Goal: Task Accomplishment & Management: Manage account settings

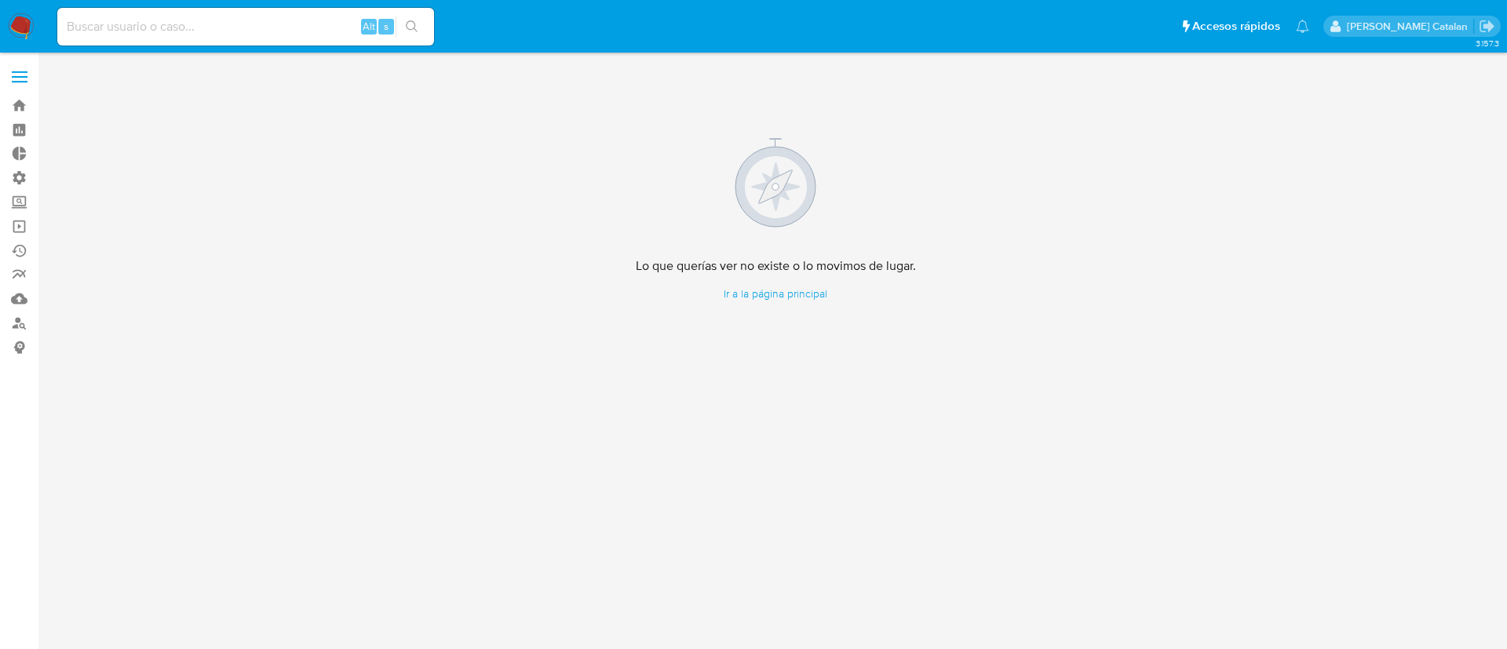
click at [265, 24] on input at bounding box center [245, 26] width 377 height 20
paste input "226644968"
type input "226644968"
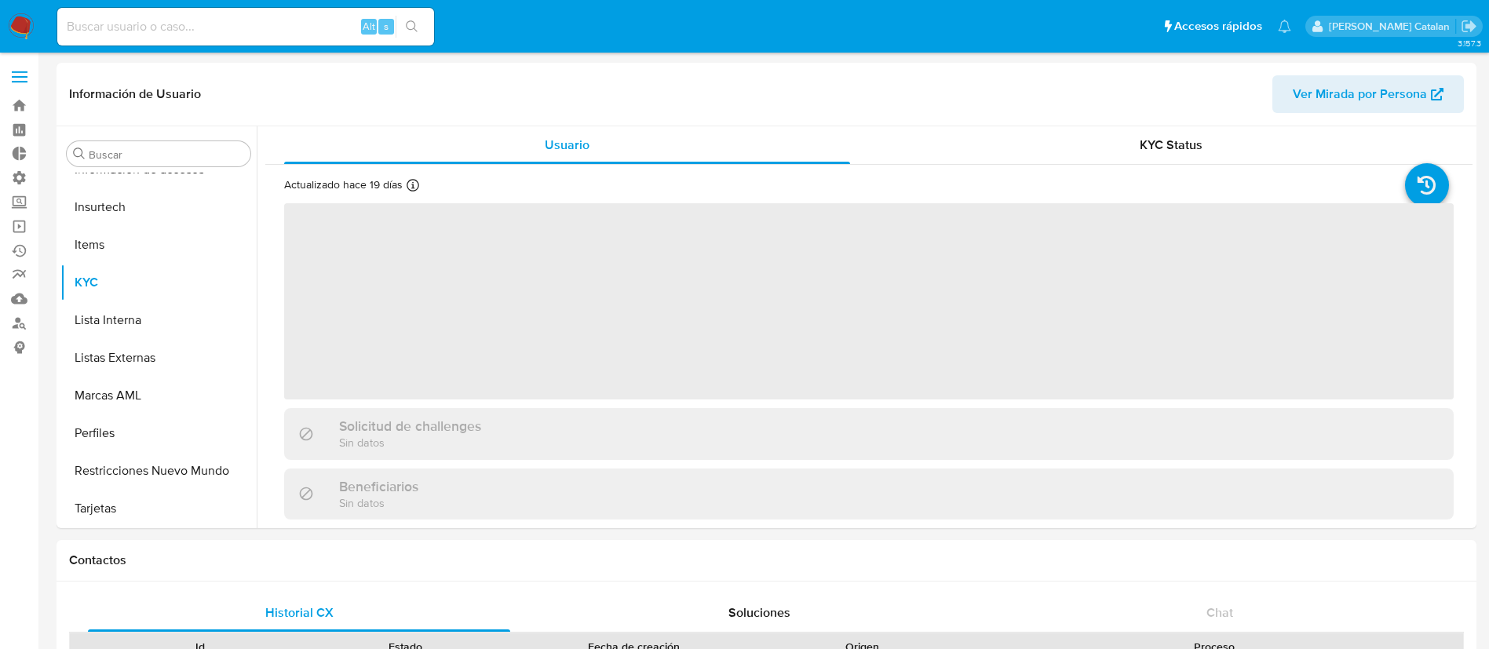
scroll to position [663, 0]
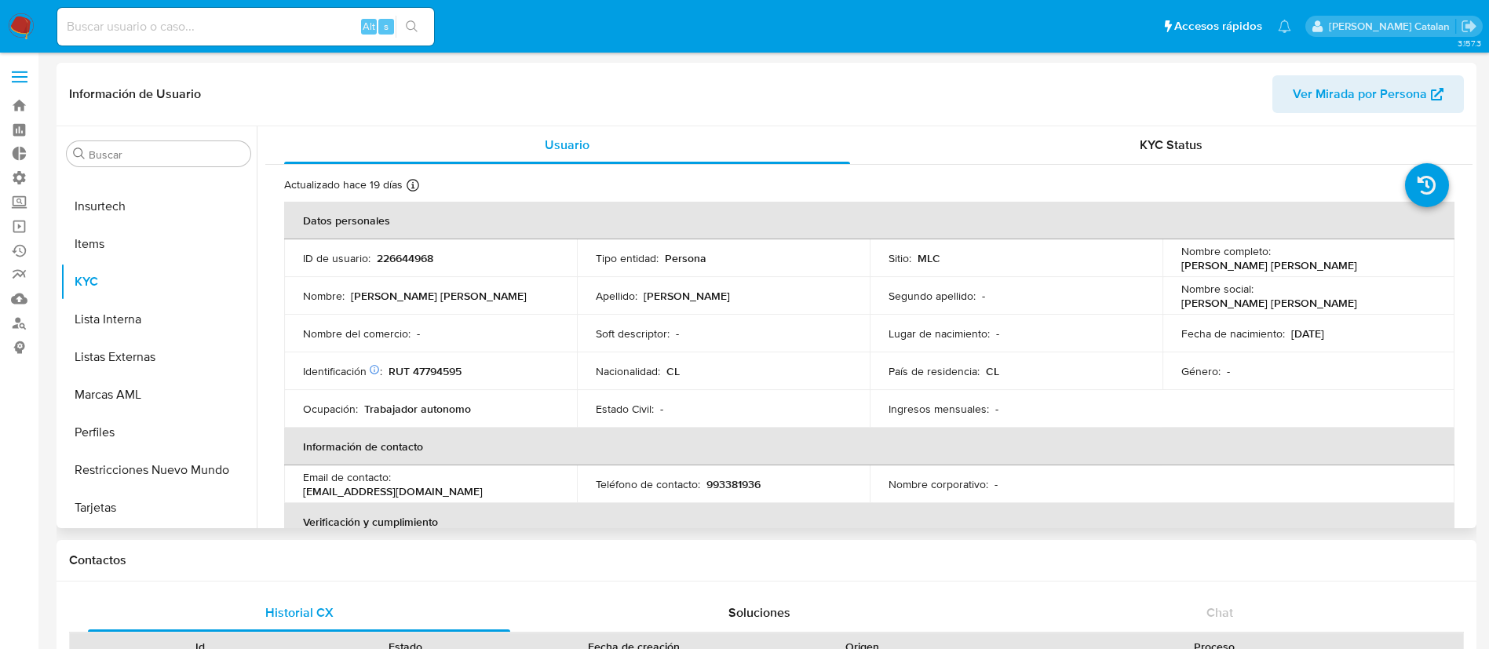
click at [801, 366] on div "Nacionalidad : CL" at bounding box center [723, 371] width 255 height 14
click at [1153, 144] on span "KYC Status" at bounding box center [1171, 145] width 63 height 18
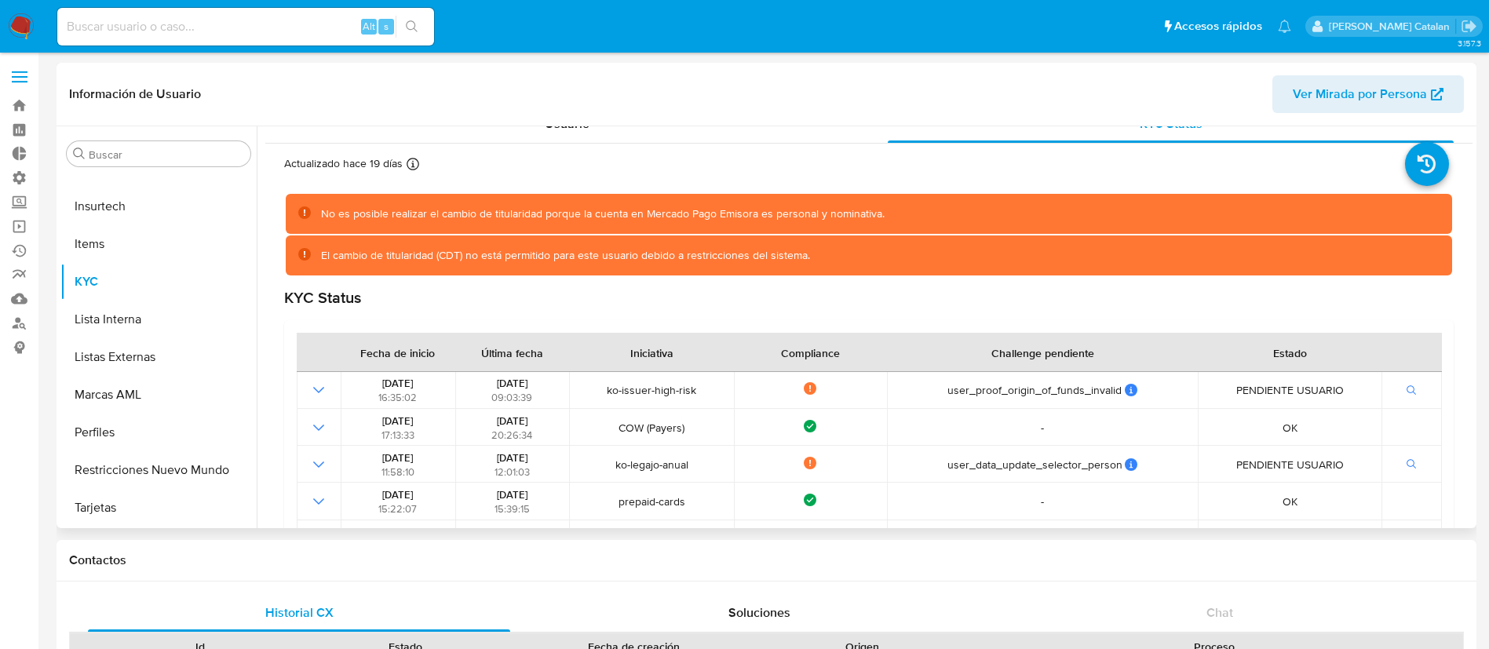
scroll to position [2, 0]
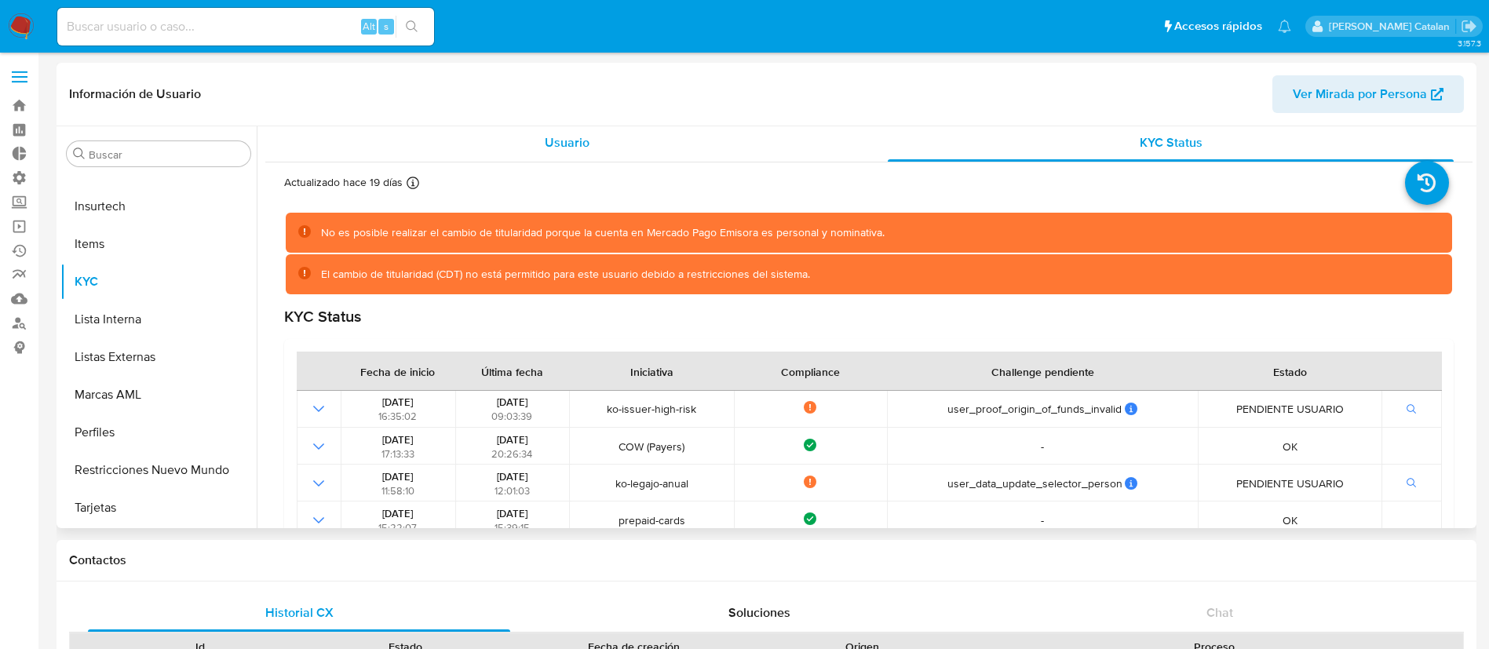
click at [579, 135] on span "Usuario" at bounding box center [567, 142] width 45 height 18
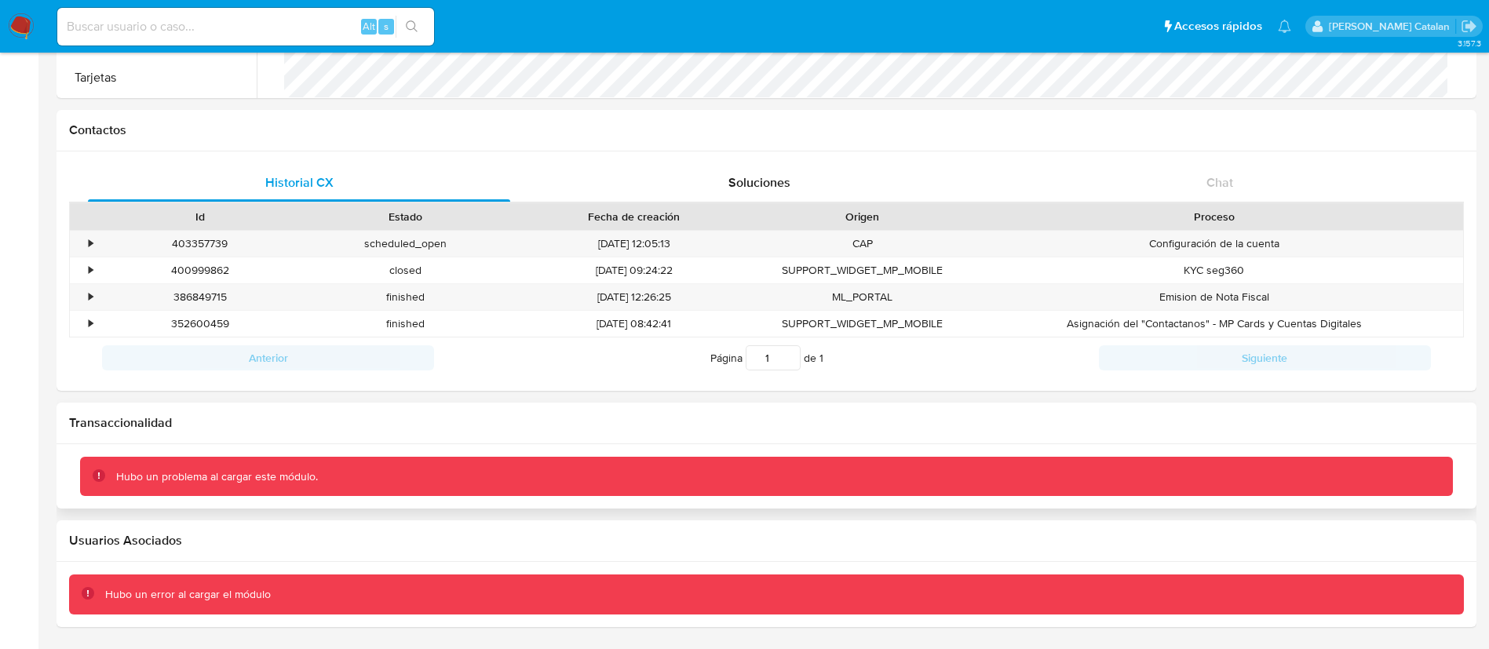
scroll to position [0, 0]
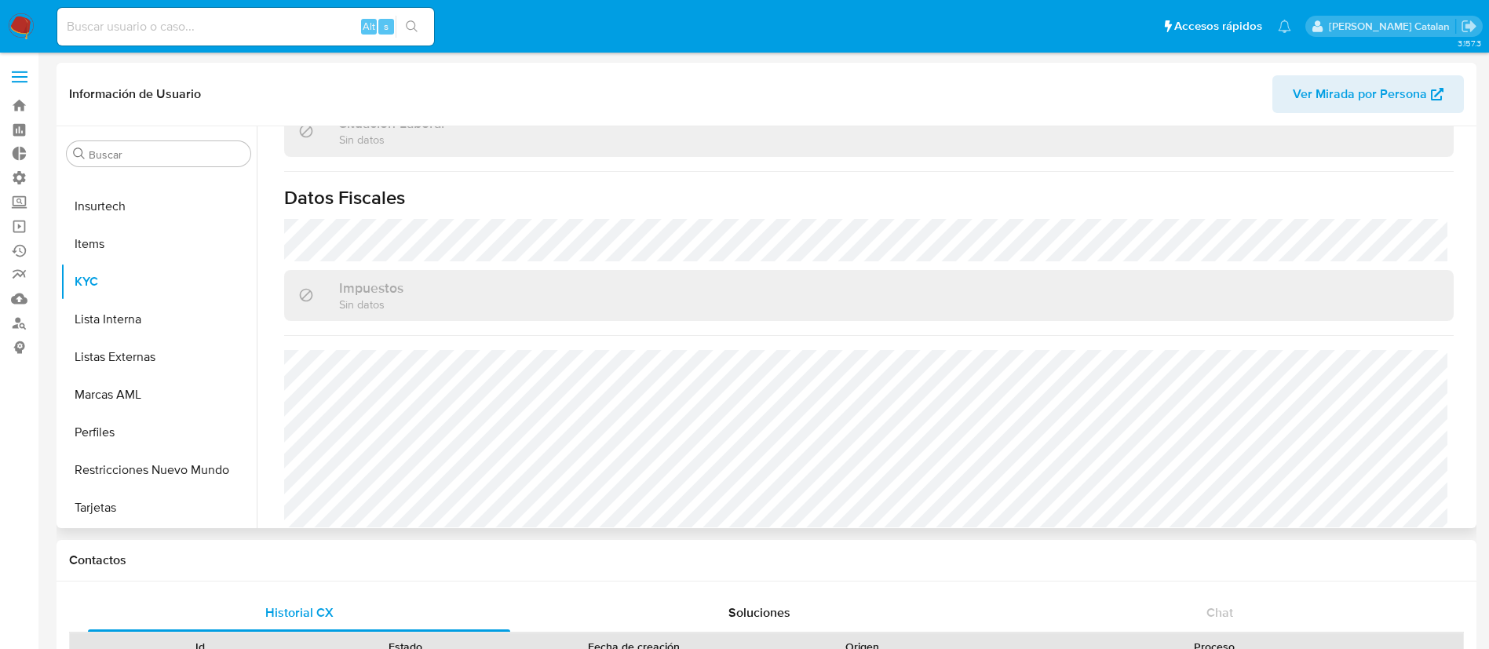
click at [1299, 97] on span "Ver Mirada por Persona" at bounding box center [1360, 94] width 134 height 38
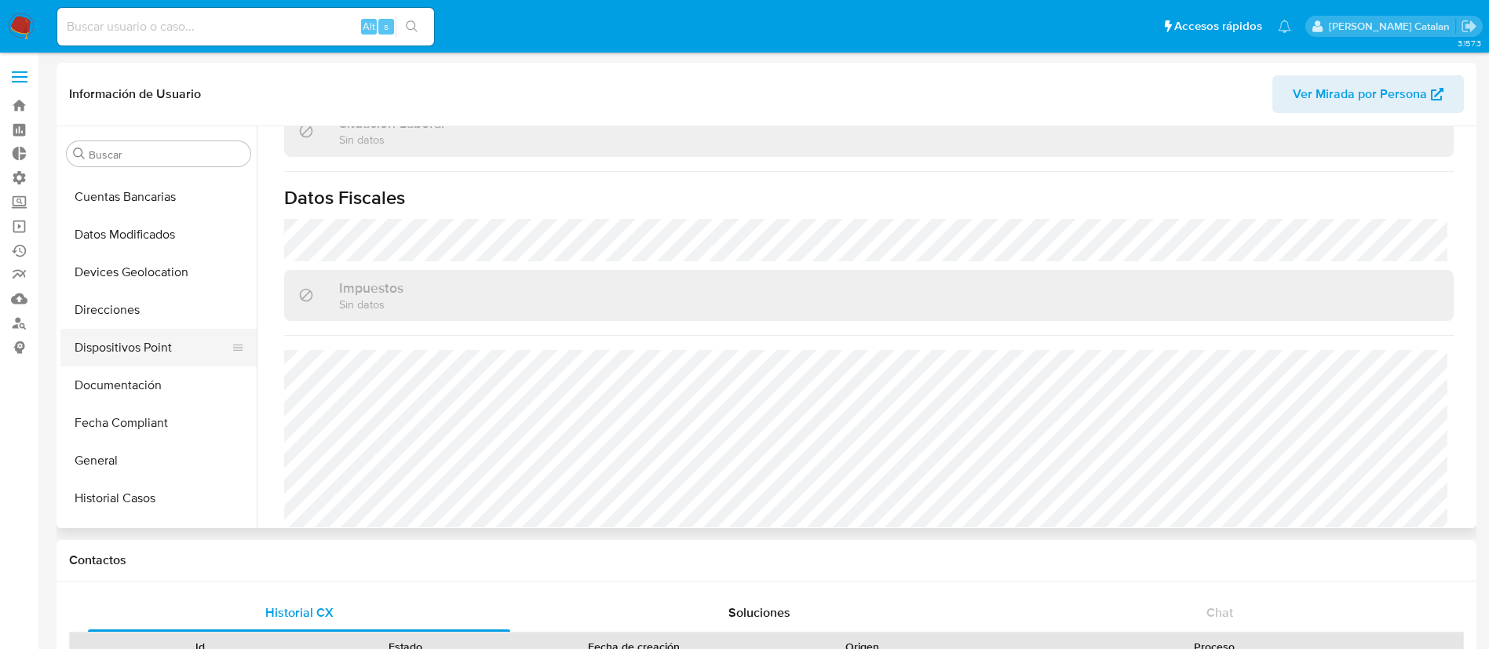
scroll to position [182, 0]
click at [95, 352] on button "Dispositivos Point" at bounding box center [152, 349] width 184 height 38
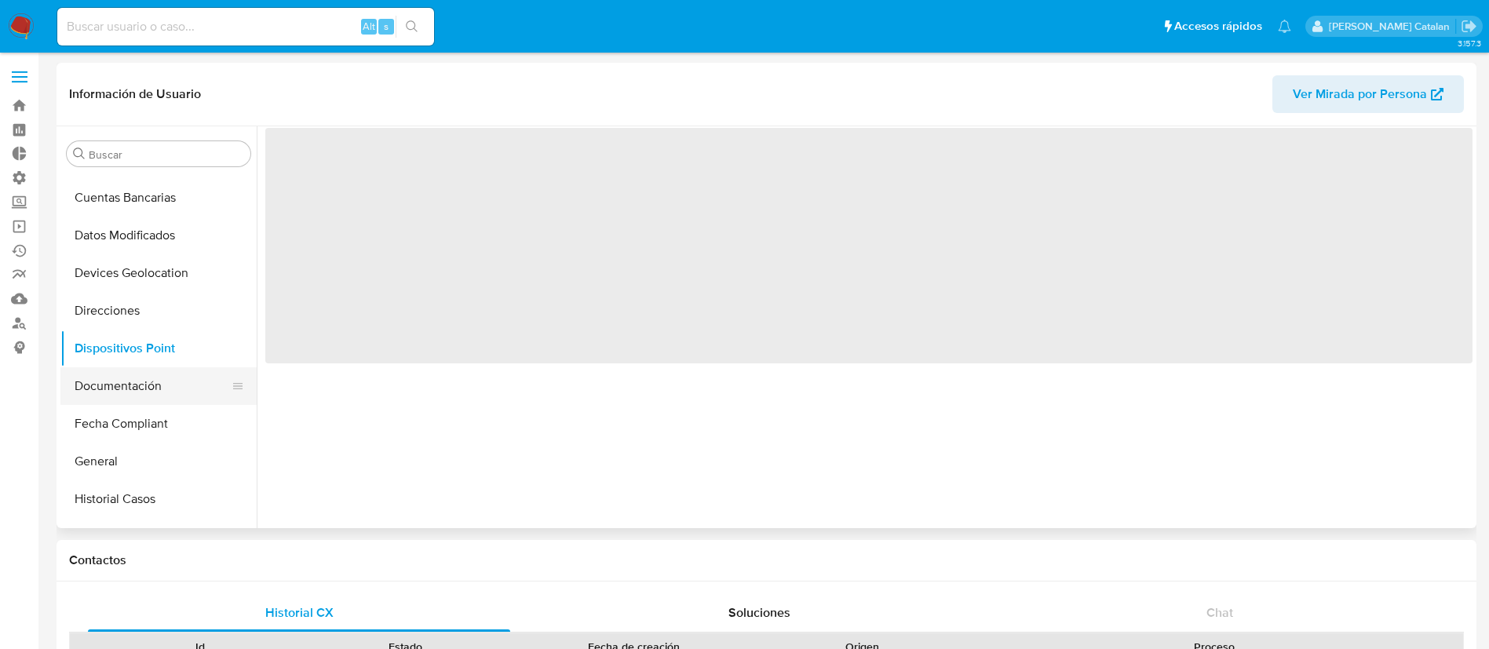
scroll to position [0, 0]
click at [97, 381] on button "Documentación" at bounding box center [152, 386] width 184 height 38
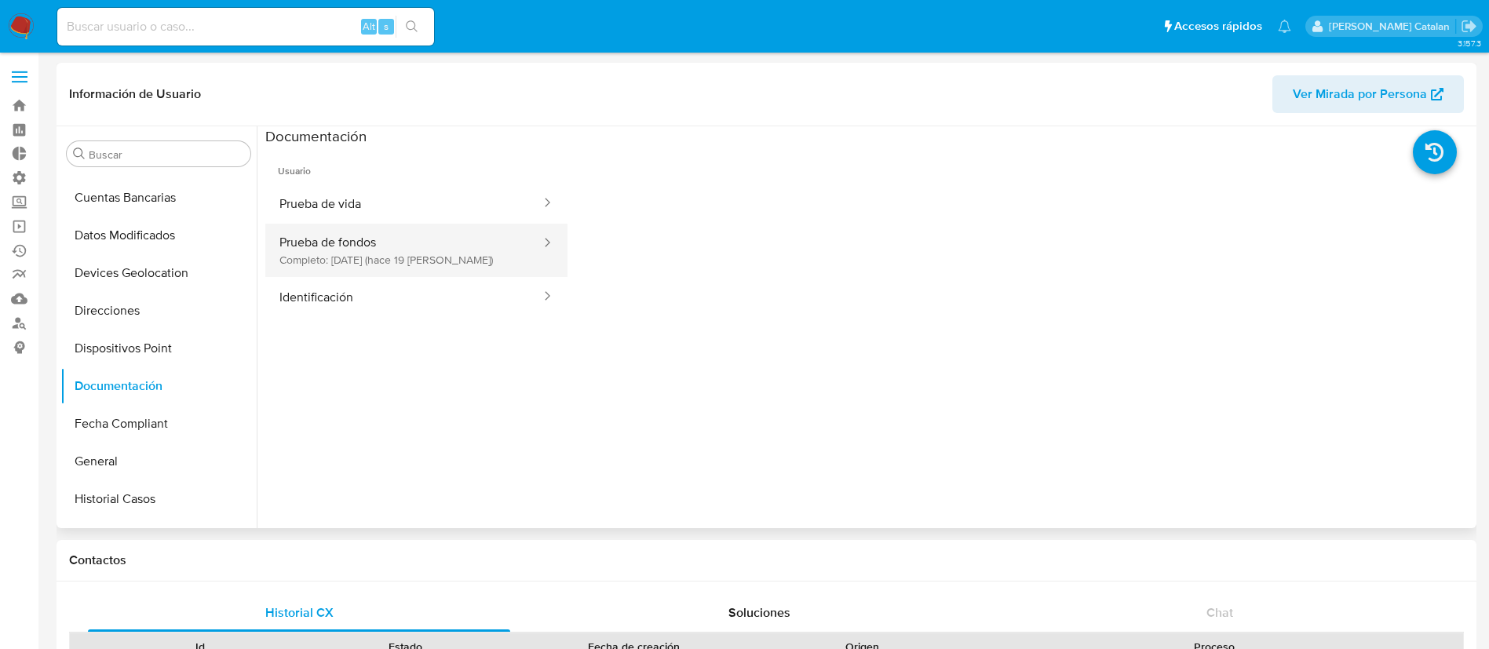
click at [400, 250] on button "Prueba de fondos Completo: 20/08/2025 (hace 19 días)" at bounding box center [403, 250] width 277 height 53
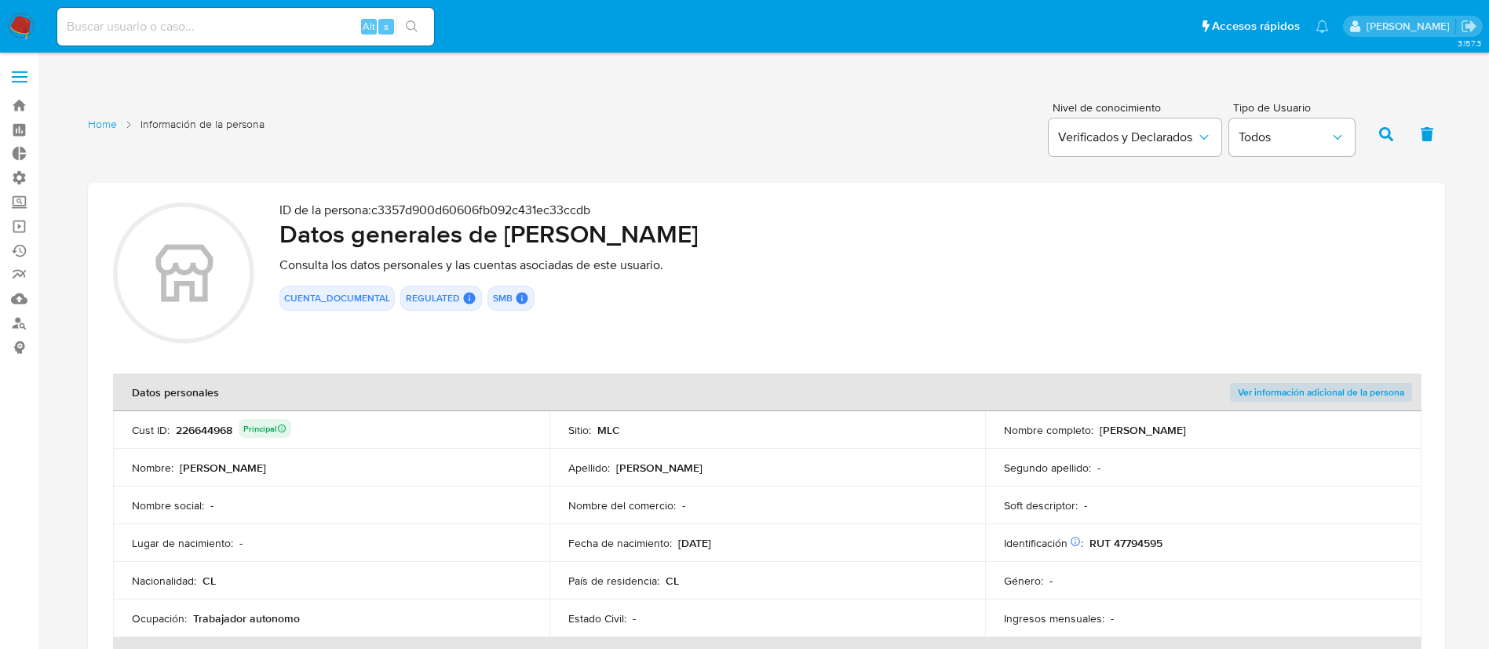
click at [866, 279] on div "ID de la persona : c3357d900d60606fb092c431ec33ccdb Datos generales de María Eu…" at bounding box center [849, 276] width 1141 height 146
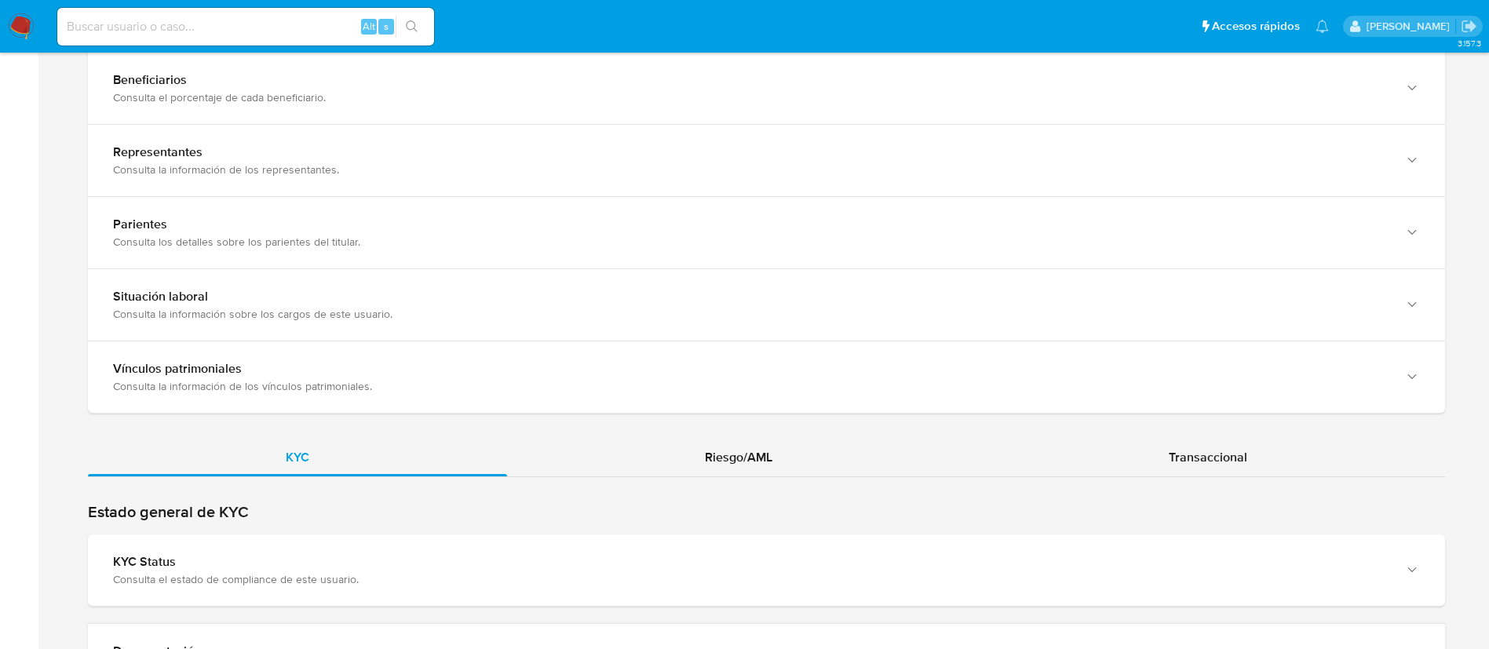
scroll to position [1387, 0]
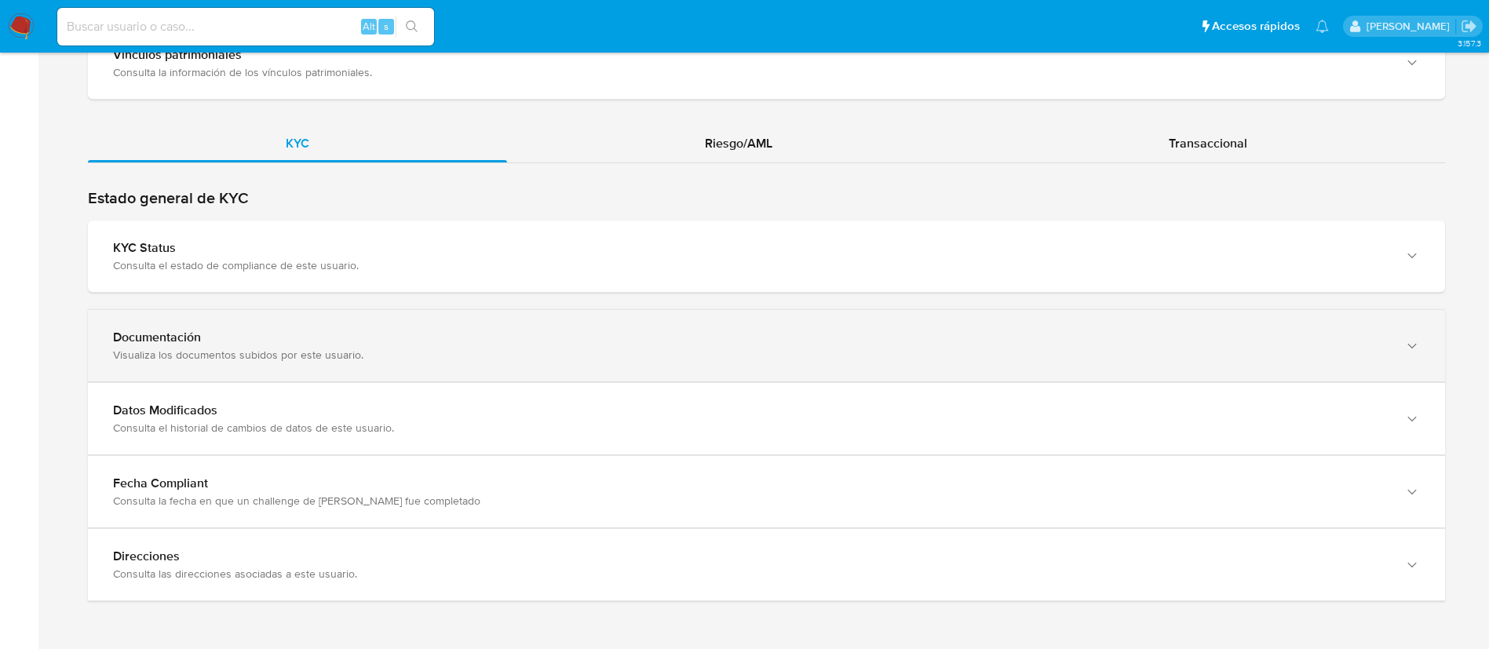
click at [839, 338] on div "Documentación" at bounding box center [751, 338] width 1276 height 16
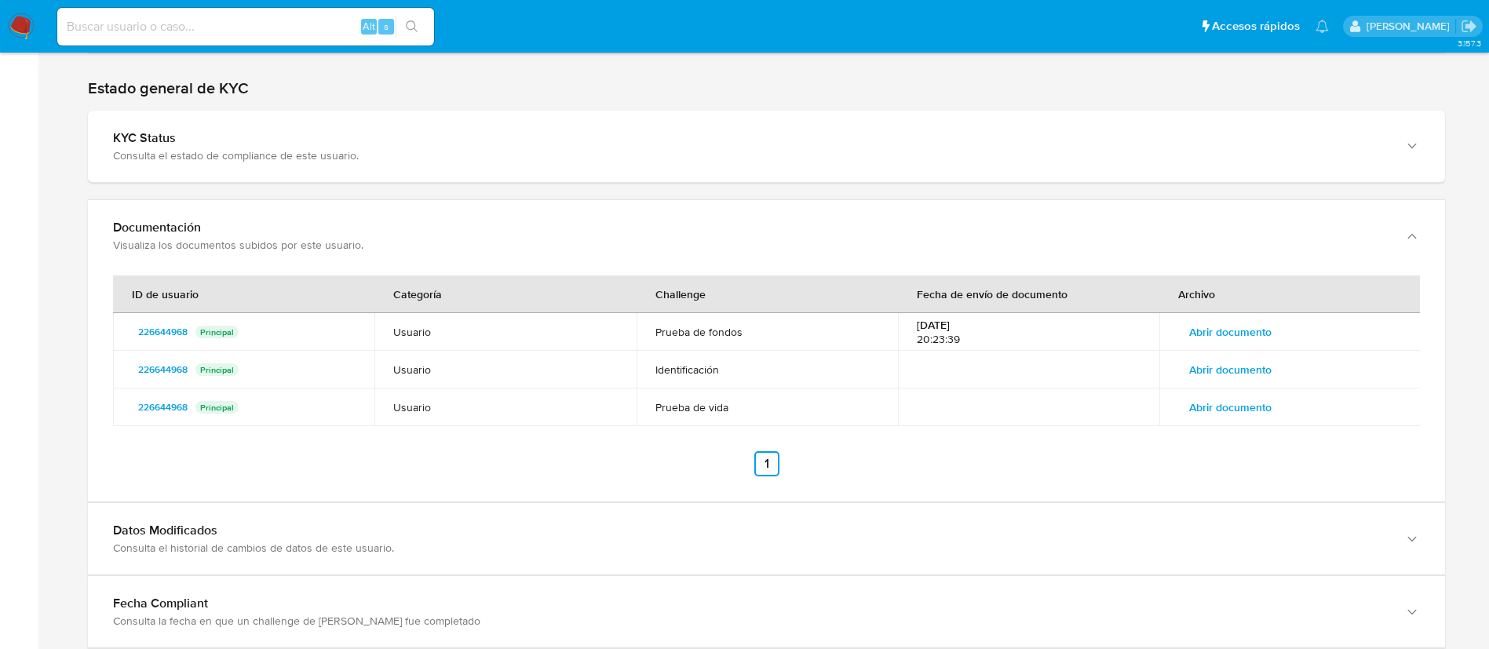
scroll to position [1498, 0]
click at [1244, 335] on span "Abrir documento" at bounding box center [1230, 331] width 82 height 22
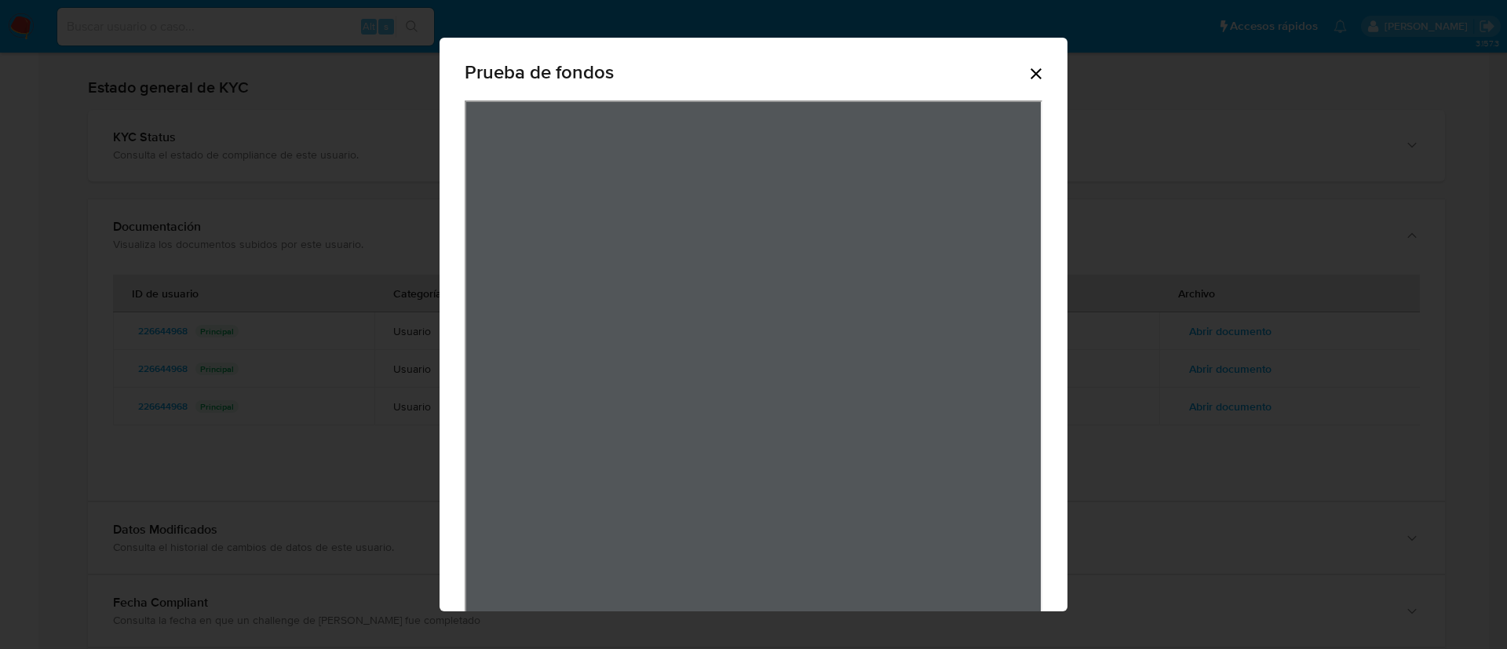
click at [1027, 75] on icon "Cerrar" at bounding box center [1036, 73] width 19 height 19
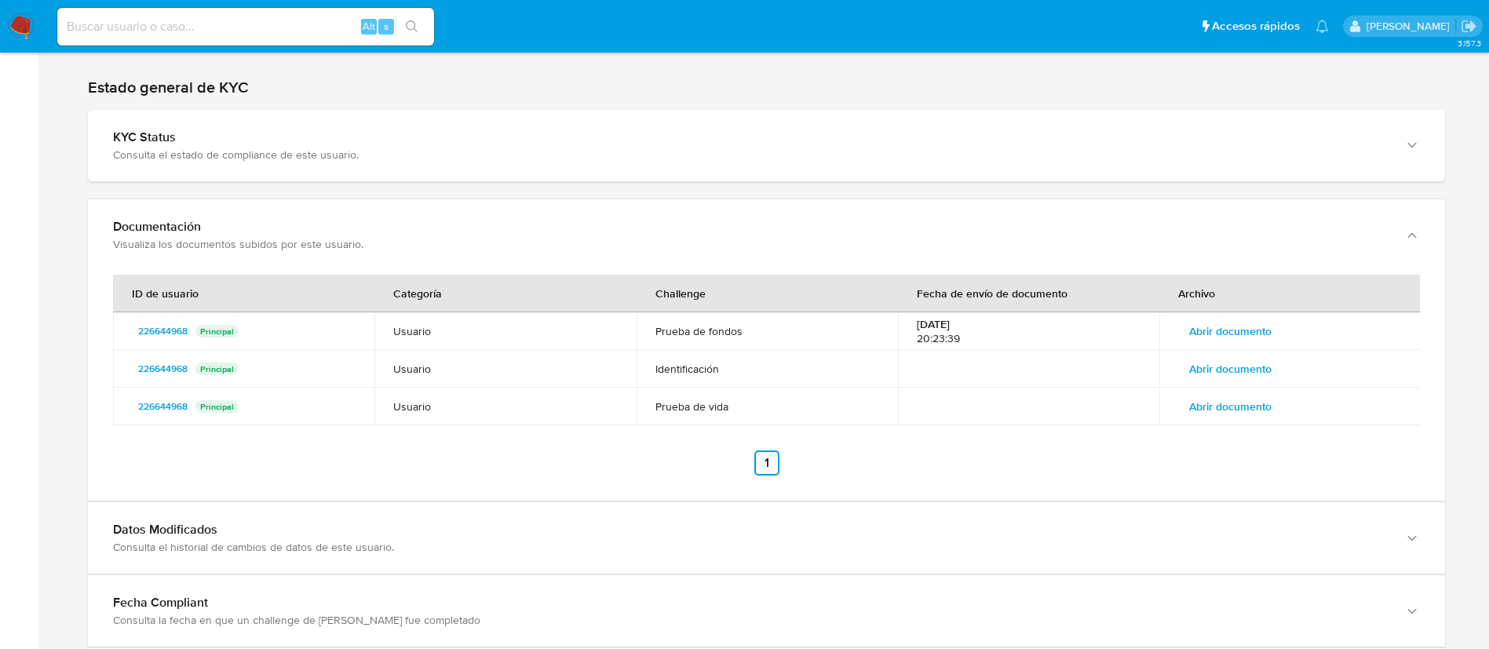
click at [1201, 379] on span "Abrir documento" at bounding box center [1230, 369] width 82 height 22
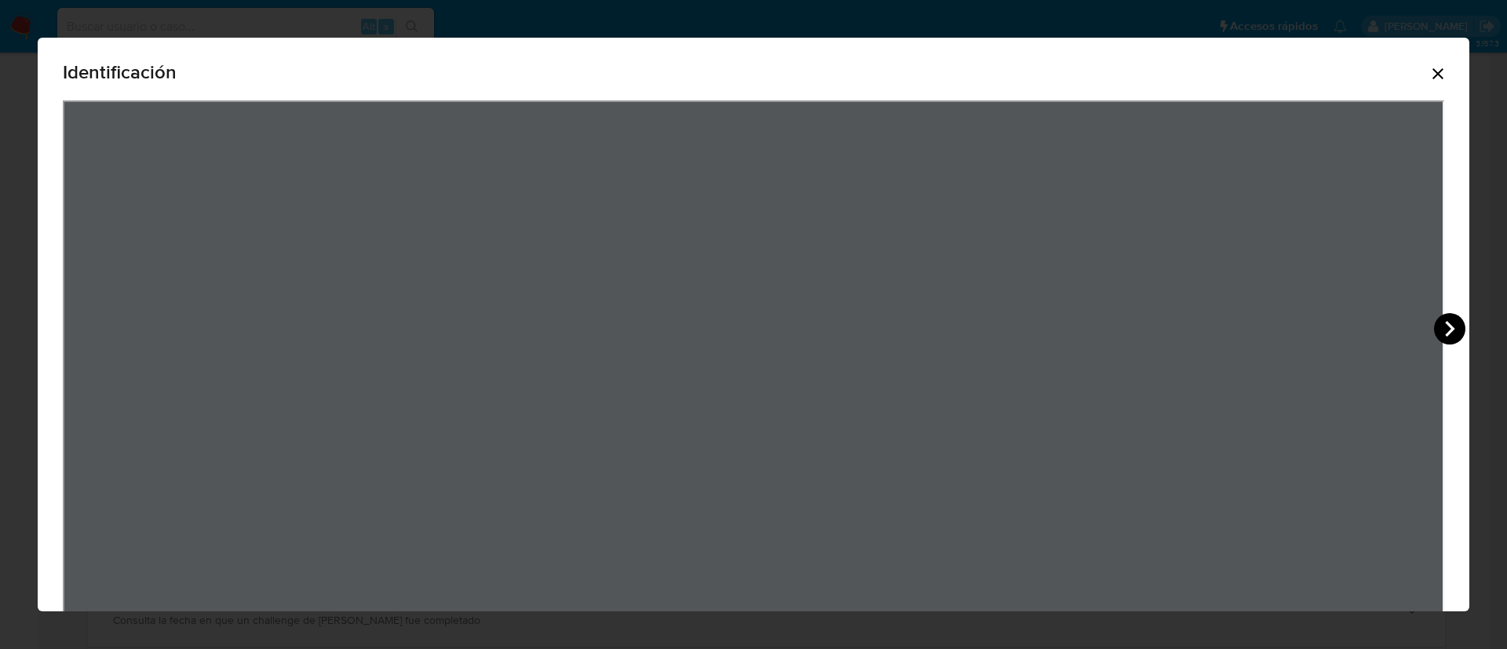
click at [1443, 330] on icon "View Document Modal" at bounding box center [1449, 328] width 31 height 31
click at [1433, 75] on icon "Cerrar" at bounding box center [1438, 73] width 11 height 11
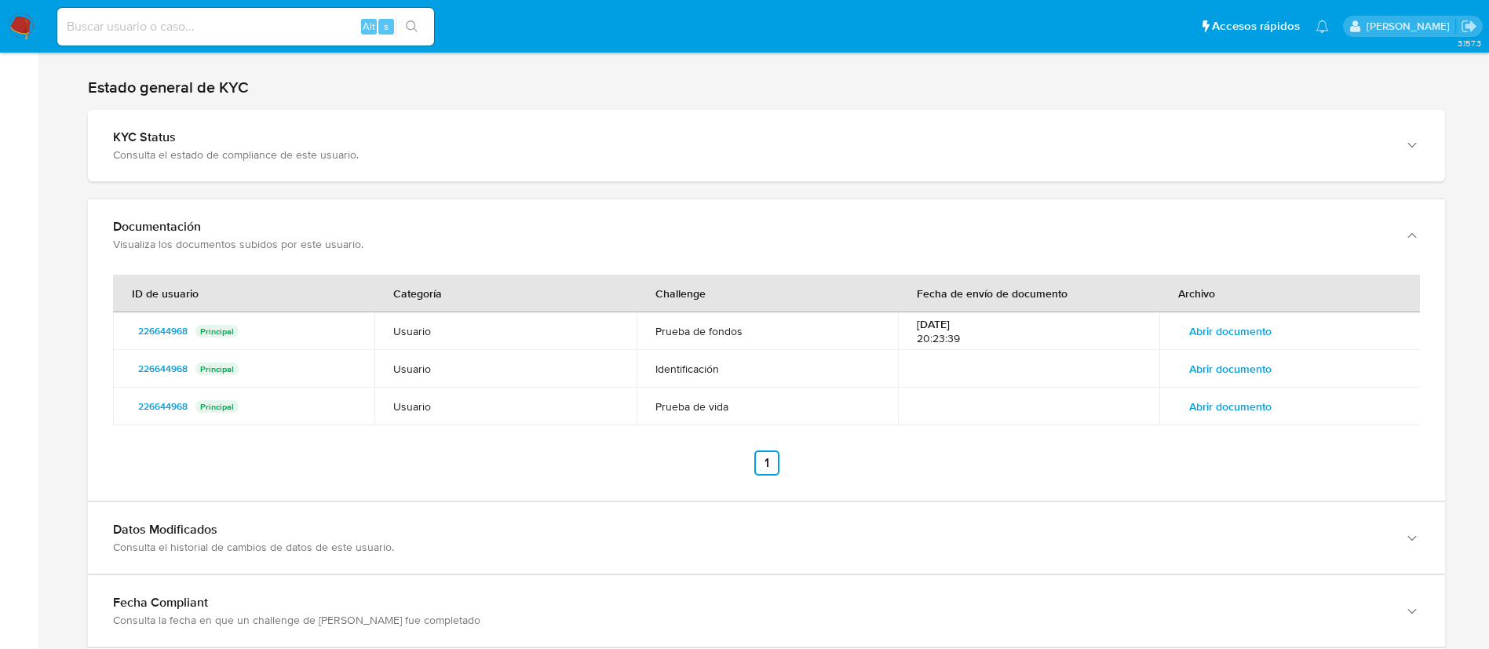
click at [1251, 412] on span "Abrir documento" at bounding box center [1230, 407] width 82 height 22
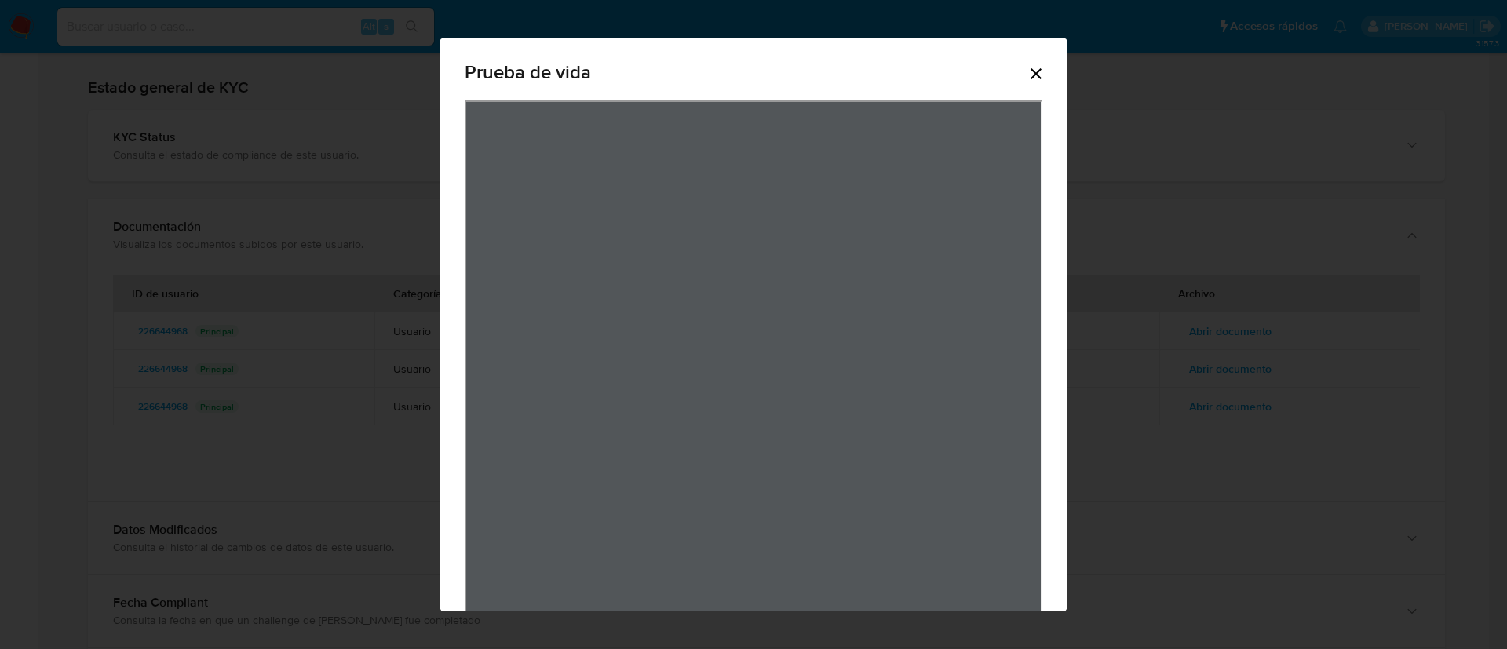
click at [1028, 83] on div "Prueba de vida" at bounding box center [754, 75] width 578 height 50
click at [1031, 71] on icon "Cerrar" at bounding box center [1036, 73] width 11 height 11
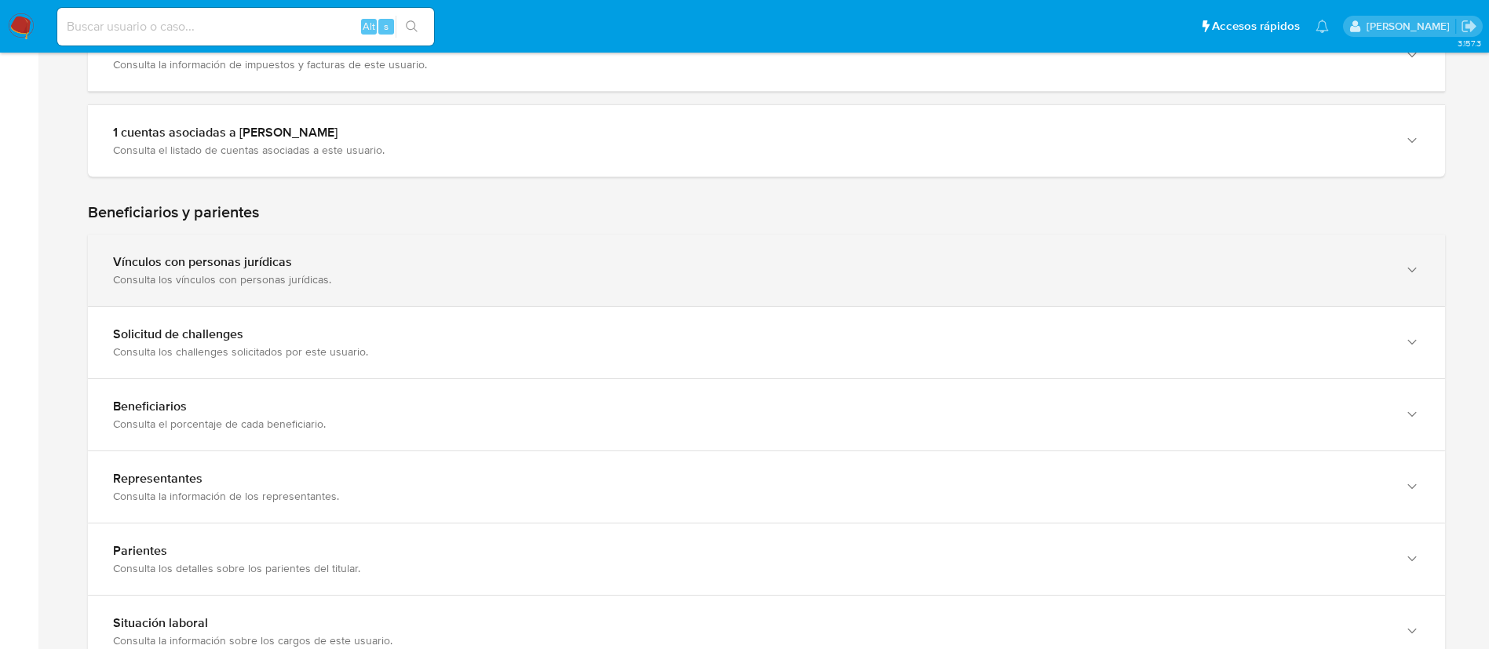
scroll to position [0, 0]
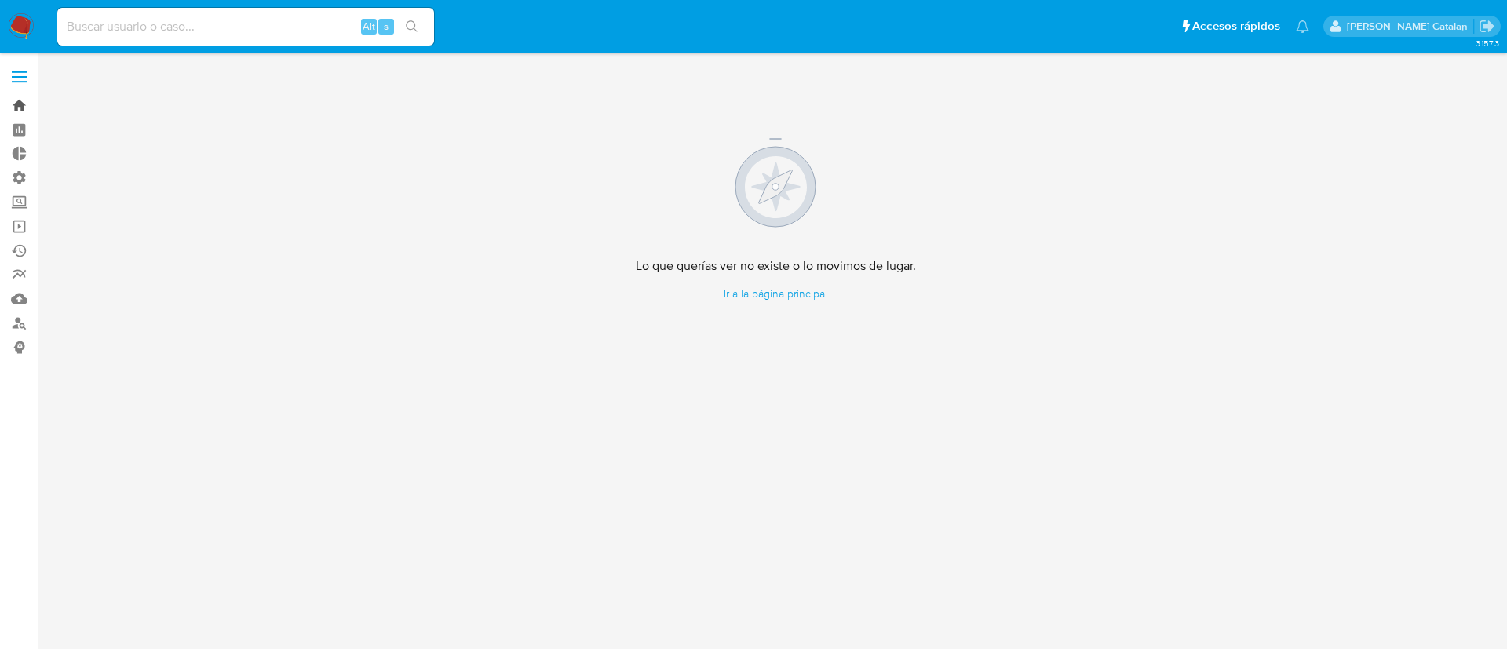
click at [22, 111] on link "Bandeja" at bounding box center [93, 105] width 187 height 24
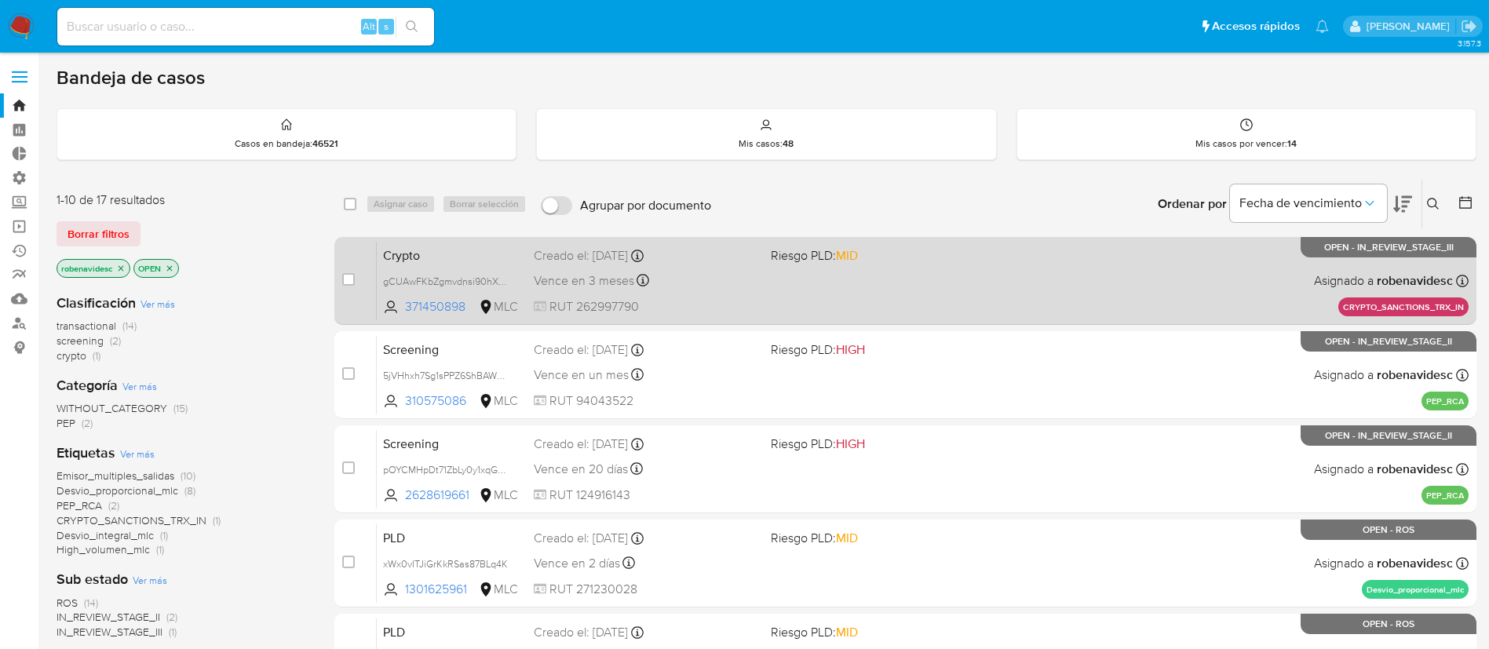
click at [973, 312] on div "Crypto gCUAwFKbZgmvdnsi90hXt8pz 371450898 MLC Riesgo PLD: MID Creado el: 02/09/…" at bounding box center [923, 280] width 1092 height 79
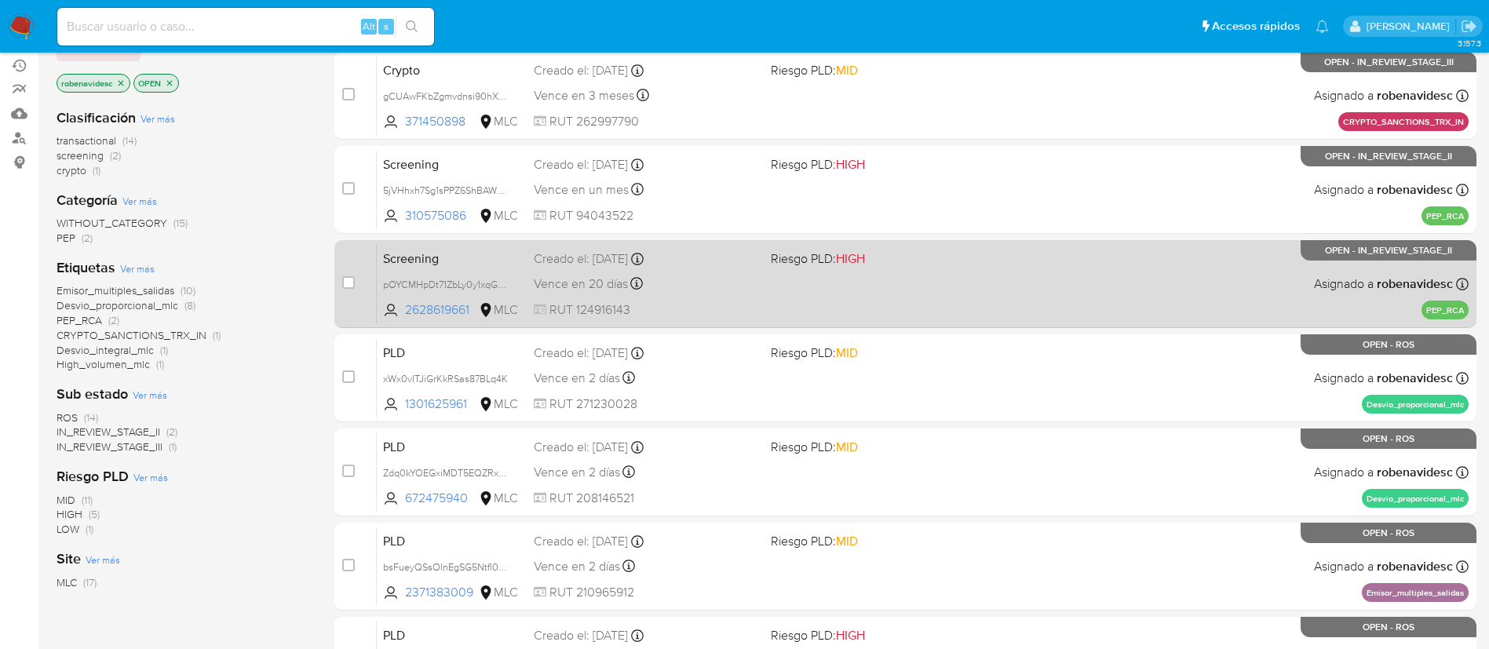
scroll to position [195, 0]
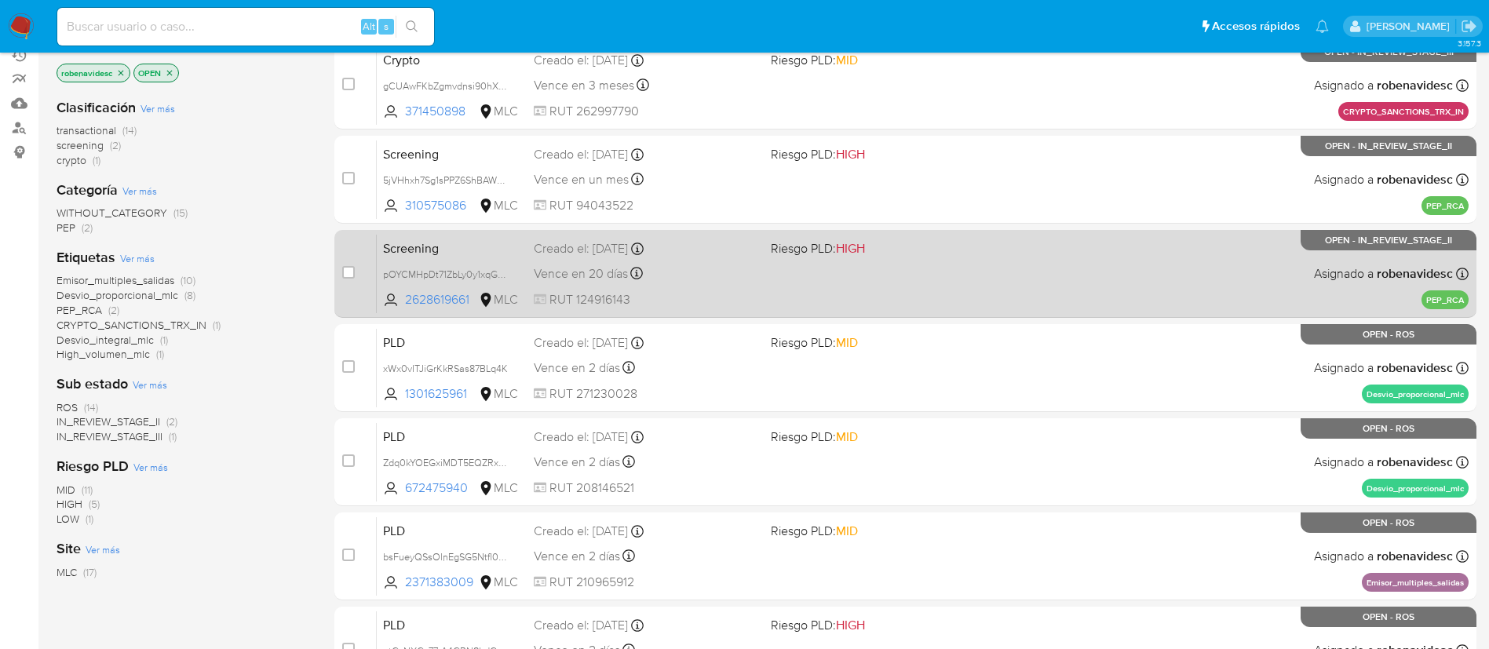
click at [904, 368] on div "PLD xWx0vITJiGrKkRSas87BLq4K 1301625961 MLC Riesgo PLD: MID Creado el: 12/06/20…" at bounding box center [923, 367] width 1092 height 79
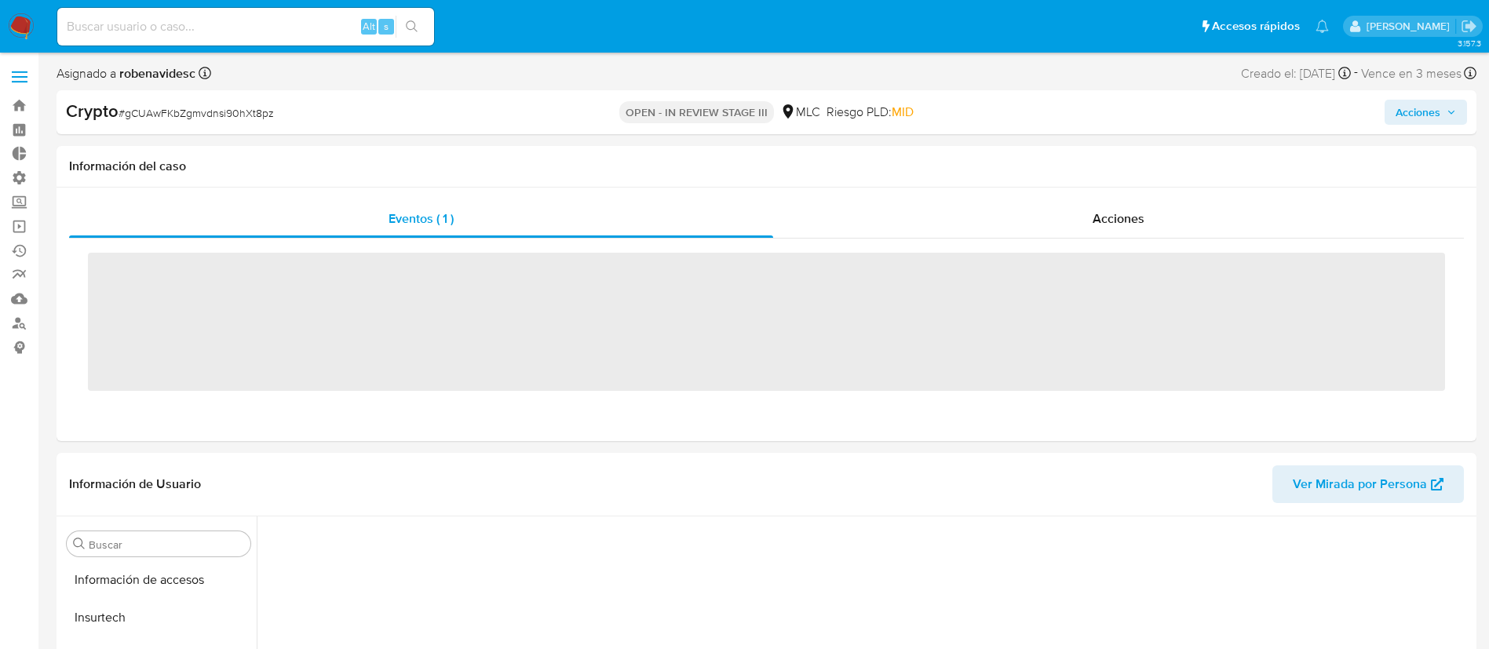
scroll to position [663, 0]
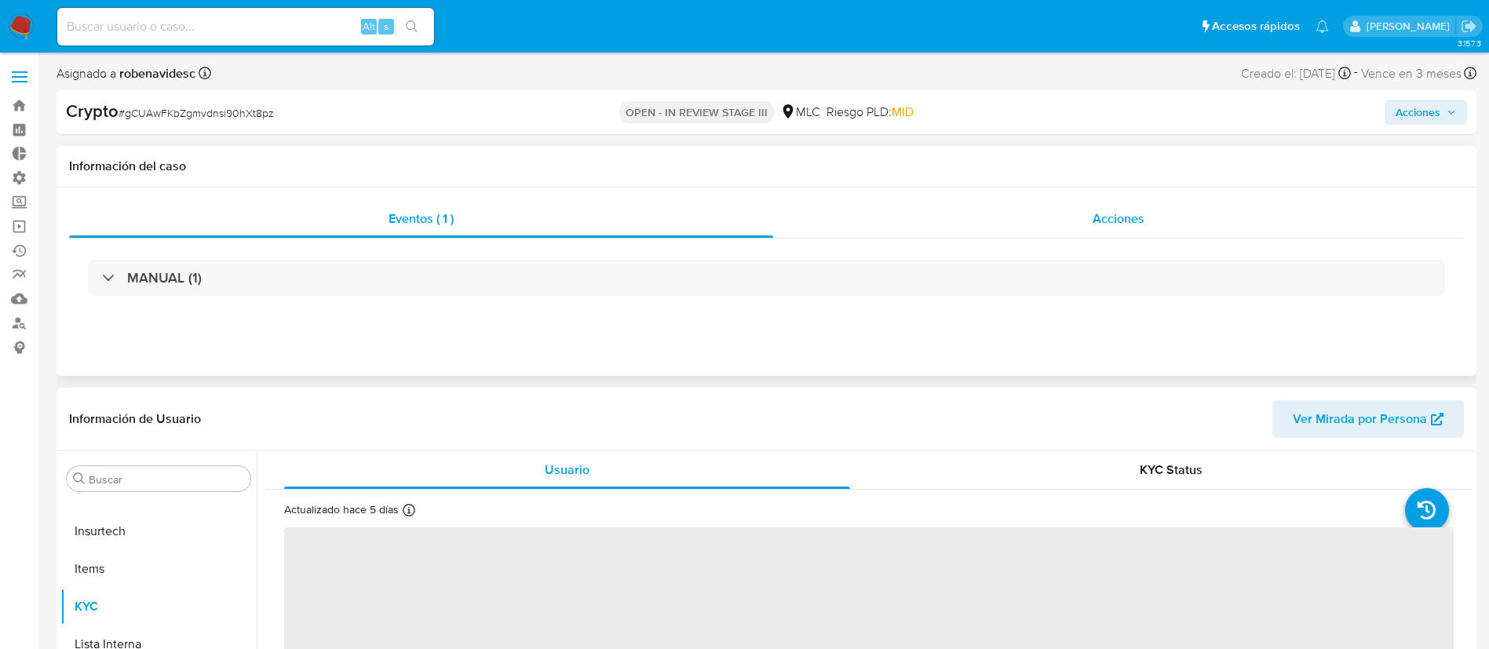
select select "10"
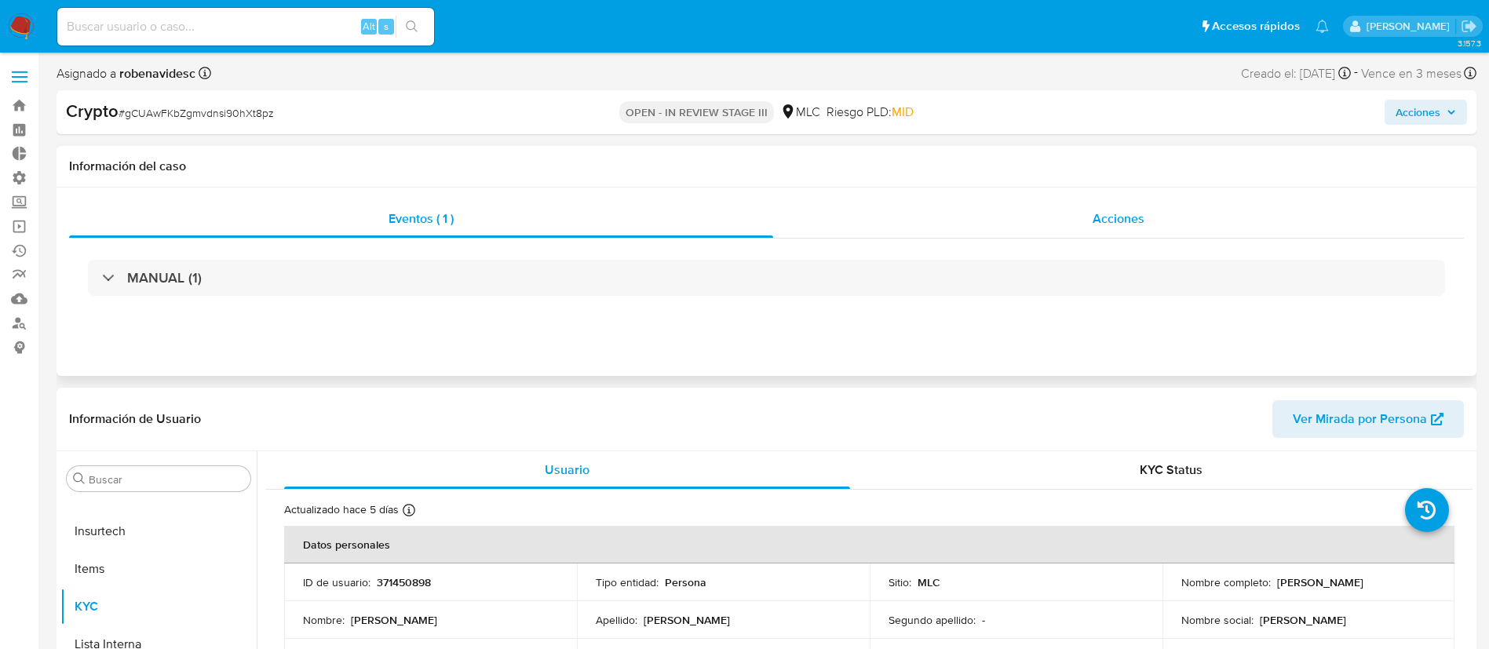
click at [1101, 215] on span "Acciones" at bounding box center [1119, 219] width 52 height 18
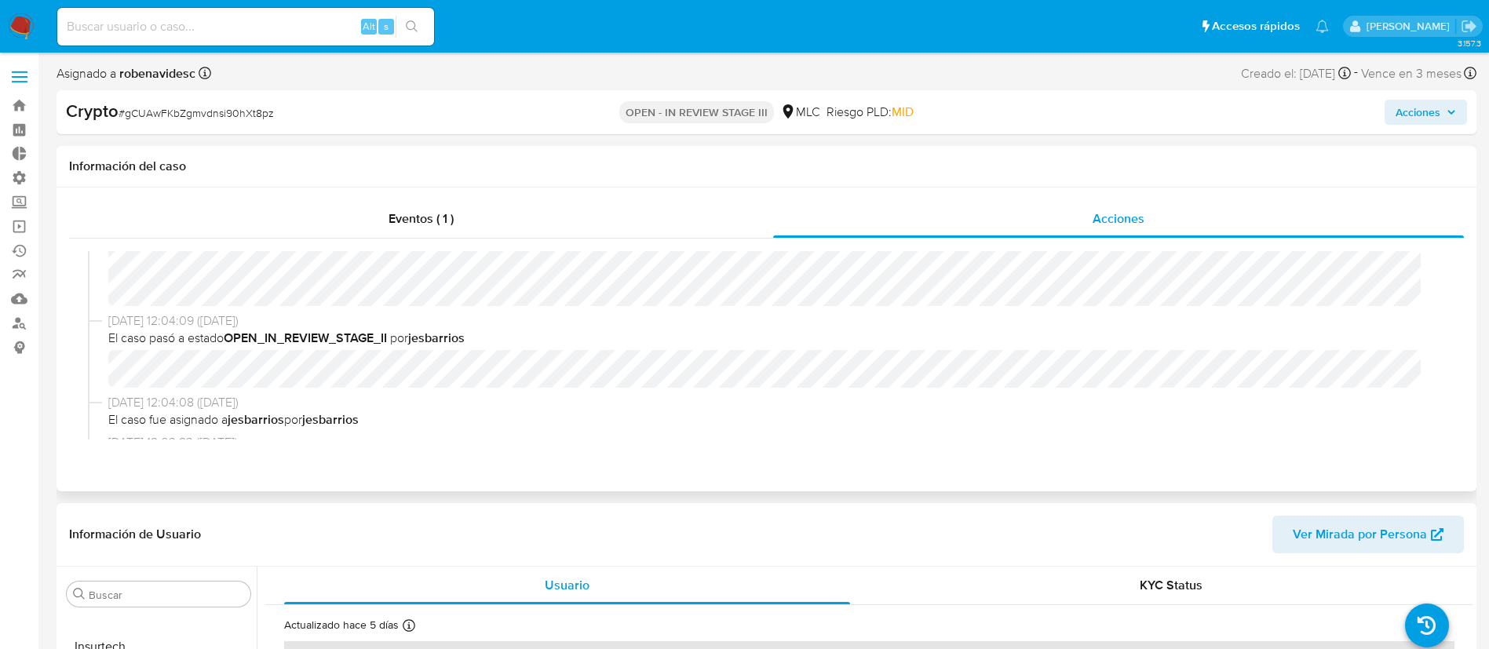
scroll to position [0, 0]
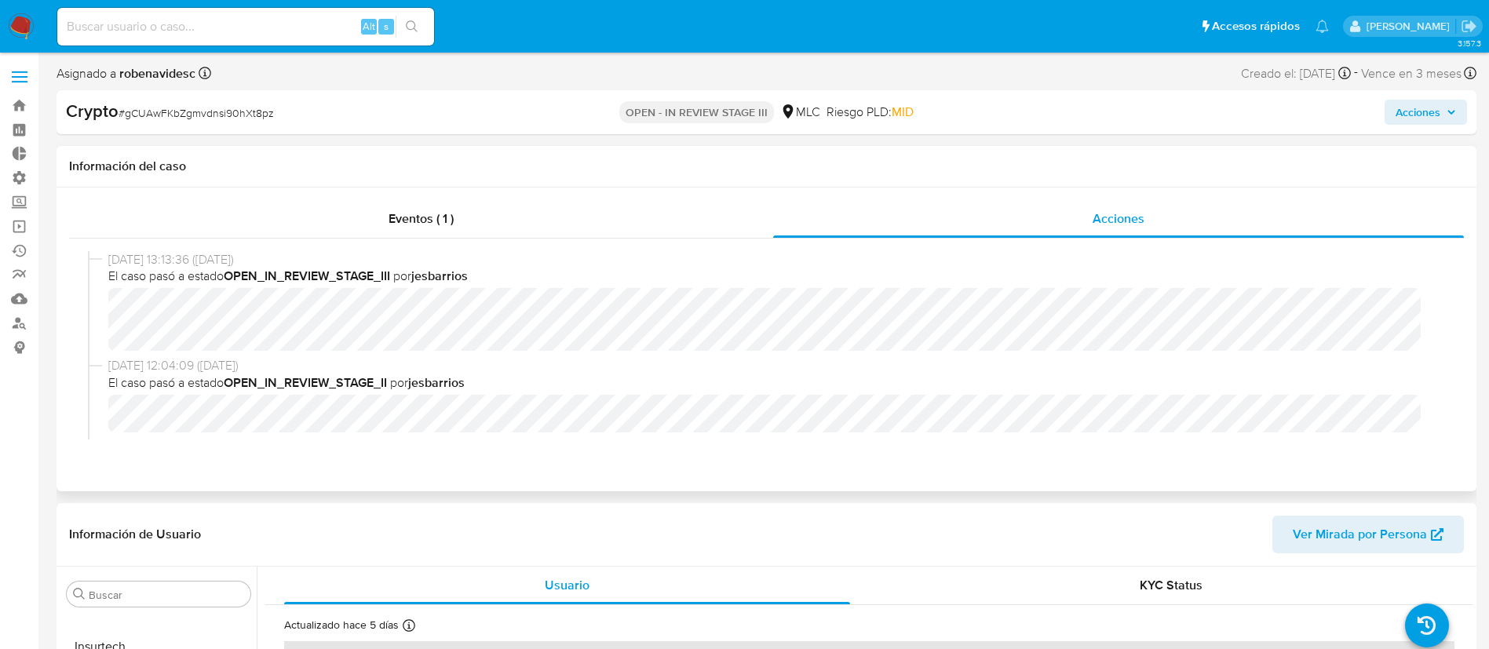
click at [907, 355] on div "[DATE] 13:13:36 ([DATE]) El caso pasó a estado OPEN_IN_REVIEW_STAGE_III por jes…" at bounding box center [766, 304] width 1357 height 107
click at [1407, 116] on span "Acciones" at bounding box center [1418, 112] width 45 height 25
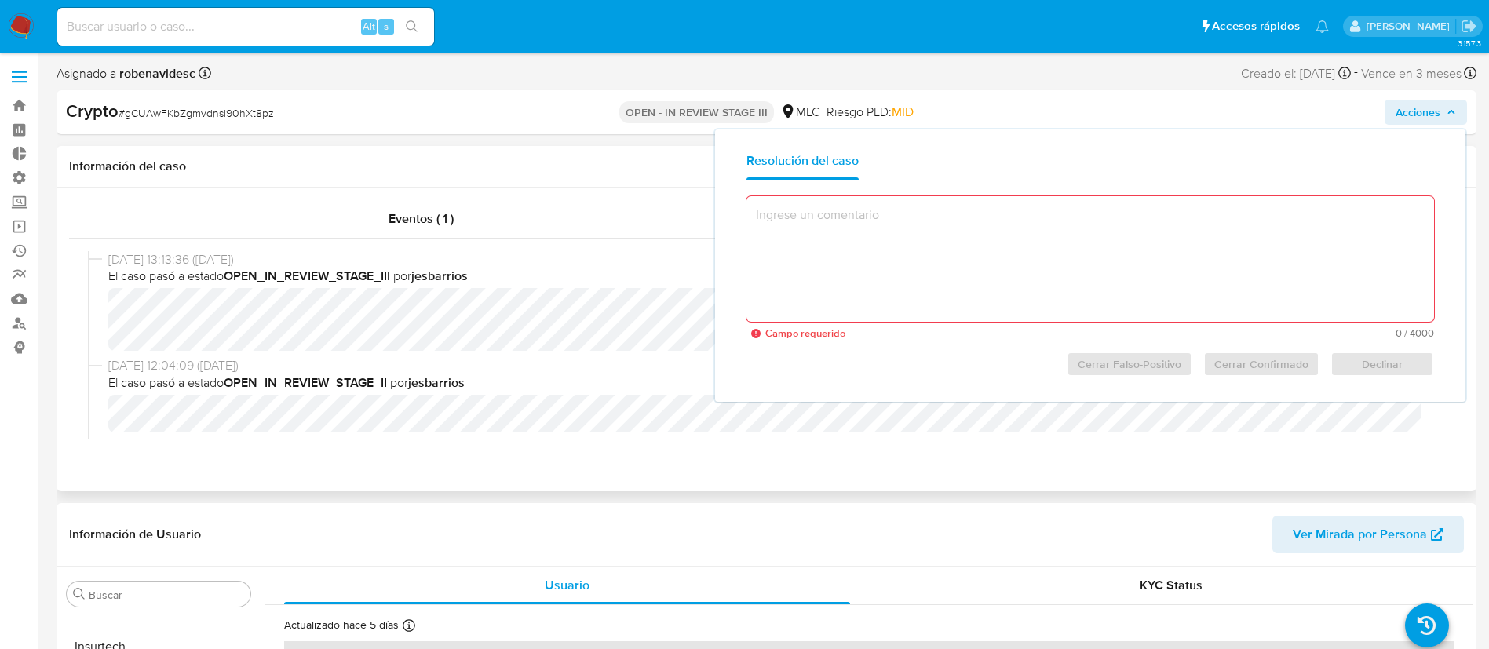
click at [772, 454] on div "Eventos ( 1 ) Acciones 03/09/2025 13:13:36 (hace 5 días) El caso pasó a estado …" at bounding box center [767, 340] width 1420 height 304
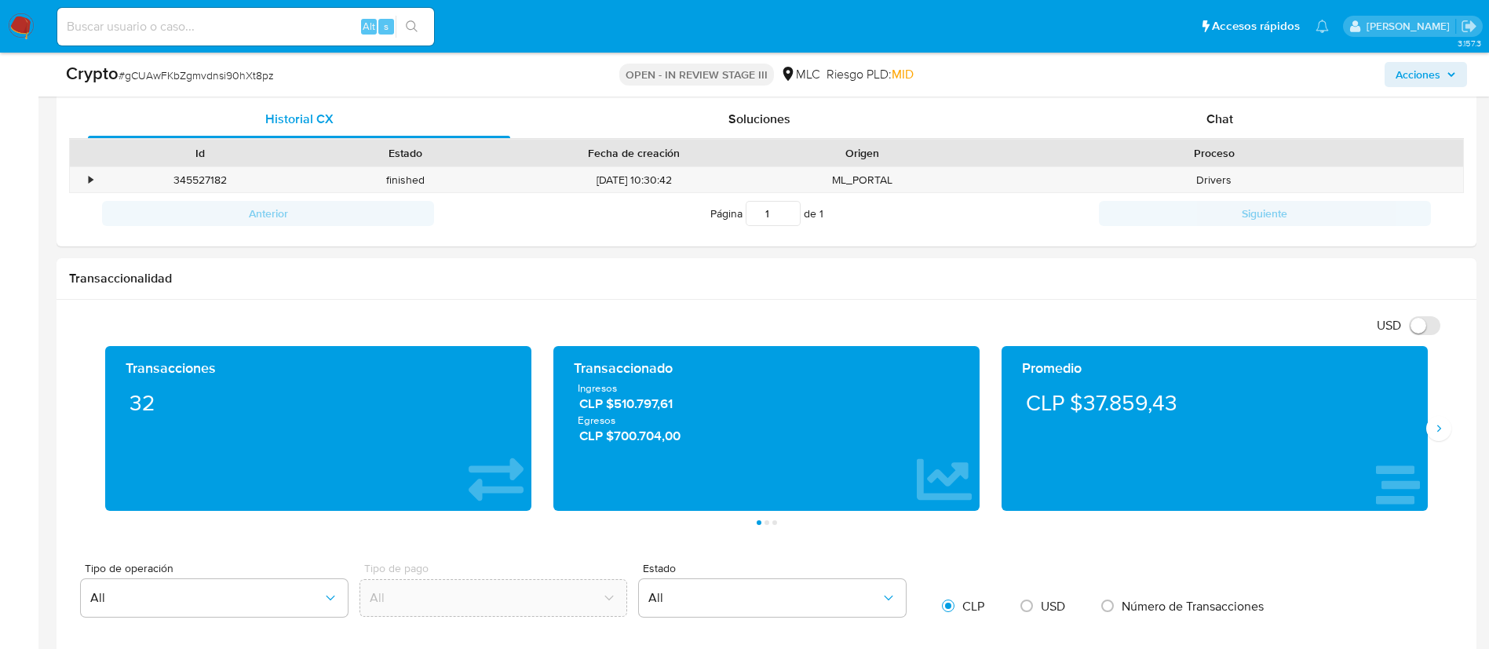
scroll to position [889, 0]
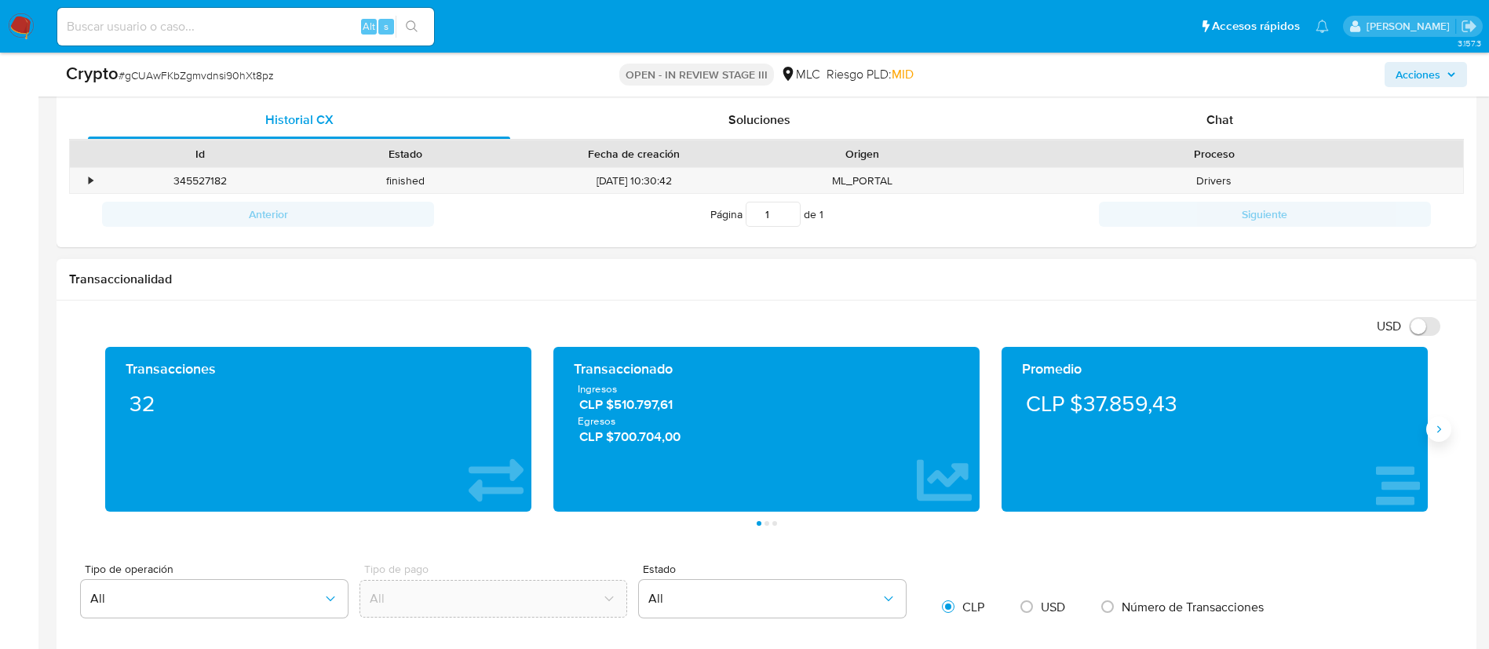
click at [1436, 436] on button "Siguiente" at bounding box center [1438, 429] width 25 height 25
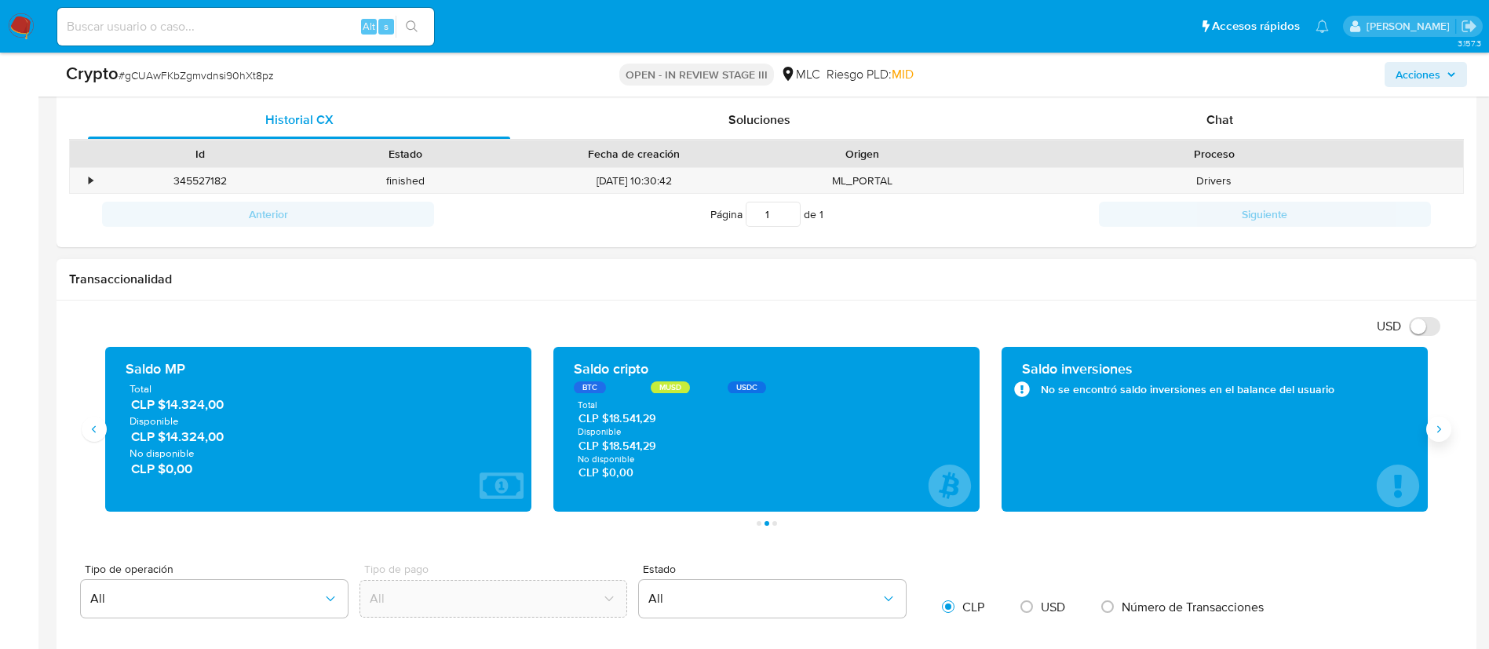
click at [1436, 436] on button "Siguiente" at bounding box center [1438, 429] width 25 height 25
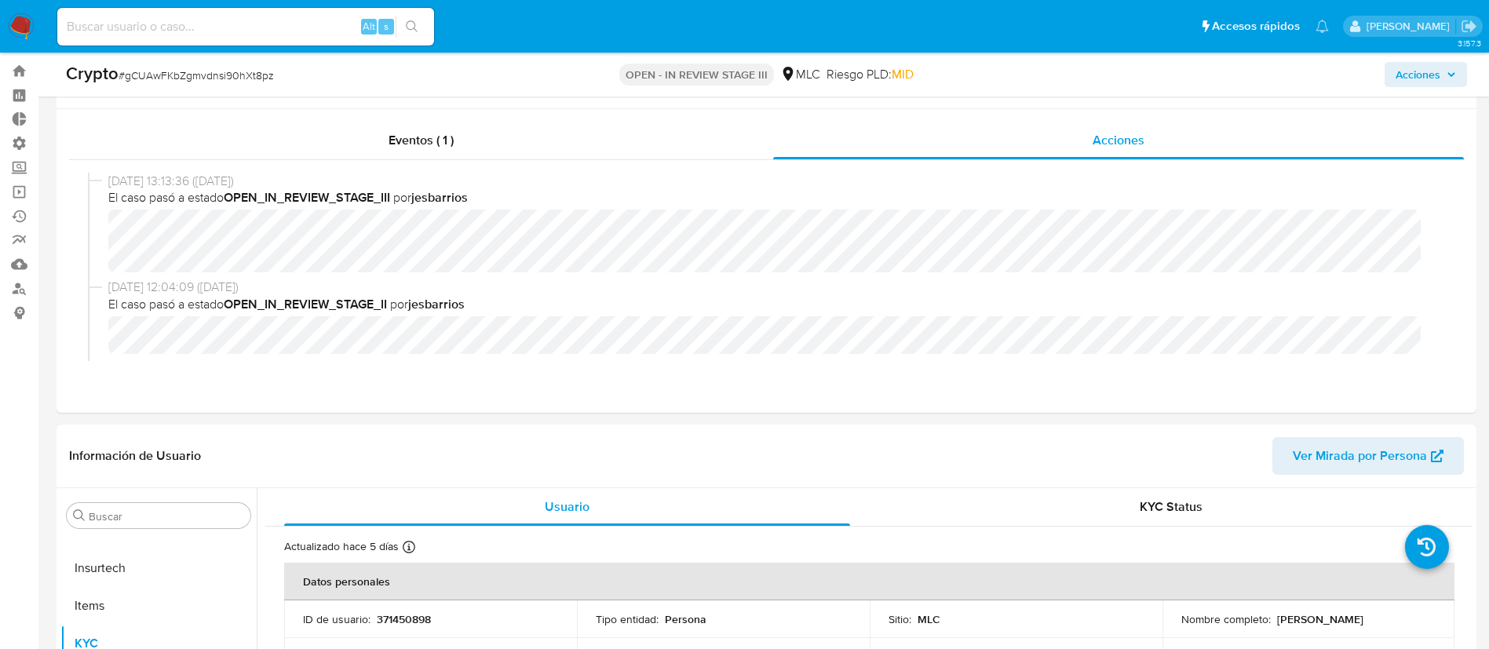
scroll to position [0, 0]
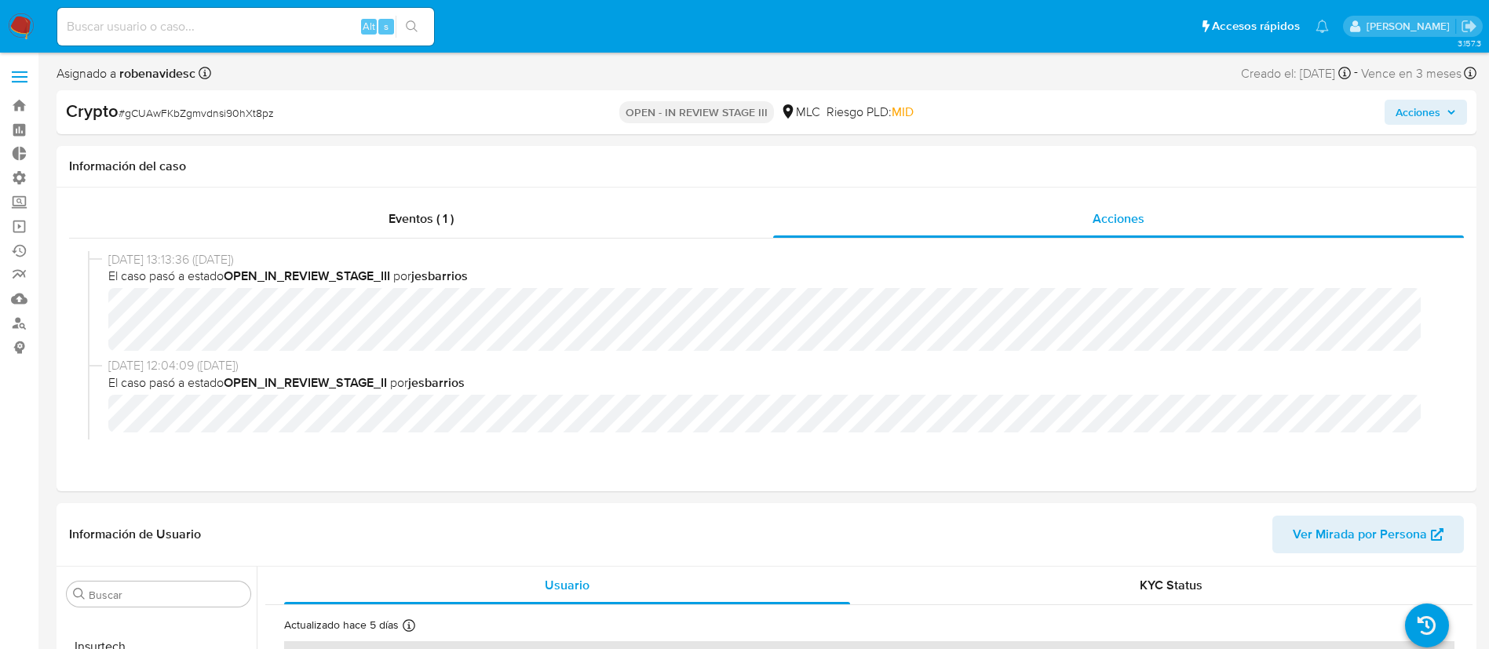
click at [1396, 106] on span "Acciones" at bounding box center [1418, 112] width 45 height 25
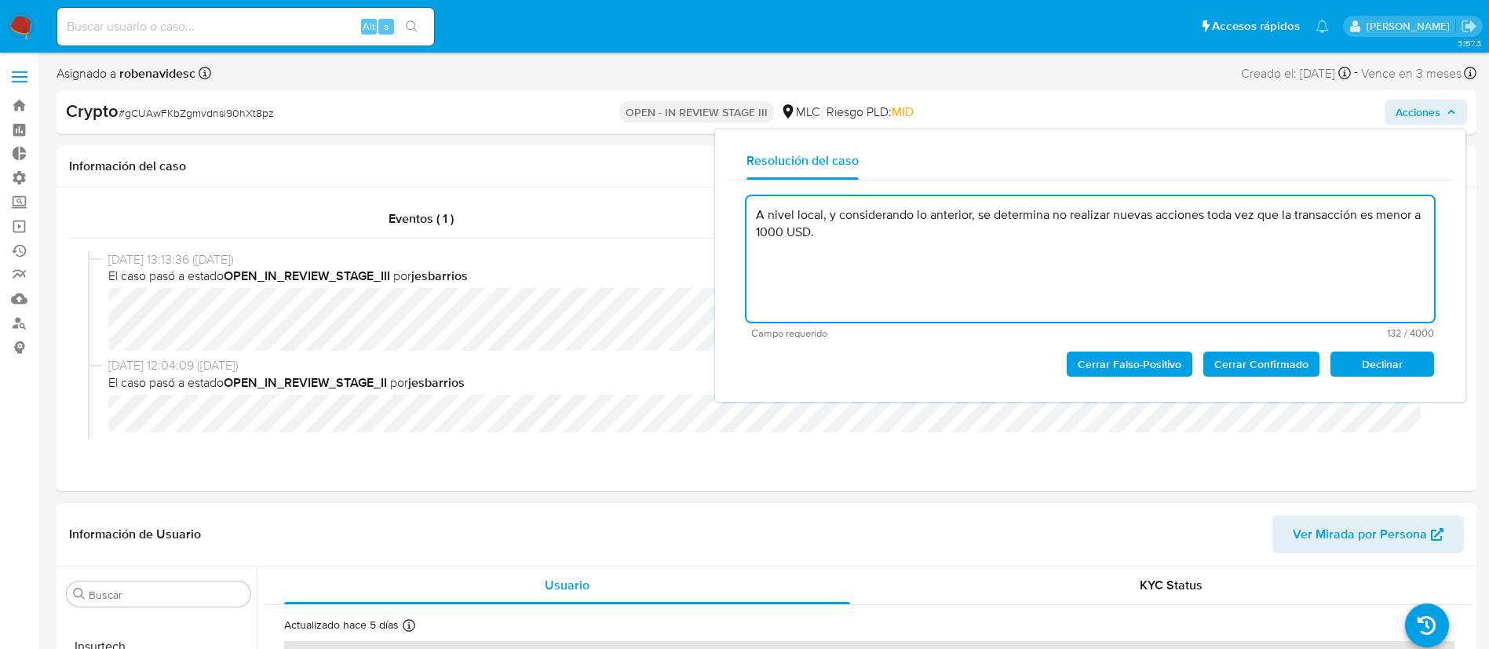
click at [995, 241] on textarea "A nivel local, y considerando lo anterior, se determina no realizar nuevas acci…" at bounding box center [1090, 259] width 688 height 126
click at [972, 245] on textarea "A nivel local, y considerando lo anterior, se determina no realizar nuevas acci…" at bounding box center [1090, 259] width 688 height 126
click at [1258, 356] on span "Cerrar Confirmado" at bounding box center [1261, 364] width 94 height 22
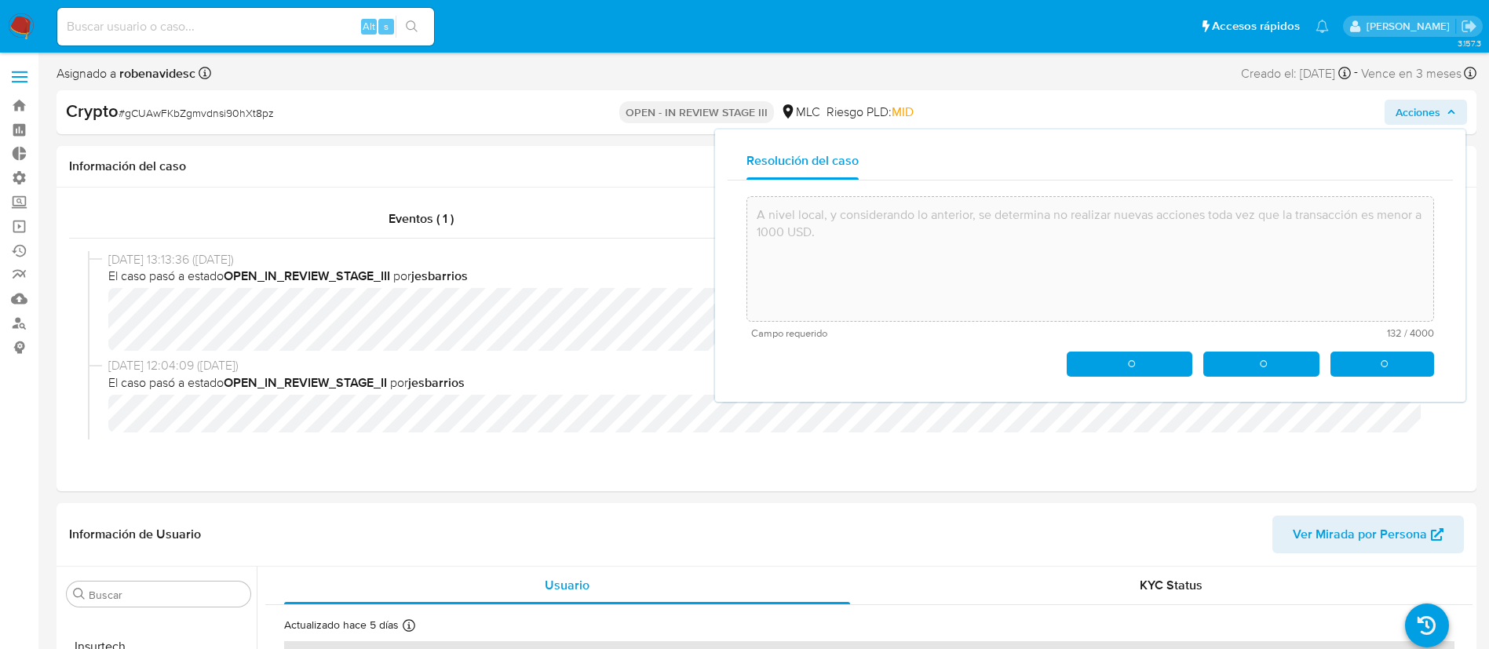
type textarea "A nivel local, y considerando lo anterior, se determina no realizar nuevas acci…"
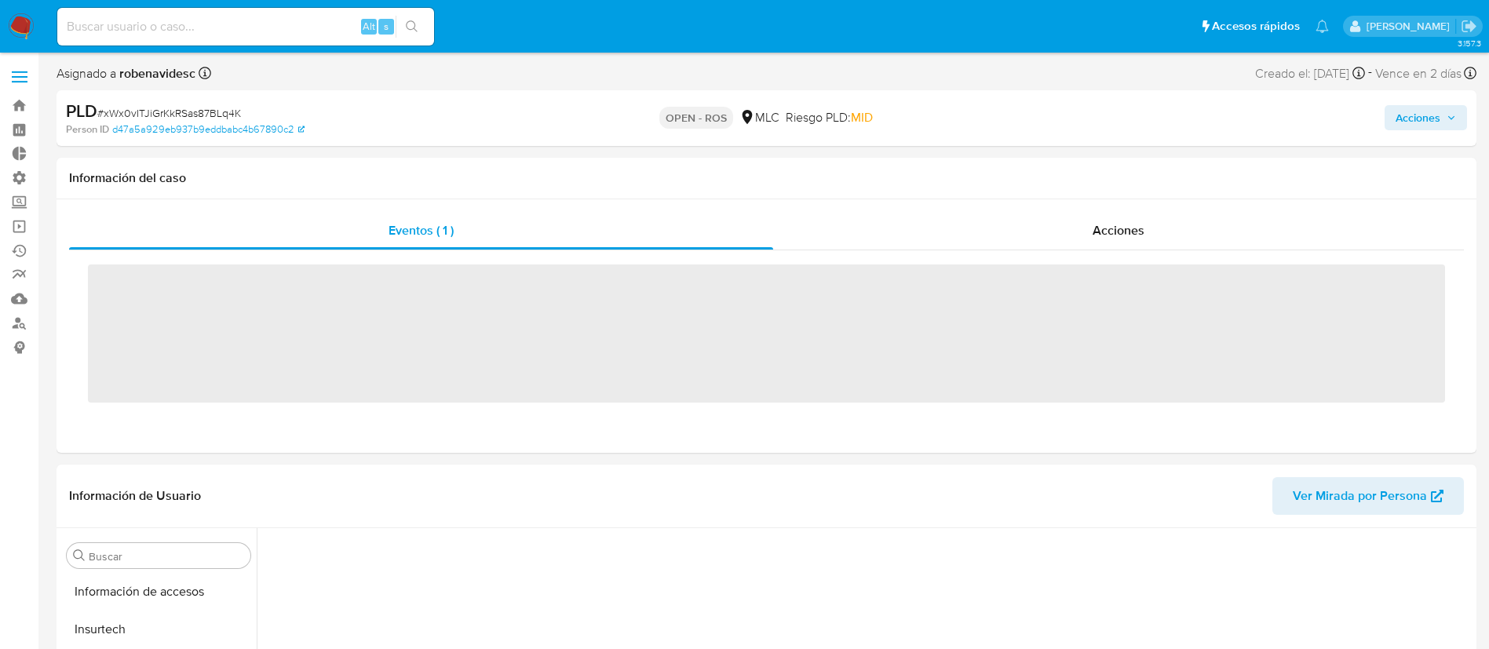
scroll to position [663, 0]
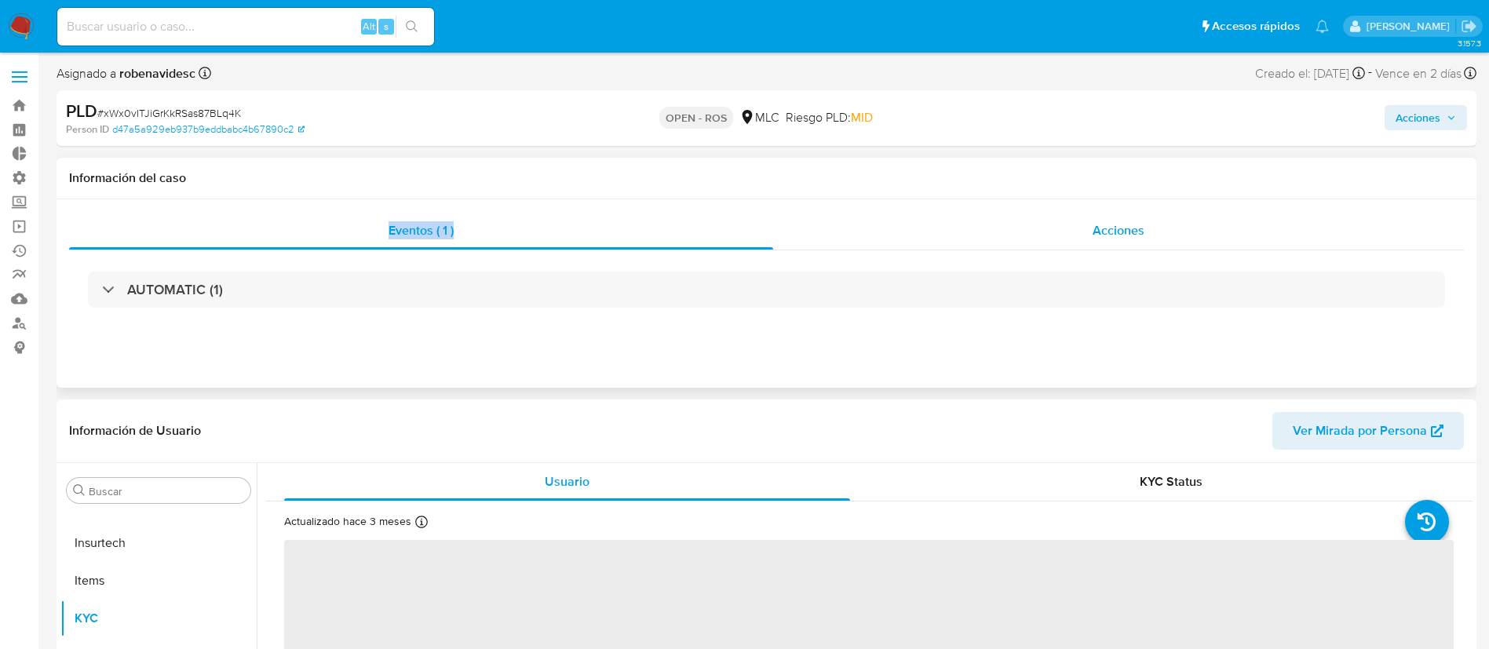
drag, startPoint x: 0, startPoint y: 0, endPoint x: 1003, endPoint y: 230, distance: 1029.2
click at [1003, 230] on div "Información del caso Eventos ( 1 ) Acciones AUTOMATIC (1)" at bounding box center [767, 273] width 1420 height 230
click at [1003, 230] on div "Acciones" at bounding box center [1118, 231] width 691 height 38
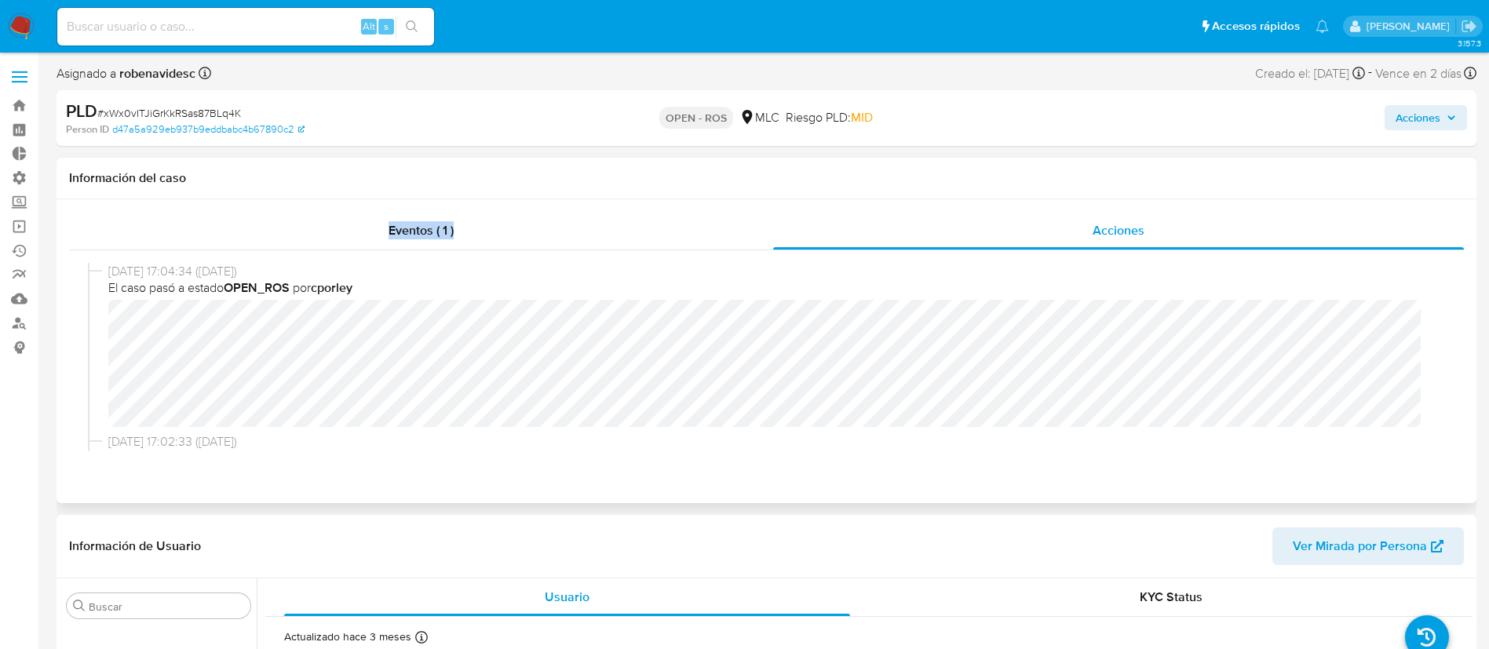
select select "10"
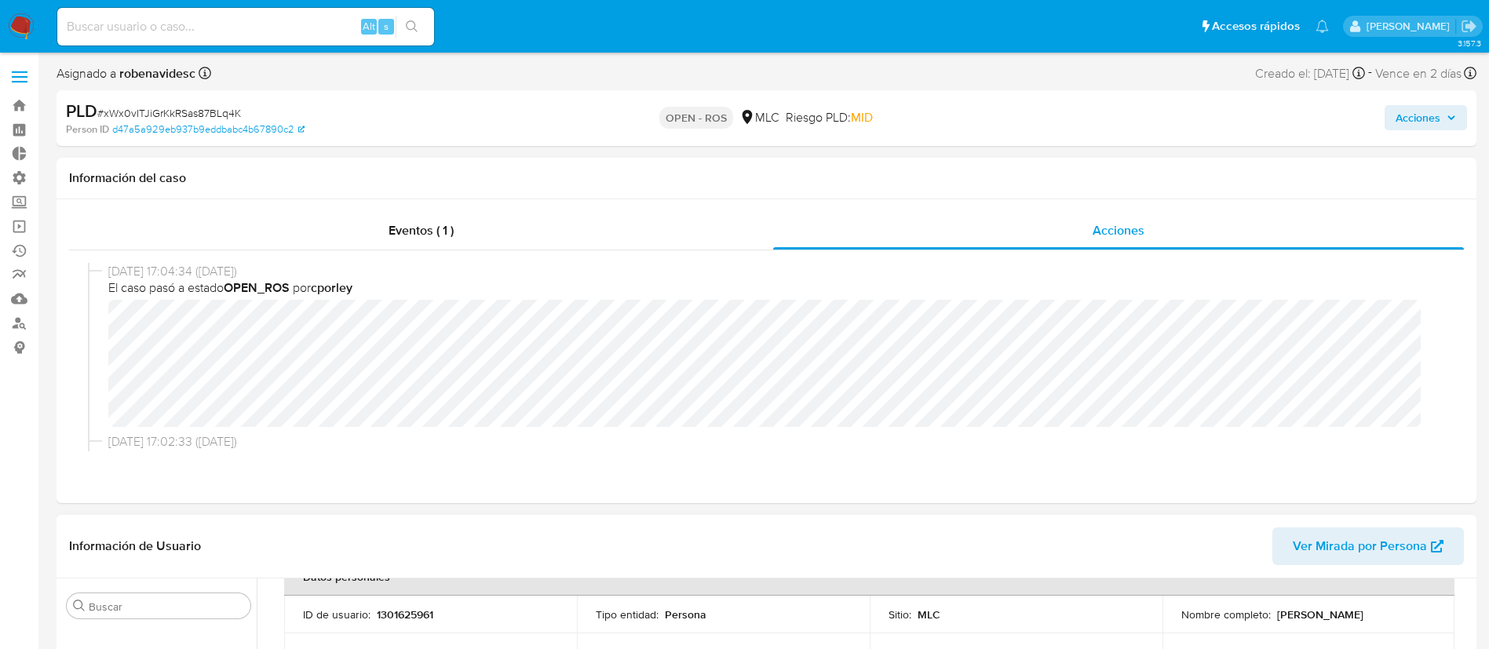
scroll to position [86, 0]
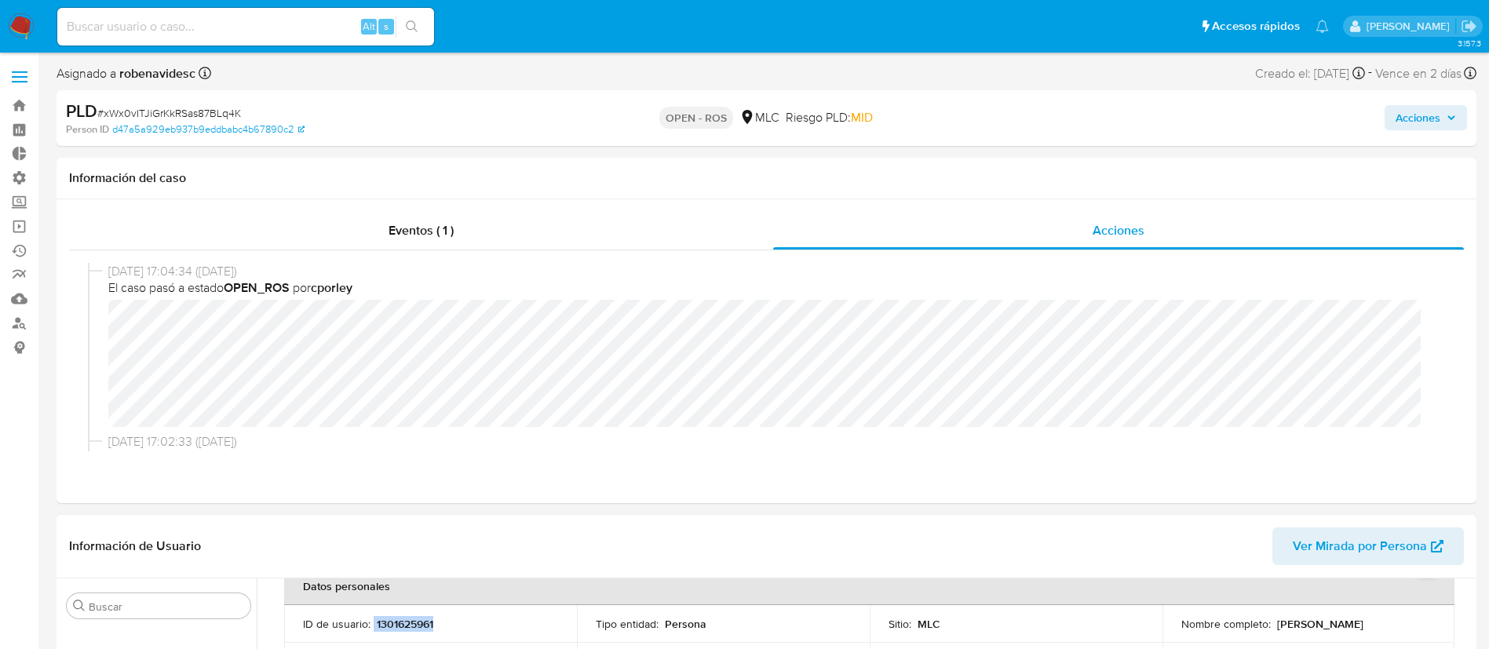
drag, startPoint x: 461, startPoint y: 623, endPoint x: 373, endPoint y: 626, distance: 88.0
click at [373, 626] on div "ID de usuario : 1301625961" at bounding box center [430, 624] width 255 height 14
copy div "1301625961"
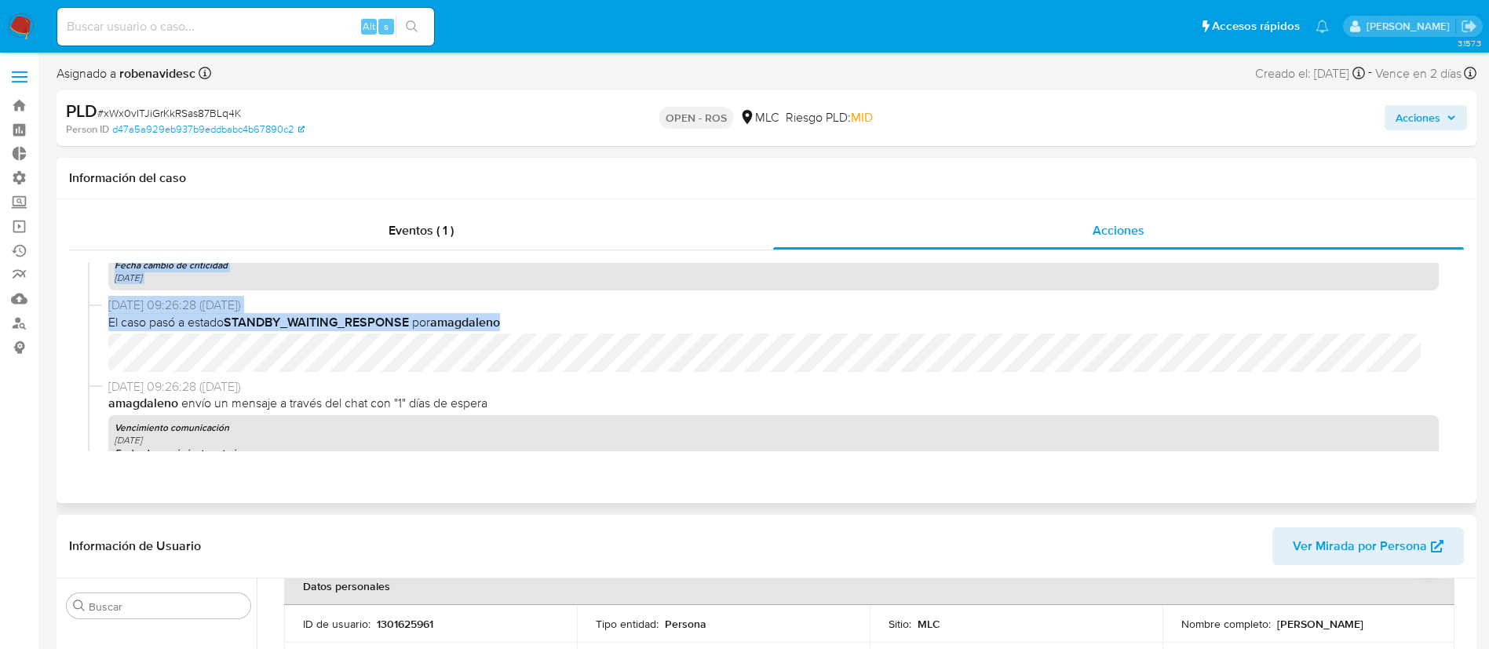
click at [940, 363] on div "05/09/2025 17:04:34 (hace 3 días) El caso pasó a estado OPEN_ROS por cporley 05…" at bounding box center [766, 357] width 1357 height 188
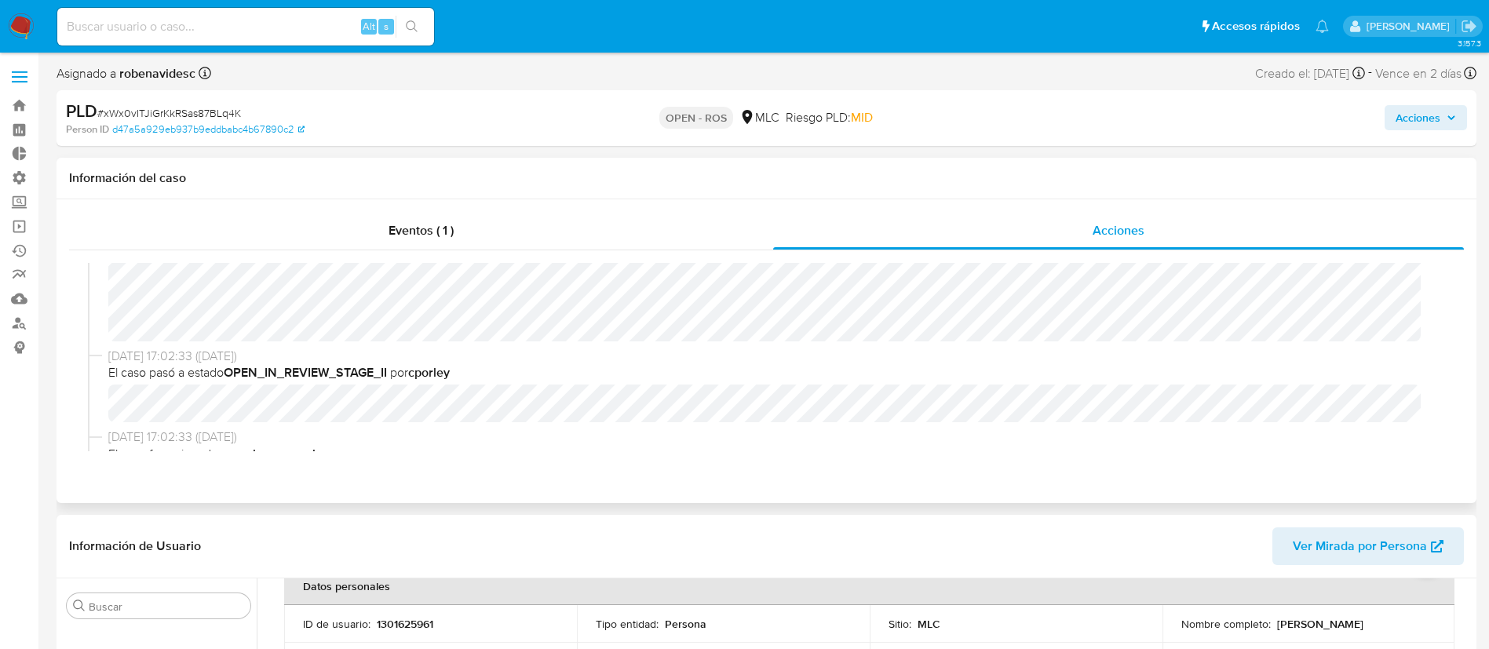
scroll to position [0, 0]
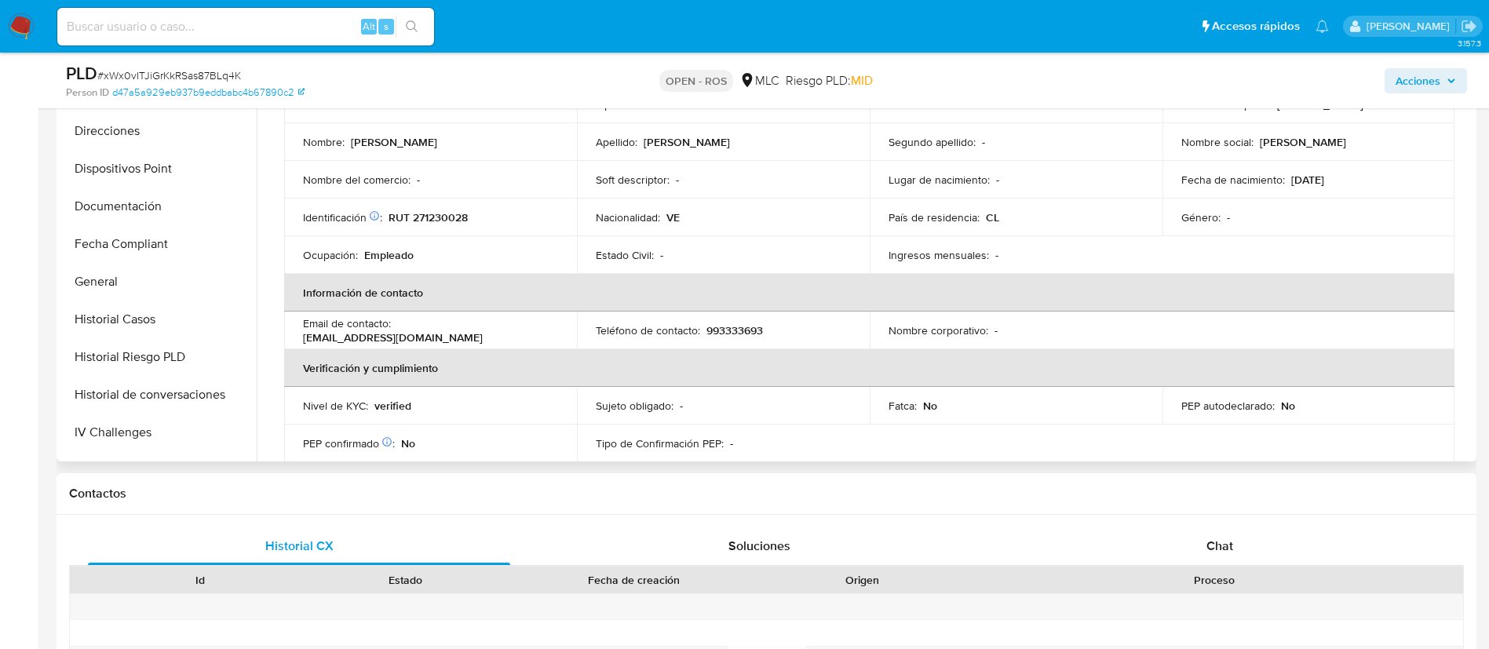
scroll to position [294, 0]
click at [97, 358] on button "Historial Riesgo PLD" at bounding box center [152, 359] width 184 height 38
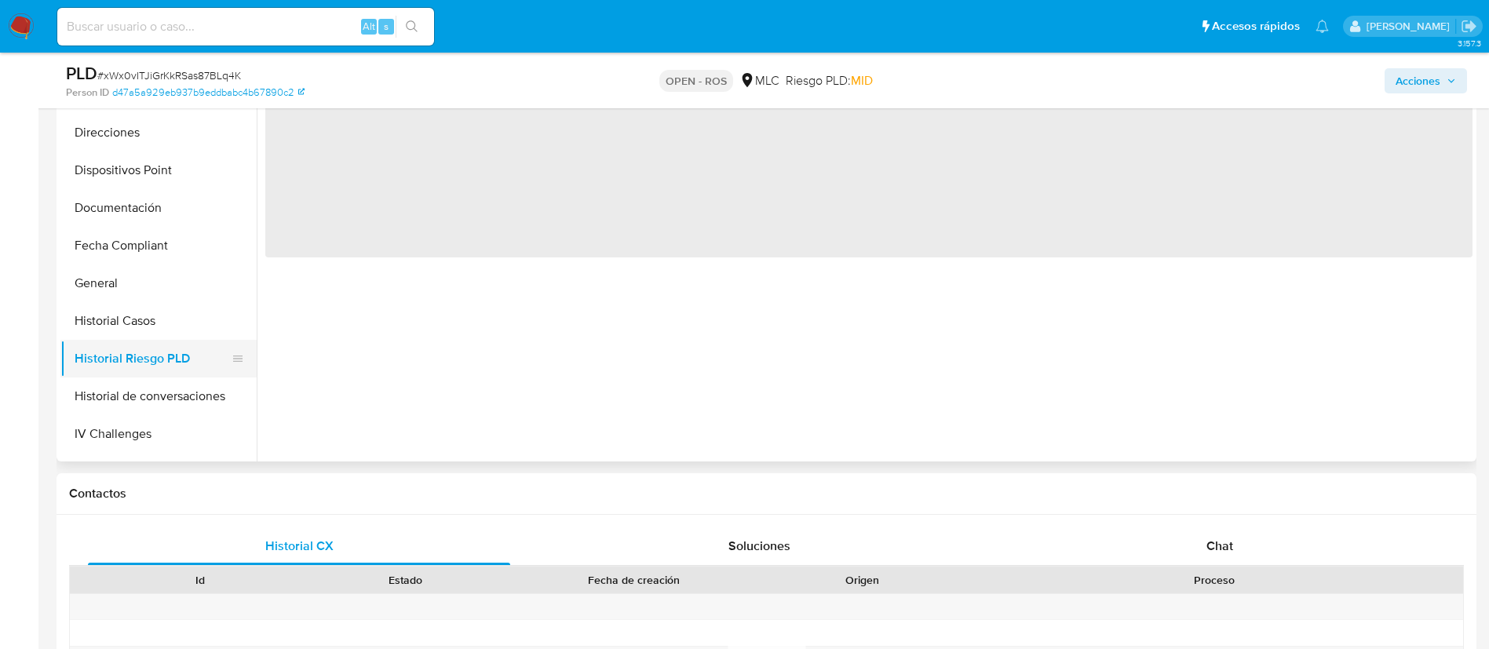
scroll to position [0, 0]
click at [119, 333] on button "Historial Casos" at bounding box center [152, 321] width 184 height 38
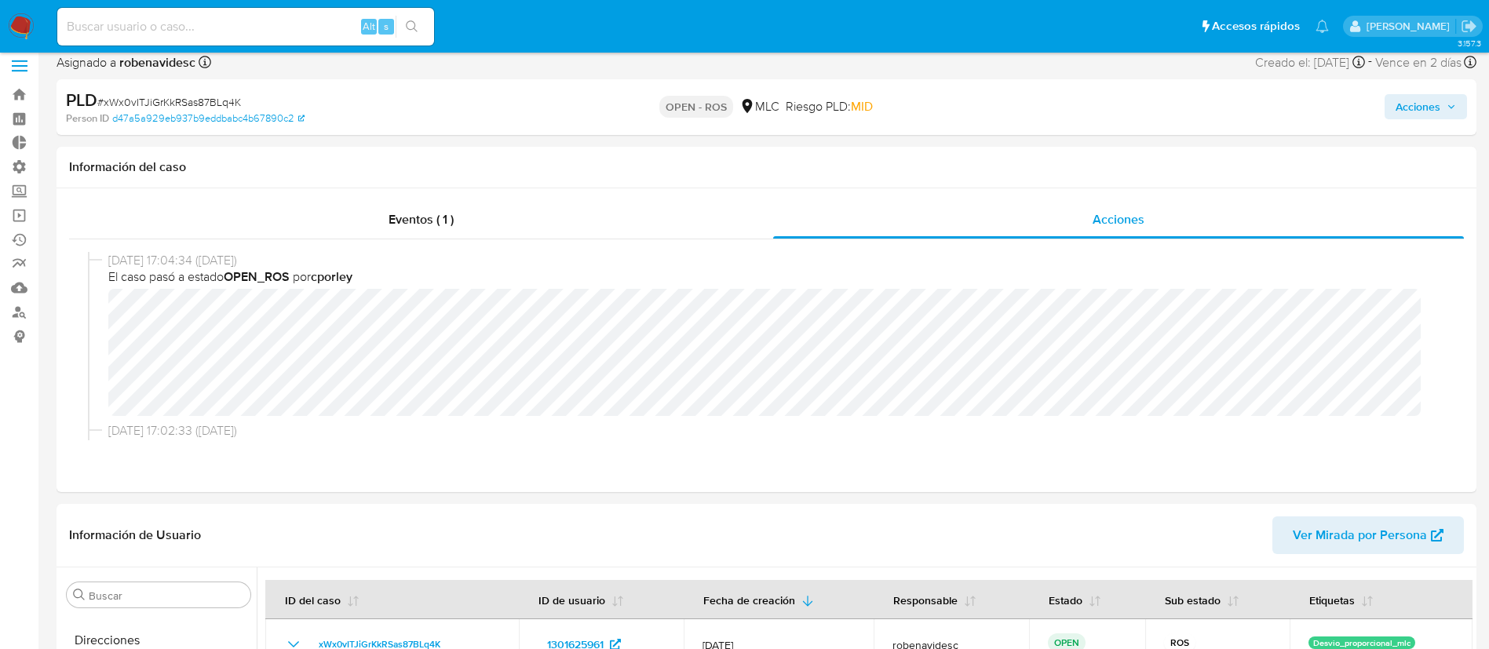
click at [1407, 102] on span "Acciones" at bounding box center [1418, 106] width 45 height 25
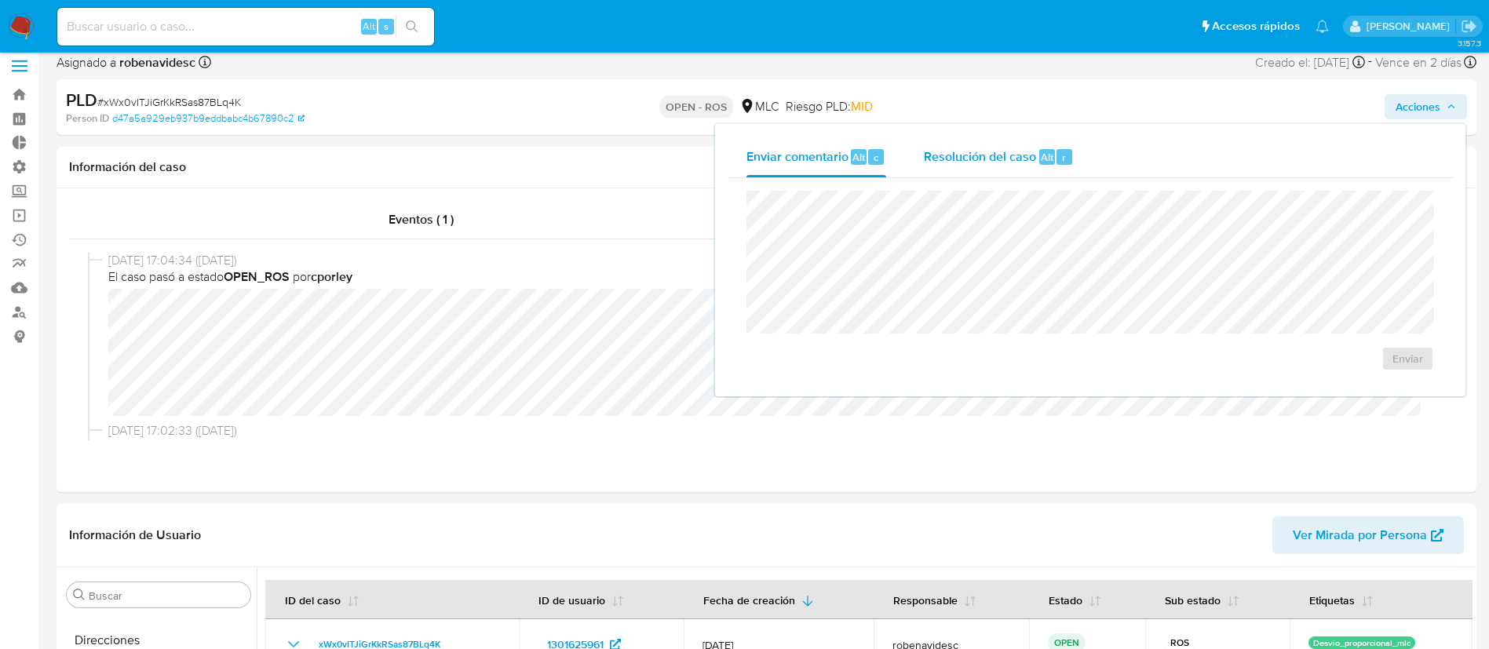
click at [990, 162] on span "Resolución del caso" at bounding box center [980, 157] width 112 height 18
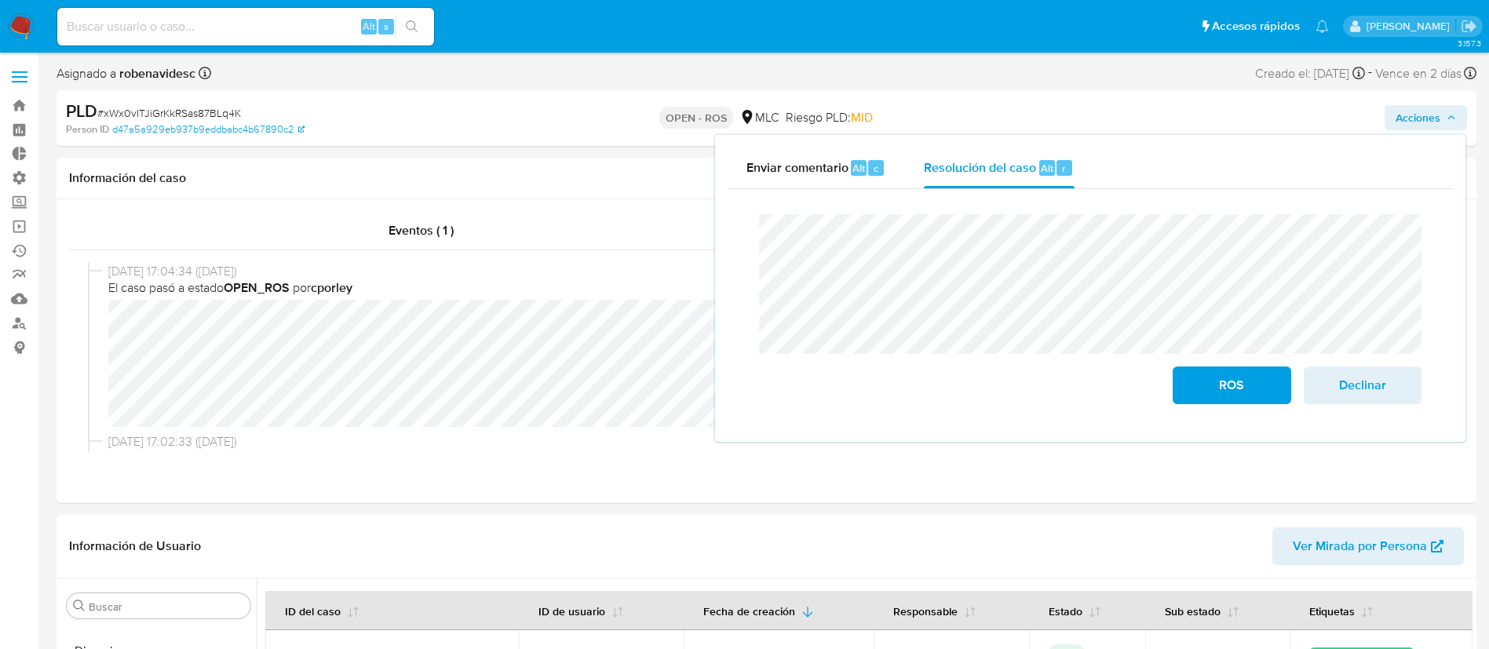
click at [744, 276] on div "Cierre de caso ROS Declinar" at bounding box center [1090, 309] width 725 height 240
click at [1404, 403] on button "Declinar" at bounding box center [1363, 386] width 118 height 38
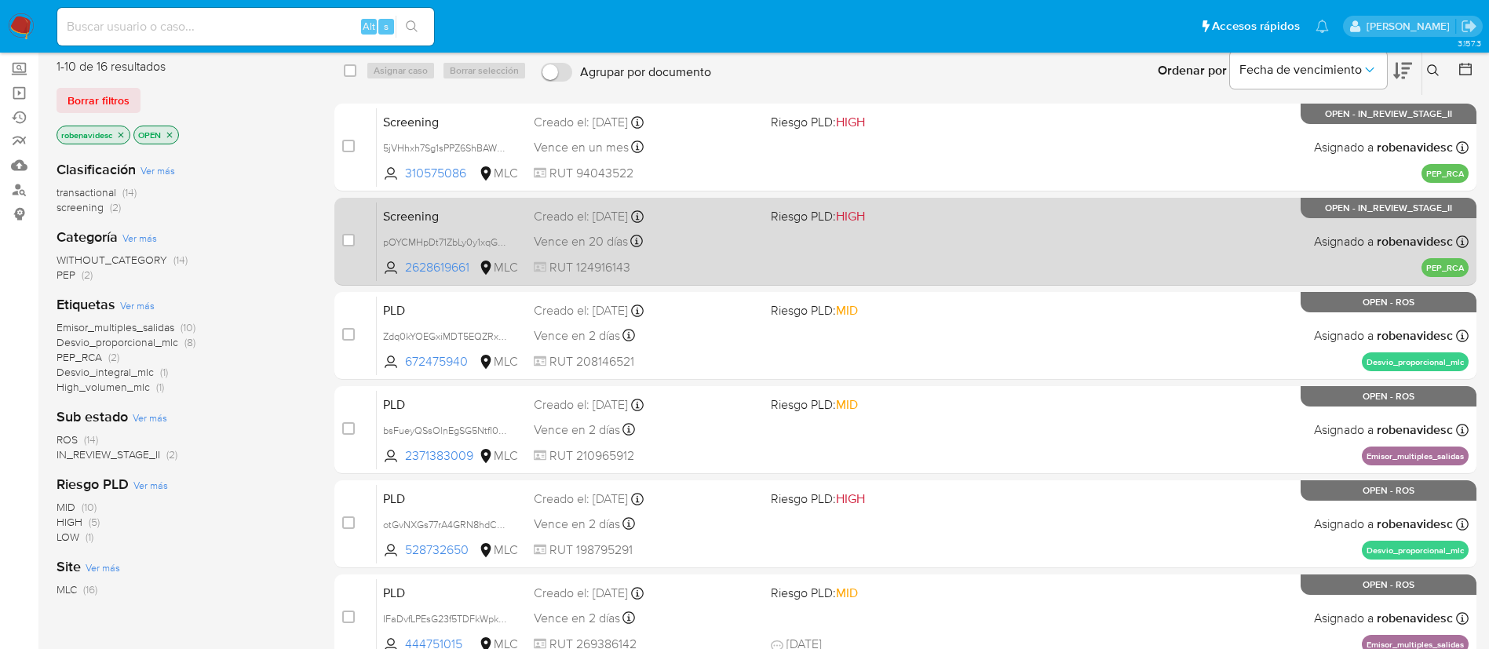
scroll to position [136, 0]
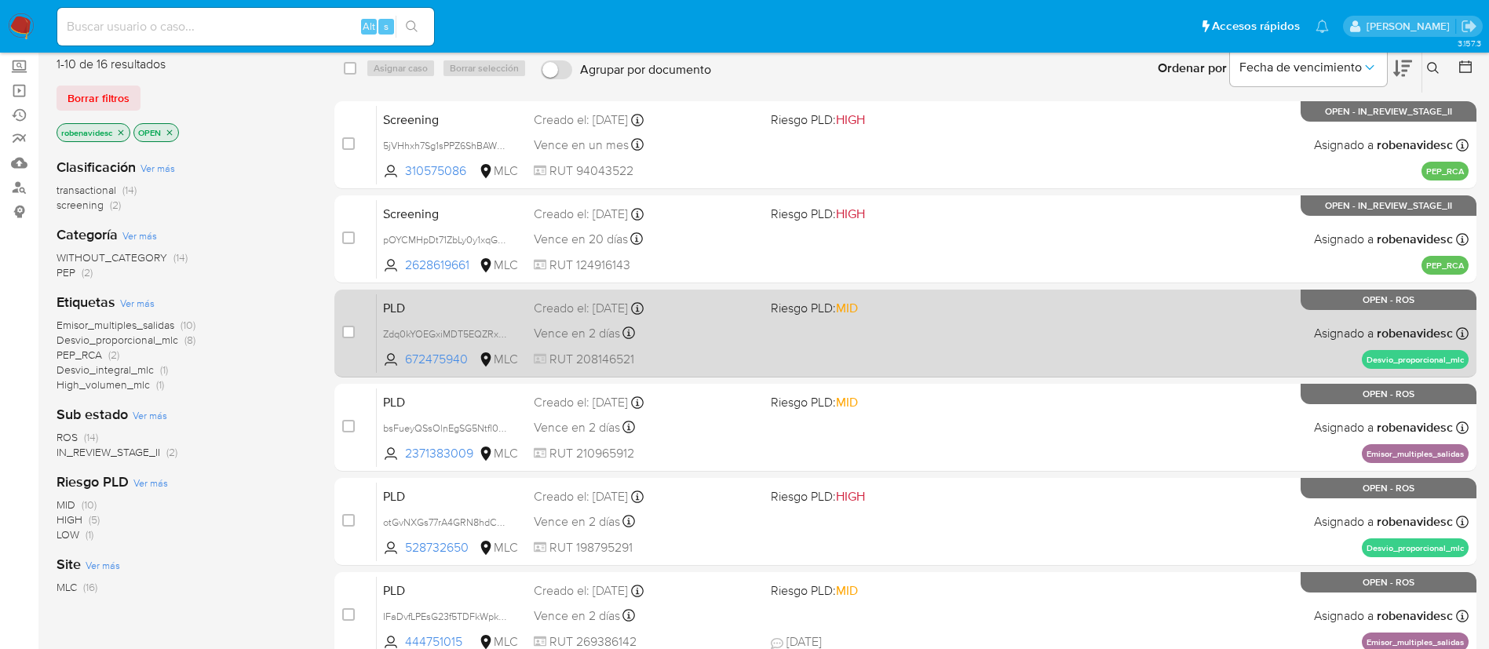
click at [899, 339] on div "PLD Zdq0kYOEGxiMDT5EQZRxPwqe 672475940 MLC Riesgo PLD: MID Creado el: [DATE] Cr…" at bounding box center [923, 333] width 1092 height 79
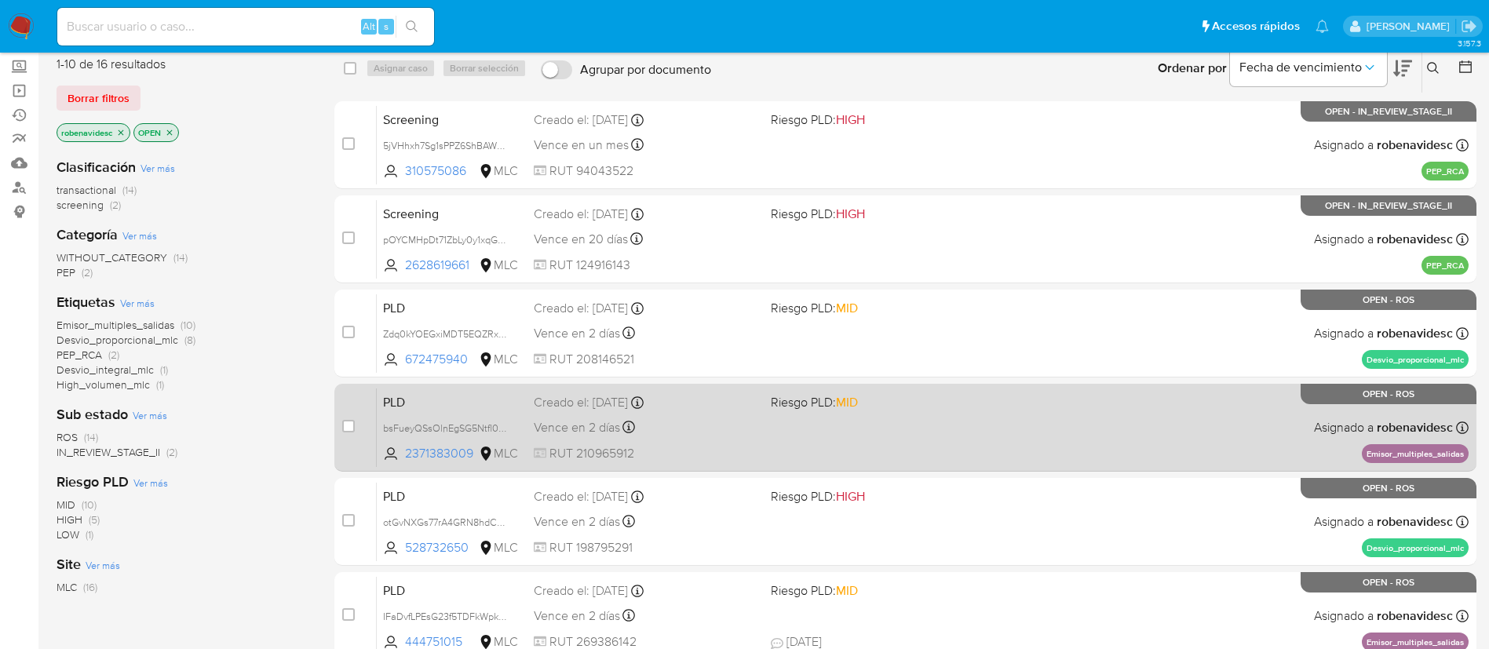
click at [773, 446] on div "PLD bsFueyQSsOlnEgSG5Ntfl0KS 2371383009 MLC Riesgo PLD: MID Creado el: [DATE] C…" at bounding box center [923, 427] width 1092 height 79
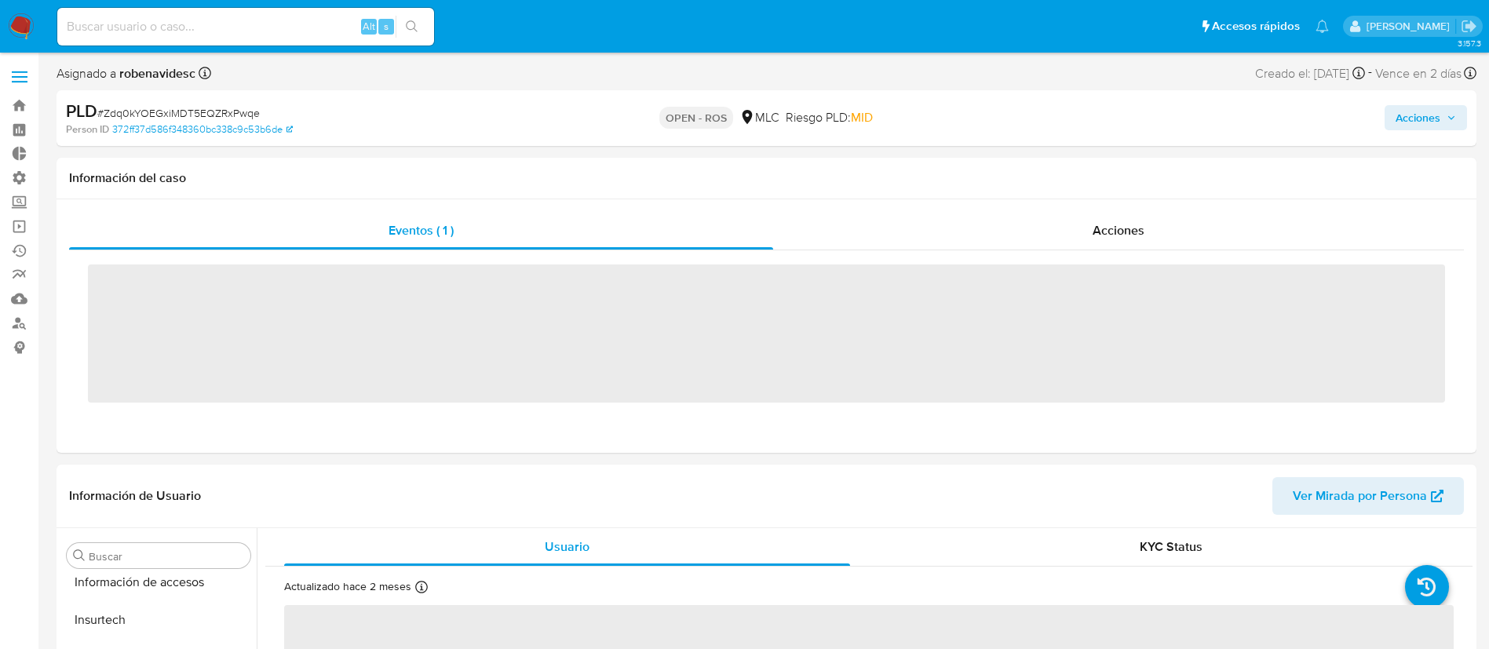
scroll to position [663, 0]
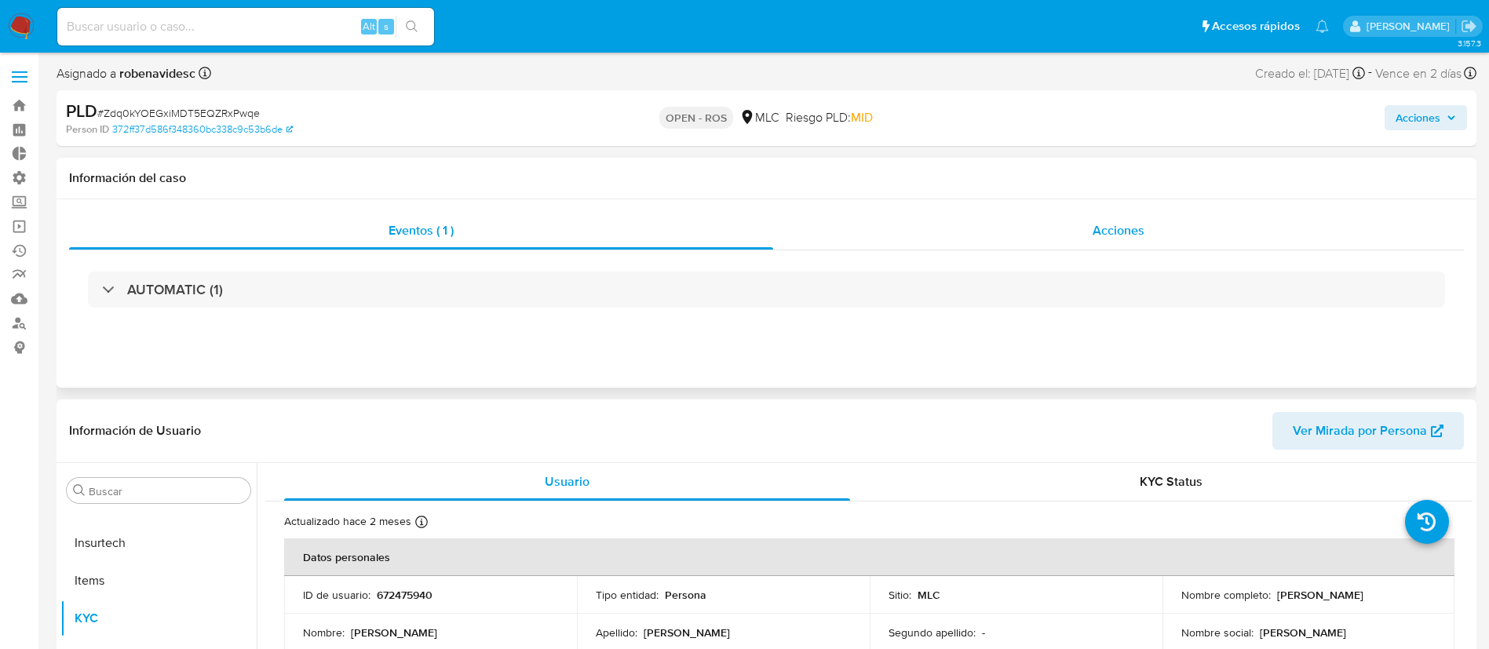
click at [1041, 246] on div "Acciones" at bounding box center [1118, 231] width 691 height 38
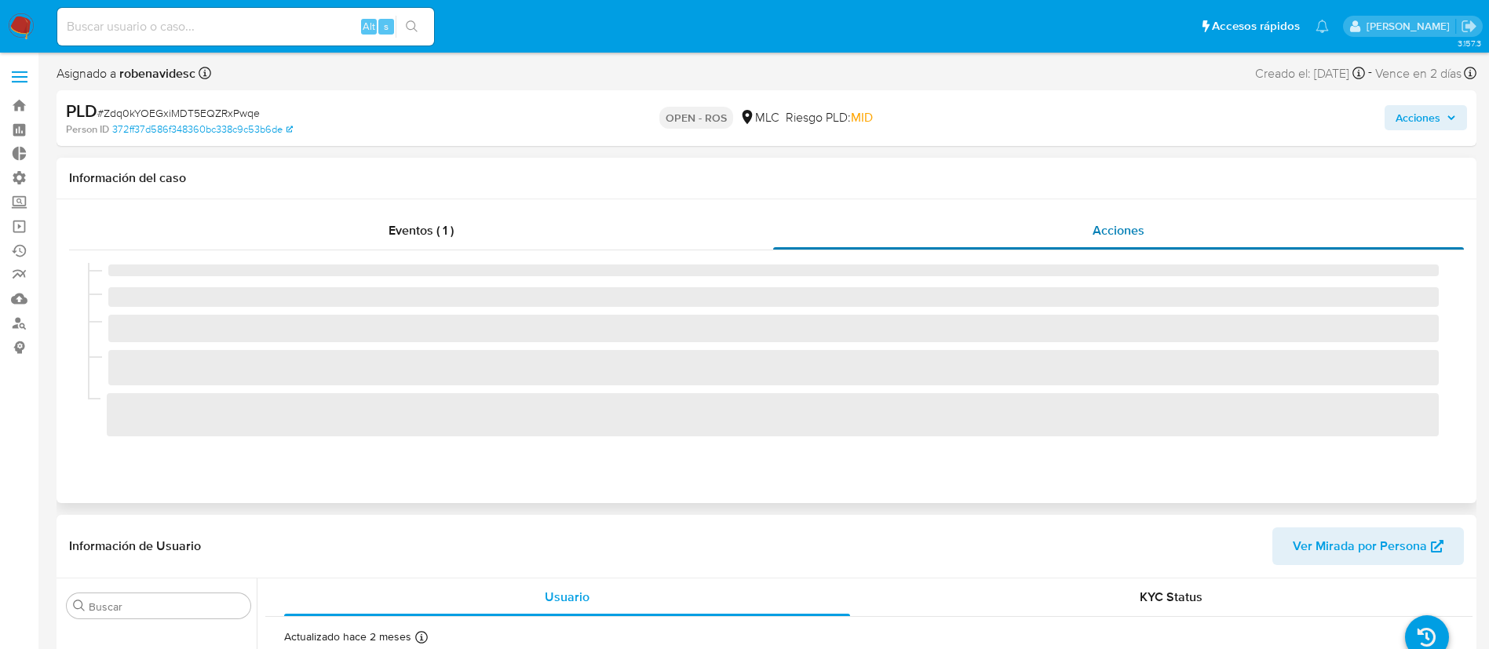
select select "10"
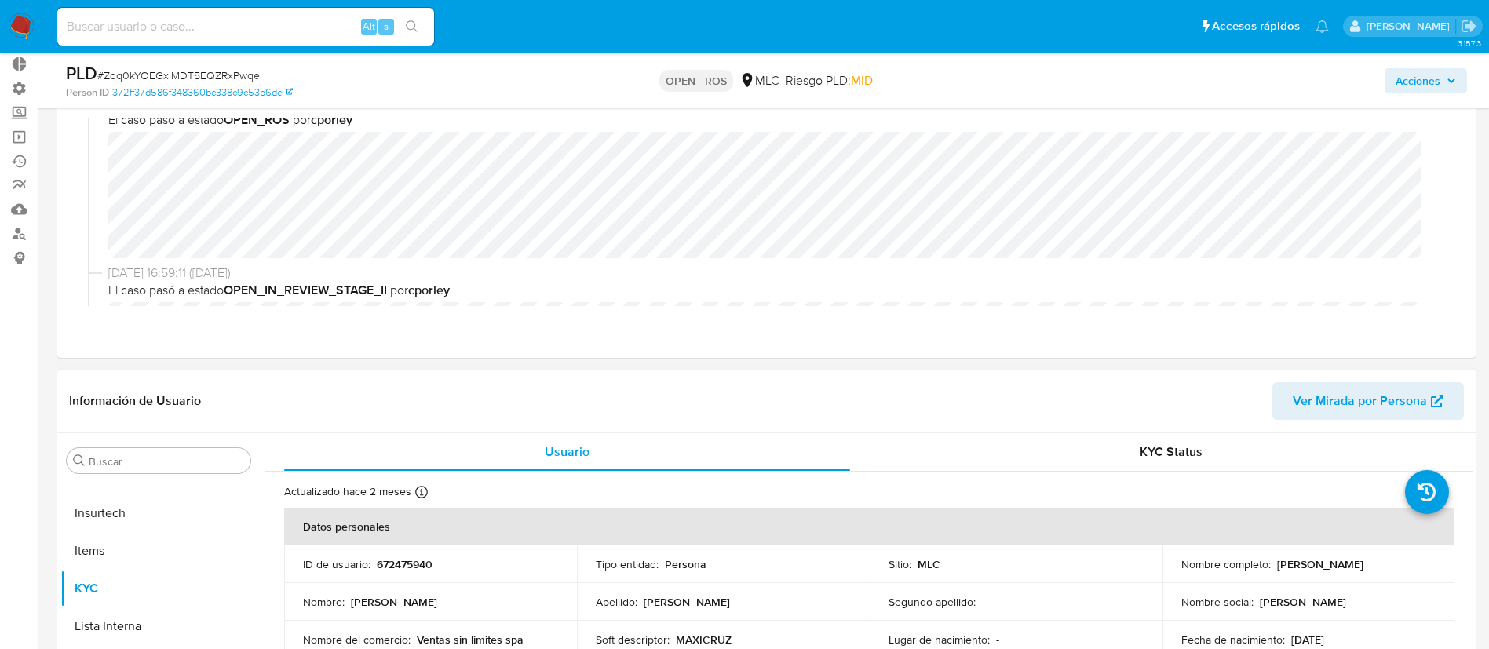
scroll to position [118, 0]
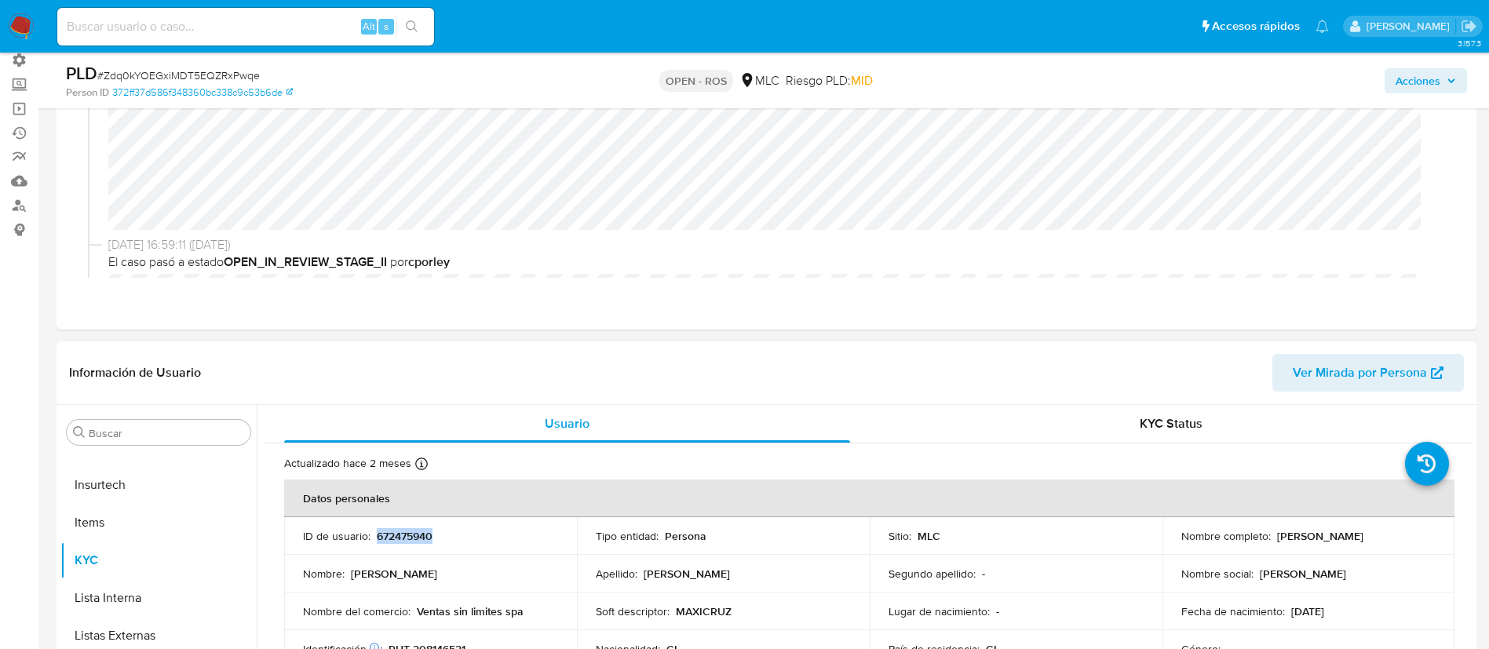
drag, startPoint x: 440, startPoint y: 534, endPoint x: 375, endPoint y: 533, distance: 64.4
click at [375, 533] on div "ID de usuario : 672475940" at bounding box center [430, 536] width 255 height 14
copy p "672475940"
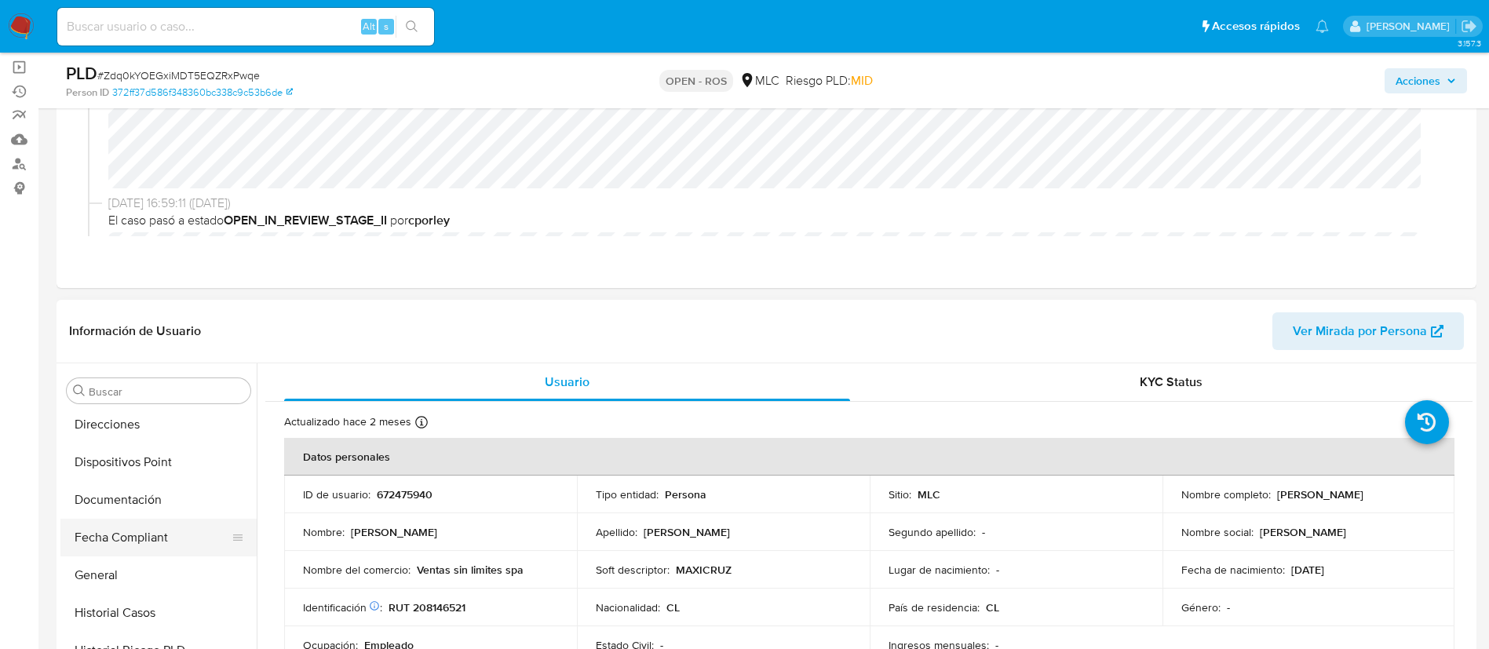
scroll to position [295, 0]
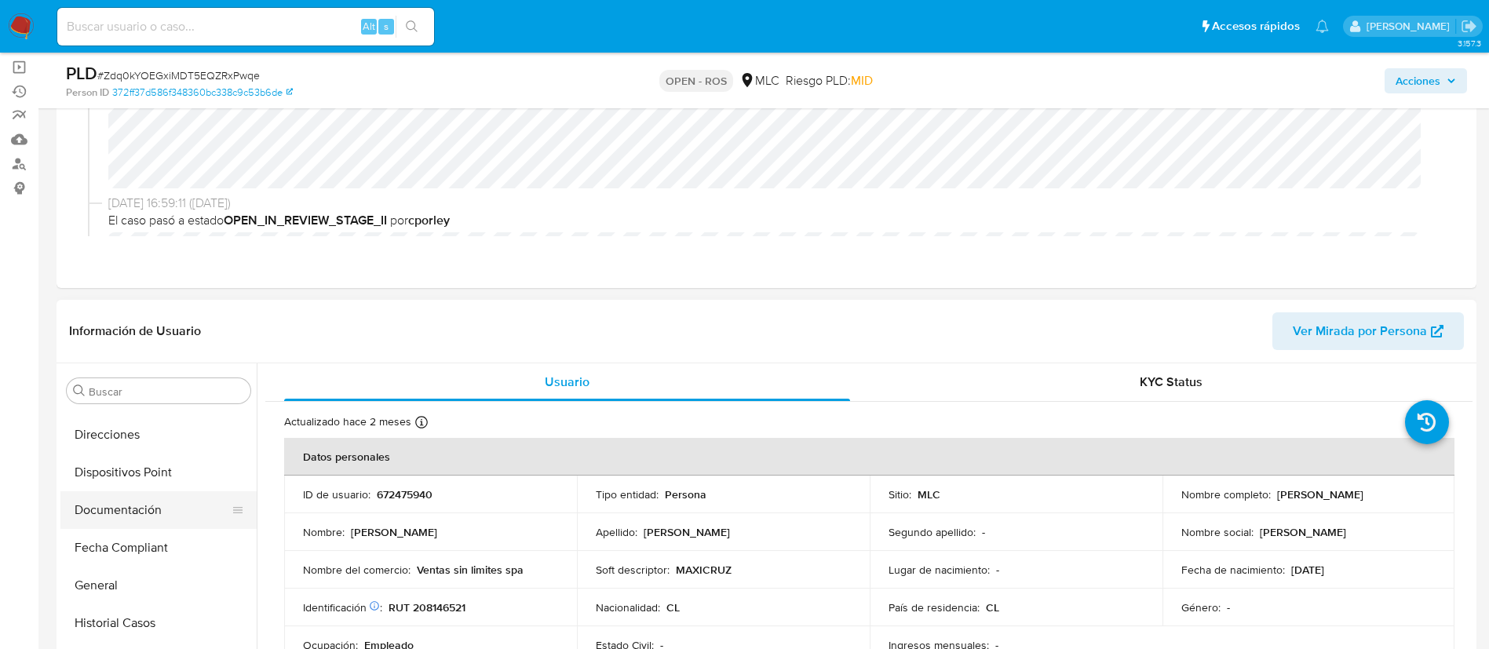
click at [110, 506] on button "Documentación" at bounding box center [152, 510] width 184 height 38
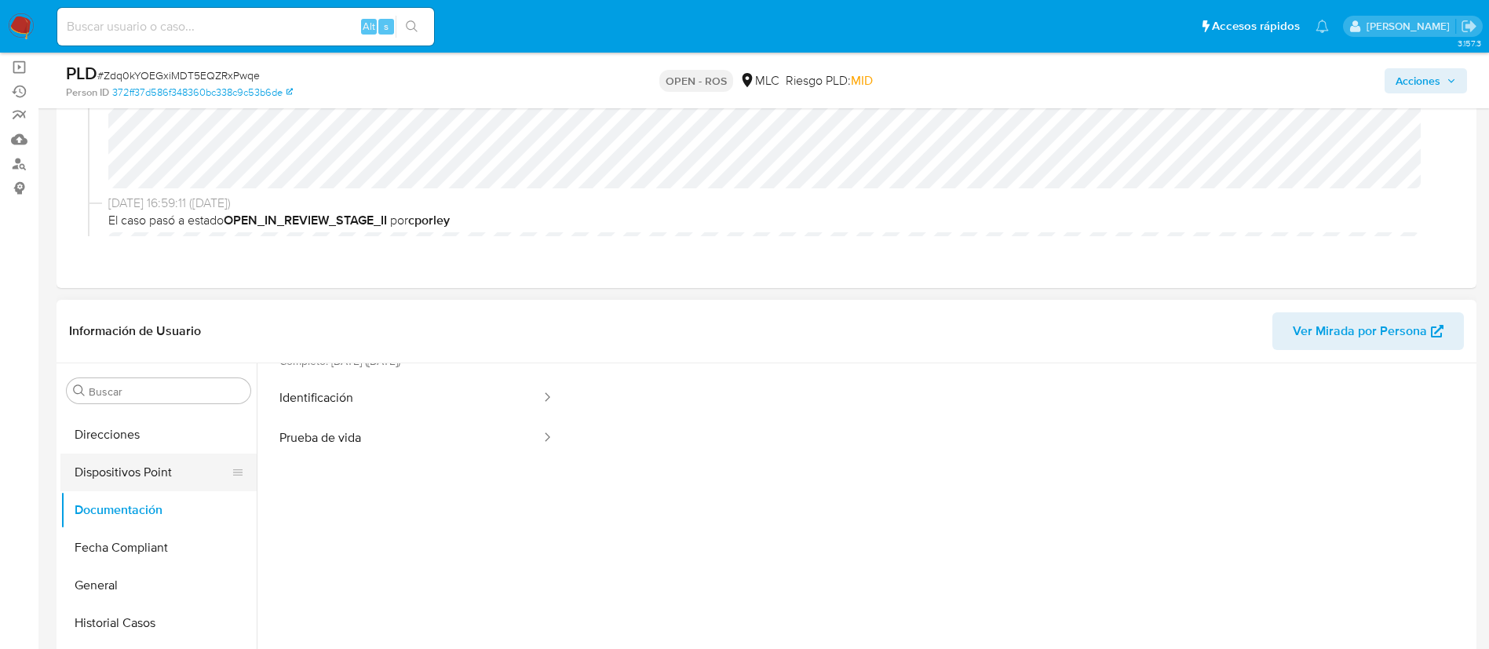
scroll to position [97, 0]
click at [422, 445] on button "Prueba de vida" at bounding box center [403, 438] width 277 height 40
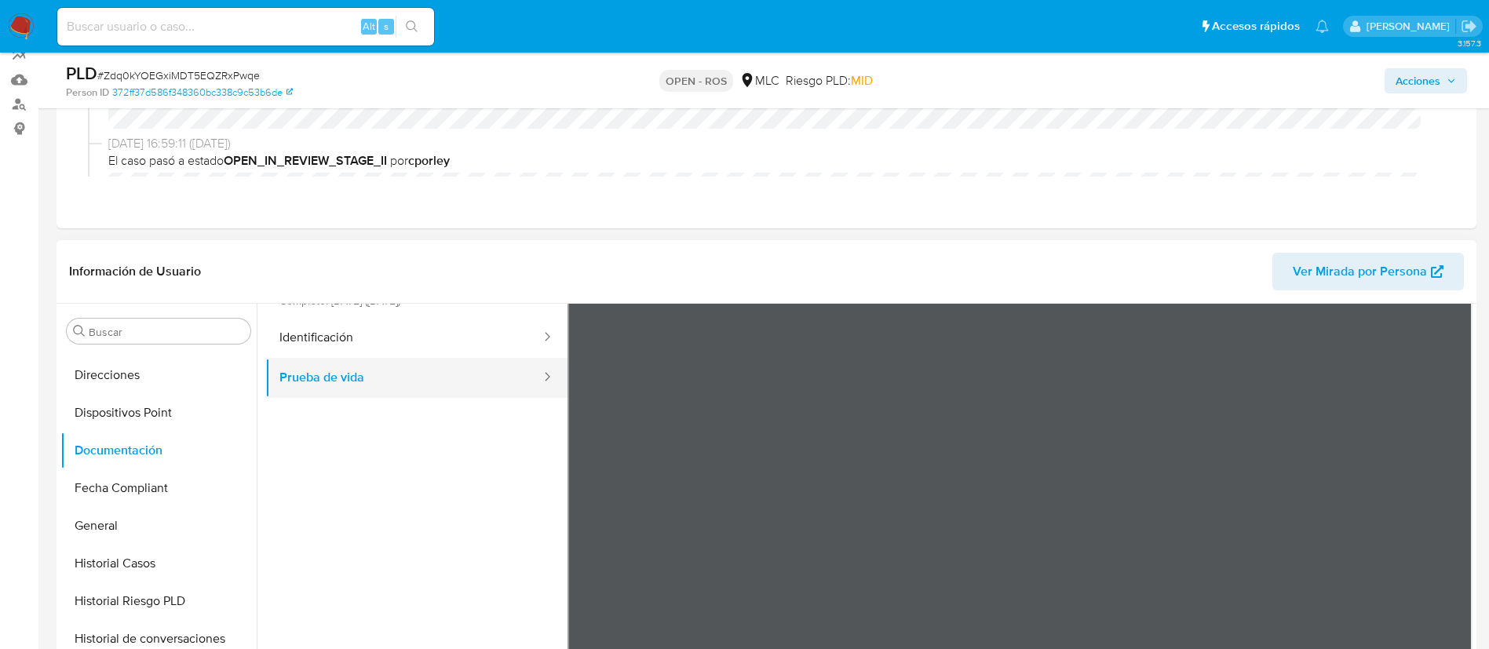
scroll to position [0, 0]
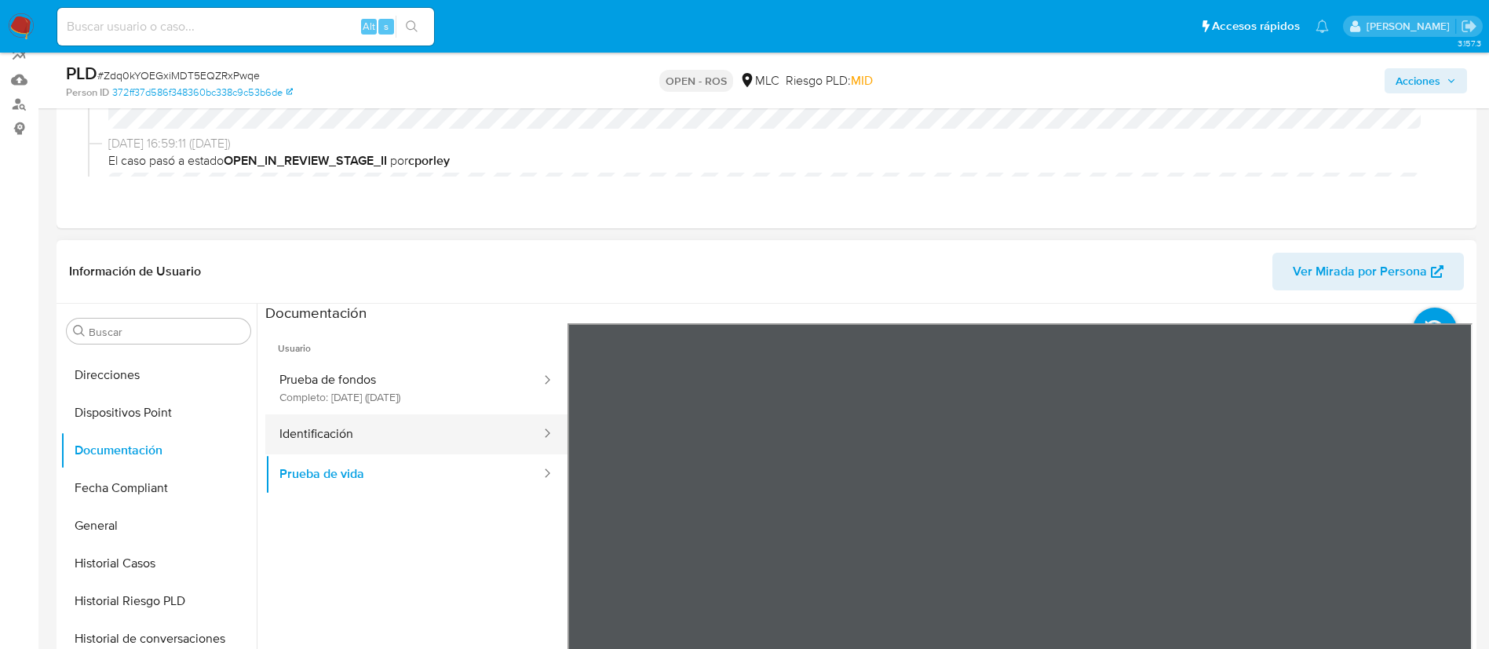
click at [390, 446] on button "Identificación" at bounding box center [403, 434] width 277 height 40
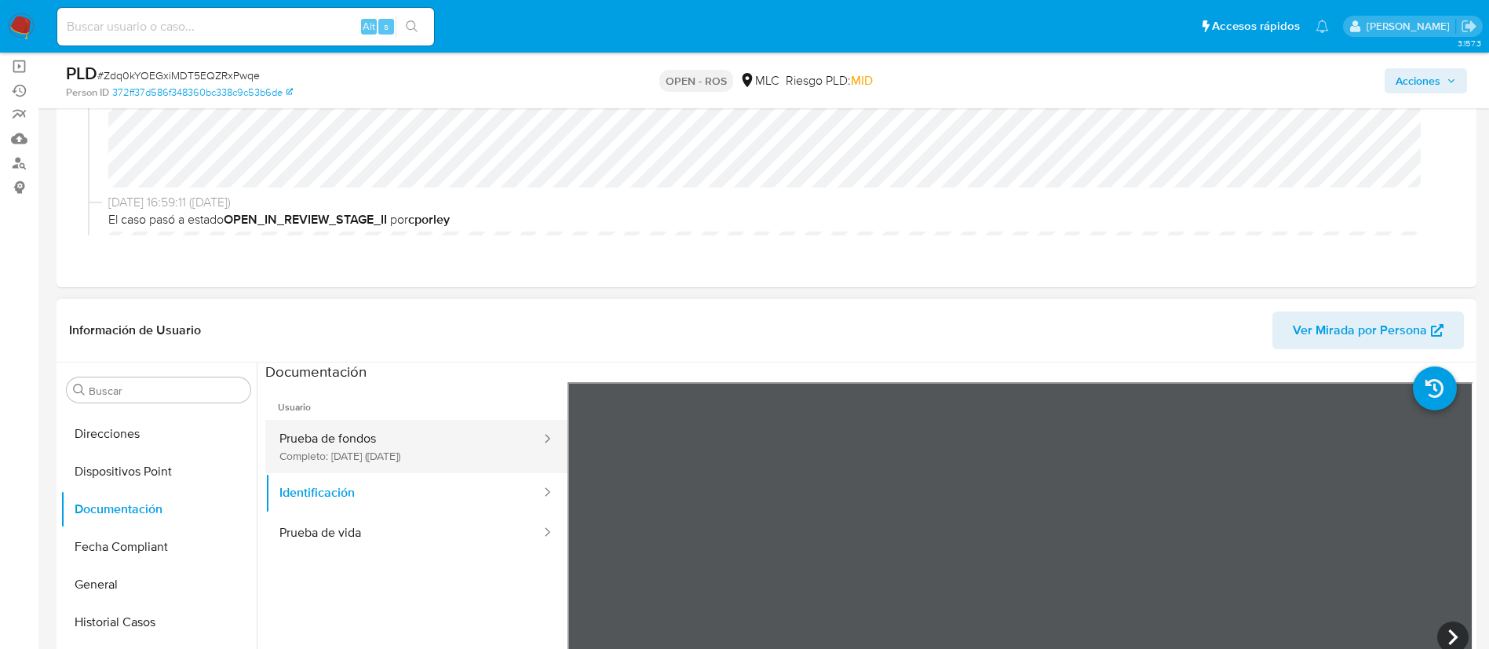
scroll to position [155, 0]
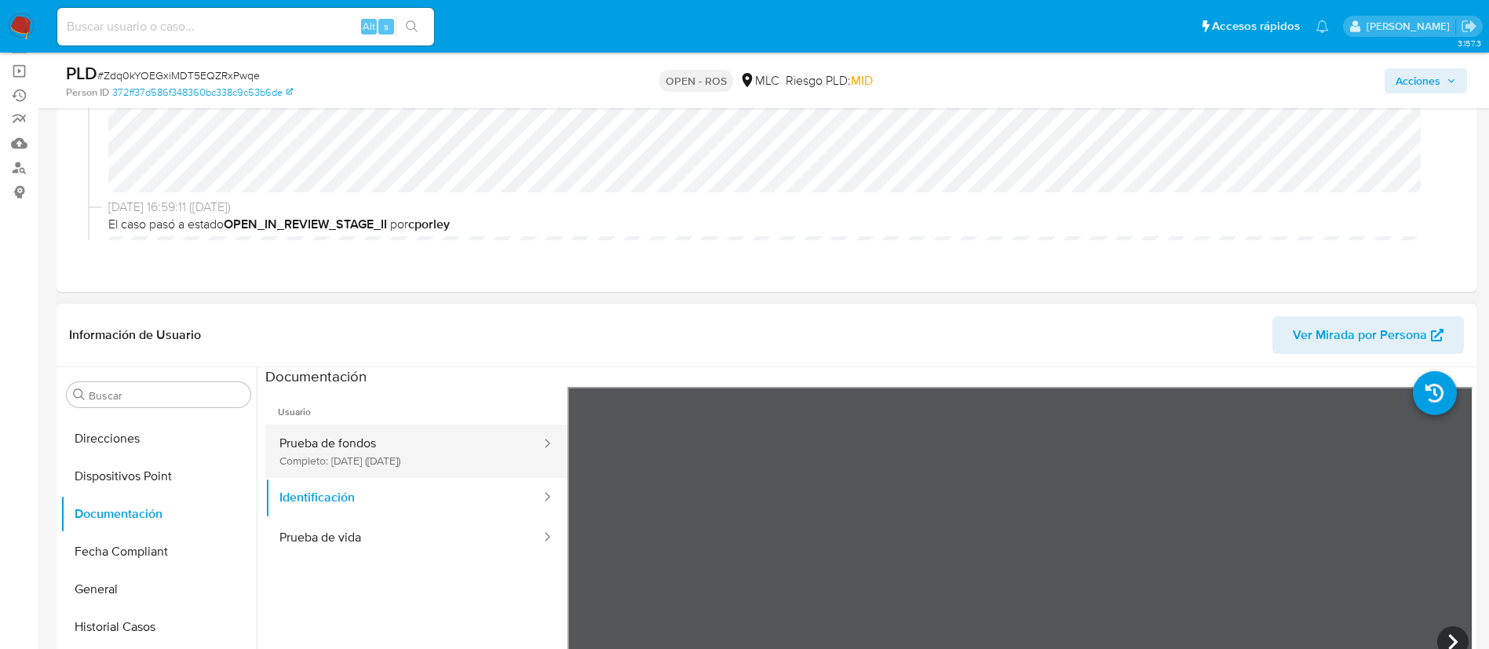
click at [364, 444] on button "Prueba de fondos Completo: 17/10/2023 (hace 2 años)" at bounding box center [403, 451] width 277 height 53
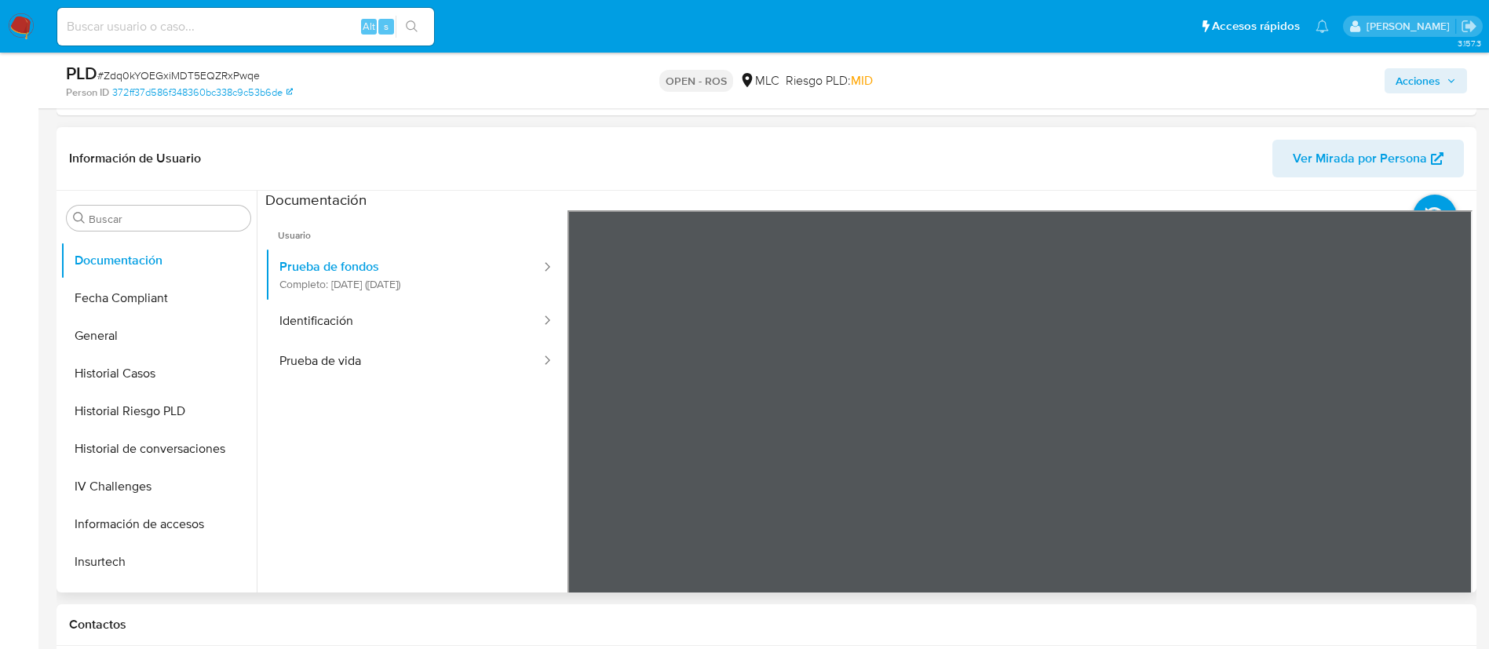
scroll to position [377, 0]
click at [108, 446] on button "Historial de conversaciones" at bounding box center [152, 444] width 184 height 38
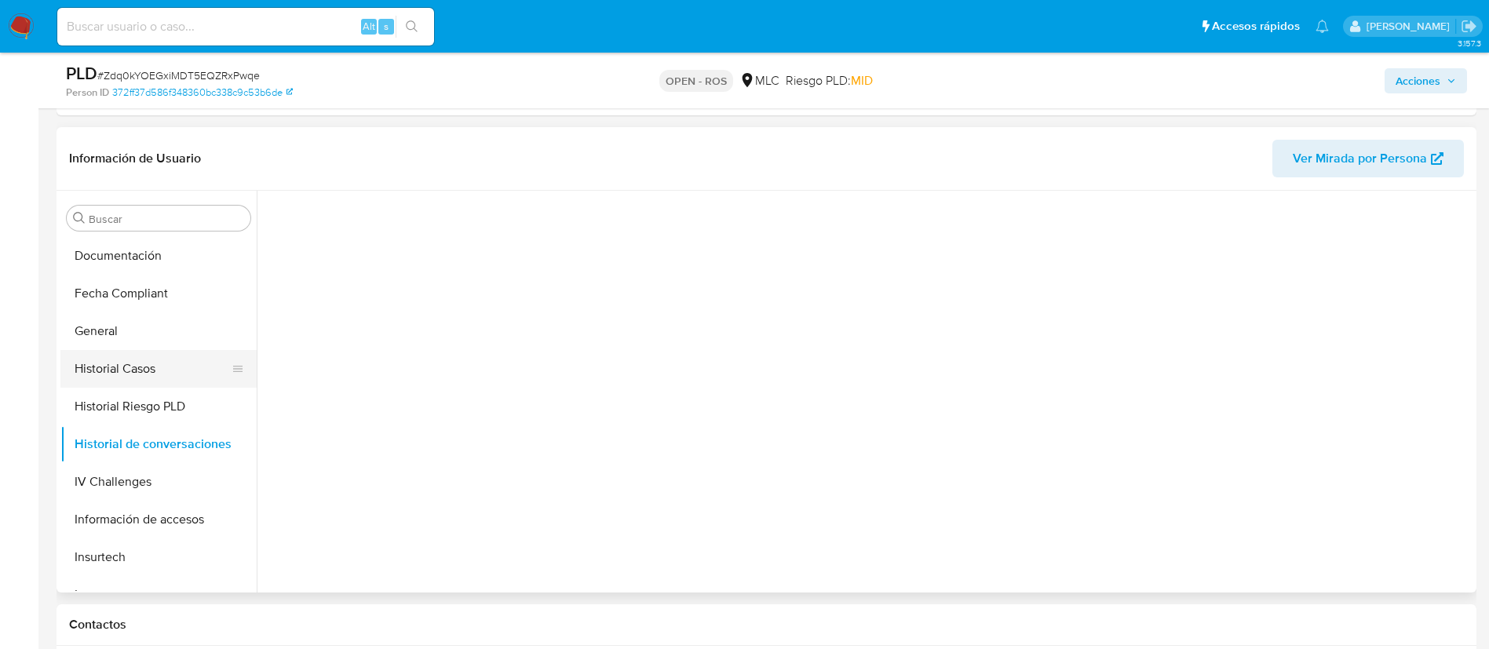
click at [125, 364] on button "Historial Casos" at bounding box center [152, 369] width 184 height 38
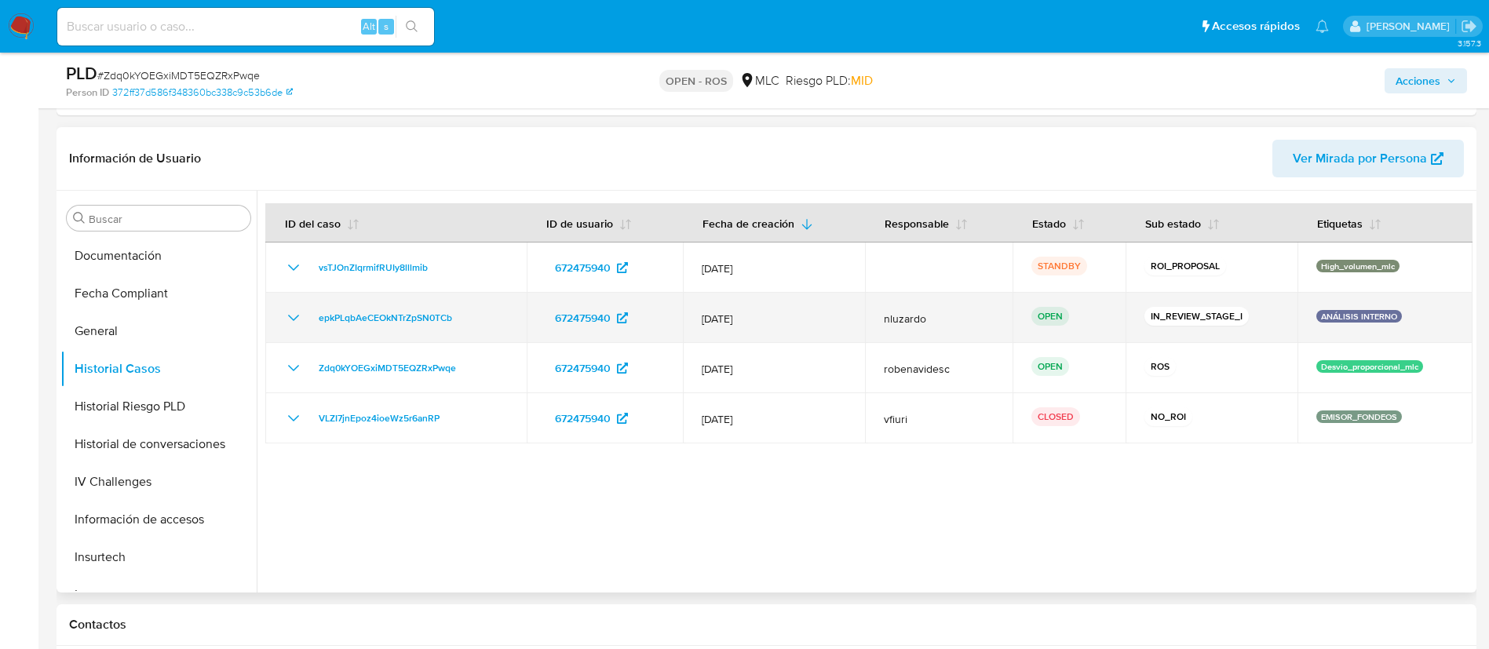
click at [300, 320] on icon "Mostrar/Ocultar" at bounding box center [293, 317] width 19 height 19
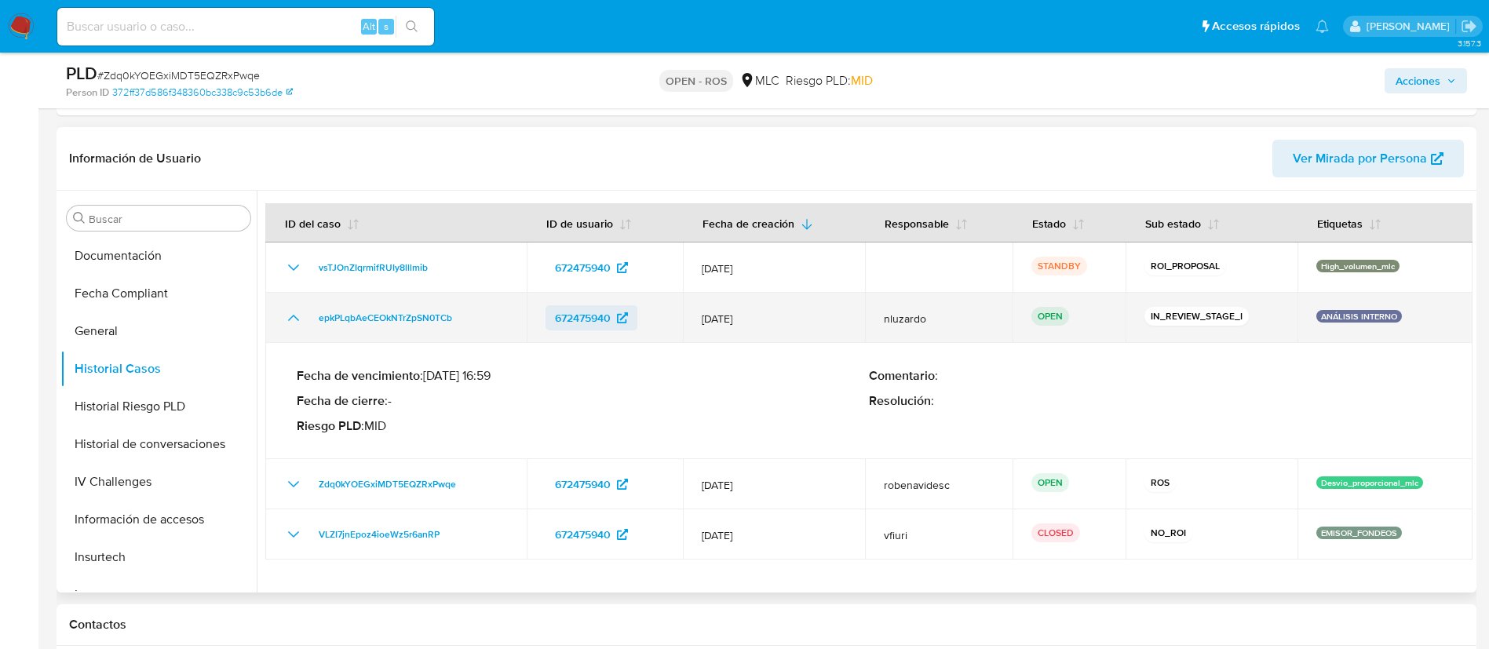
click at [560, 321] on span "672475940" at bounding box center [583, 317] width 56 height 25
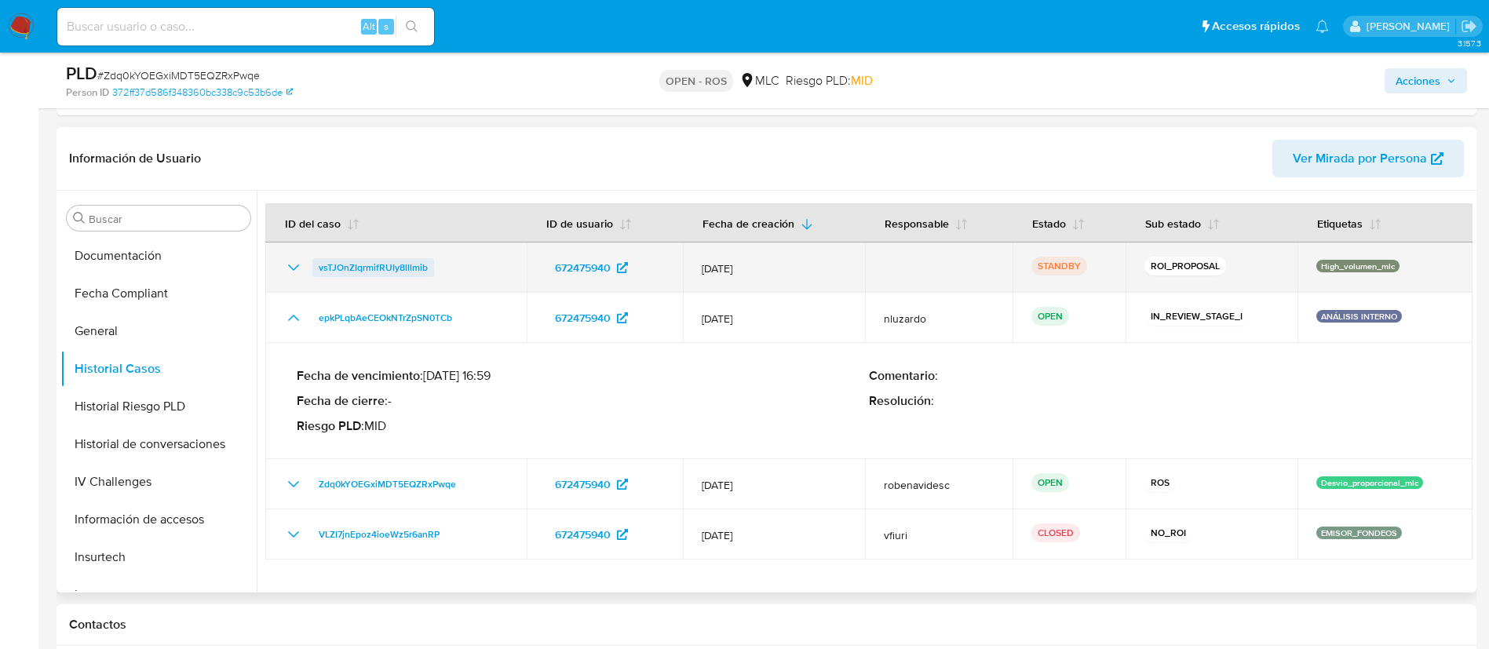
click at [401, 268] on span "vsTJOnZIqrmifRUIy8lllmib" at bounding box center [373, 267] width 109 height 19
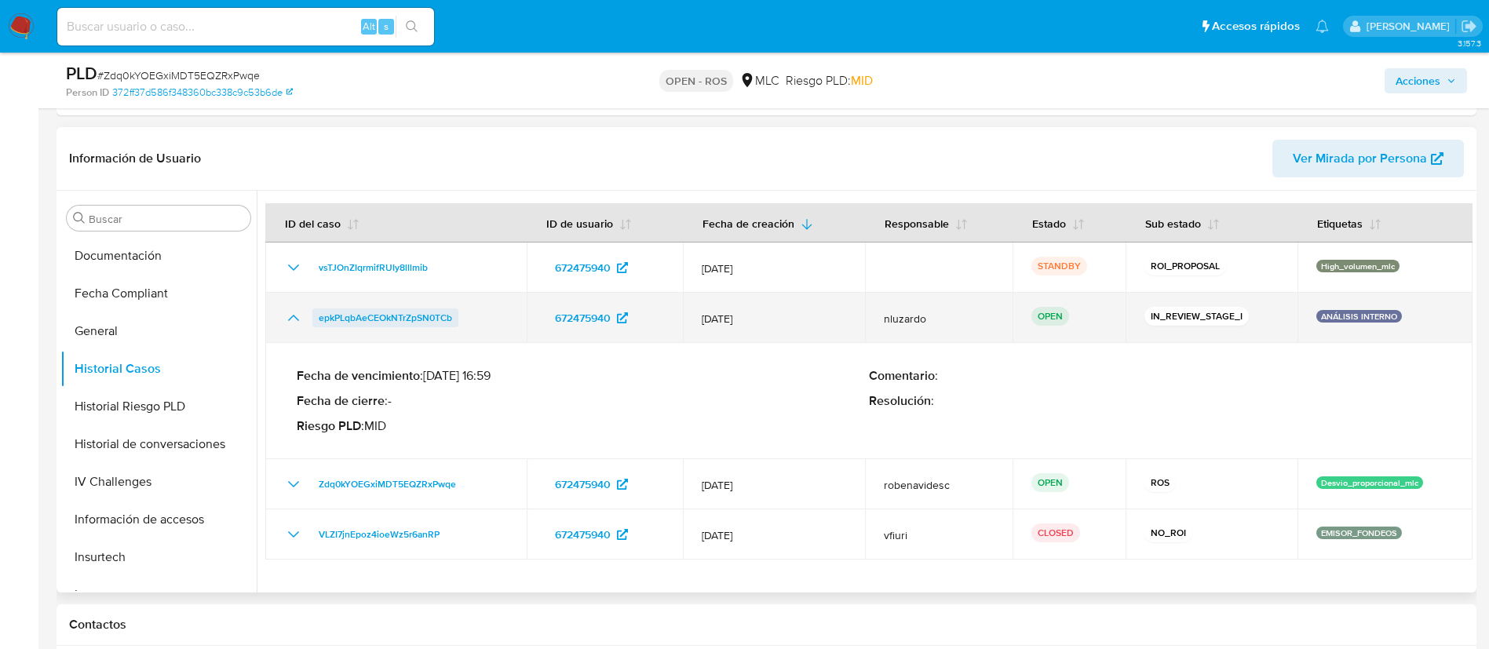
click at [404, 317] on span "epkPLqbAeCEOkNTrZpSN0TCb" at bounding box center [385, 317] width 133 height 19
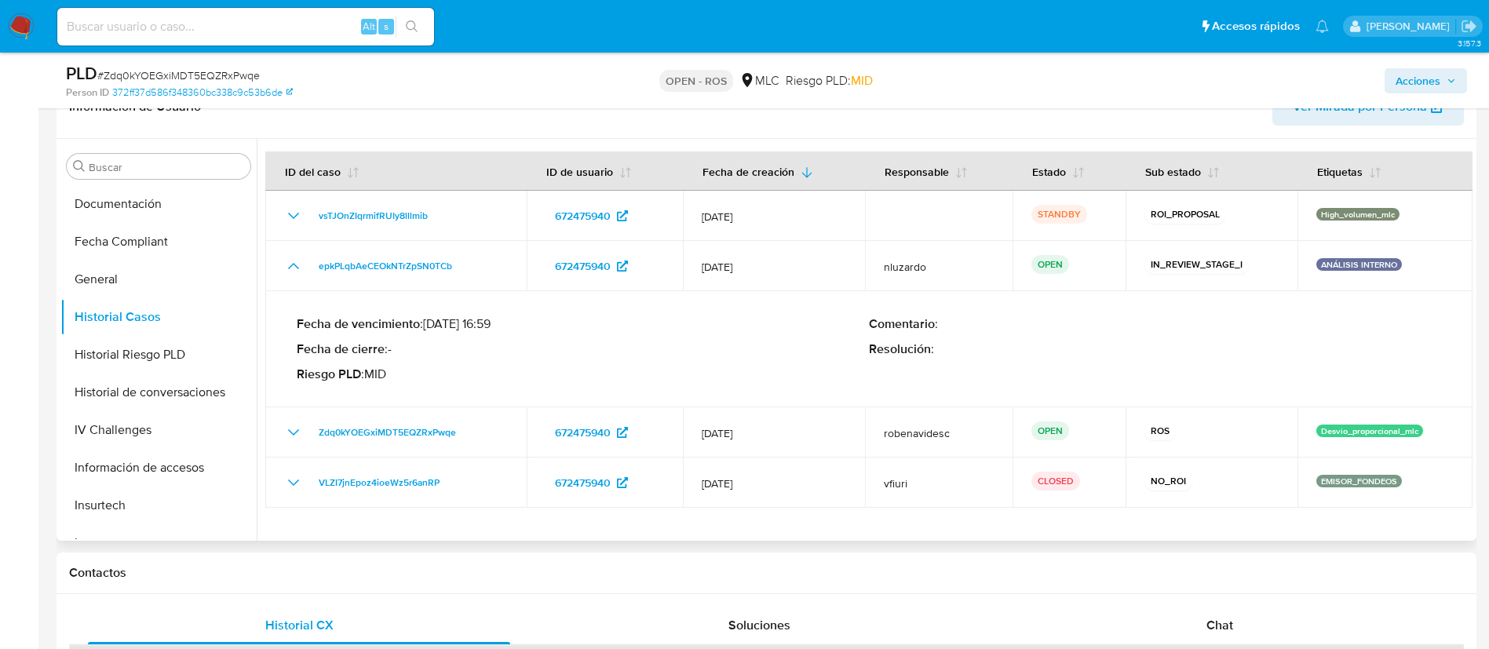
scroll to position [0, 0]
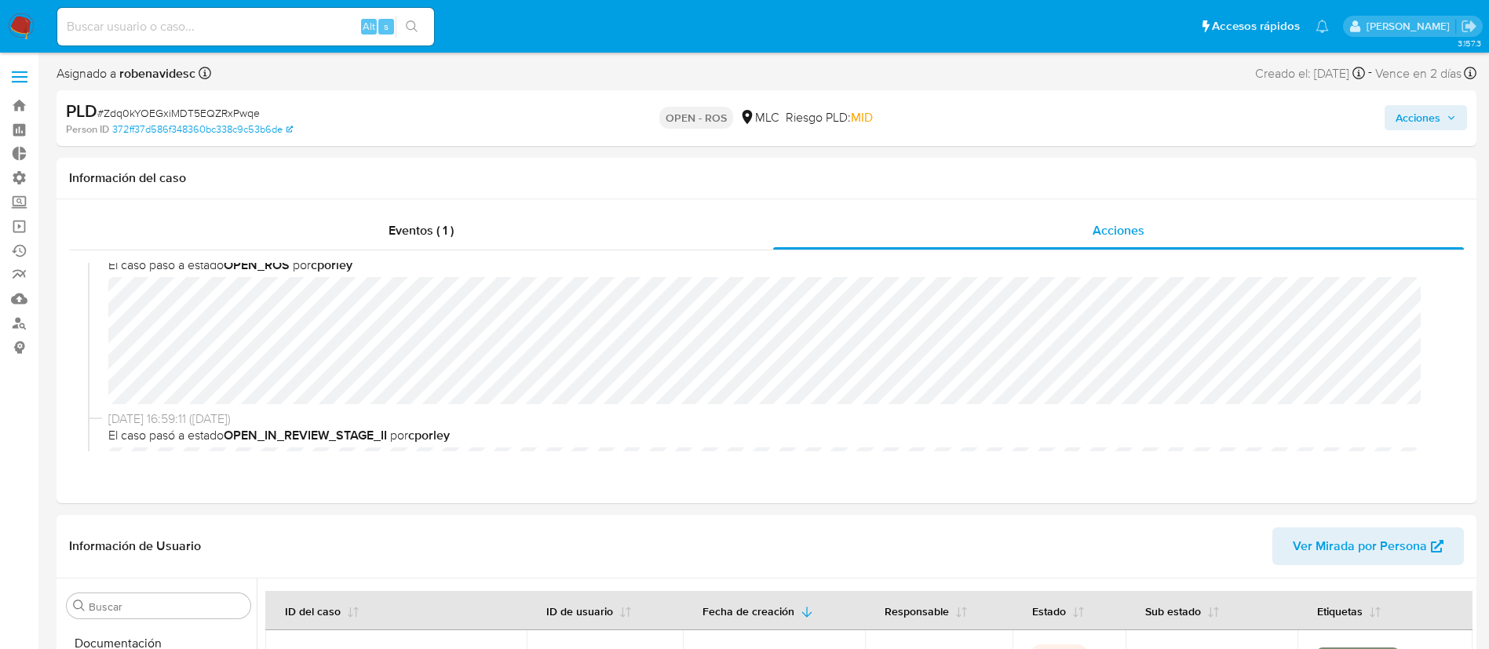
click at [1404, 116] on span "Acciones" at bounding box center [1418, 117] width 45 height 25
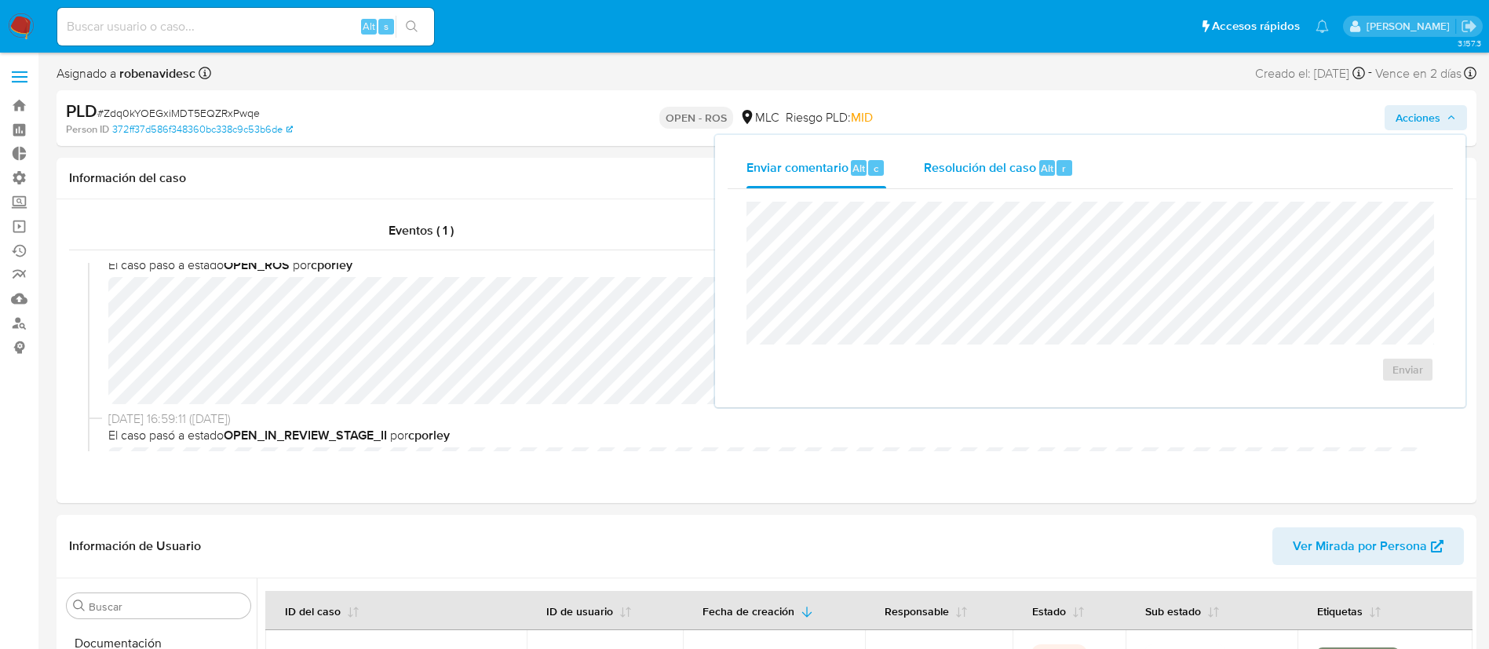
click at [1063, 170] on span "r" at bounding box center [1064, 168] width 4 height 15
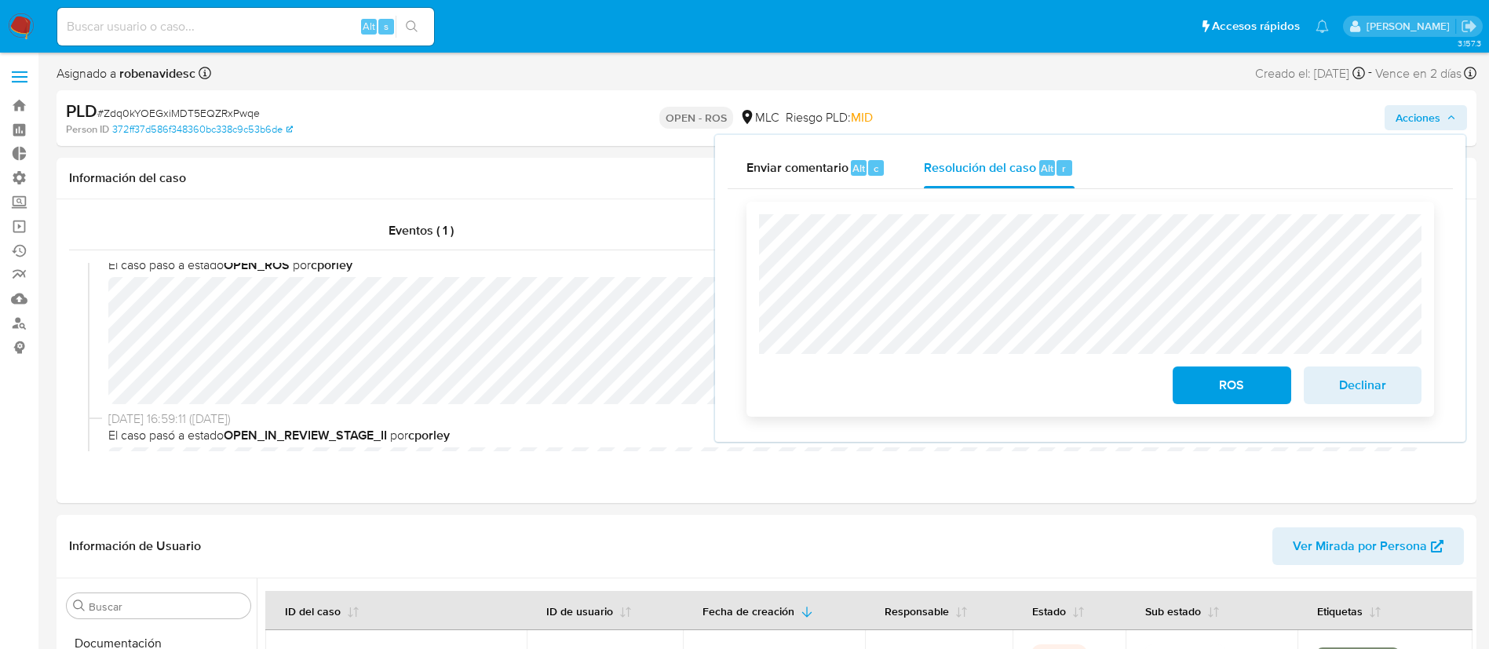
scroll to position [57, 0]
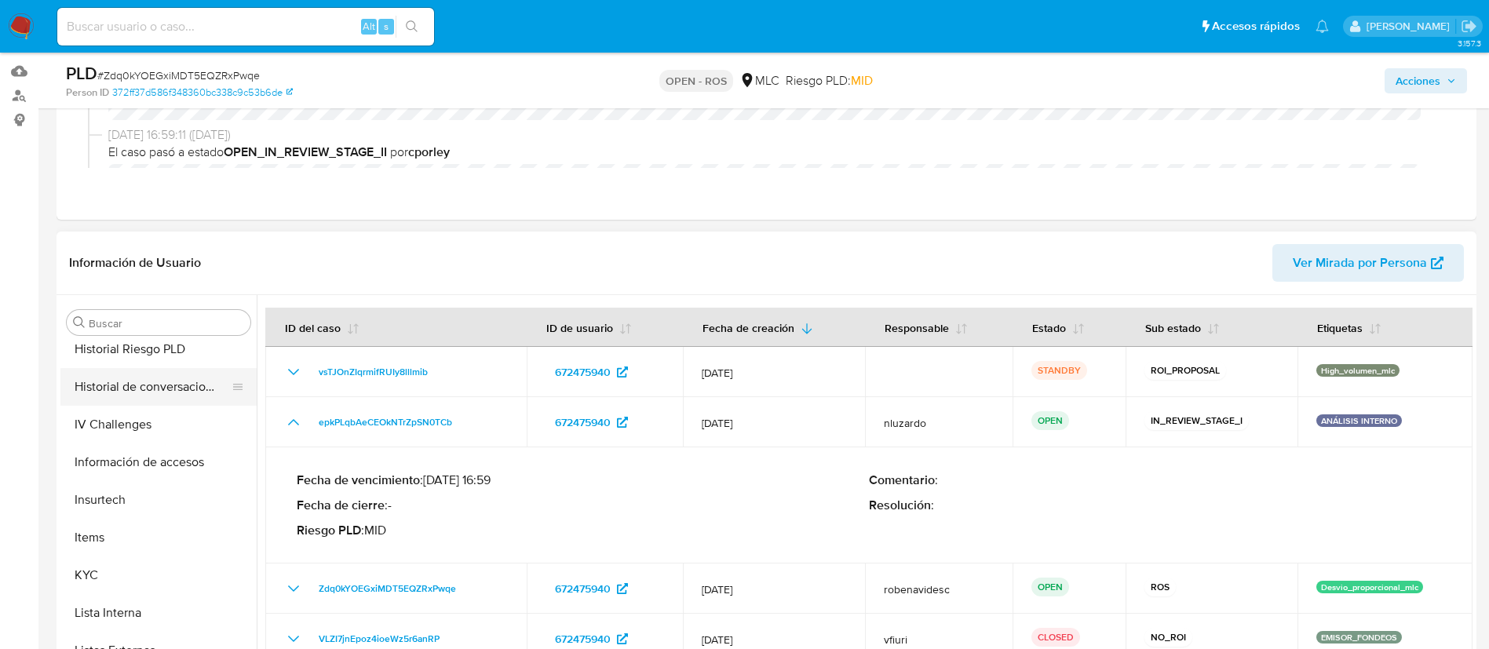
scroll to position [541, 0]
click at [111, 568] on button "KYC" at bounding box center [152, 573] width 184 height 38
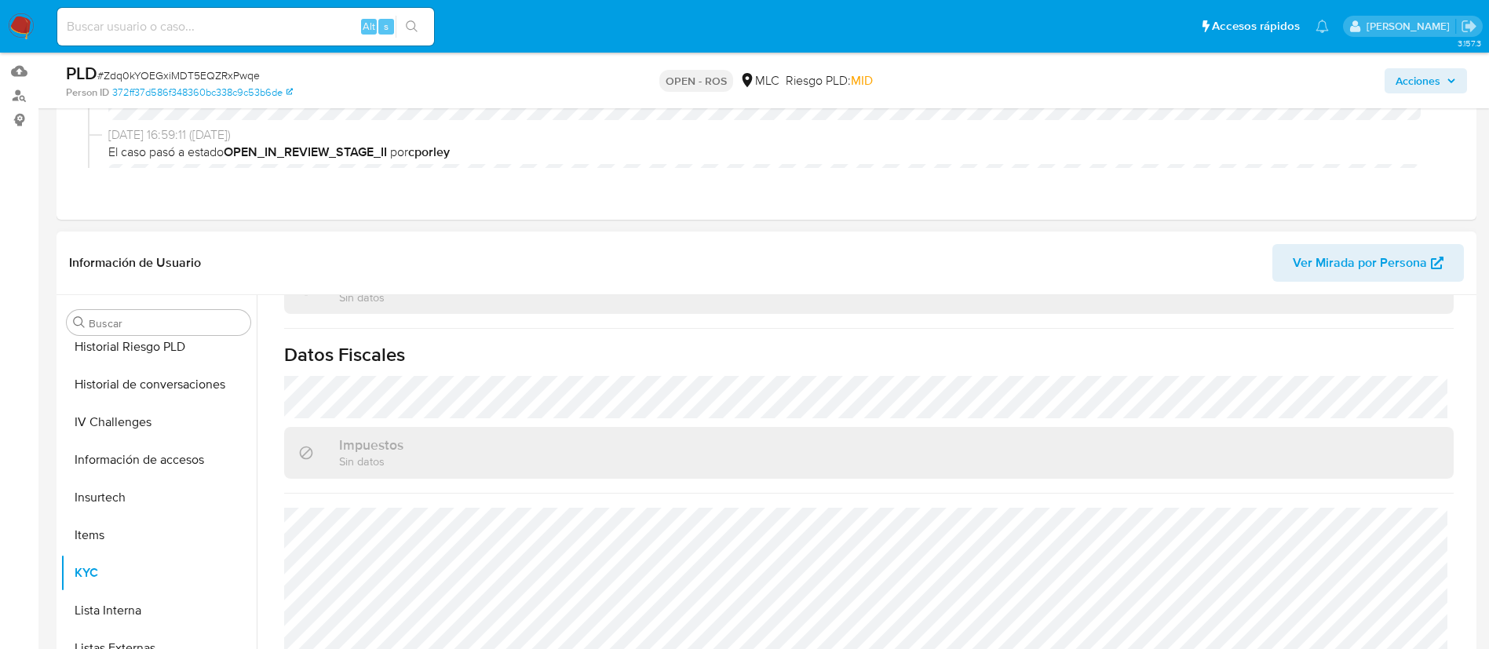
scroll to position [0, 0]
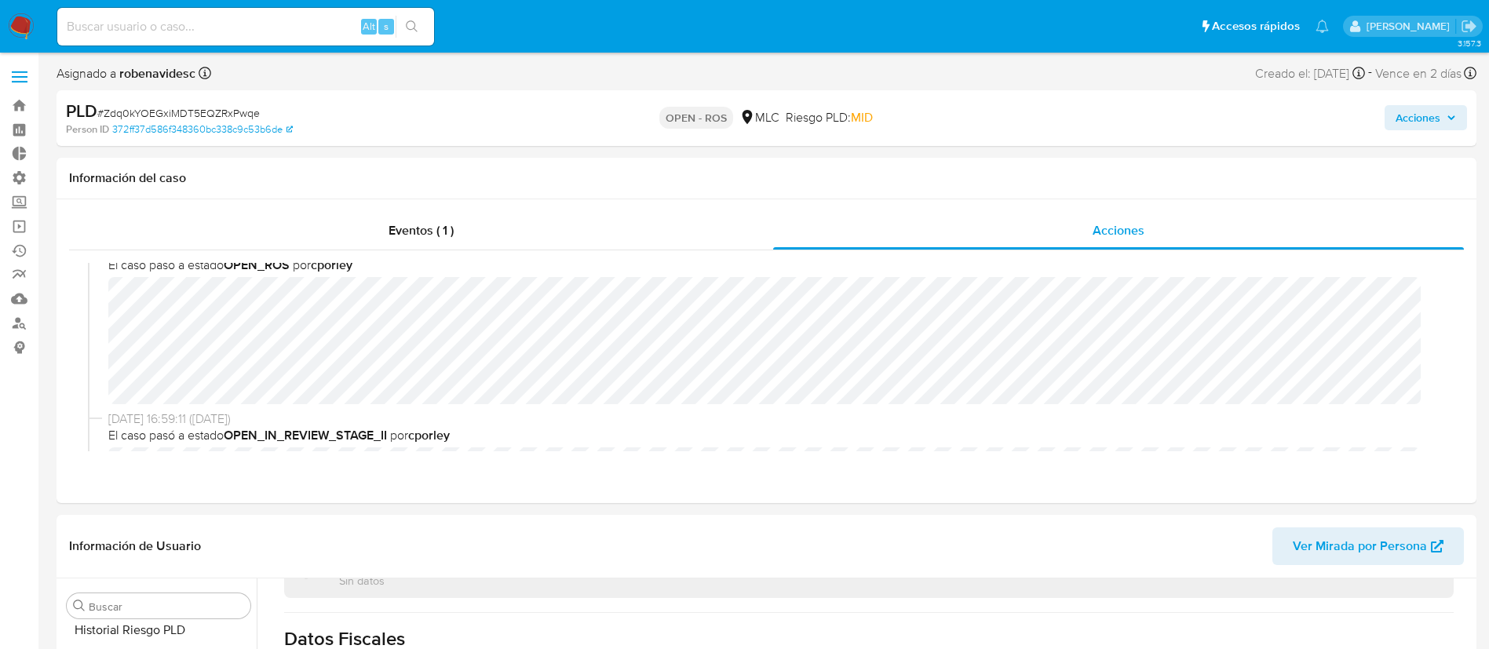
click at [1414, 124] on span "Acciones" at bounding box center [1418, 117] width 45 height 25
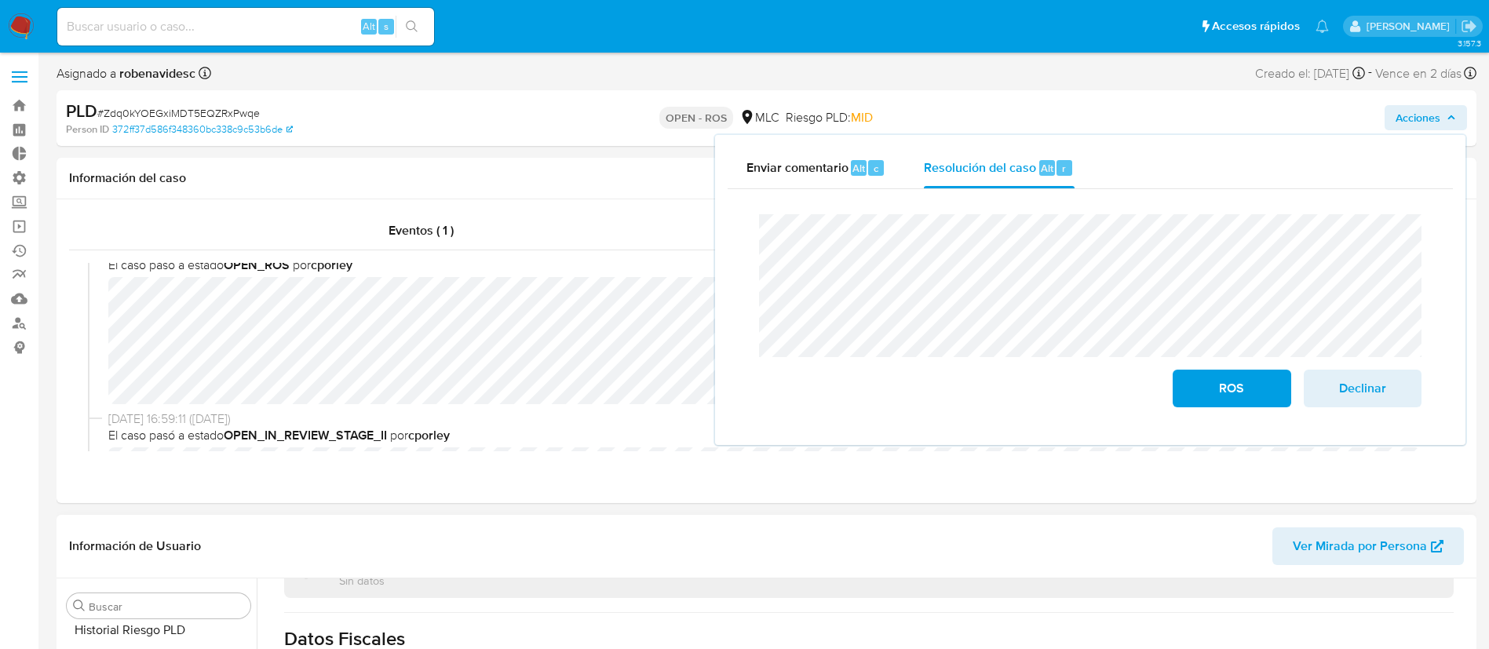
click at [704, 535] on header "Información de Usuario Ver Mirada por Persona" at bounding box center [766, 546] width 1395 height 38
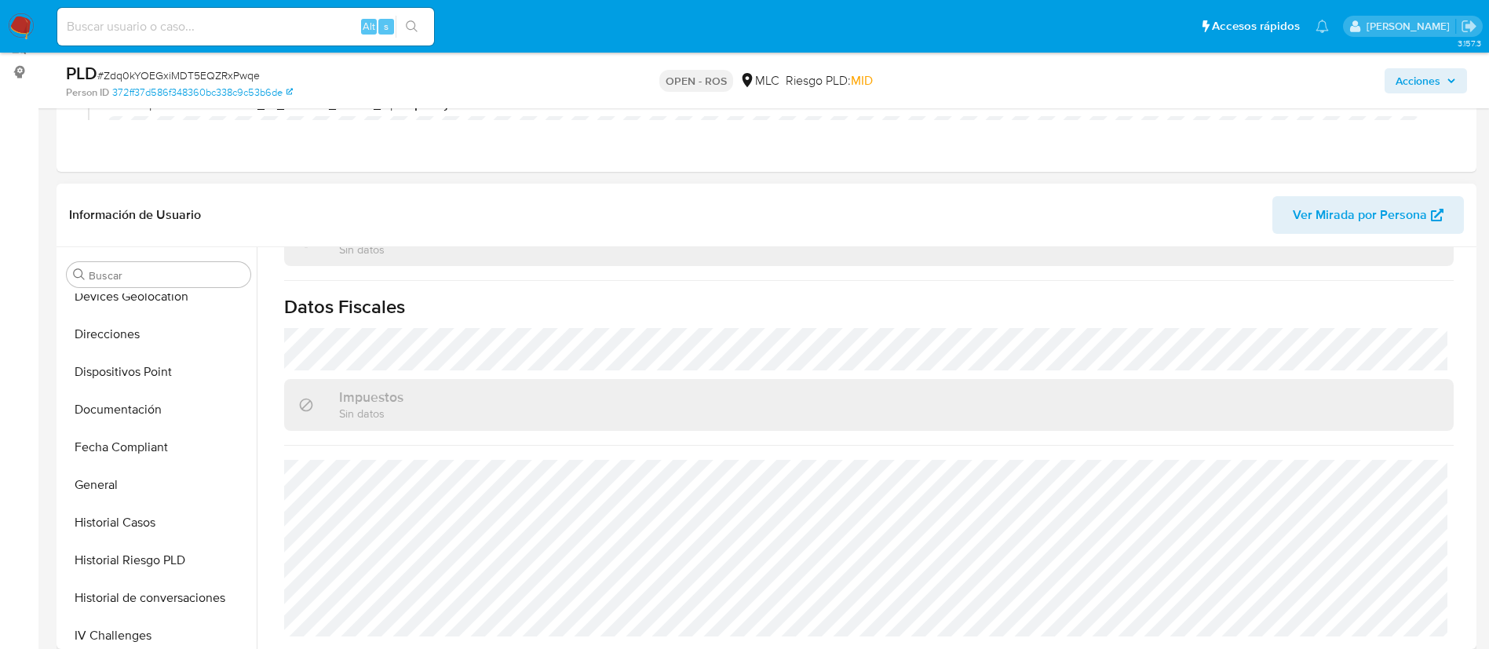
scroll to position [278, 0]
click at [116, 404] on button "Documentación" at bounding box center [158, 411] width 196 height 38
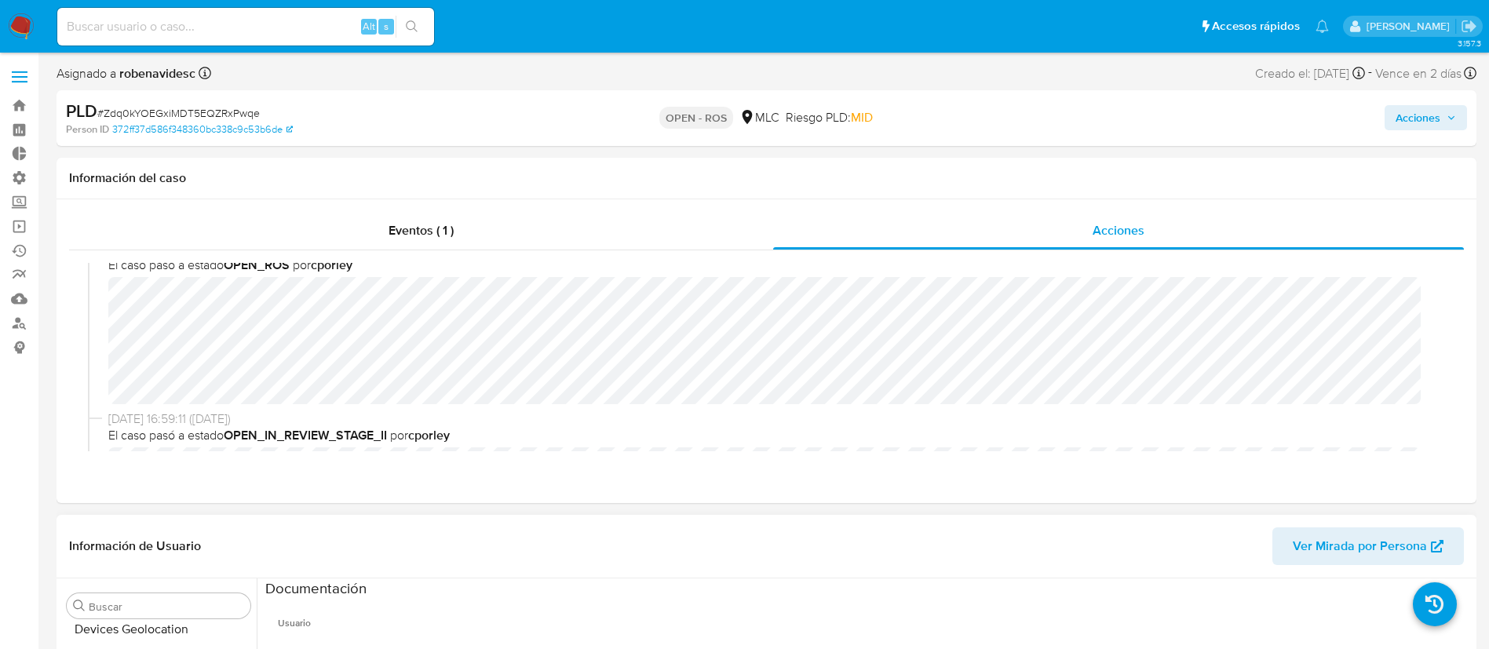
scroll to position [0, 0]
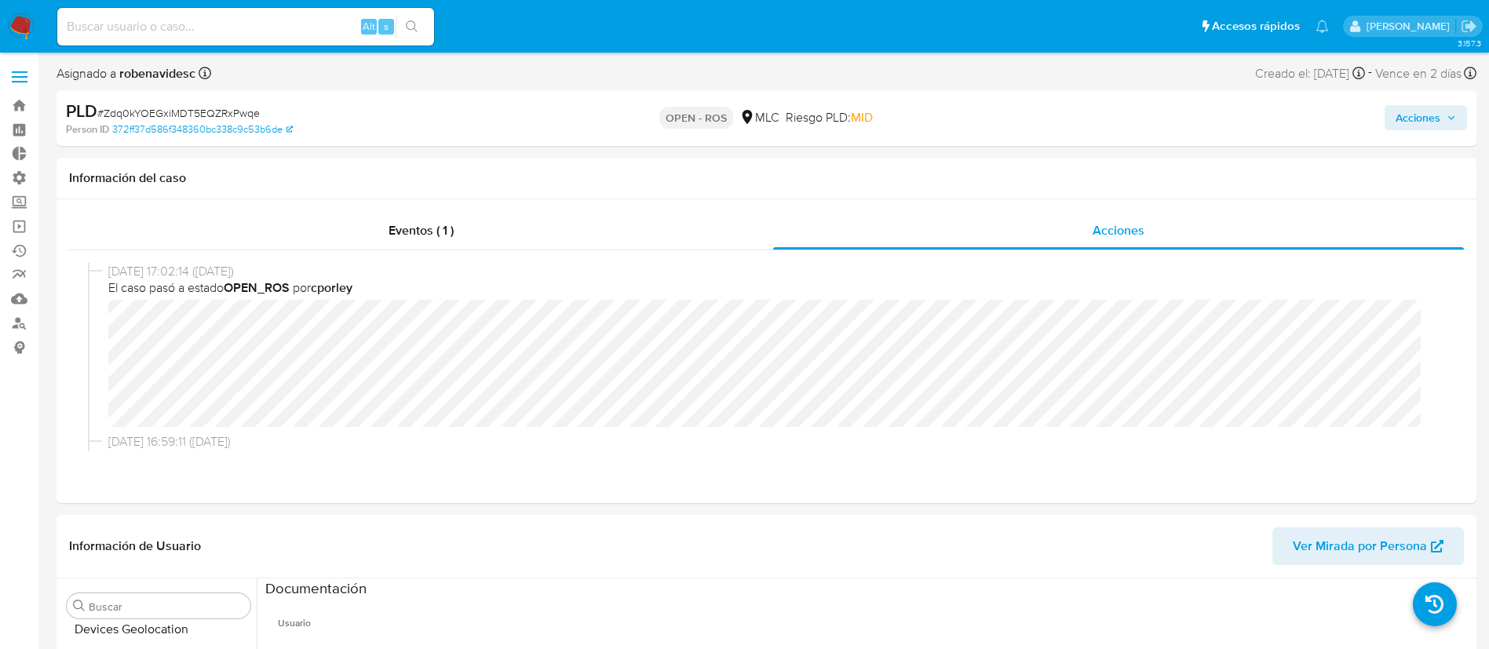
click at [1413, 106] on span "Acciones" at bounding box center [1418, 117] width 45 height 25
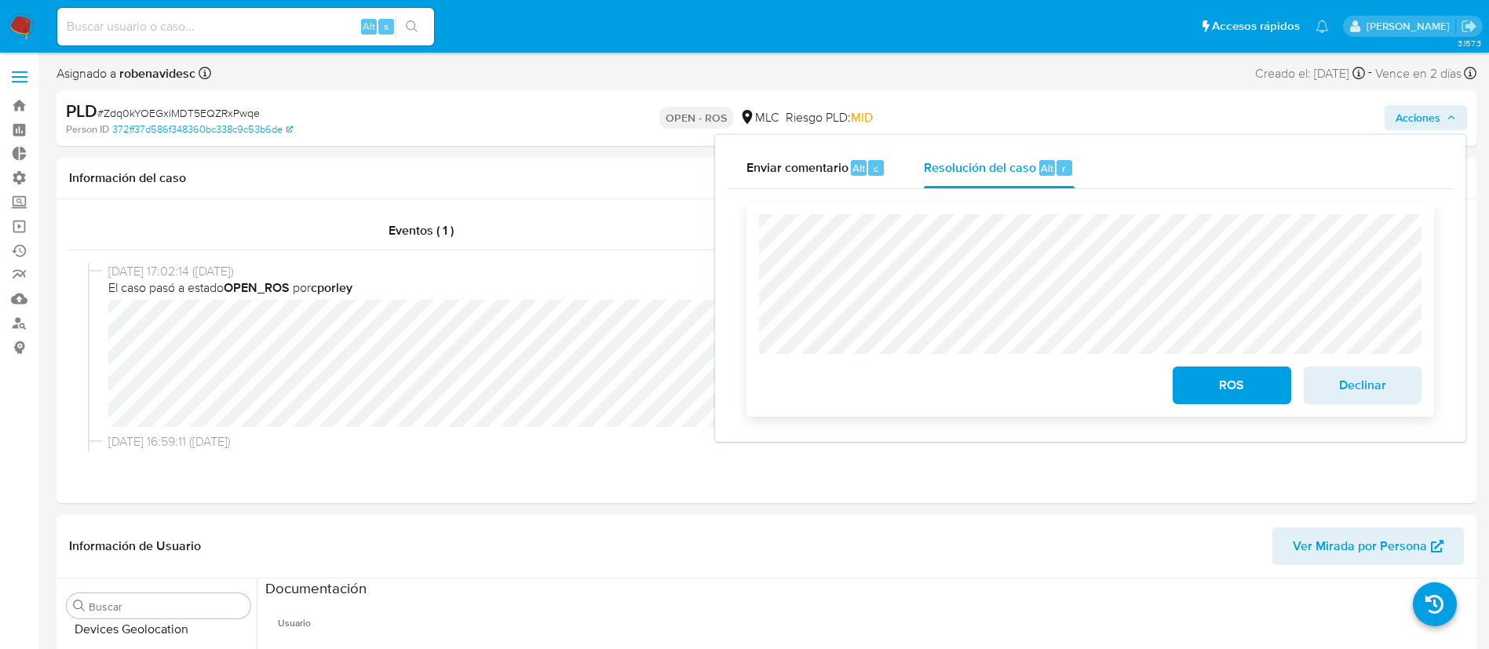
click at [1200, 372] on span "ROS" at bounding box center [1231, 385] width 77 height 35
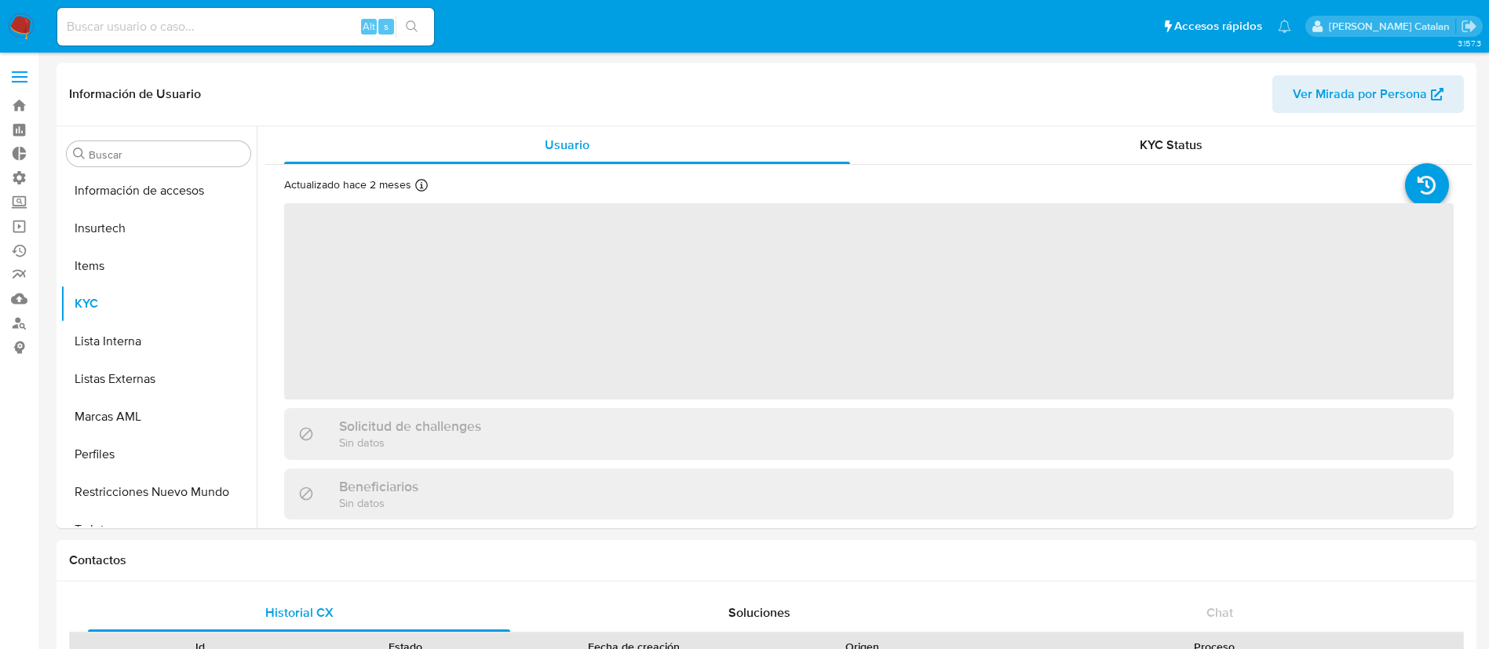
scroll to position [663, 0]
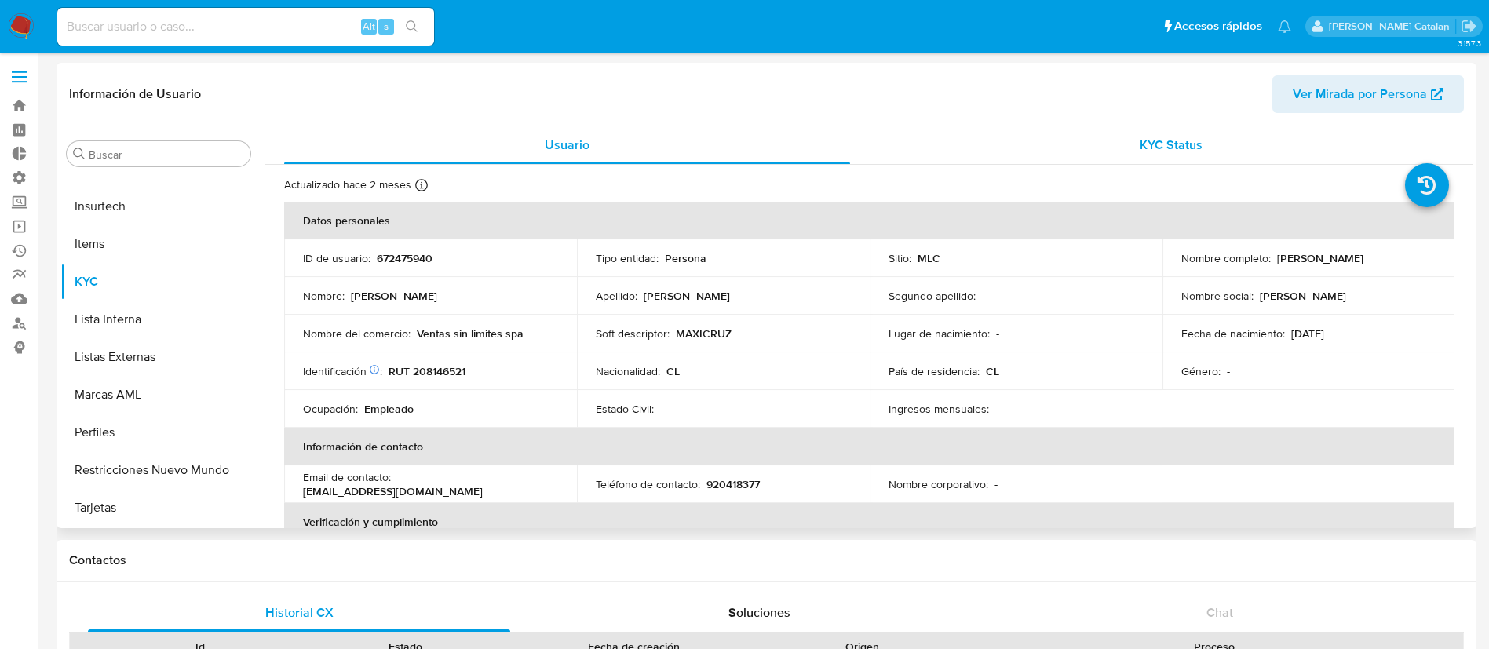
click at [1115, 147] on div "KYC Status" at bounding box center [1171, 145] width 566 height 38
select select "10"
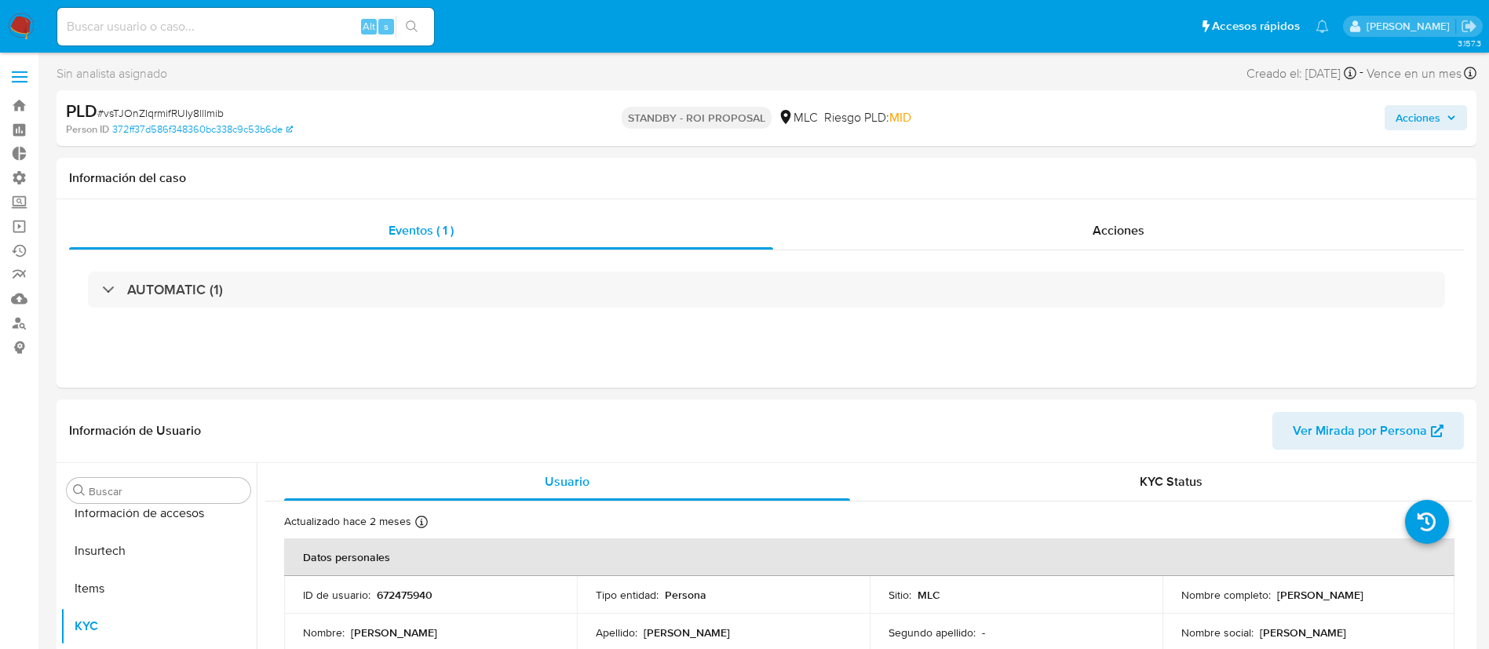
scroll to position [663, 0]
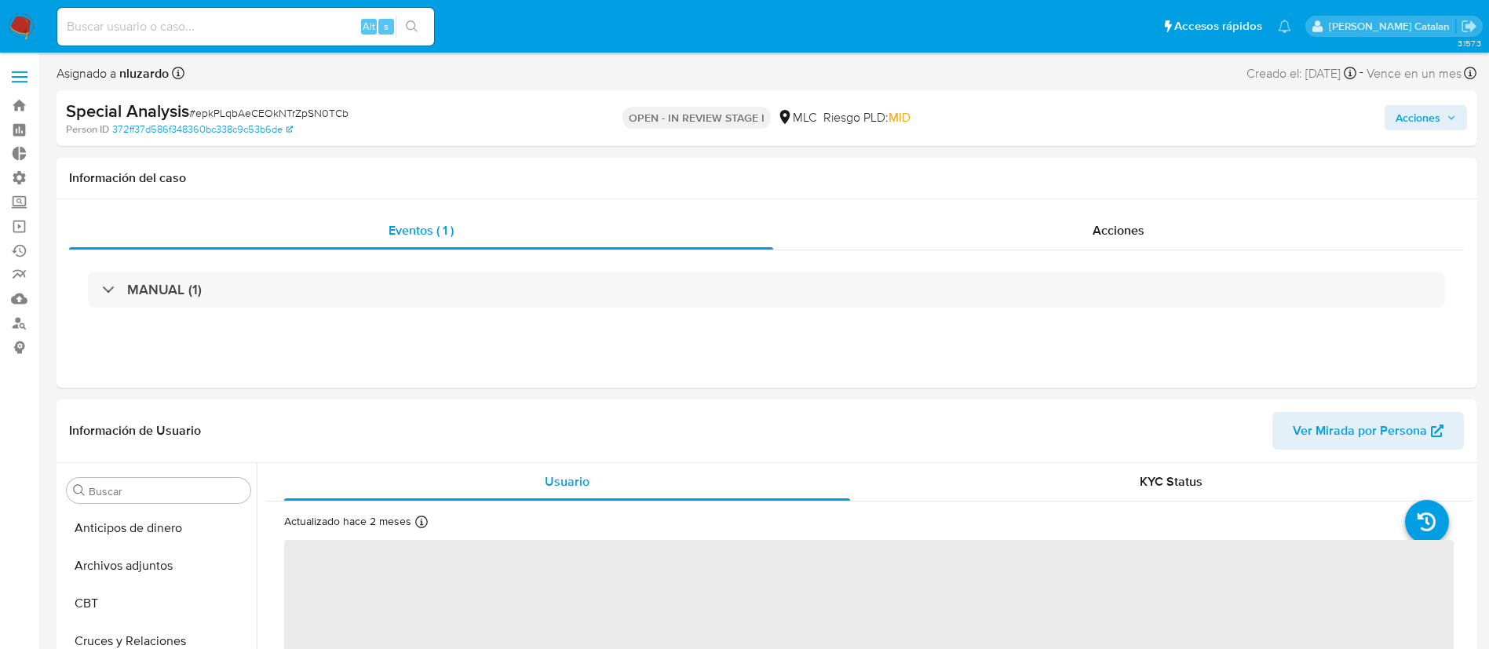
scroll to position [663, 0]
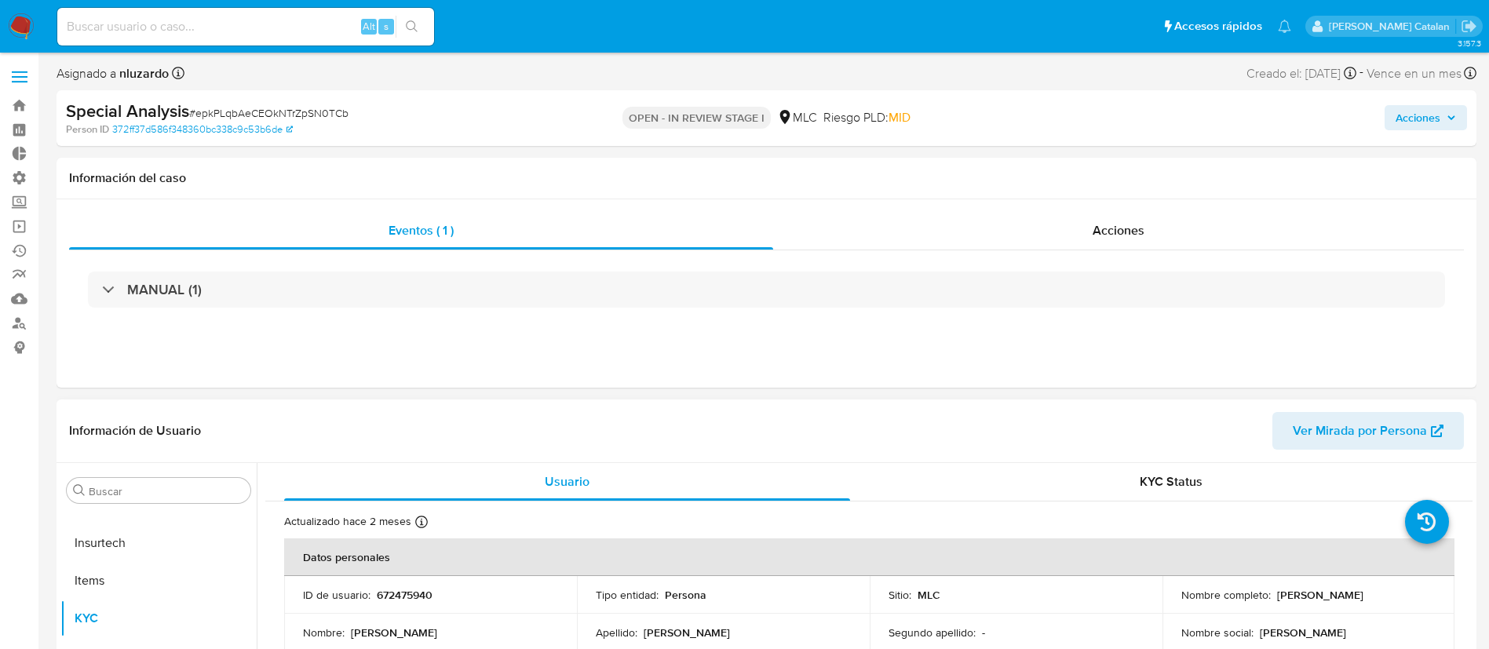
select select "10"
click at [1090, 233] on div "Acciones" at bounding box center [1118, 231] width 691 height 38
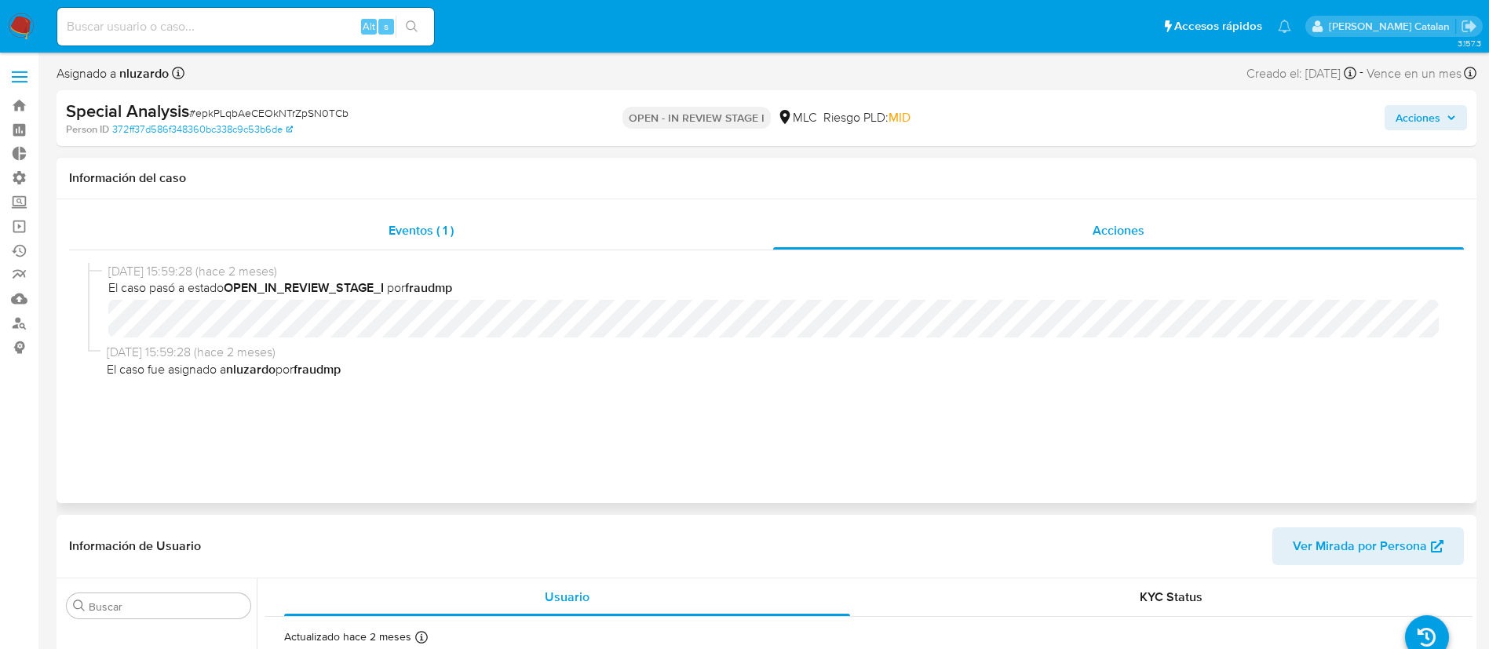
click at [585, 226] on div "Eventos ( 1 )" at bounding box center [421, 231] width 704 height 38
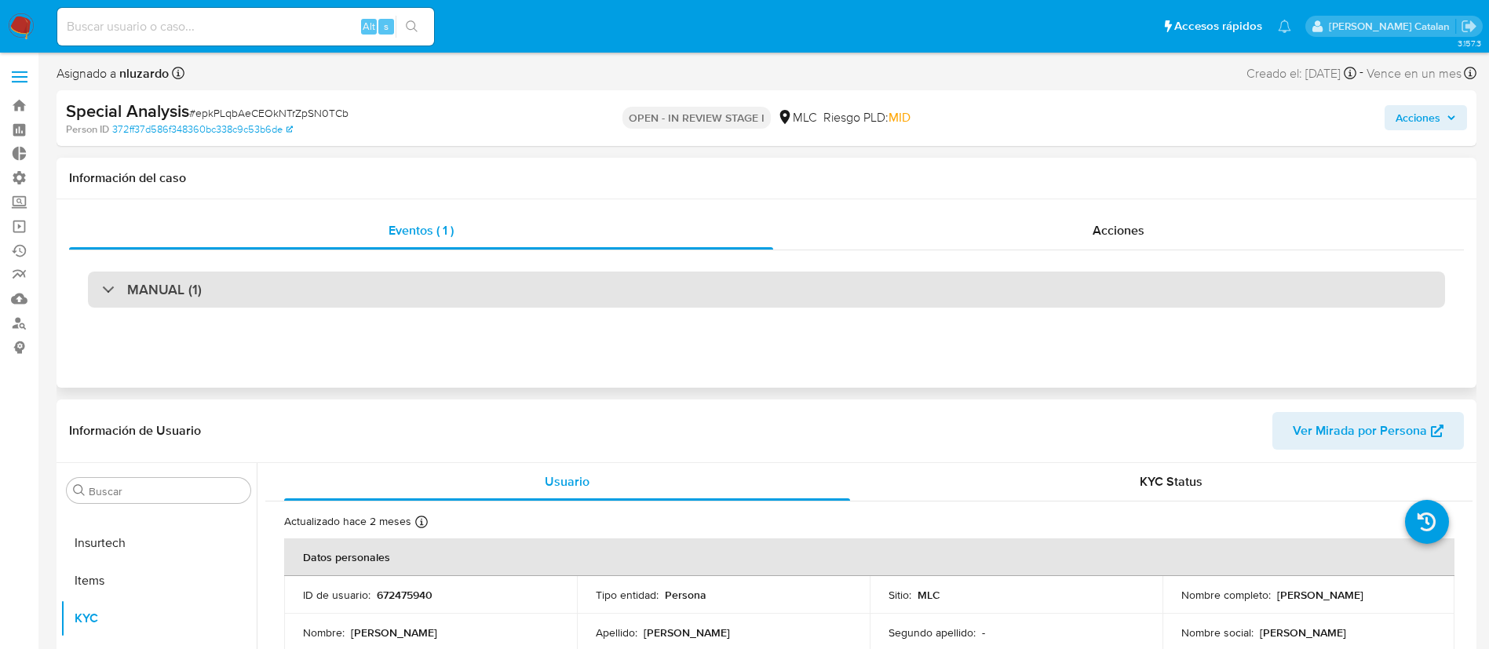
click at [246, 298] on div "MANUAL (1)" at bounding box center [766, 290] width 1357 height 36
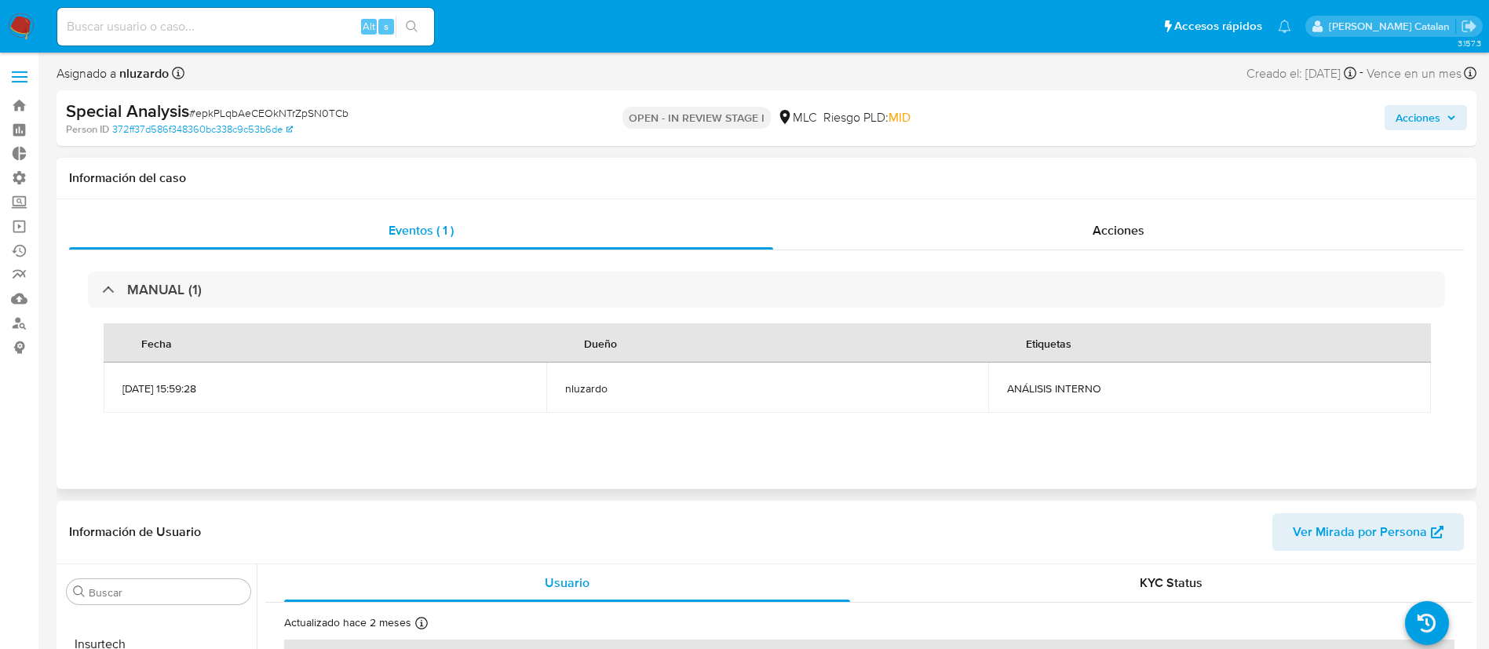
click at [687, 407] on td "nluzardo" at bounding box center [767, 388] width 443 height 50
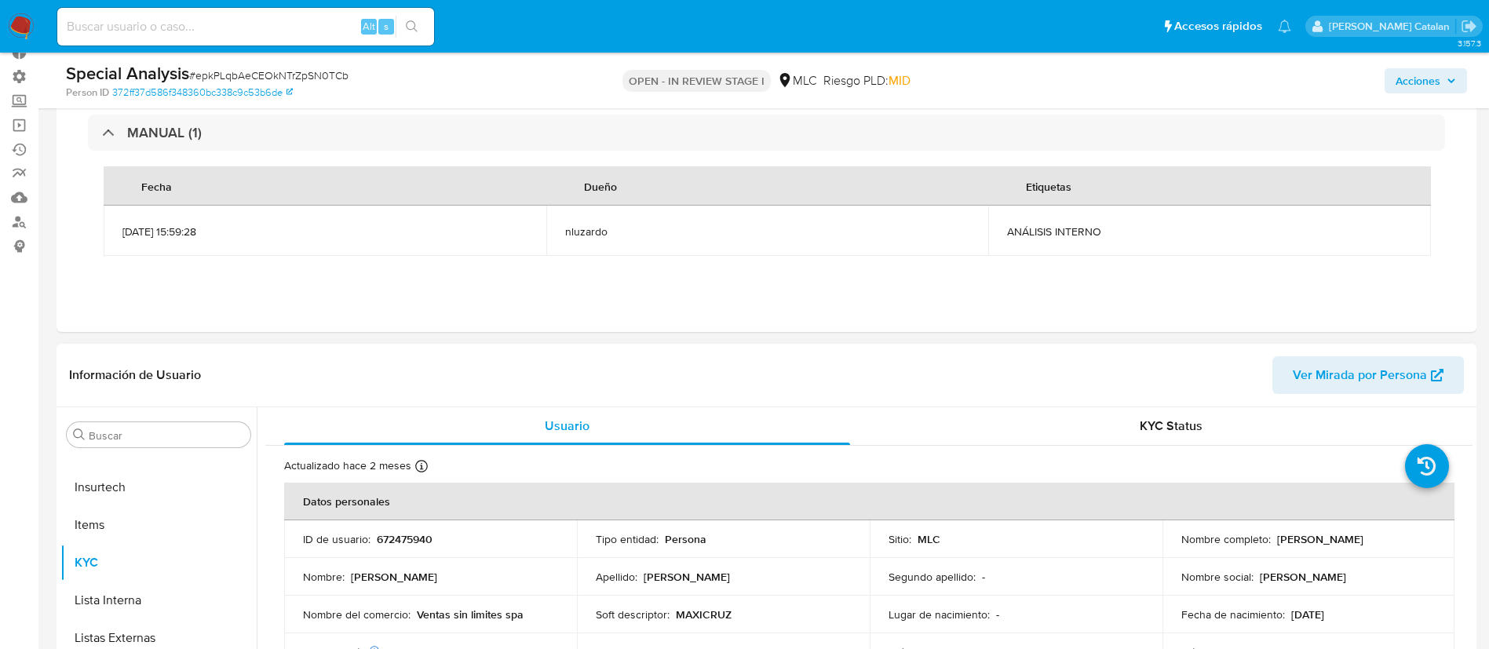
scroll to position [0, 0]
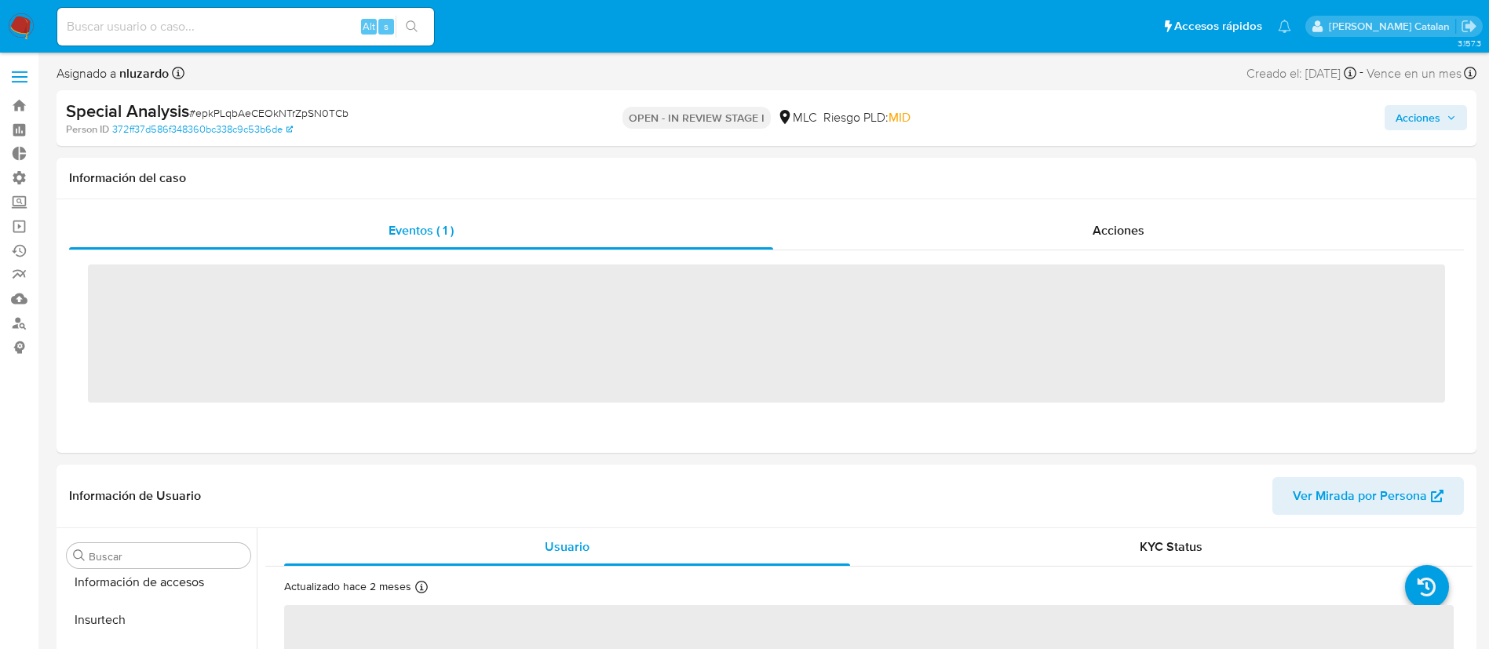
scroll to position [663, 0]
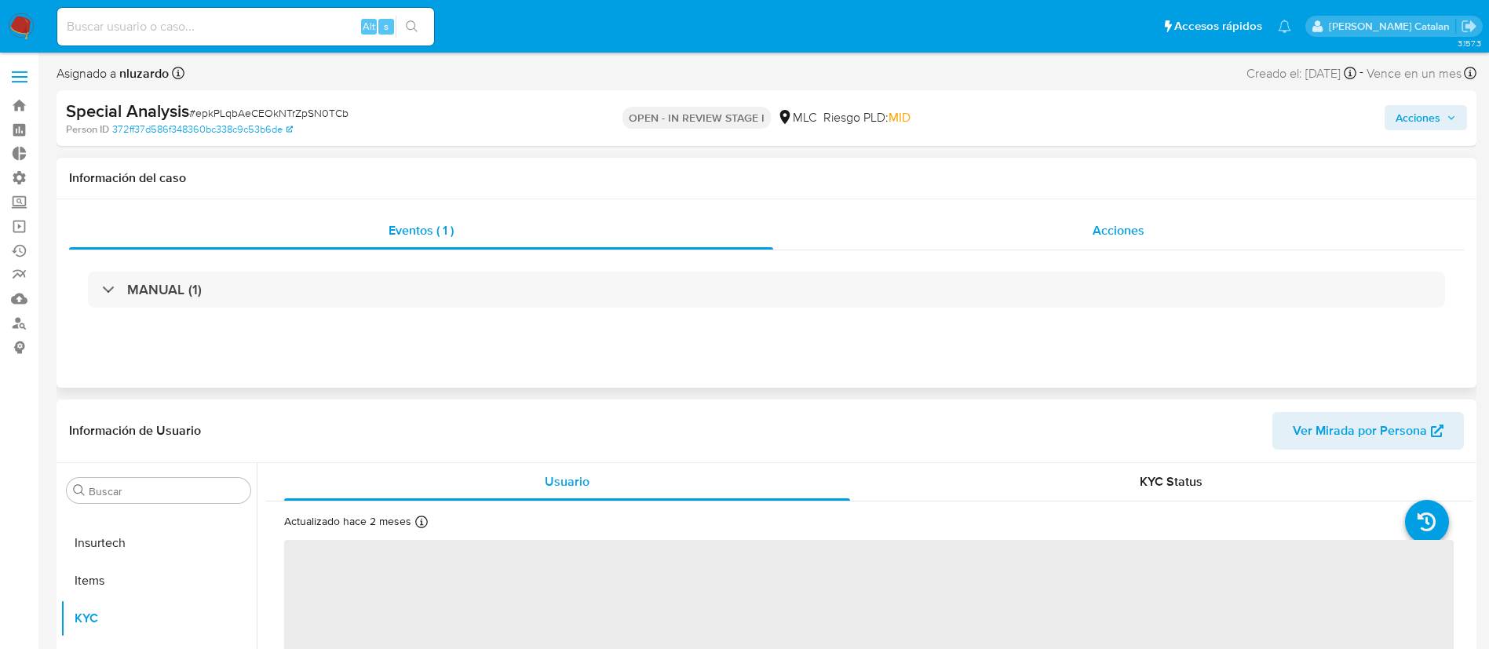
click at [1082, 215] on div "Acciones" at bounding box center [1118, 231] width 691 height 38
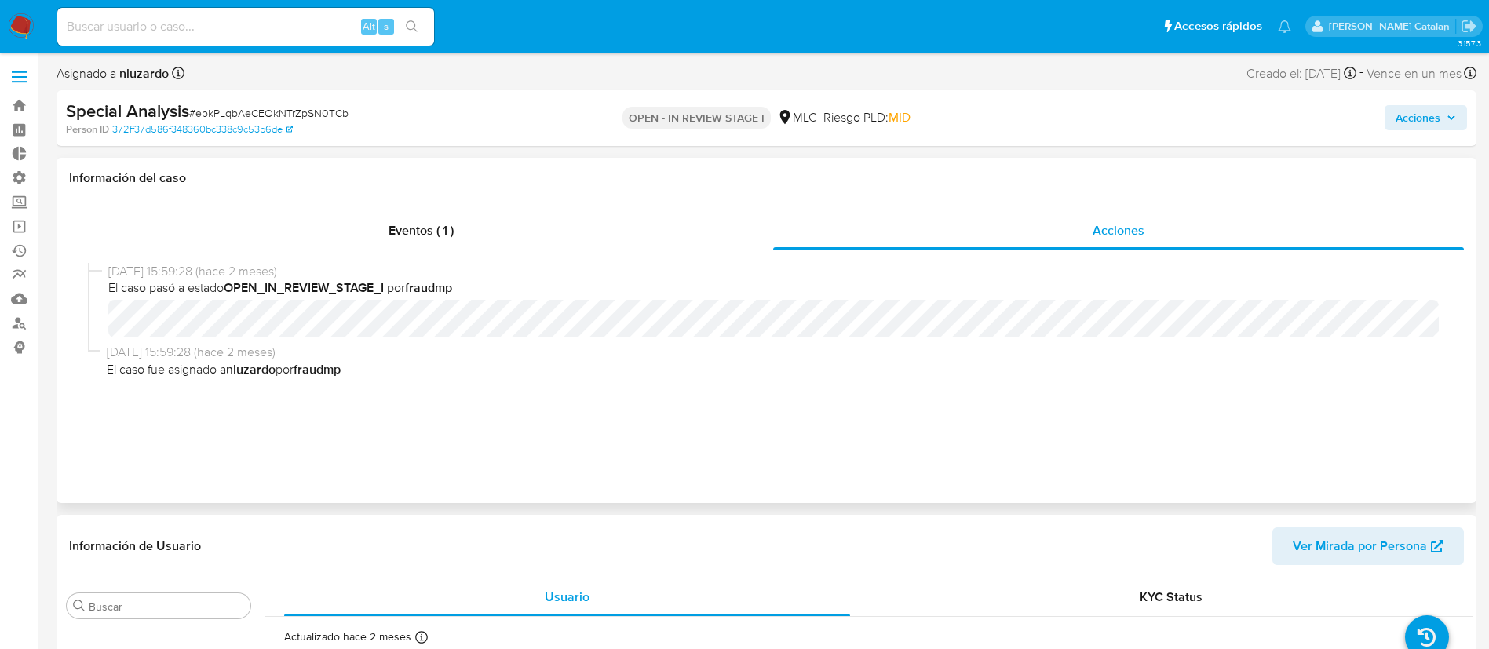
select select "10"
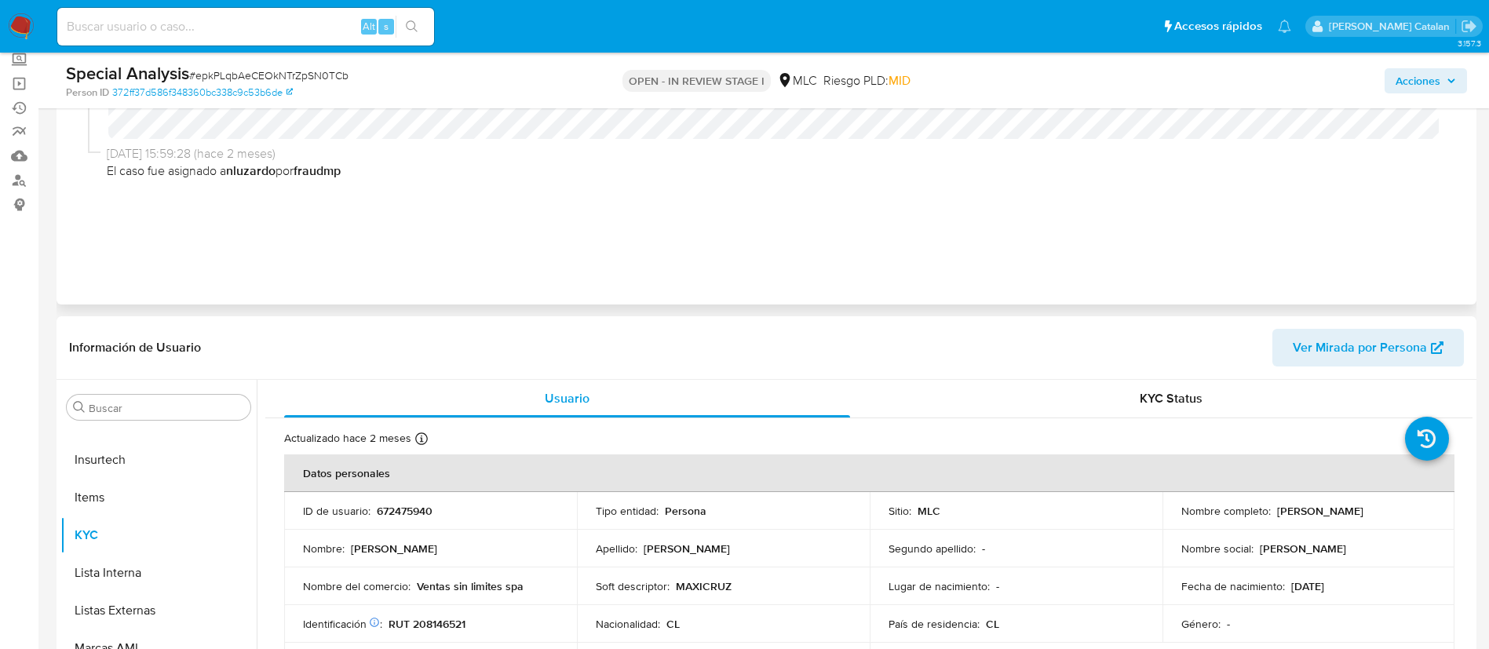
scroll to position [144, 0]
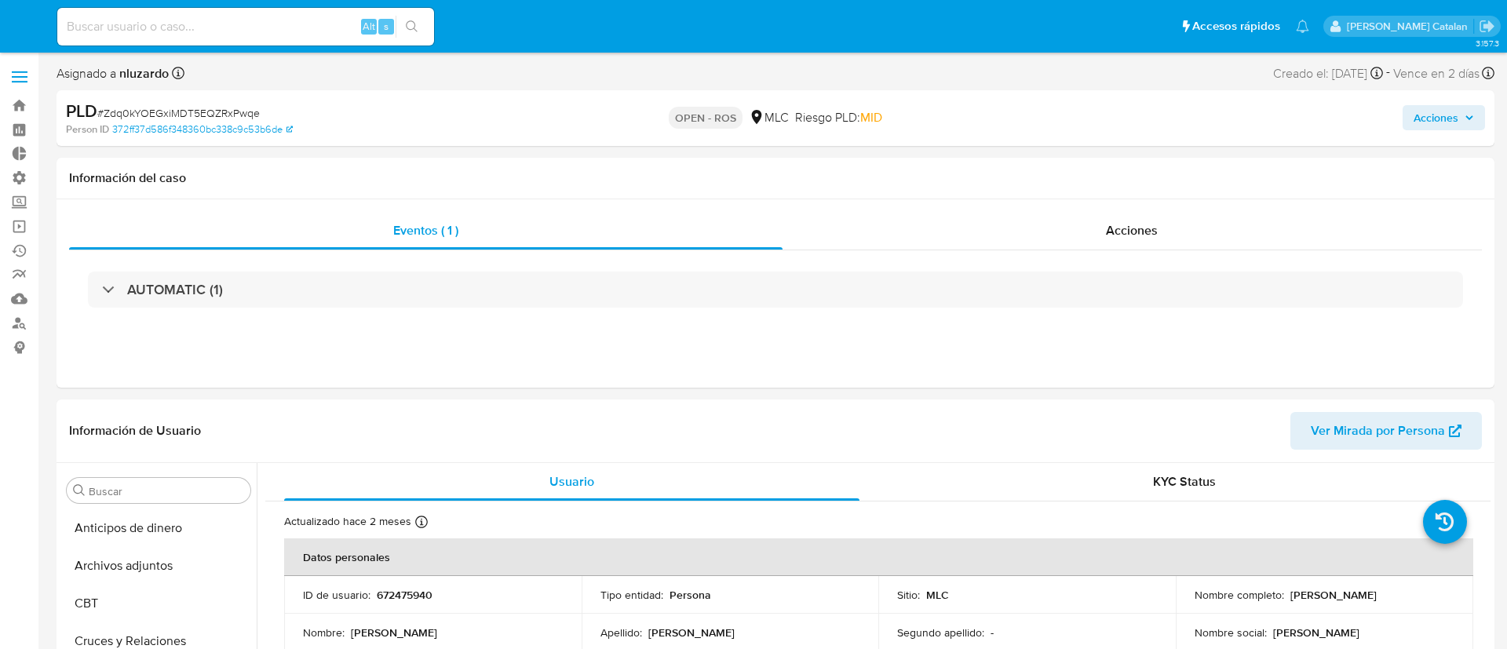
select select "10"
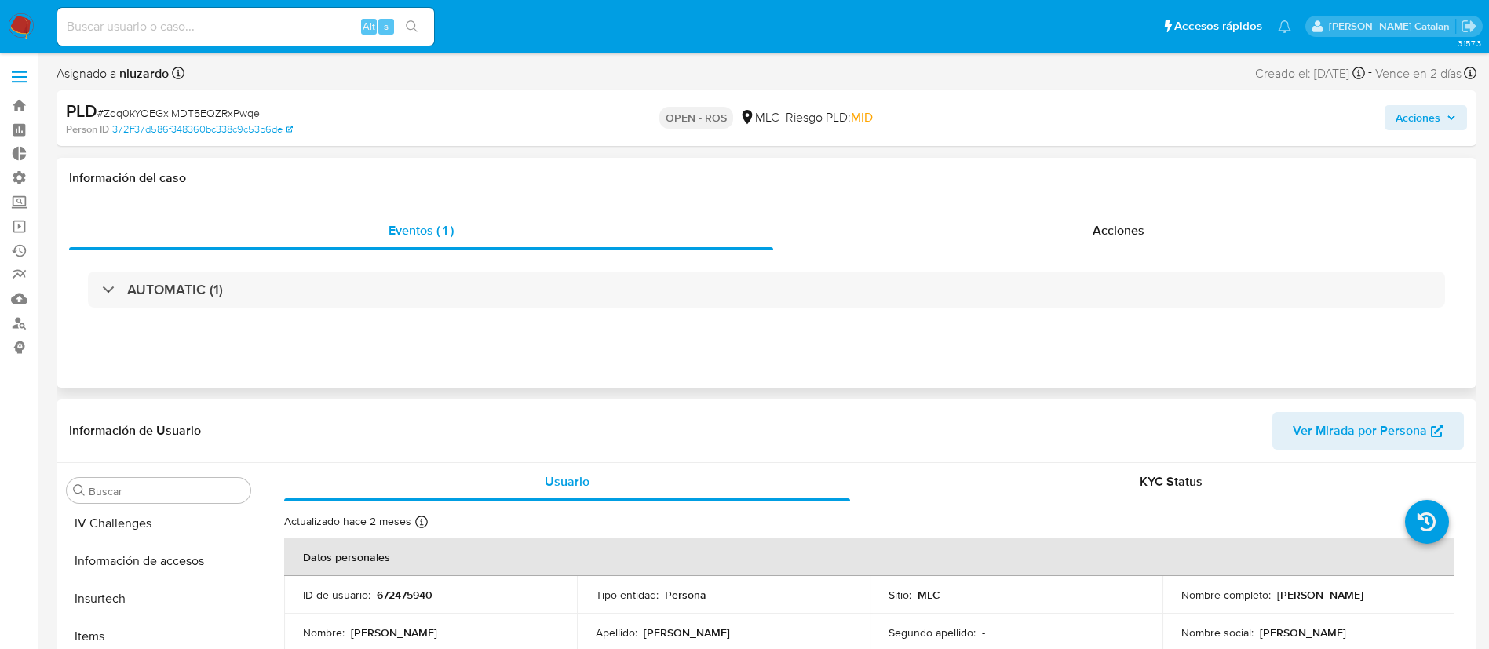
scroll to position [663, 0]
click at [1090, 245] on div "Acciones" at bounding box center [1118, 231] width 691 height 38
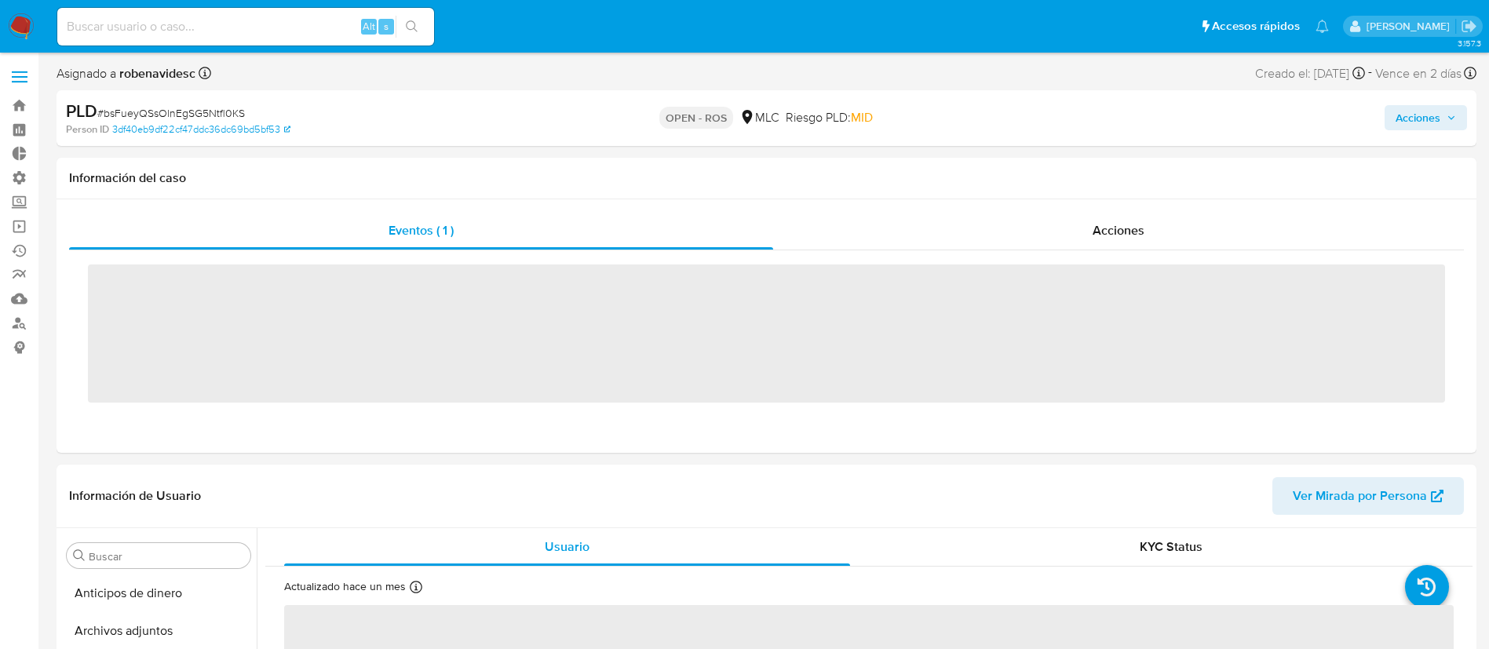
scroll to position [663, 0]
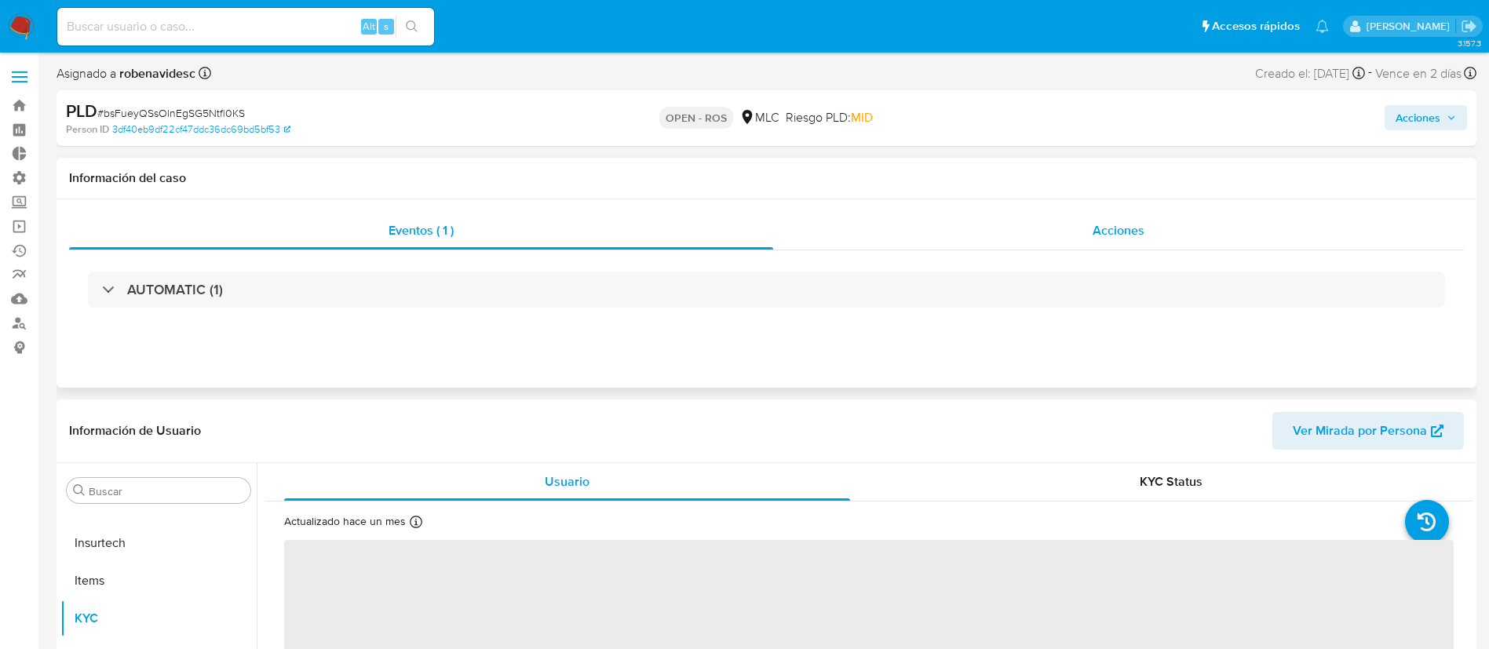
click at [1077, 221] on div "Acciones" at bounding box center [1118, 231] width 691 height 38
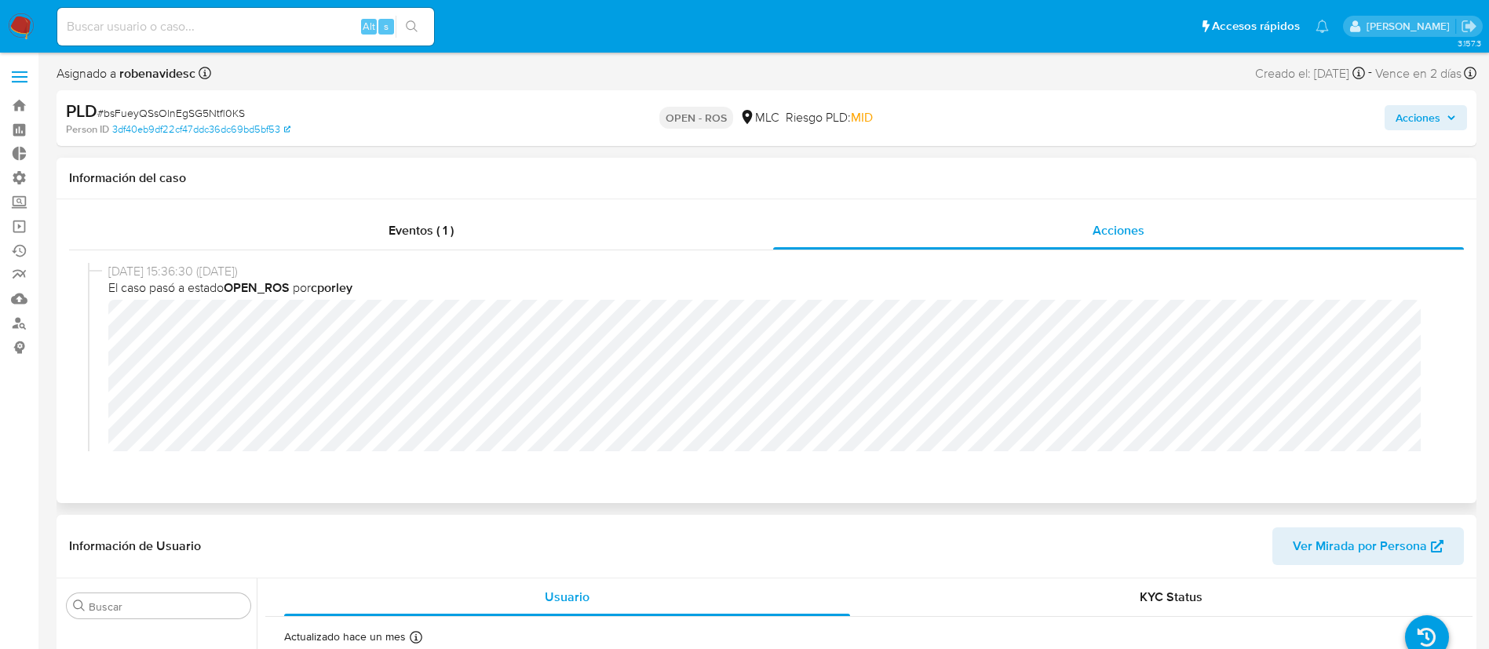
select select "10"
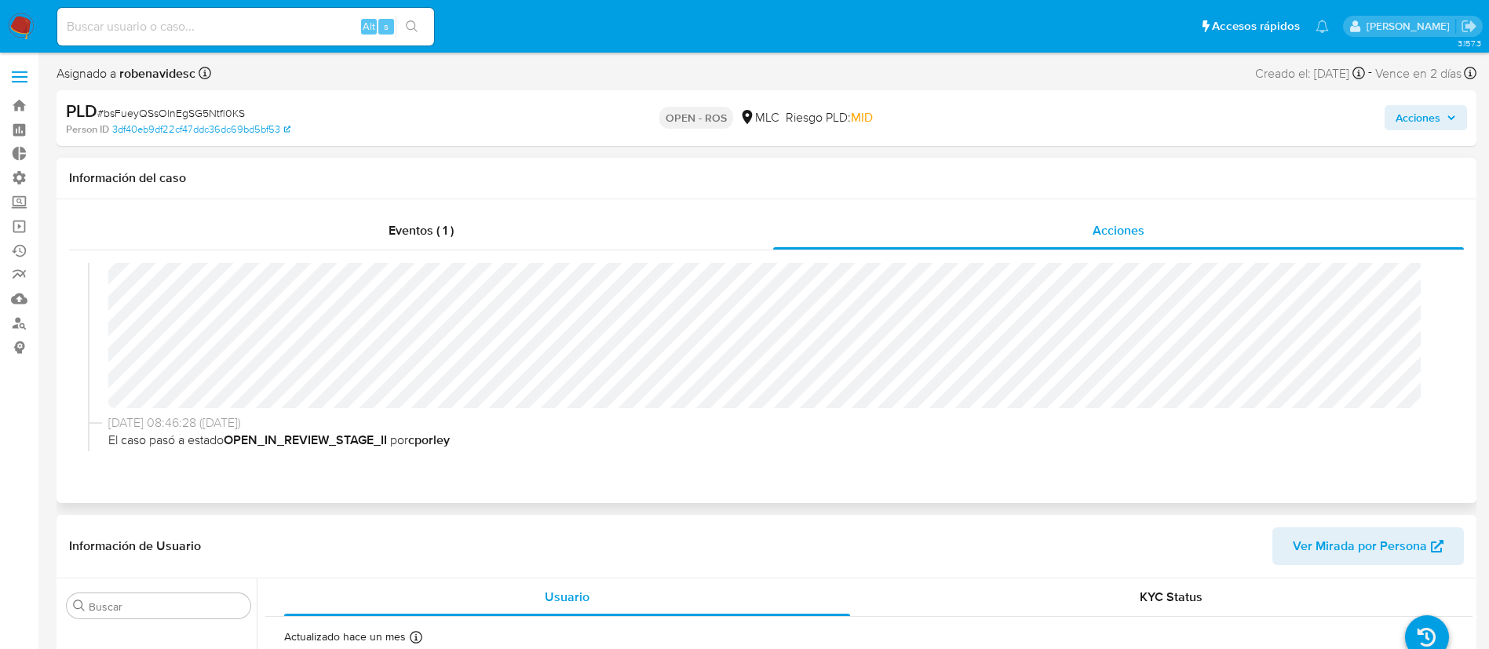
scroll to position [0, 0]
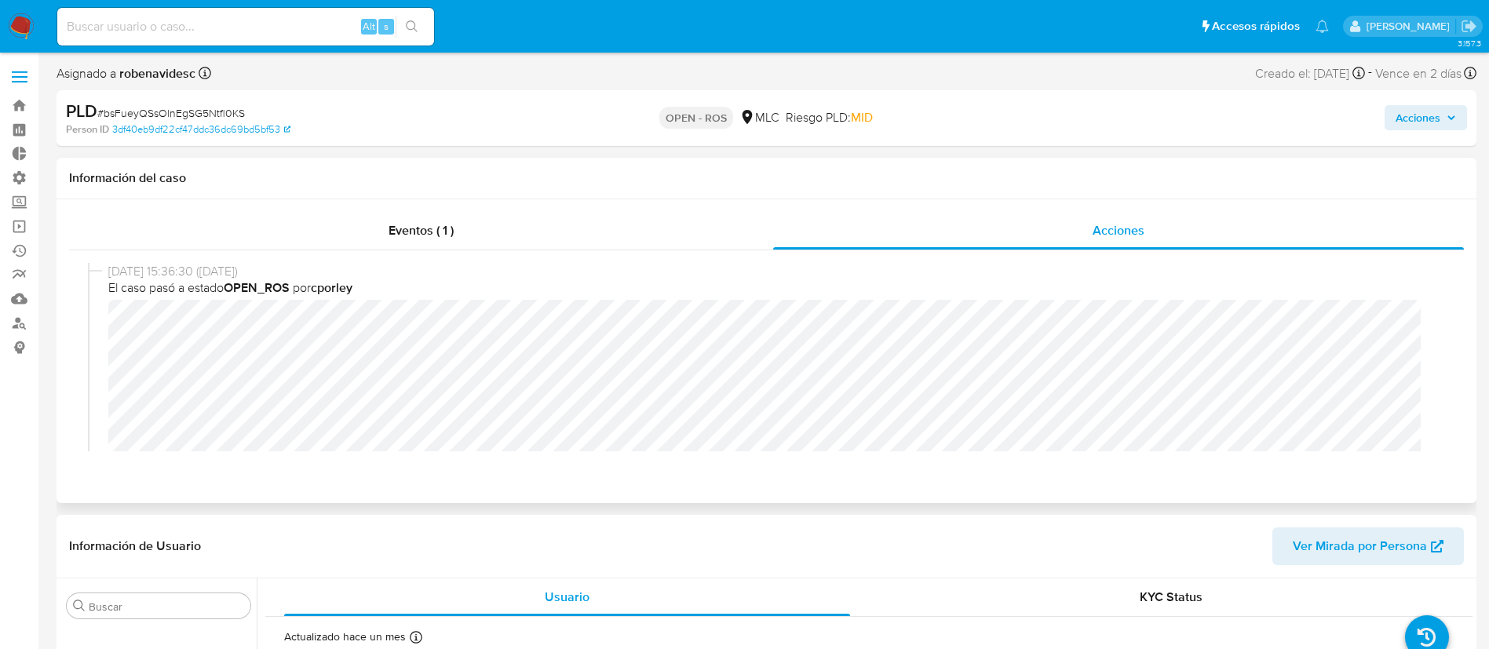
click at [102, 323] on div "05/09/2025 15:36:30 (hace 3 días) El caso pasó a estado OPEN_ROS por cporley" at bounding box center [766, 392] width 1357 height 259
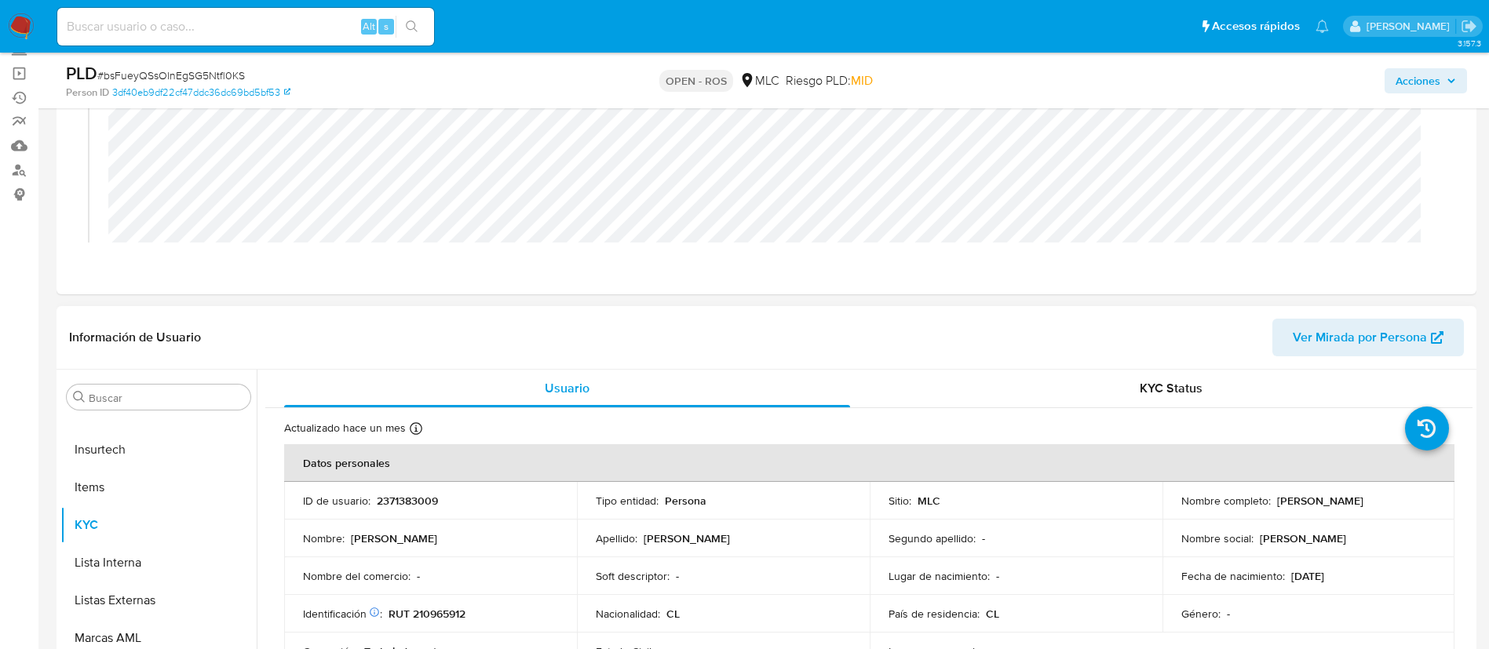
scroll to position [167, 0]
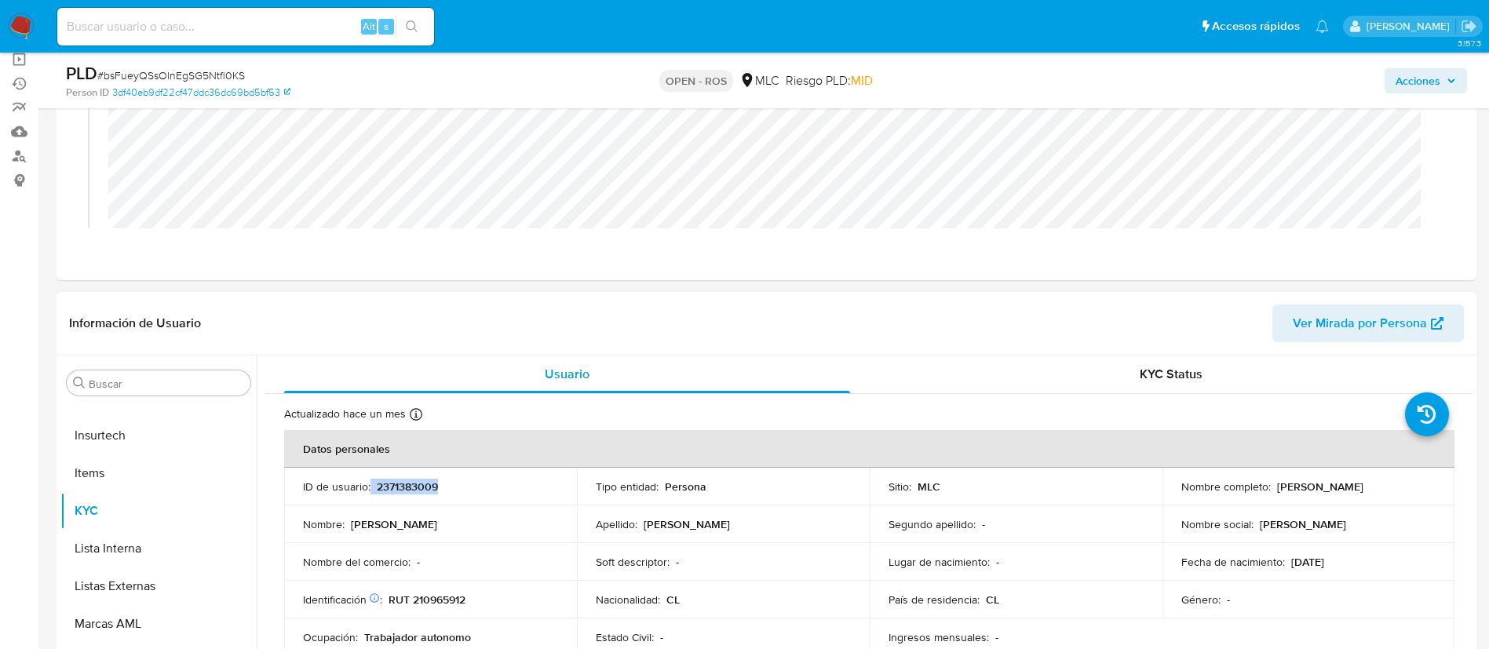
drag, startPoint x: 488, startPoint y: 478, endPoint x: 368, endPoint y: 497, distance: 121.6
click at [368, 497] on td "ID de usuario : 2371383009" at bounding box center [430, 487] width 293 height 38
copy div "2371383009"
click at [696, 433] on th "Datos personales" at bounding box center [869, 449] width 1170 height 38
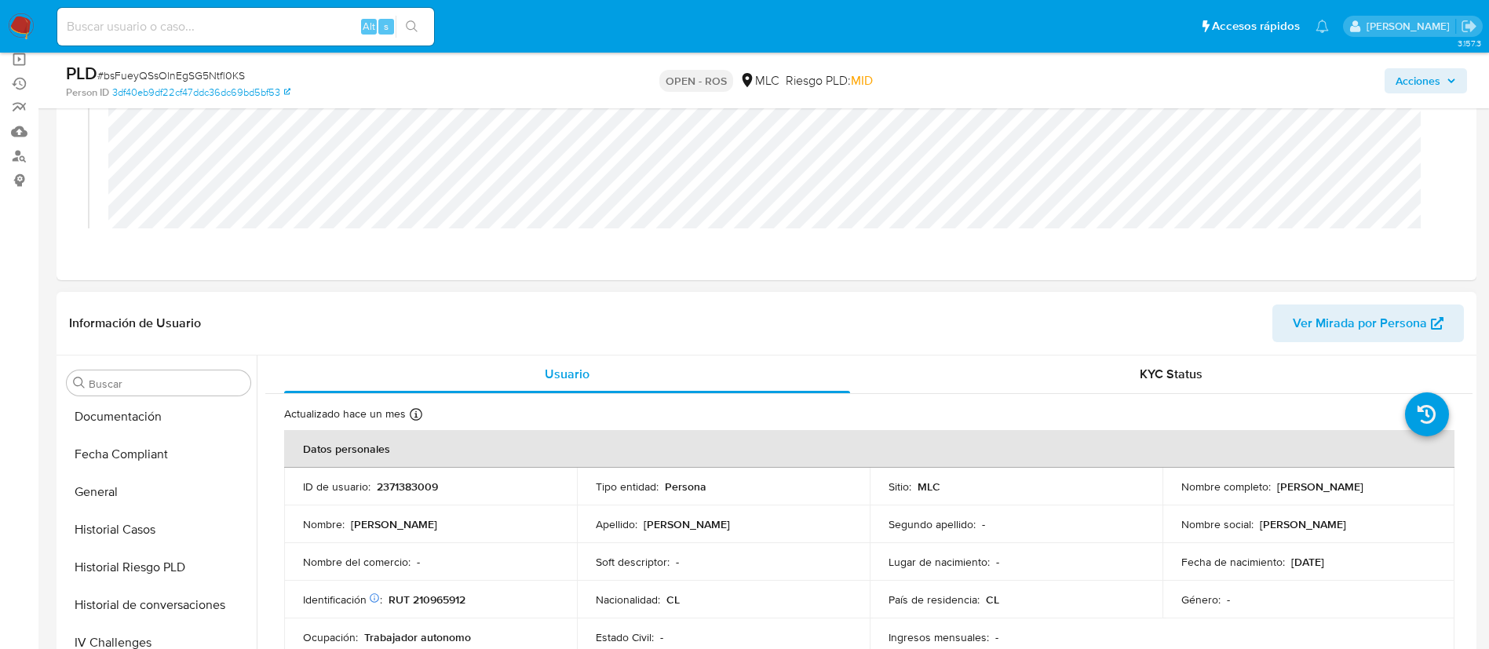
scroll to position [376, 0]
click at [110, 524] on button "Historial Casos" at bounding box center [158, 535] width 196 height 38
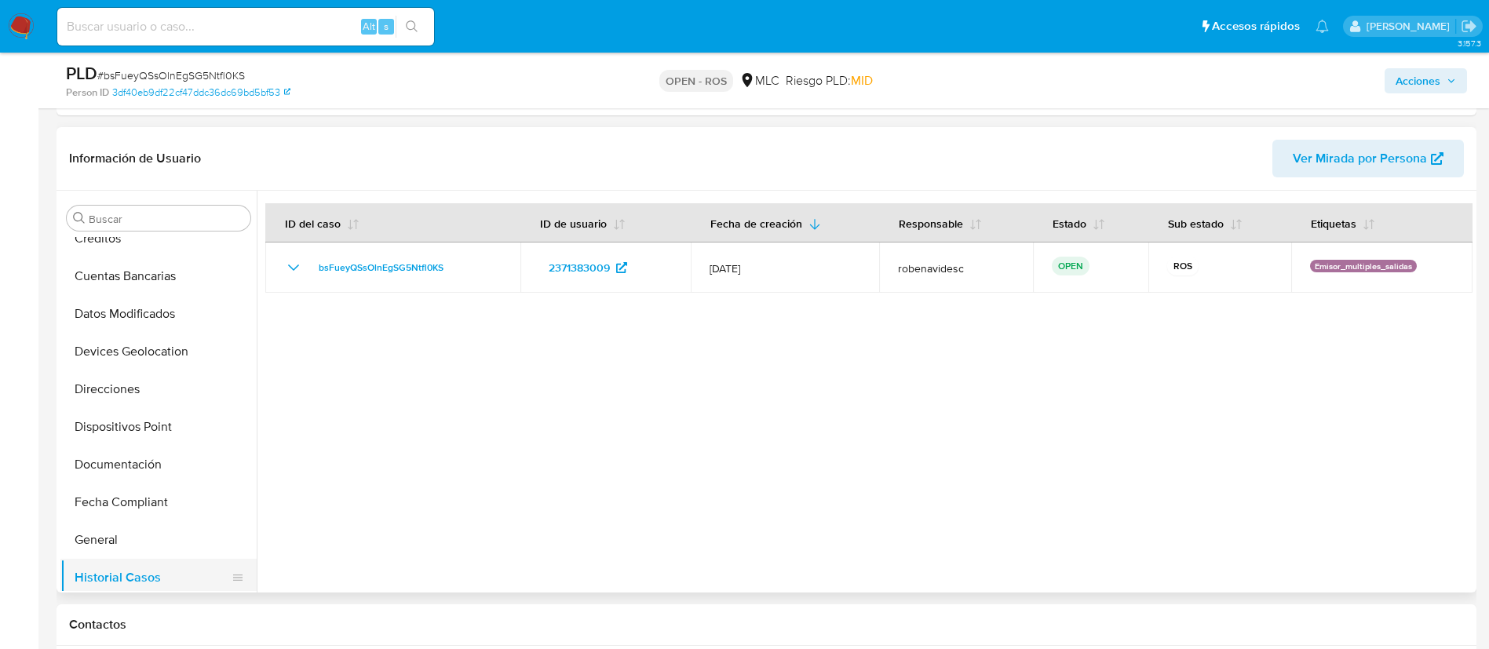
scroll to position [166, 0]
click at [108, 457] on button "Documentación" at bounding box center [152, 467] width 184 height 38
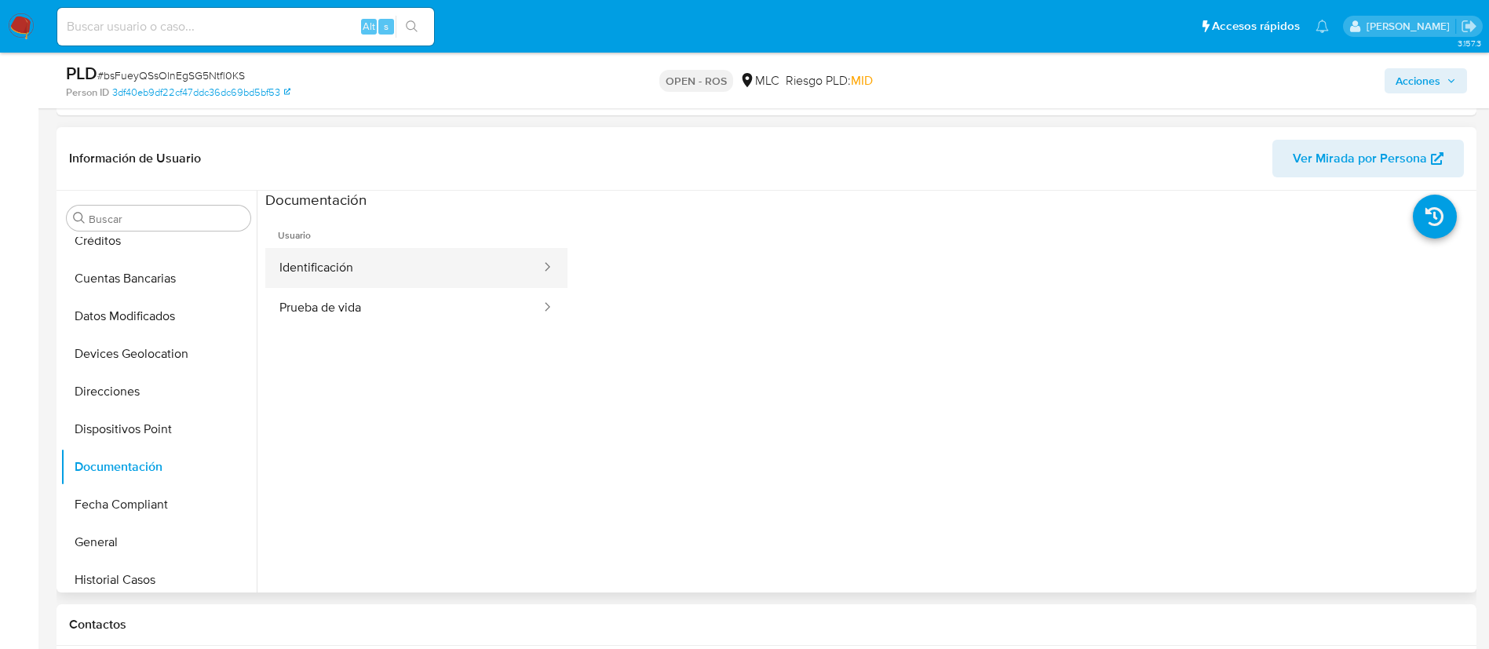
click at [411, 263] on button "Identificación" at bounding box center [403, 268] width 277 height 40
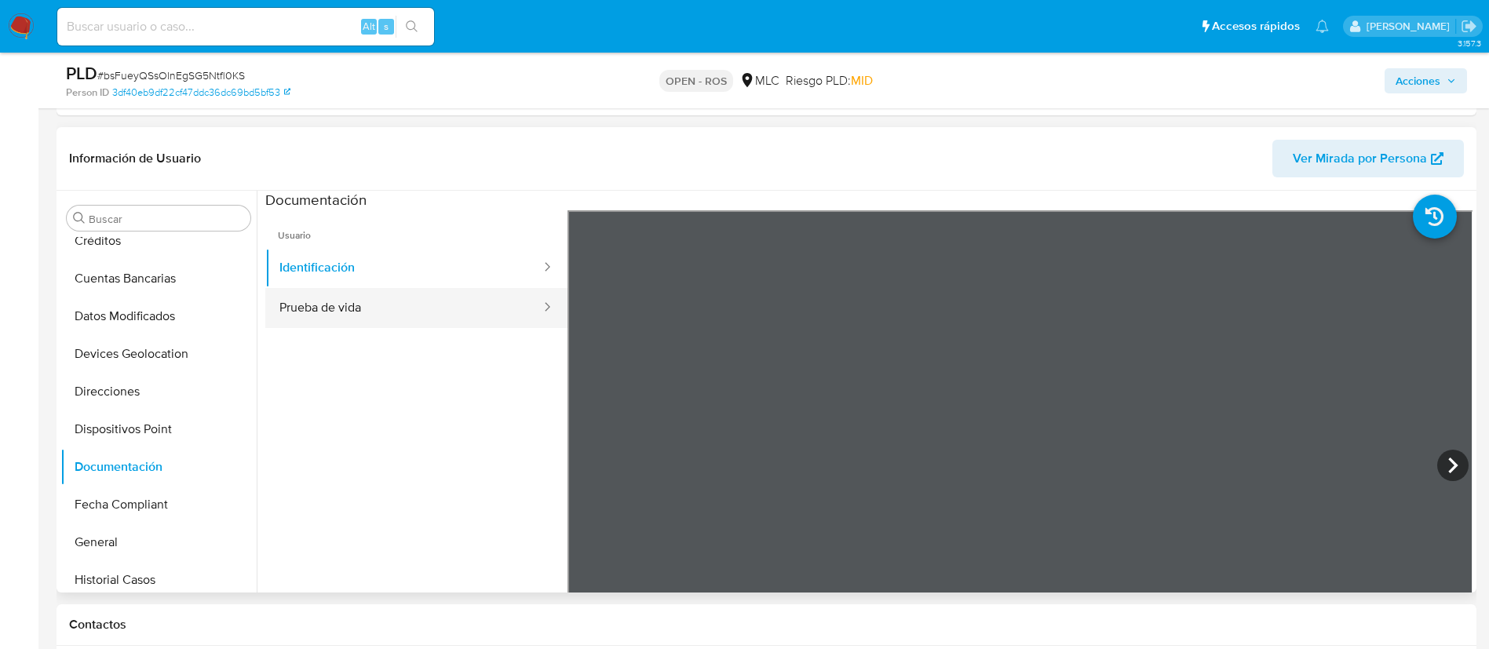
click at [417, 296] on button "Prueba de vida" at bounding box center [403, 308] width 277 height 40
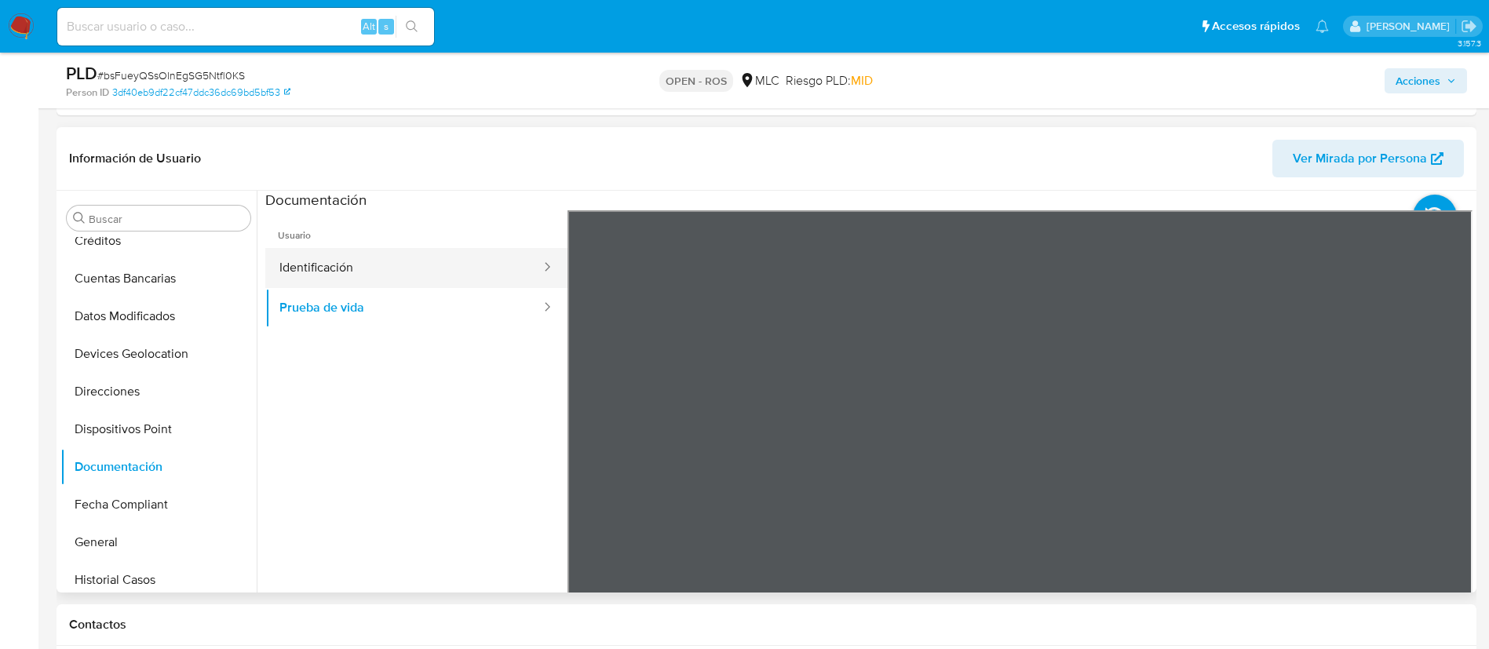
click at [430, 280] on button "Identificación" at bounding box center [403, 268] width 277 height 40
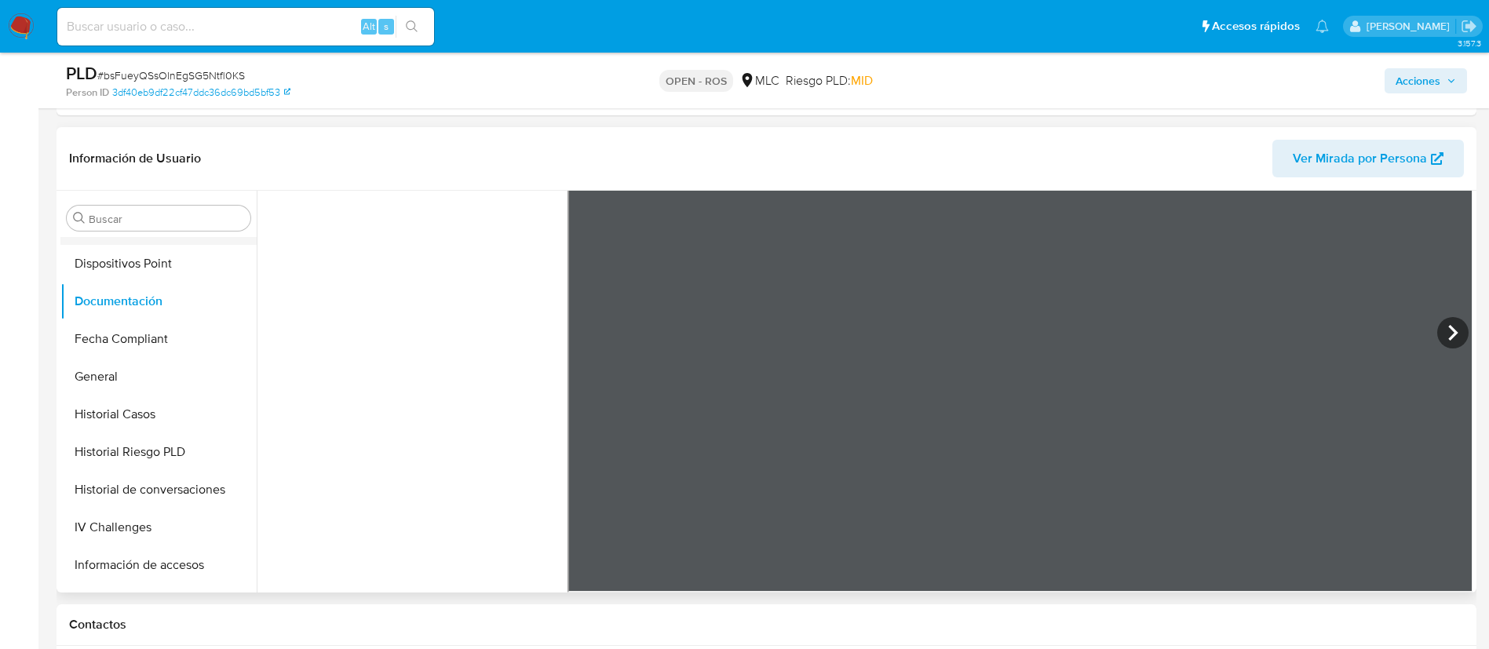
scroll to position [334, 0]
click at [111, 402] on button "Historial Casos" at bounding box center [158, 412] width 196 height 38
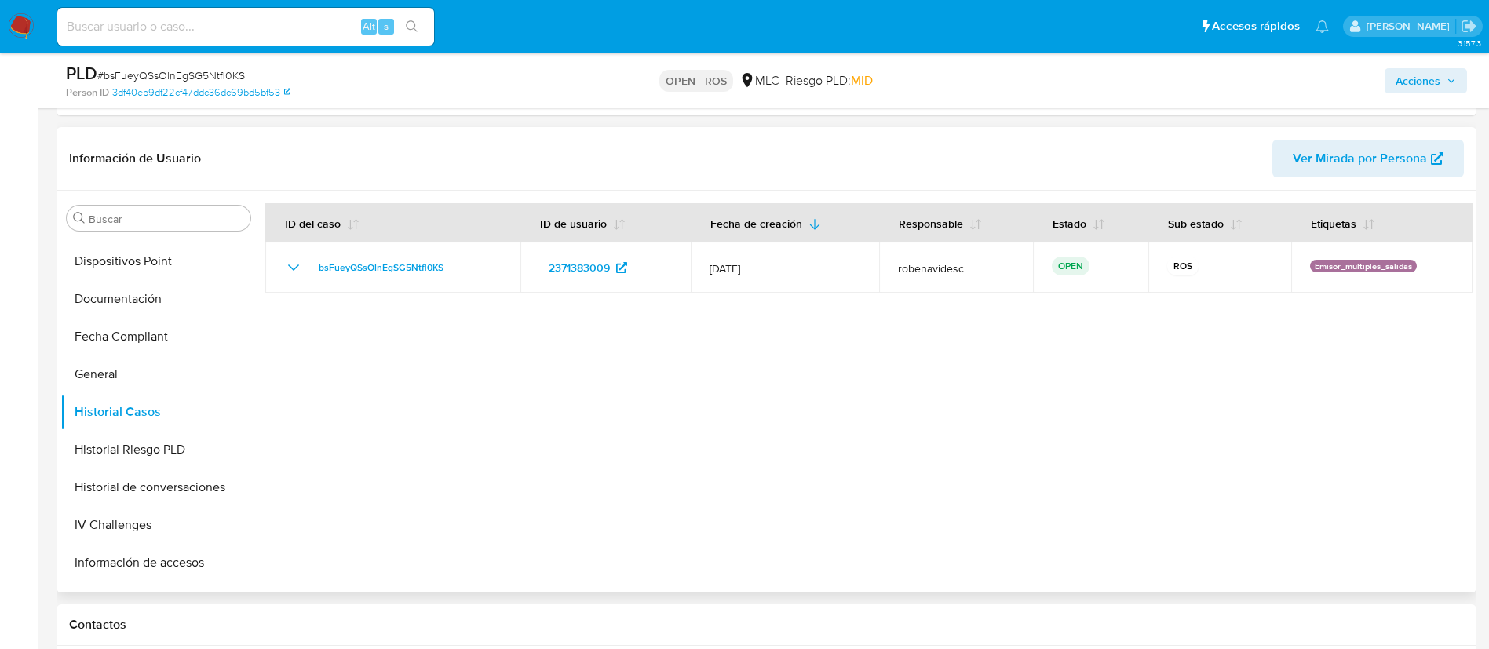
scroll to position [0, 0]
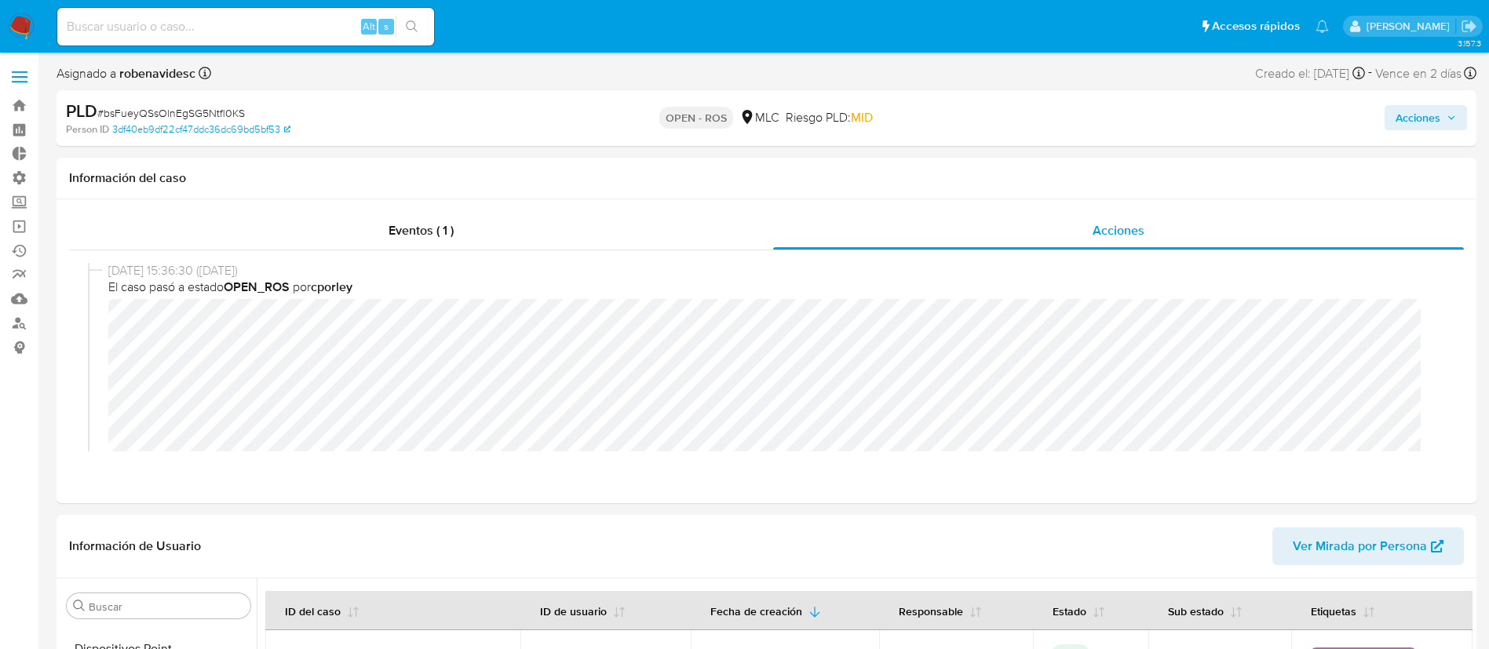
click at [1422, 109] on span "Acciones" at bounding box center [1418, 117] width 45 height 25
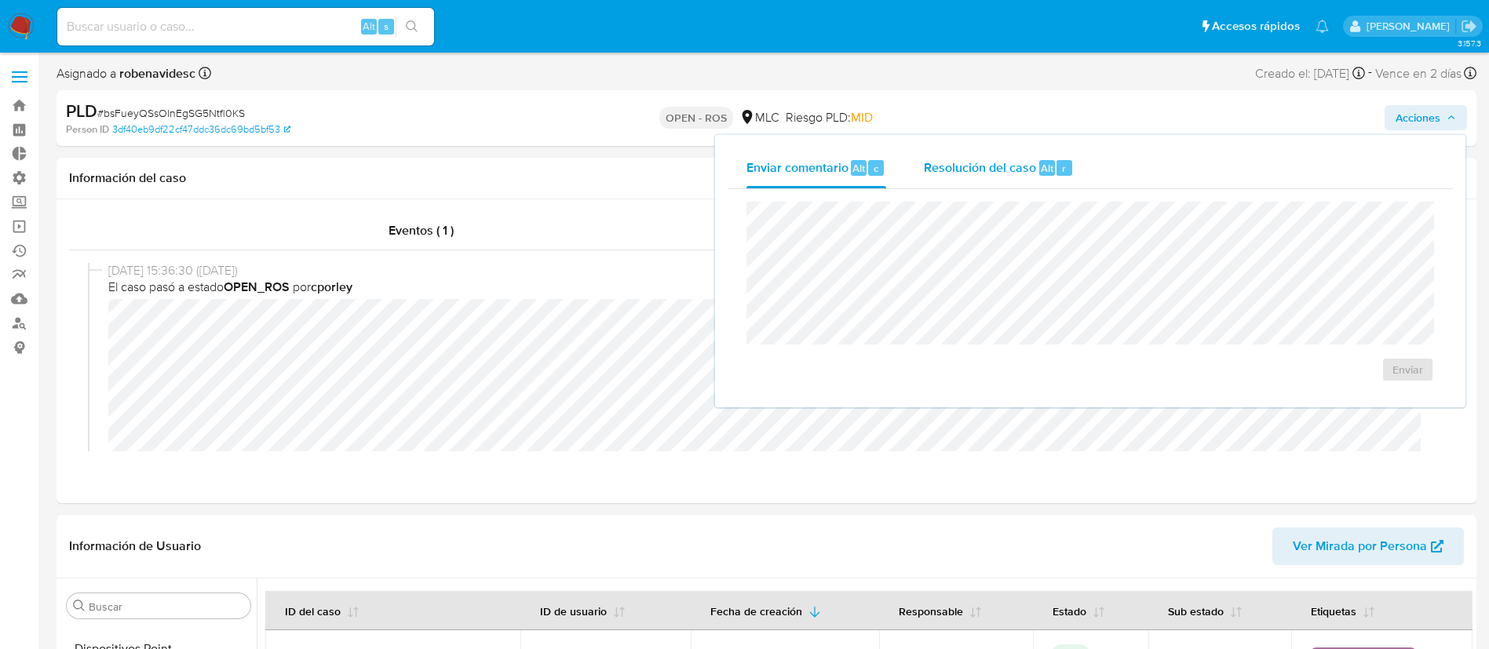
click at [959, 169] on span "Resolución del caso" at bounding box center [980, 168] width 112 height 18
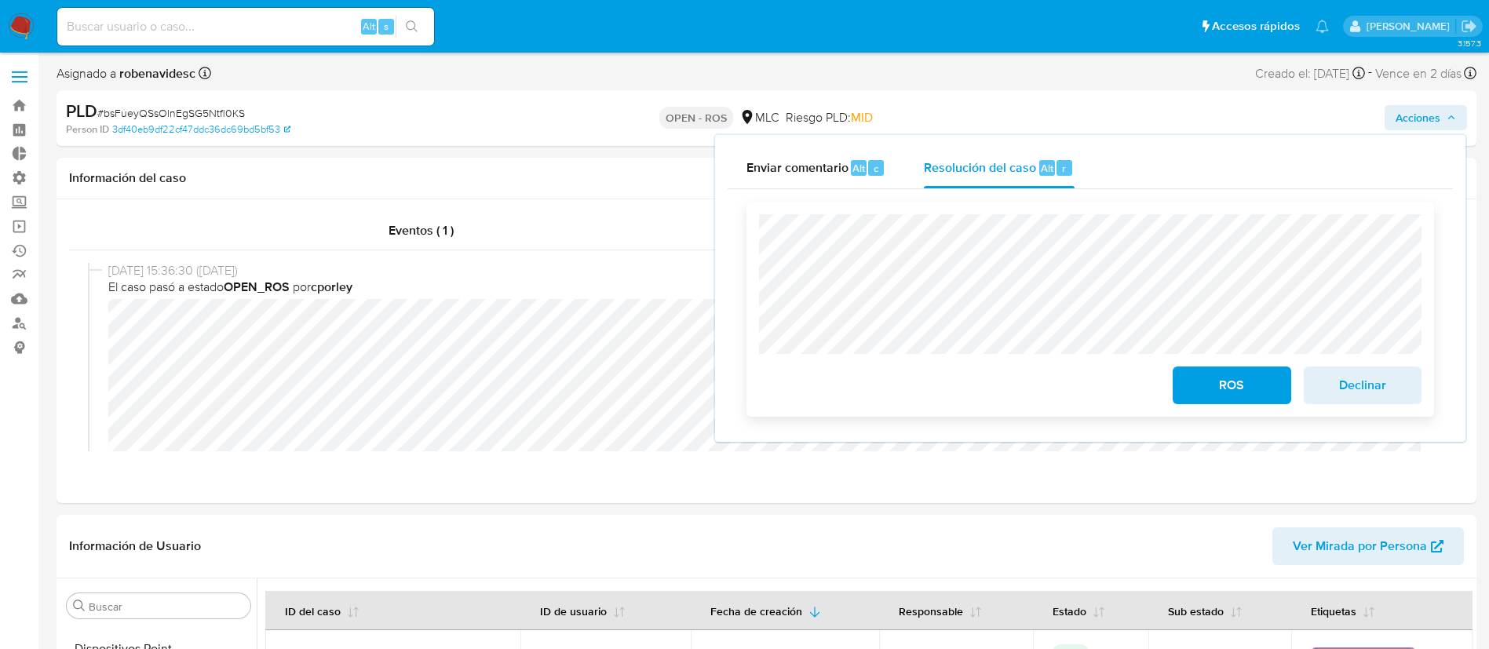
click at [754, 266] on div "ROS Declinar" at bounding box center [1090, 309] width 688 height 215
click at [735, 207] on div "Cierre de caso ROS Declinar" at bounding box center [1090, 309] width 725 height 240
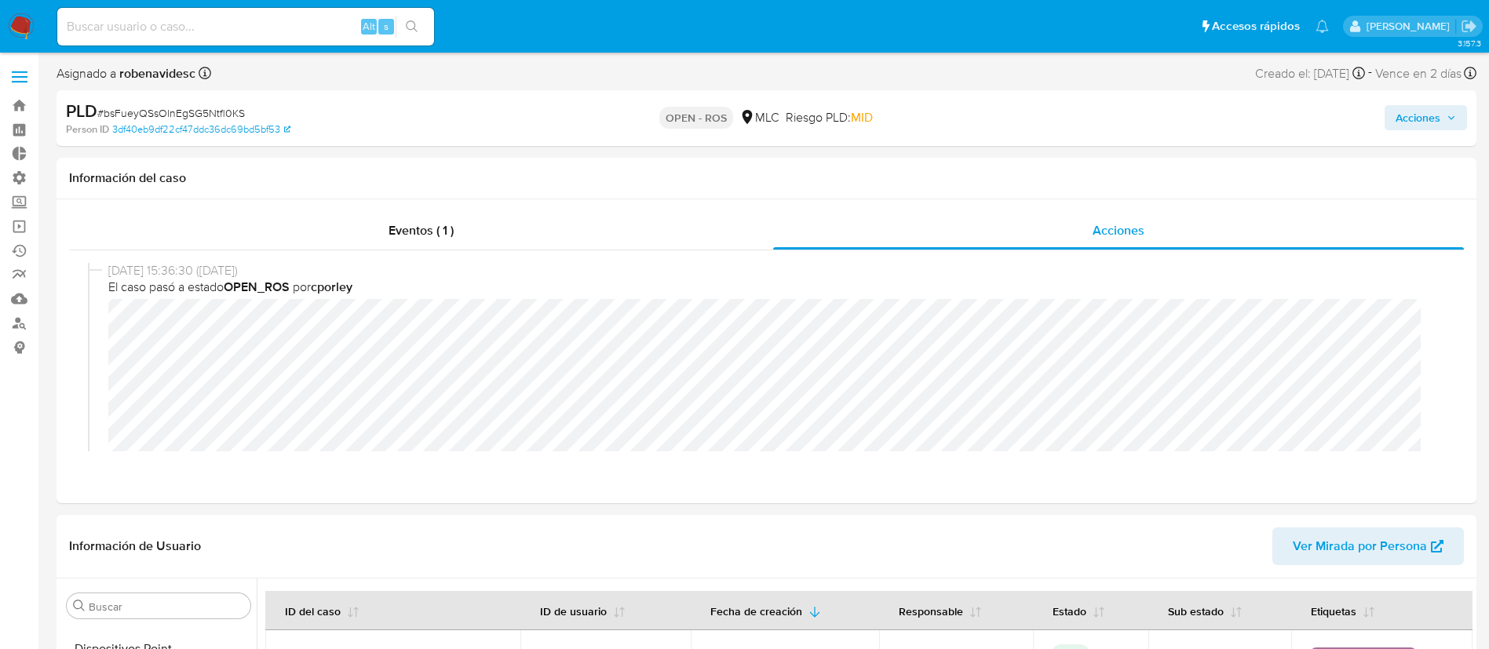
click at [1408, 121] on span "Acciones" at bounding box center [1418, 117] width 45 height 25
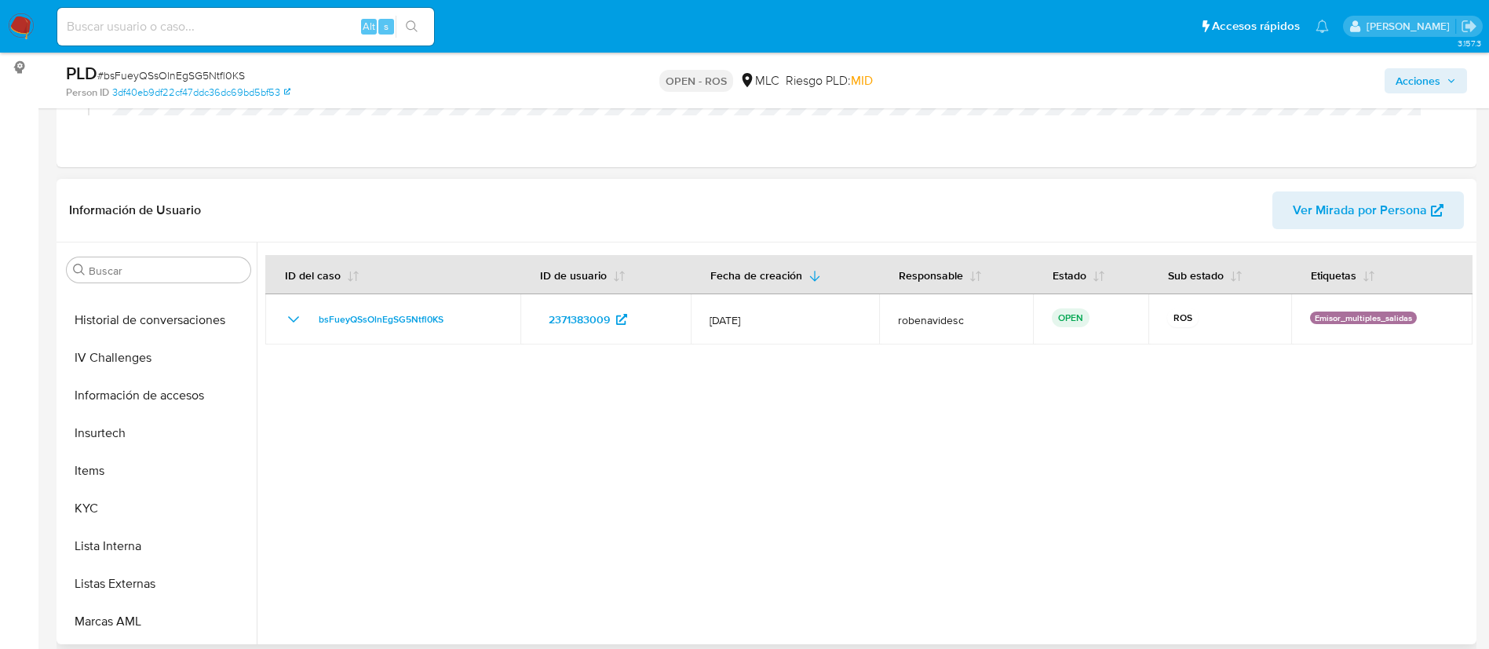
scroll to position [615, 0]
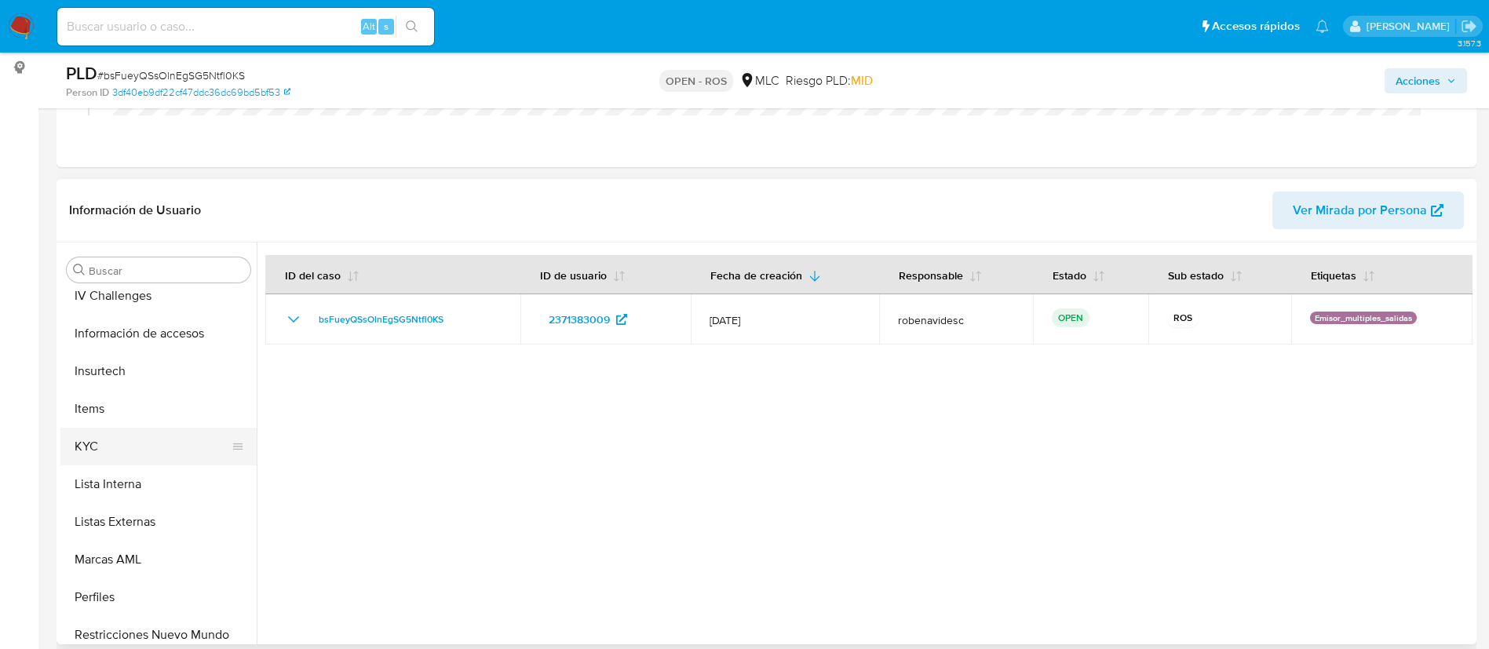
click at [101, 460] on button "KYC" at bounding box center [152, 447] width 184 height 38
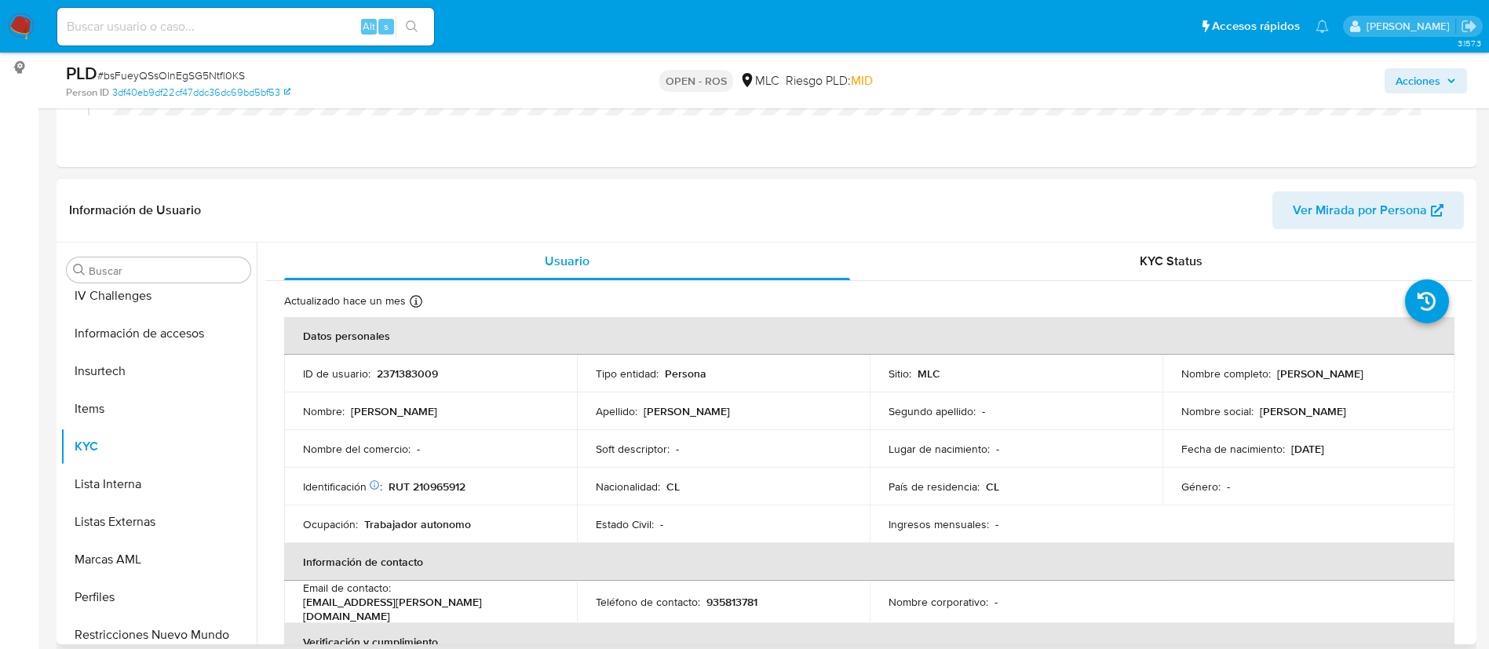
scroll to position [0, 0]
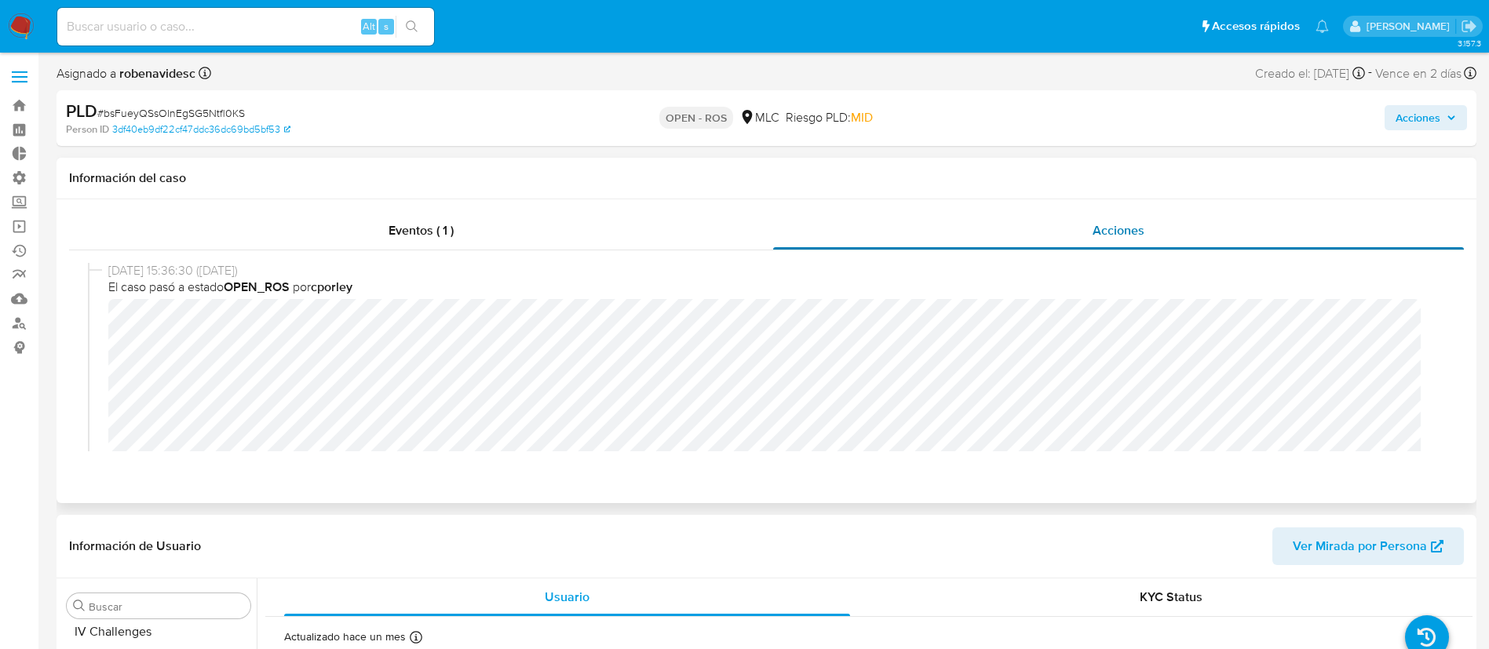
click at [1074, 217] on div "Acciones" at bounding box center [1118, 231] width 691 height 38
click at [1398, 119] on span "Acciones" at bounding box center [1418, 117] width 45 height 25
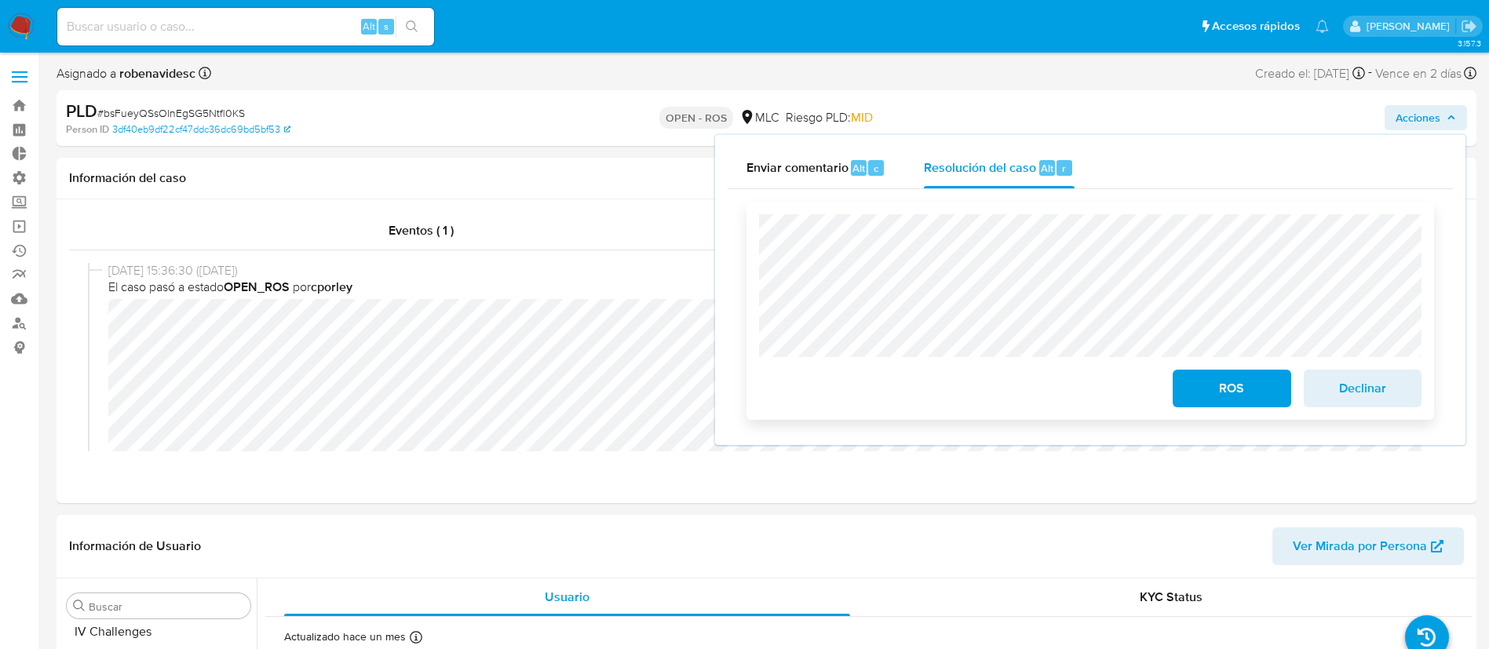
click at [1226, 389] on span "ROS" at bounding box center [1231, 388] width 77 height 35
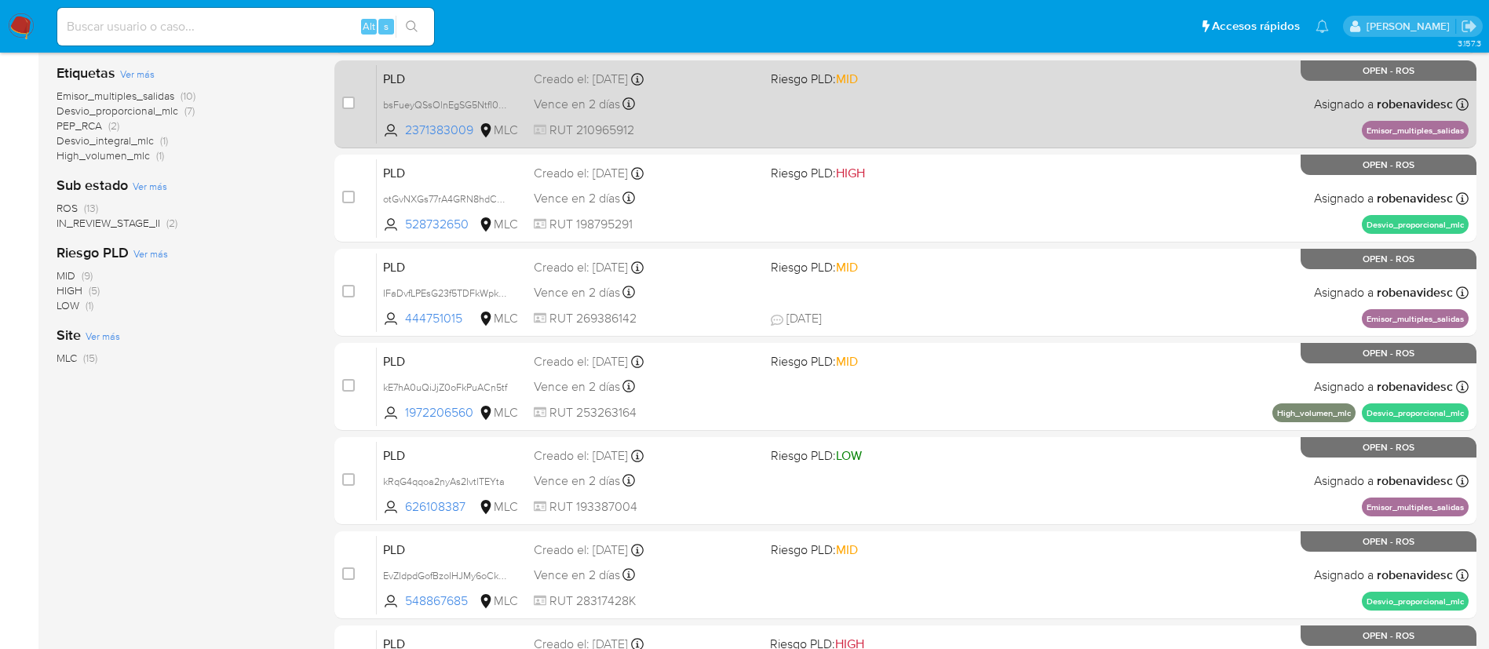
scroll to position [414, 0]
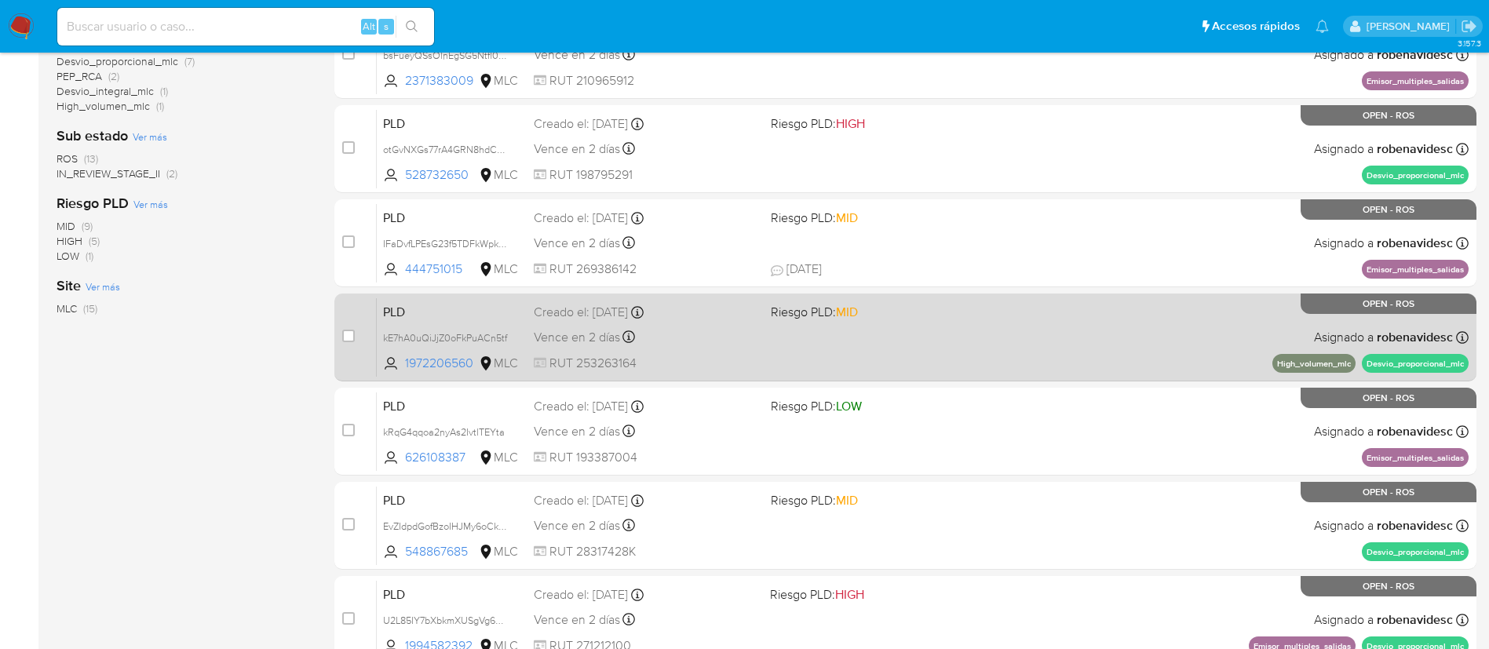
click at [753, 330] on div "Vence en 2 días Vence el [DATE] 06:07:38" at bounding box center [646, 337] width 224 height 21
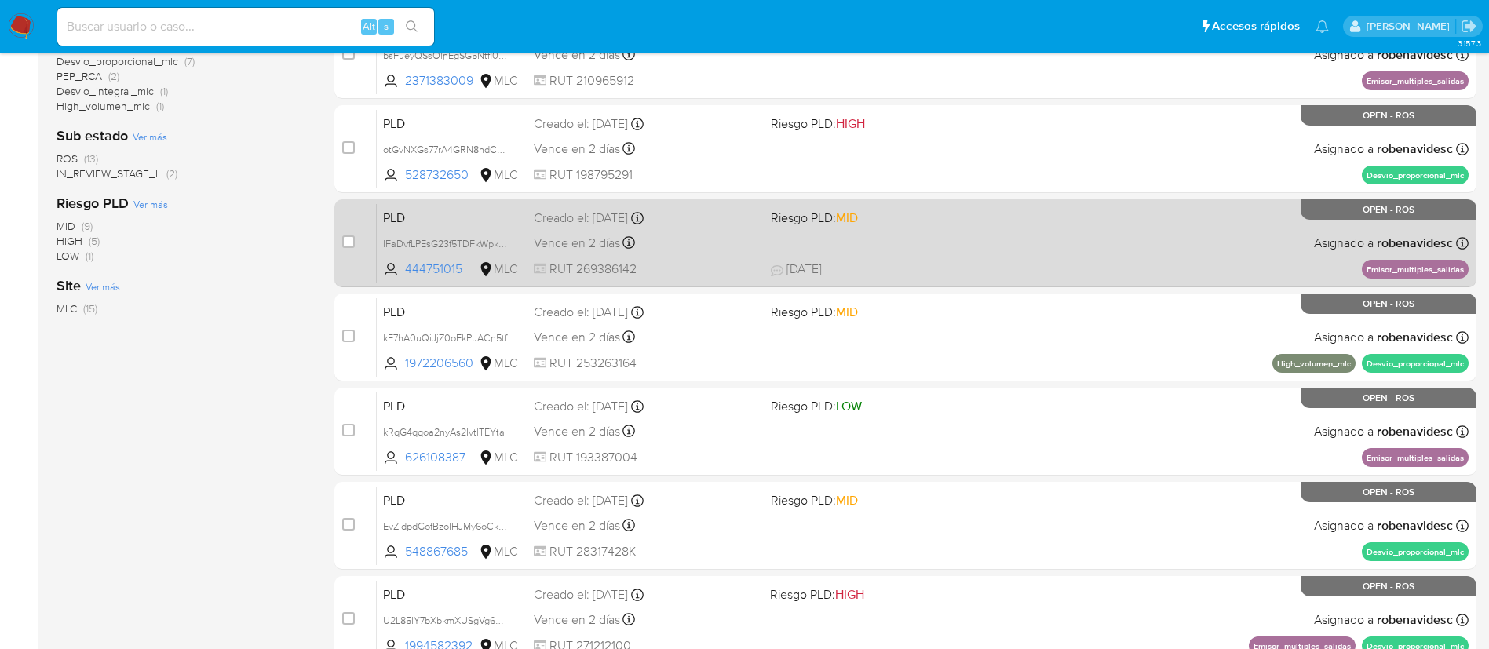
scroll to position [590, 0]
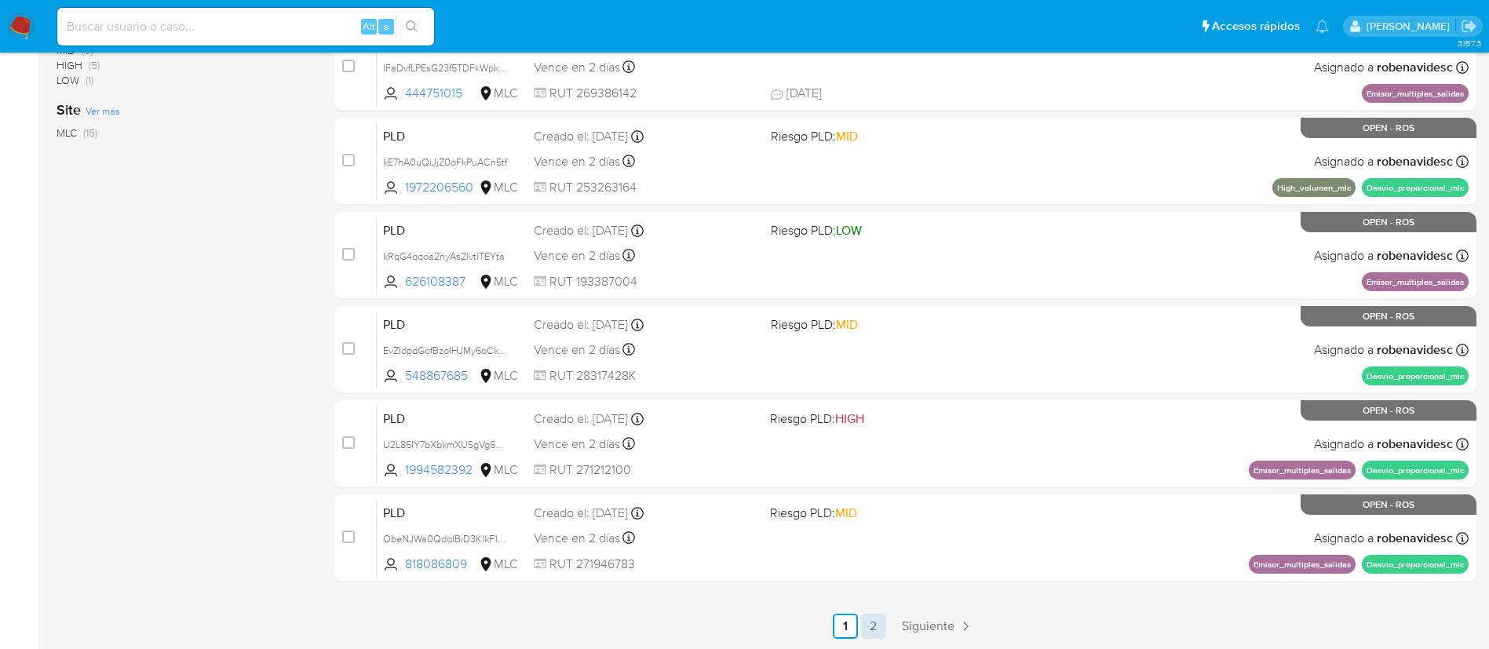
click at [882, 622] on link "2" at bounding box center [873, 626] width 25 height 25
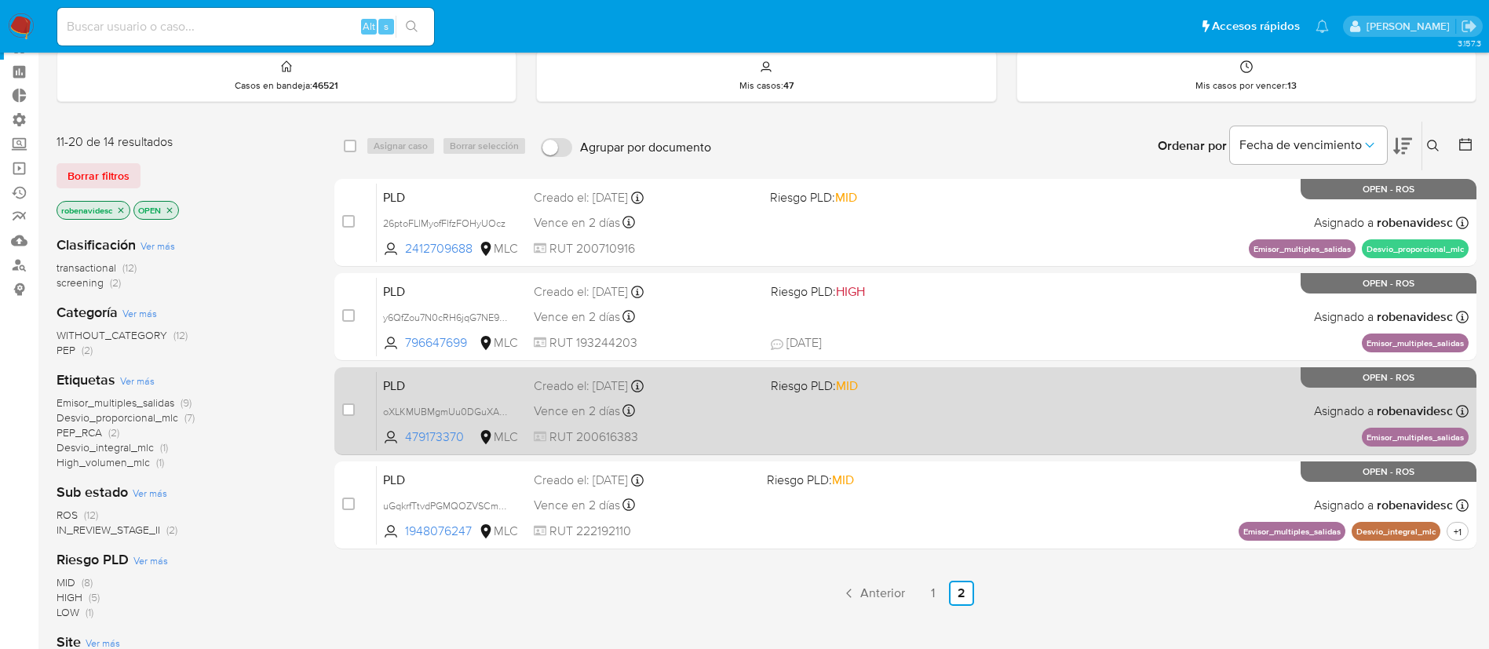
scroll to position [59, 0]
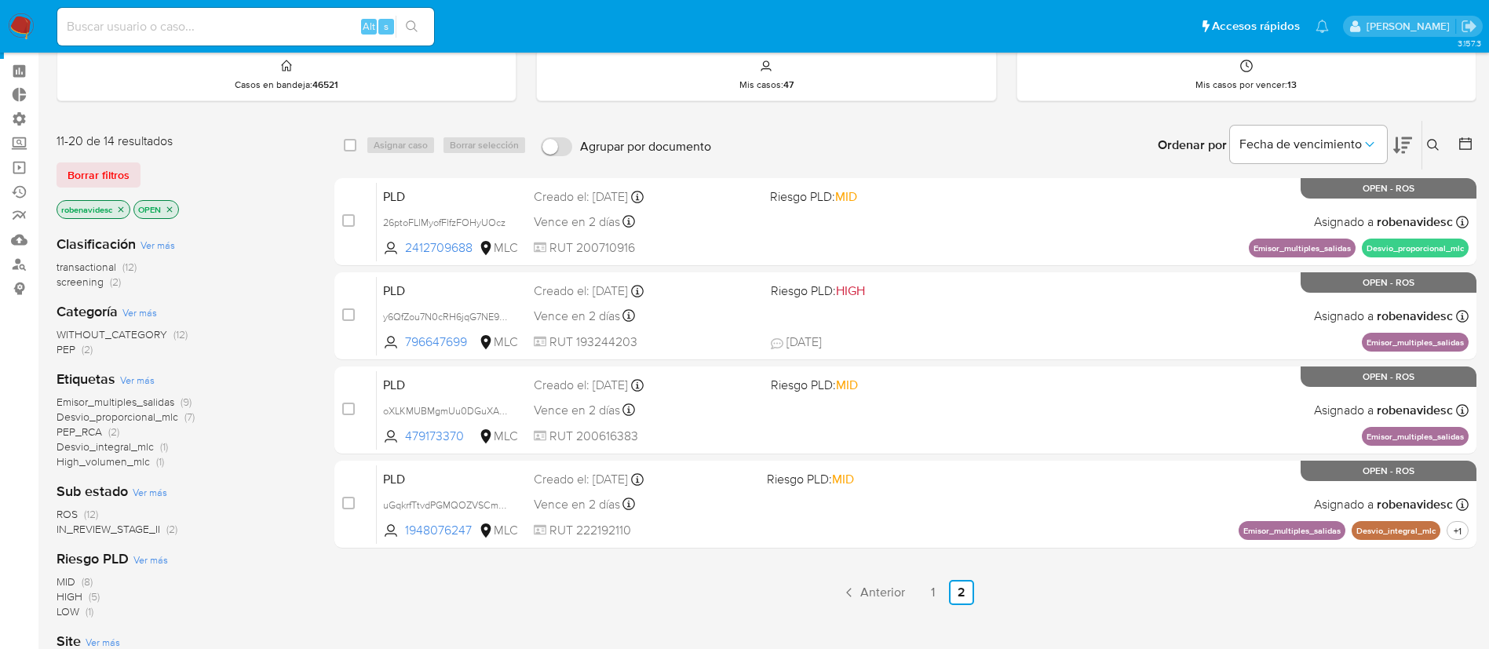
click at [710, 586] on ul "Anterior 1 2 Siguiente" at bounding box center [905, 592] width 1142 height 25
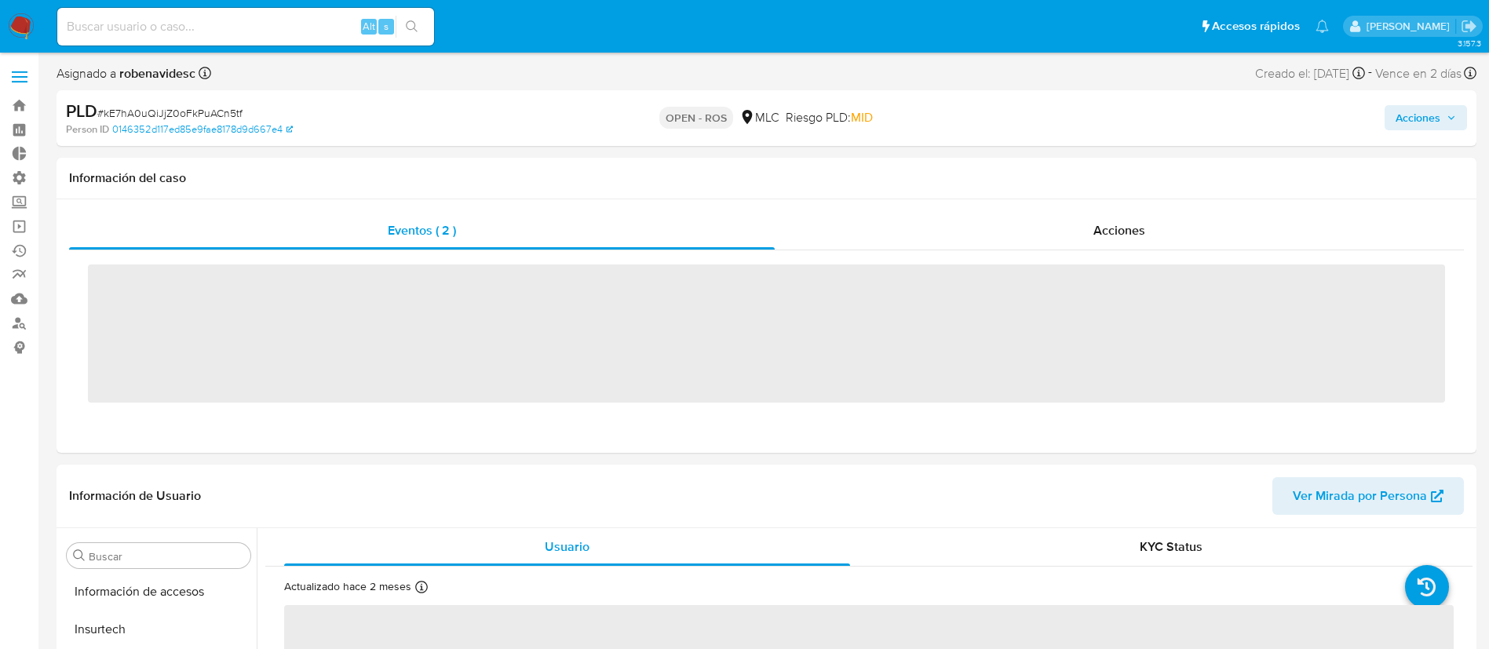
scroll to position [663, 0]
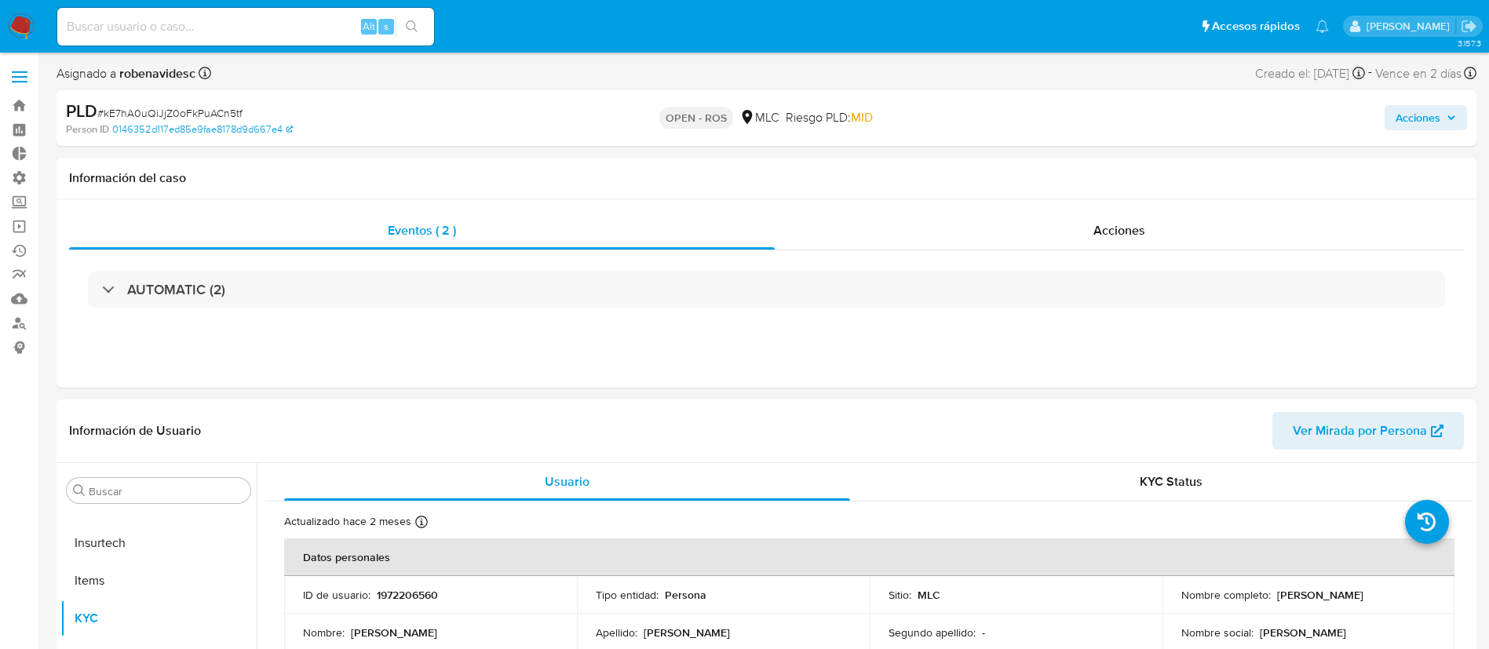
select select "10"
click at [981, 224] on div "Acciones" at bounding box center [1119, 231] width 689 height 38
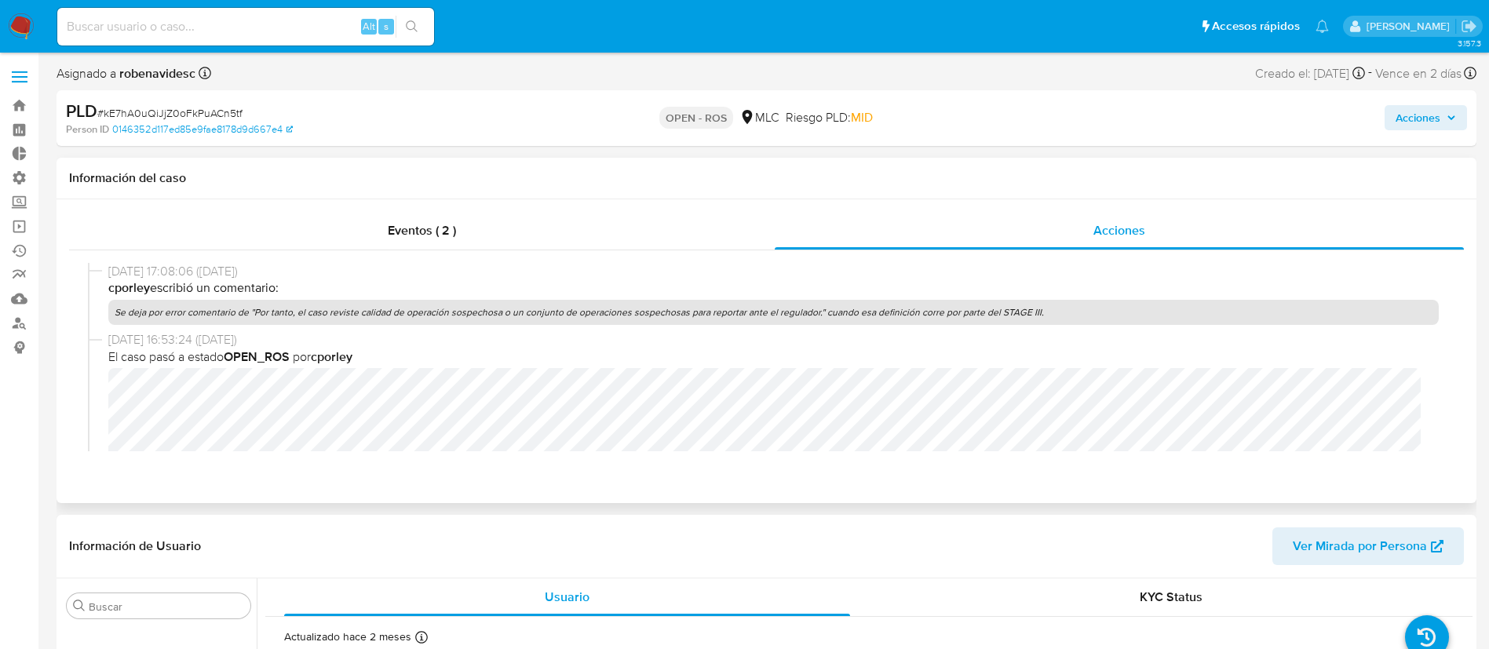
click at [832, 333] on span "05/09/2025 16:53:24 (hace 3 días)" at bounding box center [773, 339] width 1331 height 17
click at [608, 350] on span "El caso pasó a estado OPEN_ROS por cporley" at bounding box center [773, 357] width 1331 height 17
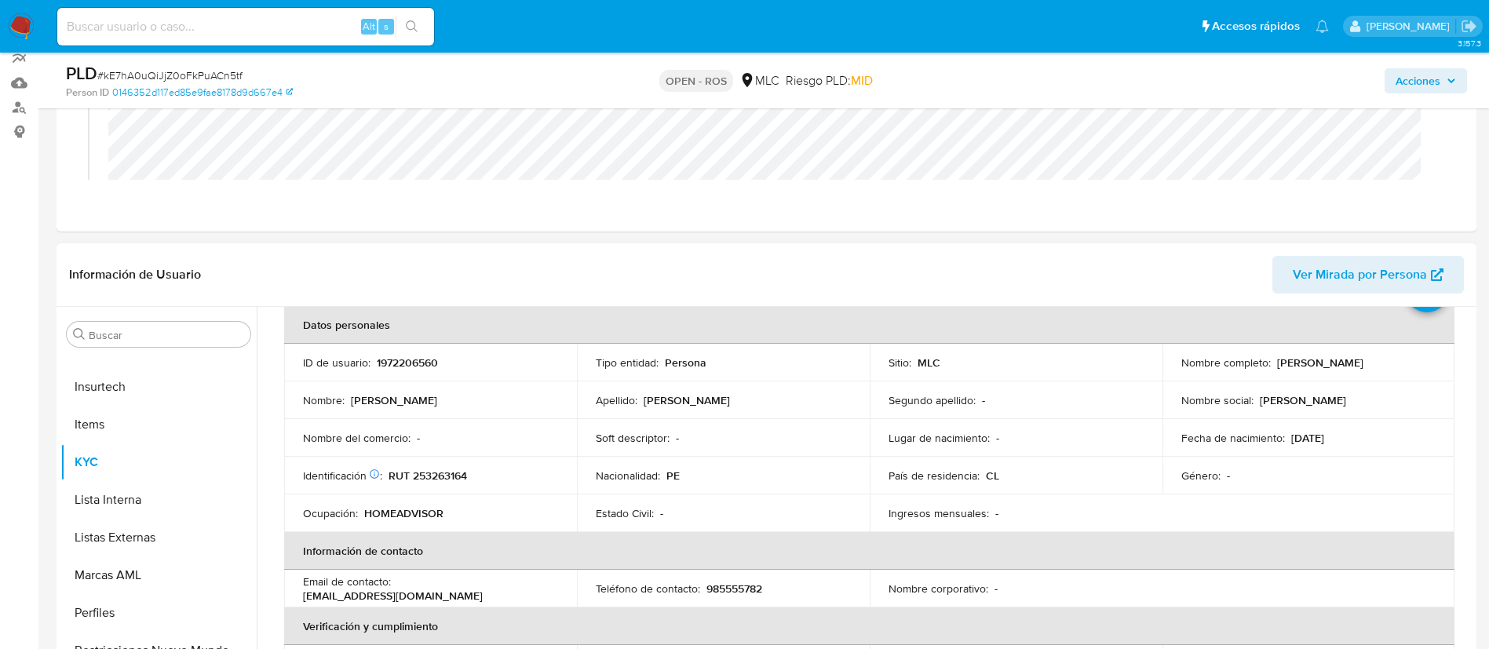
scroll to position [77, 0]
drag, startPoint x: 456, startPoint y: 366, endPoint x: 371, endPoint y: 358, distance: 85.9
click at [371, 358] on div "ID de usuario : 1972206560" at bounding box center [430, 361] width 255 height 14
copy div "1972206560"
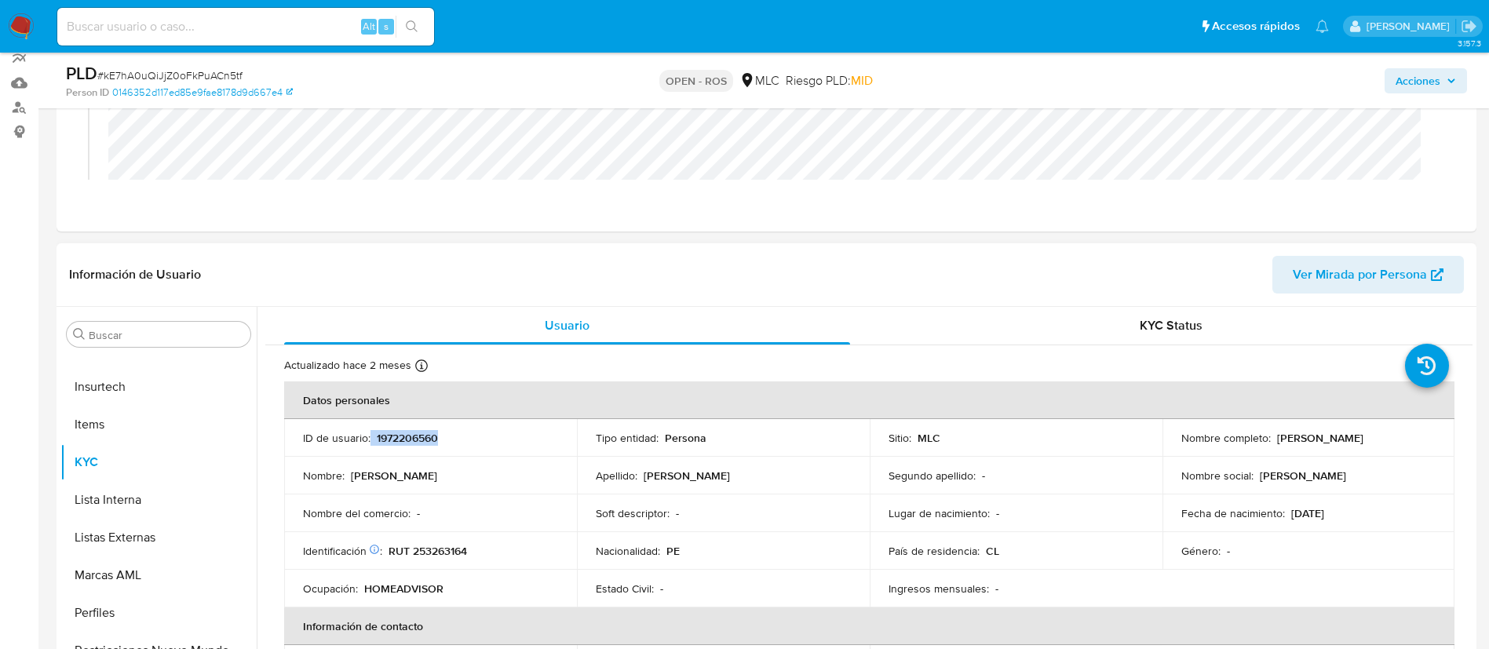
scroll to position [0, 0]
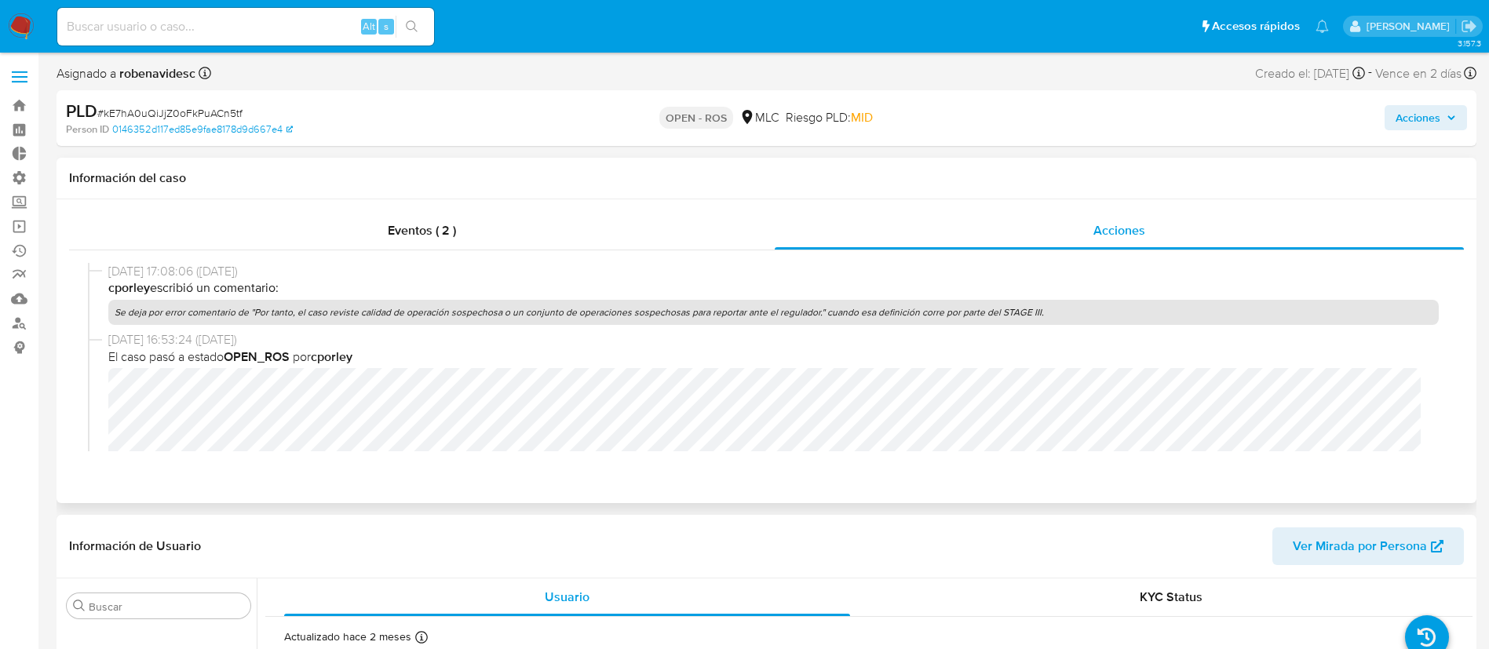
click at [445, 350] on span "El caso pasó a estado OPEN_ROS por cporley" at bounding box center [773, 357] width 1331 height 17
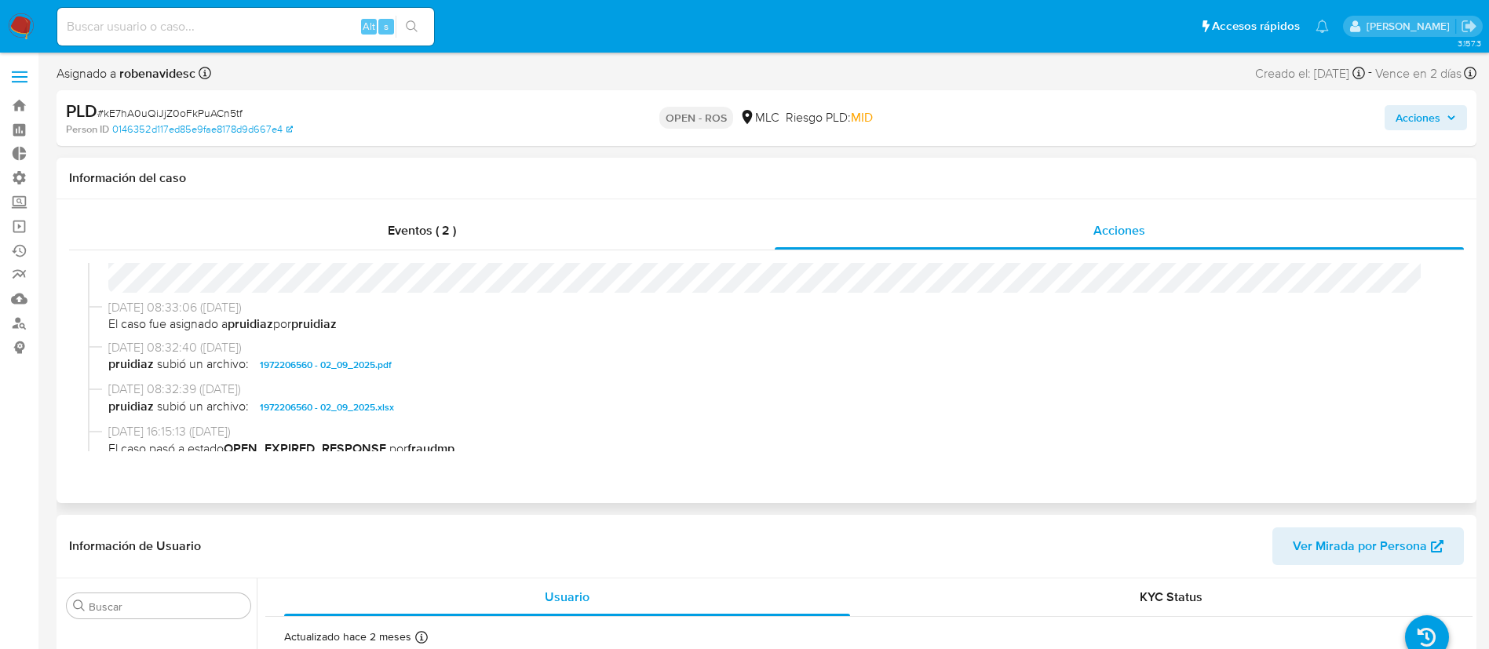
scroll to position [489, 0]
click at [477, 375] on div "03/09/2025 08:32:40 (hace 5 días) pruidiaz subió un archivo: 1972206560 - 02_09…" at bounding box center [766, 358] width 1357 height 42
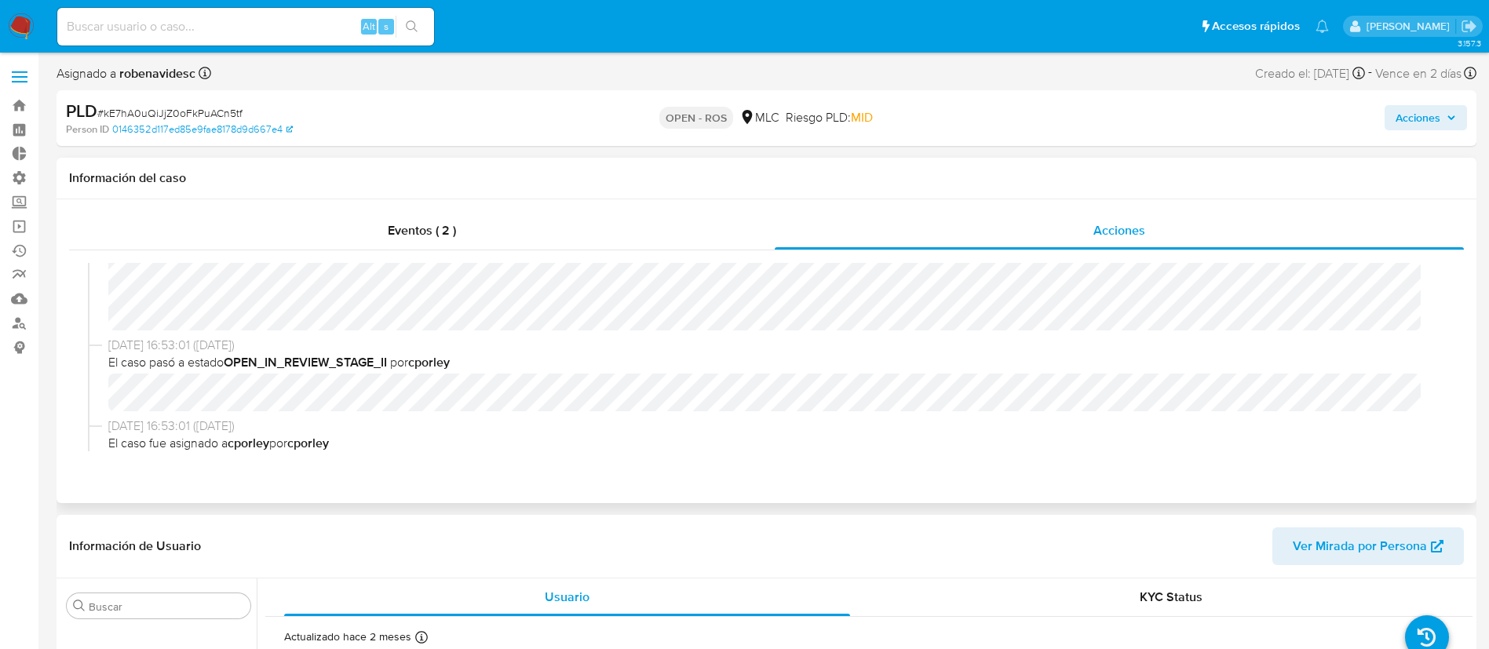
scroll to position [0, 0]
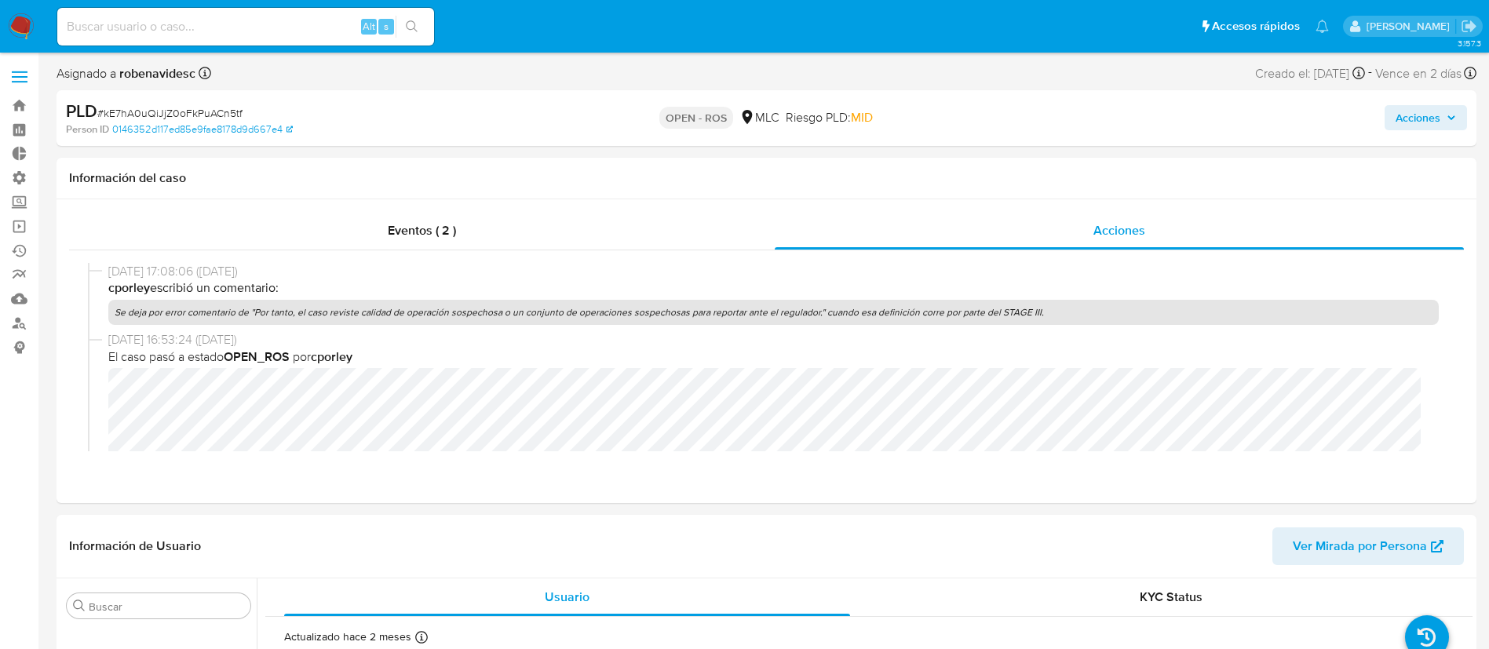
click at [1383, 122] on div "Acciones" at bounding box center [1235, 118] width 463 height 37
click at [1400, 118] on span "Acciones" at bounding box center [1418, 117] width 45 height 25
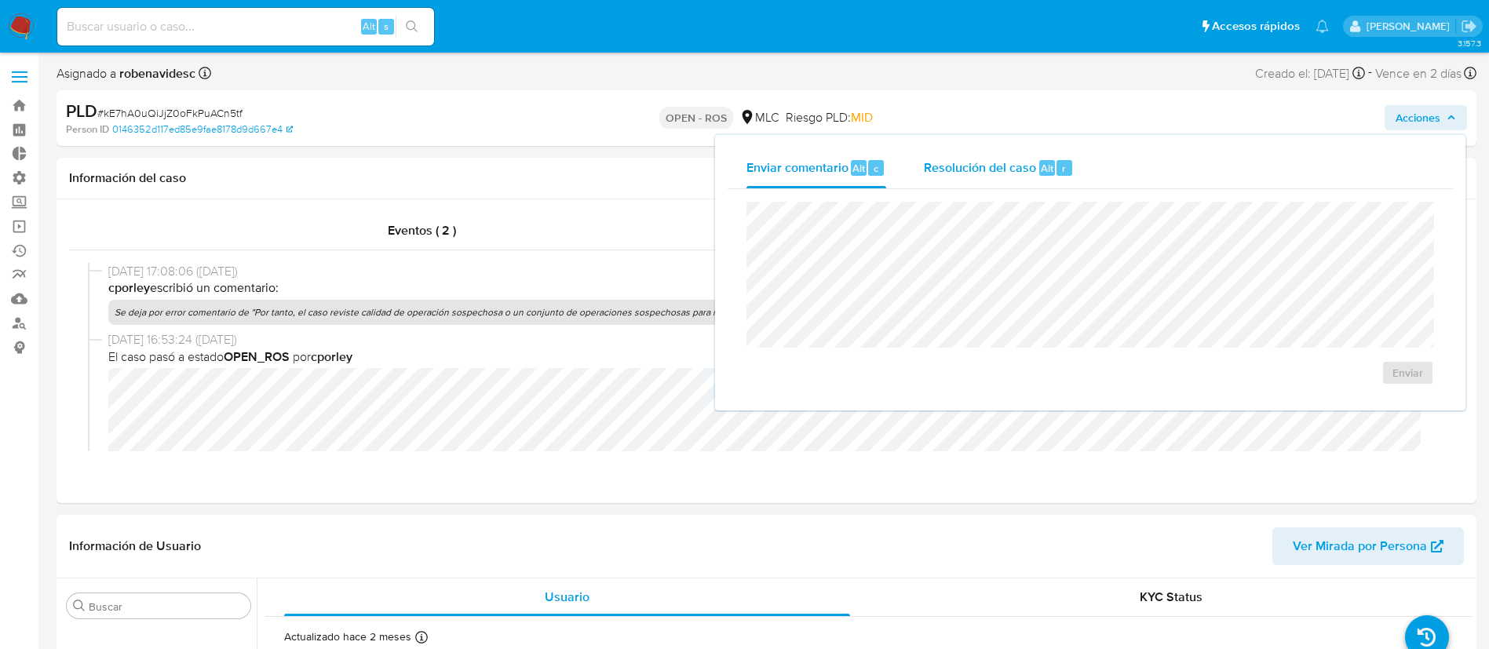
click at [989, 177] on div "Resolución del caso Alt r" at bounding box center [999, 168] width 150 height 41
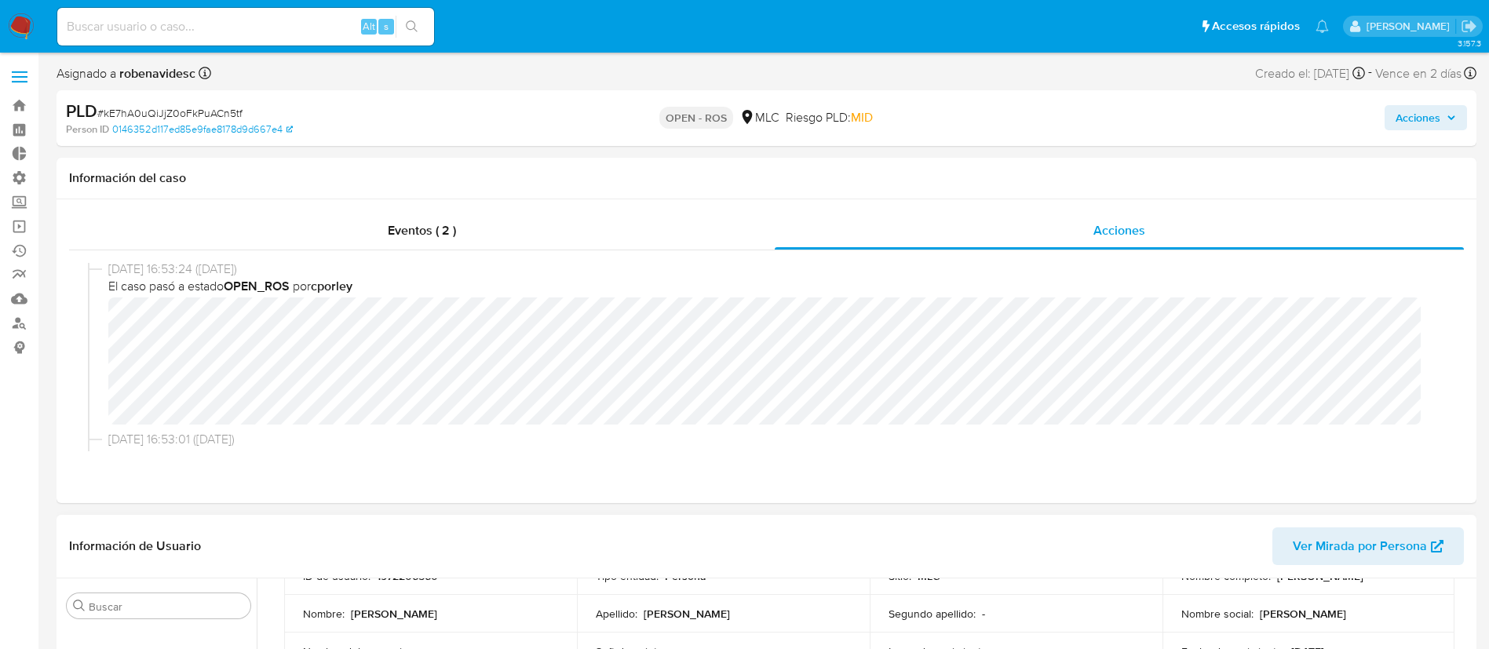
scroll to position [122, 0]
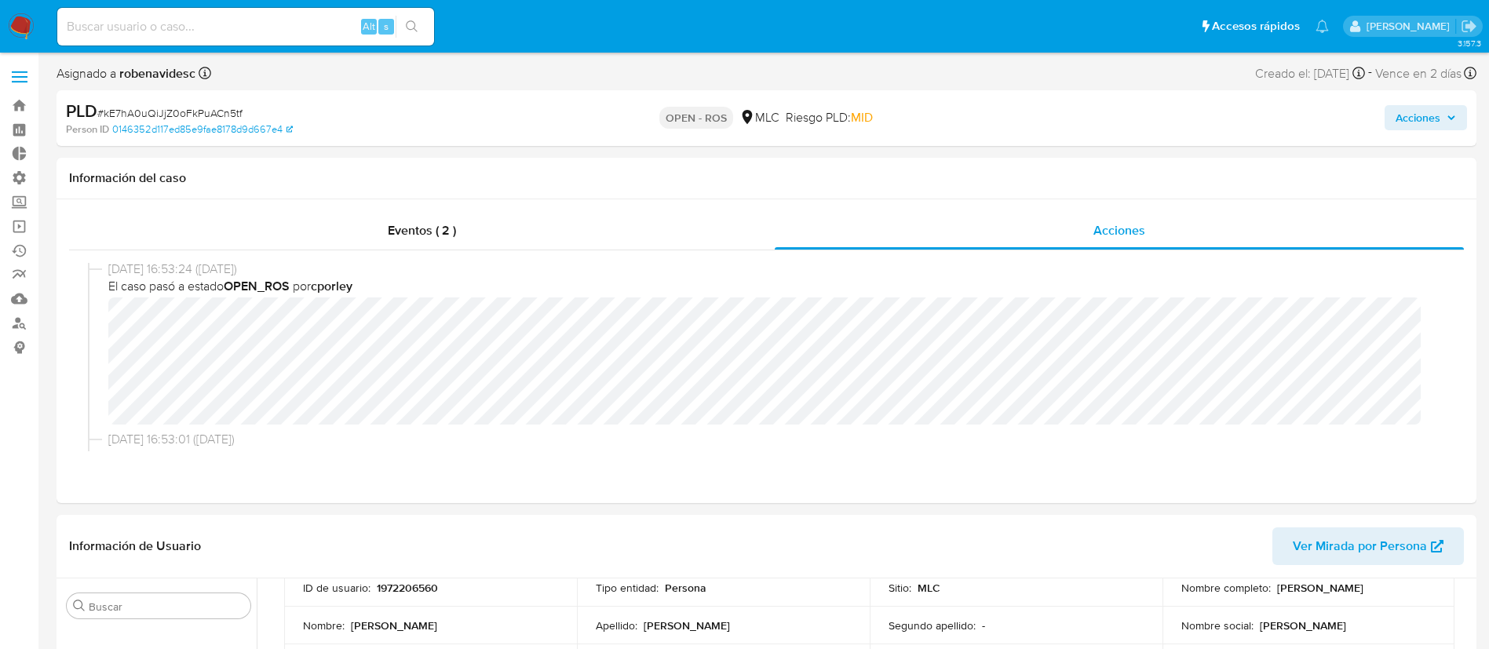
click at [1389, 133] on div "Acciones" at bounding box center [1235, 118] width 463 height 37
click at [1408, 122] on span "Acciones" at bounding box center [1418, 117] width 45 height 25
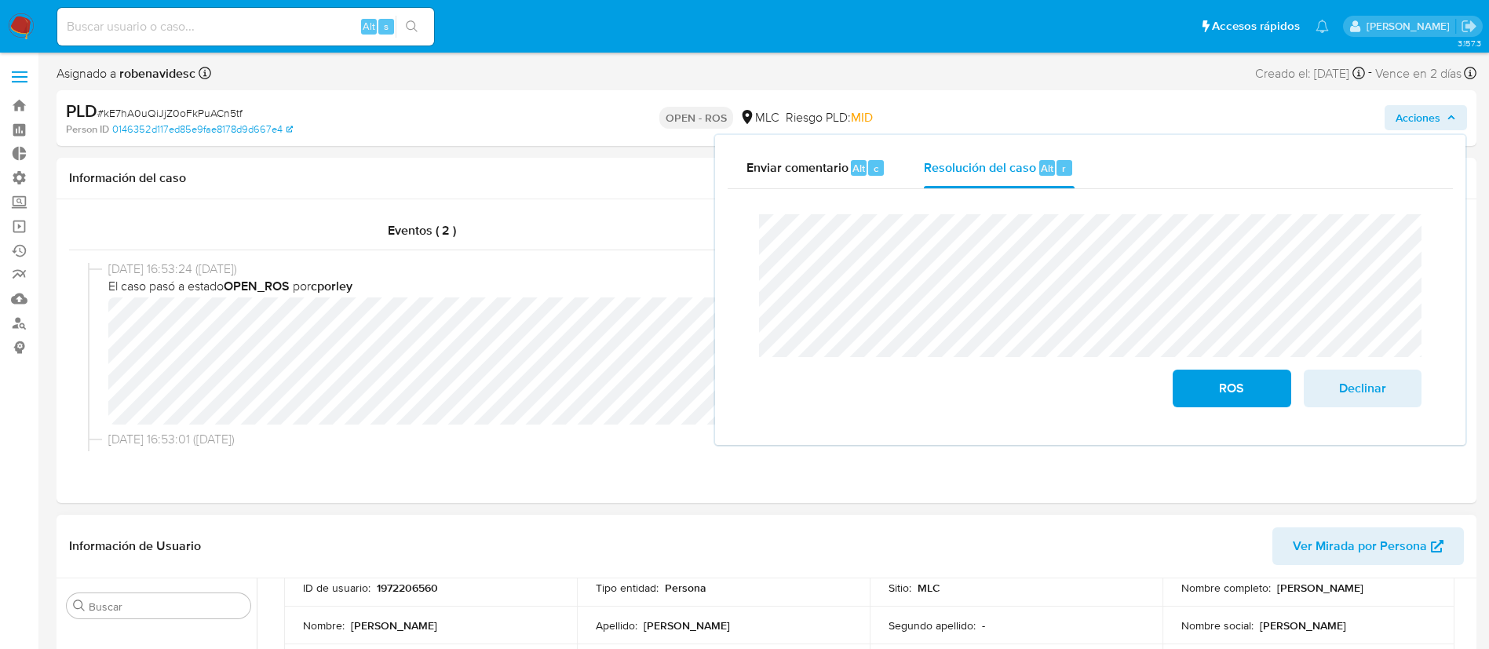
click at [689, 547] on header "Información de Usuario Ver Mirada por Persona" at bounding box center [766, 546] width 1395 height 38
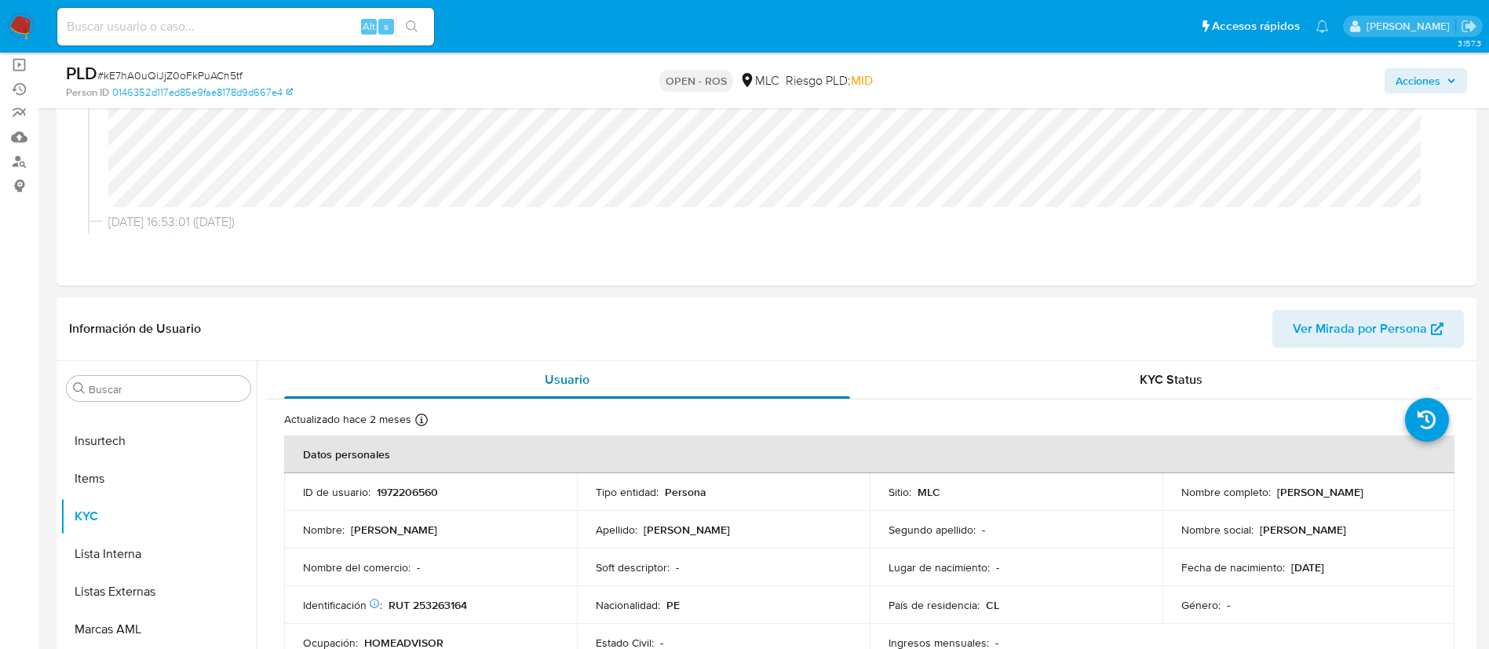
scroll to position [0, 0]
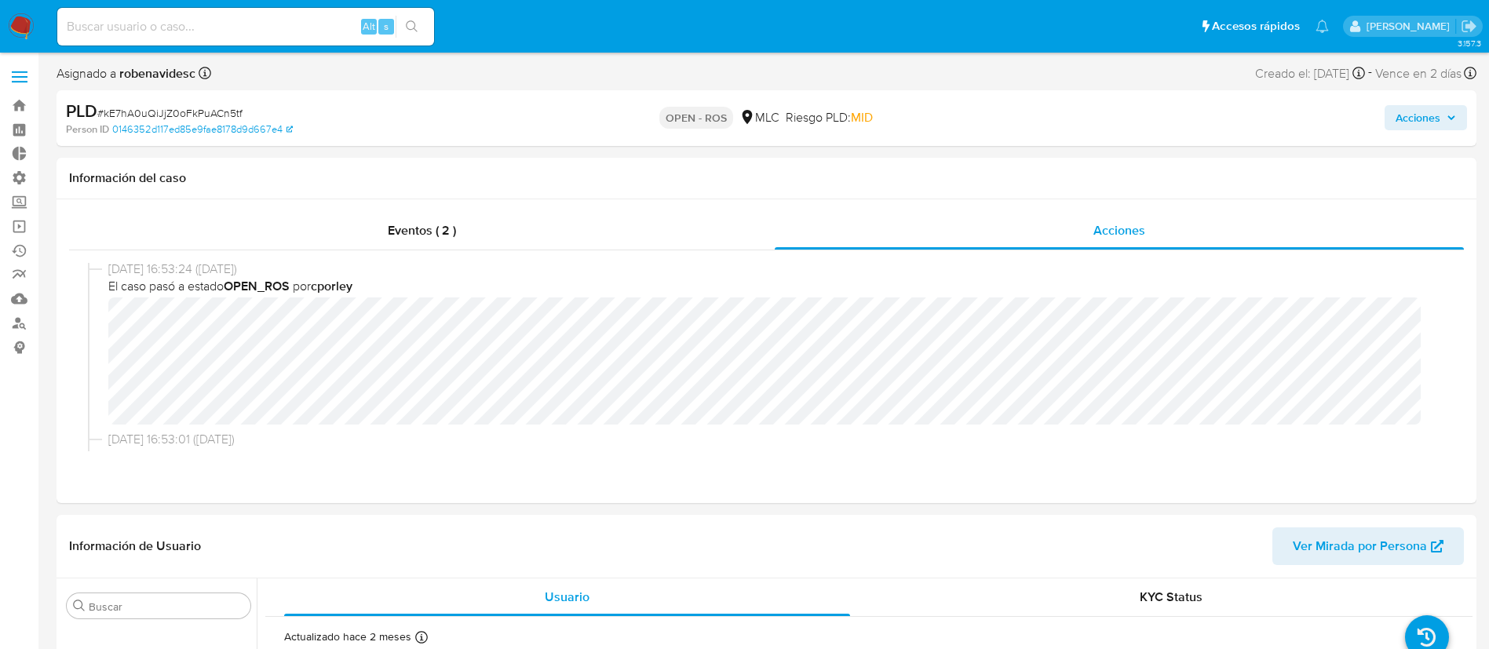
click at [1433, 117] on span "Acciones" at bounding box center [1418, 117] width 45 height 25
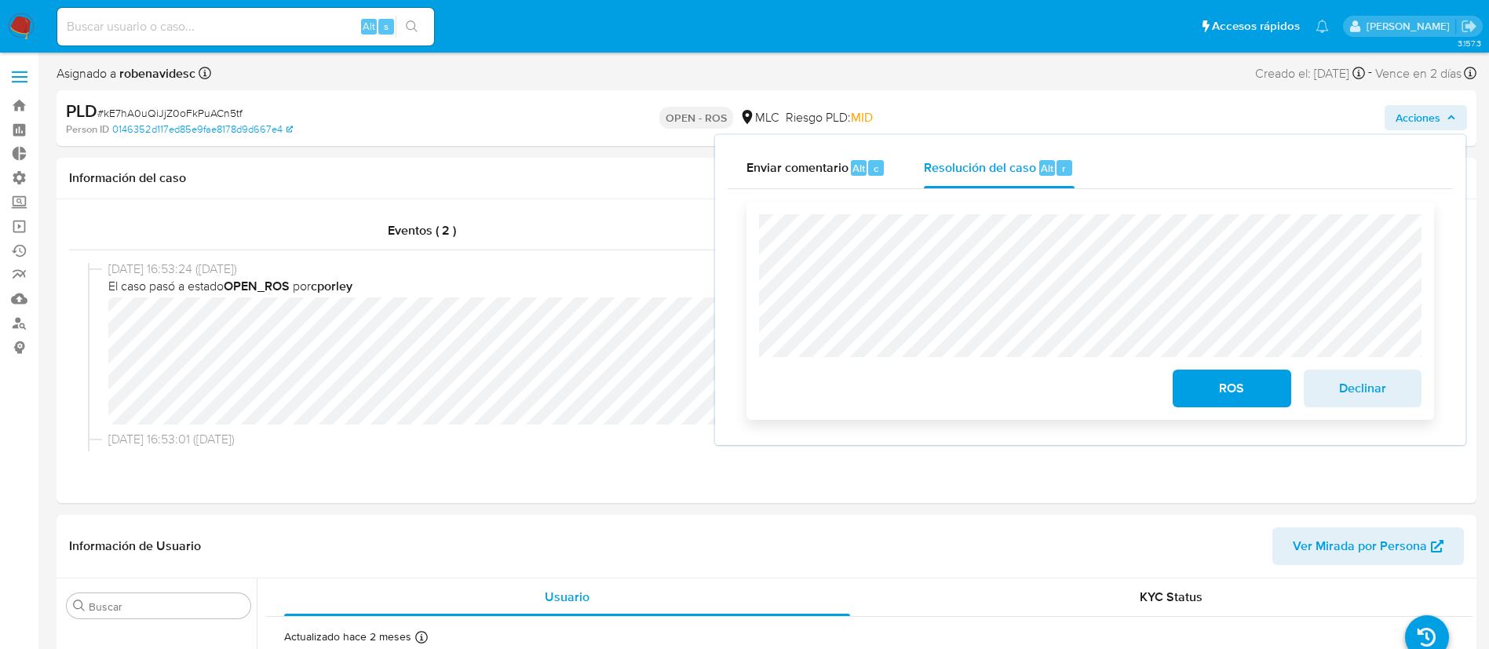
click at [1197, 386] on span "ROS" at bounding box center [1231, 388] width 77 height 35
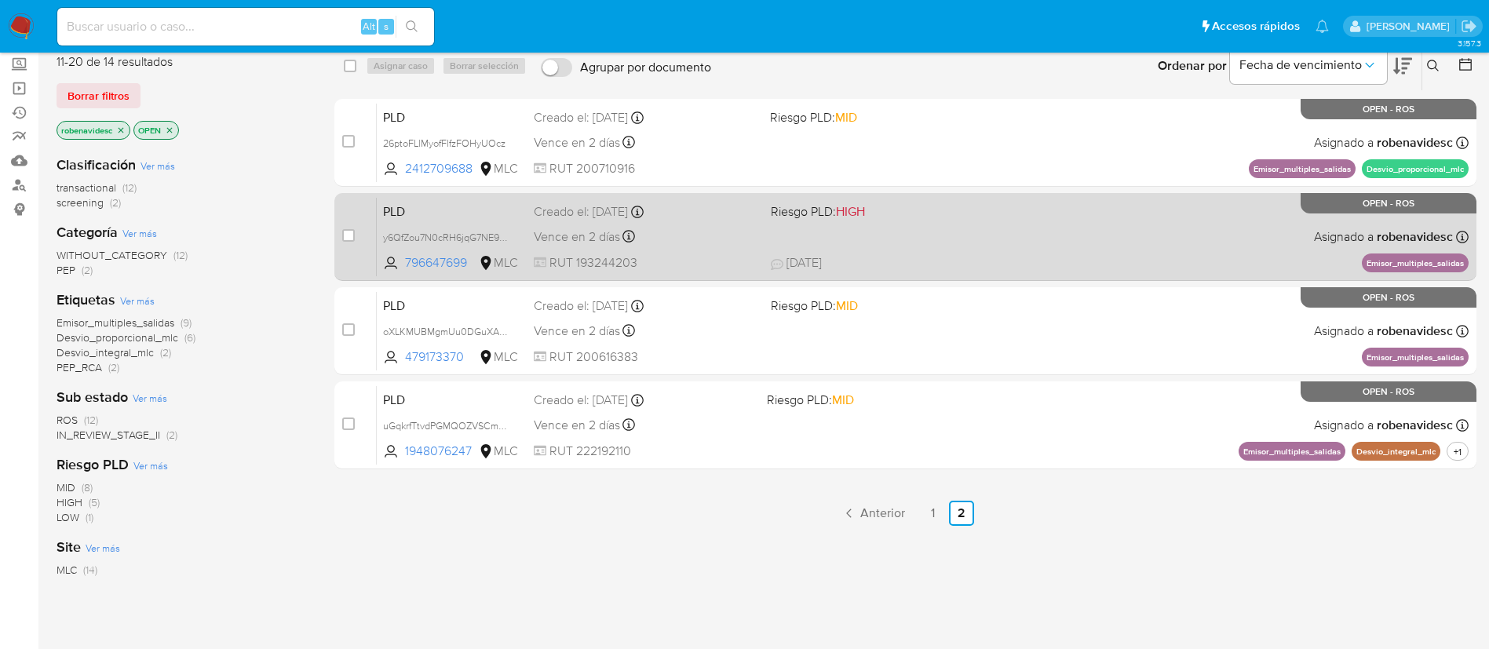
scroll to position [139, 0]
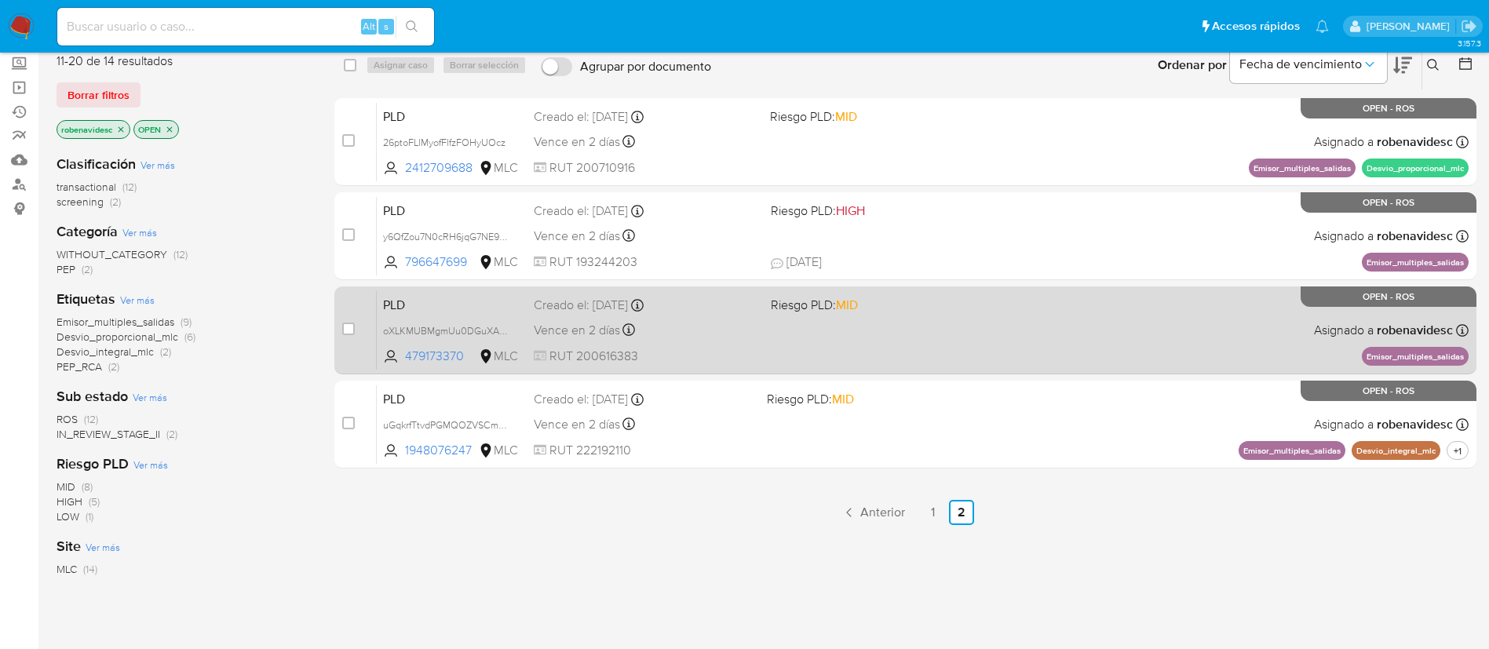
click at [979, 336] on div "PLD oXLKMUBMgmUu0DGuXAOQwzkr 479173370 MLC Riesgo PLD: MID Creado el: 12/06/202…" at bounding box center [923, 329] width 1092 height 79
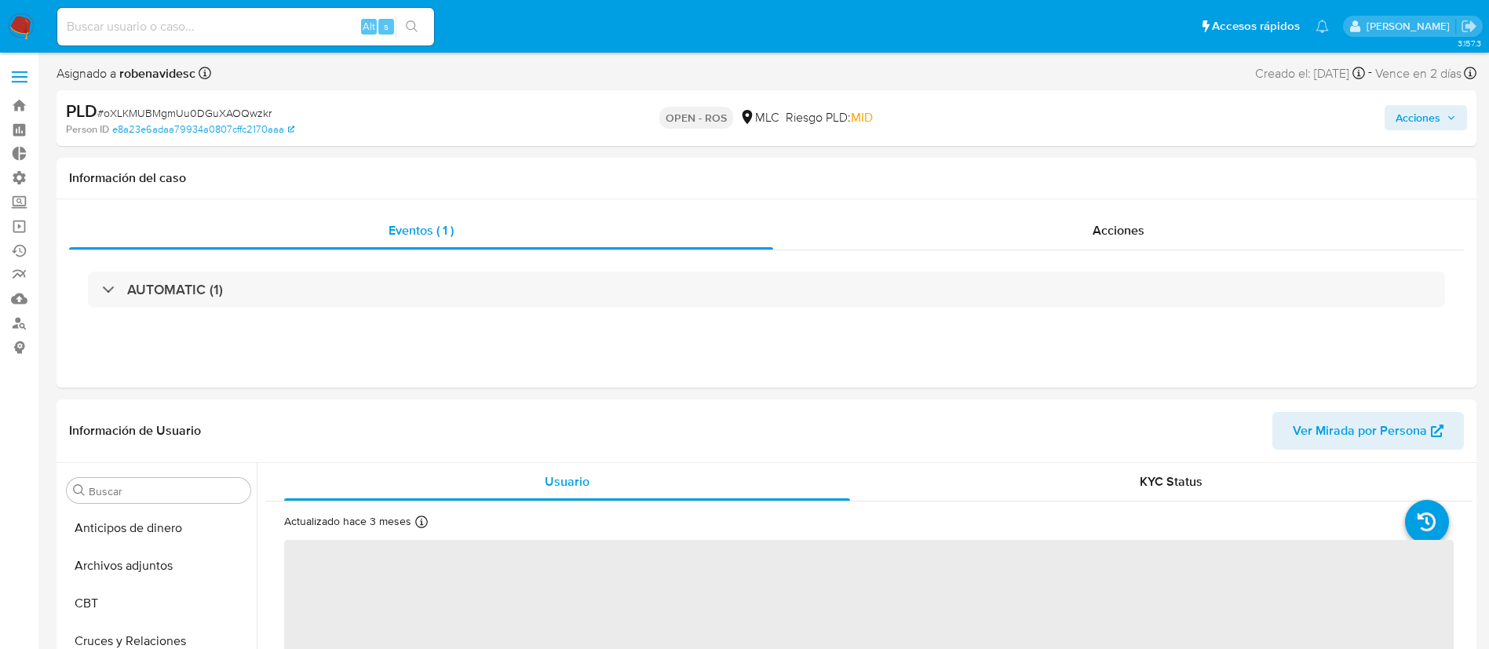
scroll to position [663, 0]
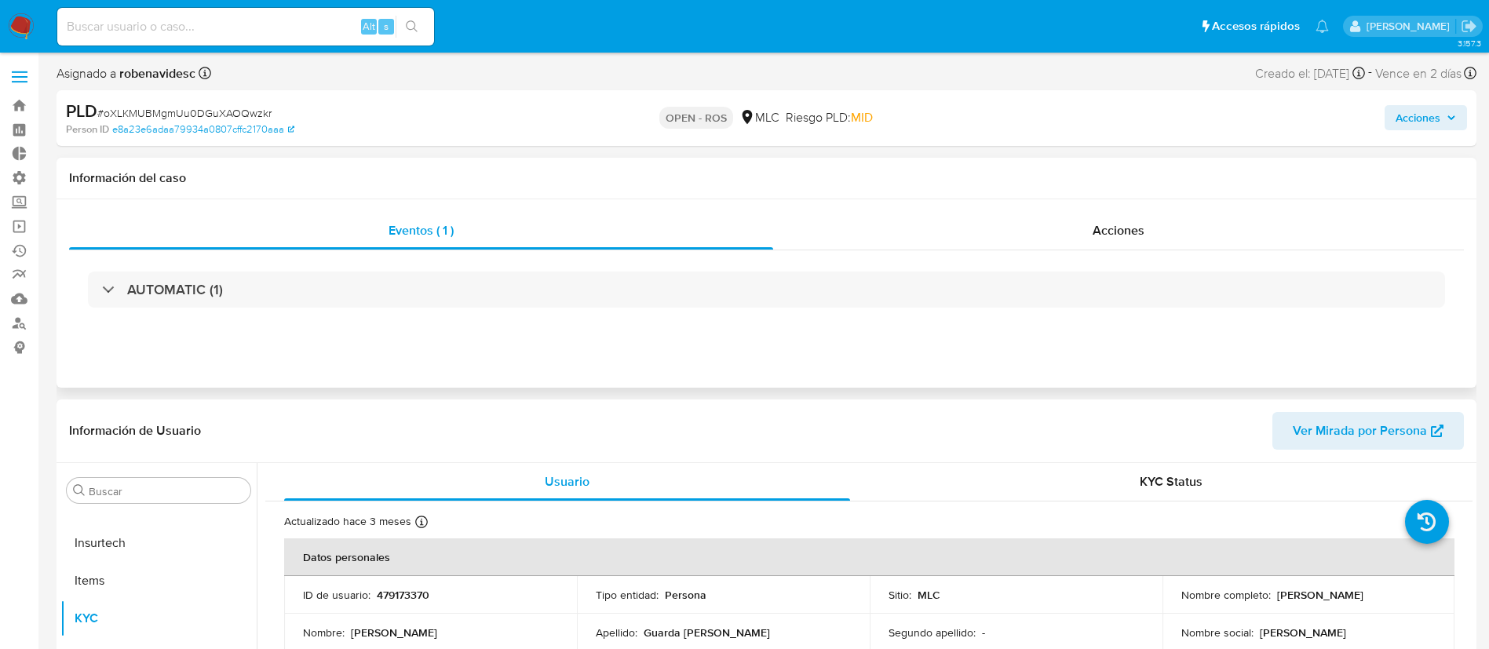
select select "10"
click at [1076, 231] on div "Acciones" at bounding box center [1118, 231] width 691 height 38
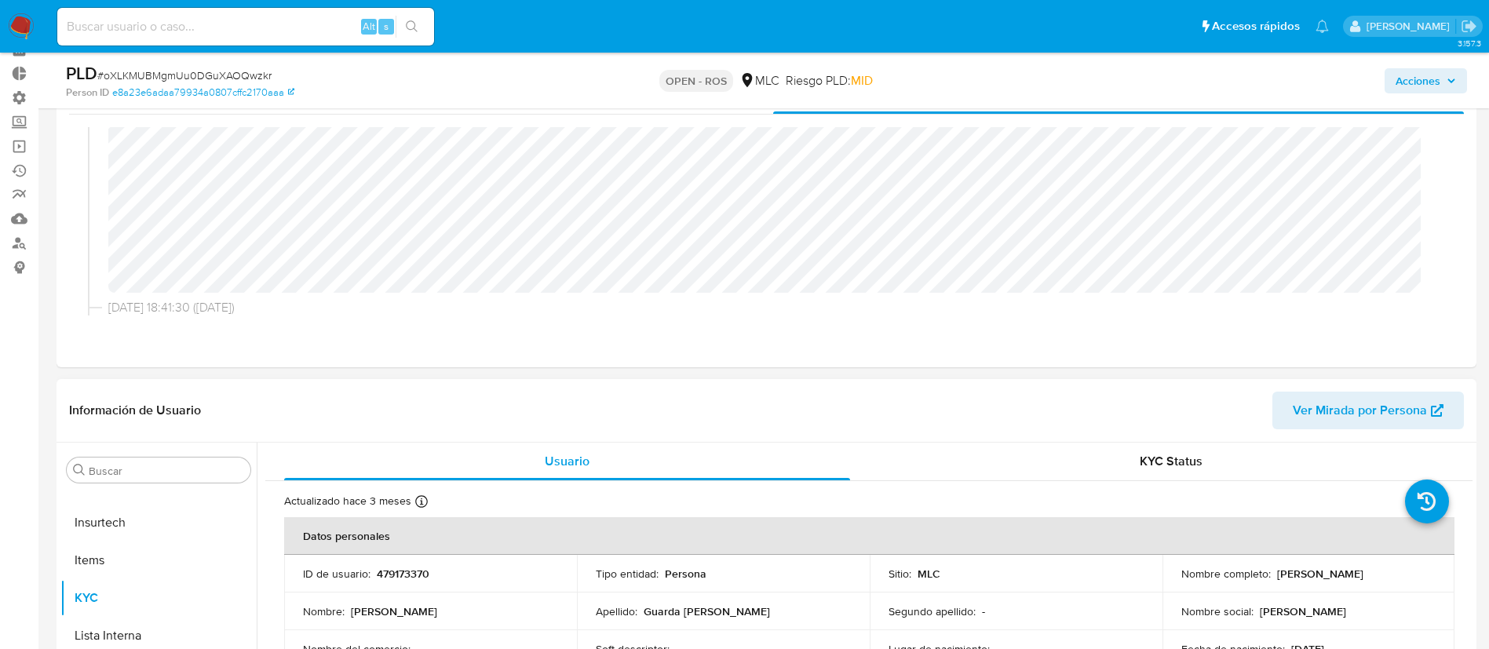
scroll to position [82, 0]
drag, startPoint x: 444, startPoint y: 574, endPoint x: 373, endPoint y: 576, distance: 71.5
click at [373, 576] on div "ID de usuario : 479173370" at bounding box center [430, 571] width 255 height 14
copy div "479173370"
click at [571, 317] on div "[DATE] 13:54:27 ([DATE]) El caso pasó a estado OPEN_ROS por cporley [DATE] 18:4…" at bounding box center [766, 219] width 1395 height 214
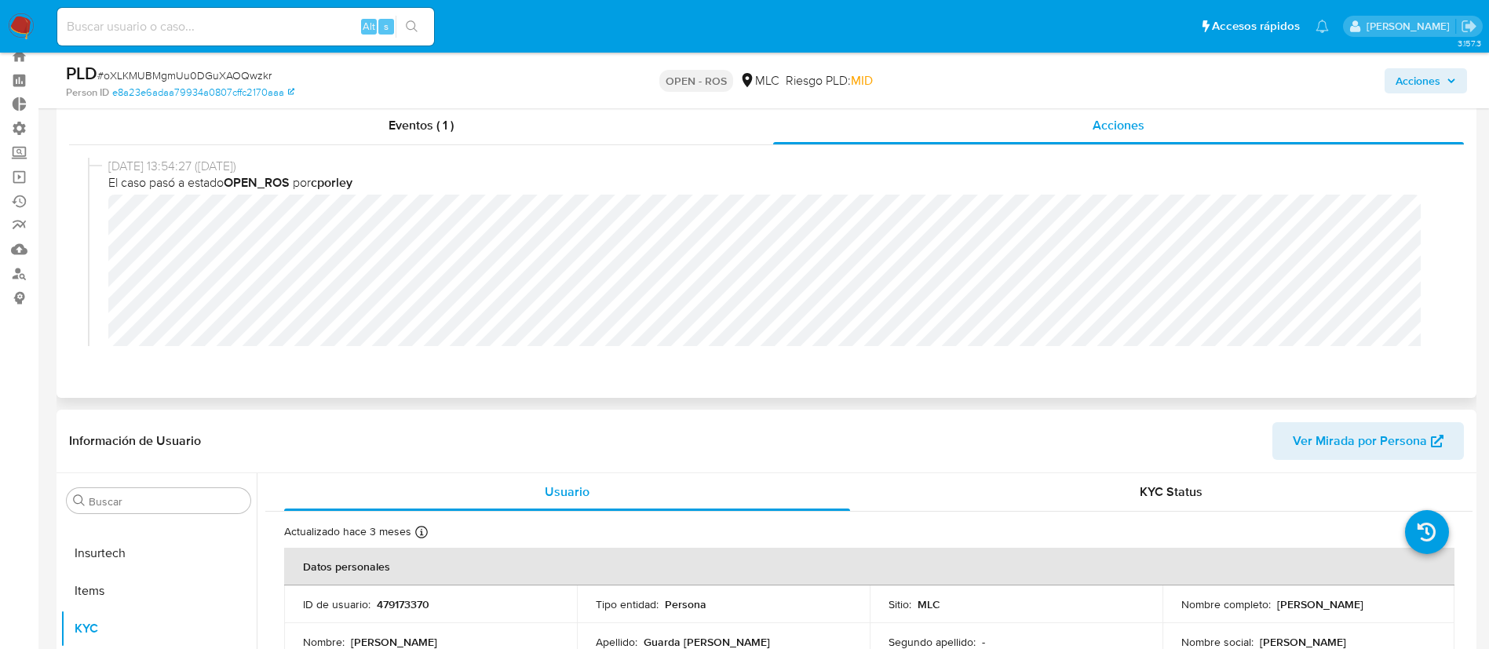
scroll to position [0, 0]
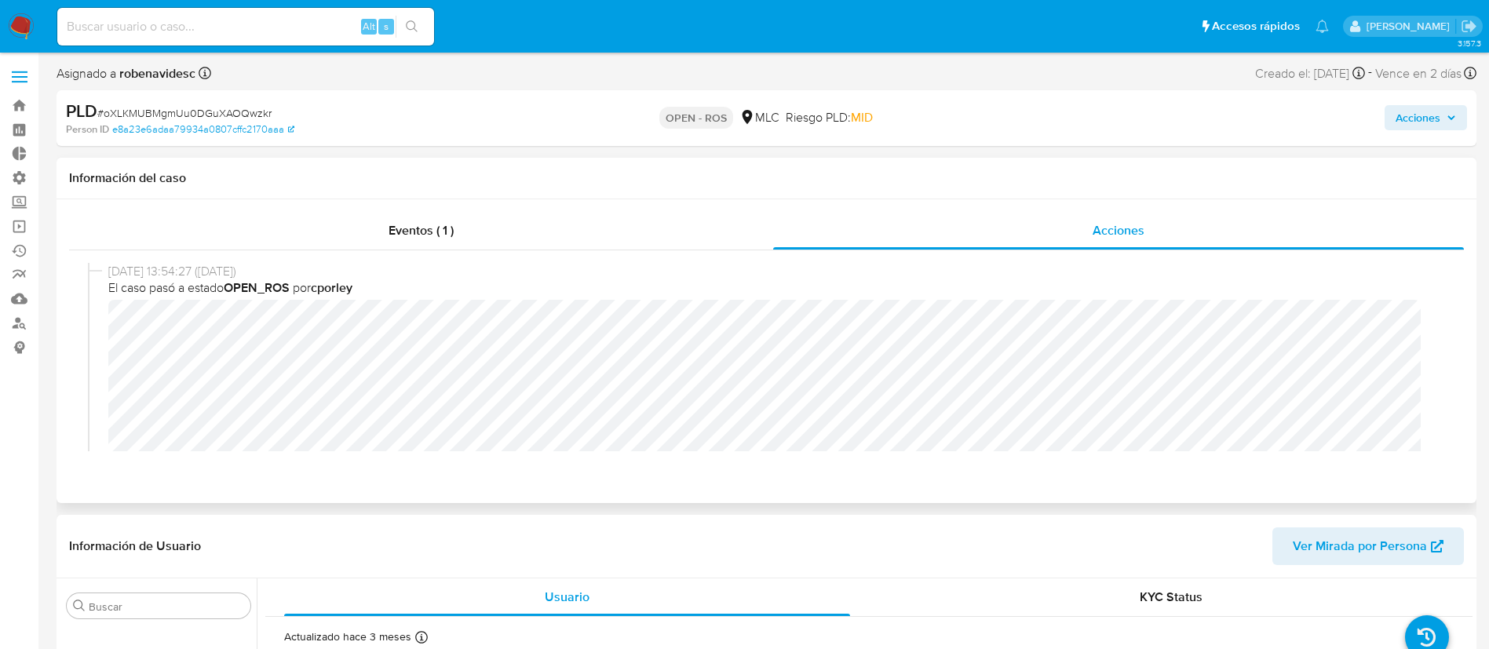
click at [1239, 194] on div "Información del caso" at bounding box center [767, 179] width 1420 height 42
click at [1388, 119] on button "Acciones" at bounding box center [1426, 117] width 82 height 25
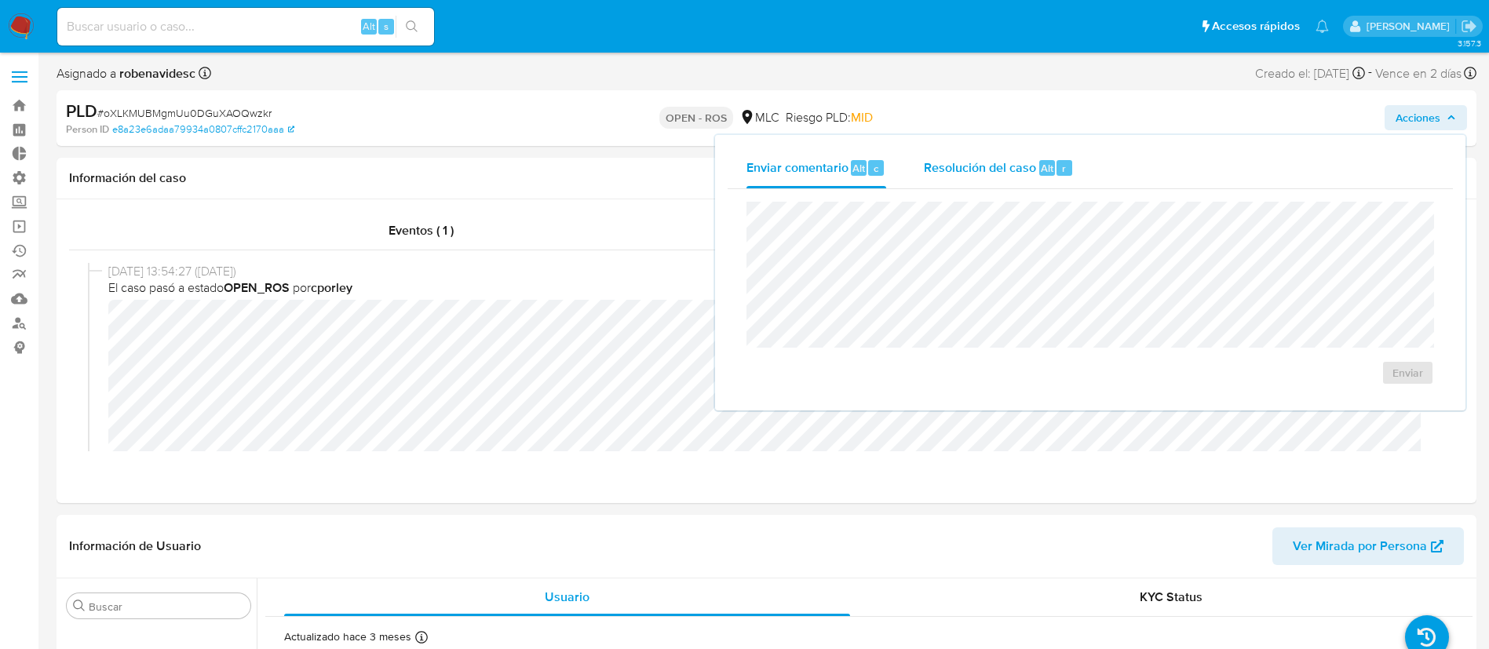
click at [996, 162] on span "Resolución del caso" at bounding box center [980, 168] width 112 height 18
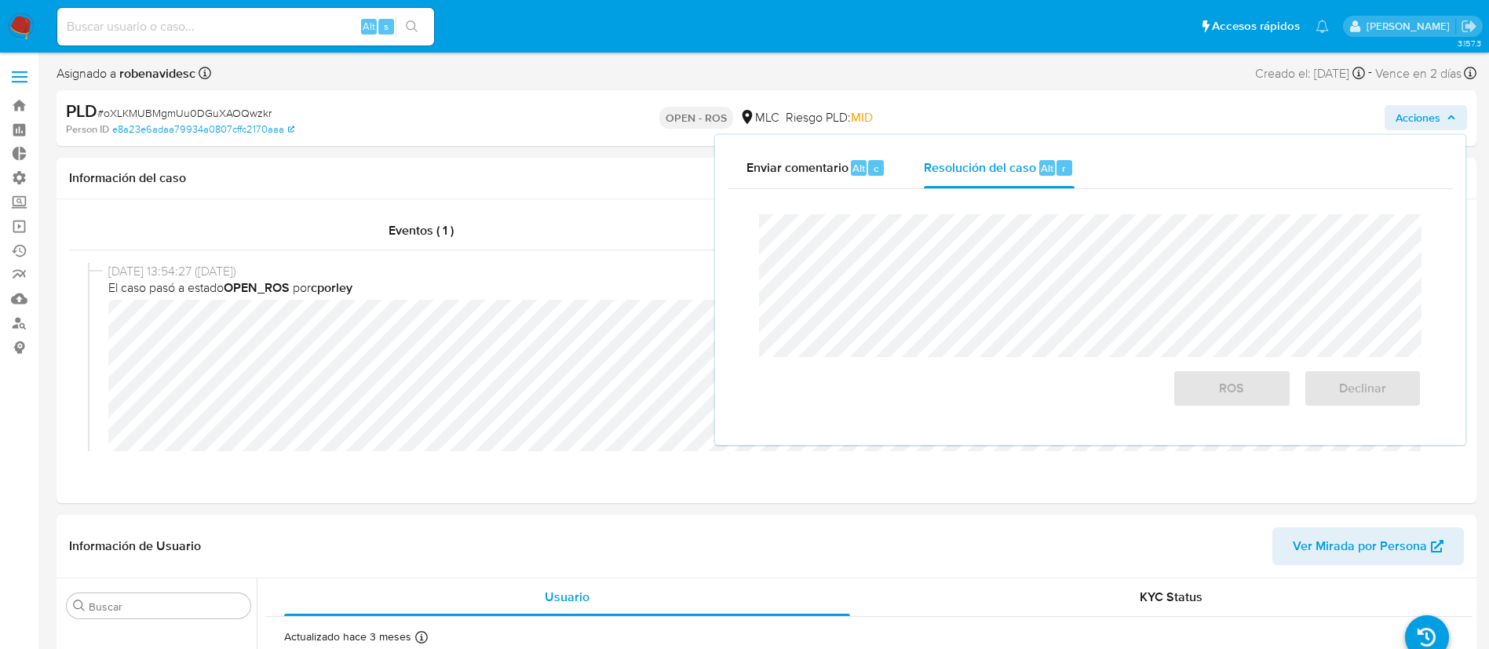
click at [958, 208] on div "ROS Declinar" at bounding box center [1090, 311] width 688 height 218
click at [561, 452] on div "[DATE] 13:54:27 ([DATE]) El caso pasó a estado OPEN_ROS por cporley [DATE] 18:4…" at bounding box center [766, 357] width 1395 height 214
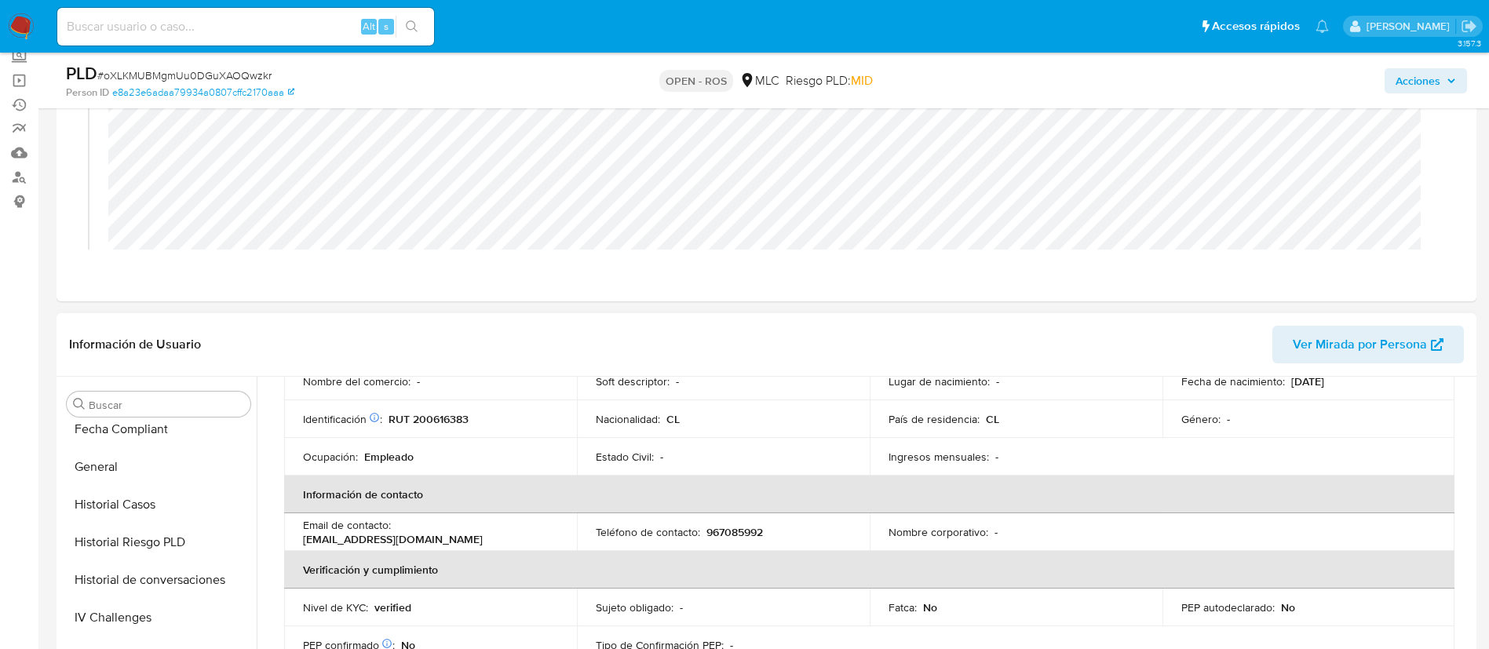
scroll to position [415, 0]
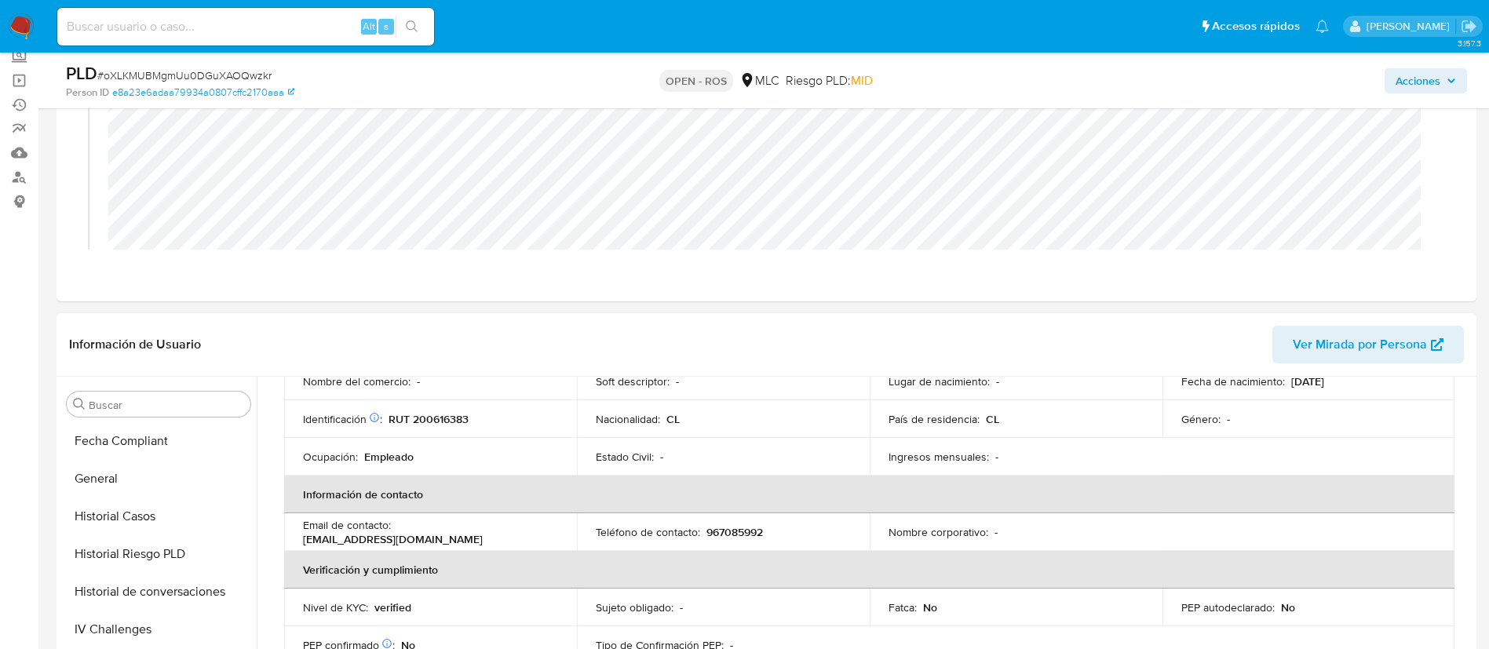
click at [100, 535] on button "Historial Riesgo PLD" at bounding box center [158, 554] width 196 height 38
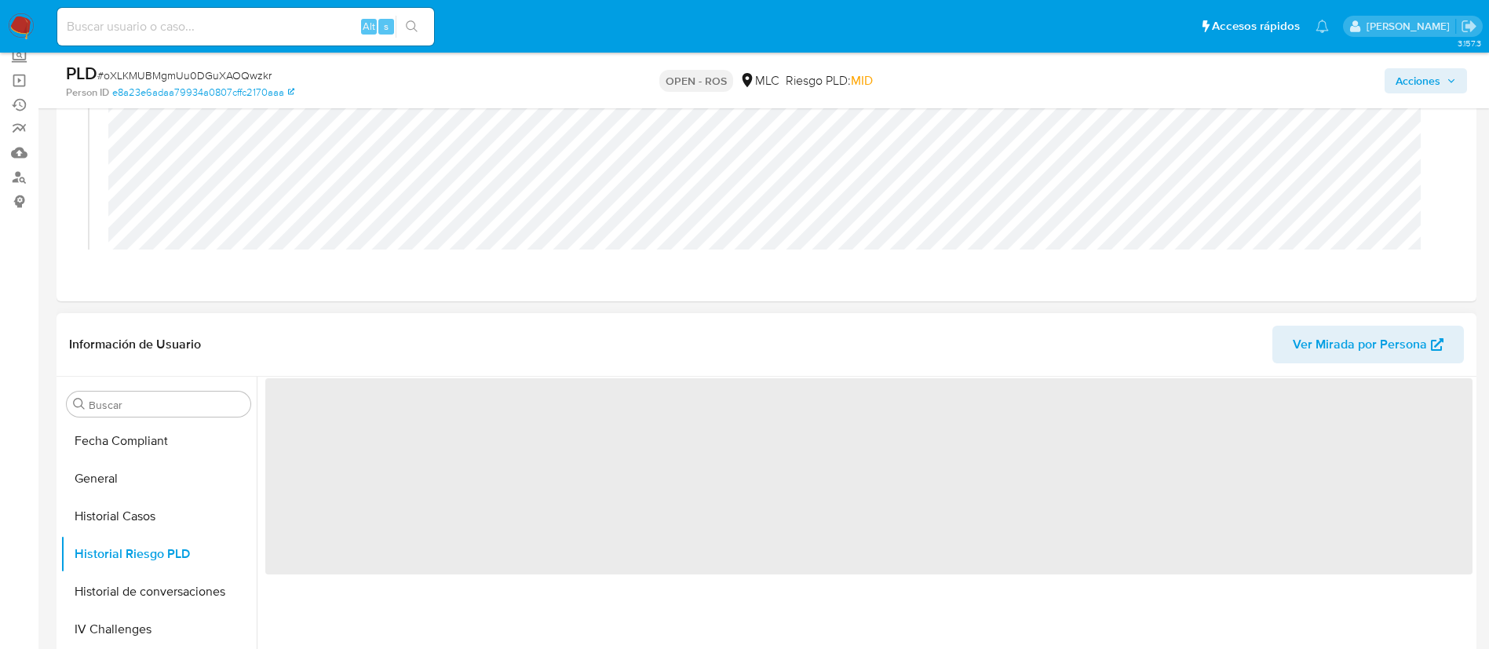
scroll to position [0, 0]
click at [109, 528] on button "Historial Casos" at bounding box center [152, 517] width 184 height 38
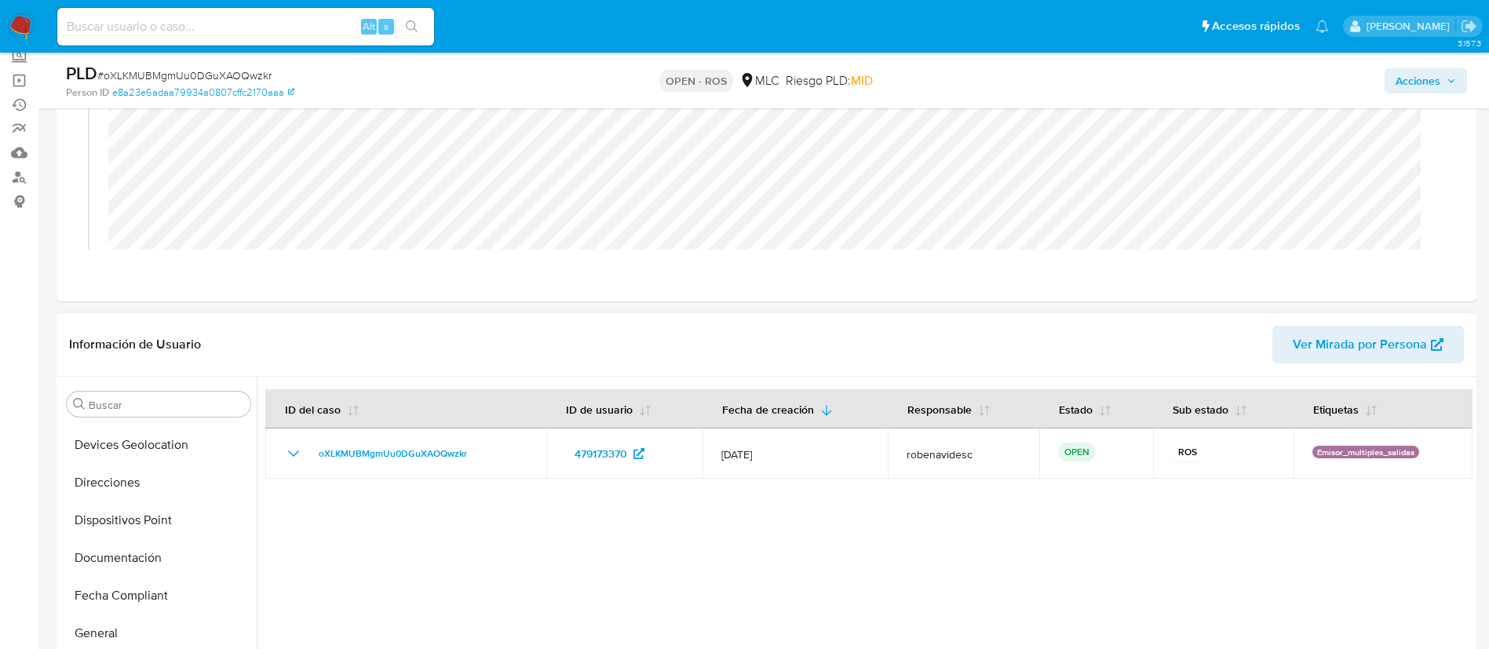
scroll to position [260, 0]
click at [111, 548] on button "Documentación" at bounding box center [152, 559] width 184 height 38
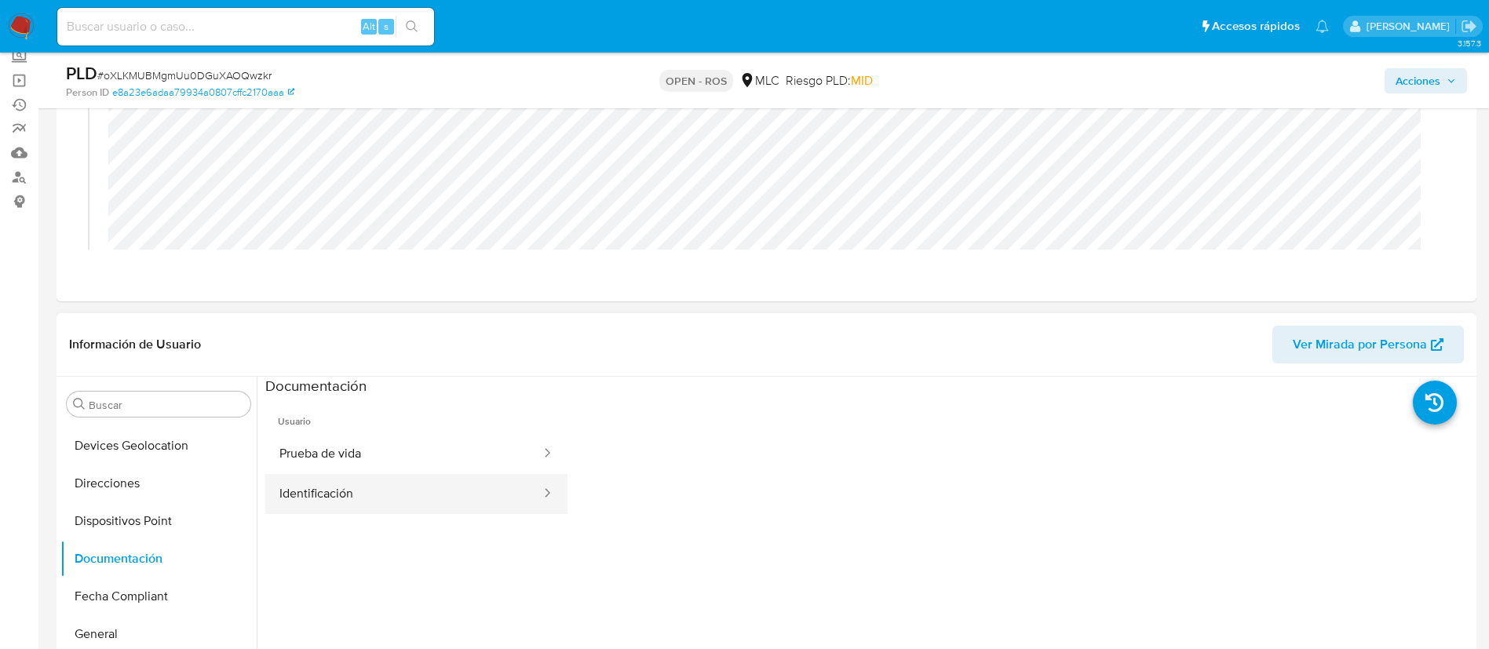
click at [349, 487] on button "Identificación" at bounding box center [403, 494] width 277 height 40
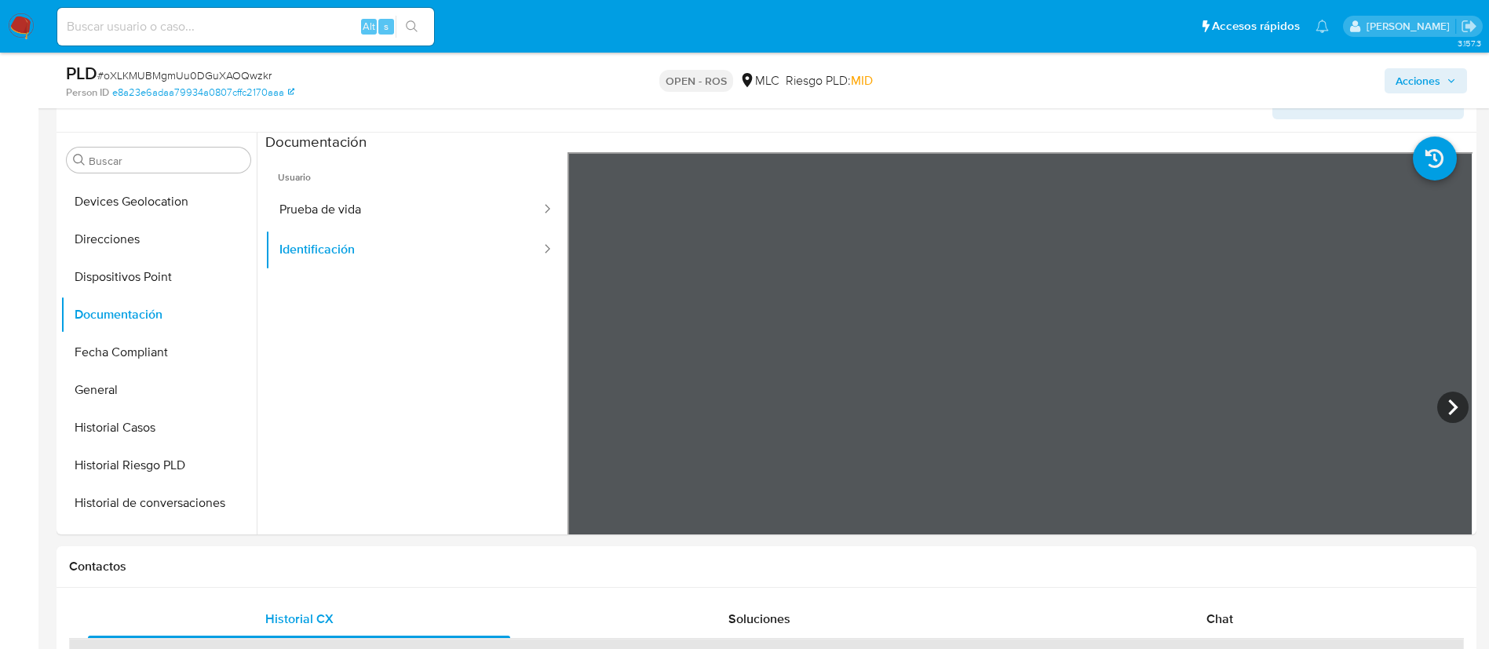
scroll to position [391, 0]
click at [385, 261] on button "Identificación" at bounding box center [403, 249] width 277 height 40
click at [341, 202] on button "Prueba de vida" at bounding box center [403, 209] width 277 height 40
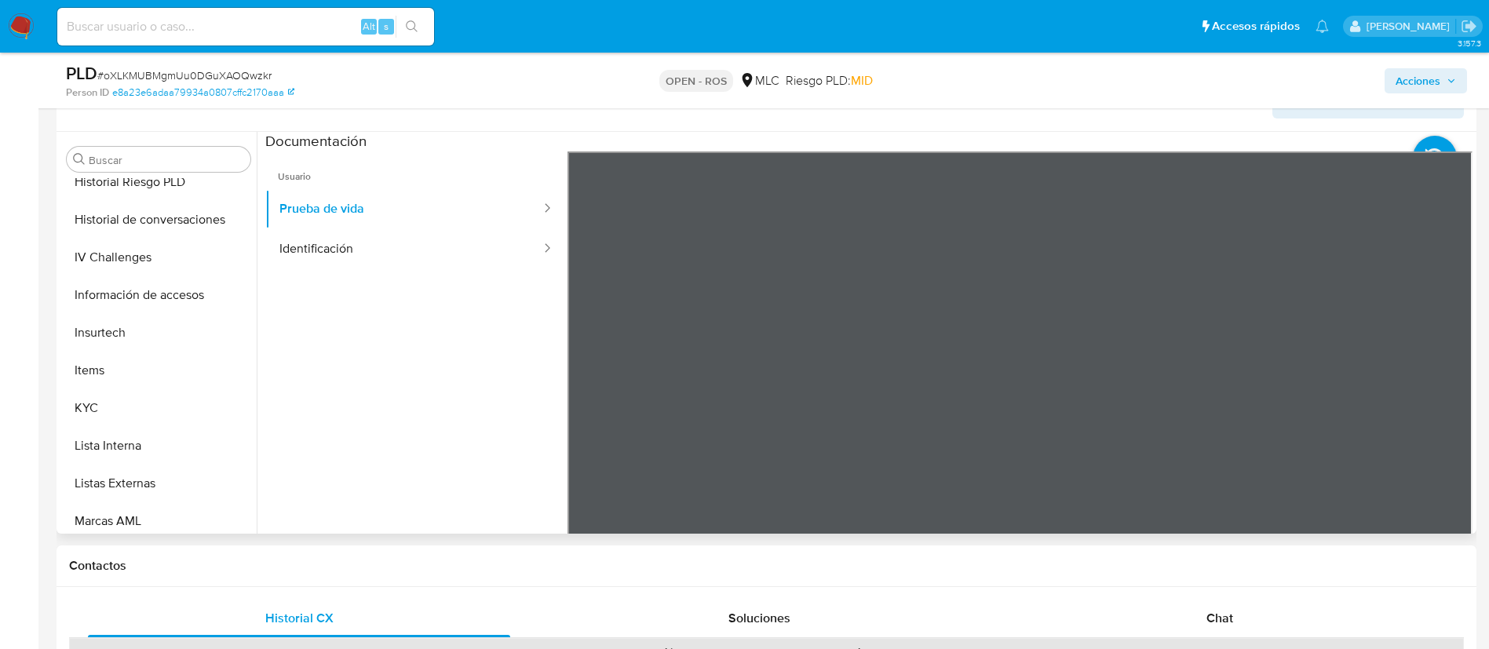
scroll to position [549, 0]
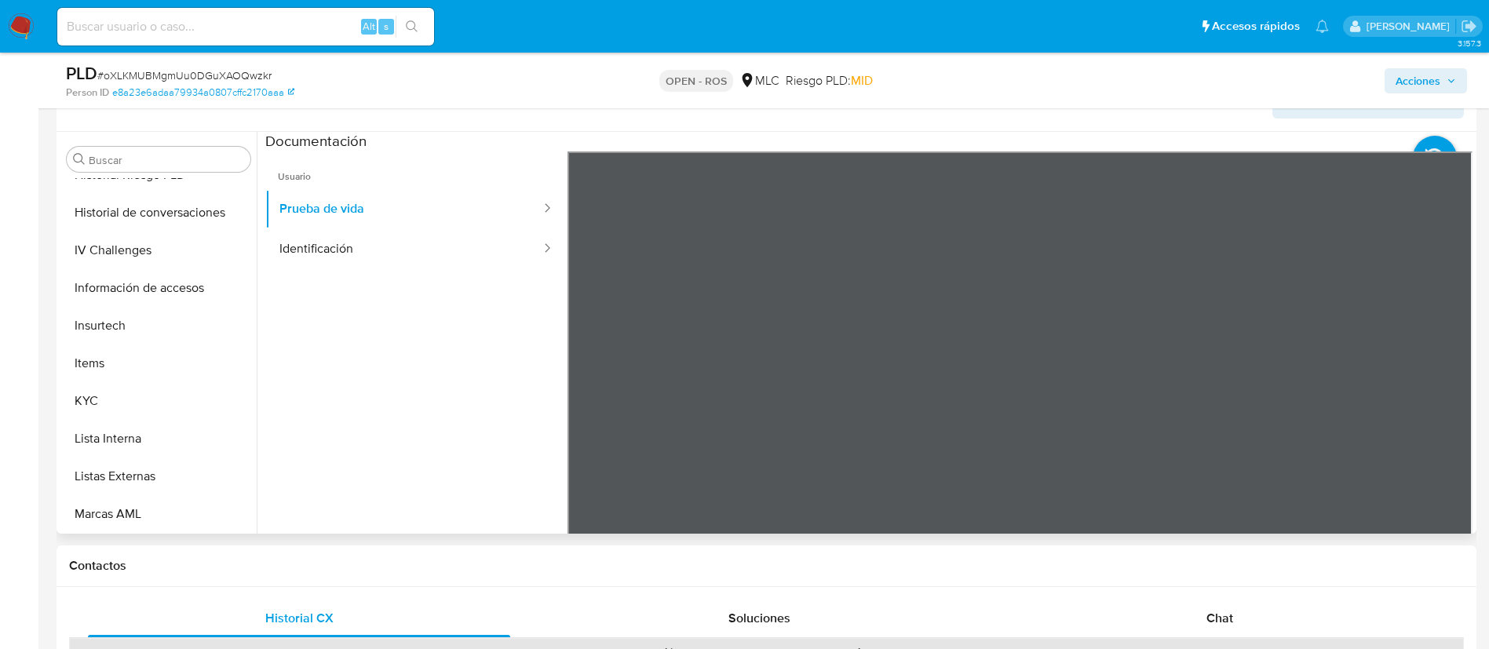
click at [155, 386] on button "KYC" at bounding box center [158, 401] width 196 height 38
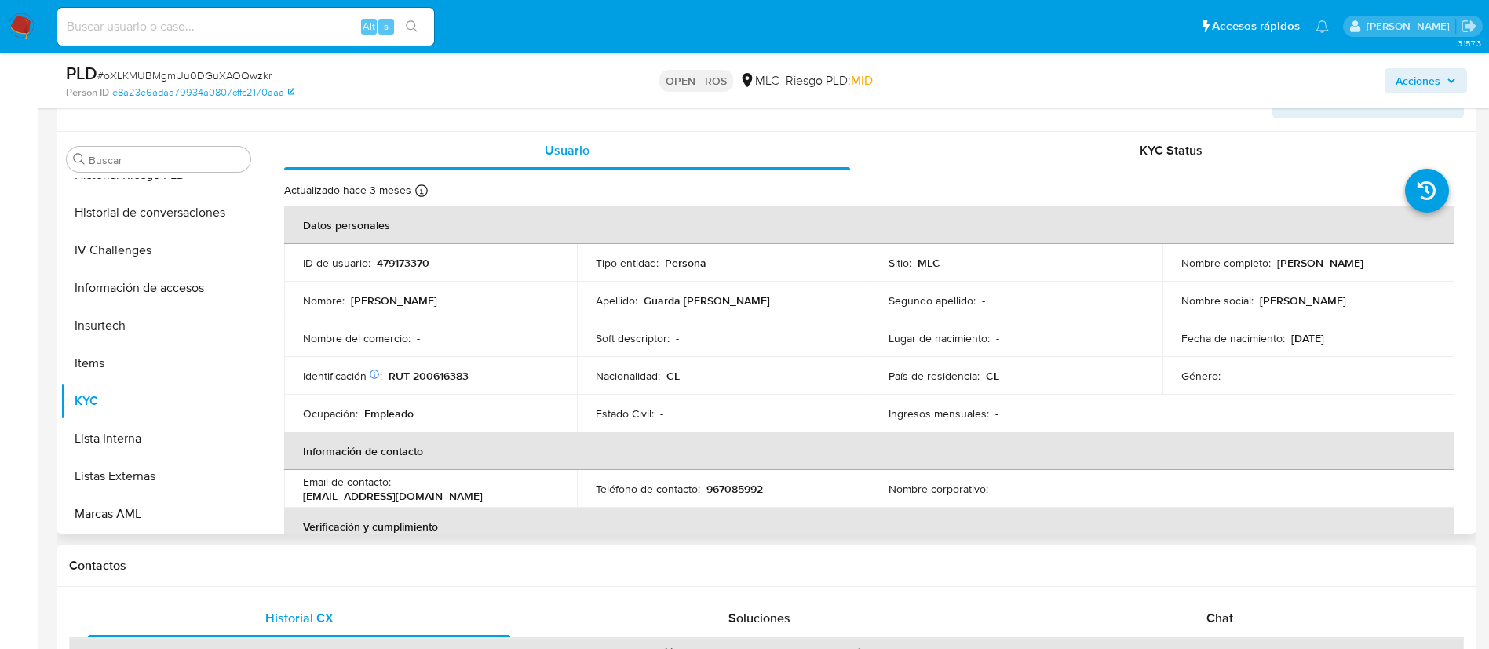
scroll to position [0, 0]
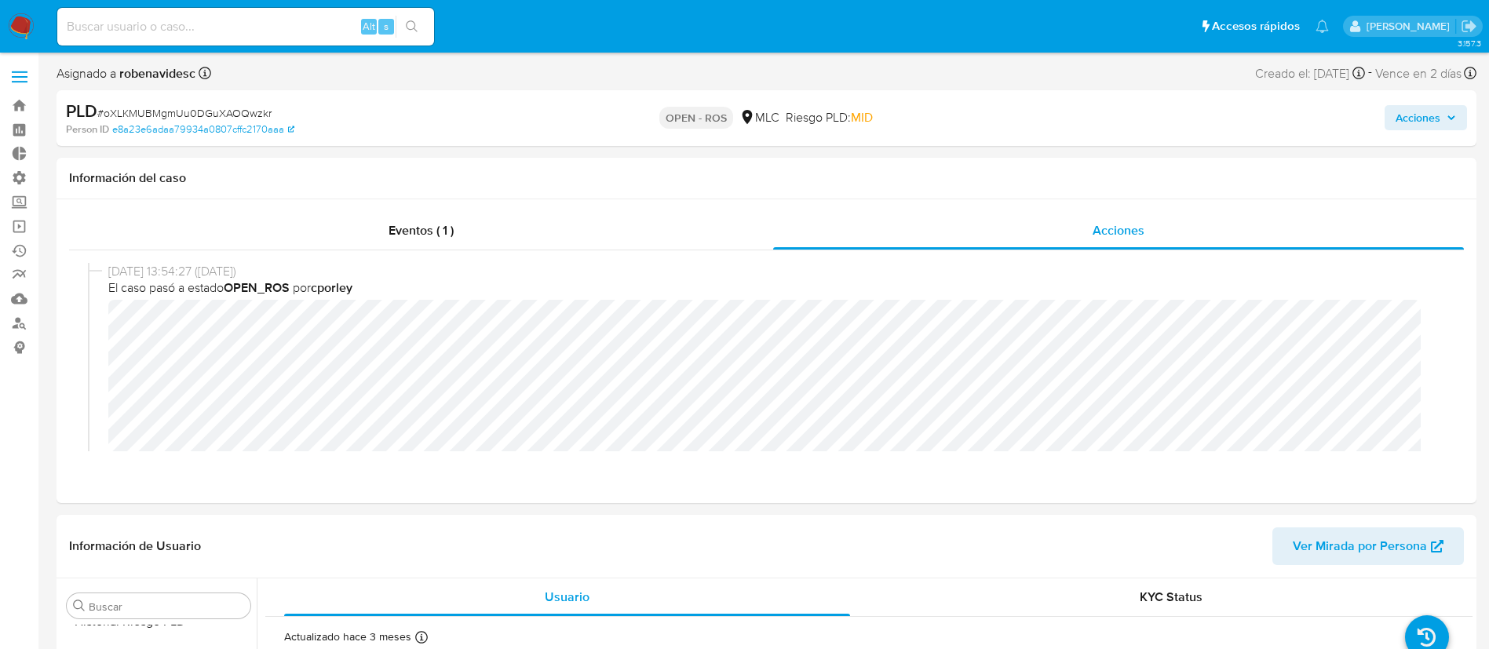
click at [1418, 101] on div "Acciones" at bounding box center [1235, 118] width 463 height 37
click at [1423, 121] on span "Acciones" at bounding box center [1418, 117] width 45 height 25
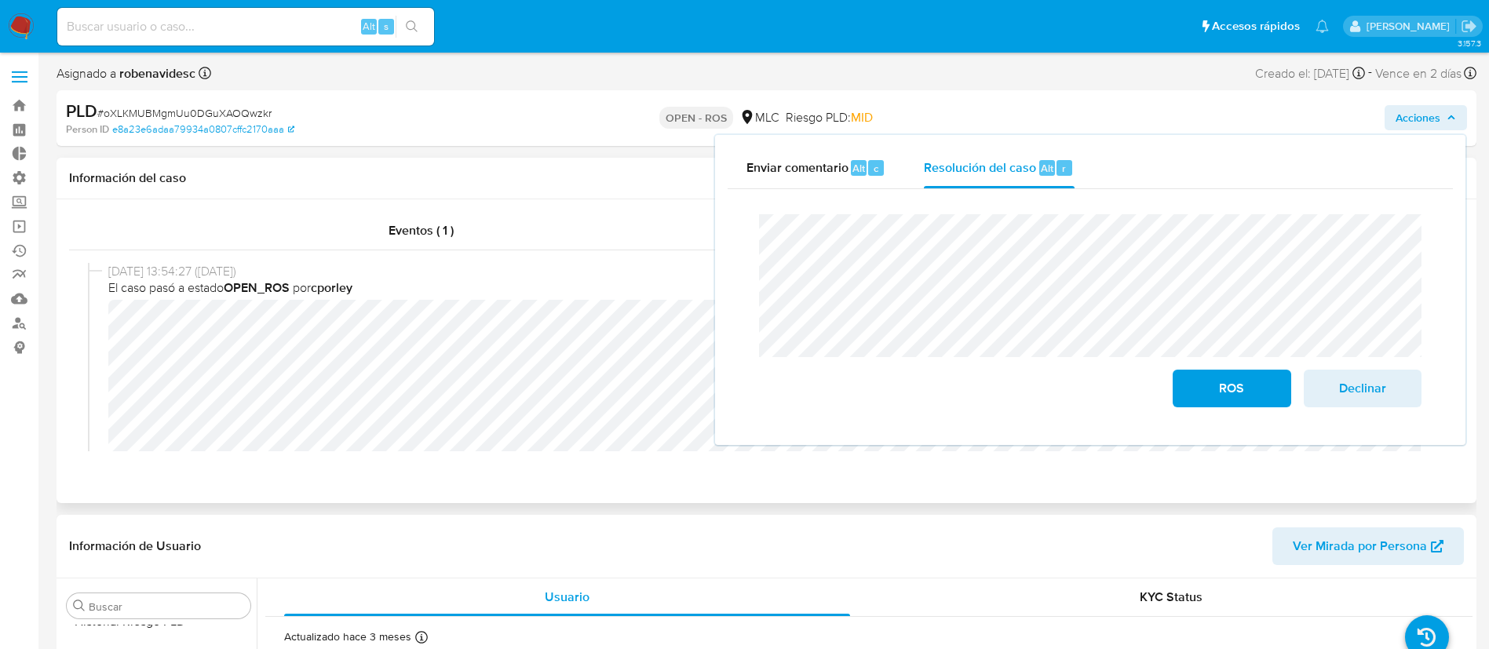
click at [643, 495] on div "Eventos ( 1 ) Acciones 05/09/2025 13:54:27 (hace 3 días) El caso pasó a estado …" at bounding box center [767, 351] width 1420 height 304
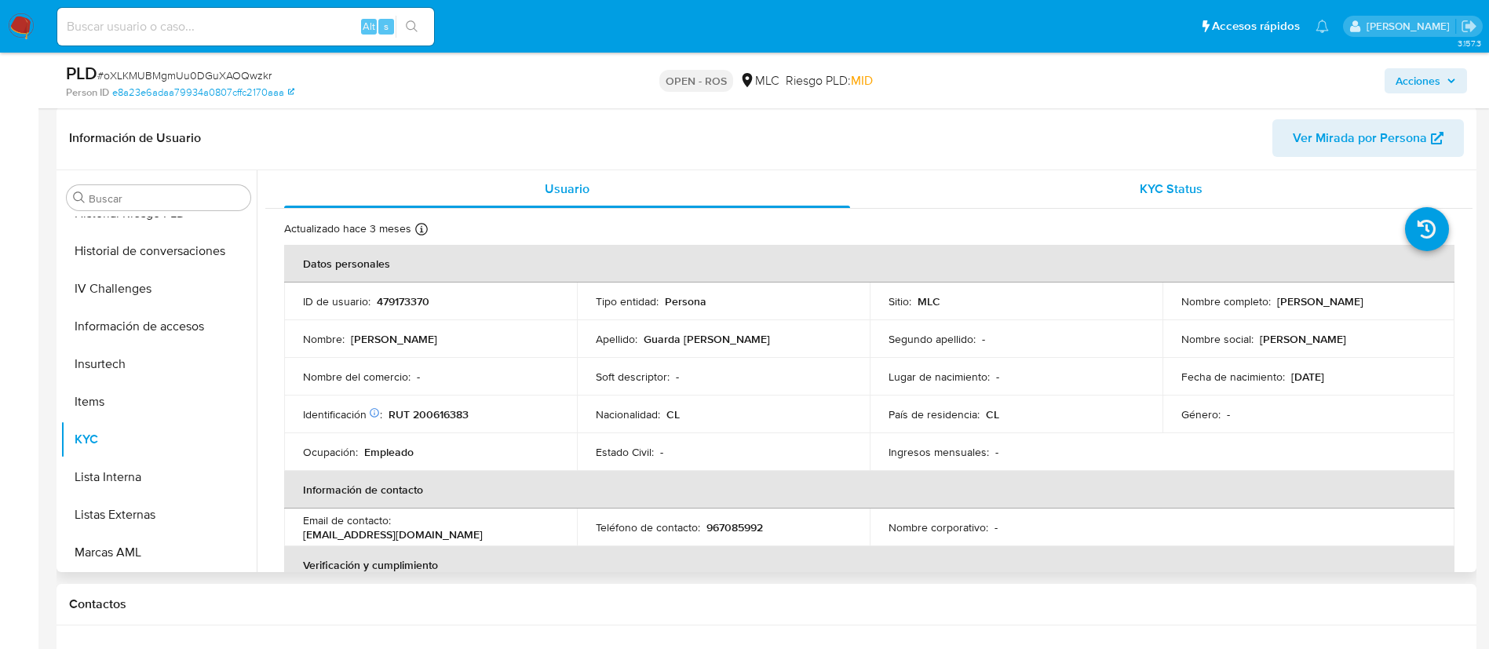
click at [1121, 183] on div "KYC Status" at bounding box center [1171, 189] width 566 height 38
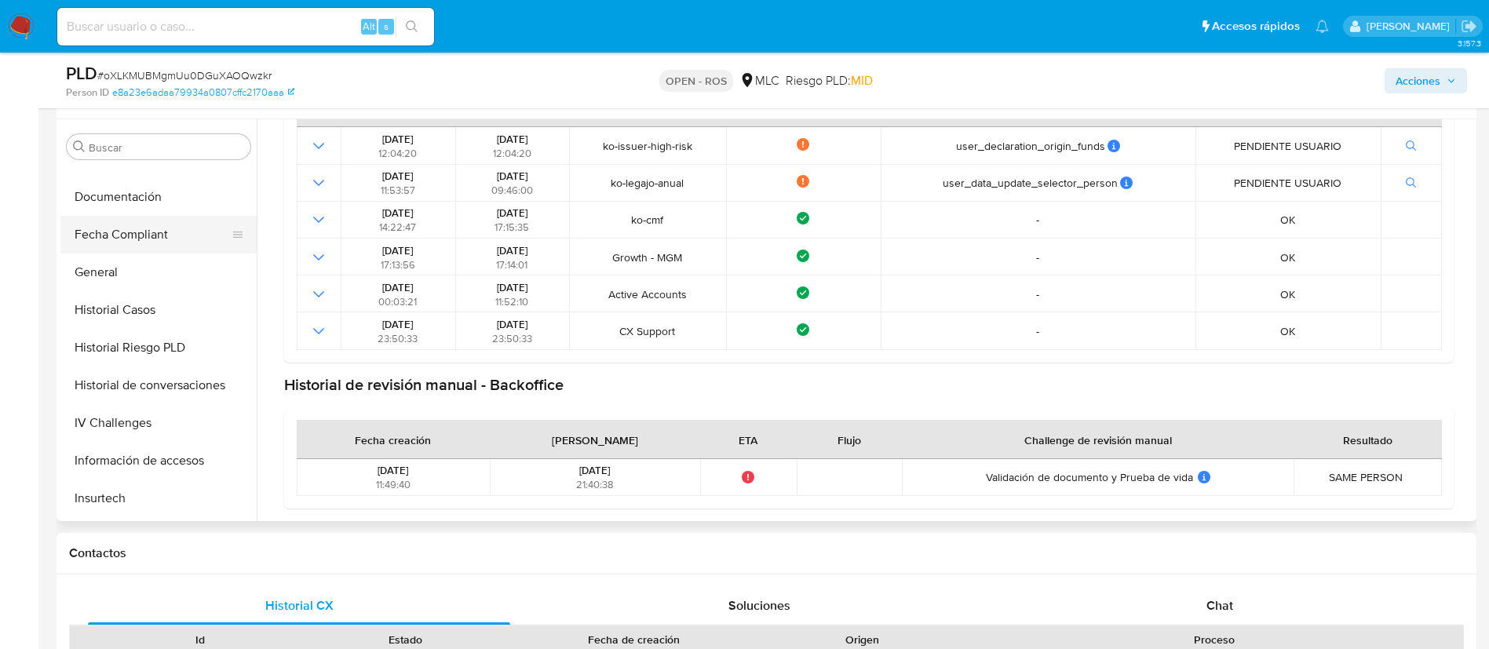
scroll to position [365, 0]
click at [125, 195] on button "Documentación" at bounding box center [152, 196] width 184 height 38
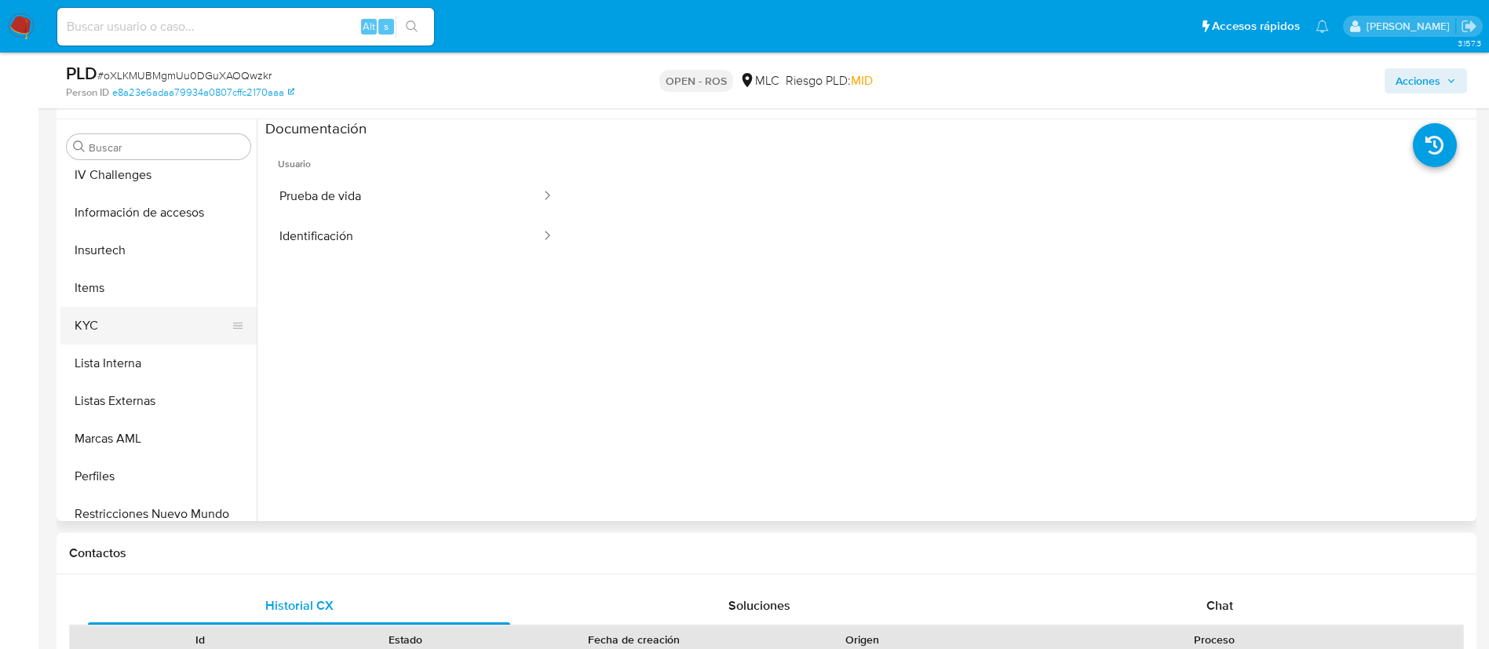
scroll to position [619, 0]
click at [88, 319] on button "KYC" at bounding box center [152, 320] width 184 height 38
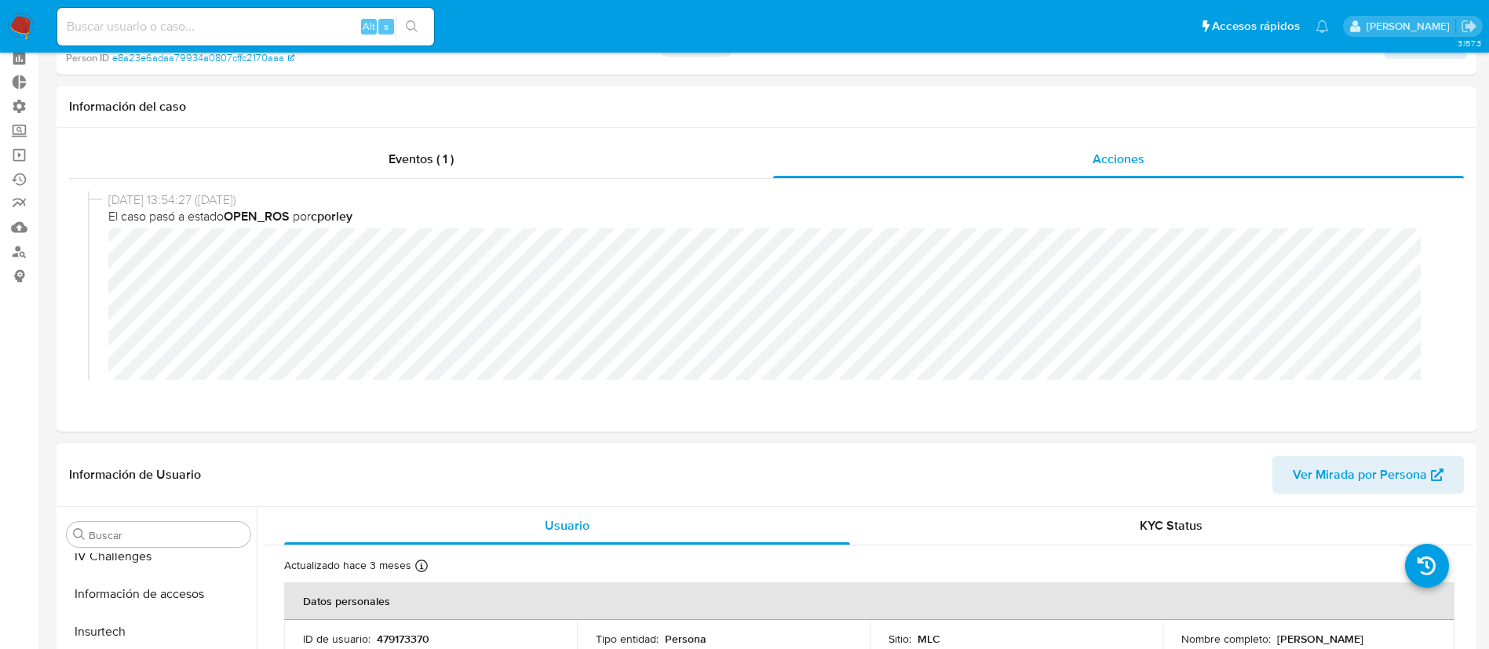
scroll to position [0, 0]
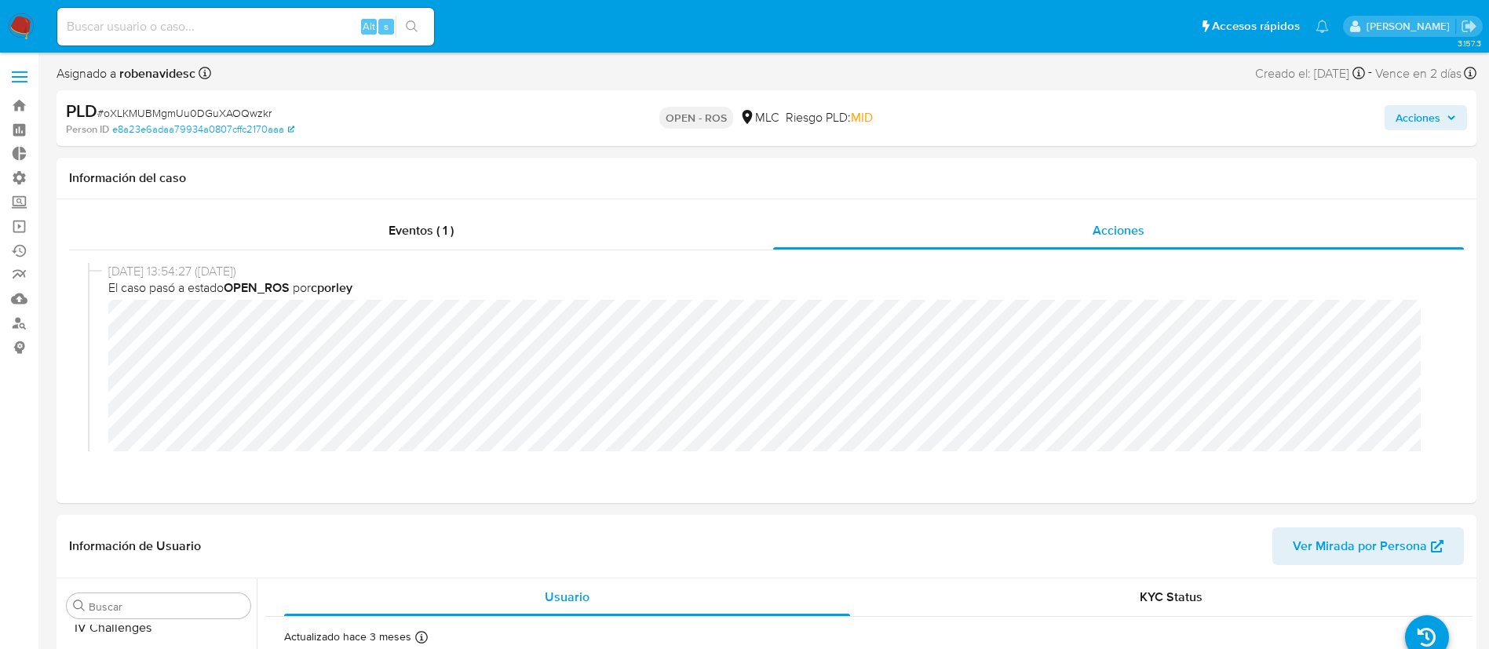
click at [1416, 120] on span "Acciones" at bounding box center [1418, 117] width 45 height 25
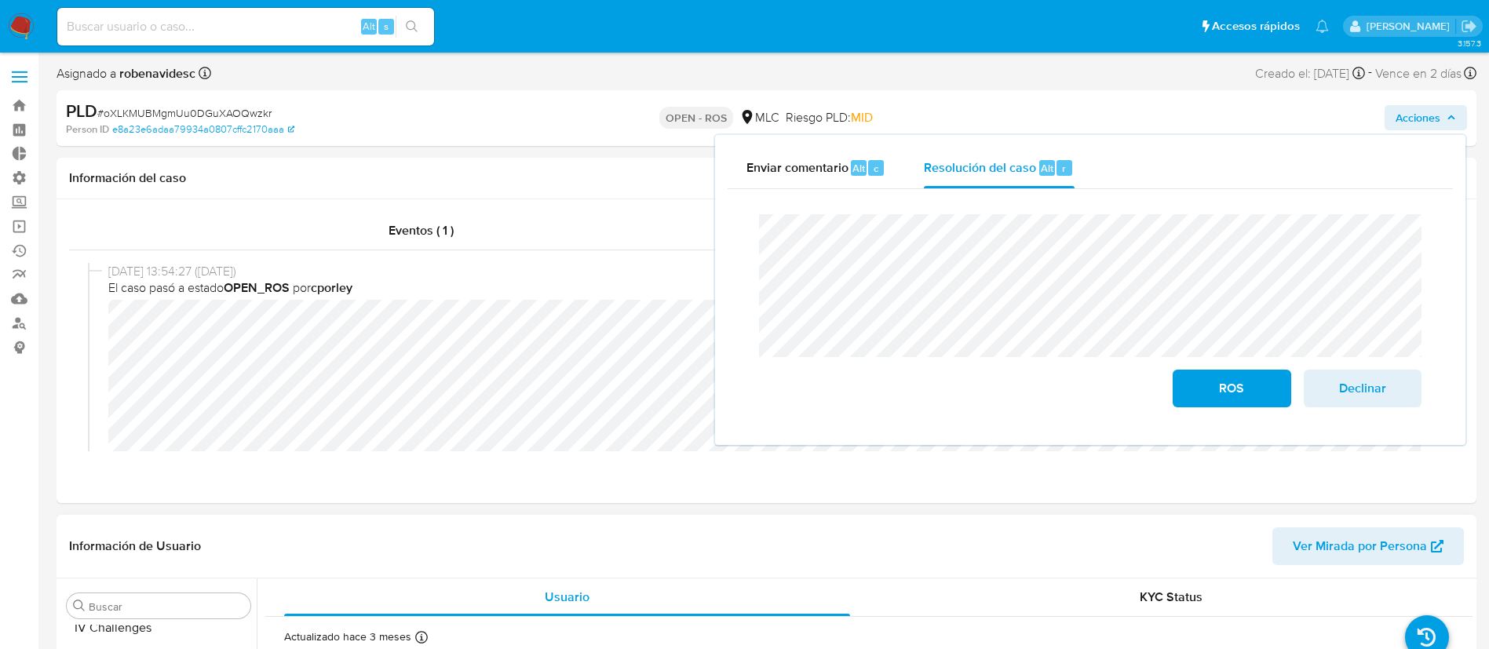
click at [688, 551] on header "Información de Usuario Ver Mirada por Persona" at bounding box center [766, 546] width 1395 height 38
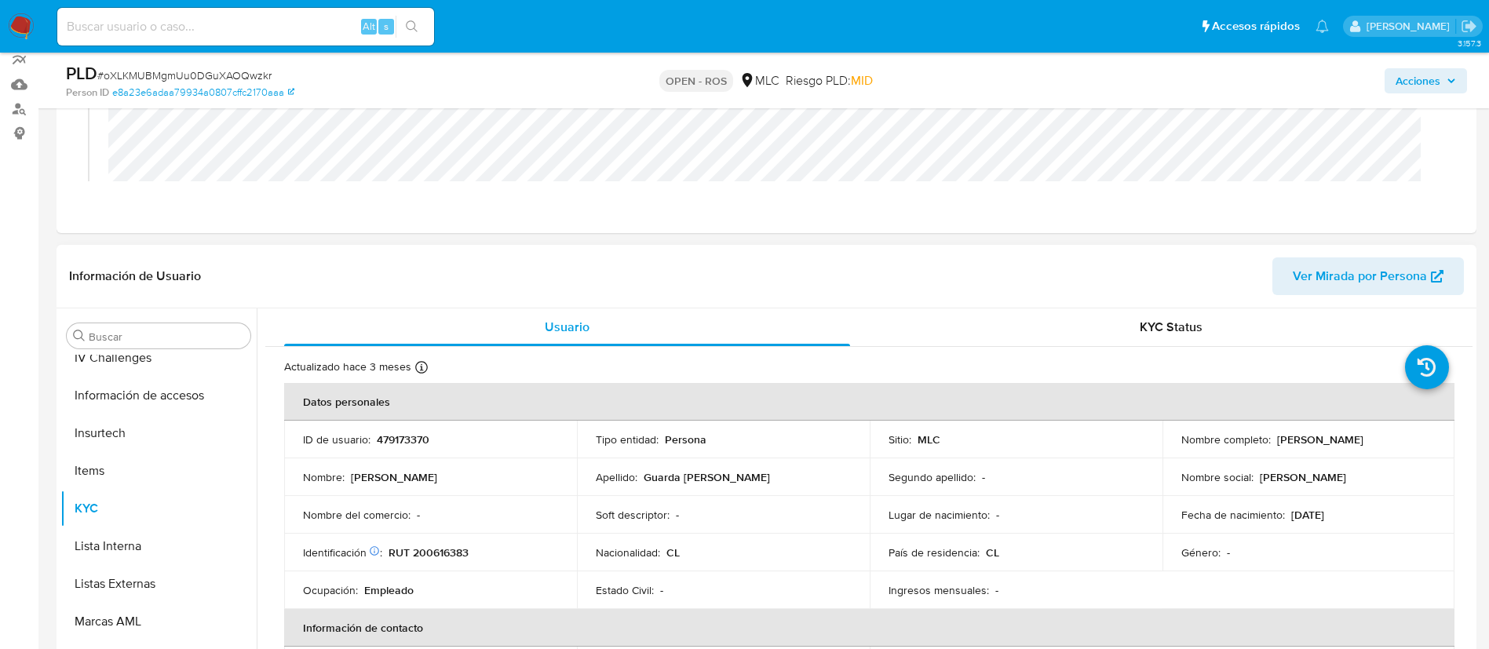
scroll to position [216, 0]
drag, startPoint x: 1425, startPoint y: 437, endPoint x: 1268, endPoint y: 439, distance: 157.0
click at [1268, 439] on div "Nombre completo : María José Guarda Bustos" at bounding box center [1308, 438] width 255 height 14
copy div "María José Guarda Bustos"
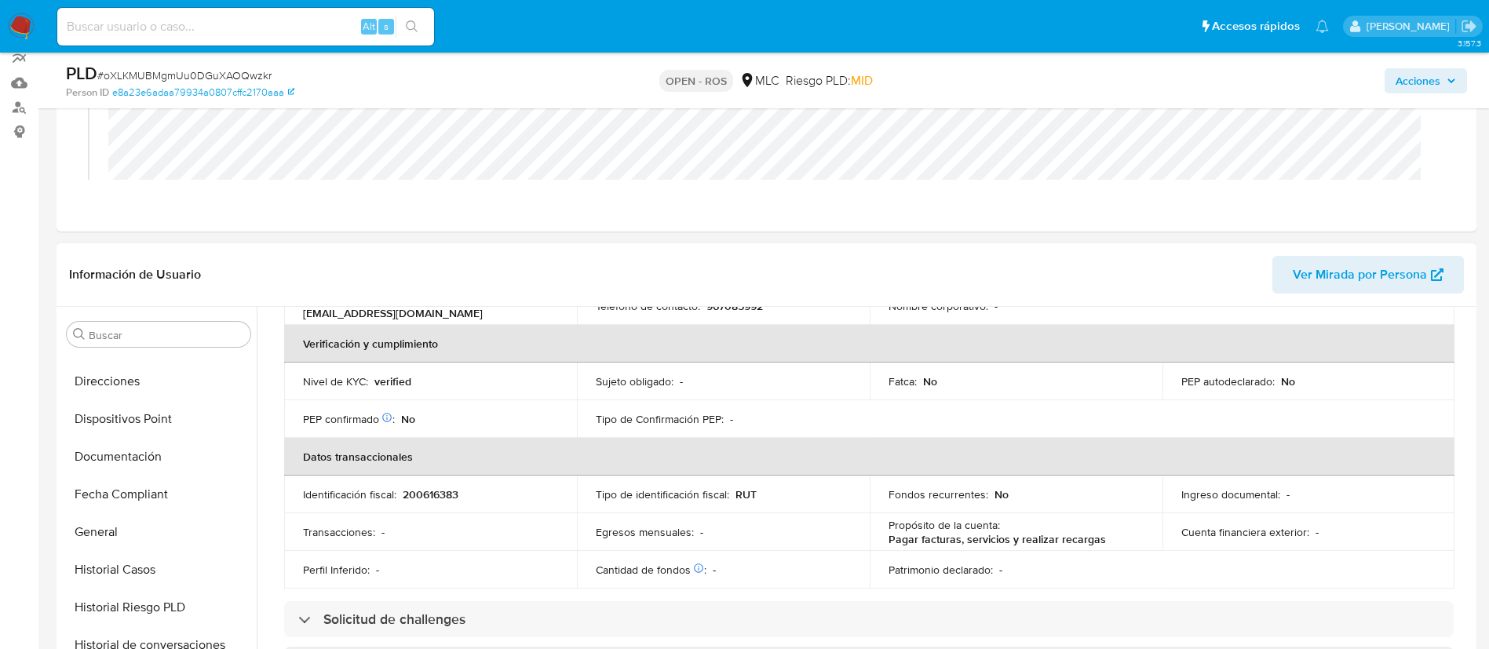
scroll to position [287, 0]
click at [132, 460] on button "Documentación" at bounding box center [152, 462] width 184 height 38
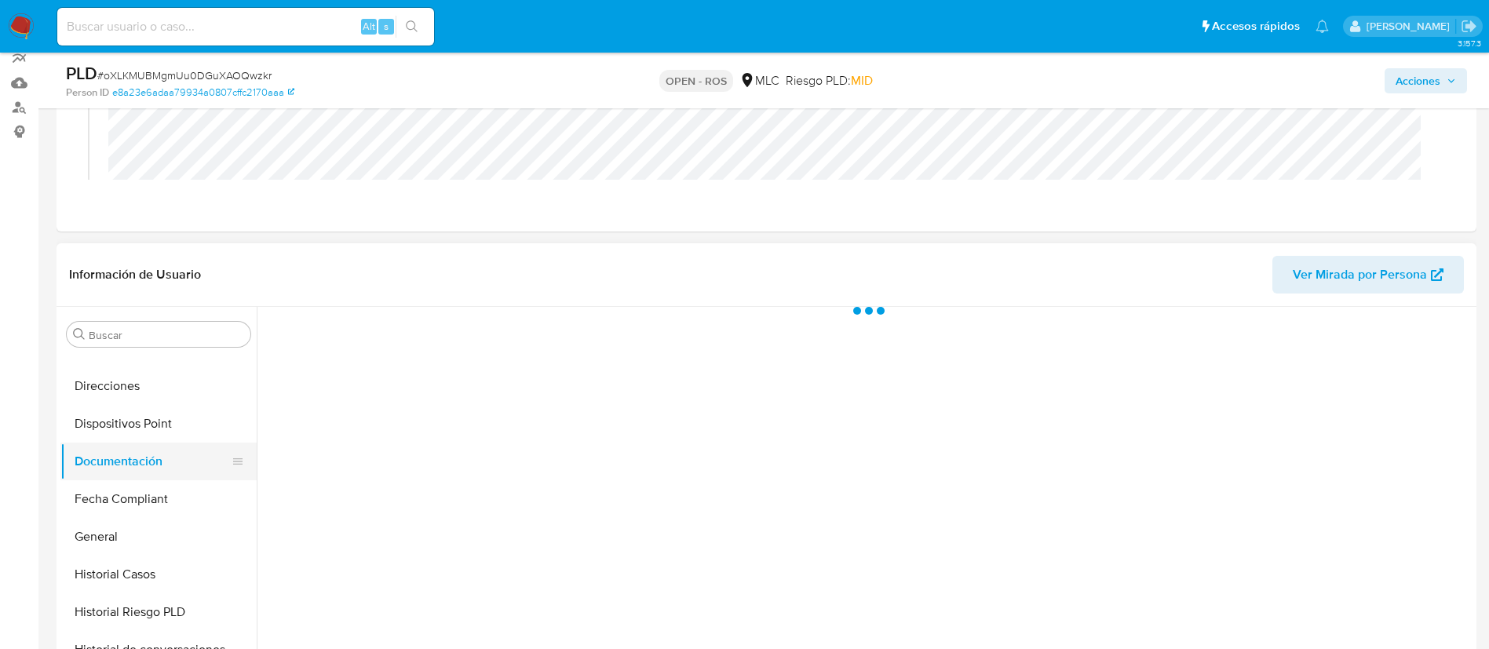
scroll to position [0, 0]
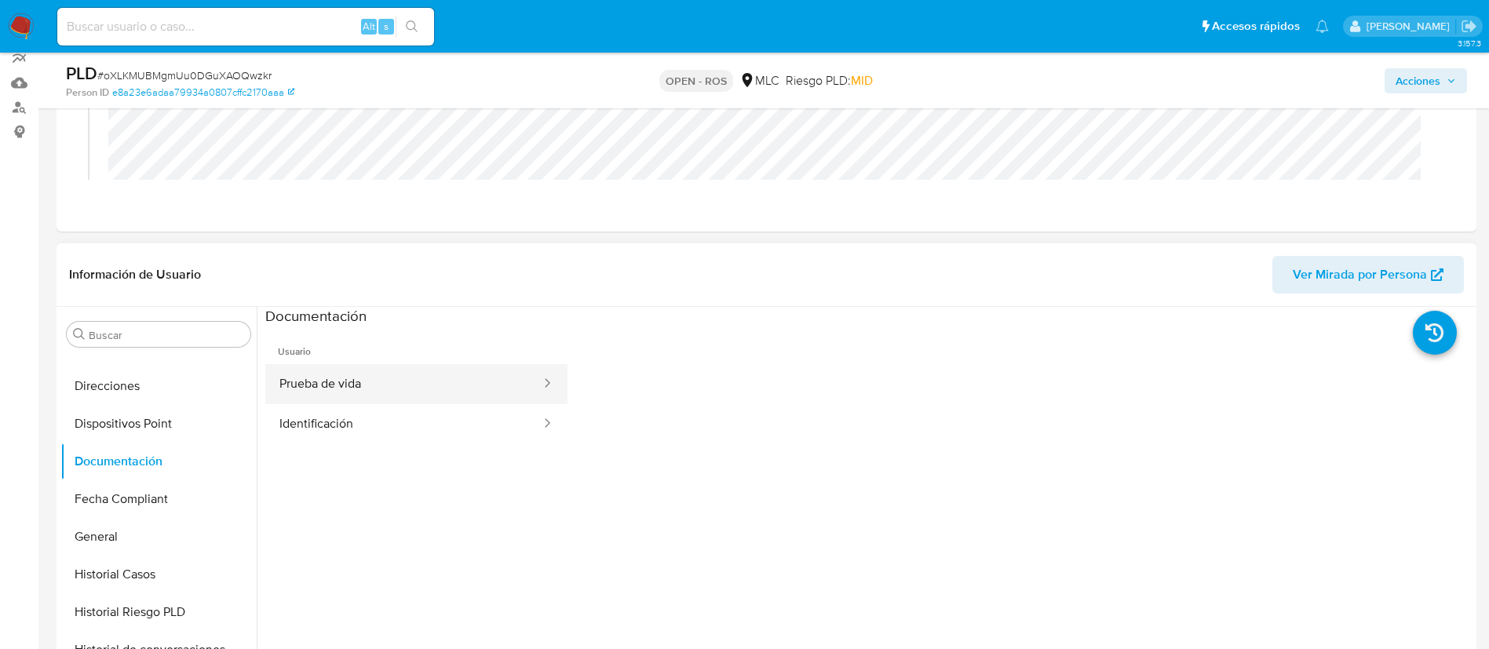
click at [347, 381] on button "Prueba de vida" at bounding box center [403, 384] width 277 height 40
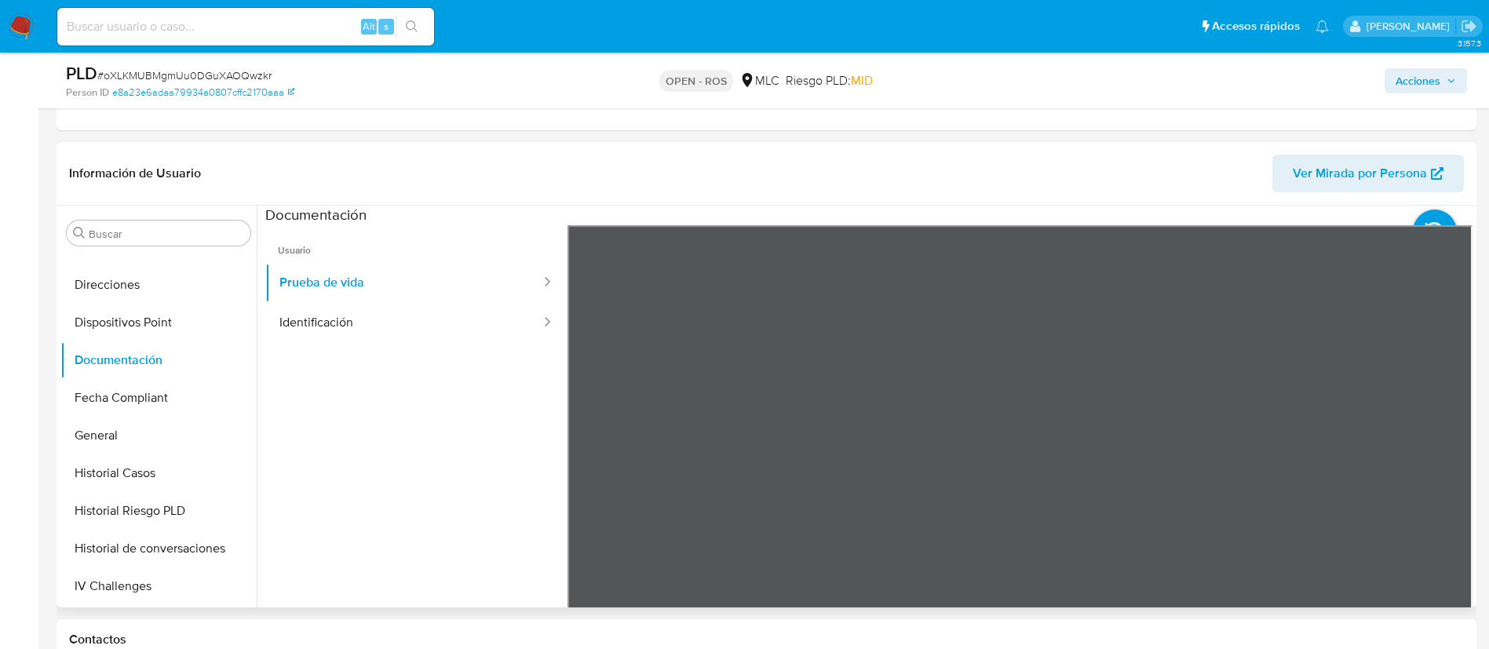
scroll to position [331, 0]
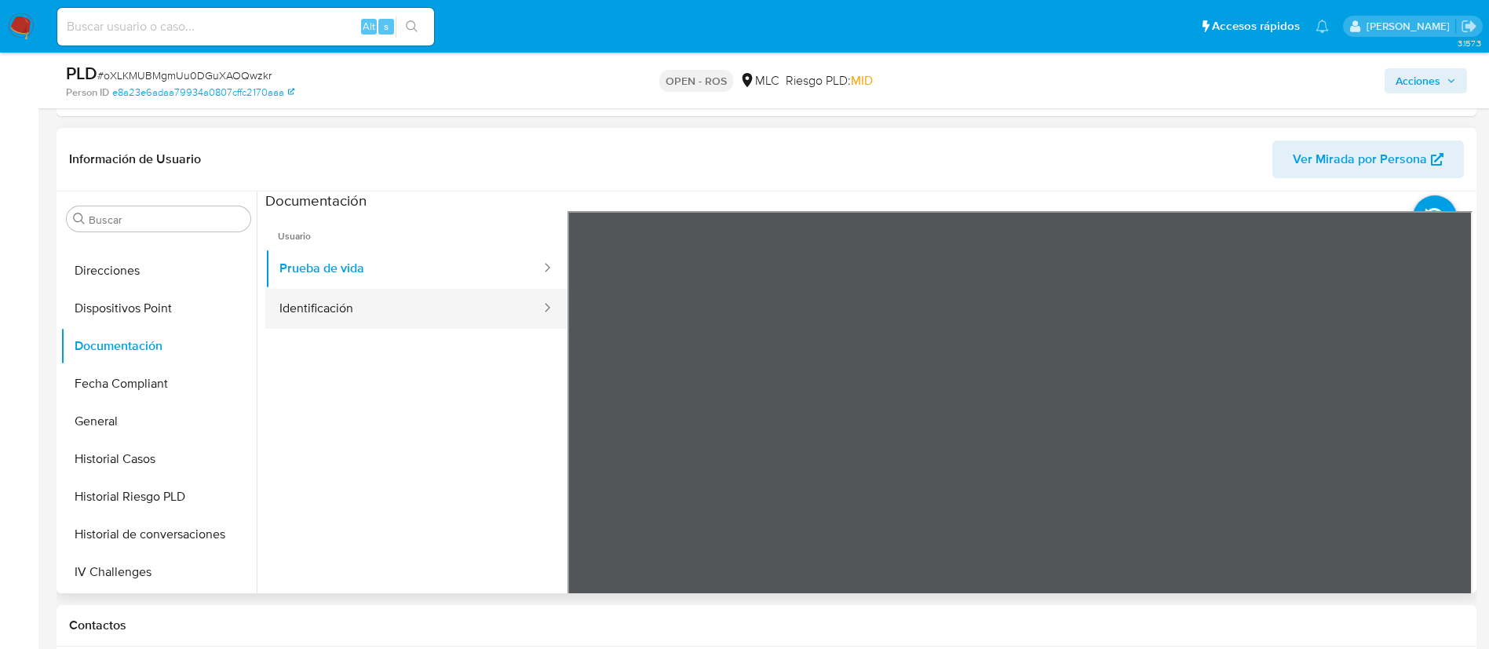
click at [362, 319] on button "Identificación" at bounding box center [403, 309] width 277 height 40
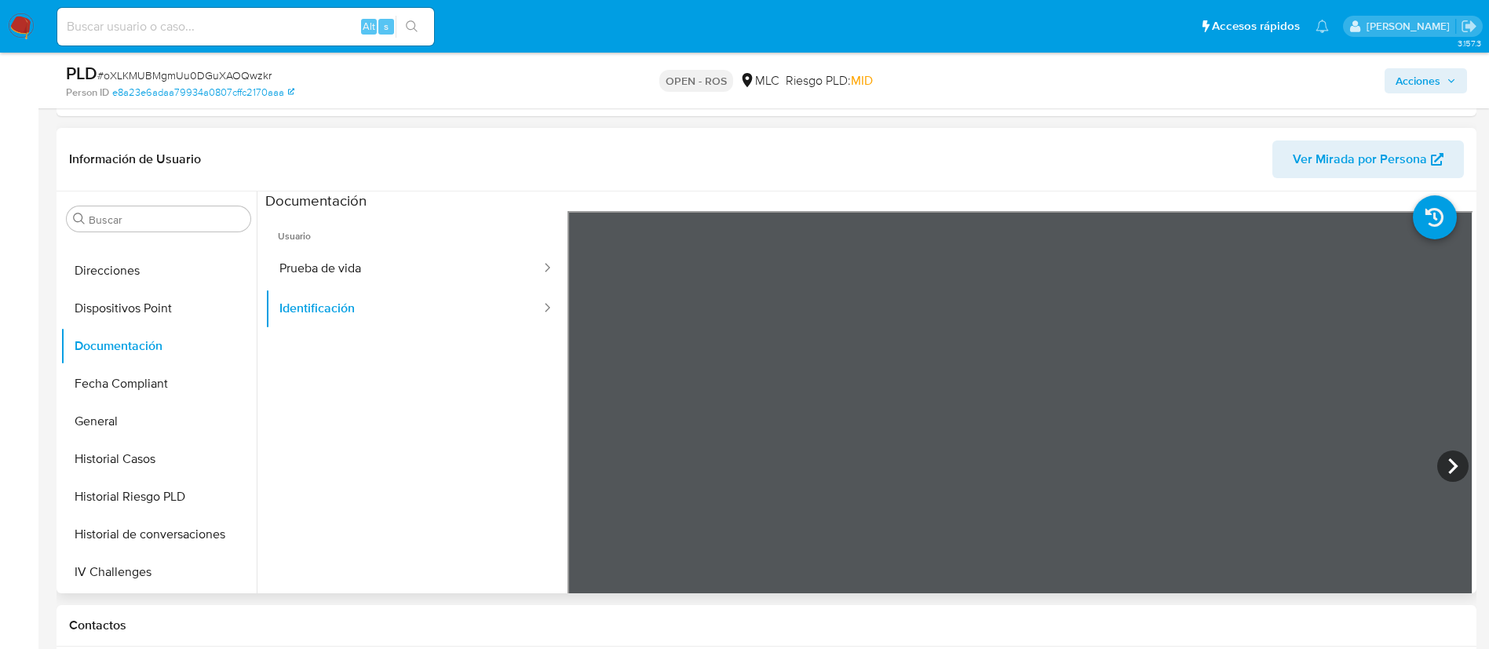
click at [1070, 152] on header "Información de Usuario Ver Mirada por Persona" at bounding box center [766, 160] width 1395 height 38
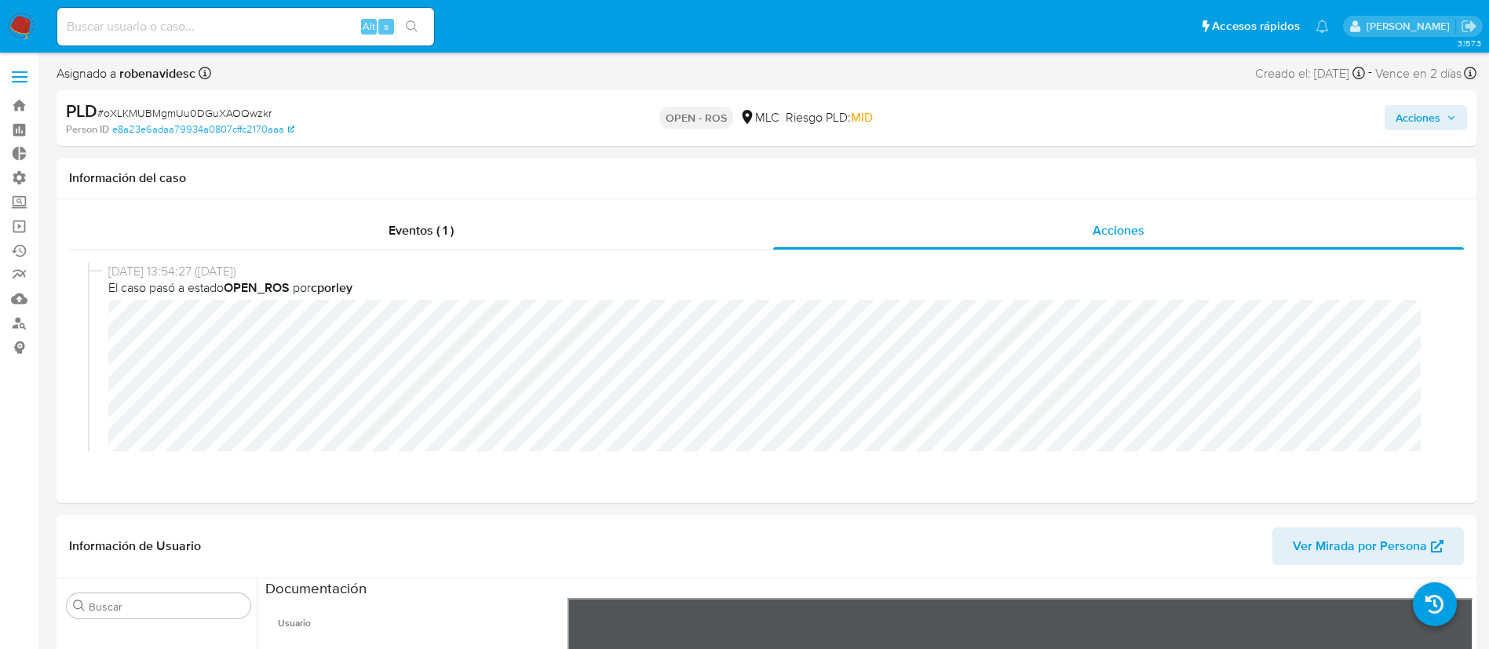
click at [1393, 114] on button "Acciones" at bounding box center [1426, 117] width 82 height 25
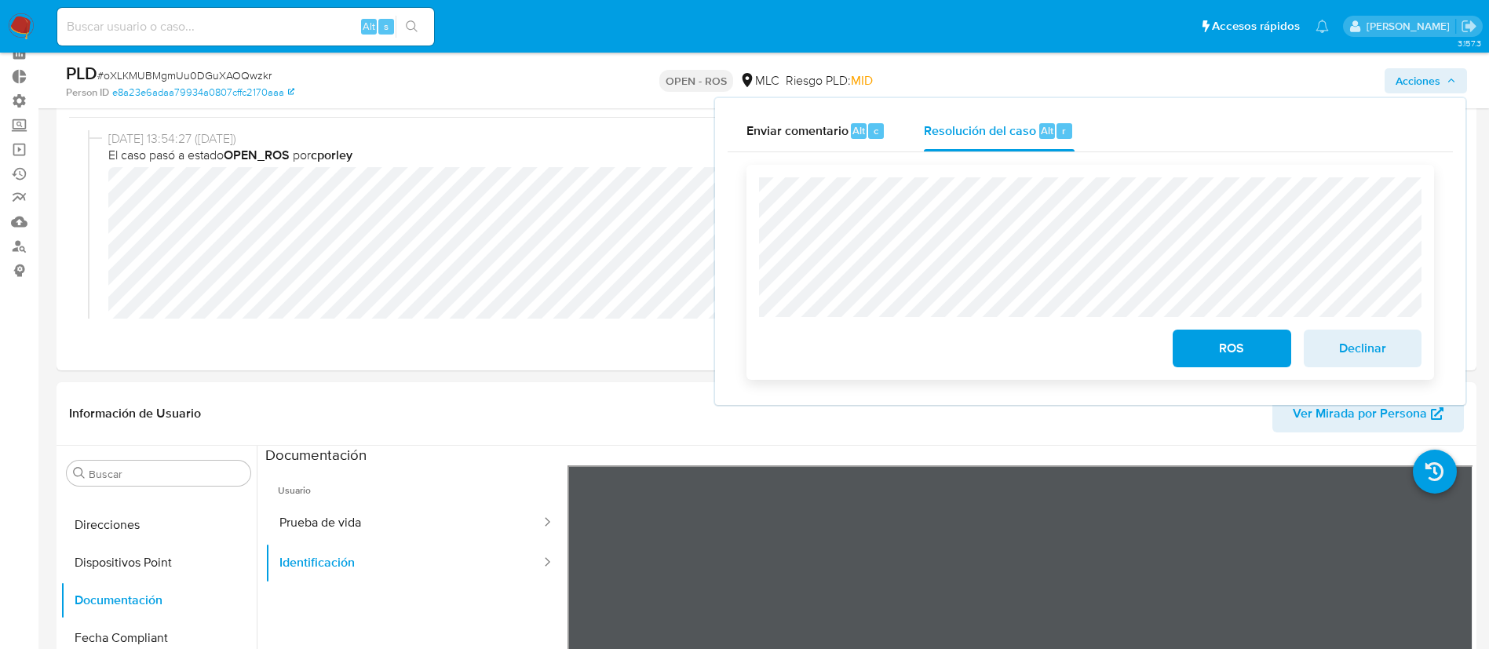
scroll to position [78, 0]
click at [1207, 337] on span "ROS" at bounding box center [1231, 348] width 77 height 35
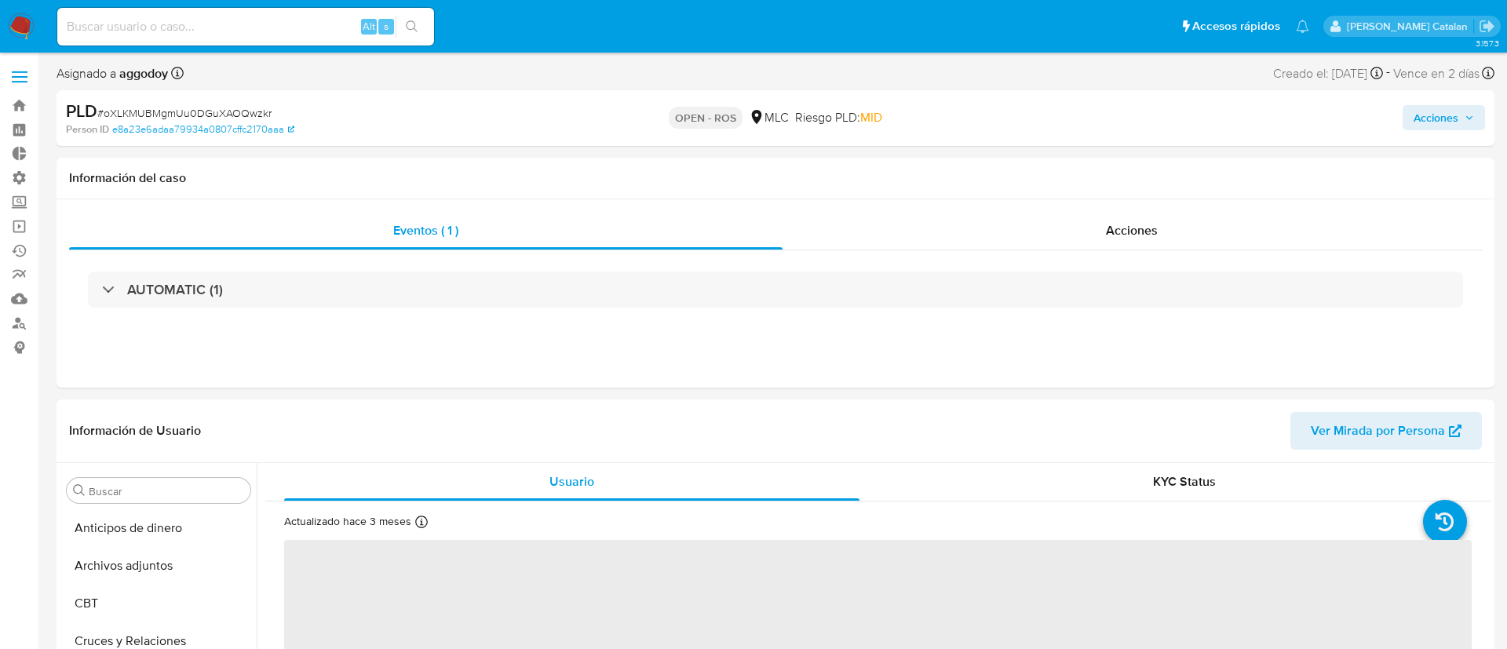
select select "10"
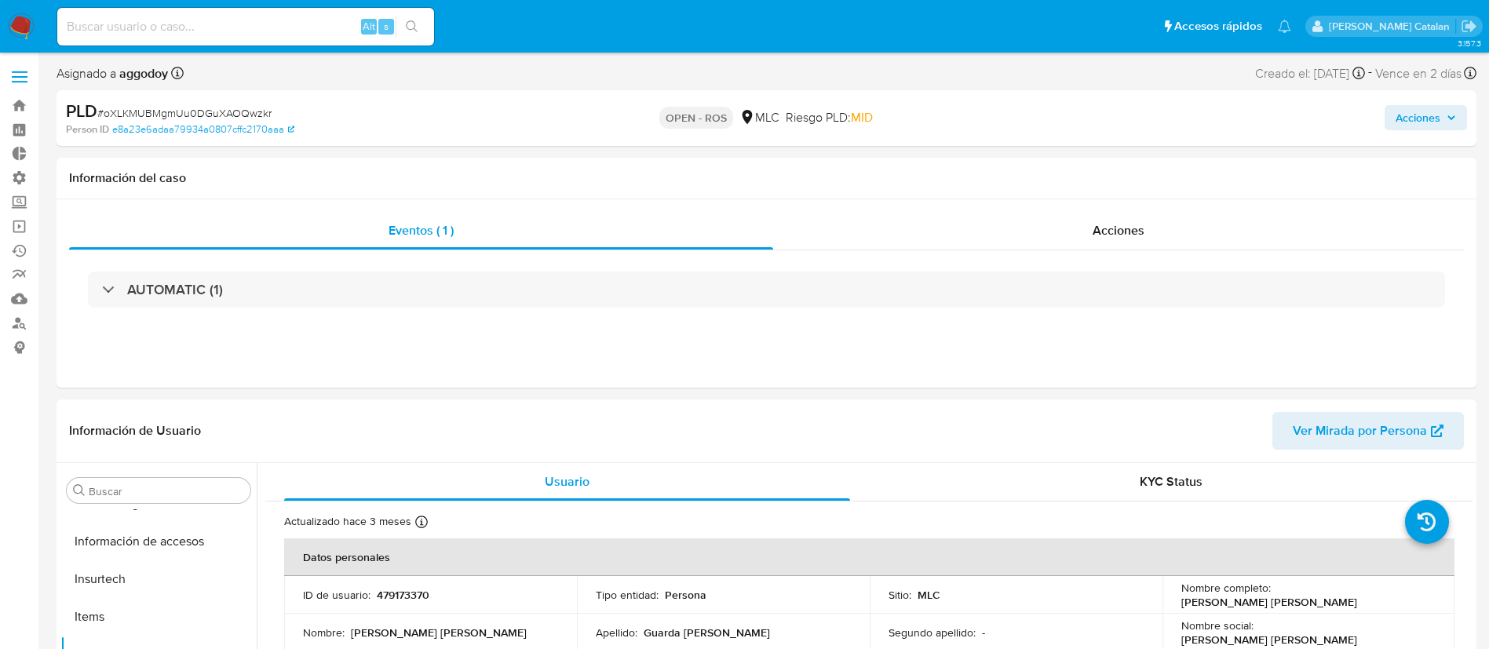
scroll to position [663, 0]
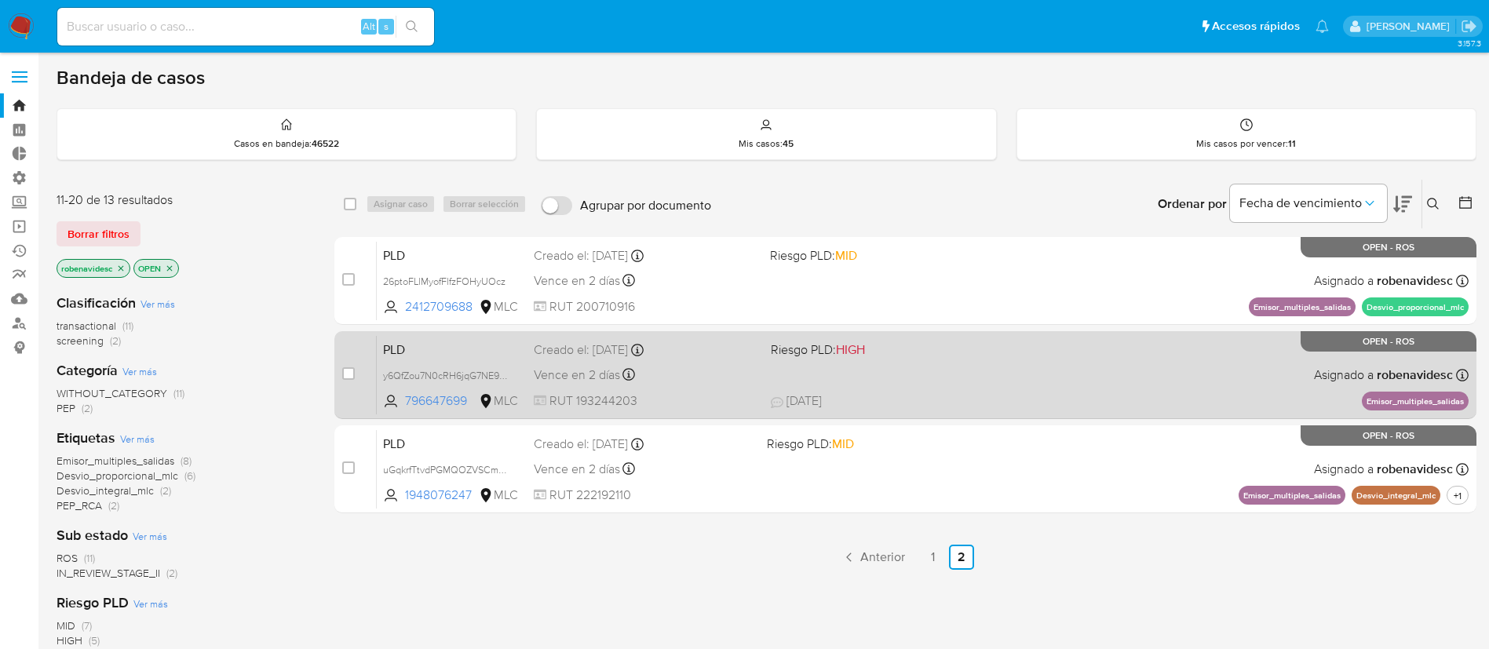
click at [814, 374] on div "PLD y6QfZou7N0cRH6jqG7NE91CG 796647699 MLC Riesgo PLD: HIGH Creado el: [DATE] C…" at bounding box center [923, 374] width 1092 height 79
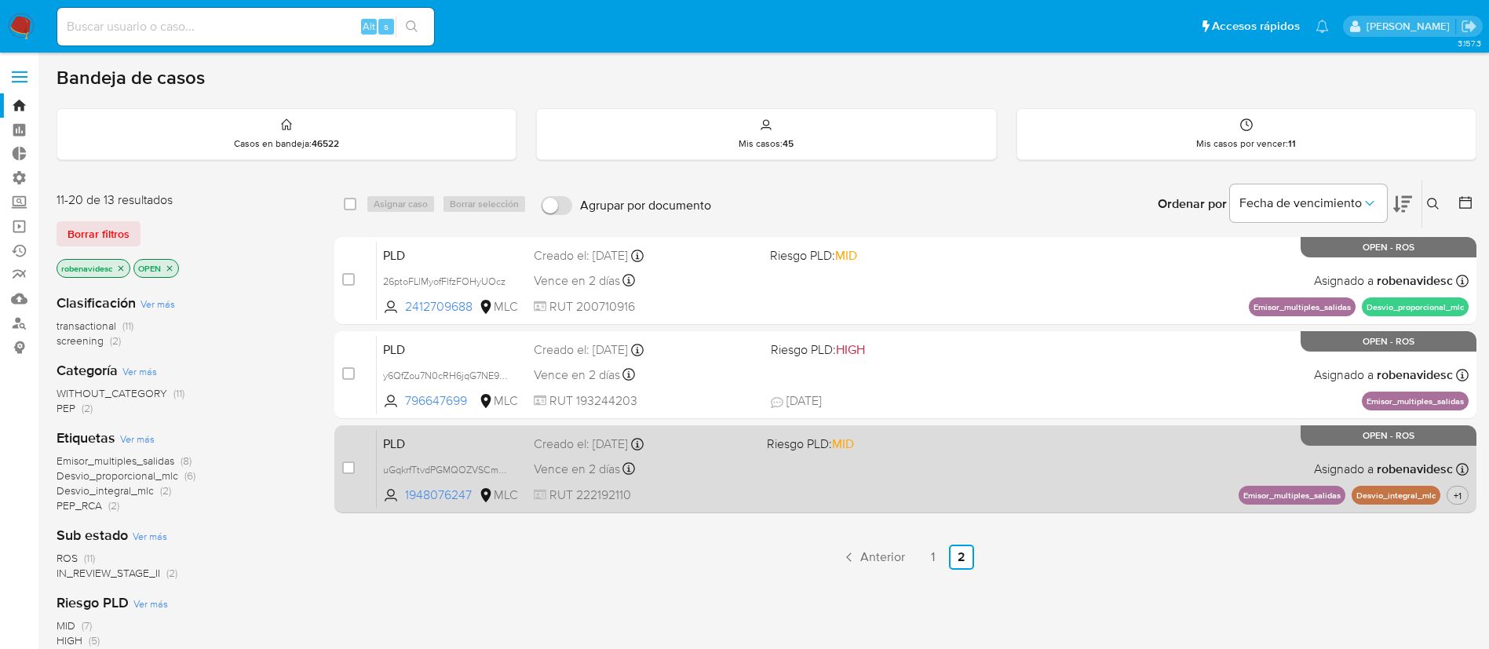
click at [947, 497] on div "PLD uGqkrfTtvdPGMQOZVSCm2h0r 1948076247 MLC Riesgo PLD: MID Creado el: [DATE] C…" at bounding box center [923, 468] width 1092 height 79
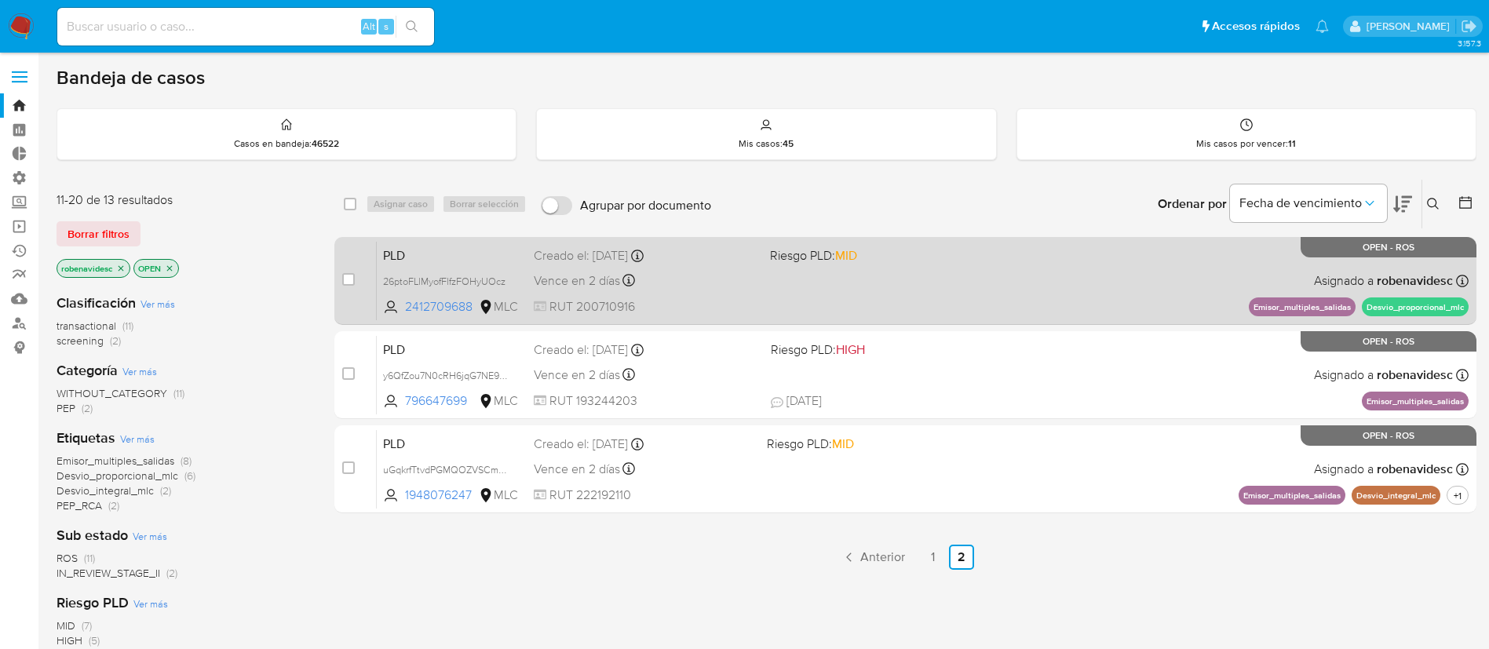
click at [856, 261] on span "MID" at bounding box center [846, 255] width 22 height 18
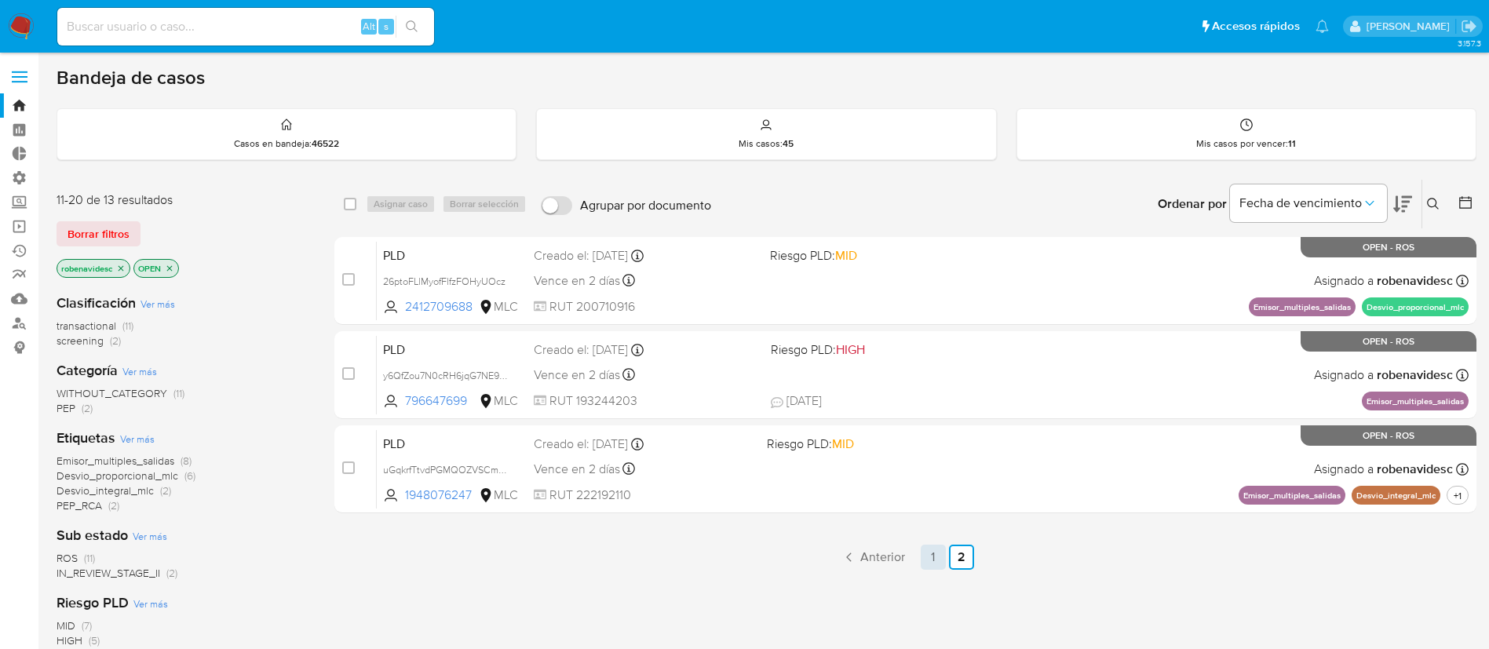
click at [927, 559] on link "1" at bounding box center [933, 557] width 25 height 25
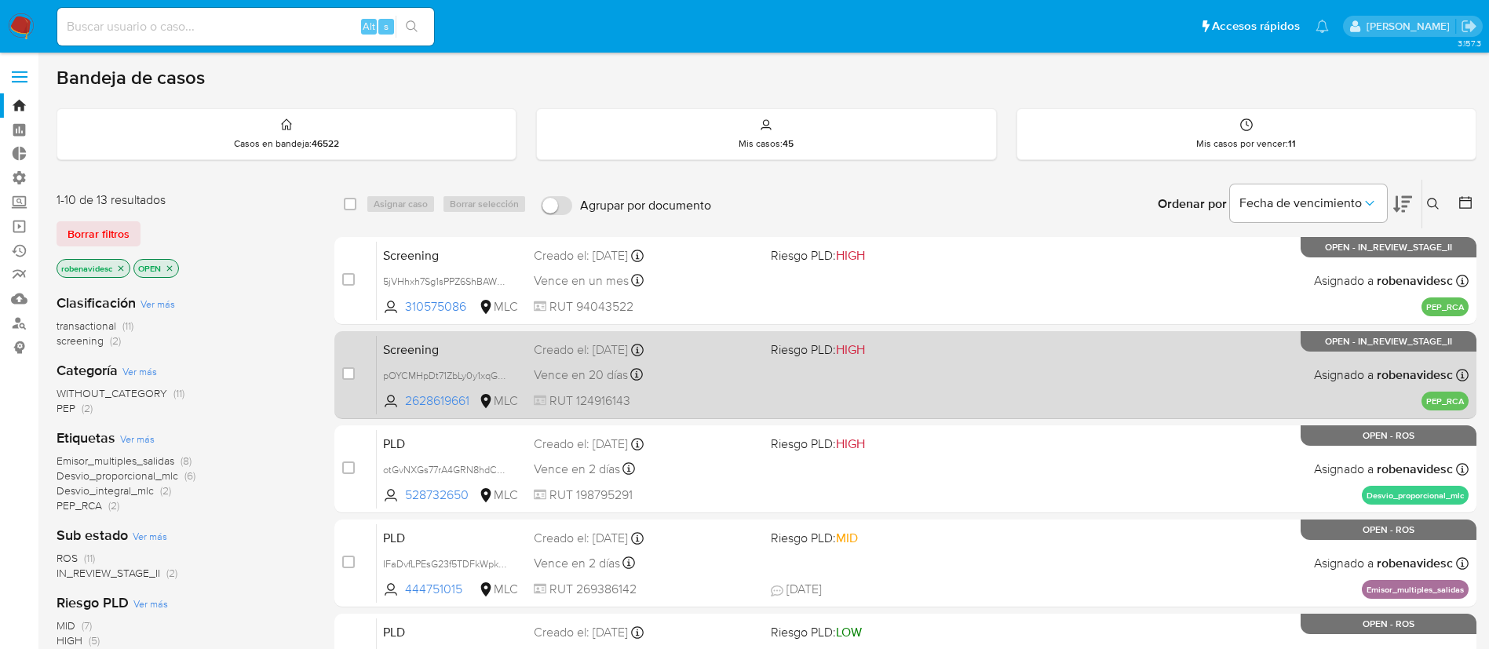
scroll to position [590, 0]
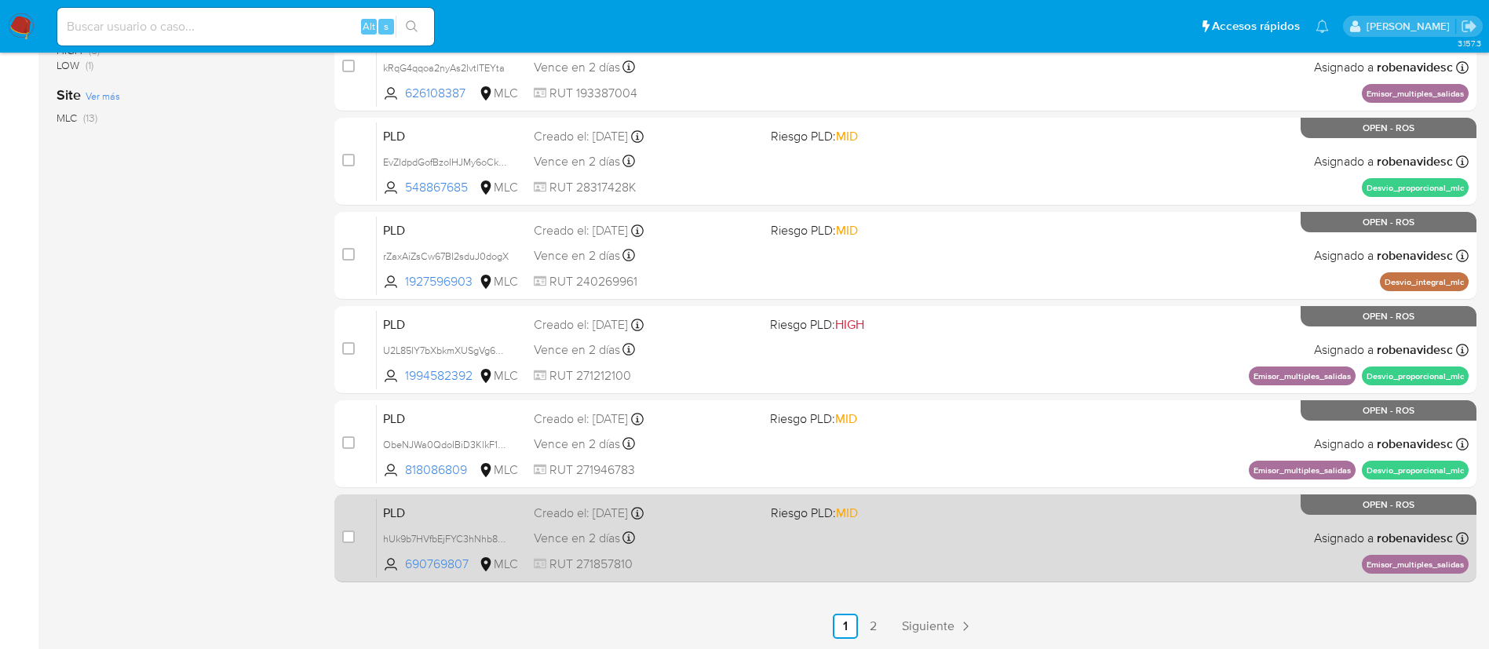
click at [903, 502] on span "Riesgo PLD: MID" at bounding box center [883, 512] width 224 height 20
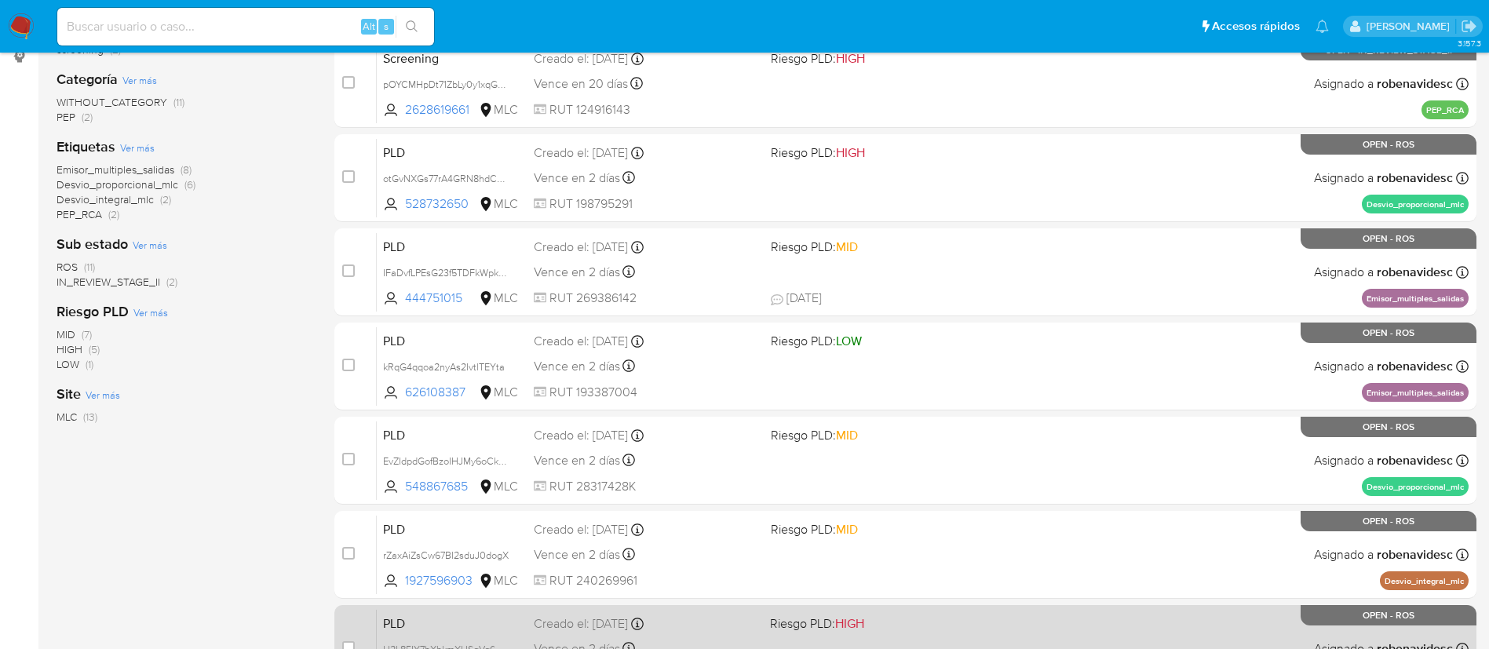
scroll to position [203, 0]
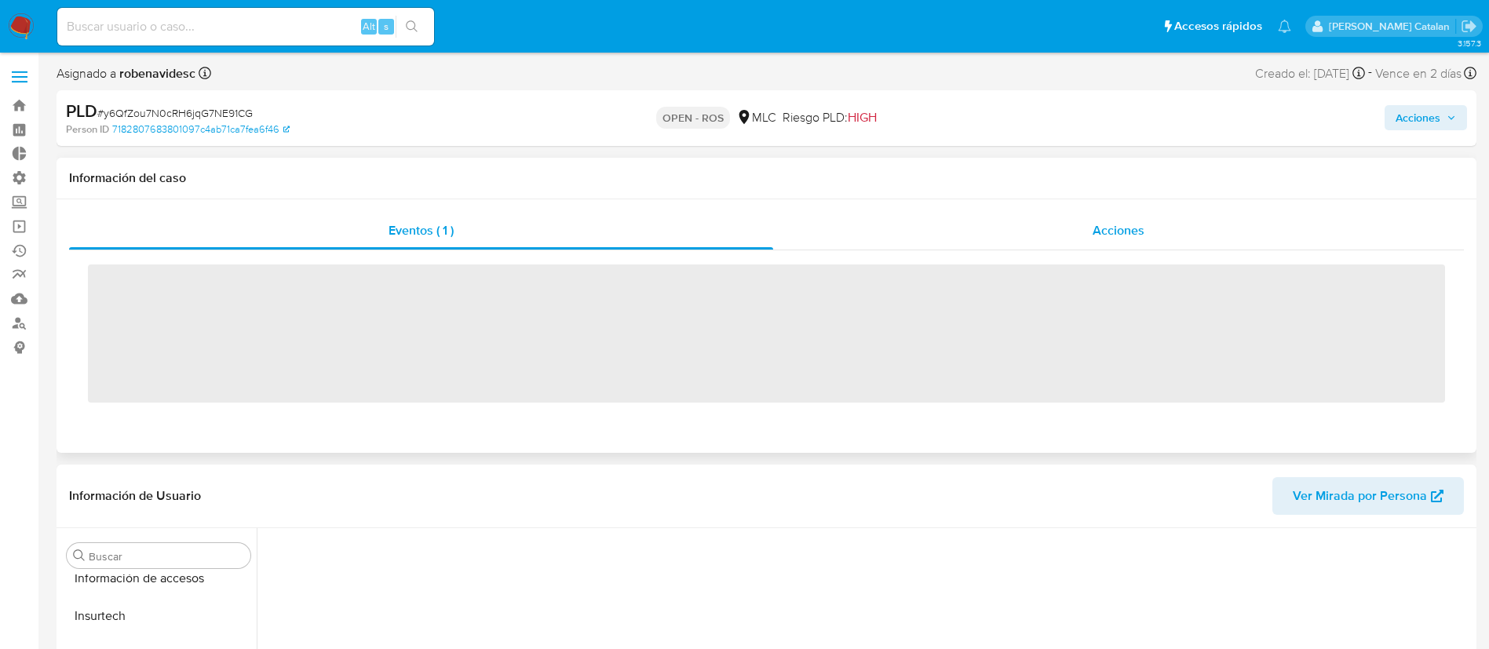
scroll to position [663, 0]
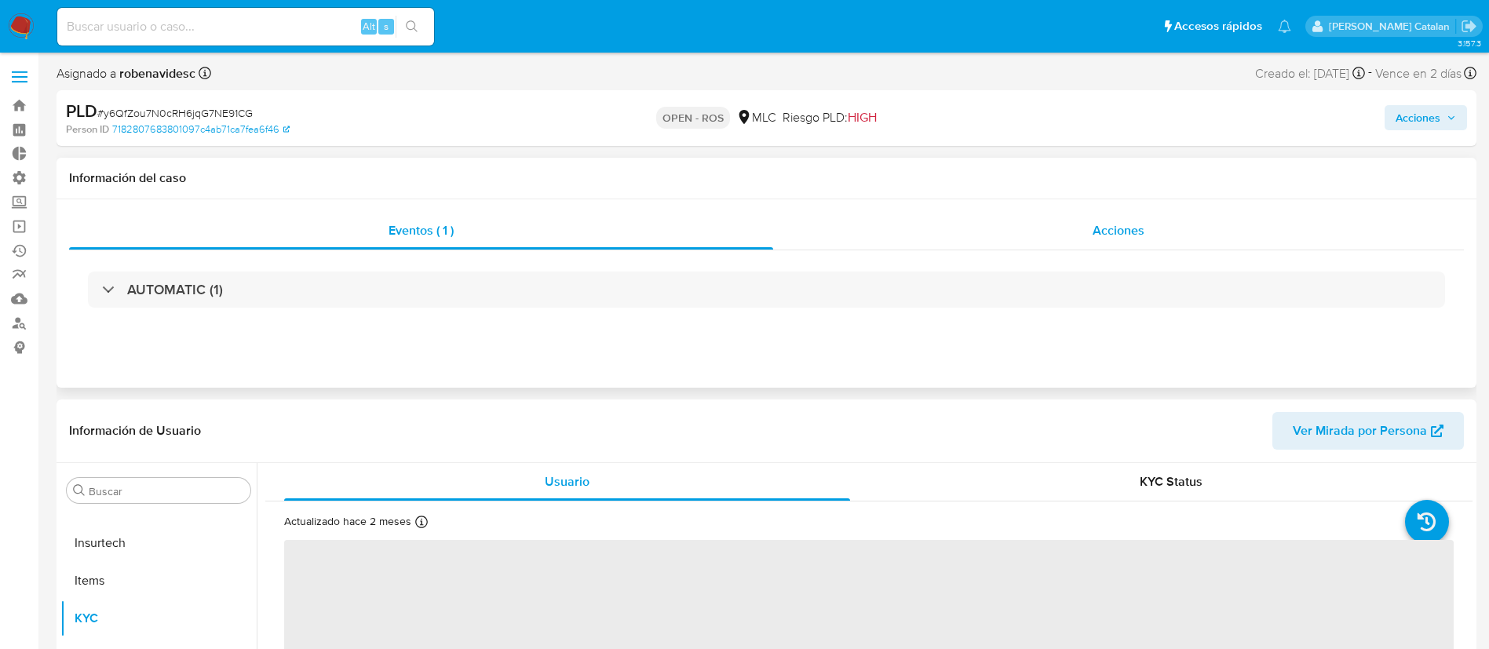
click at [998, 226] on div "Acciones" at bounding box center [1118, 231] width 691 height 38
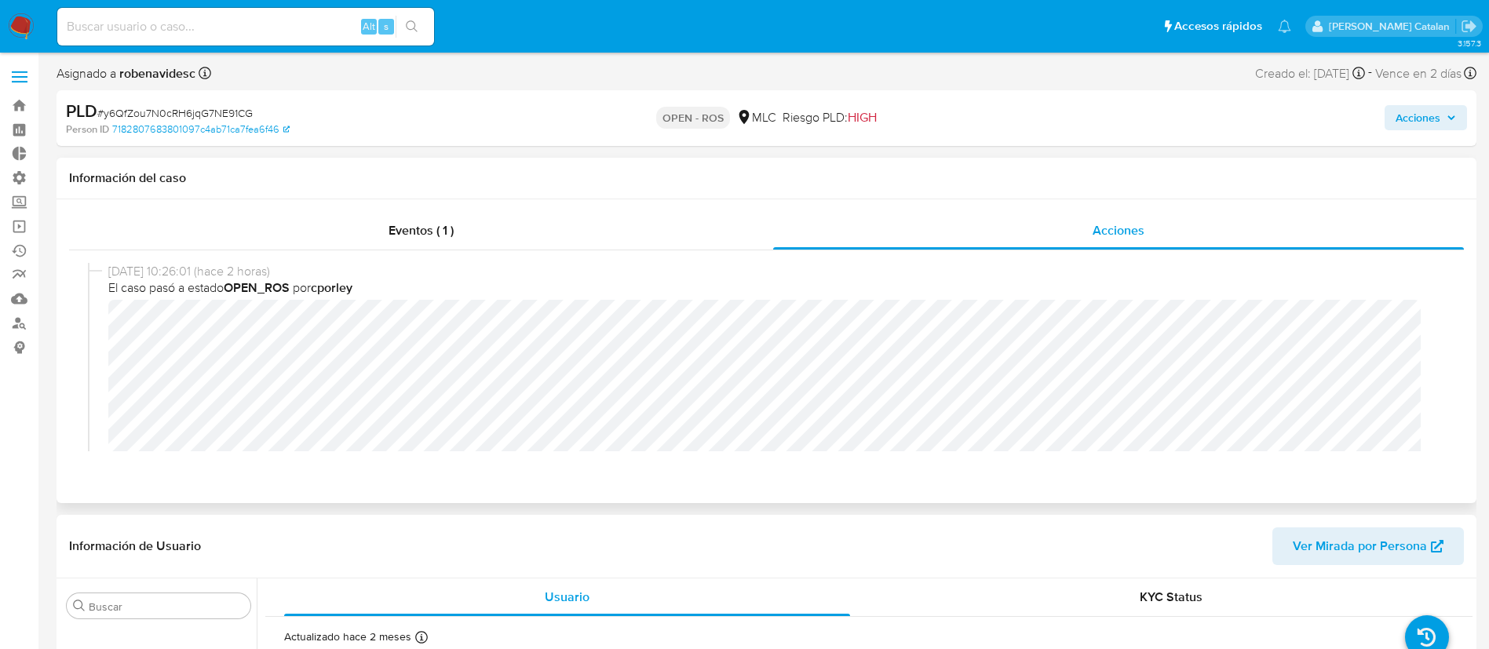
select select "10"
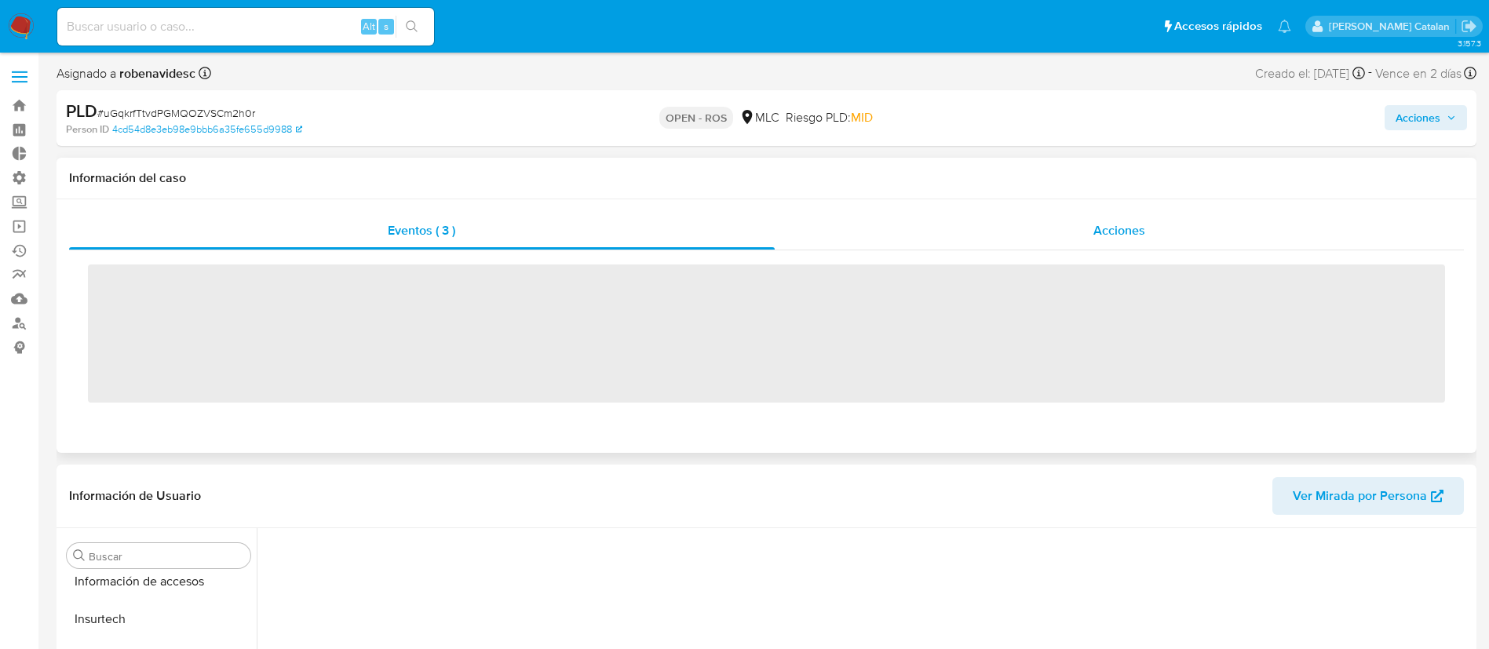
scroll to position [663, 0]
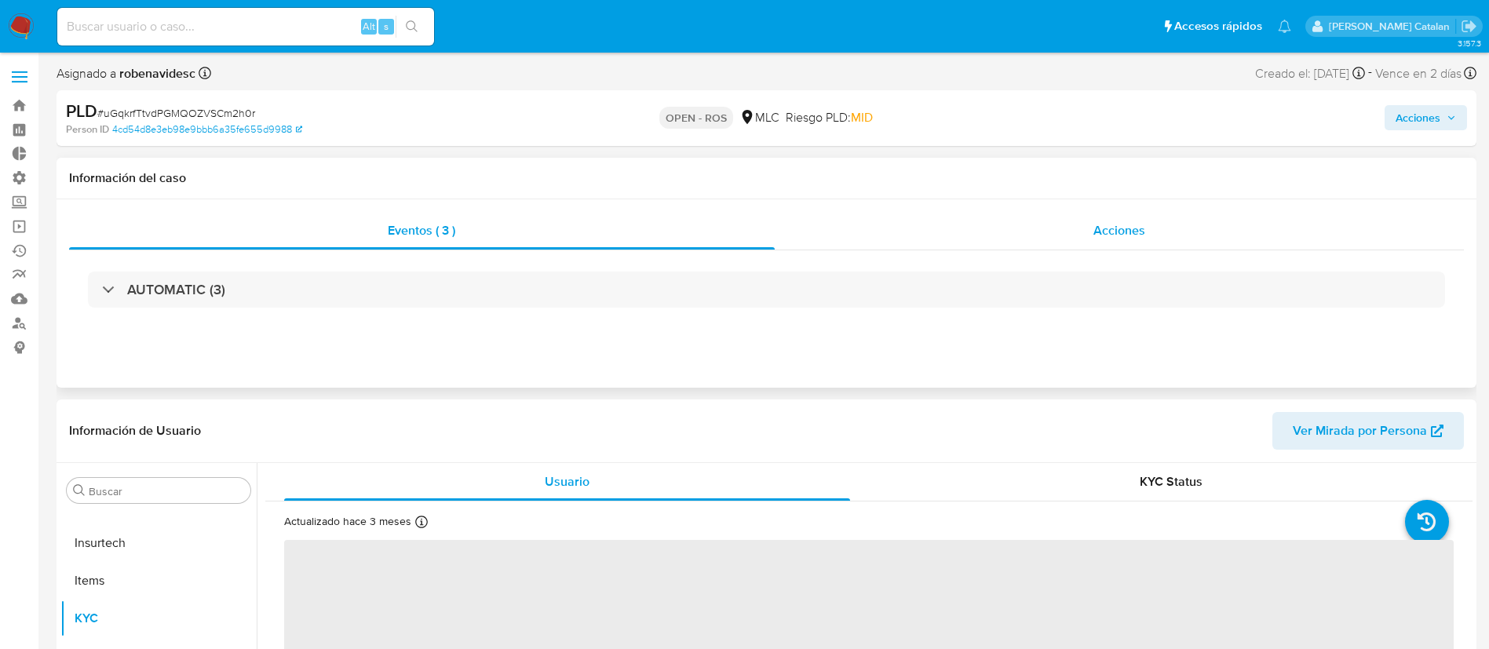
click at [1082, 216] on div "Acciones" at bounding box center [1120, 231] width 690 height 38
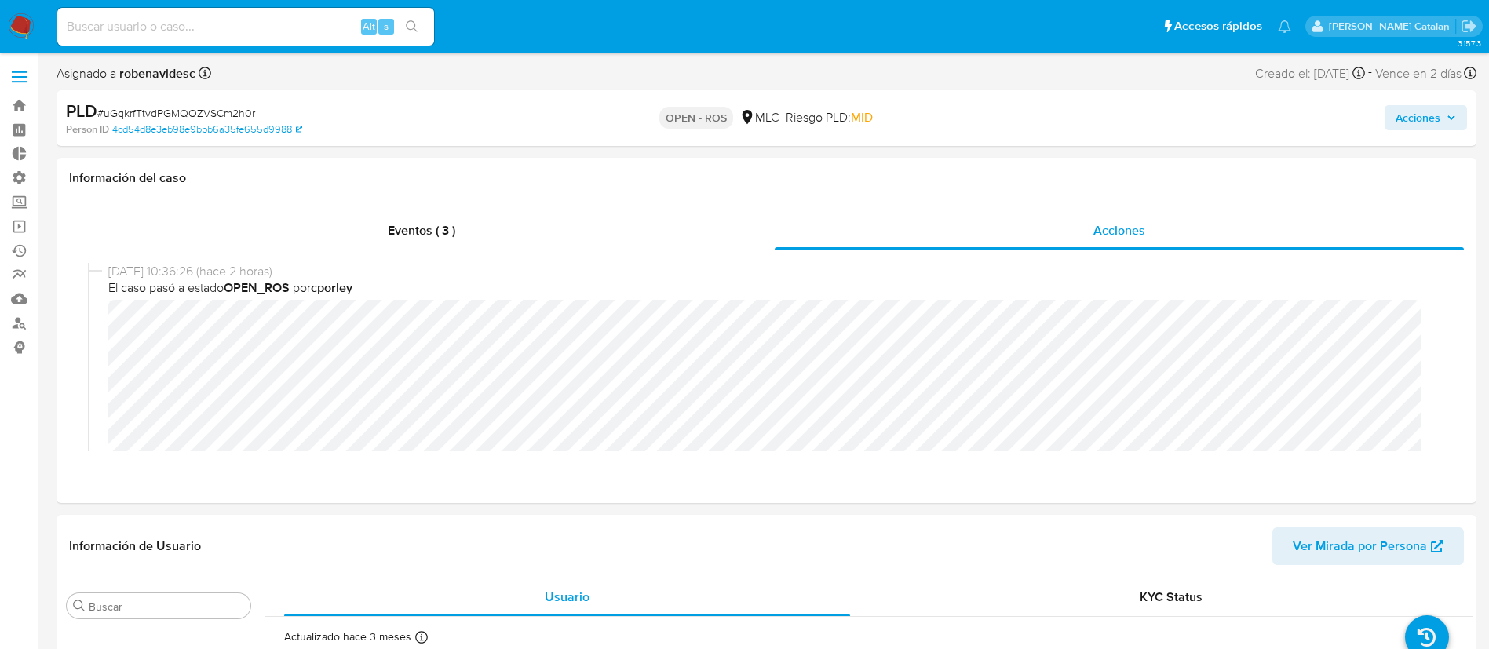
select select "10"
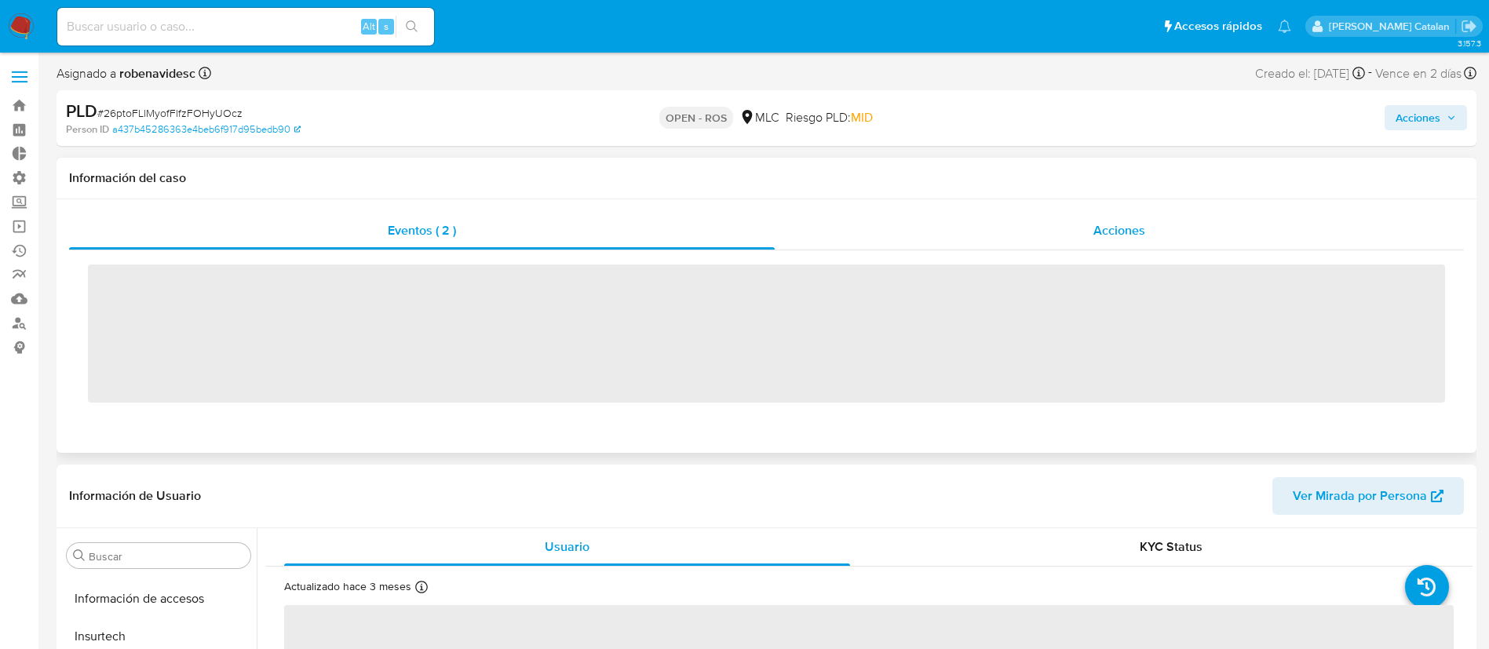
scroll to position [663, 0]
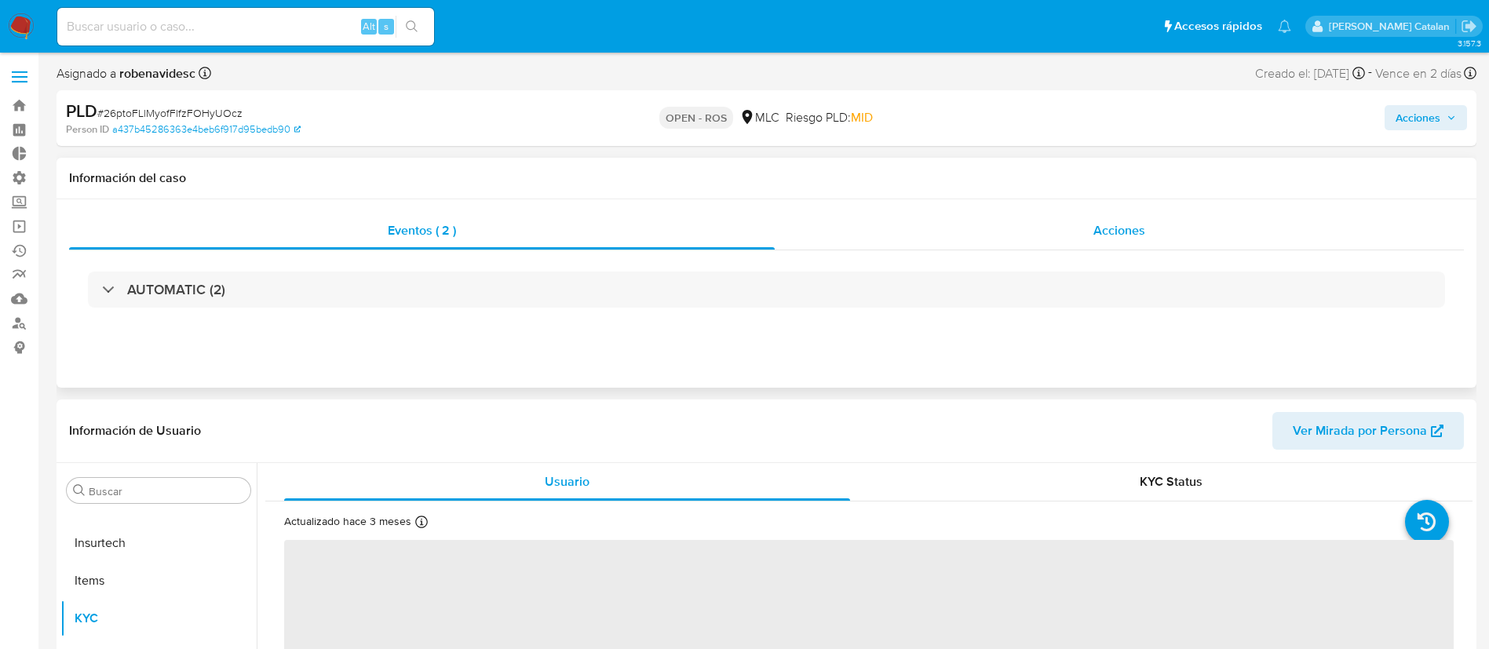
click at [1046, 220] on div "Acciones" at bounding box center [1119, 231] width 689 height 38
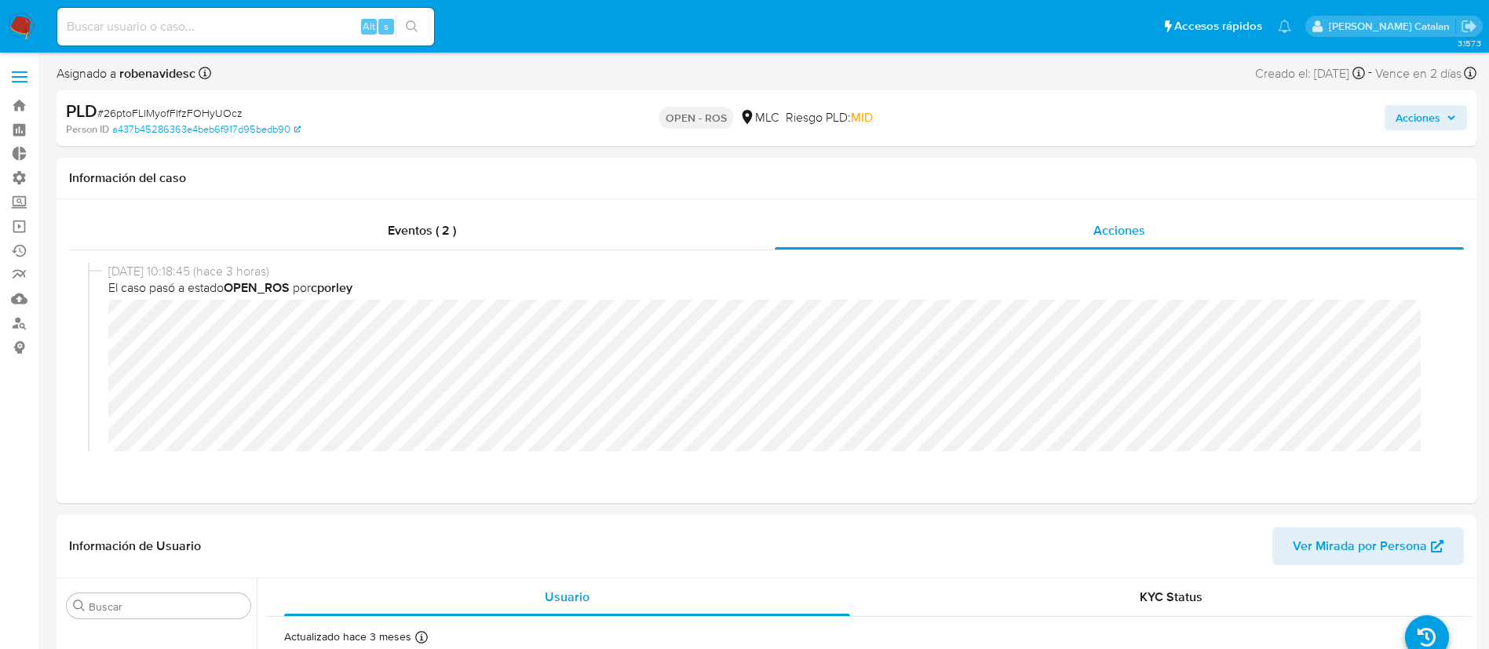
select select "10"
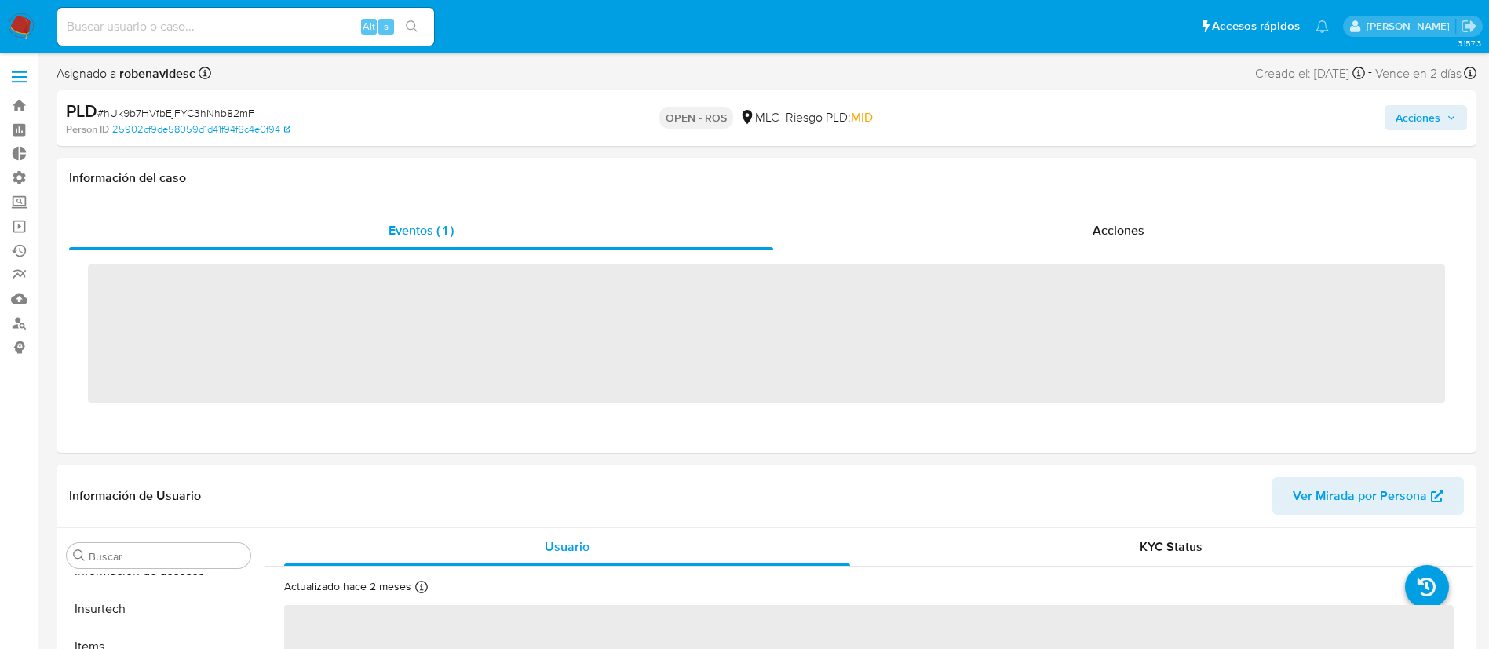
scroll to position [663, 0]
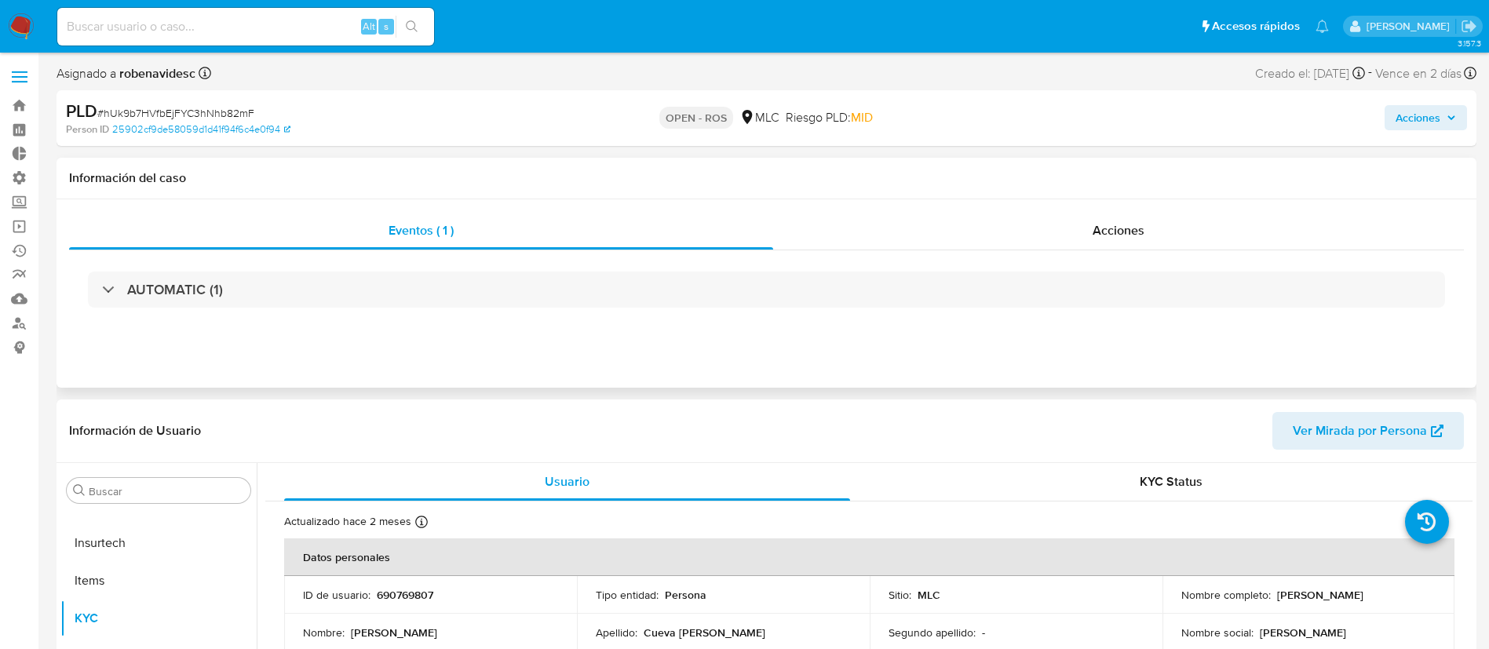
select select "10"
click at [1148, 238] on div "Acciones" at bounding box center [1118, 231] width 691 height 38
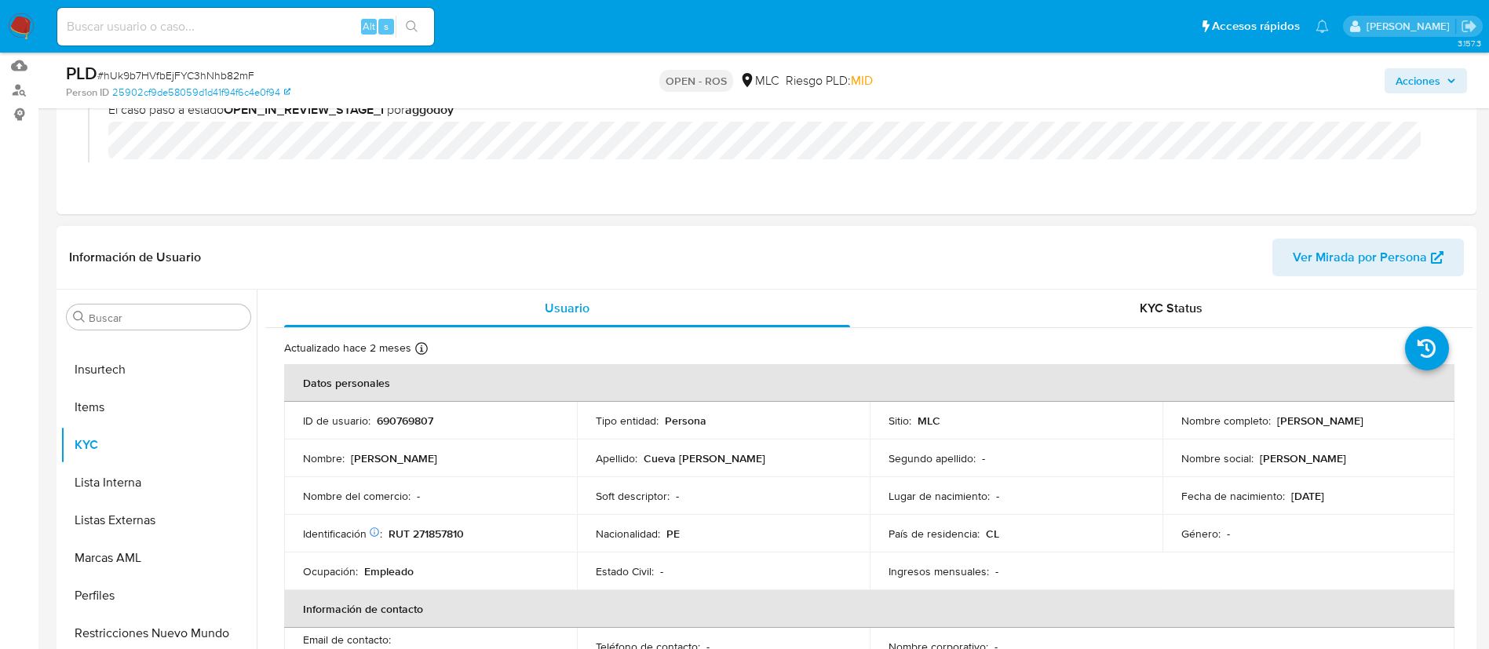
scroll to position [243, 0]
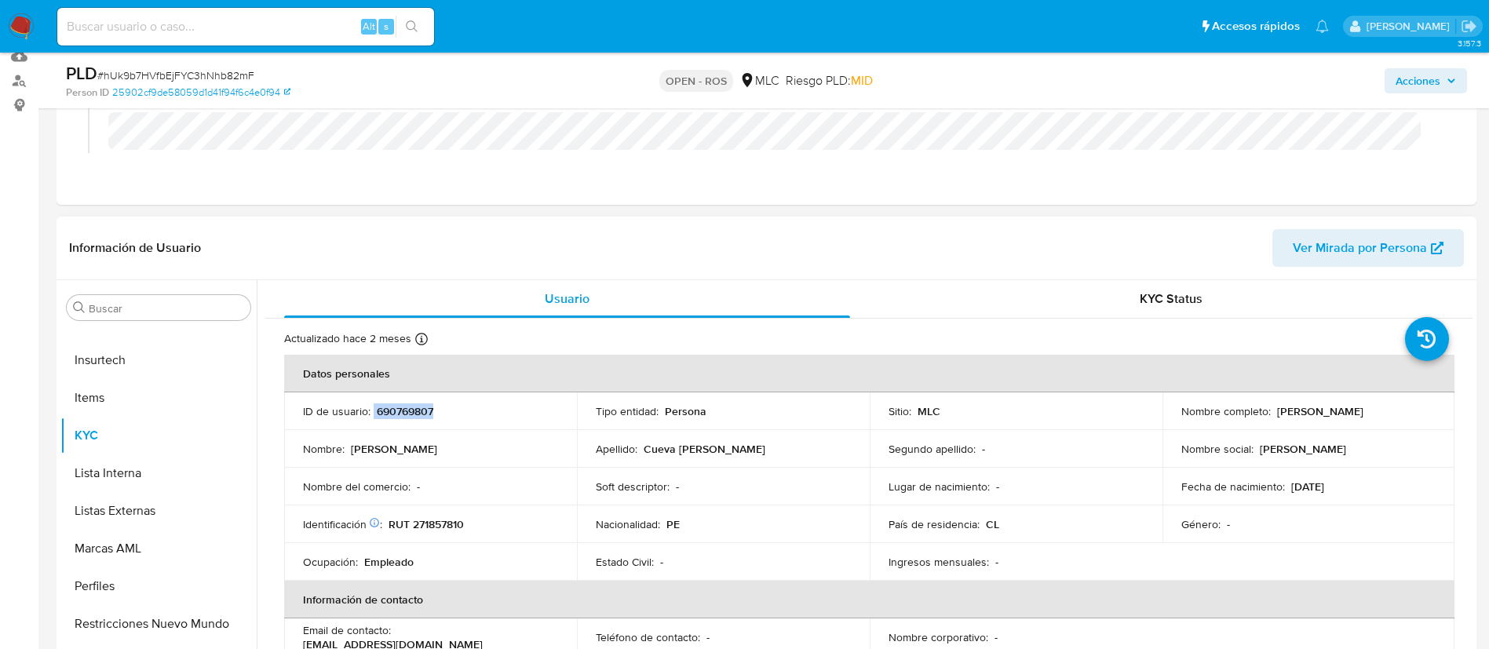
drag, startPoint x: 460, startPoint y: 414, endPoint x: 374, endPoint y: 403, distance: 87.0
click at [374, 404] on div "ID de usuario : 690769807" at bounding box center [430, 411] width 255 height 14
copy div "690769807"
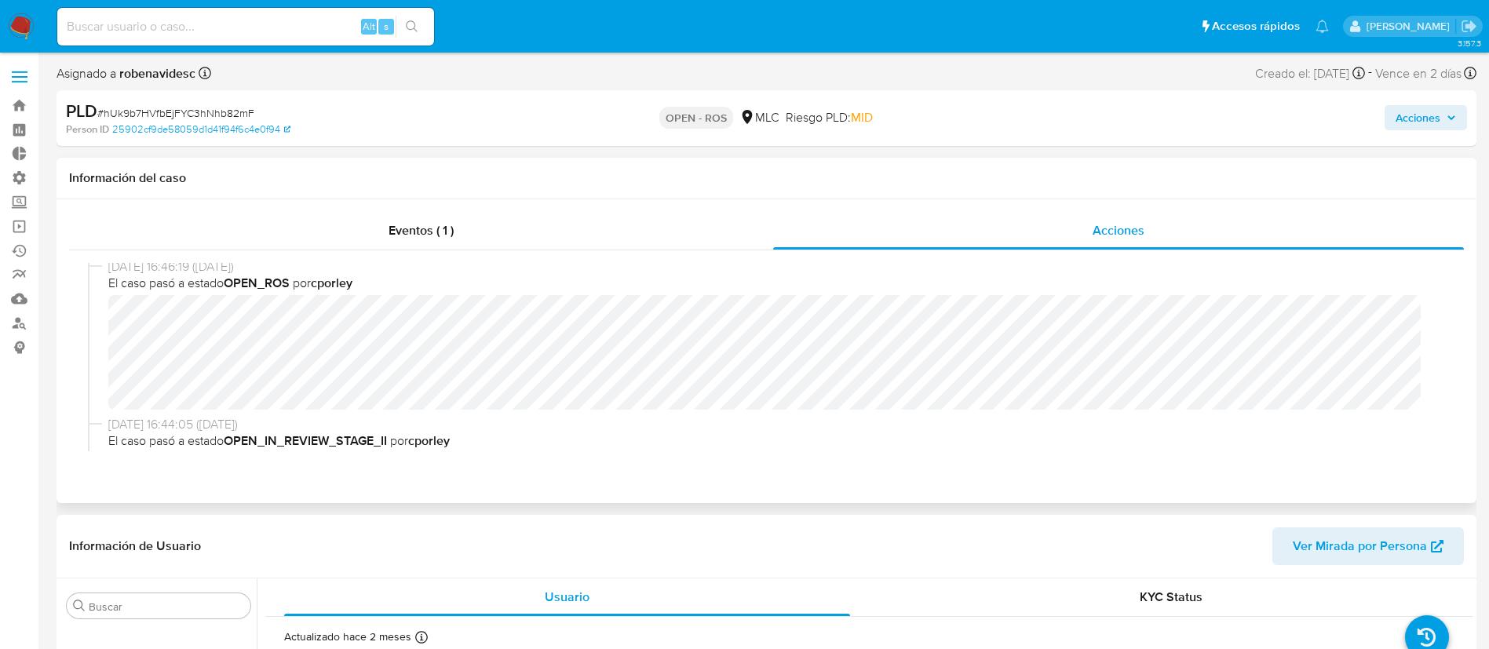
scroll to position [4, 0]
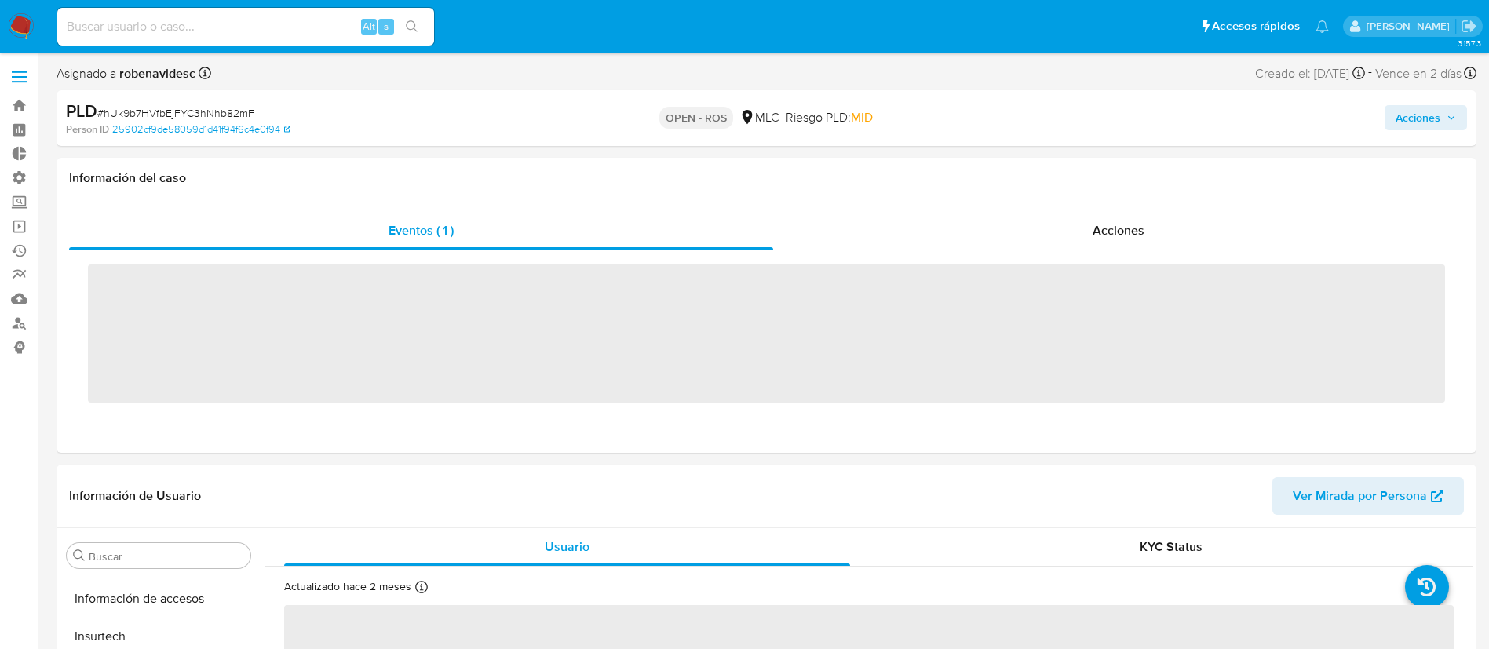
scroll to position [663, 0]
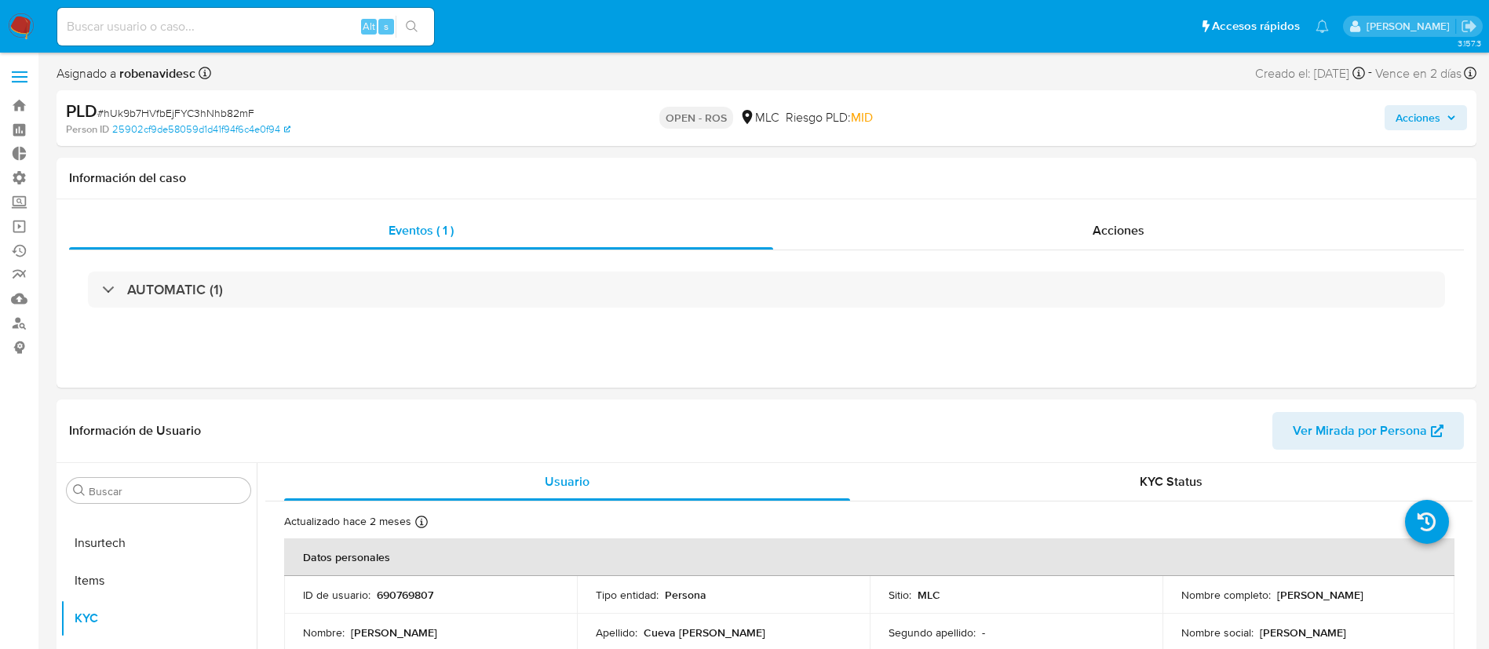
select select "10"
click at [1133, 221] on span "Acciones" at bounding box center [1119, 230] width 52 height 18
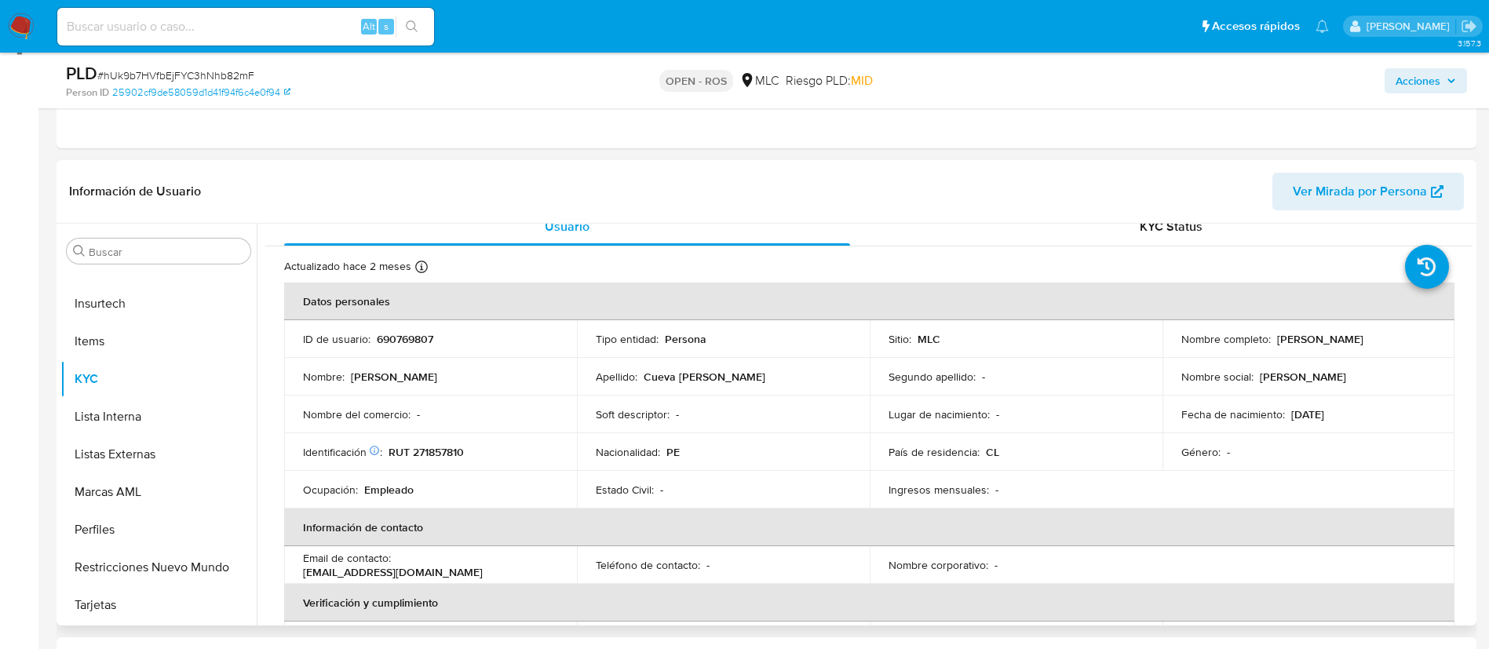
scroll to position [0, 0]
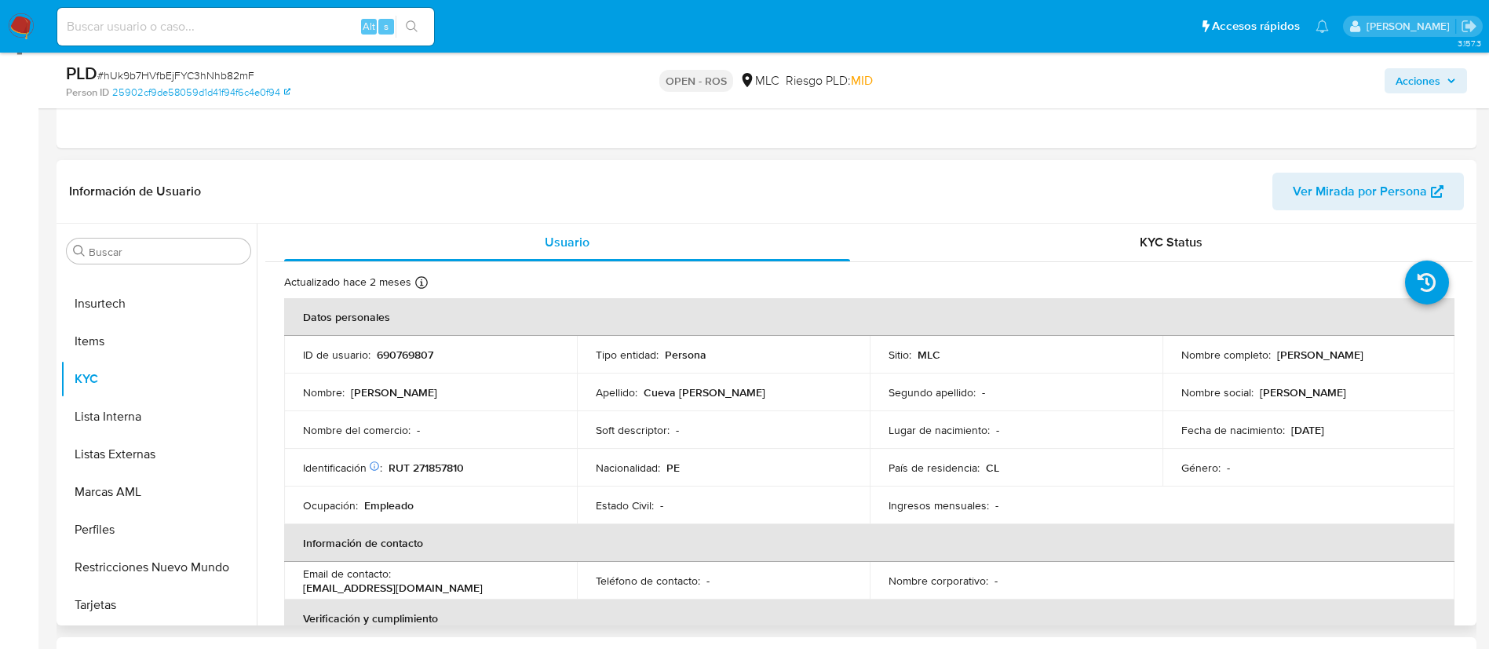
click at [685, 344] on td "Tipo entidad : Persona" at bounding box center [723, 355] width 293 height 38
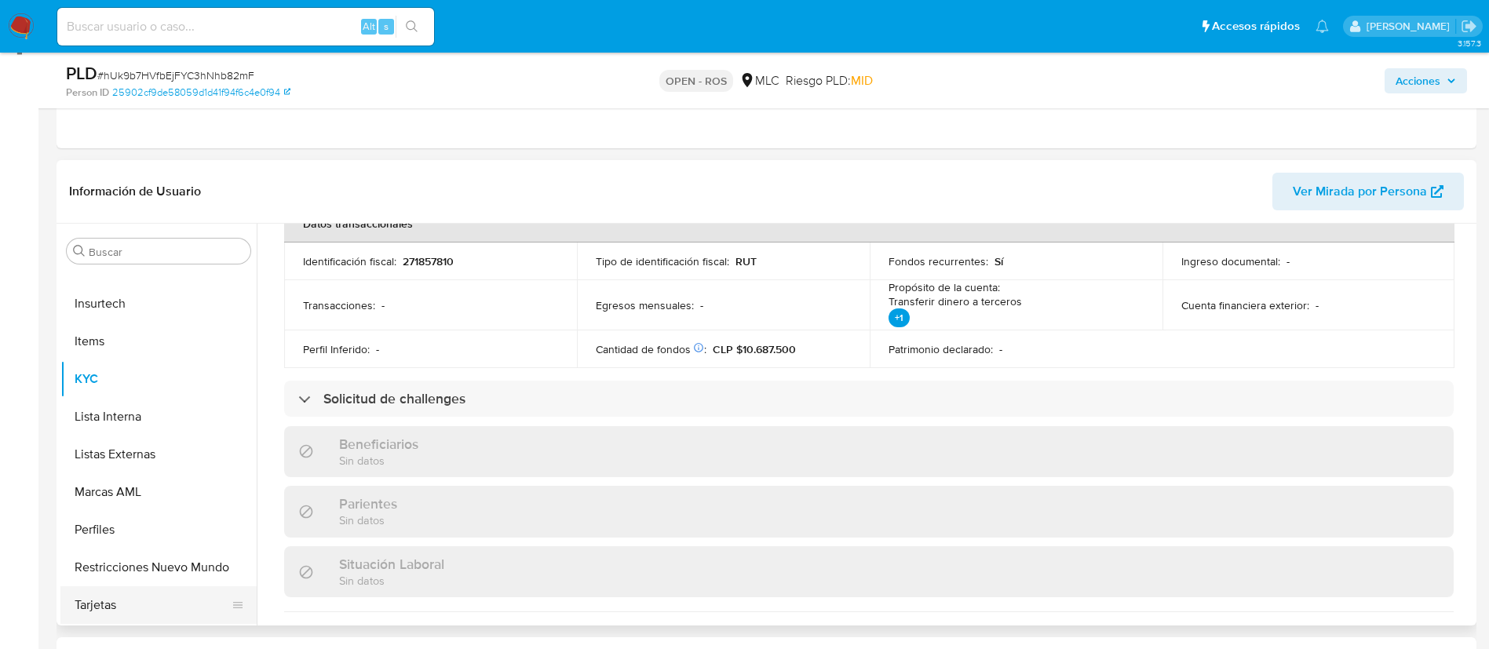
scroll to position [515, 0]
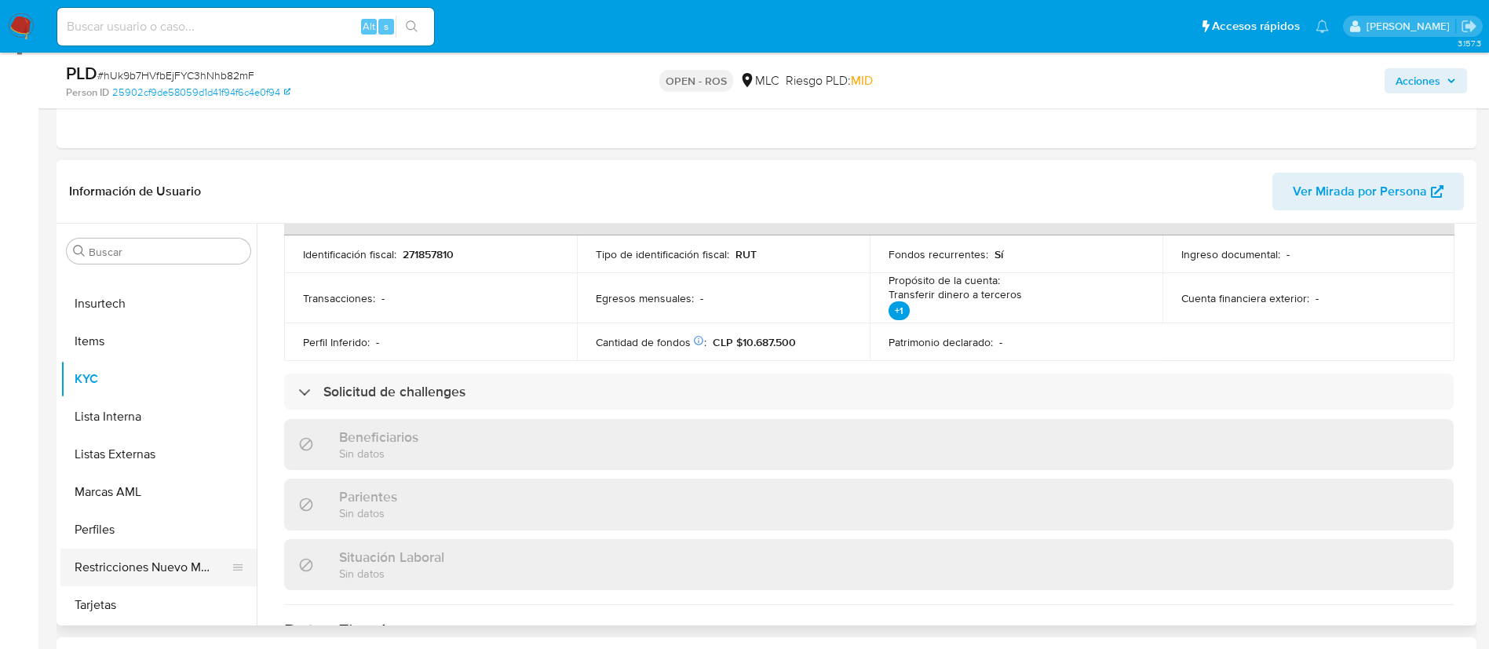
click at [139, 560] on button "Restricciones Nuevo Mundo" at bounding box center [152, 568] width 184 height 38
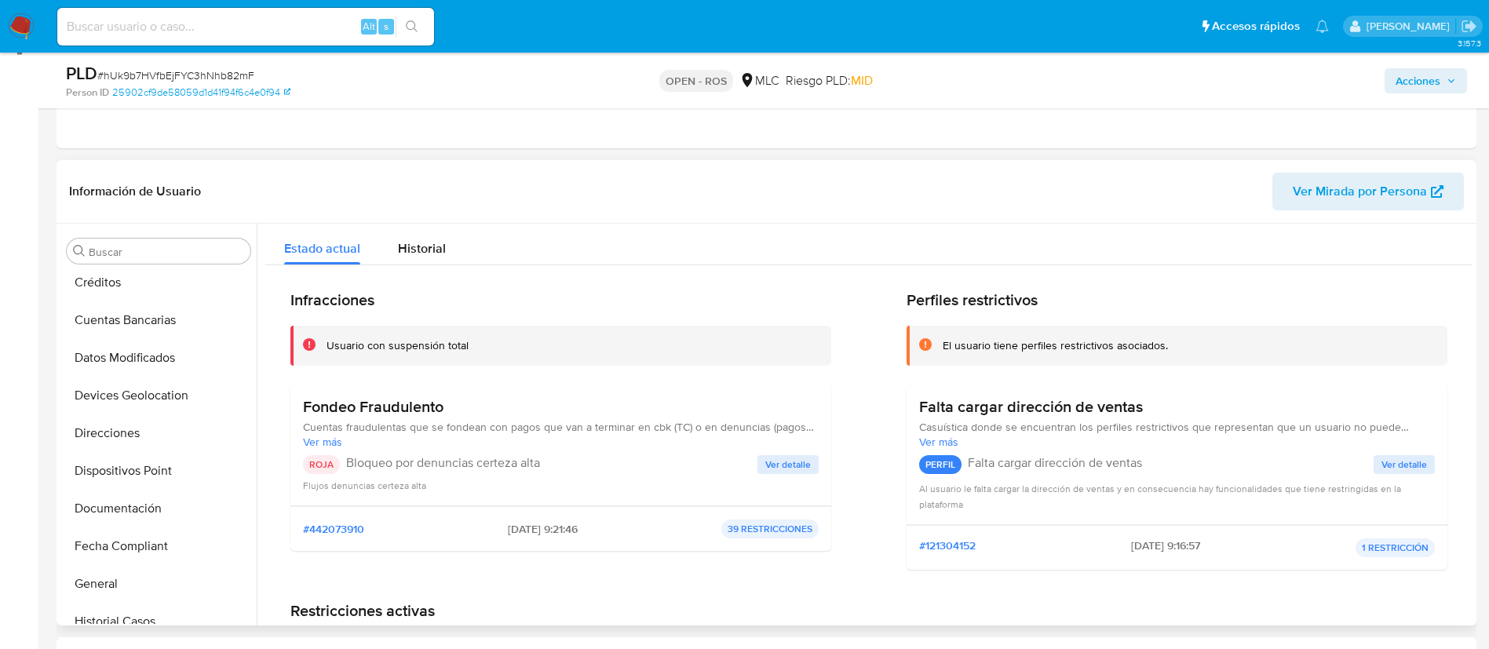
scroll to position [0, 0]
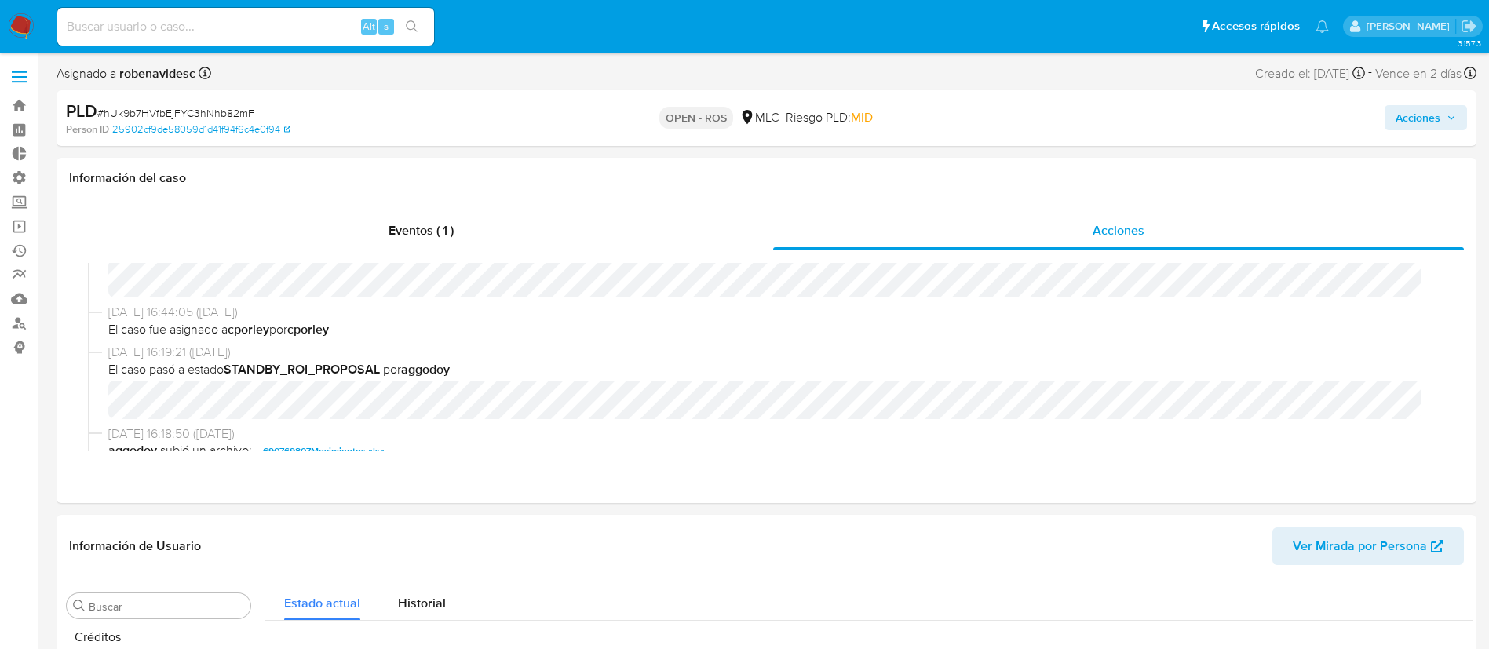
click at [1426, 107] on span "Acciones" at bounding box center [1418, 117] width 45 height 25
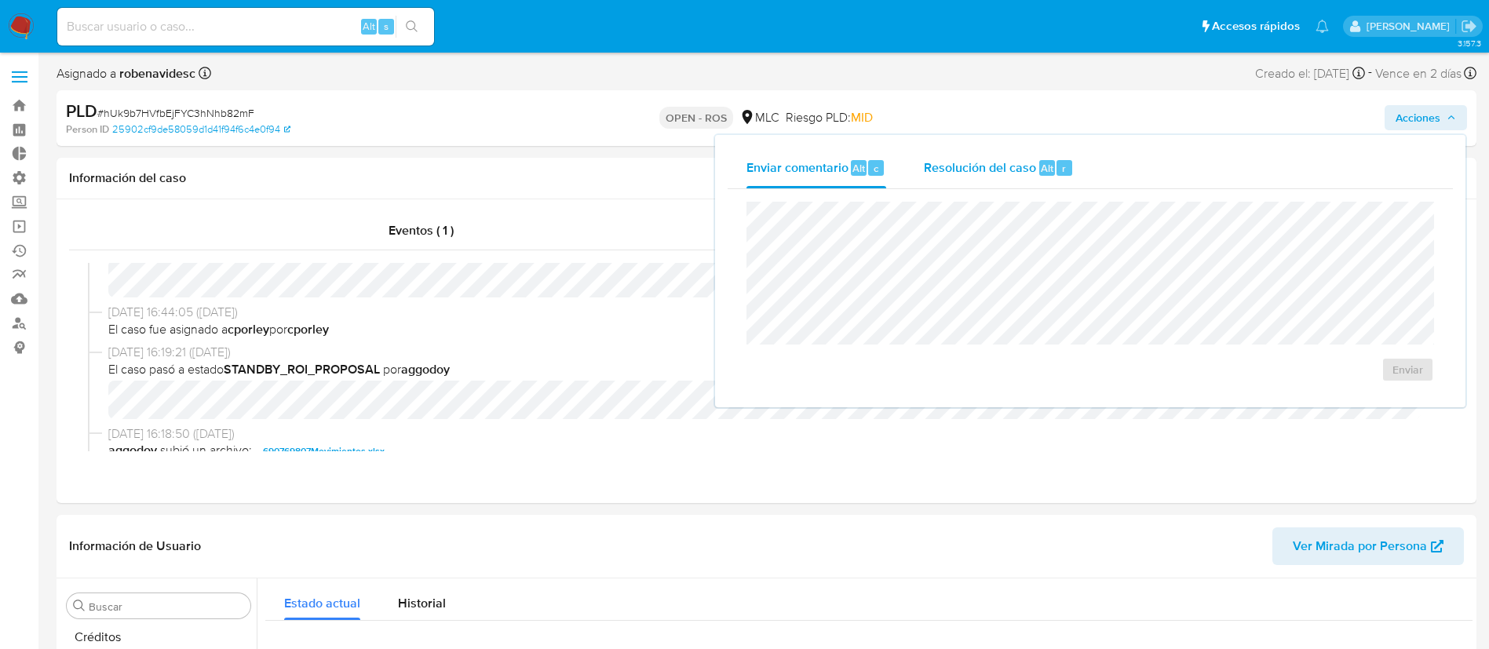
click at [1011, 170] on span "Resolución del caso" at bounding box center [980, 168] width 112 height 18
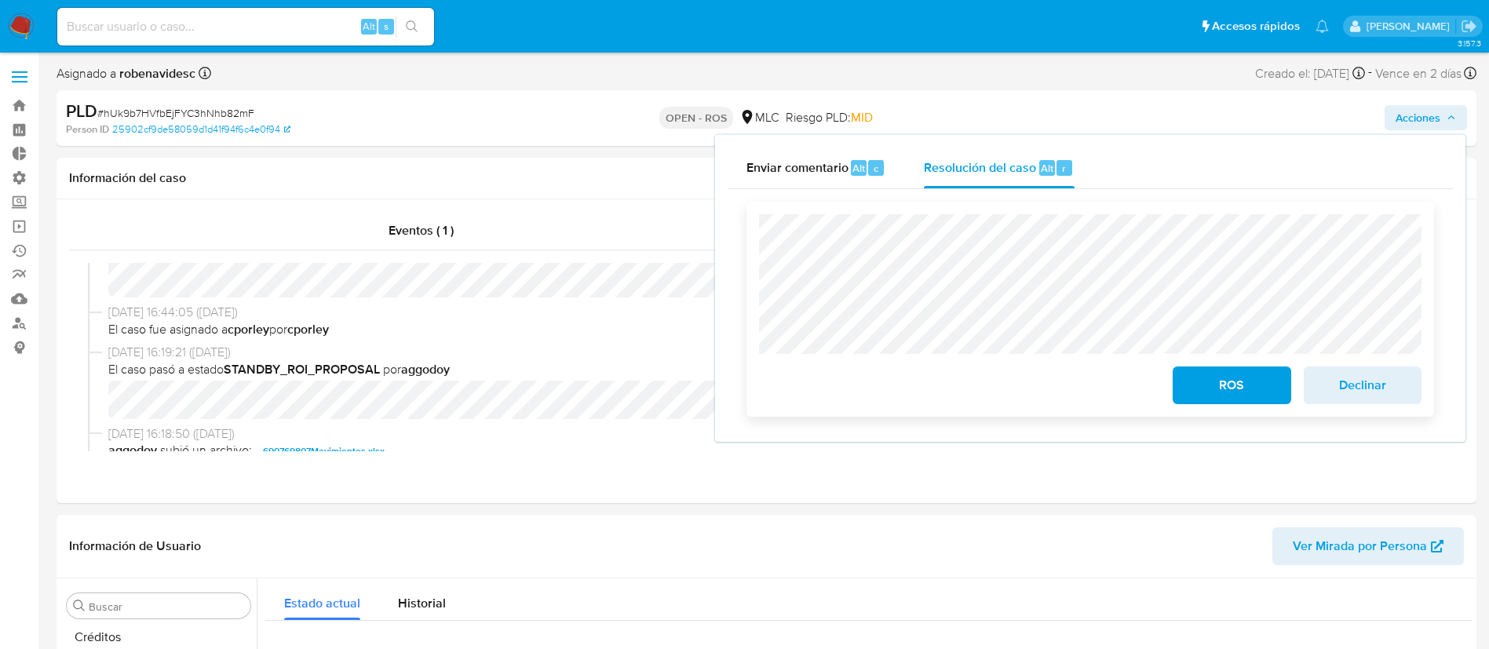
click at [752, 283] on div "ROS Declinar" at bounding box center [1090, 309] width 688 height 215
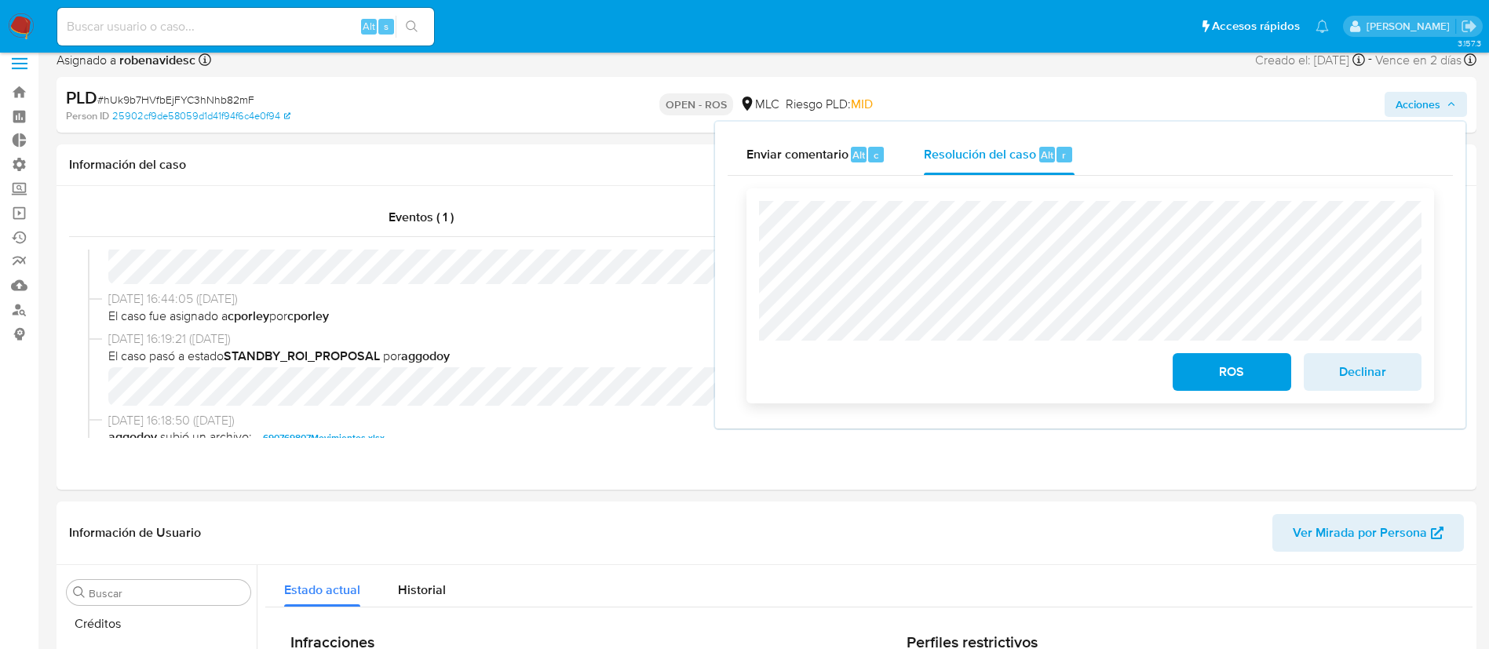
scroll to position [16, 0]
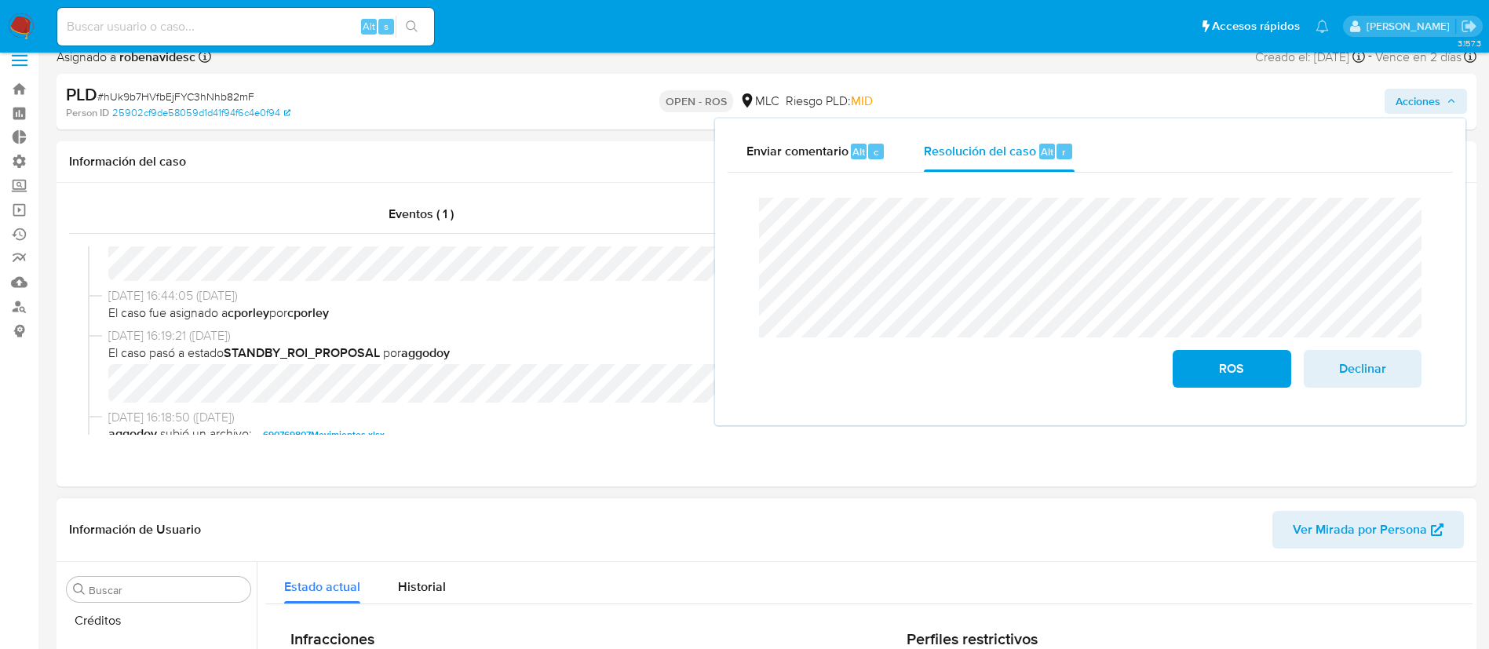
click at [814, 555] on div "Información de Usuario Ver Mirada por Persona" at bounding box center [767, 530] width 1420 height 64
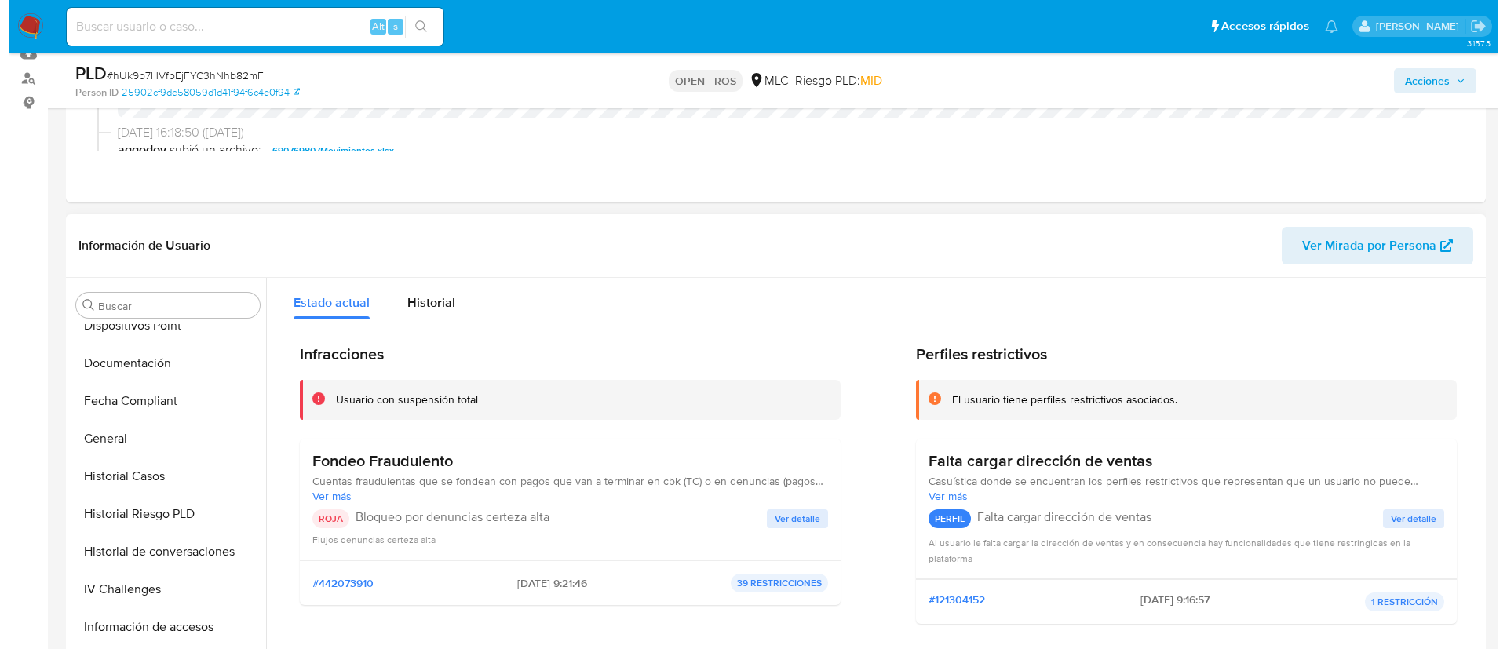
scroll to position [352, 0]
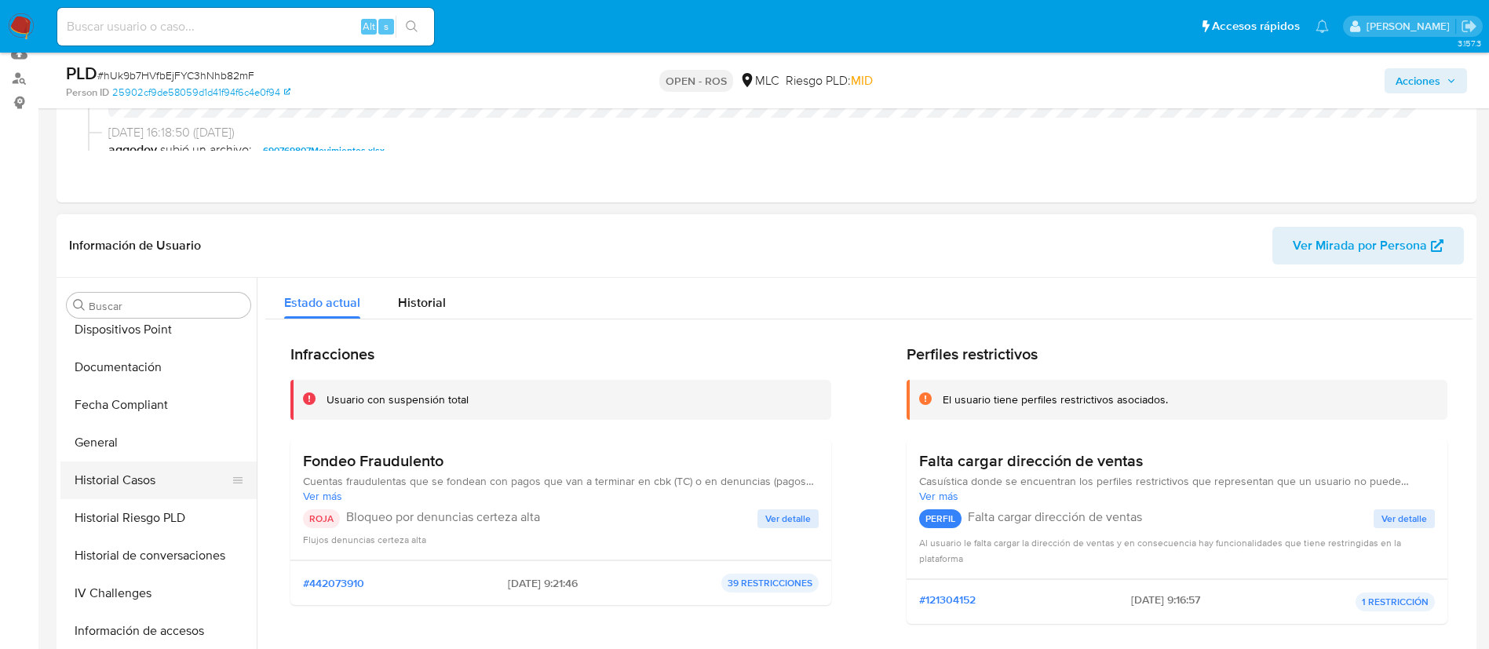
click at [110, 479] on button "Historial Casos" at bounding box center [152, 481] width 184 height 38
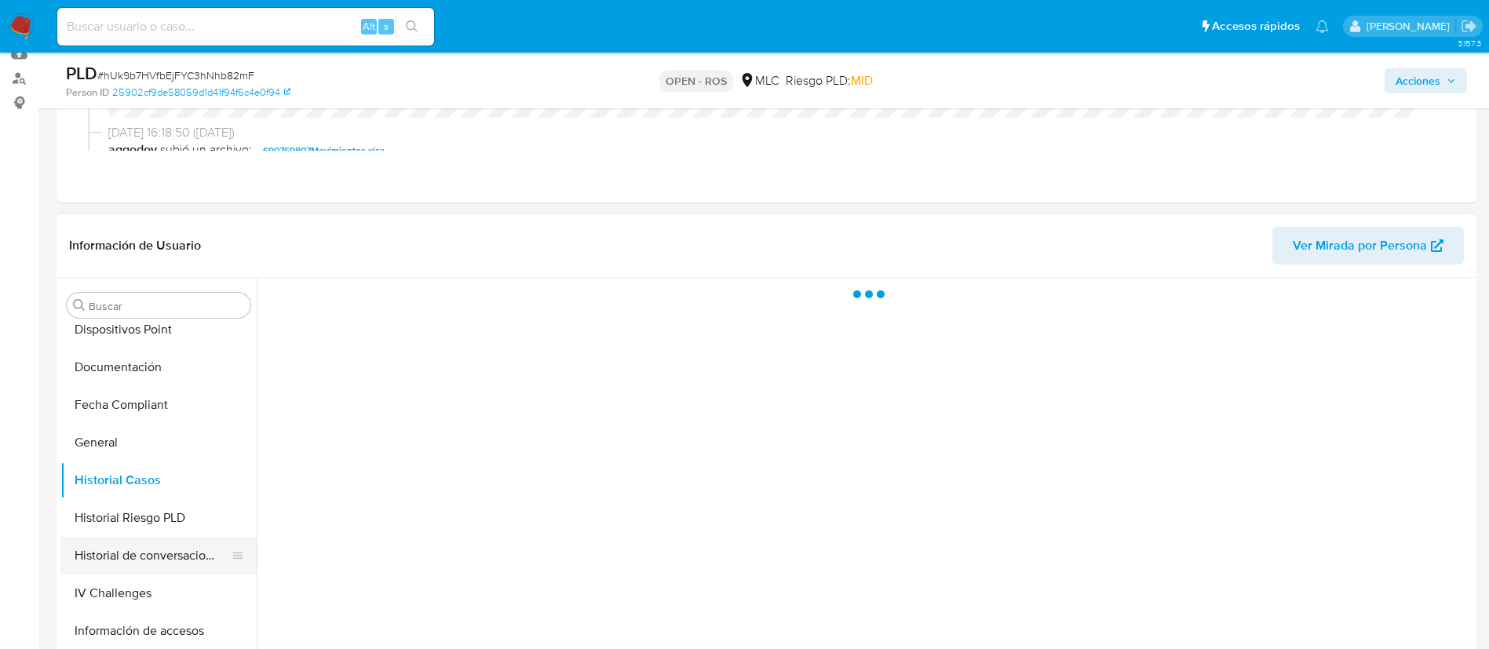
click at [133, 555] on button "Historial de conversaciones" at bounding box center [152, 556] width 184 height 38
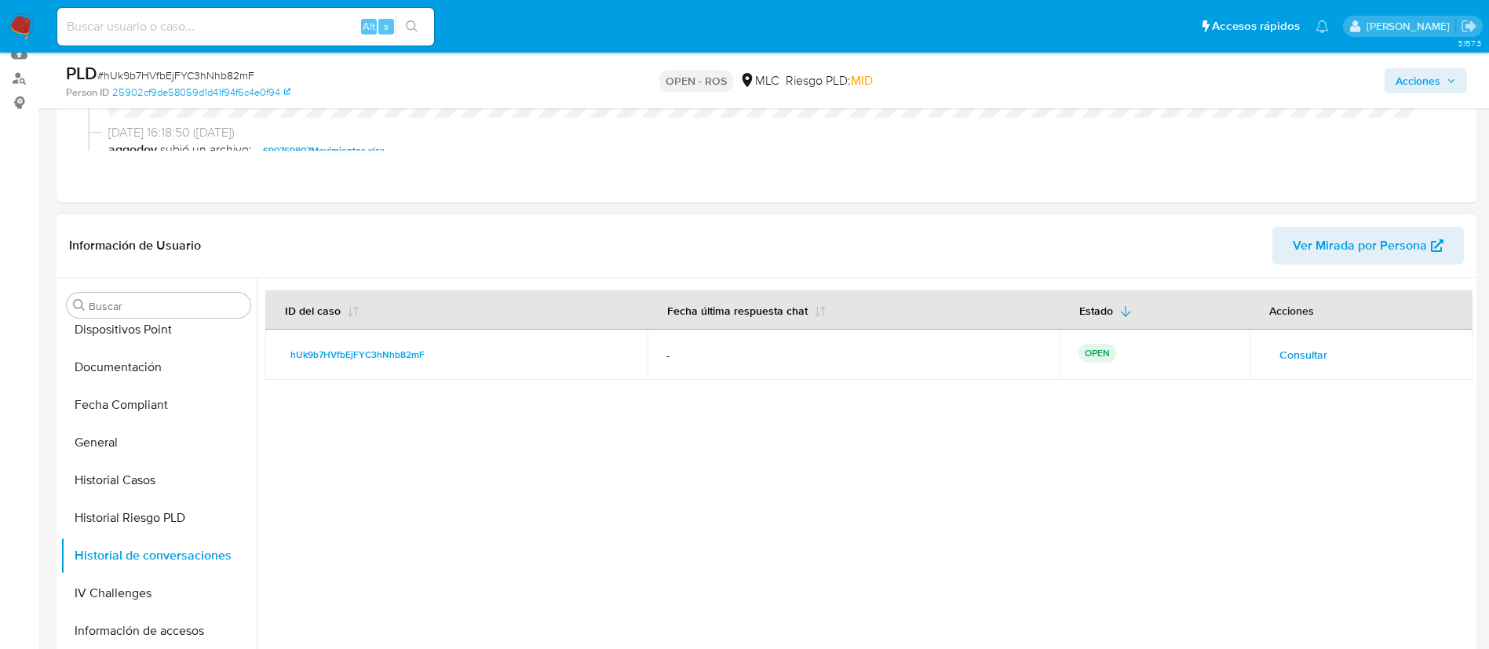
click at [1289, 345] on span "Consultar" at bounding box center [1303, 355] width 48 height 22
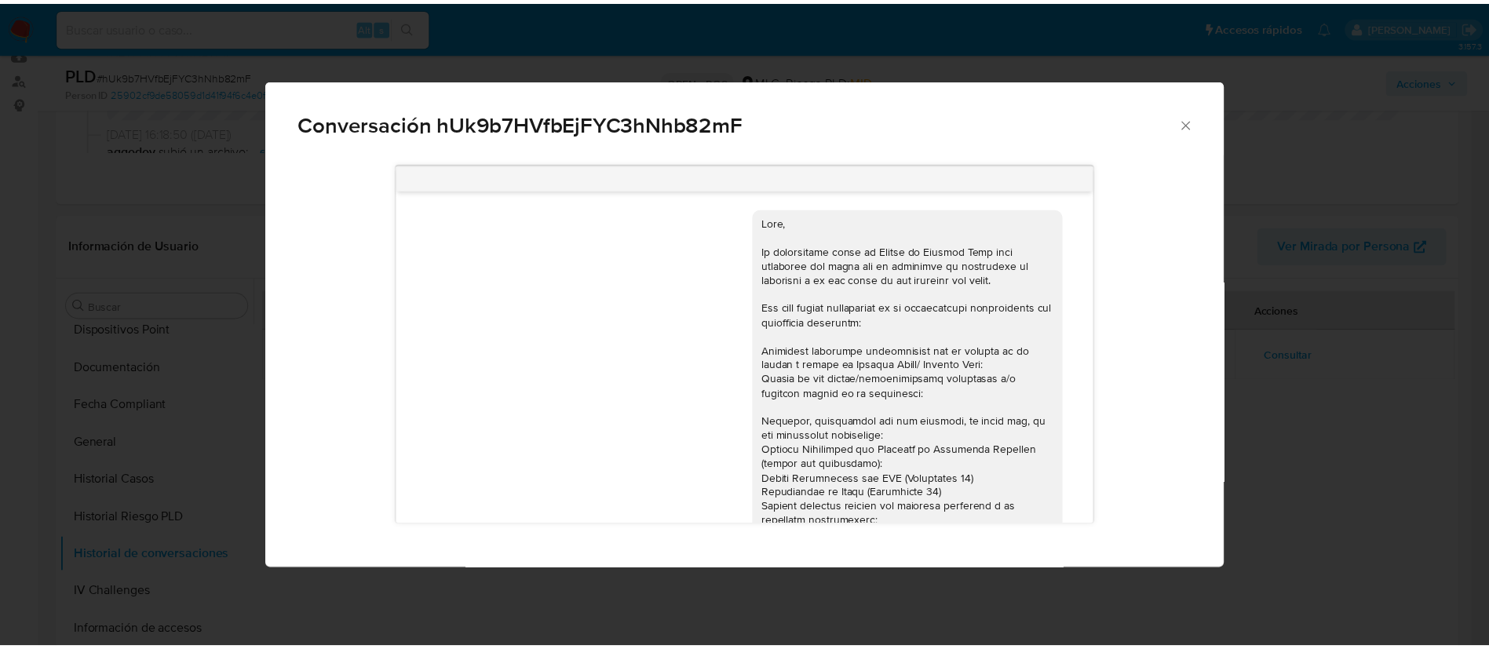
scroll to position [355, 0]
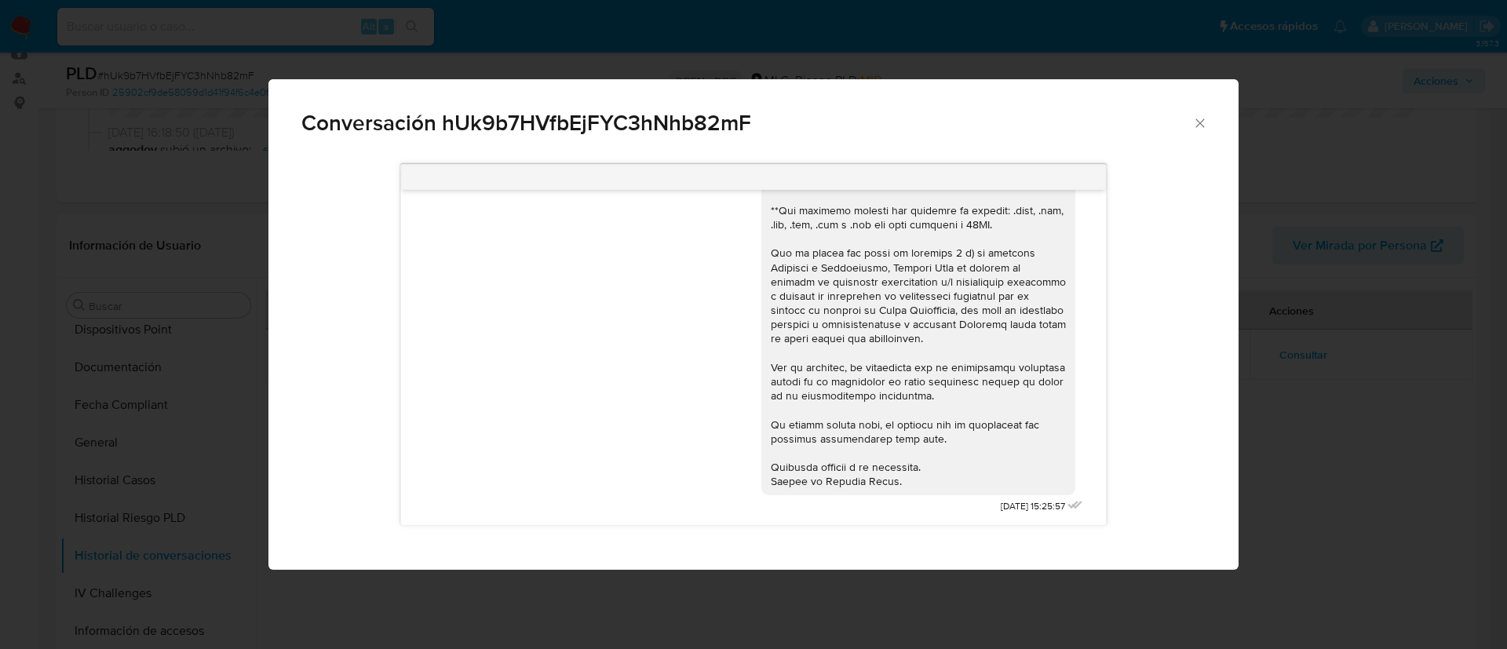
click at [1206, 118] on icon "Cerrar" at bounding box center [1200, 123] width 16 height 16
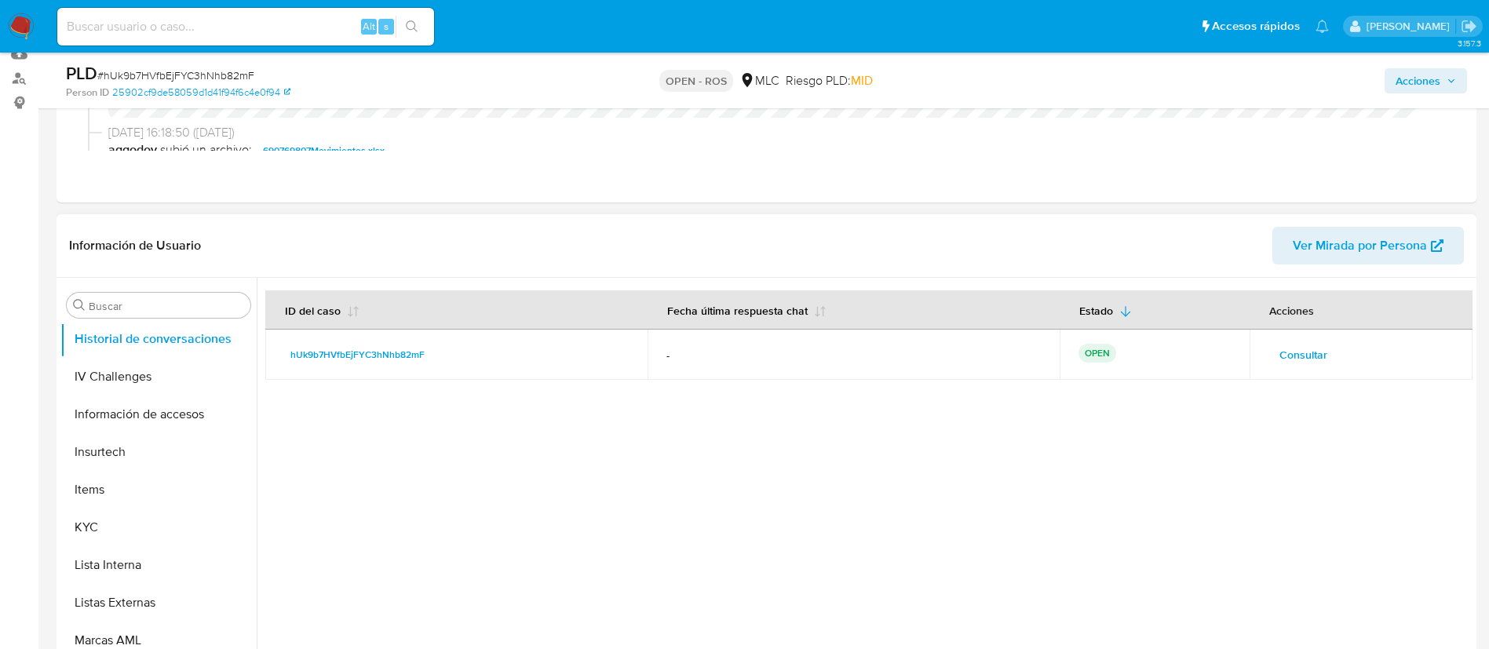
scroll to position [582, 0]
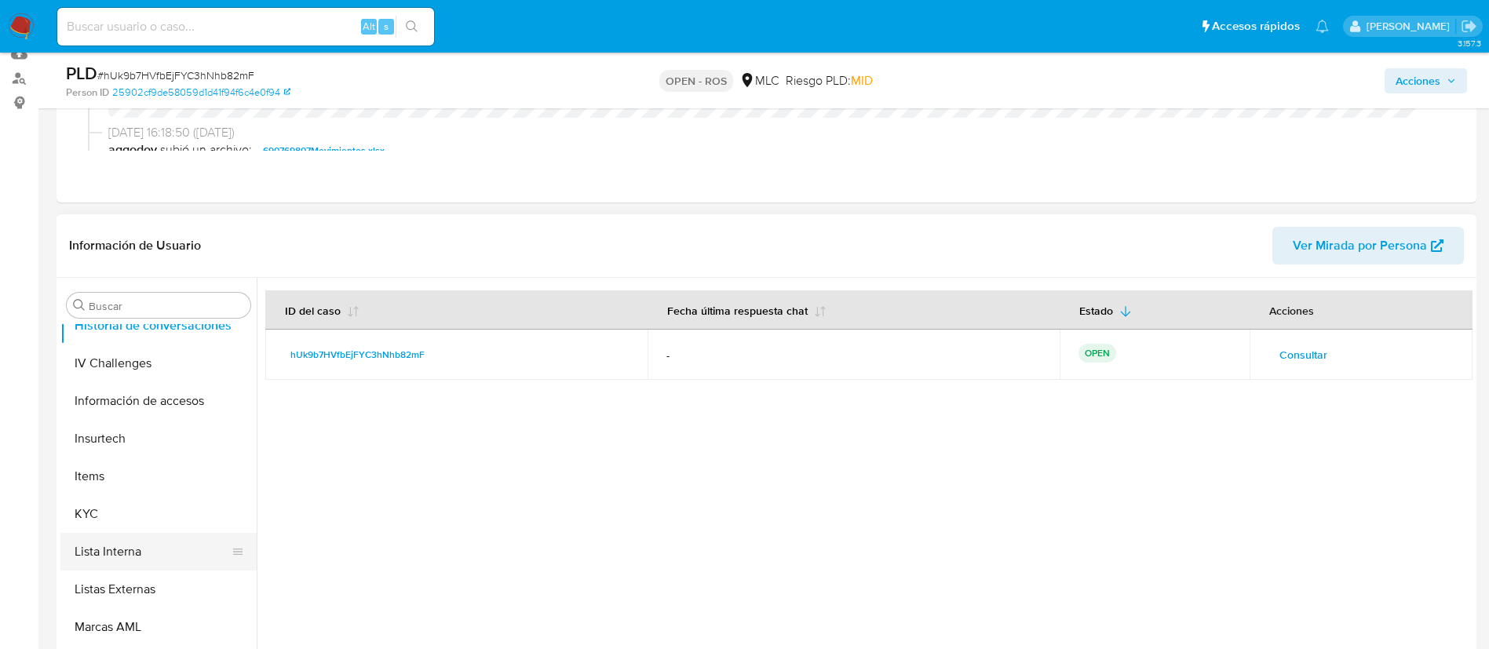
click at [105, 533] on button "Lista Interna" at bounding box center [152, 552] width 184 height 38
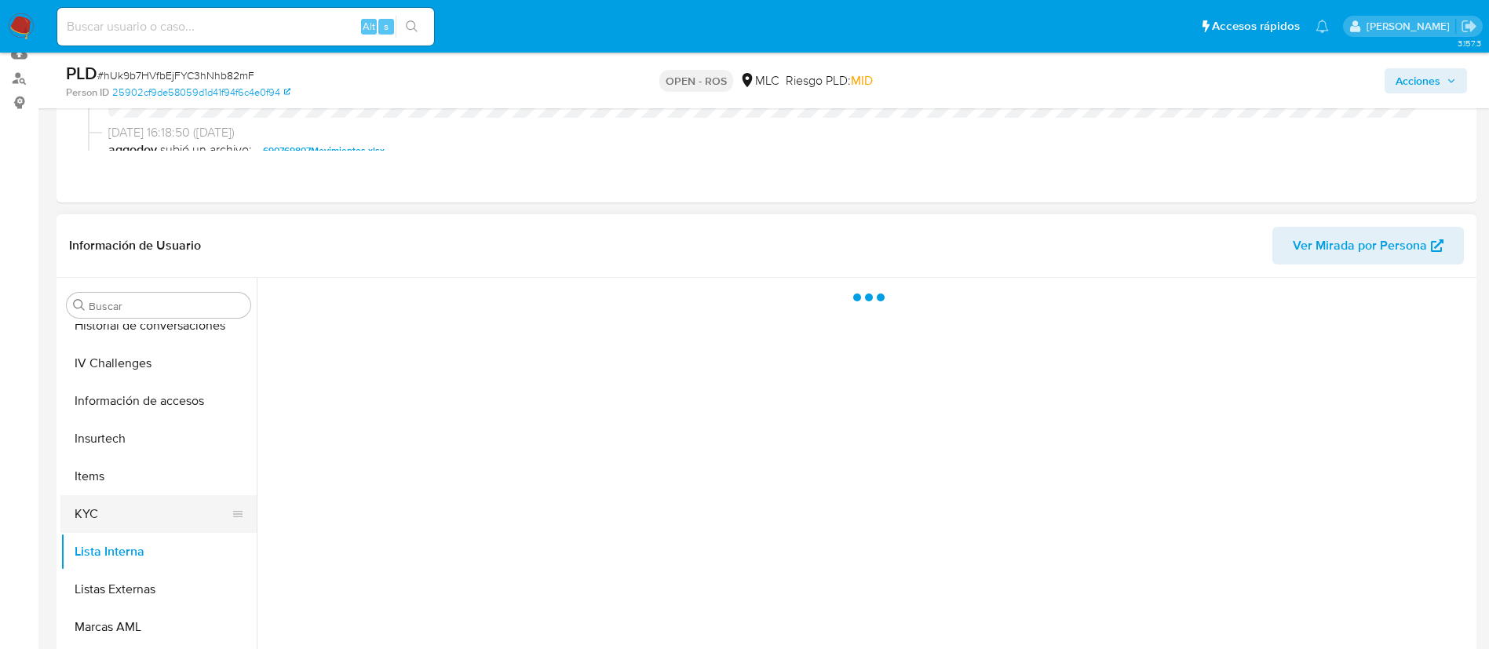
click at [110, 524] on button "KYC" at bounding box center [152, 514] width 184 height 38
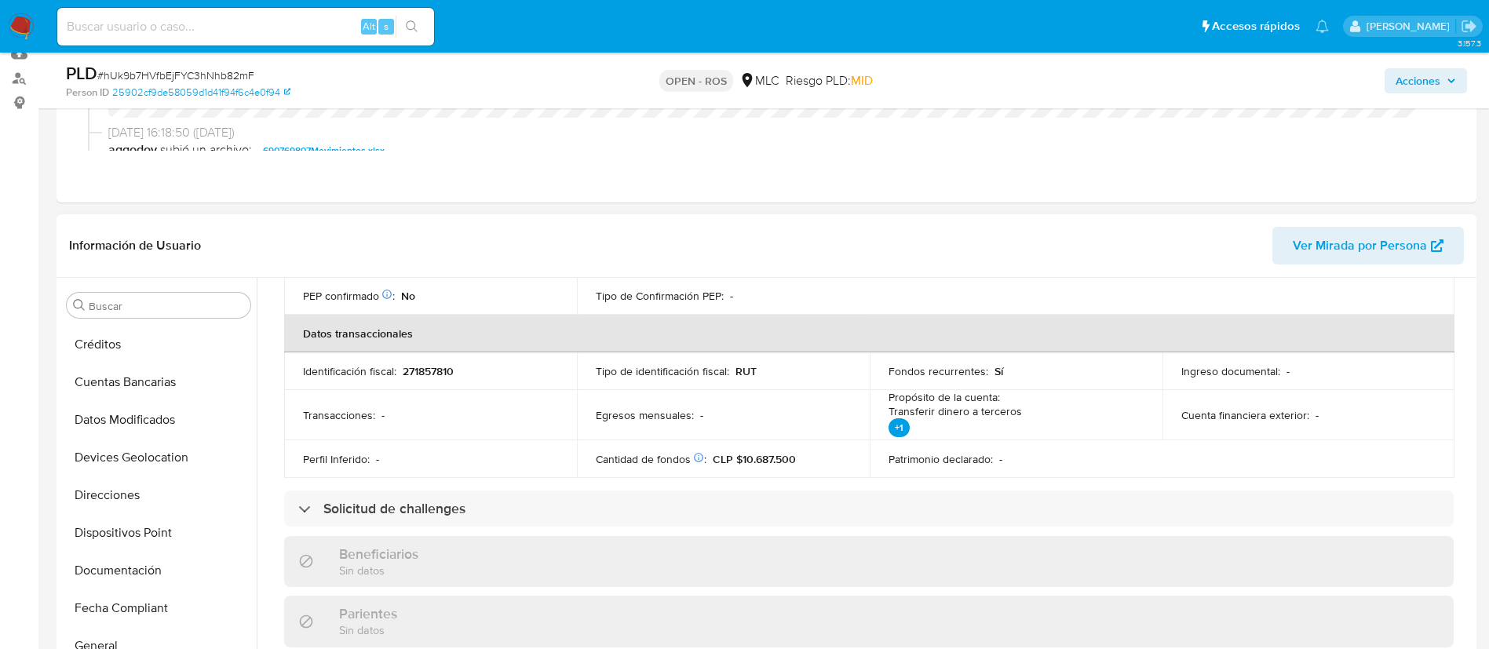
scroll to position [0, 0]
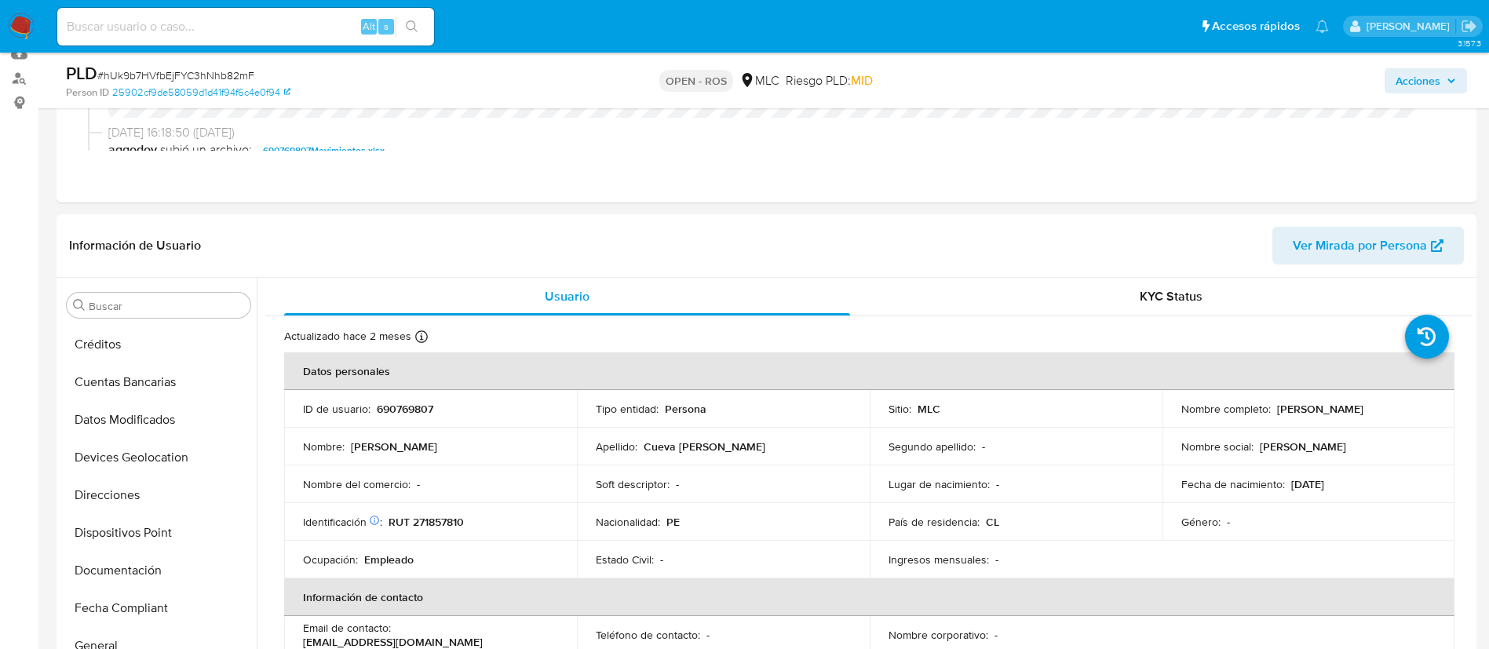
click at [1434, 81] on span "Acciones" at bounding box center [1418, 80] width 45 height 25
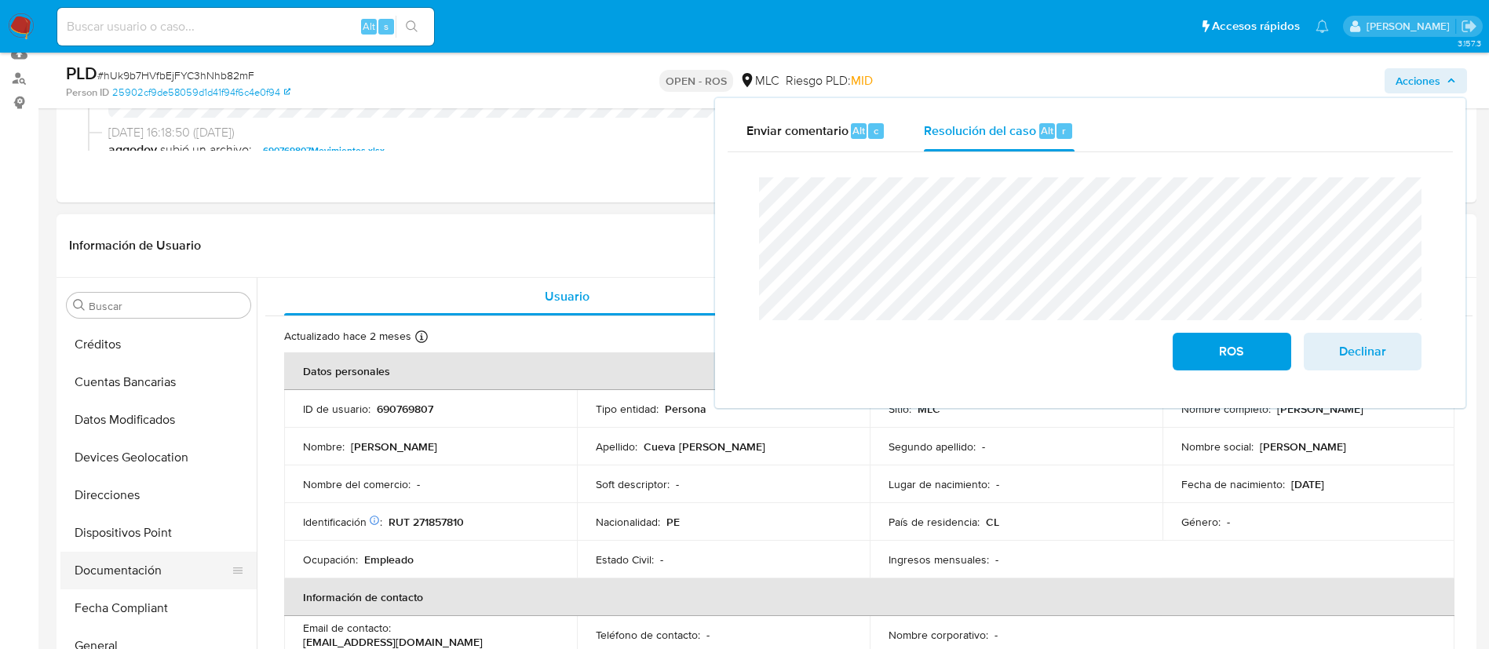
click at [93, 563] on button "Documentación" at bounding box center [152, 571] width 184 height 38
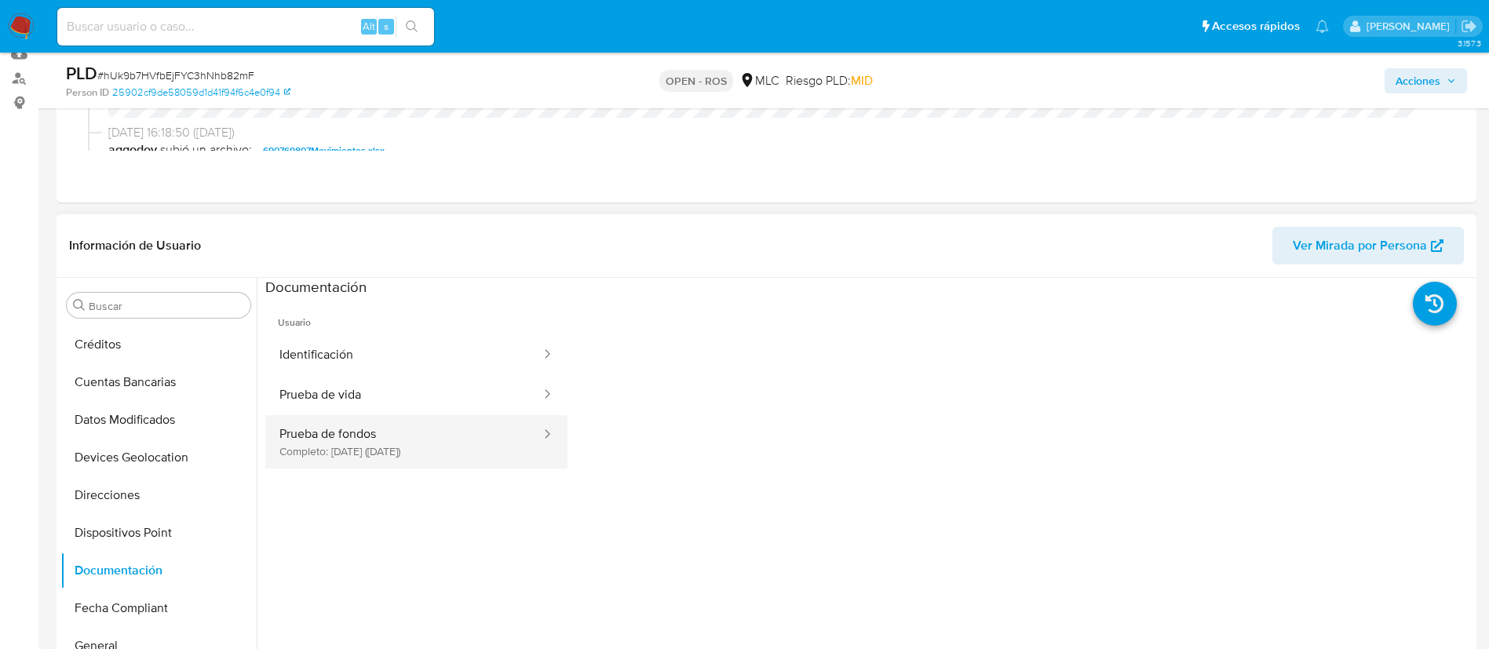
click at [360, 457] on button "Prueba de fondos Completo: 17/06/2025 (hace 3 meses)" at bounding box center [403, 441] width 277 height 53
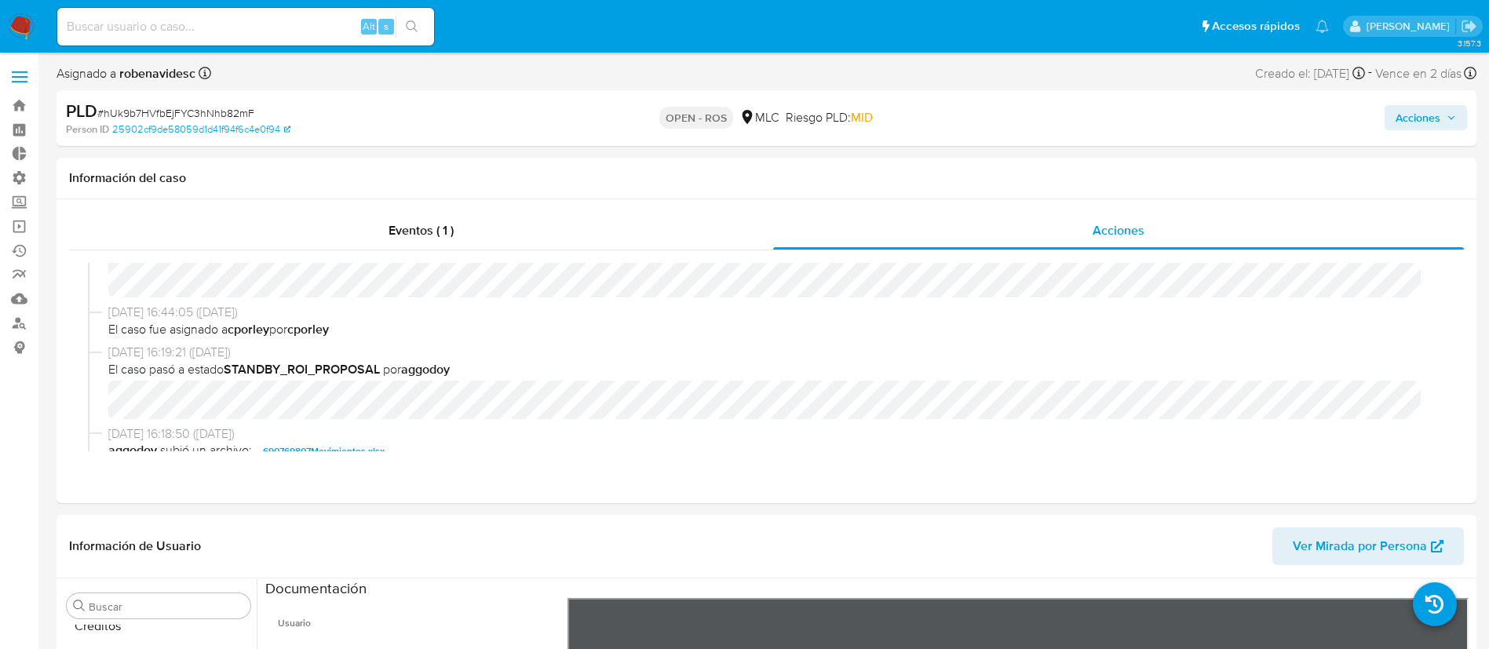
click at [1431, 124] on span "Acciones" at bounding box center [1418, 117] width 45 height 25
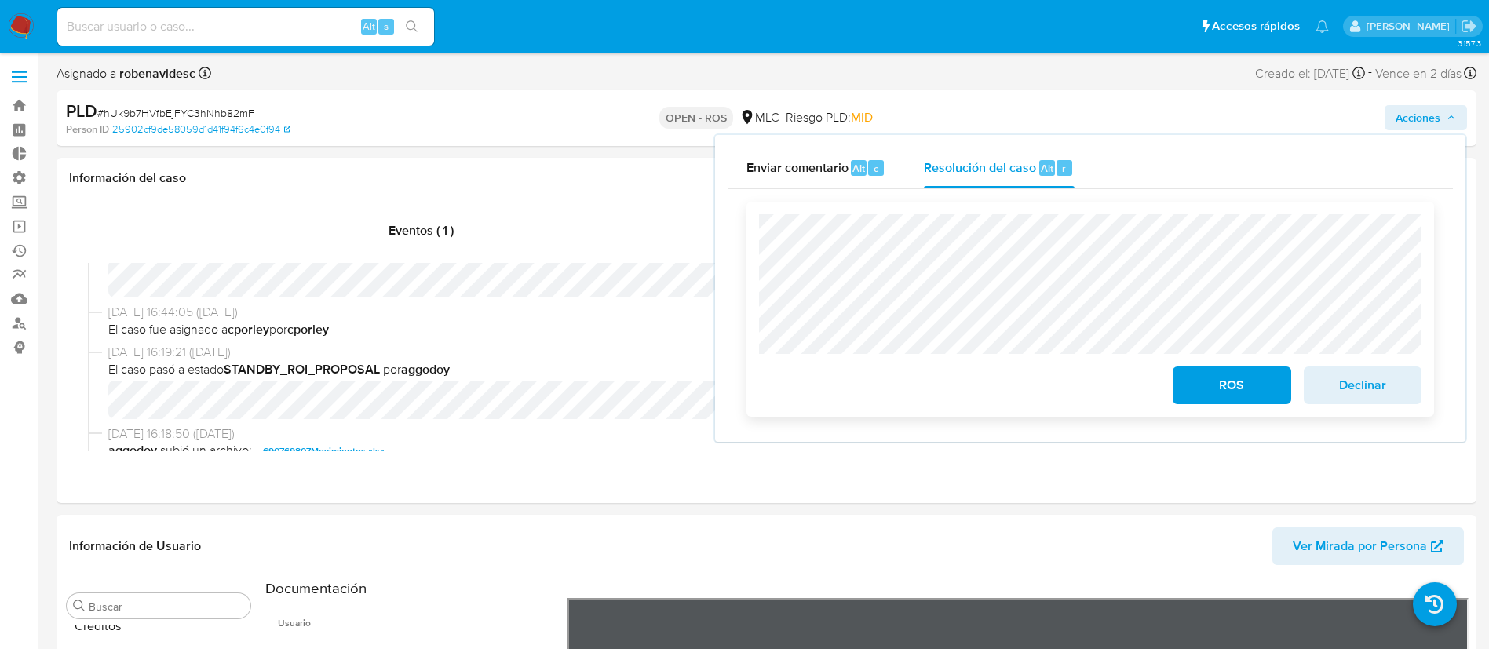
click at [1220, 398] on span "ROS" at bounding box center [1231, 385] width 77 height 35
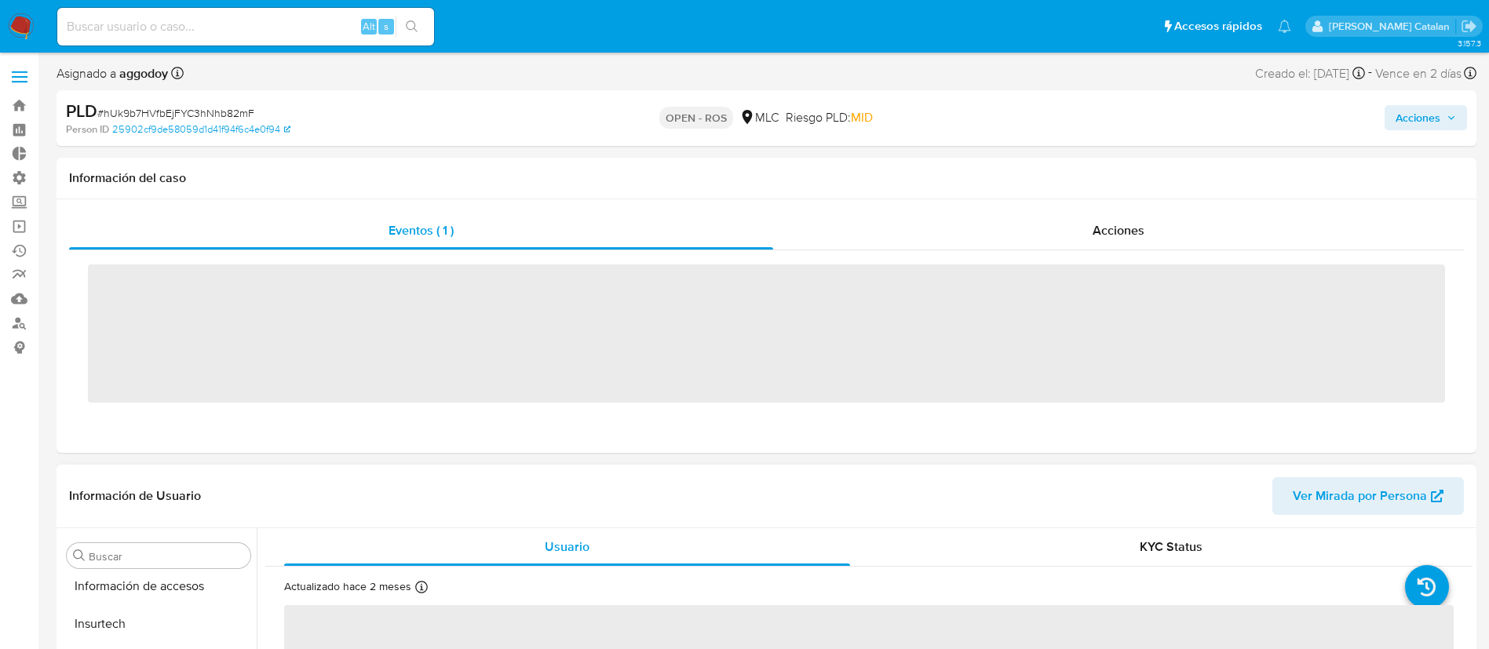
scroll to position [663, 0]
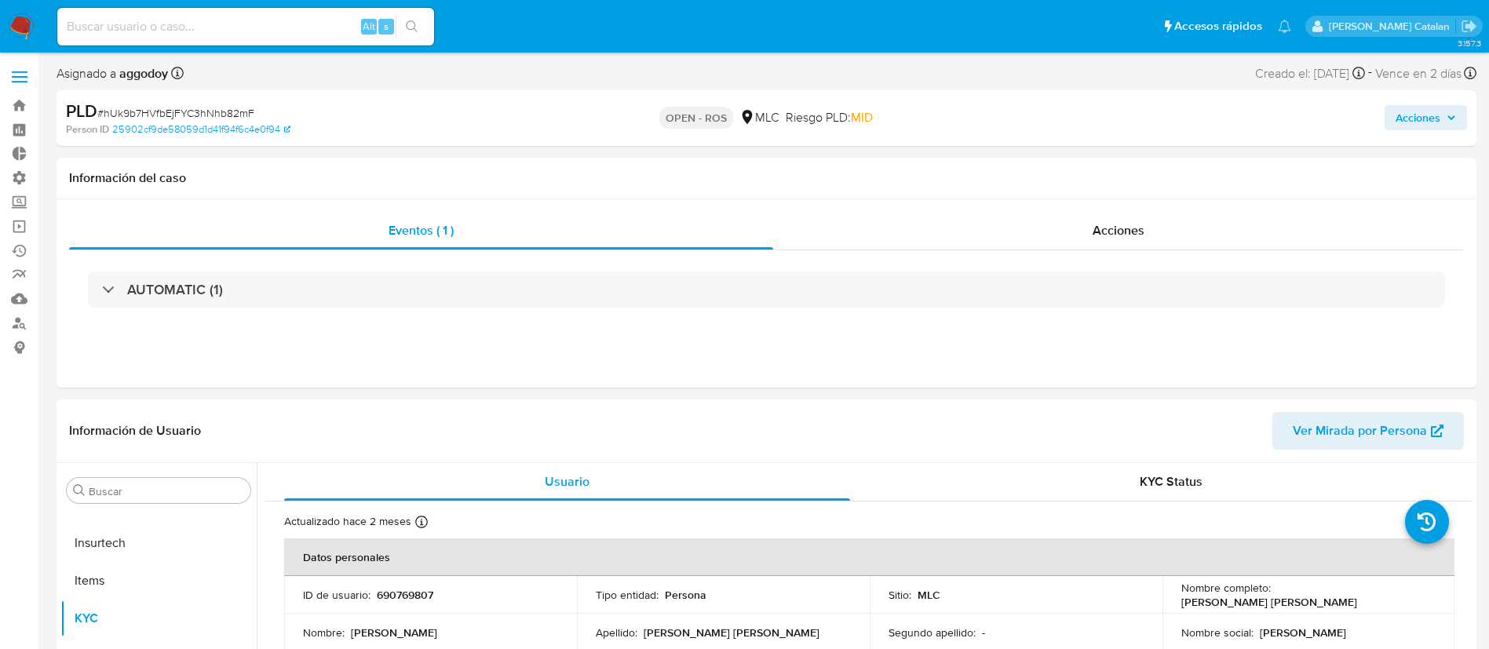
select select "10"
click at [1126, 235] on span "Acciones" at bounding box center [1119, 230] width 52 height 18
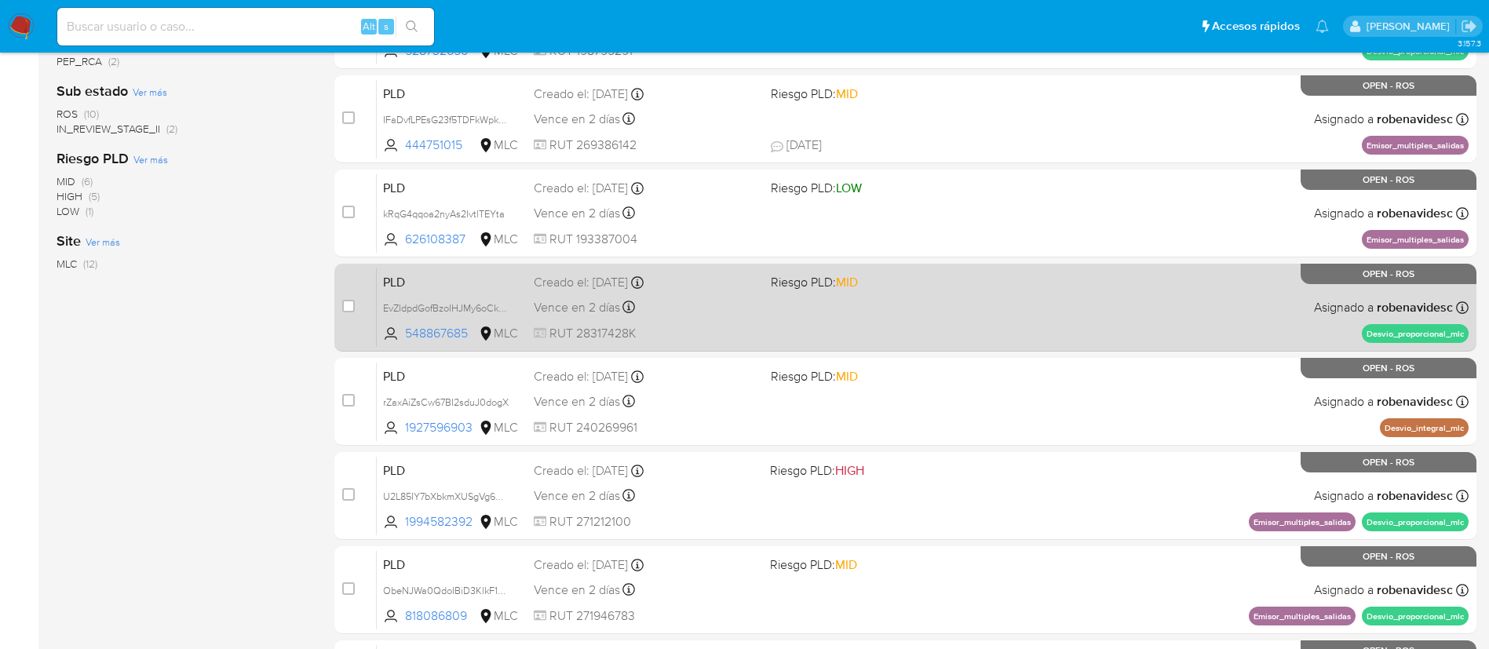
scroll to position [445, 0]
click at [839, 320] on div "PLD EvZIdpdGofBzoIHJMy6oCkEo 548867685 MLC Riesgo PLD: MID Creado el: [DATE] Cr…" at bounding box center [923, 306] width 1092 height 79
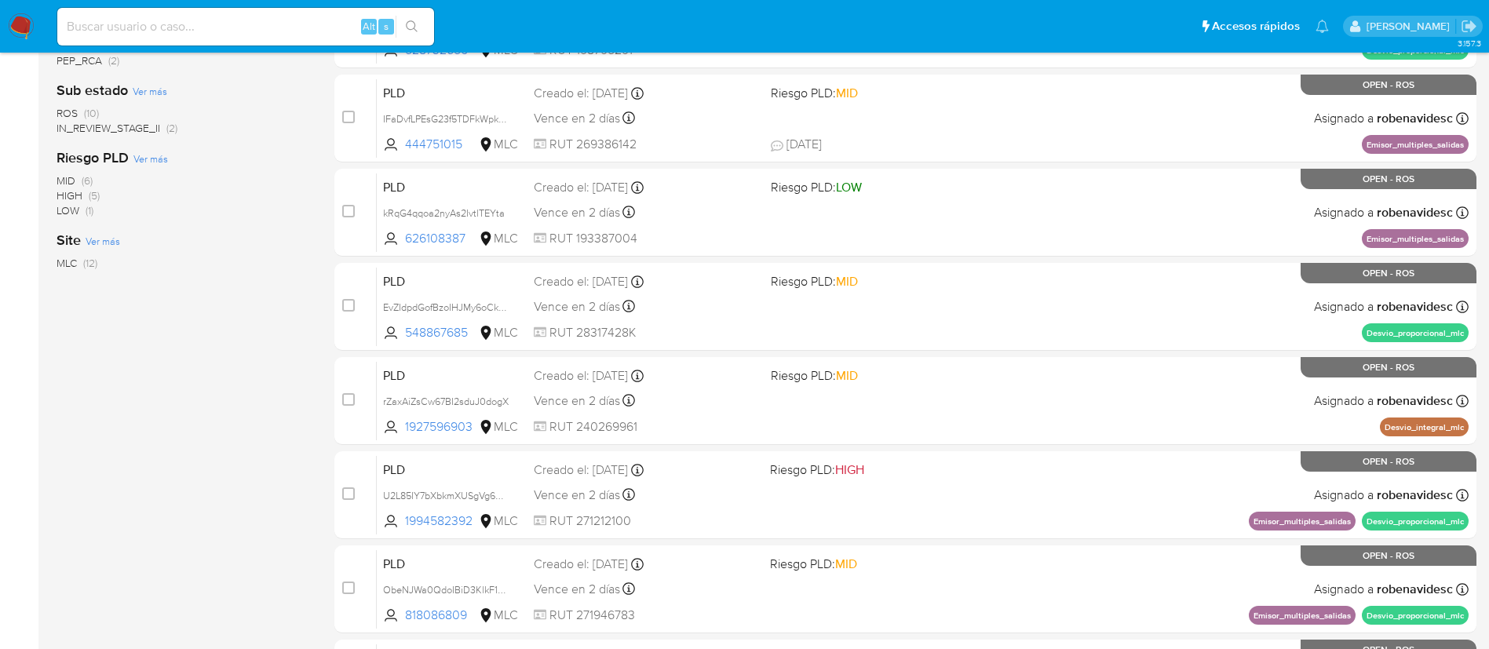
scroll to position [0, 0]
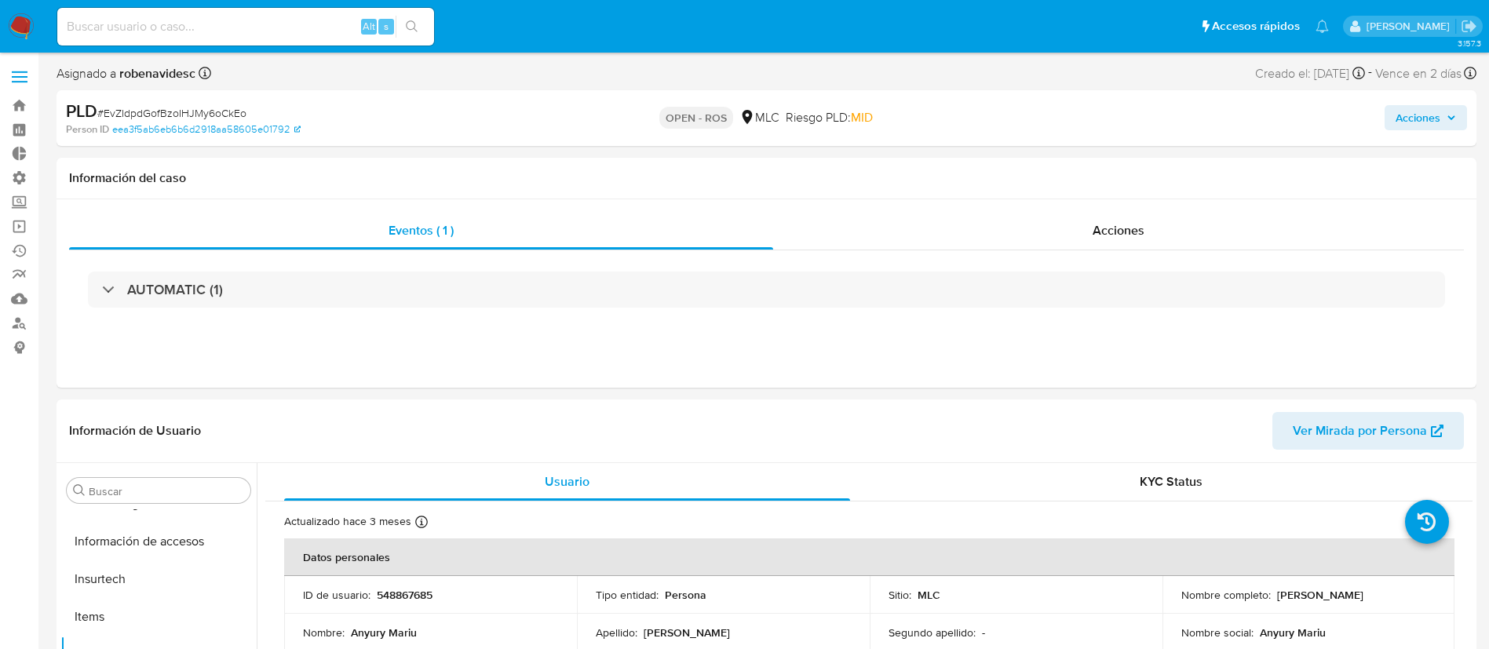
select select "10"
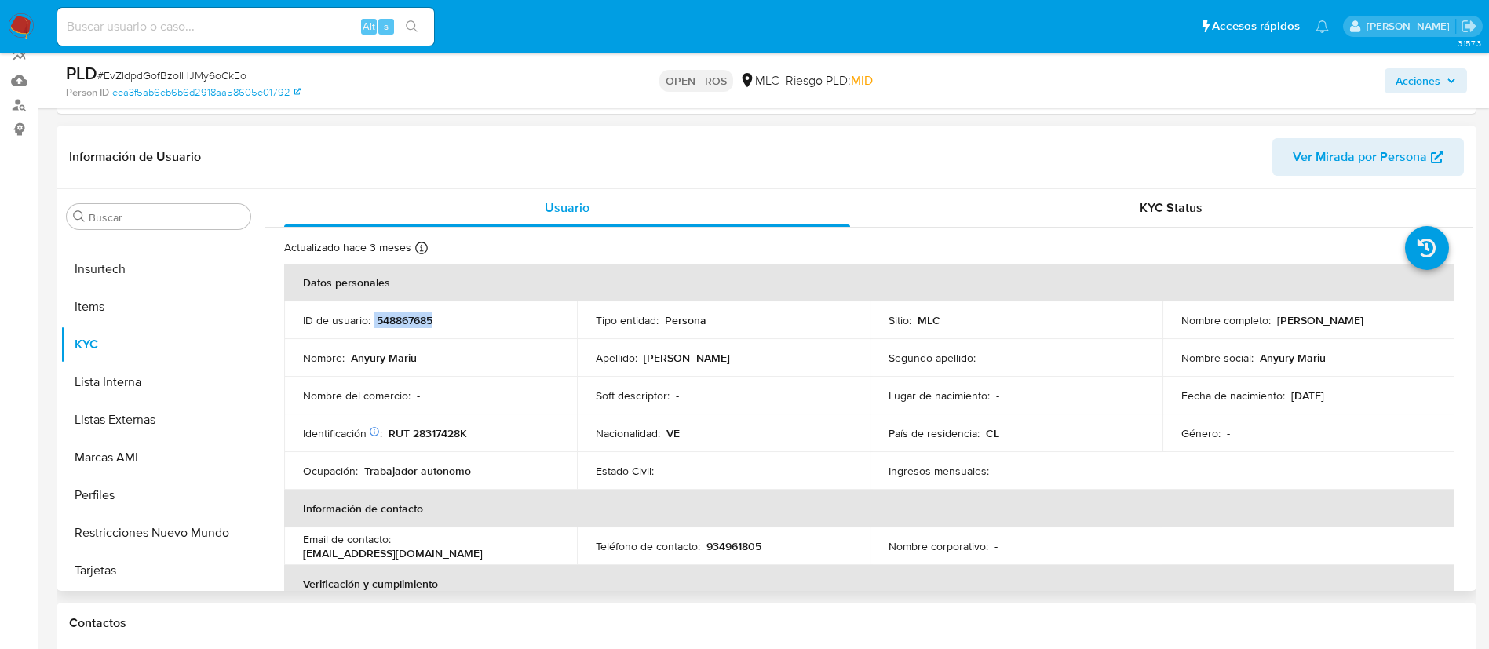
drag, startPoint x: 431, startPoint y: 320, endPoint x: 374, endPoint y: 320, distance: 57.3
click at [374, 320] on div "ID de usuario : 548867685" at bounding box center [430, 320] width 255 height 14
copy div "548867685"
click at [760, 400] on div "Soft descriptor : -" at bounding box center [723, 396] width 255 height 14
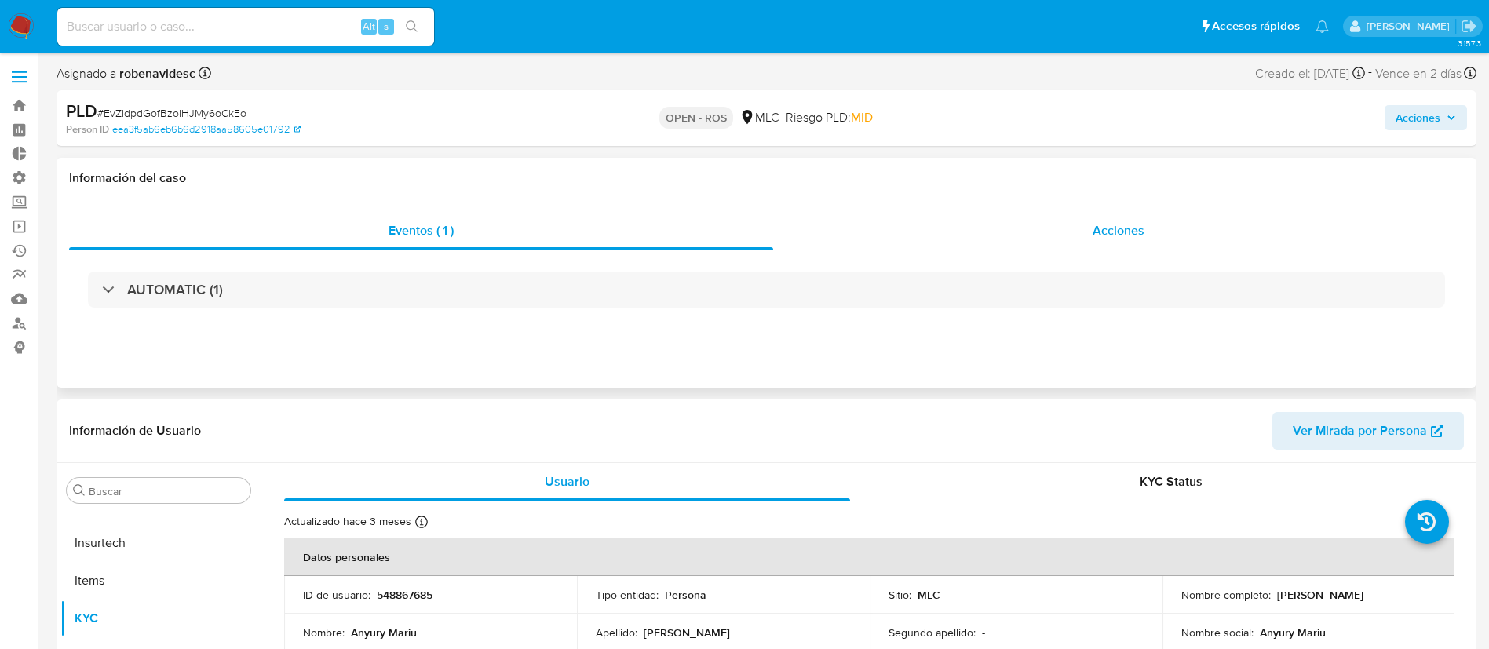
click at [1055, 245] on div "Acciones" at bounding box center [1118, 231] width 691 height 38
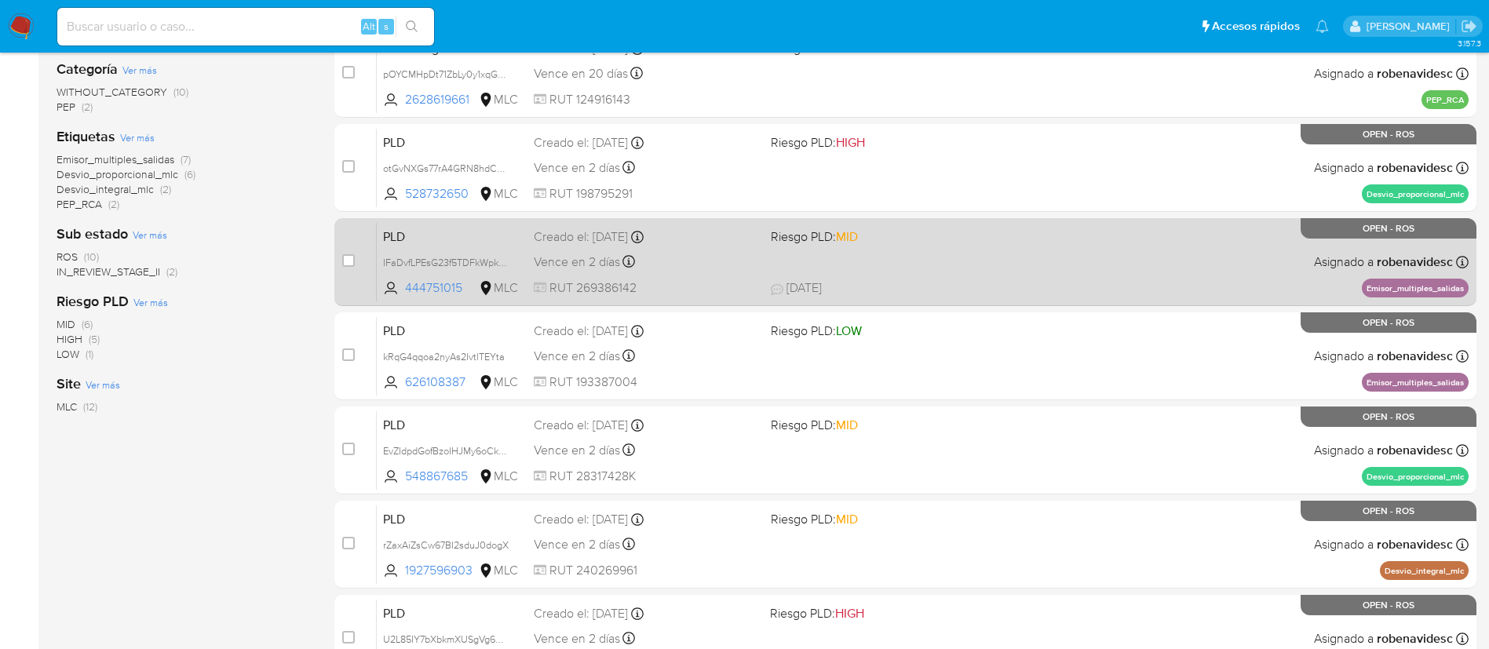
scroll to position [304, 0]
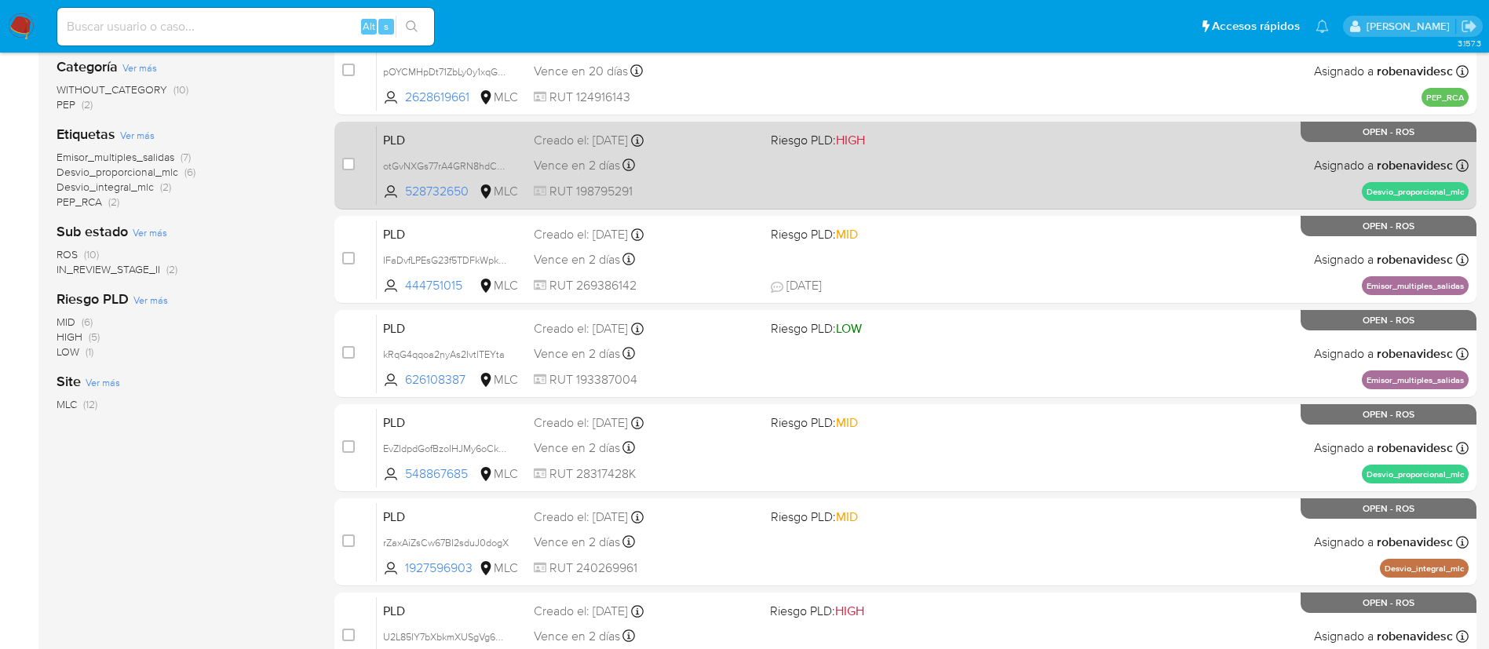
click at [1047, 190] on div "PLD otGvNXGs77rA4GRN8hdCDg8P 528732650 MLC Riesgo PLD: HIGH Creado el: [DATE] C…" at bounding box center [923, 165] width 1092 height 79
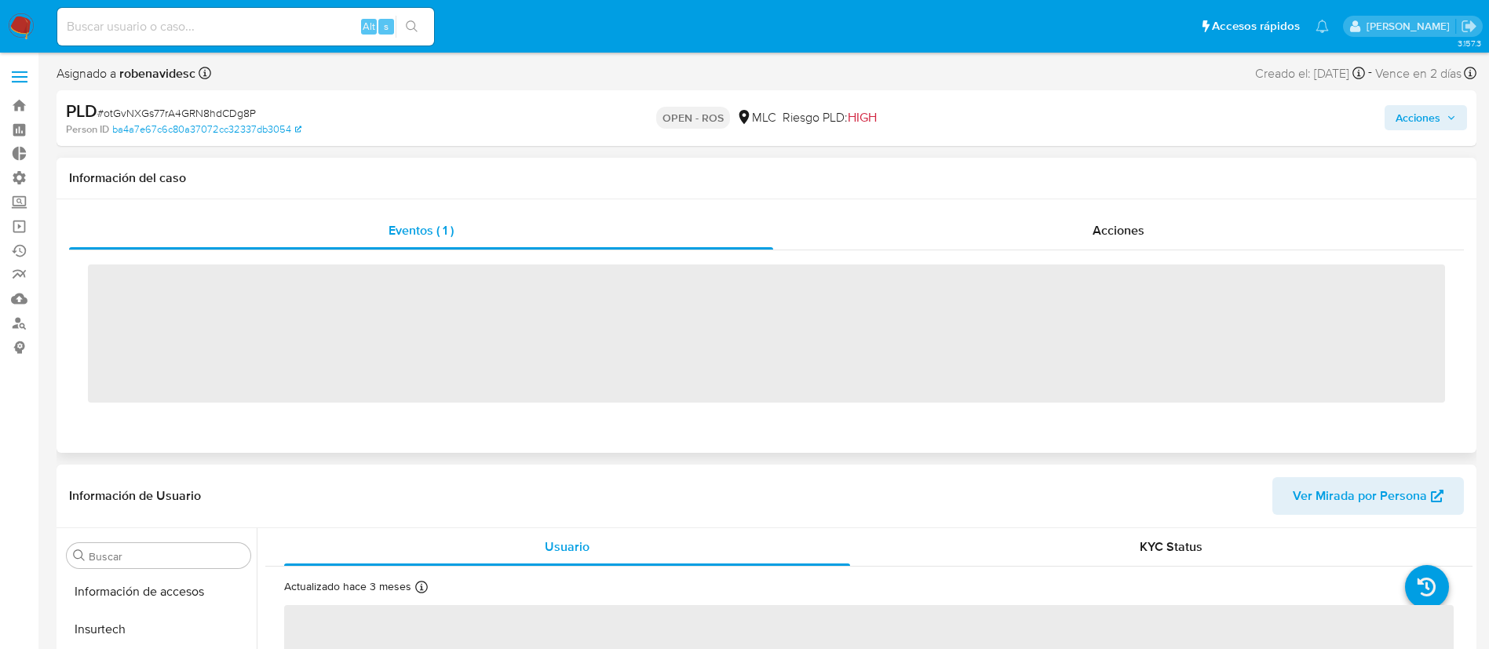
scroll to position [663, 0]
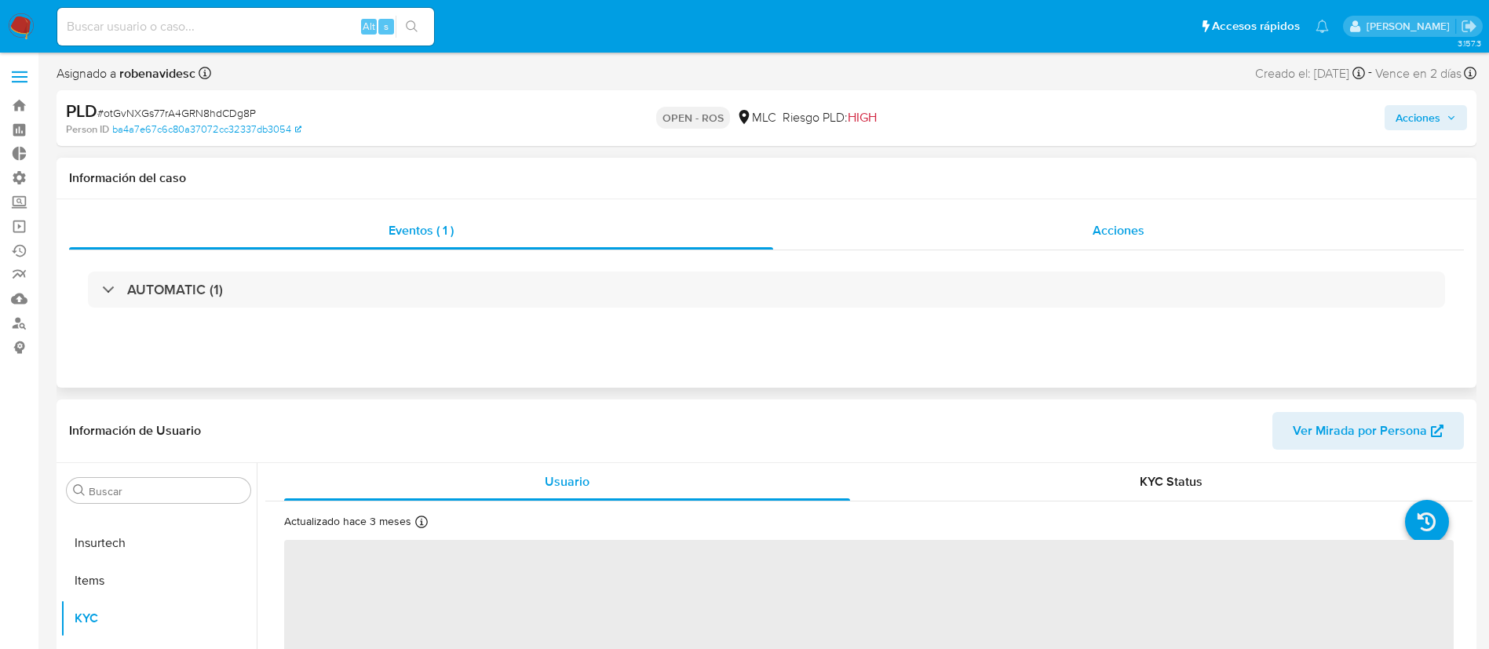
click at [1047, 221] on div "Acciones" at bounding box center [1118, 231] width 691 height 38
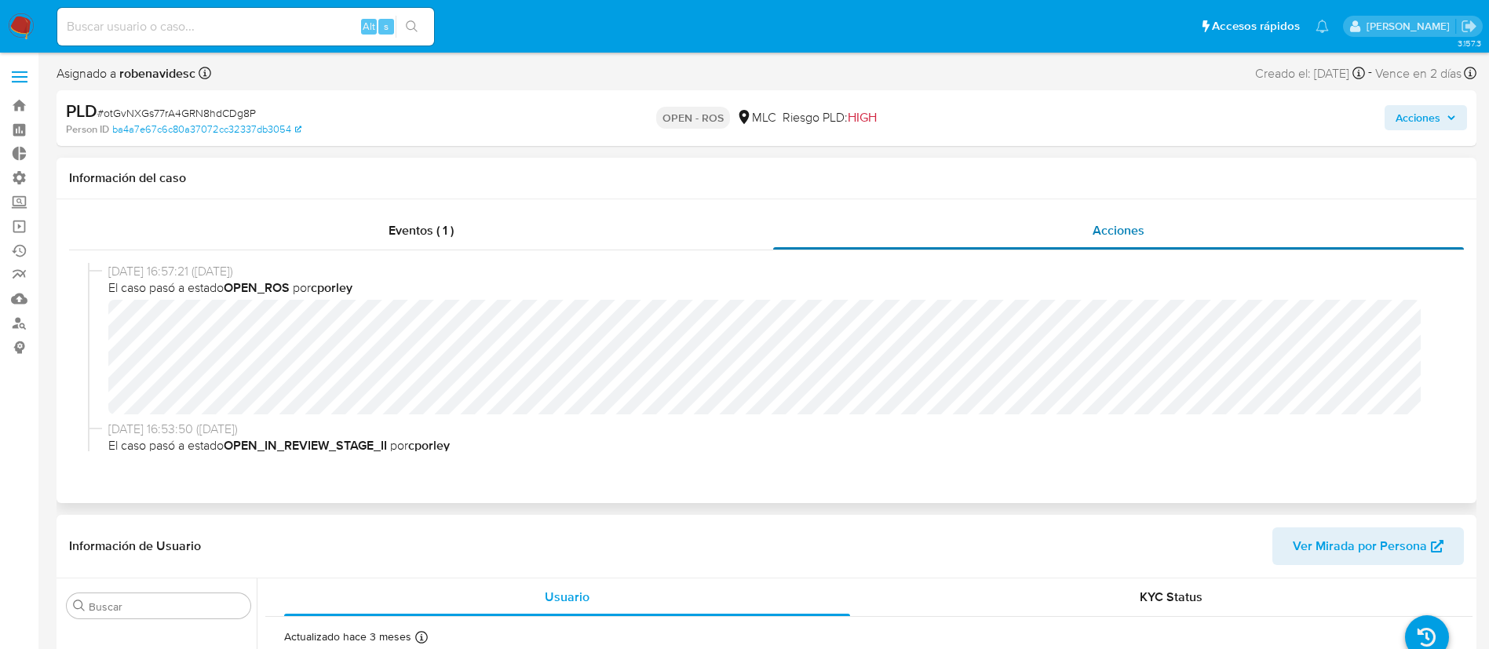
select select "10"
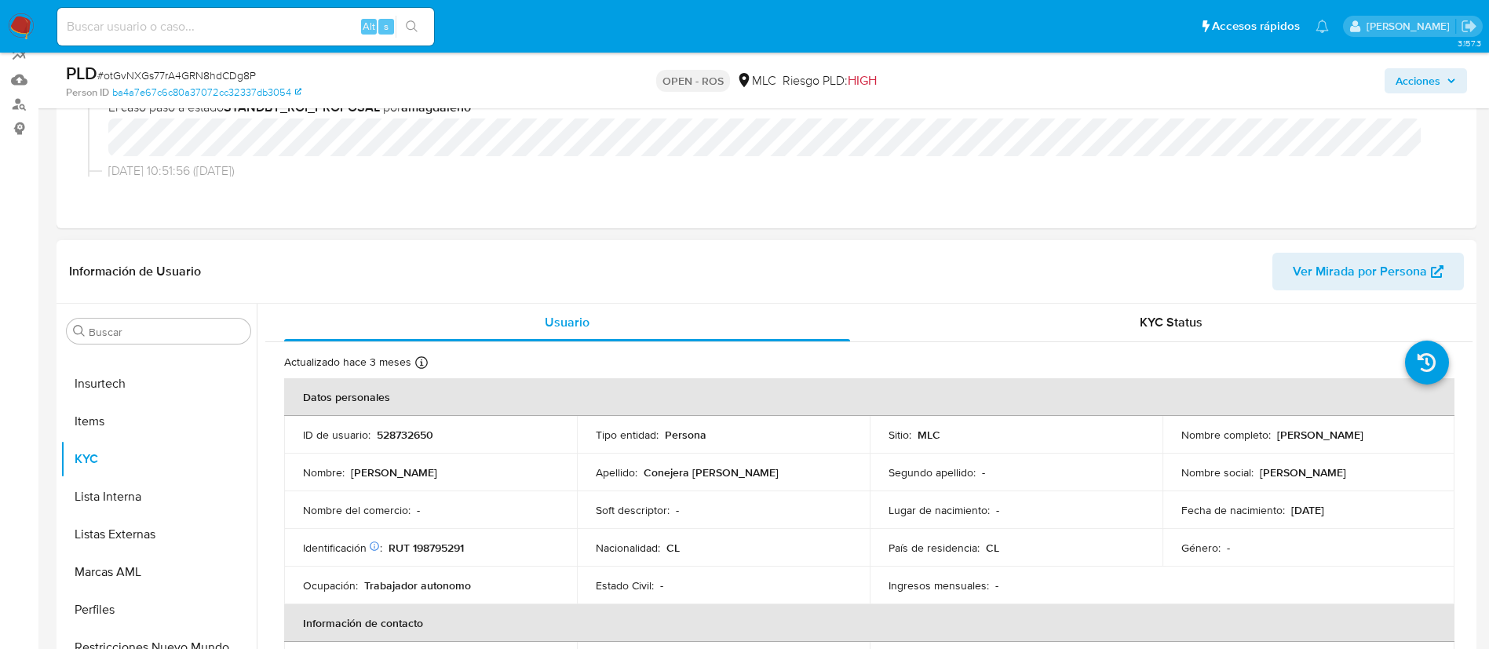
scroll to position [226, 0]
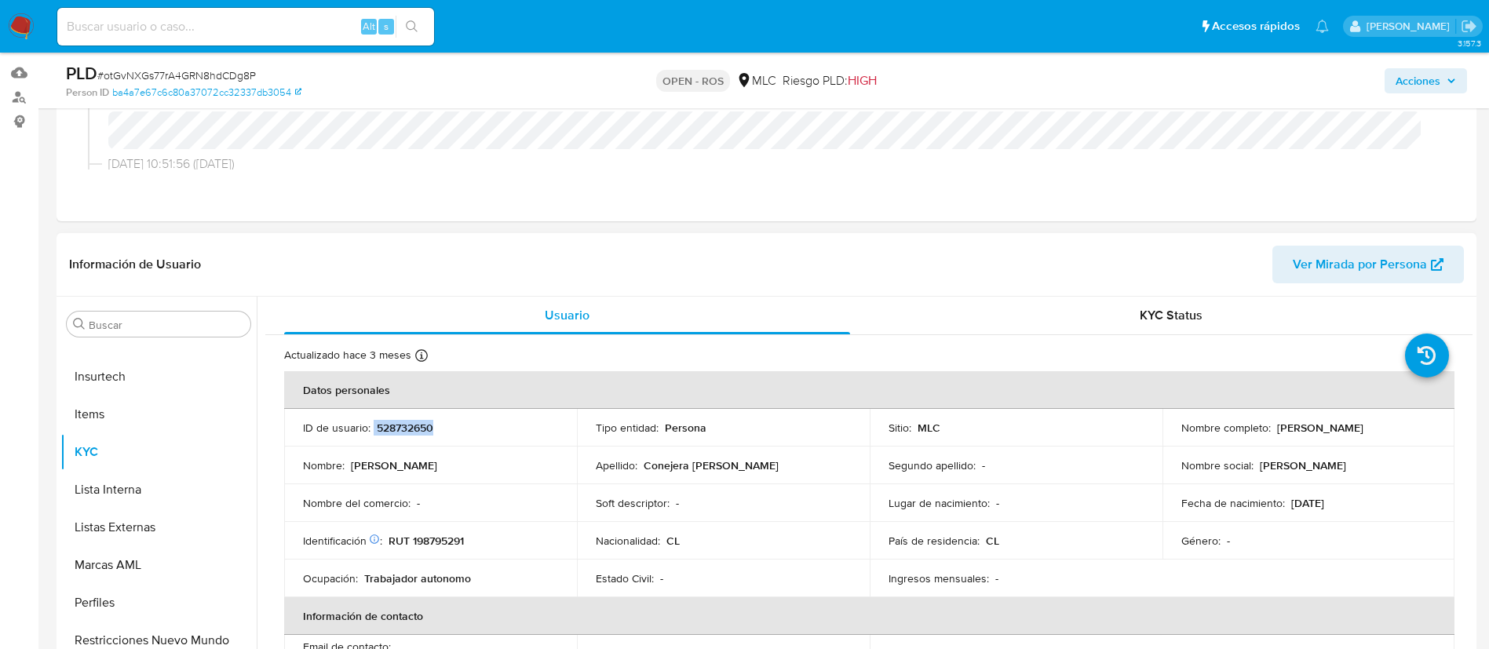
drag, startPoint x: 440, startPoint y: 433, endPoint x: 371, endPoint y: 426, distance: 68.7
click at [371, 426] on div "ID de usuario : 528732650" at bounding box center [430, 428] width 255 height 14
copy div "528732650"
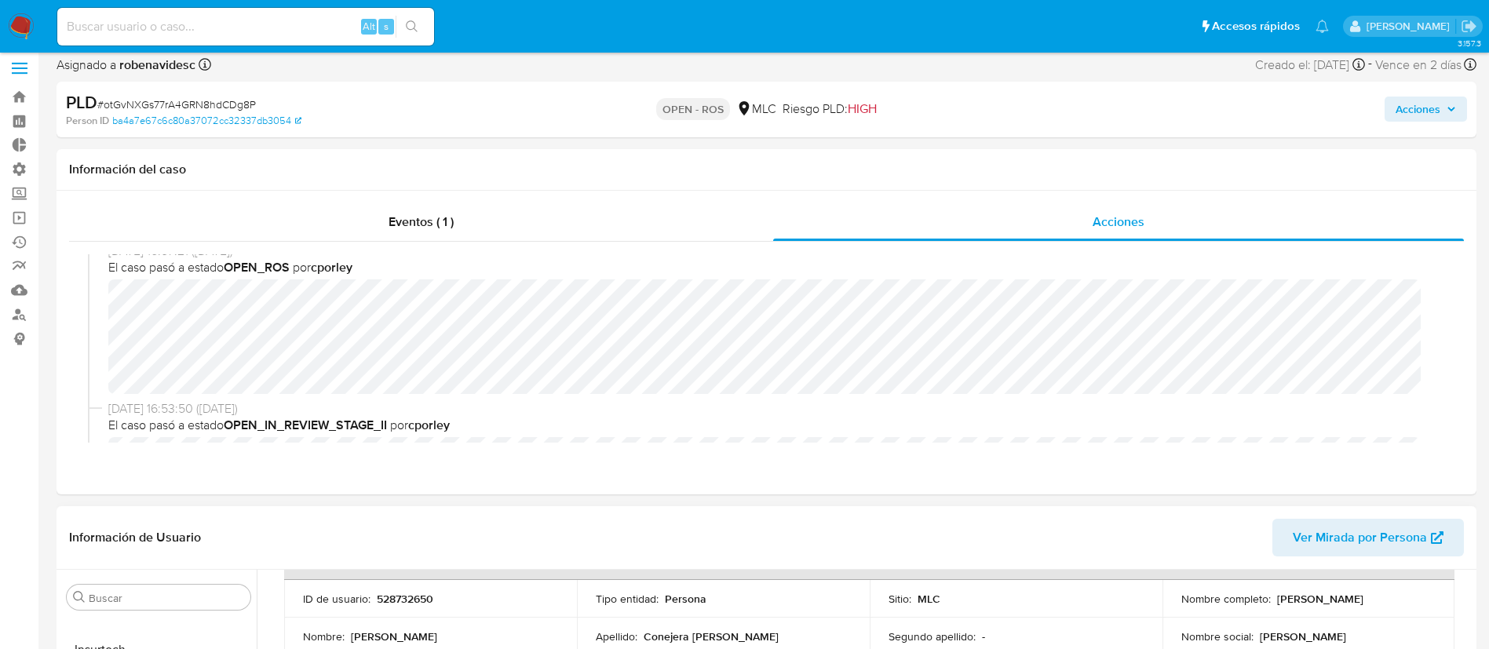
scroll to position [101, 0]
drag, startPoint x: 1270, startPoint y: 602, endPoint x: 1428, endPoint y: 605, distance: 157.8
click at [1428, 605] on div "Nombre completo : José Andrés Conejera Arteaga" at bounding box center [1308, 600] width 255 height 14
copy div "[PERSON_NAME]"
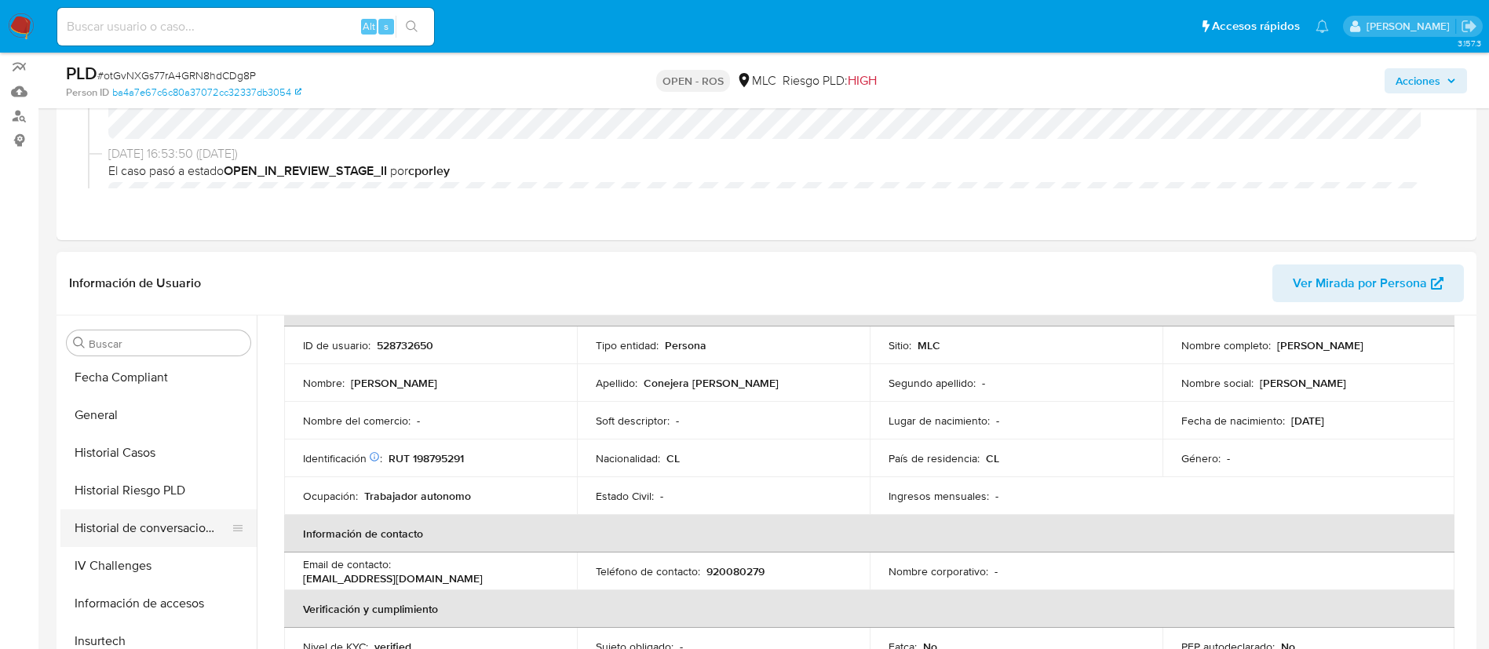
scroll to position [416, 0]
click at [111, 445] on button "Historial Casos" at bounding box center [158, 455] width 196 height 38
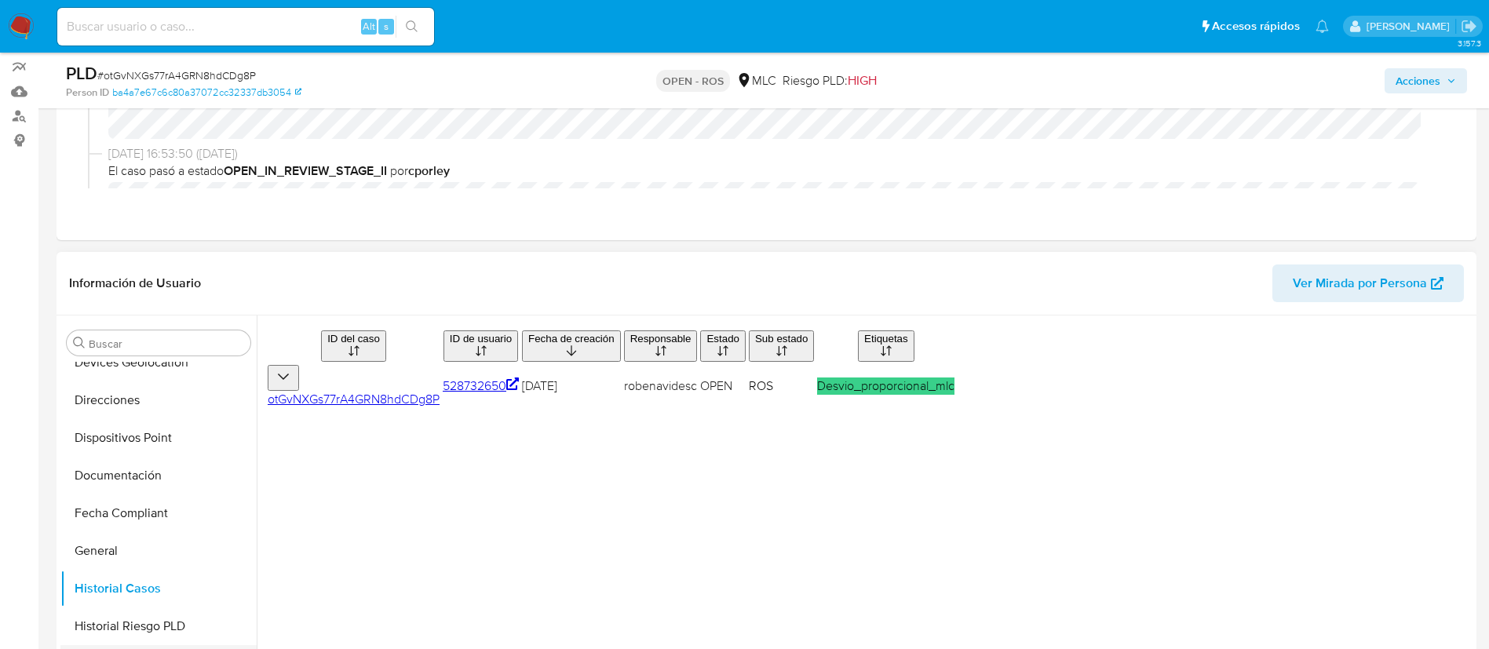
scroll to position [274, 0]
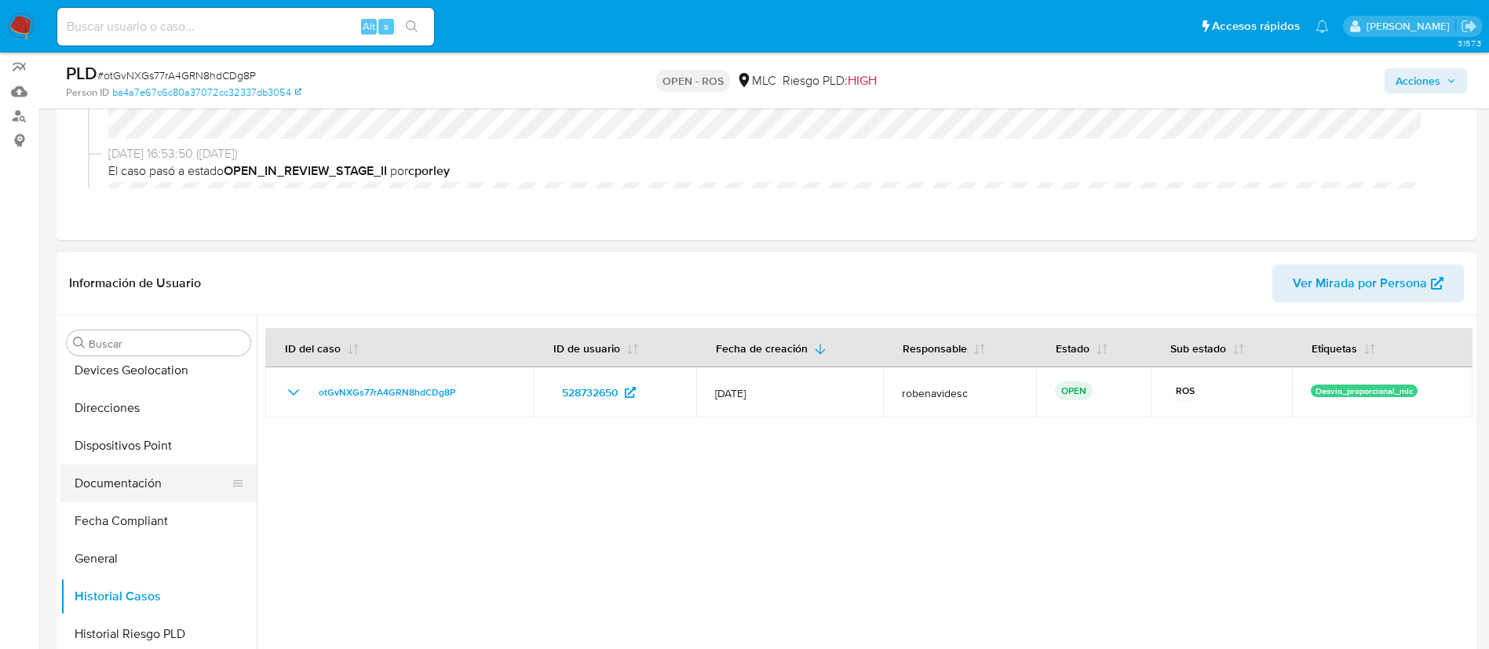
click at [120, 477] on button "Documentación" at bounding box center [152, 484] width 184 height 38
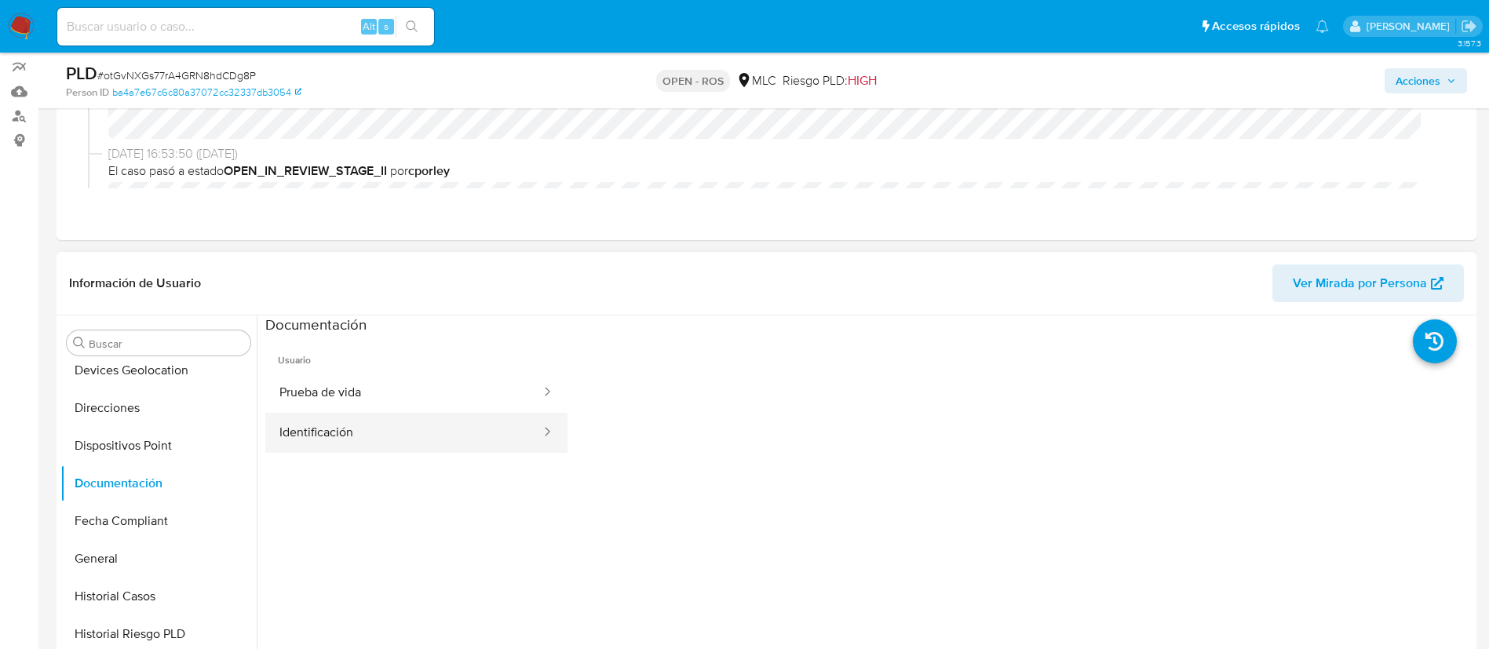
click at [389, 422] on button "Identificación" at bounding box center [403, 433] width 277 height 40
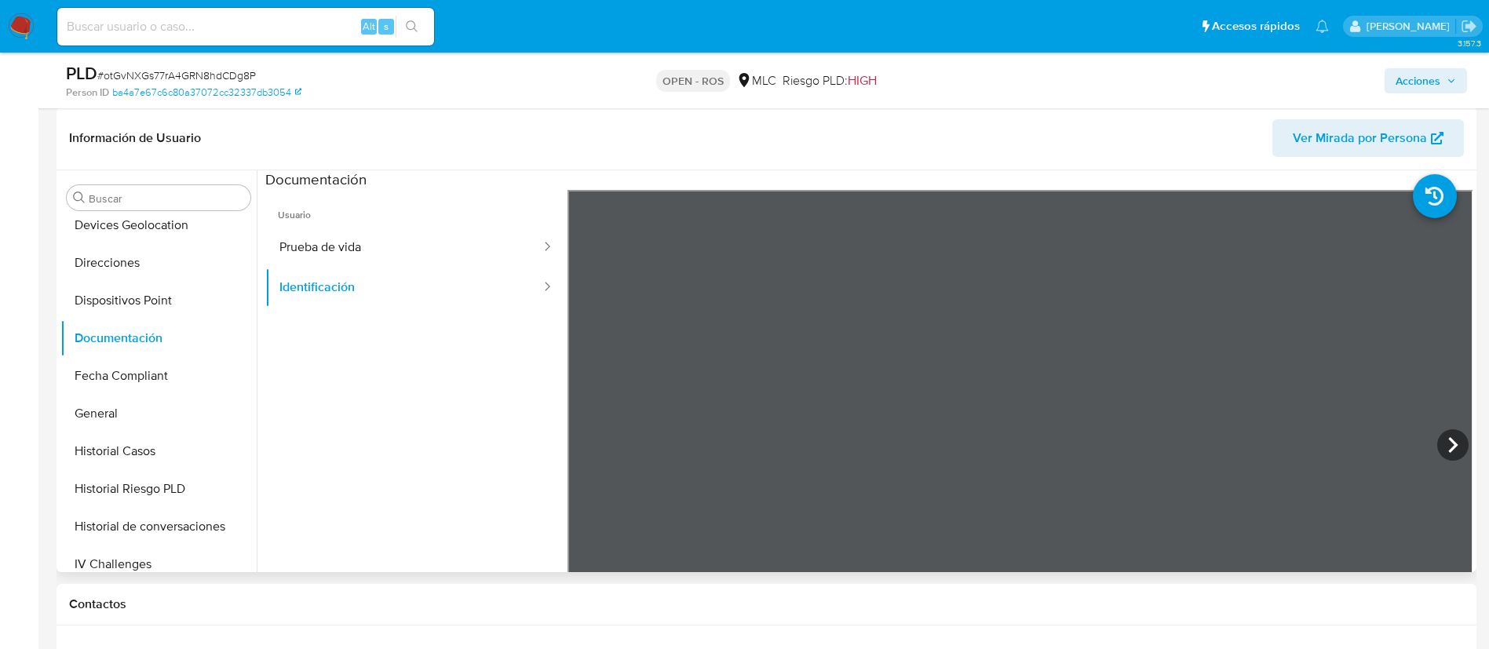
scroll to position [353, 0]
click at [359, 239] on button "Prueba de vida" at bounding box center [403, 247] width 277 height 40
click at [418, 277] on button "Identificación" at bounding box center [403, 287] width 277 height 40
click at [381, 268] on button "Identificación" at bounding box center [403, 287] width 277 height 40
click at [375, 250] on button "Prueba de vida" at bounding box center [403, 247] width 277 height 40
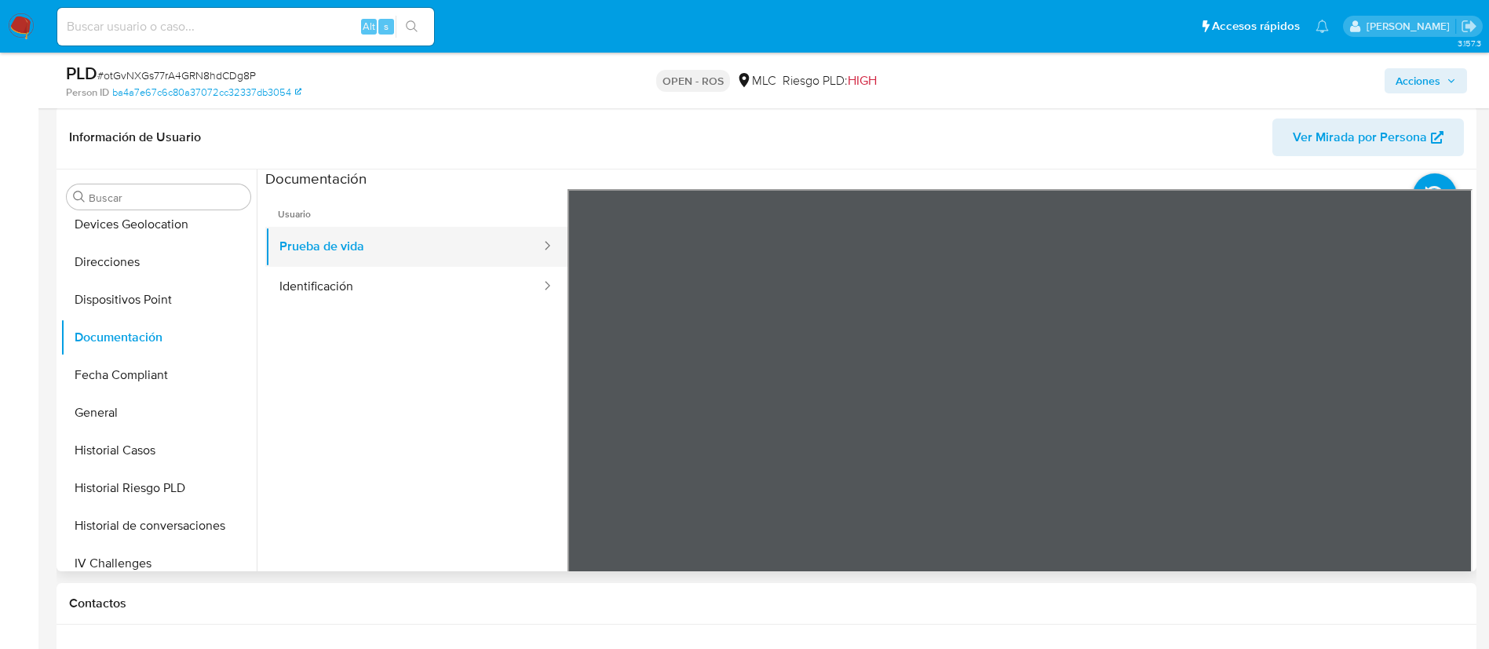
click at [369, 262] on button "Prueba de vida" at bounding box center [403, 247] width 277 height 40
click at [367, 285] on button "Identificación" at bounding box center [403, 287] width 277 height 40
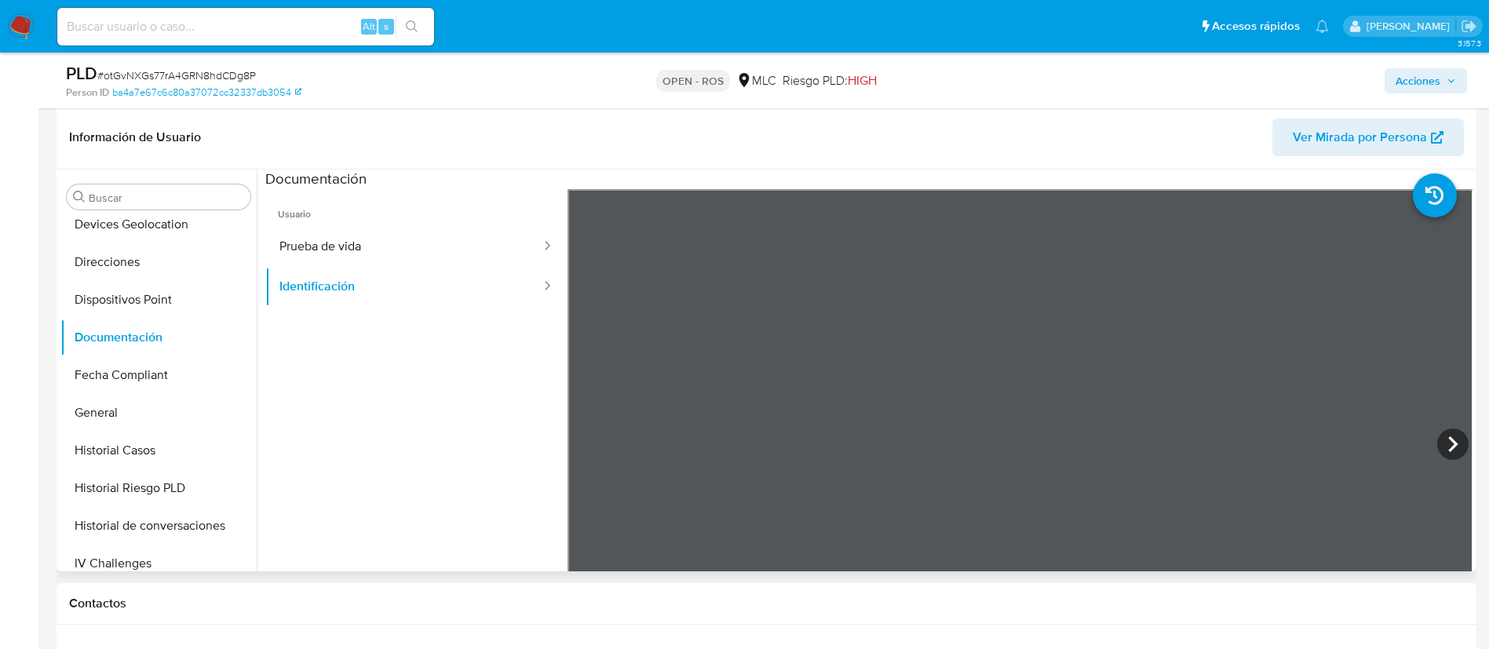
click at [434, 396] on ul "Usuario Prueba de vida Identificación" at bounding box center [416, 415] width 302 height 452
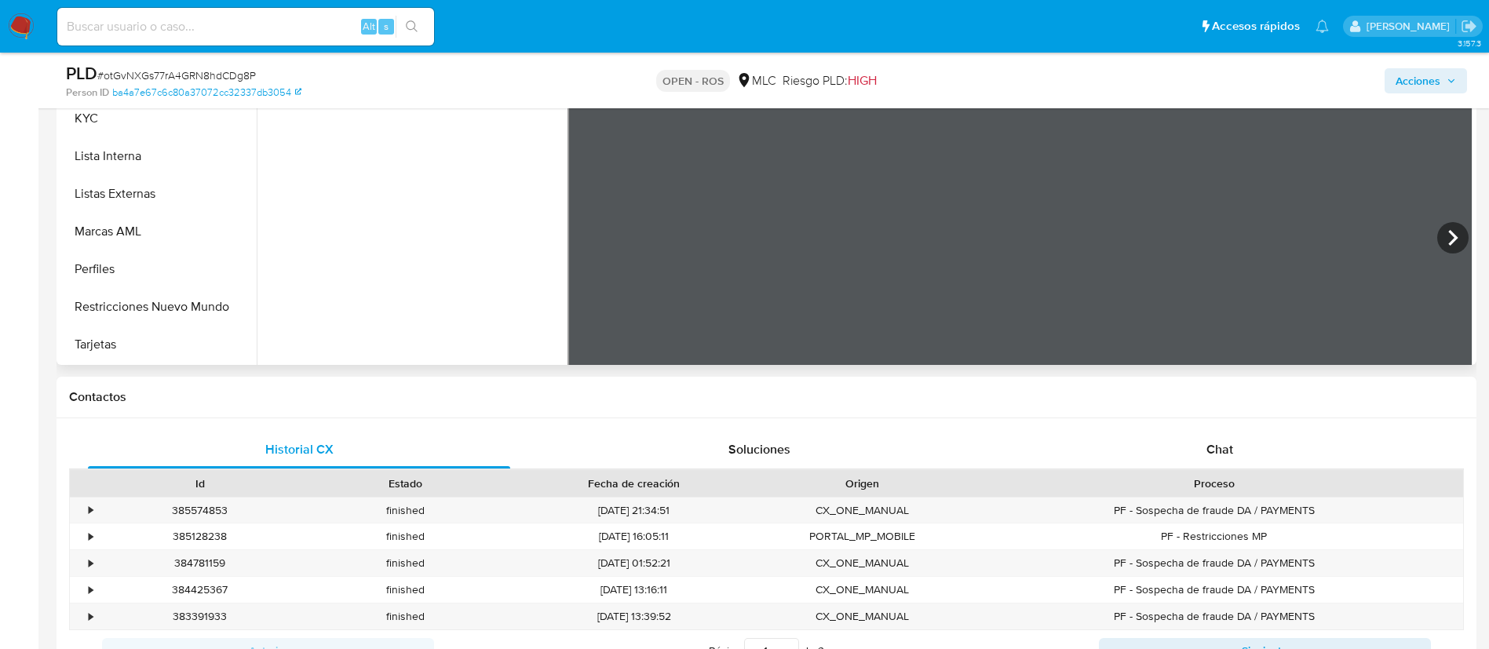
scroll to position [577, 0]
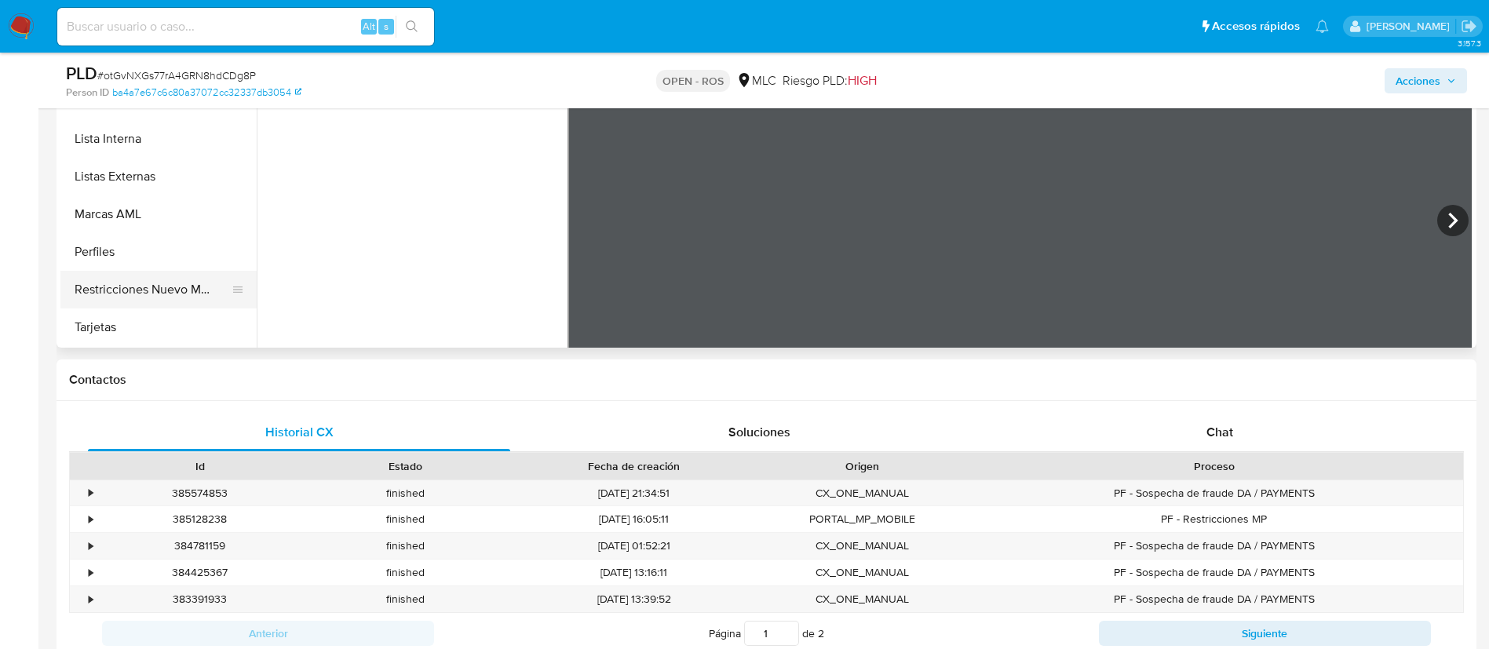
click at [128, 299] on button "Restricciones Nuevo Mundo" at bounding box center [152, 290] width 184 height 38
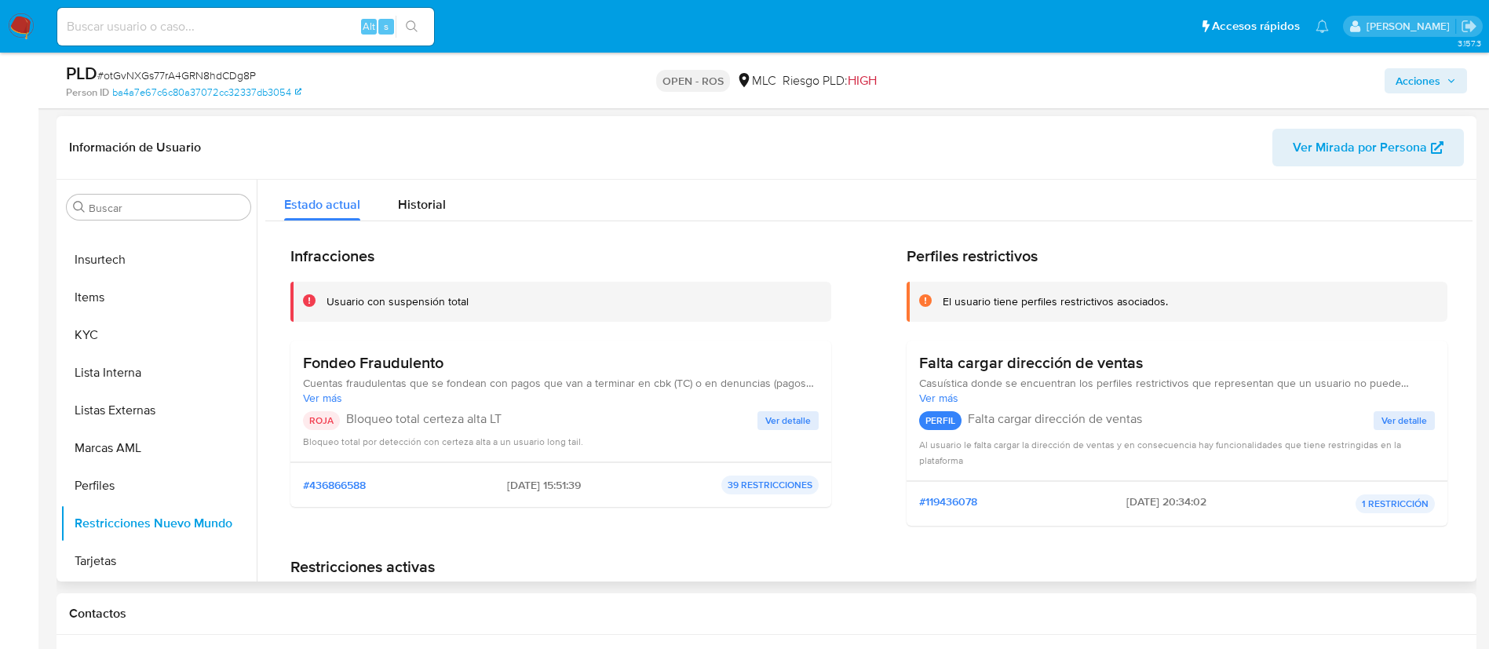
scroll to position [0, 0]
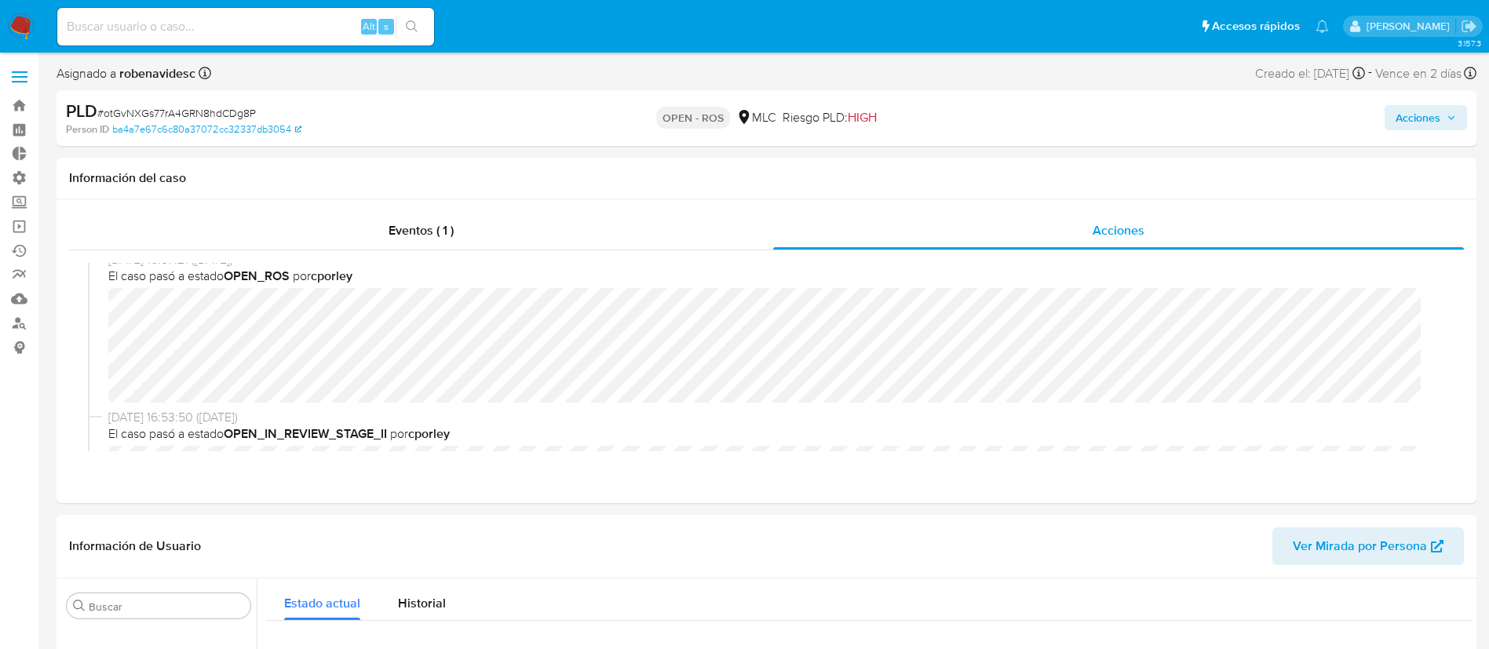
click at [1439, 115] on span "Acciones" at bounding box center [1418, 117] width 45 height 25
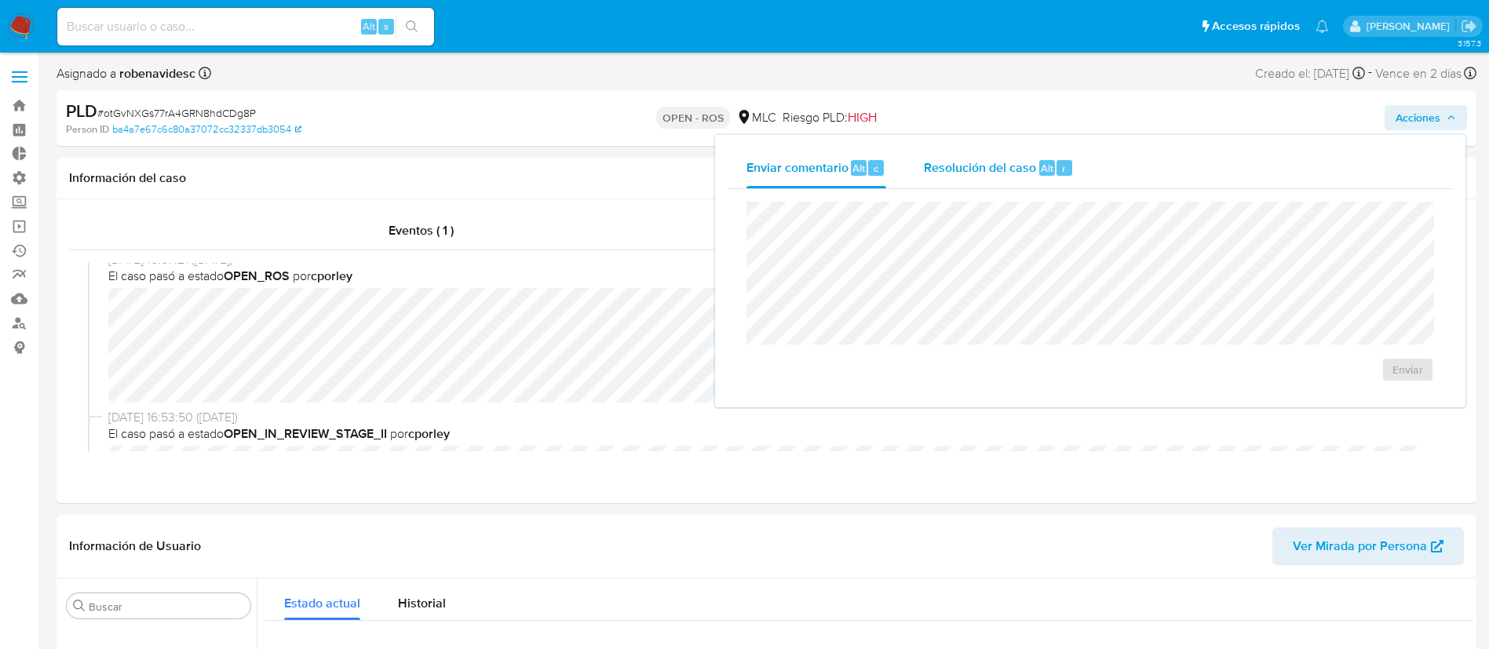
click at [988, 180] on div "Resolución del caso Alt r" at bounding box center [999, 168] width 150 height 41
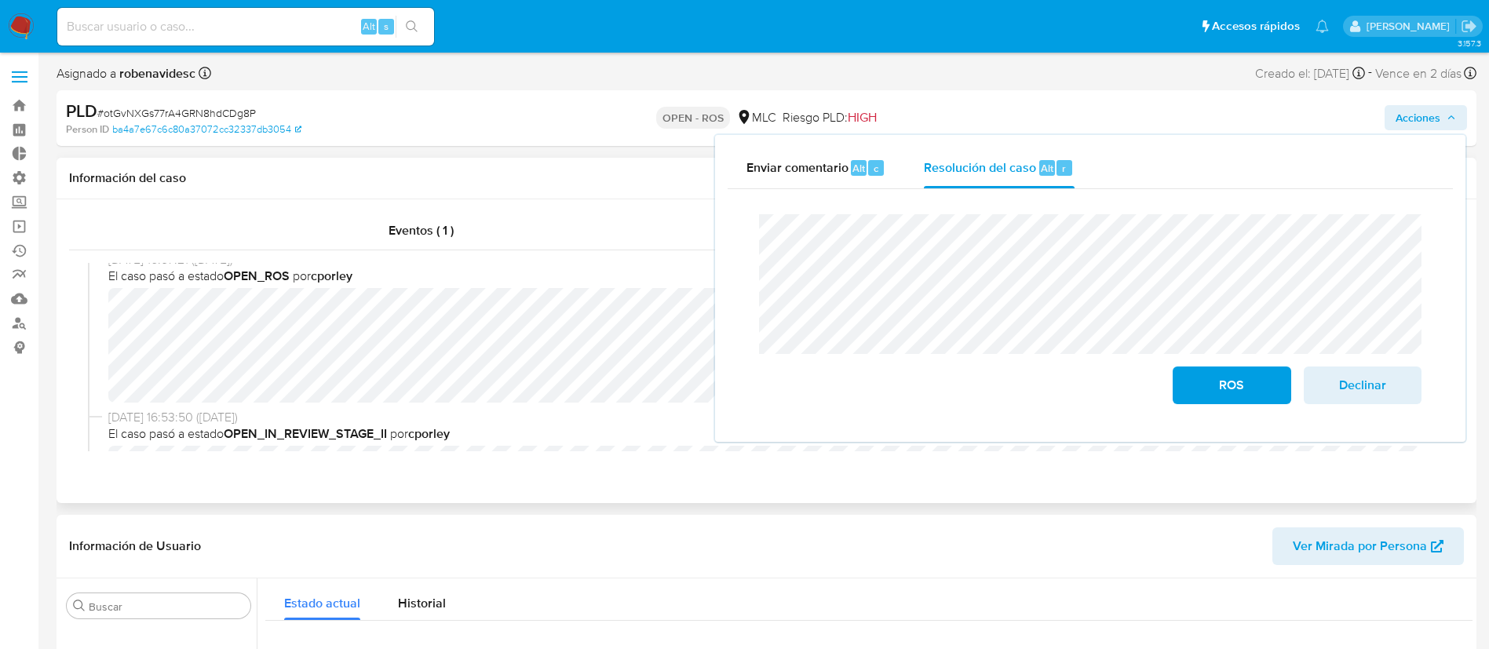
click at [677, 456] on div "05/09/2025 16:57:21 (hace 3 días) El caso pasó a estado OPEN_ROS por cporley 05…" at bounding box center [766, 357] width 1395 height 214
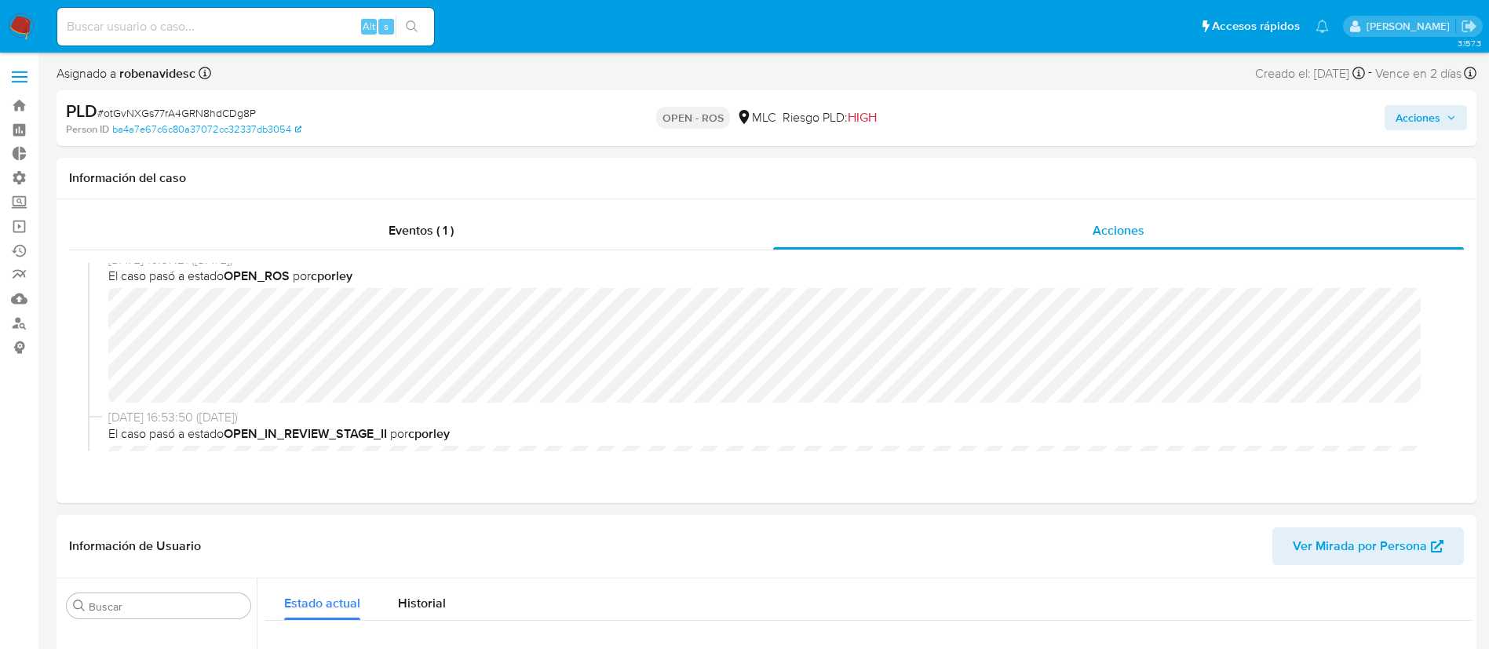
click at [1403, 124] on span "Acciones" at bounding box center [1418, 117] width 45 height 25
click at [1416, 107] on span "Acciones" at bounding box center [1418, 117] width 45 height 25
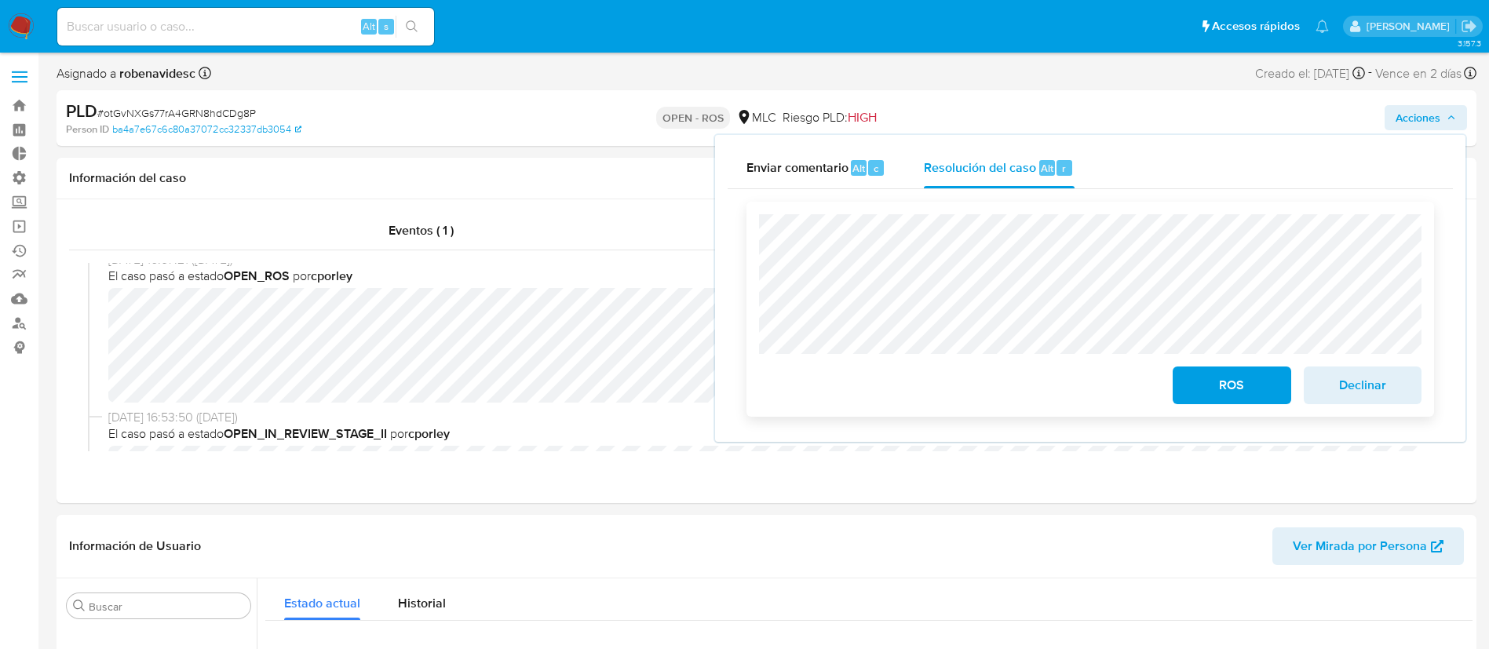
click at [1202, 396] on span "ROS" at bounding box center [1231, 385] width 77 height 35
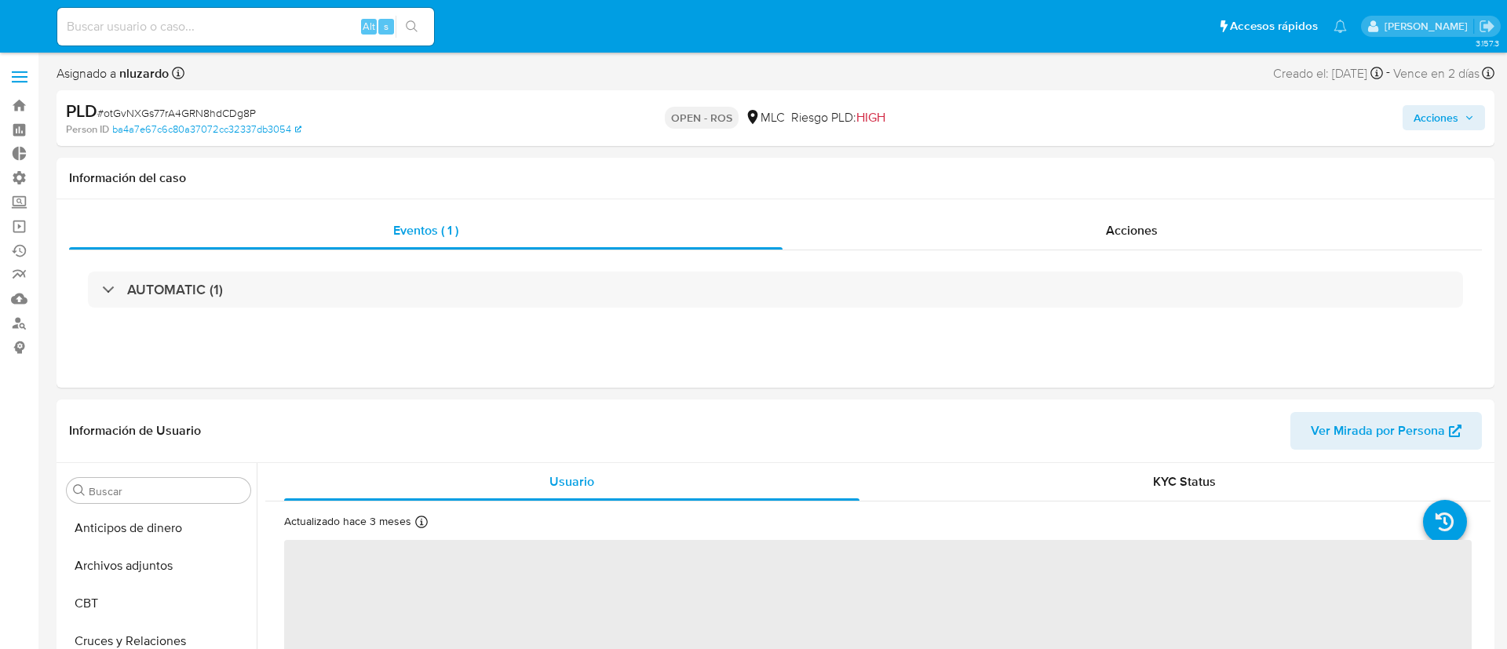
select select "10"
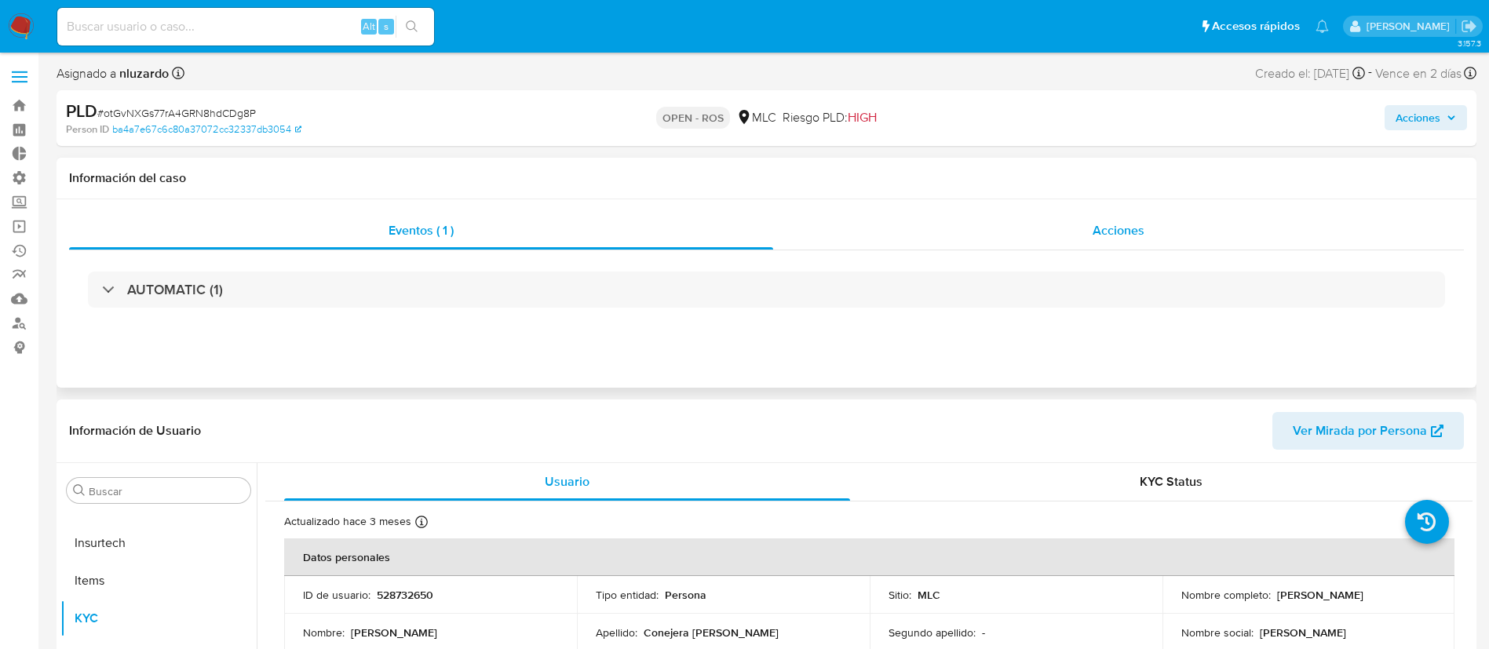
click at [1136, 217] on div "Acciones" at bounding box center [1118, 231] width 691 height 38
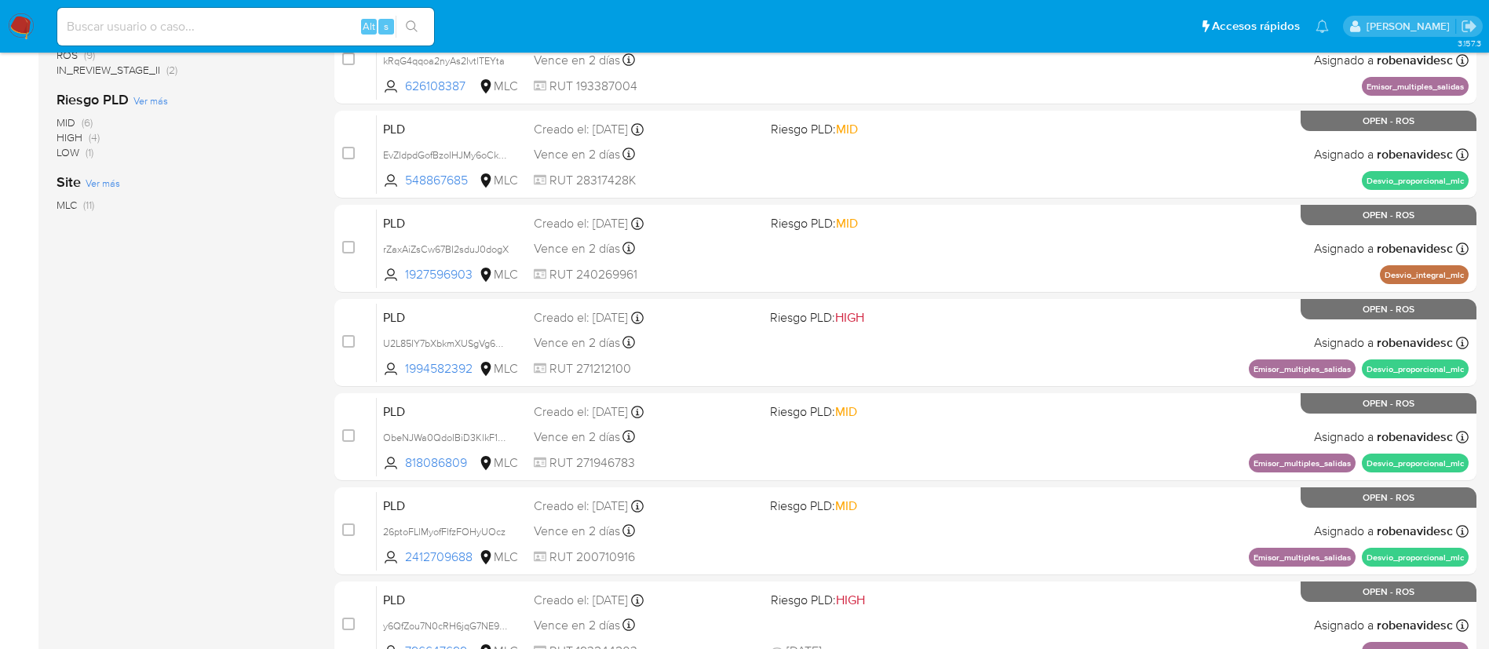
scroll to position [590, 0]
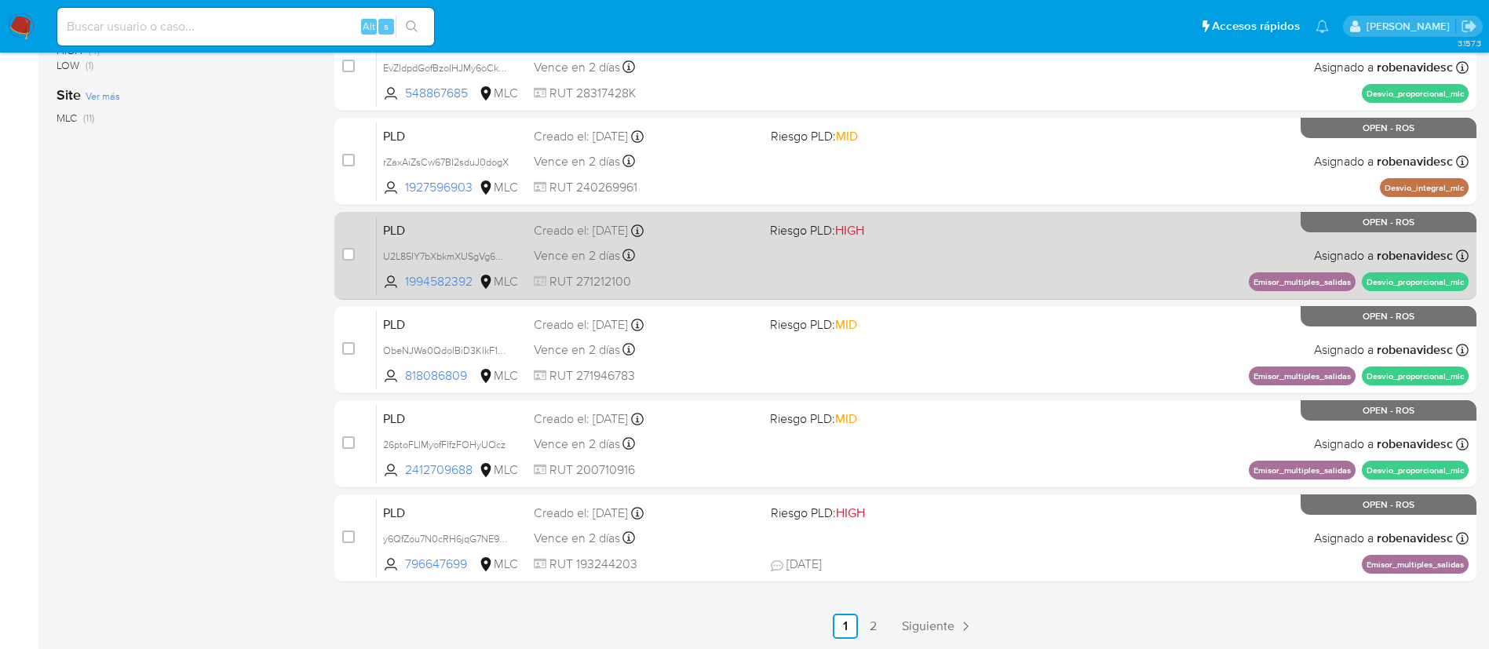
click at [754, 236] on div "Creado el: 12/06/2025 Creado el: 12/06/2025 05:05:21" at bounding box center [646, 230] width 224 height 17
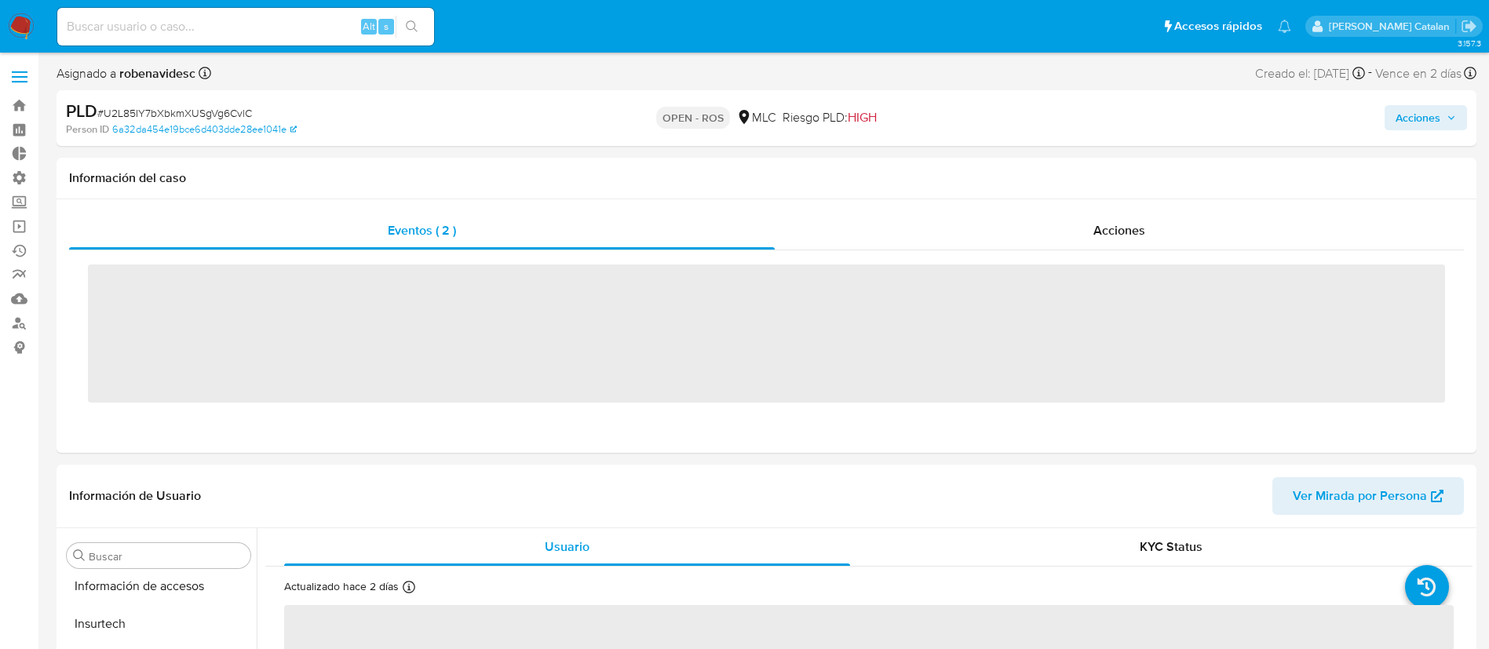
scroll to position [663, 0]
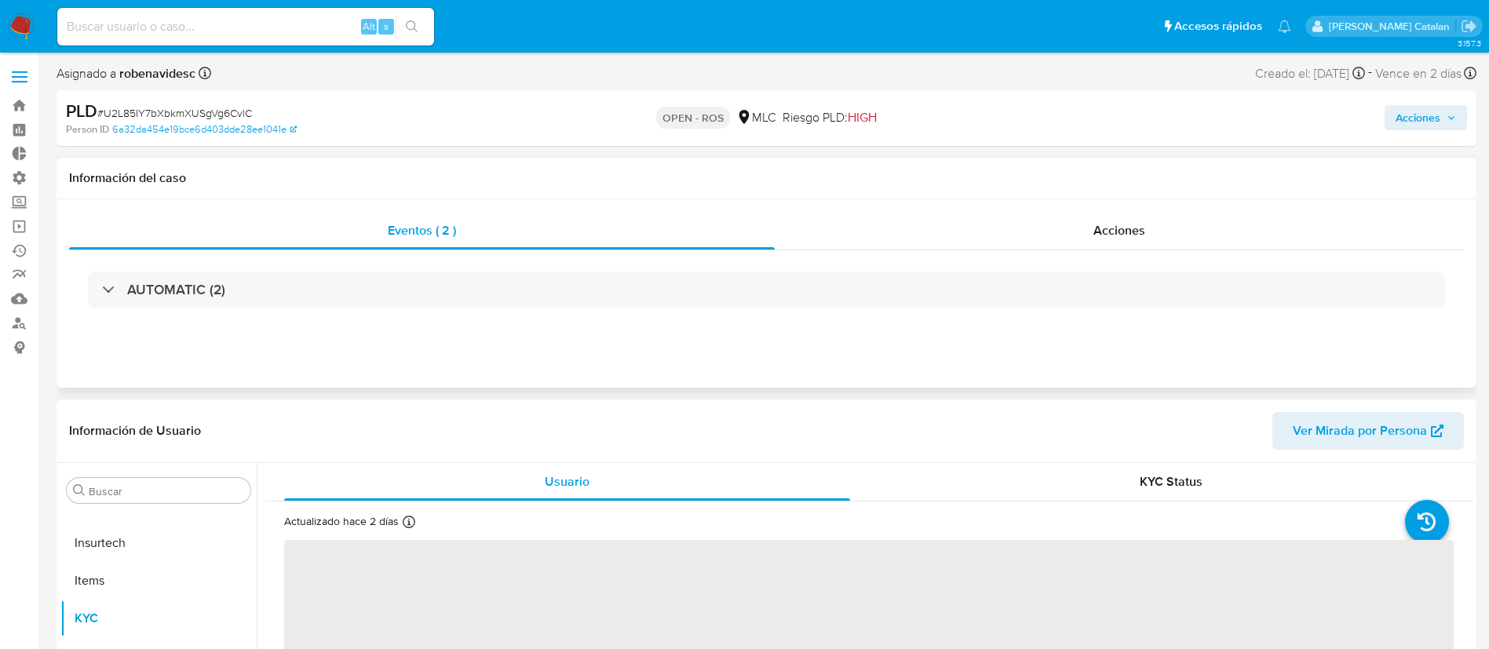
click at [1020, 203] on div "Eventos ( 2 ) Acciones AUTOMATIC (2)" at bounding box center [767, 293] width 1420 height 188
click at [1054, 240] on div "Acciones" at bounding box center [1119, 231] width 689 height 38
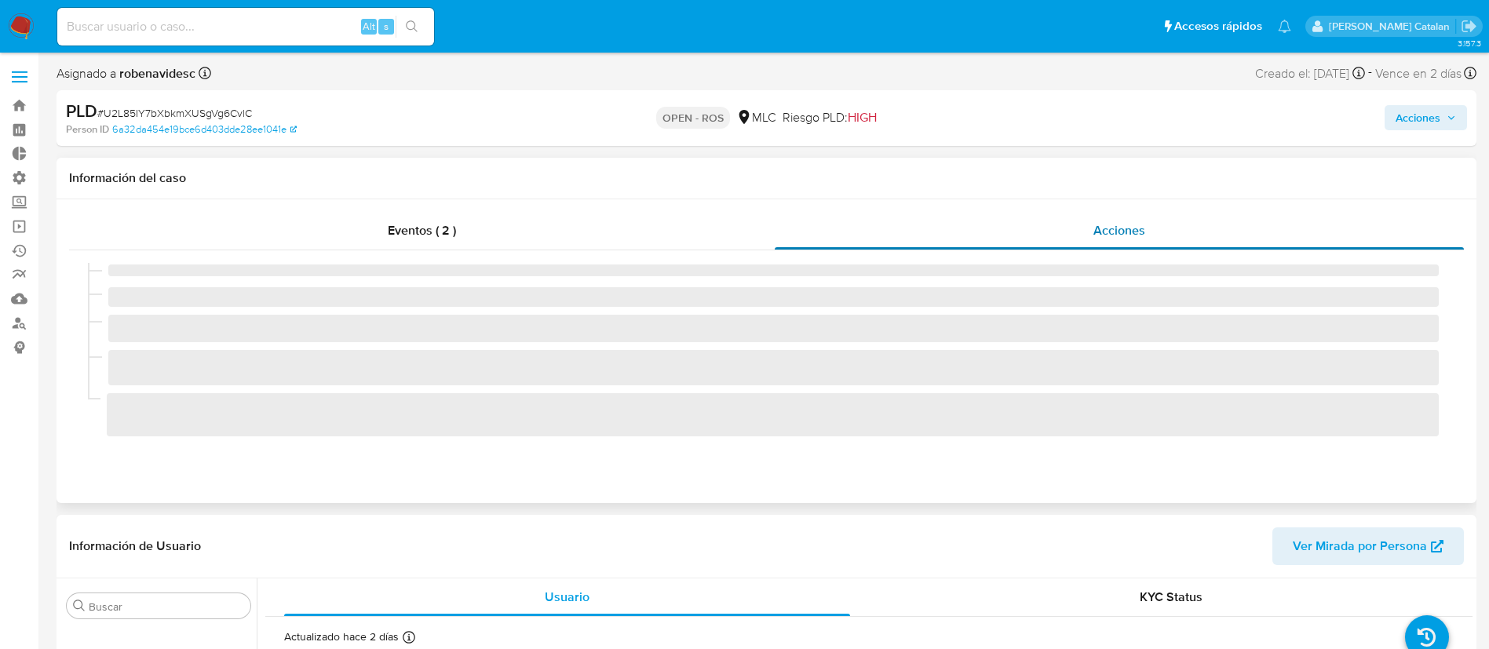
select select "10"
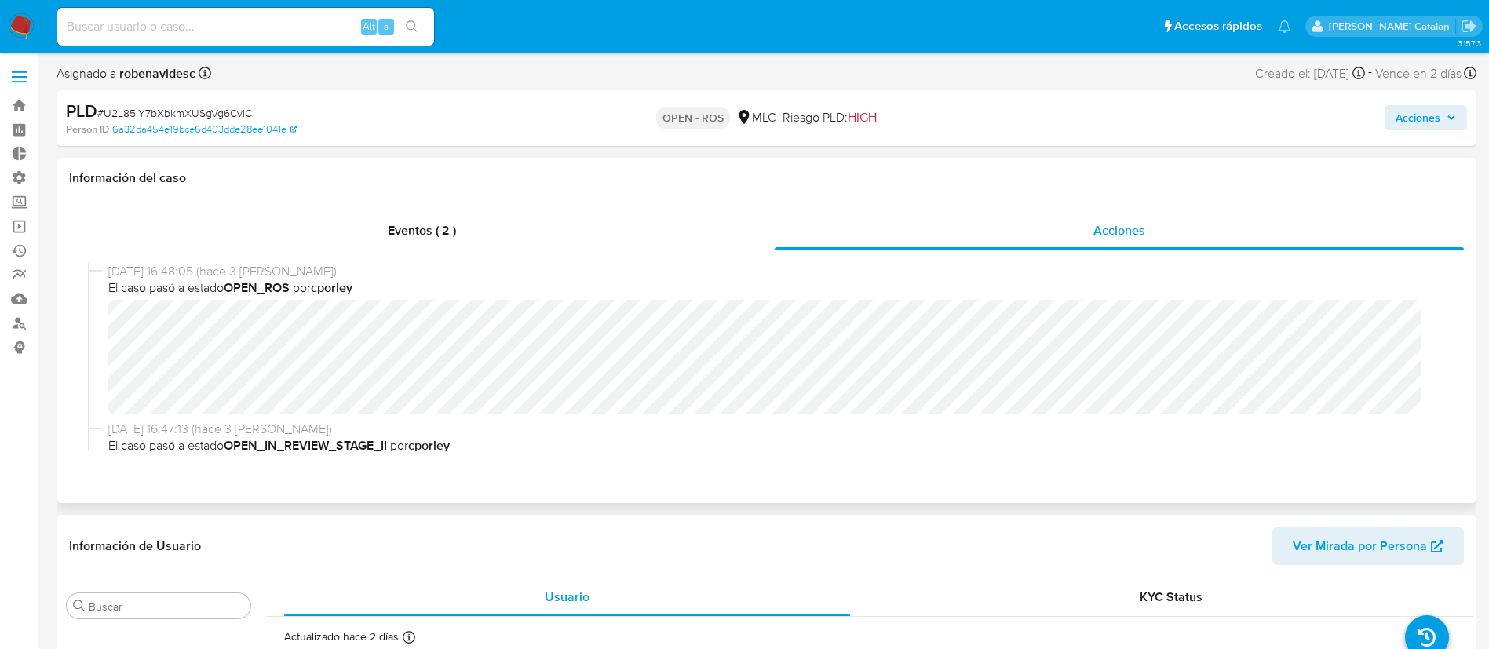
scroll to position [16, 0]
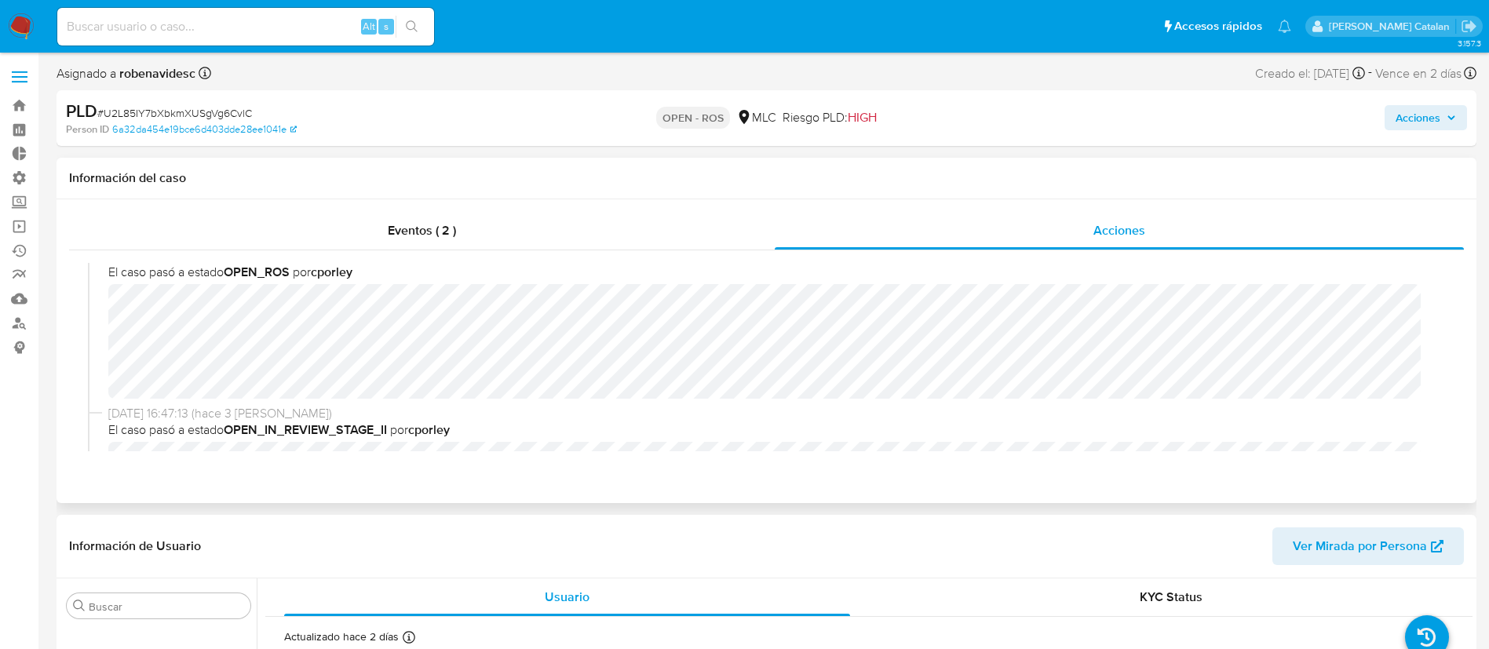
click at [104, 307] on div "05/09/2025 16:48:05 (hace 3 días) El caso pasó a estado OPEN_ROS por cporley" at bounding box center [766, 326] width 1357 height 158
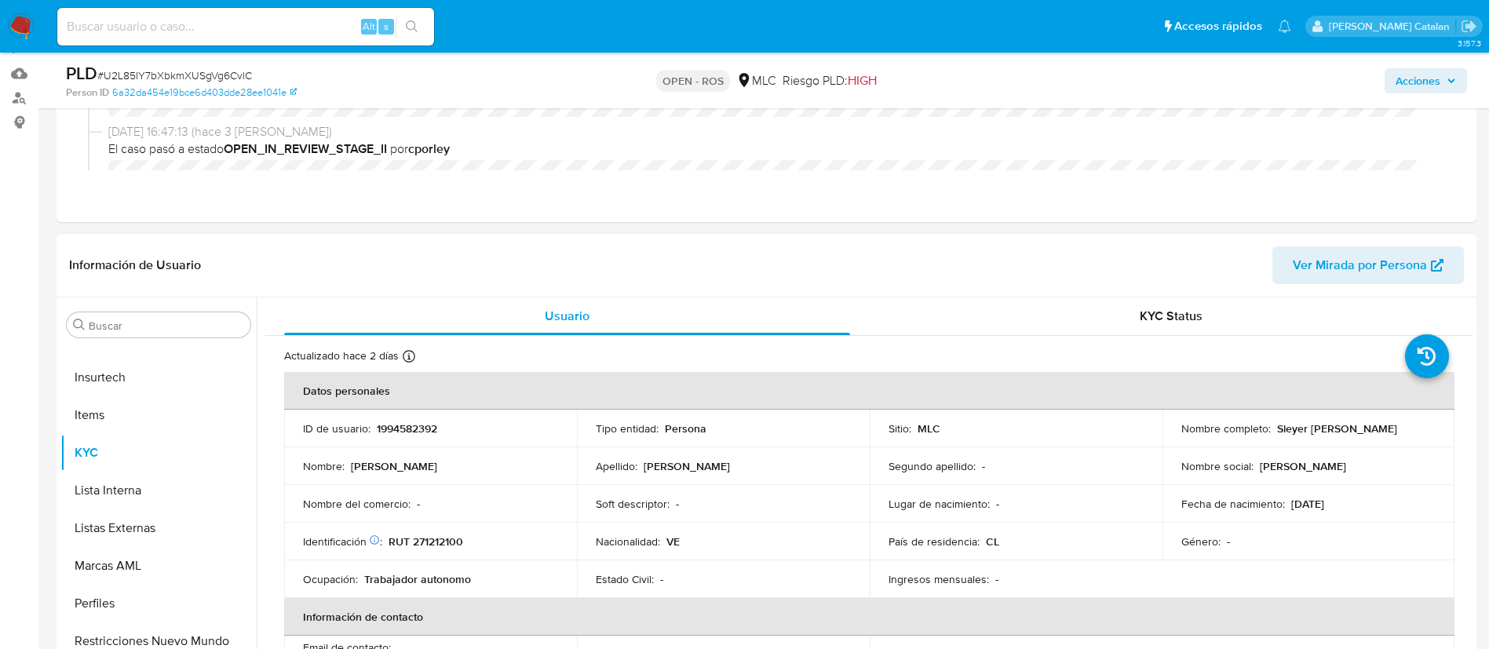
scroll to position [226, 0]
drag, startPoint x: 449, startPoint y: 425, endPoint x: 371, endPoint y: 423, distance: 77.7
click at [371, 423] on div "ID de usuario : 1994582392" at bounding box center [430, 428] width 255 height 14
copy div "1994582392"
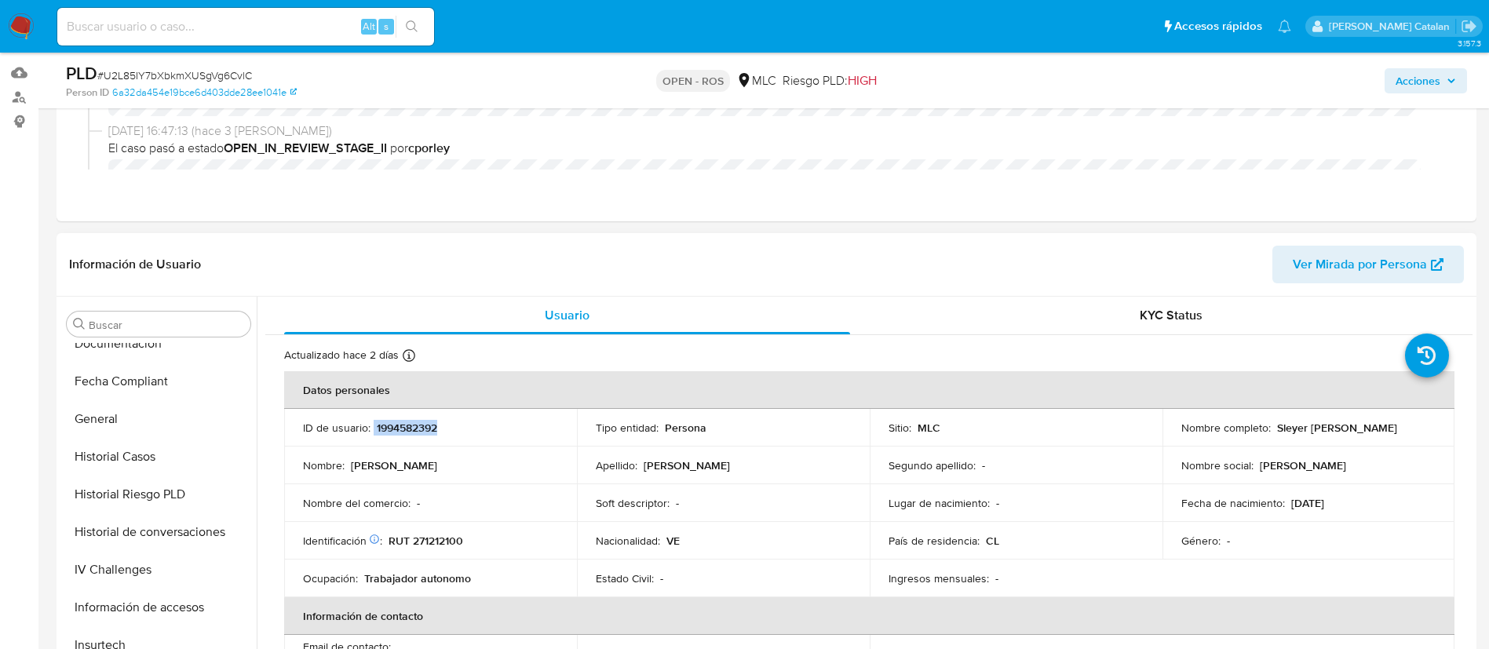
click at [141, 452] on button "Historial Casos" at bounding box center [158, 457] width 196 height 38
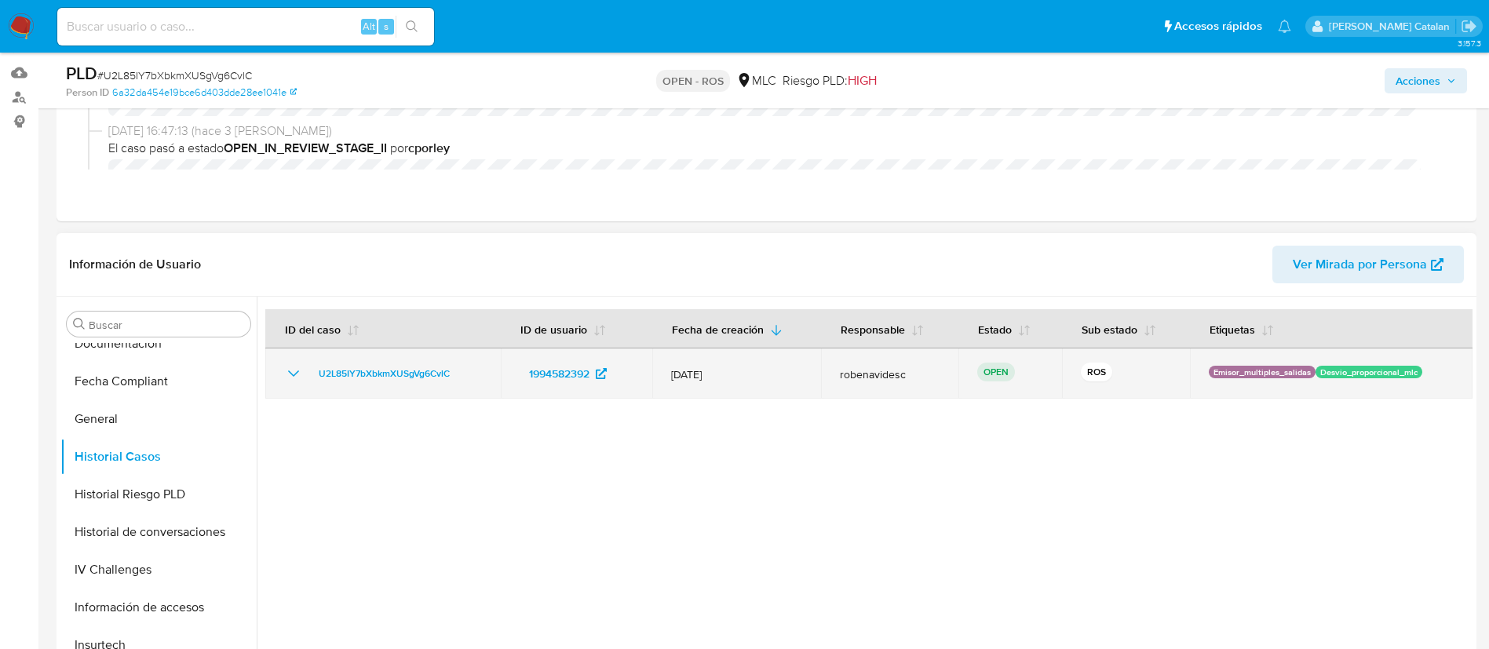
click at [293, 371] on icon "Mostrar/Ocultar" at bounding box center [293, 373] width 19 height 19
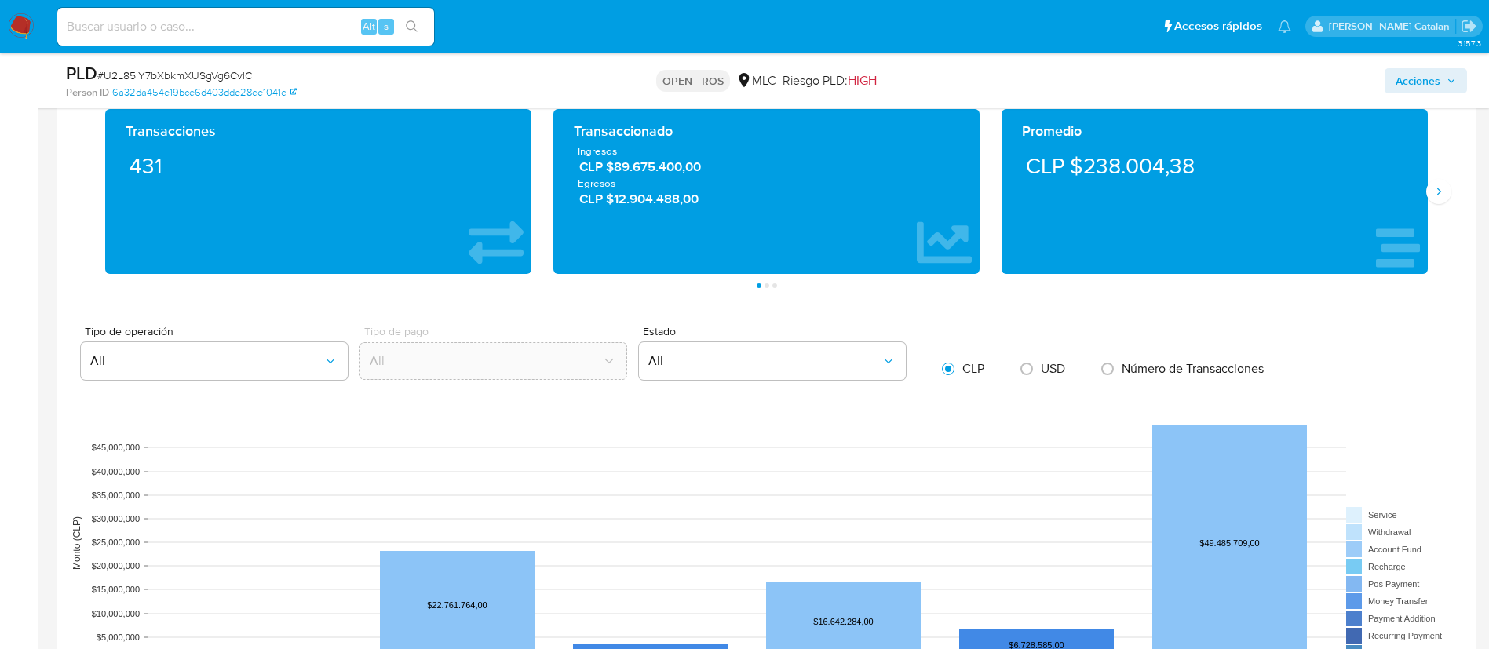
scroll to position [1208, 0]
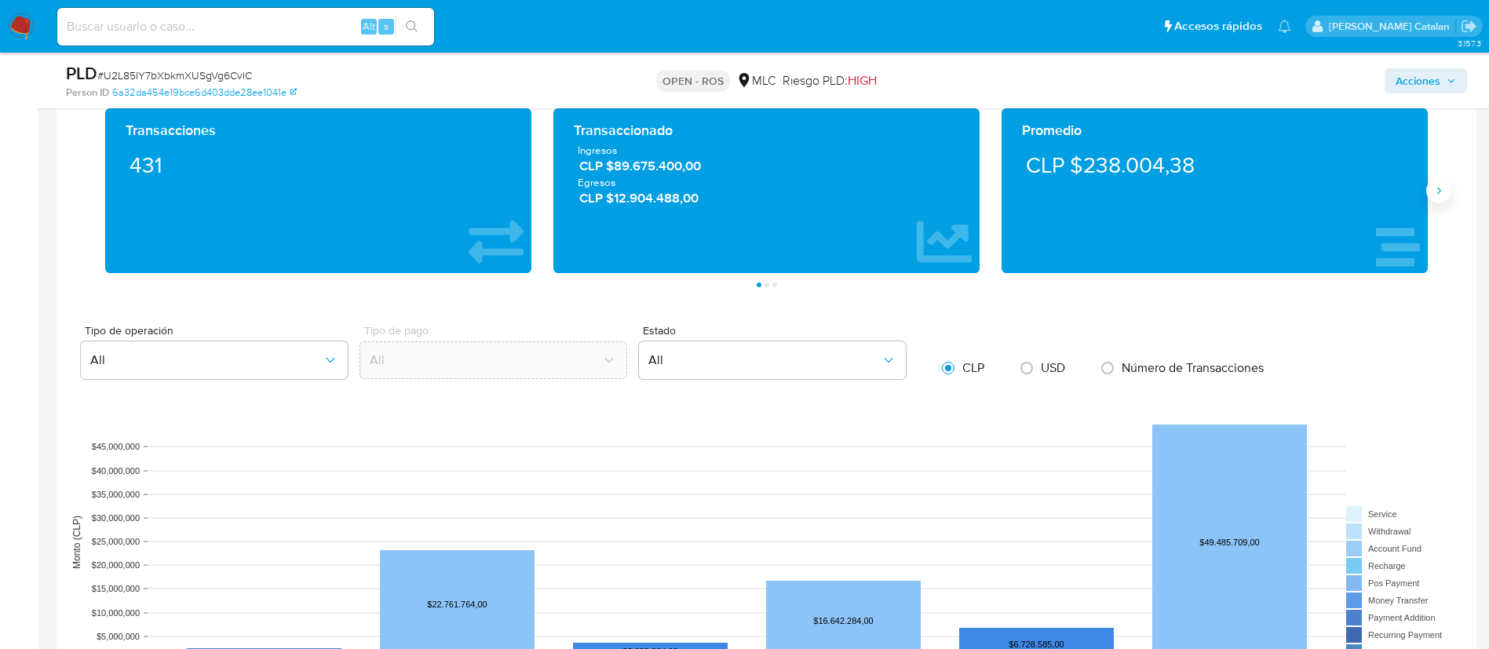
click at [1441, 196] on icon "Siguiente" at bounding box center [1439, 190] width 13 height 13
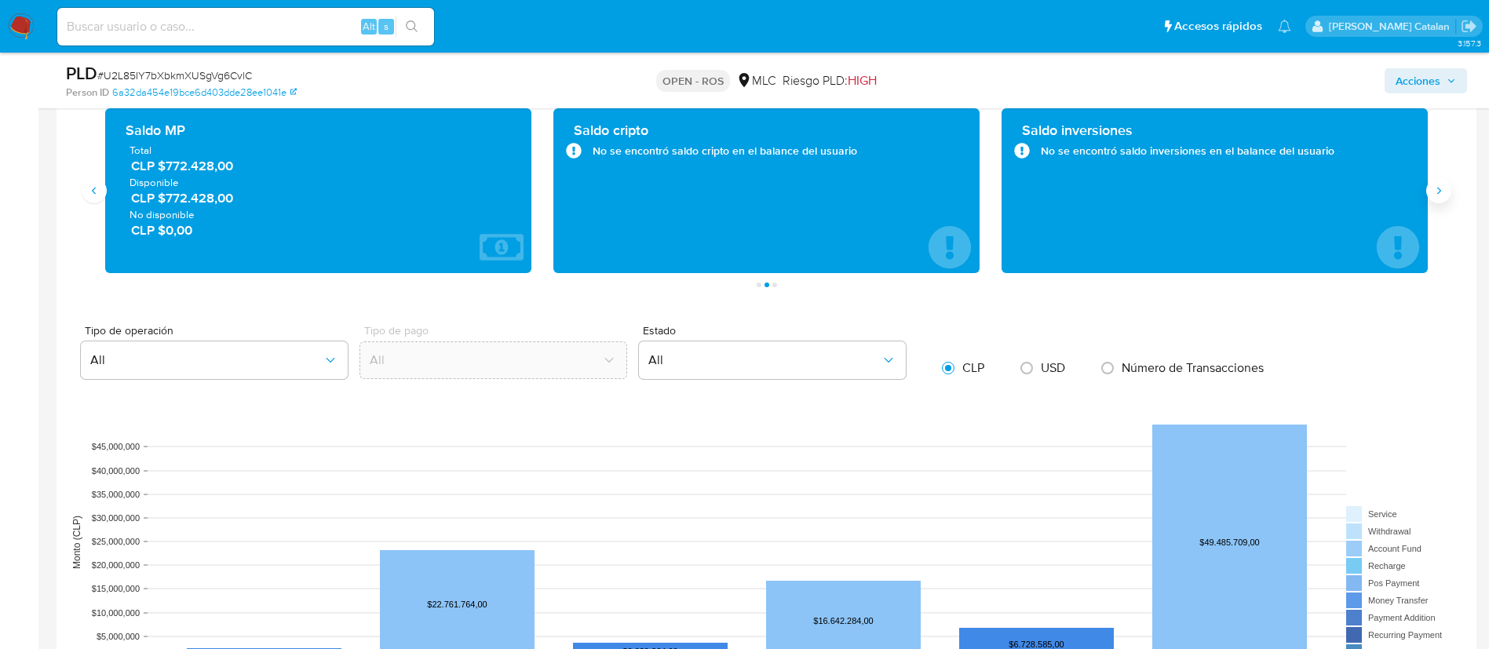
click at [1441, 196] on icon "Siguiente" at bounding box center [1439, 190] width 13 height 13
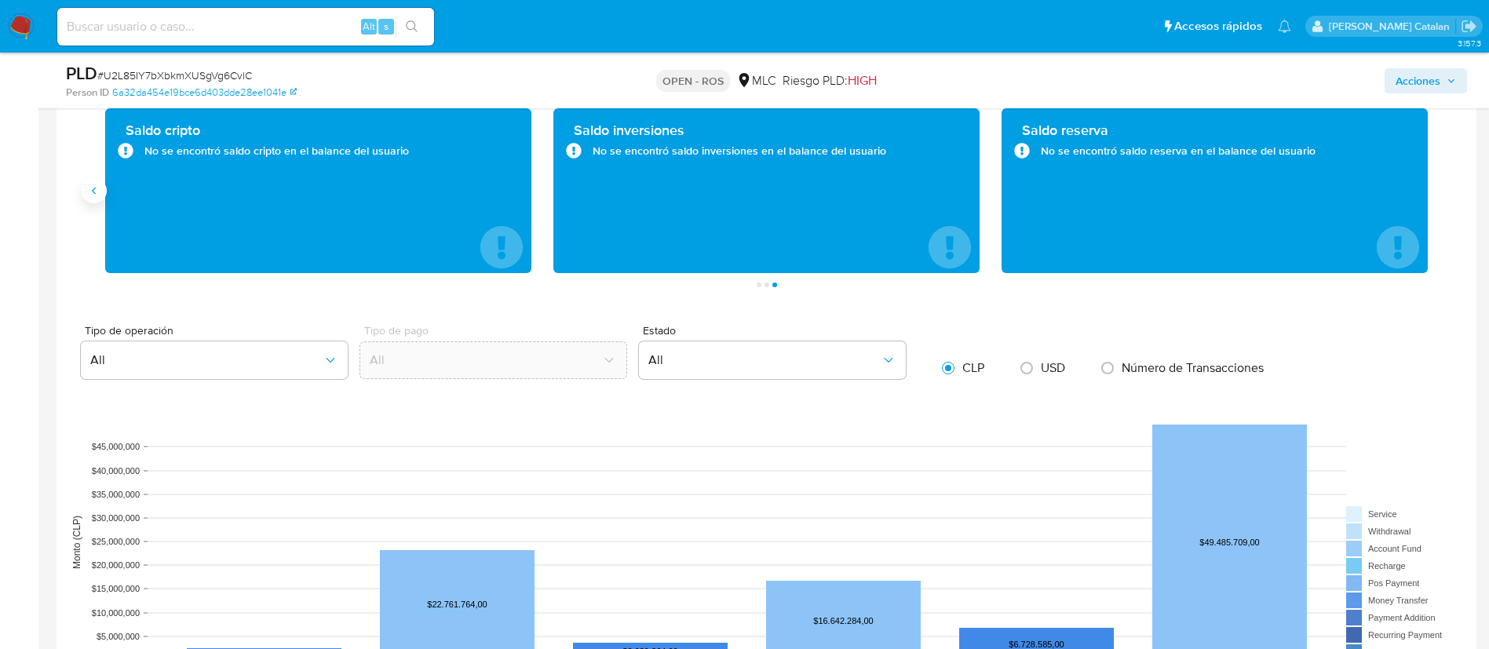
click at [98, 202] on button "Anterior" at bounding box center [94, 190] width 25 height 25
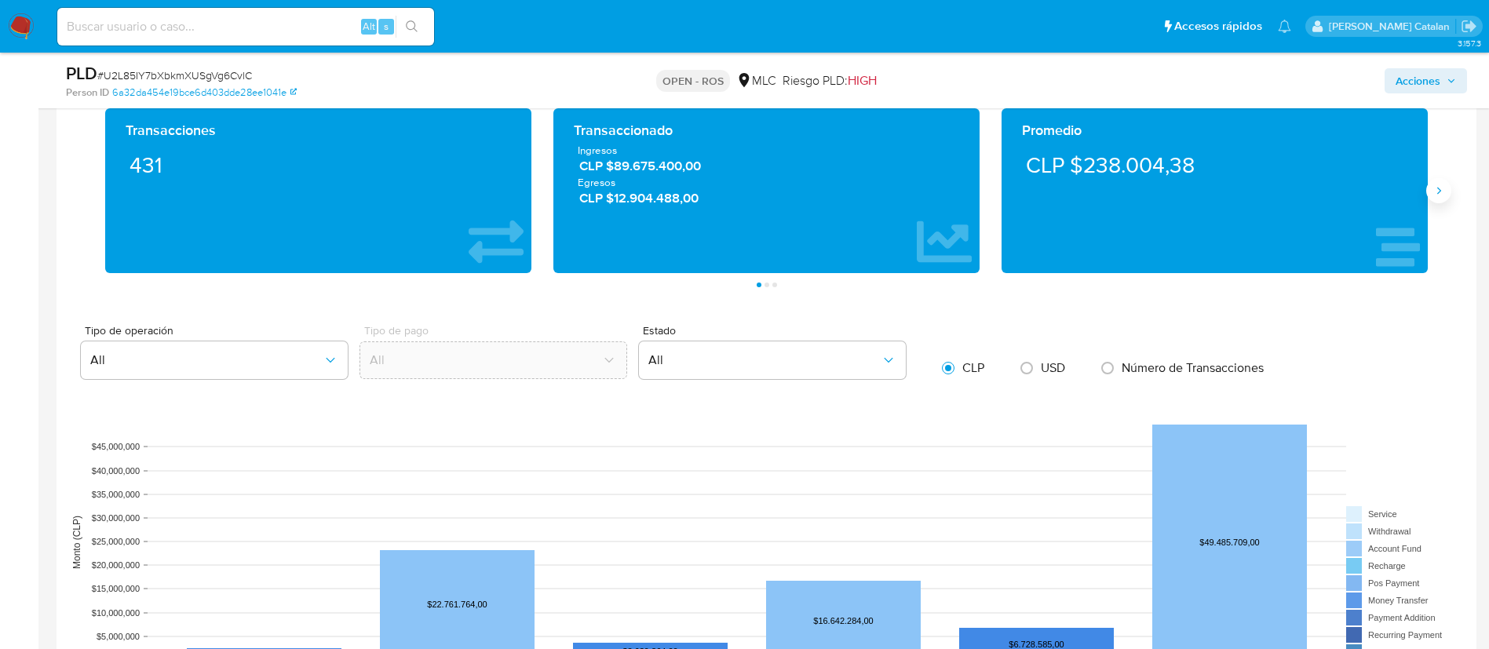
click at [1432, 199] on button "Siguiente" at bounding box center [1438, 190] width 25 height 25
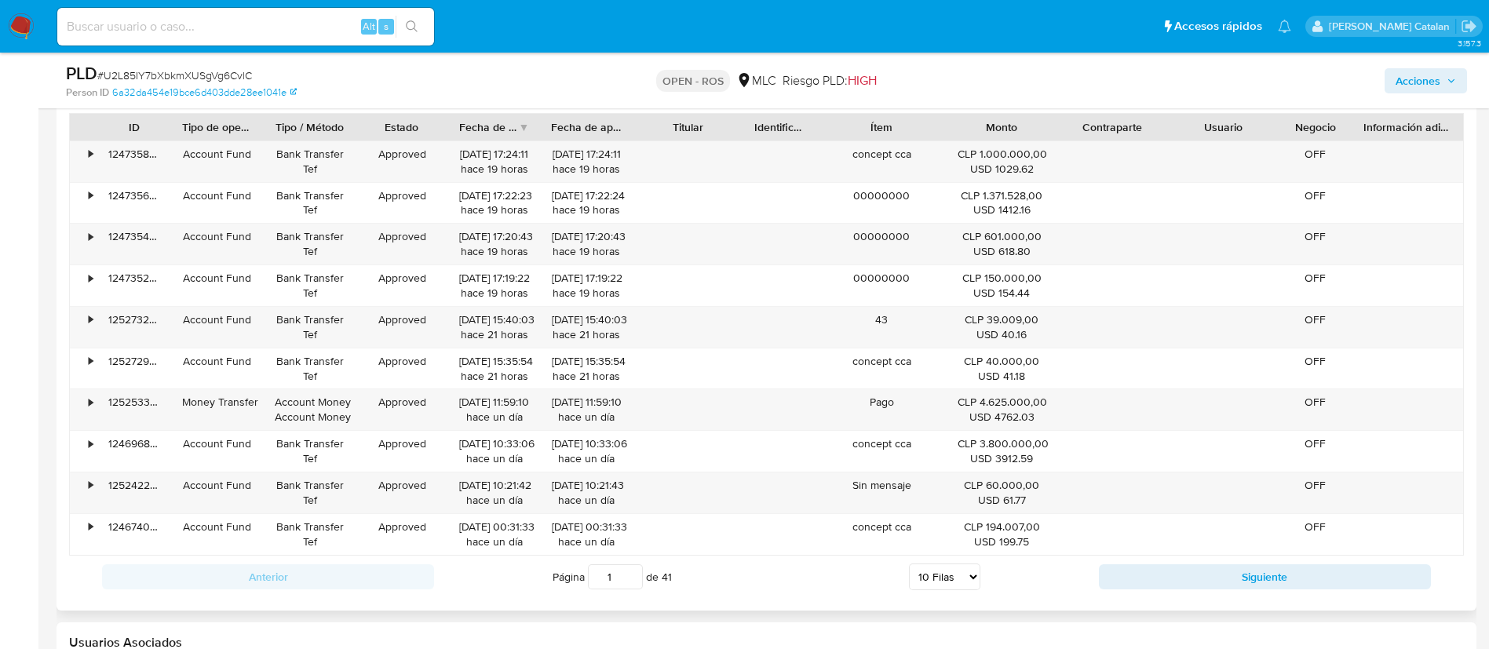
scroll to position [1921, 0]
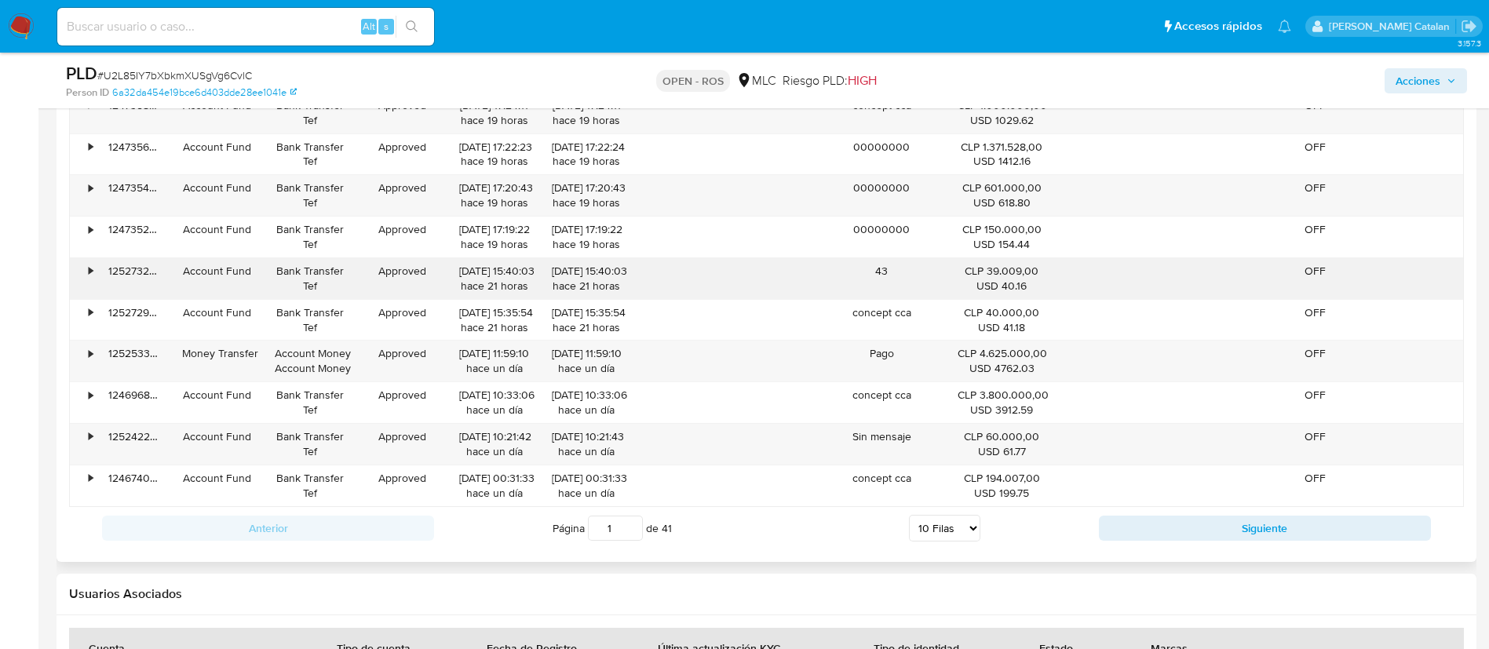
scroll to position [1973, 0]
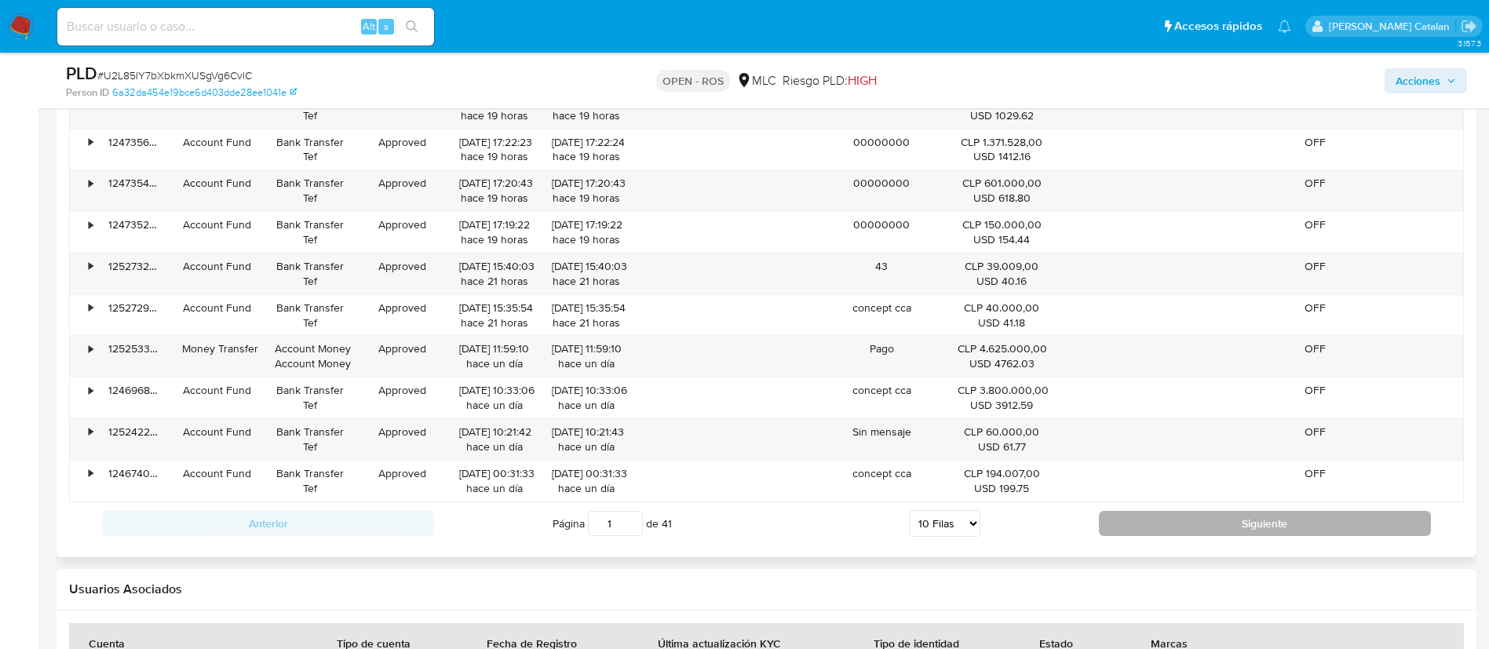
click at [1169, 520] on button "Siguiente" at bounding box center [1265, 523] width 332 height 25
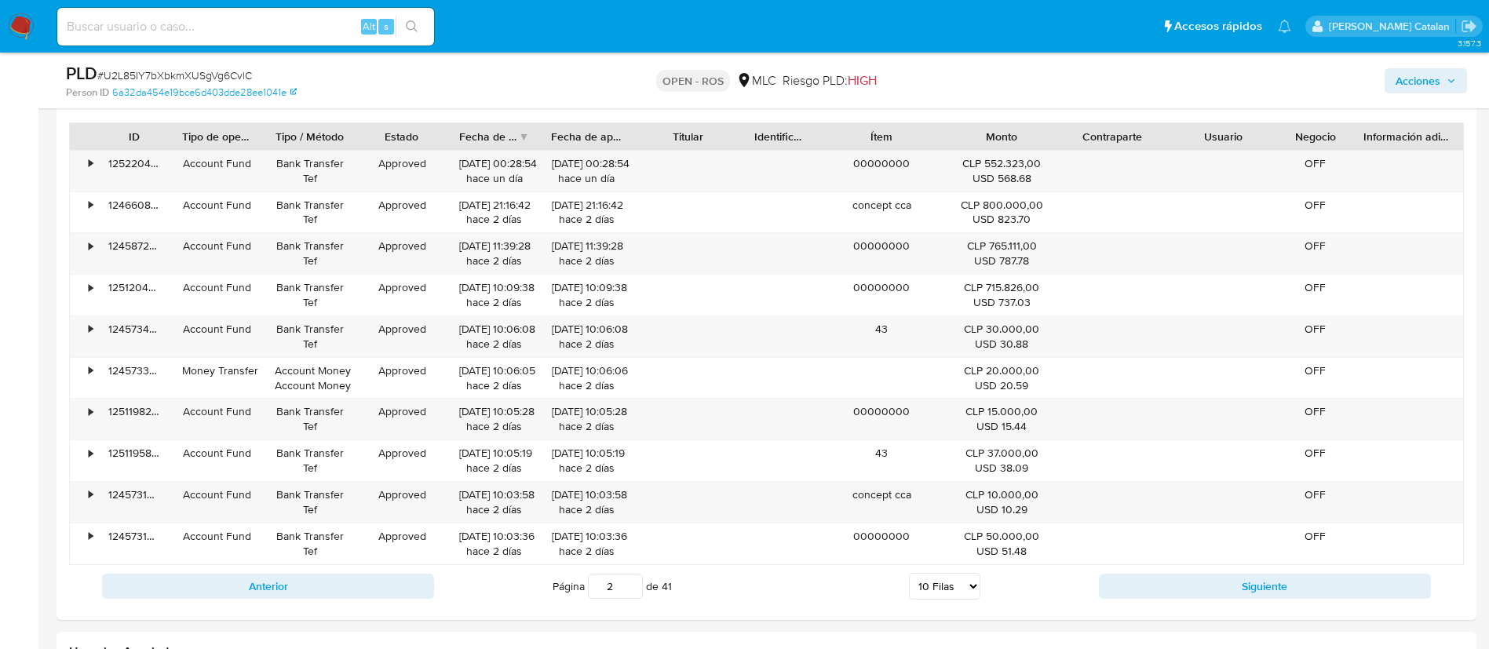
scroll to position [1888, 0]
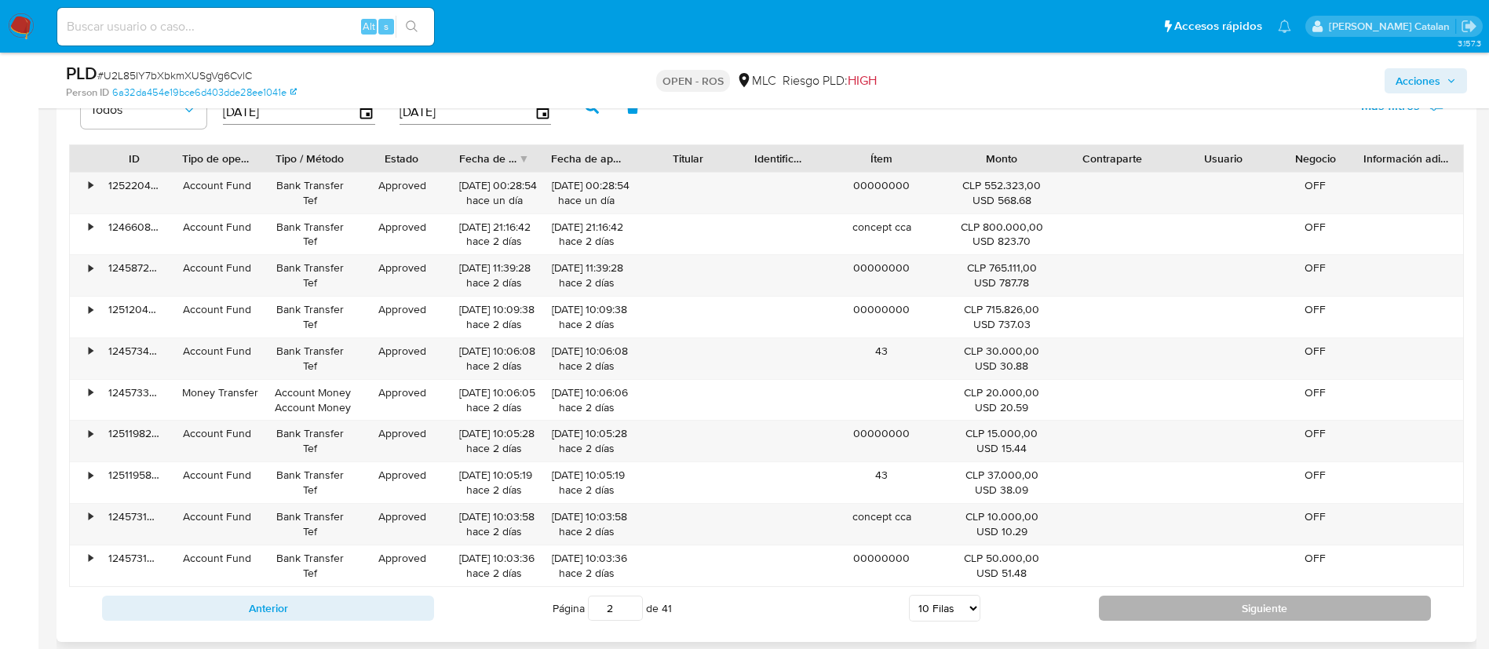
click at [1145, 621] on div "Anterior Página 2 de 41 5 Filas 10 Filas 20 Filas 25 Filas 50 Filas 100 Filas S…" at bounding box center [766, 608] width 1395 height 42
click at [1164, 611] on button "Siguiente" at bounding box center [1265, 608] width 332 height 25
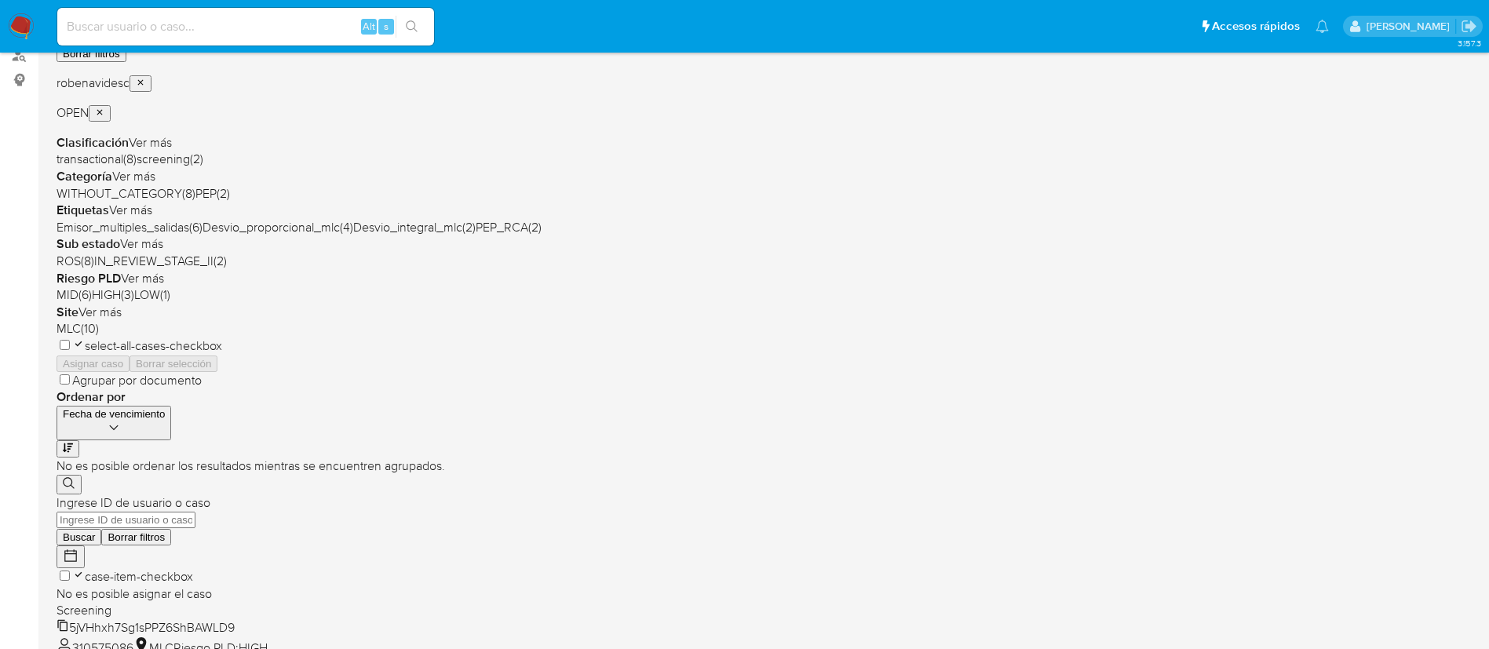
scroll to position [272, 0]
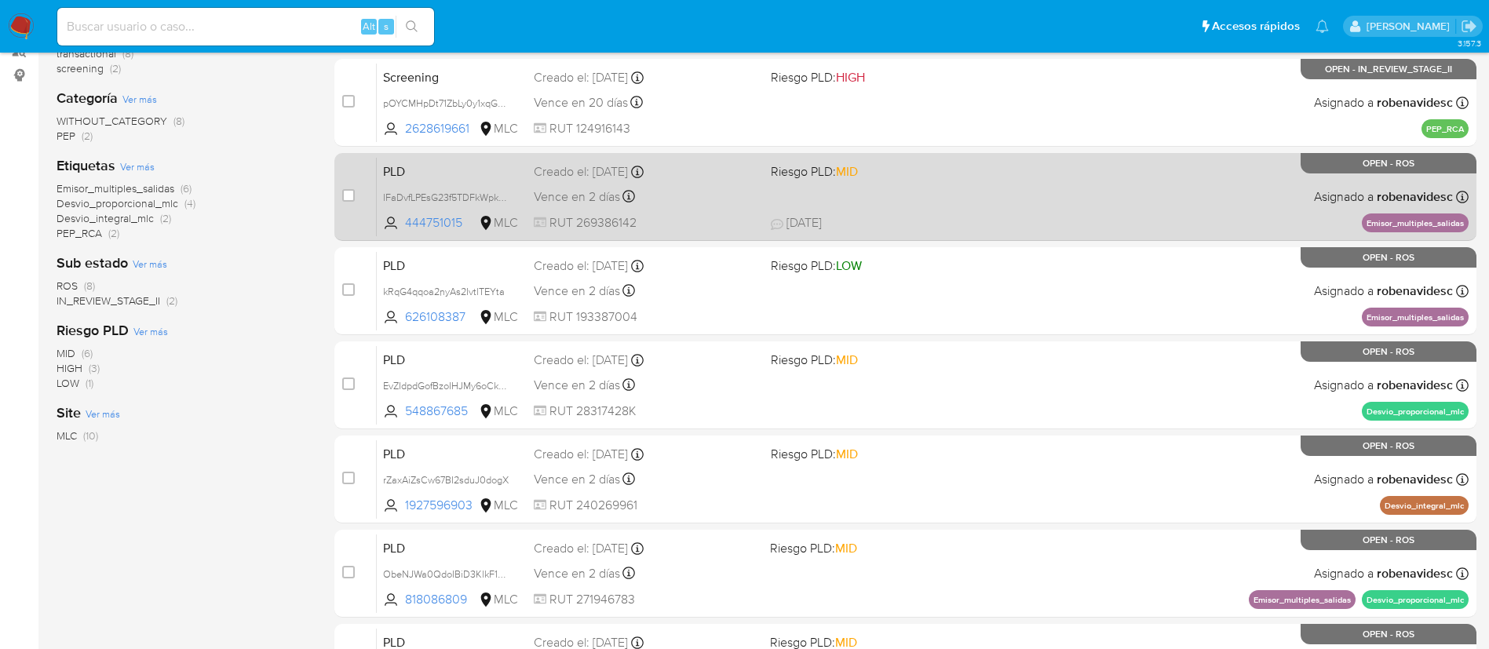
click at [806, 190] on div "PLD IFaDvfLPEsG23f5TDFkWpkQ4 444751015 MLC Riesgo PLD: MID Creado el: [DATE] Cr…" at bounding box center [923, 196] width 1092 height 79
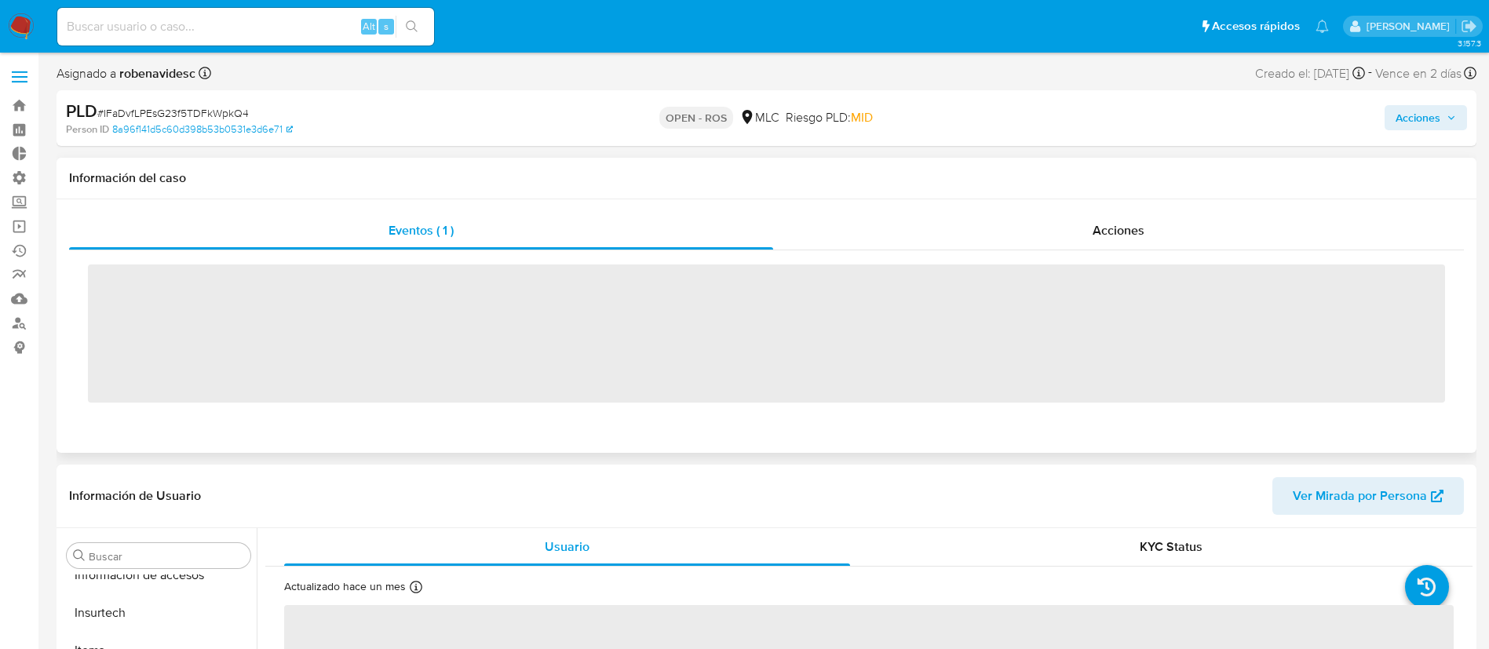
scroll to position [663, 0]
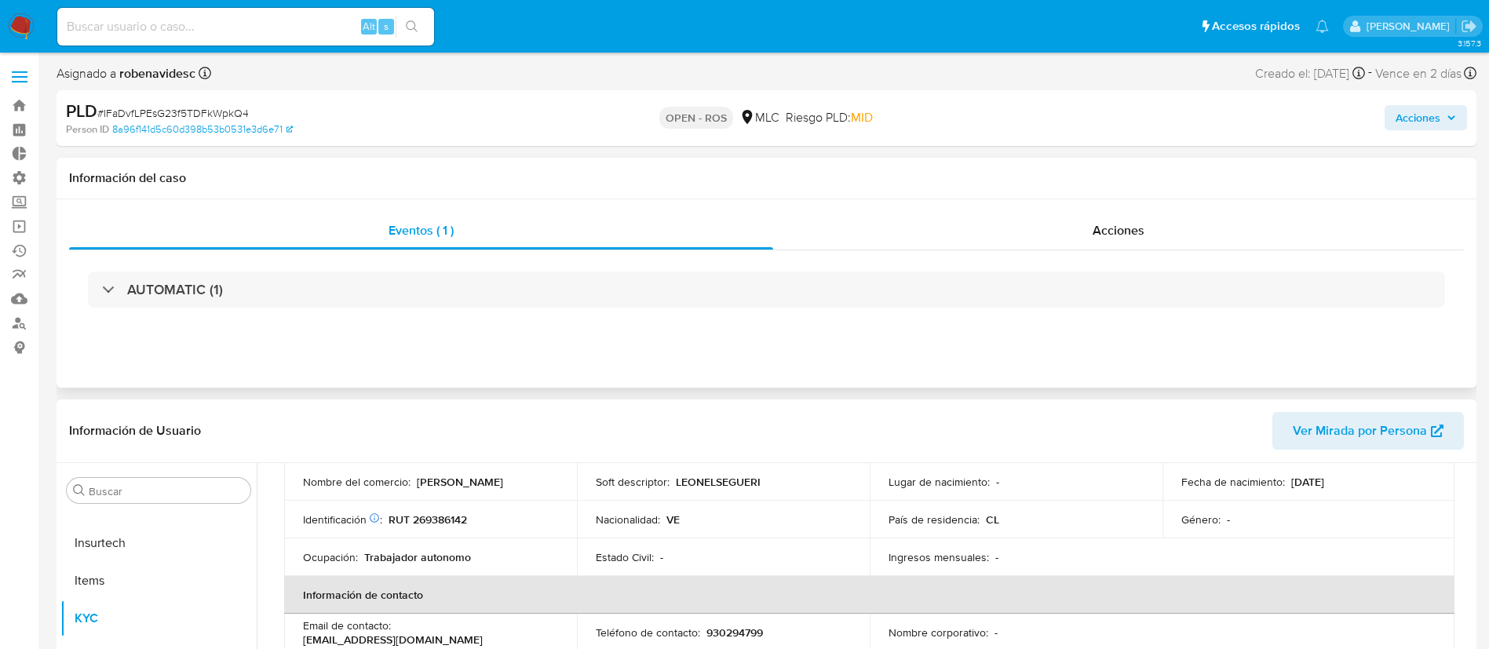
select select "10"
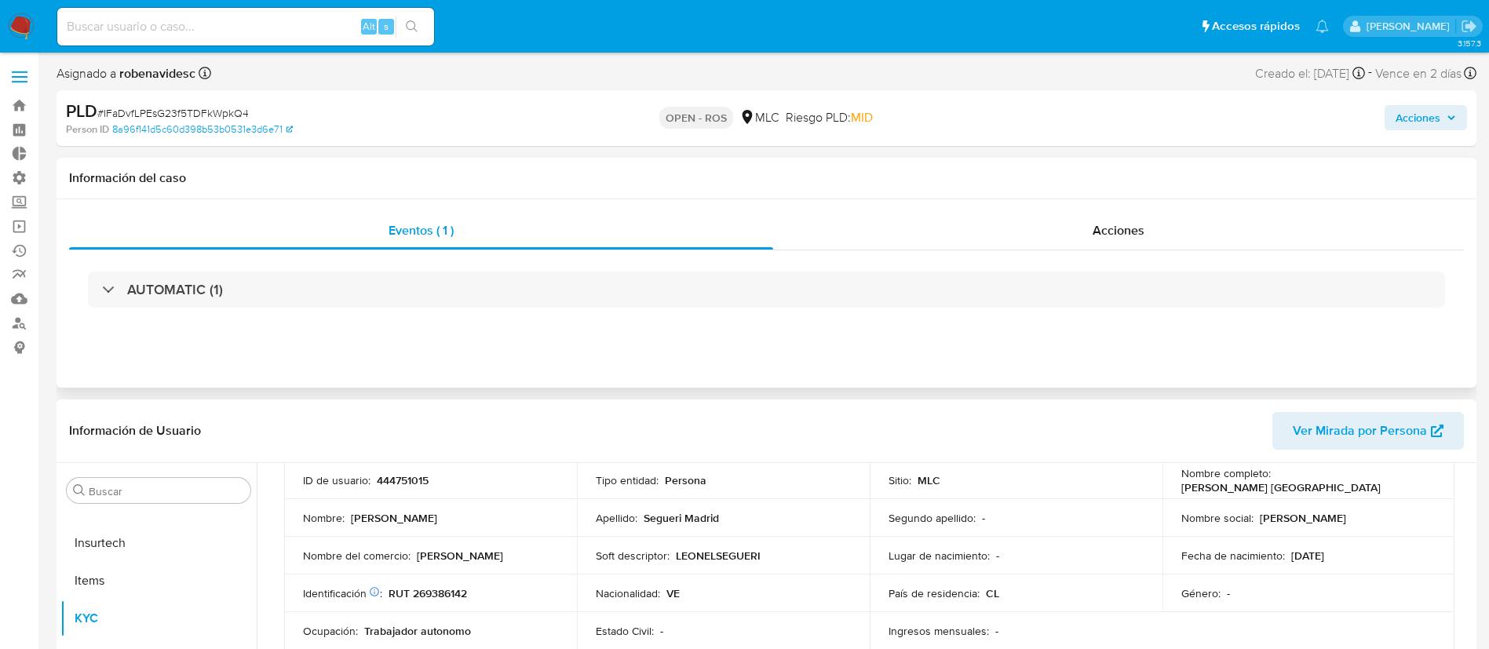
click at [838, 525] on td "Apellido : Segueri Madrid" at bounding box center [723, 518] width 293 height 38
drag, startPoint x: 455, startPoint y: 485, endPoint x: 372, endPoint y: 480, distance: 83.3
click at [372, 480] on div "ID de usuario : 444751015" at bounding box center [430, 480] width 255 height 14
copy div "444751015"
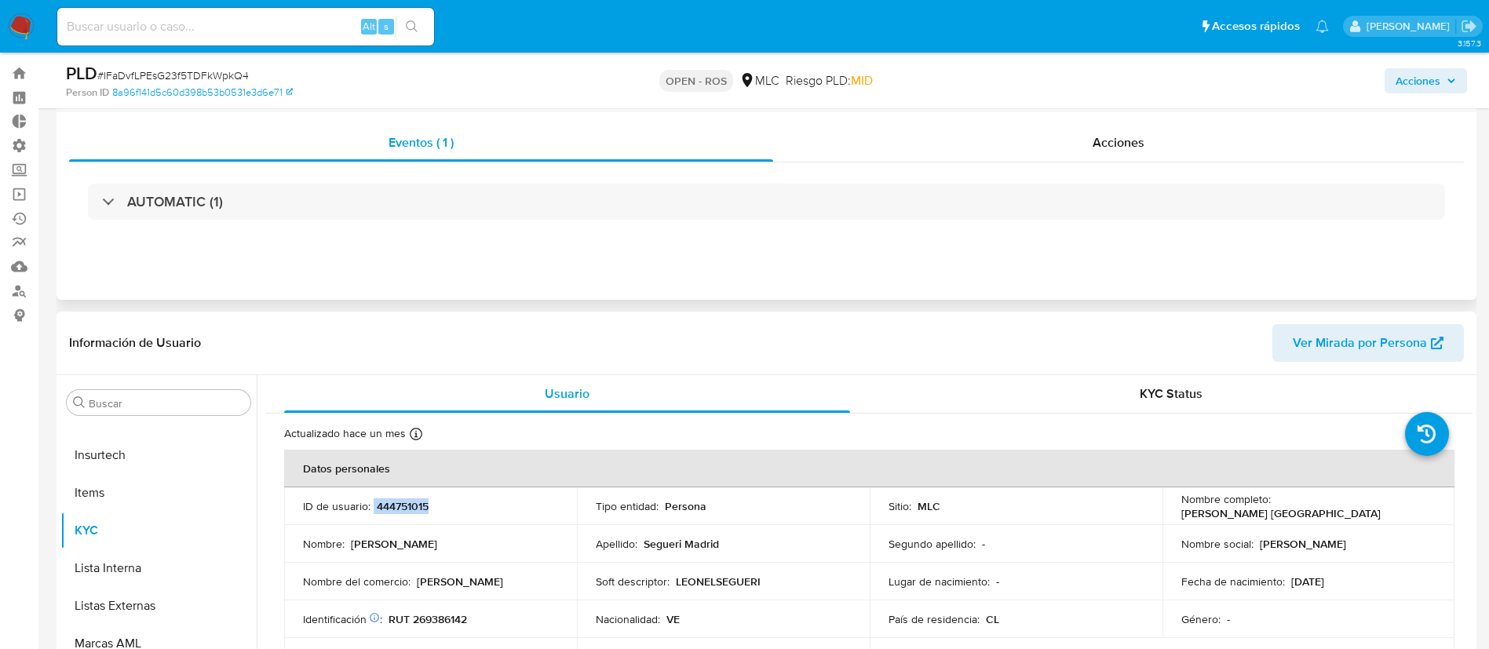
scroll to position [0, 0]
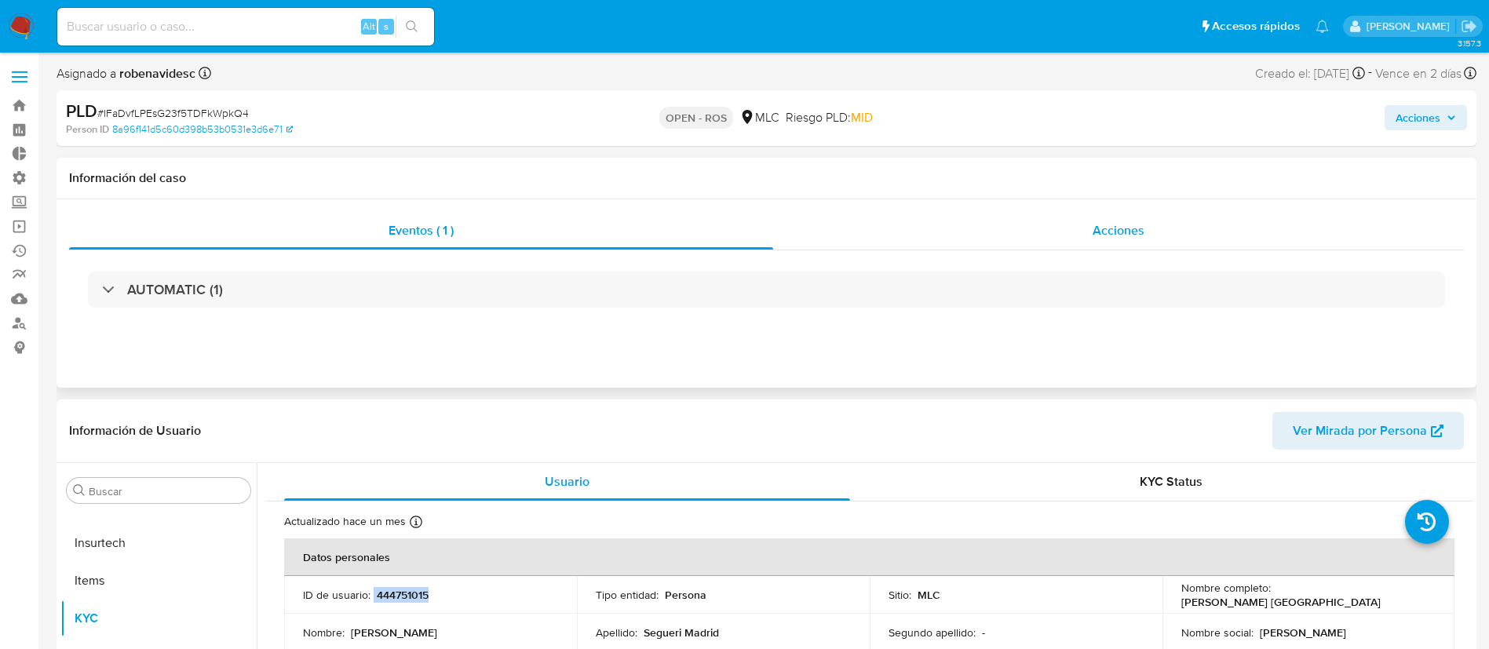
click at [1114, 237] on span "Acciones" at bounding box center [1119, 230] width 52 height 18
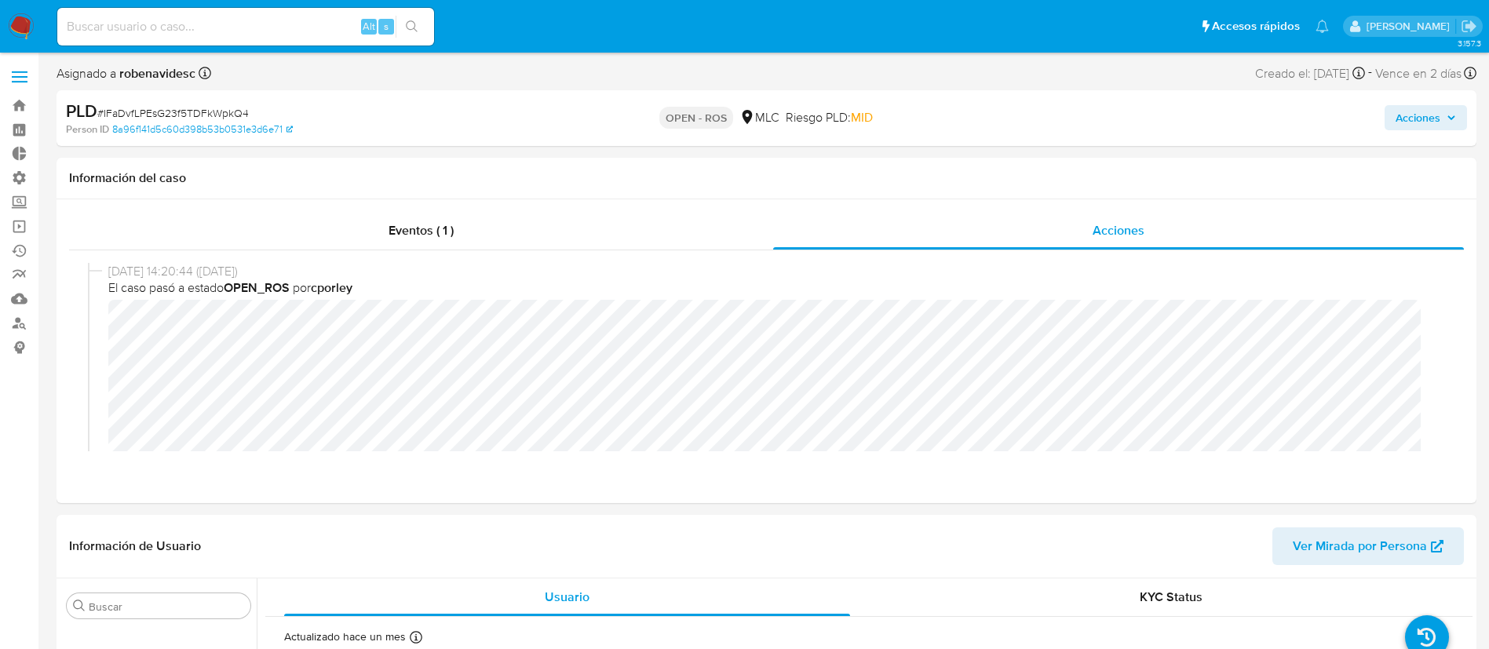
click at [105, 321] on div "05/09/2025 14:20:44 (hace 3 días) El caso pasó a estado OPEN_ROS por cporley" at bounding box center [766, 392] width 1357 height 259
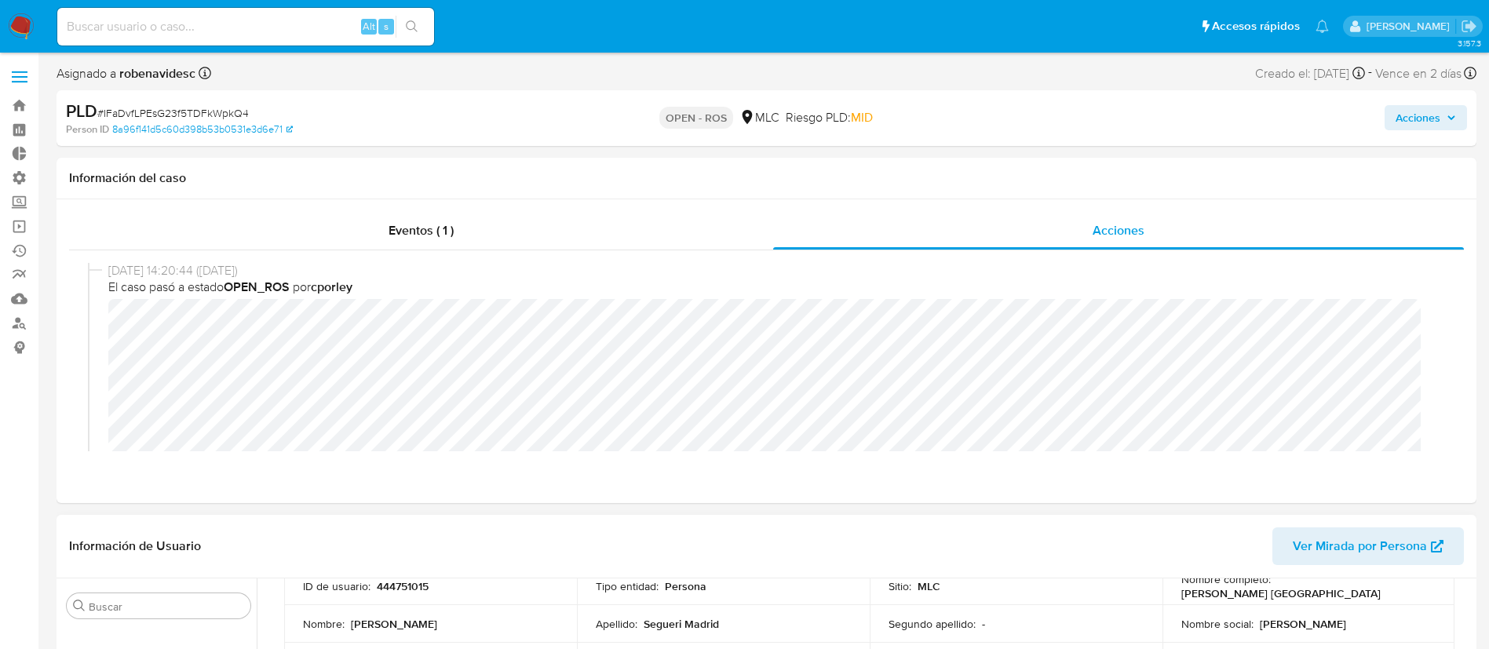
scroll to position [122, 0]
click at [1404, 121] on span "Acciones" at bounding box center [1418, 117] width 45 height 25
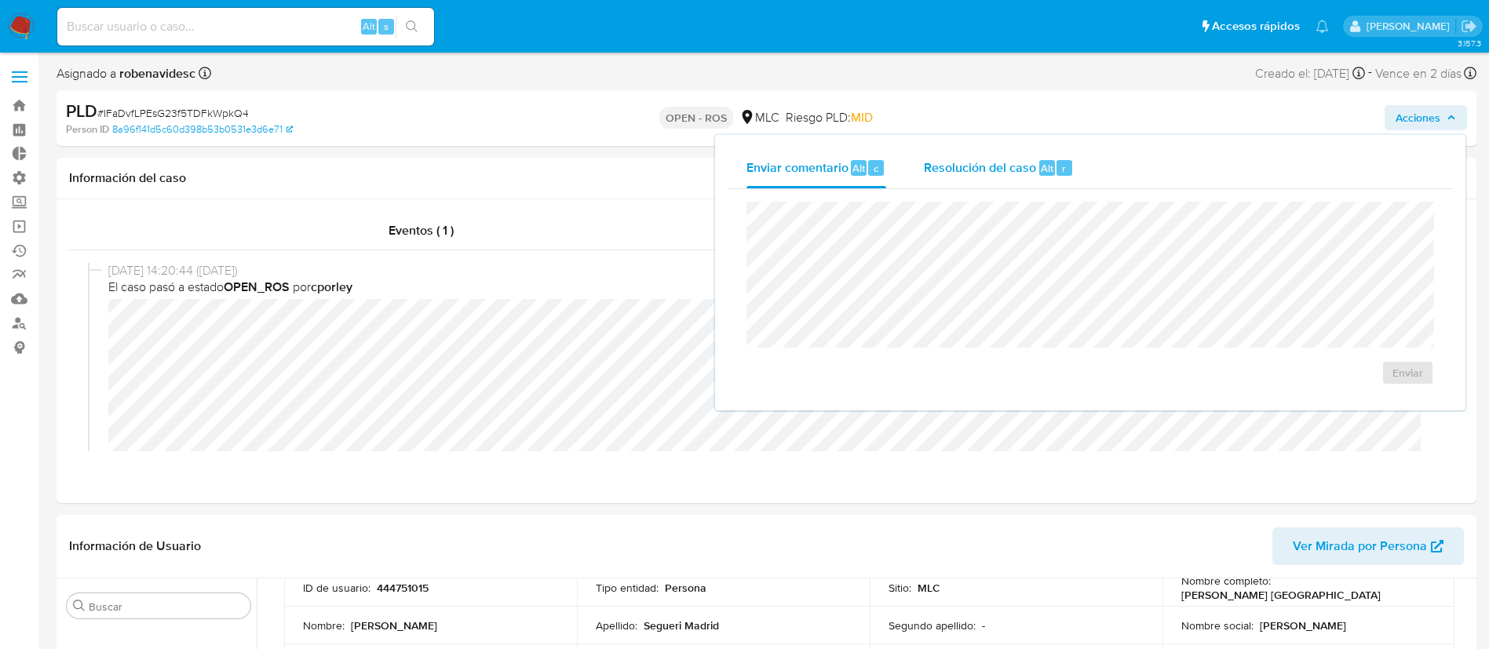
click at [1000, 167] on span "Resolución del caso" at bounding box center [980, 168] width 112 height 18
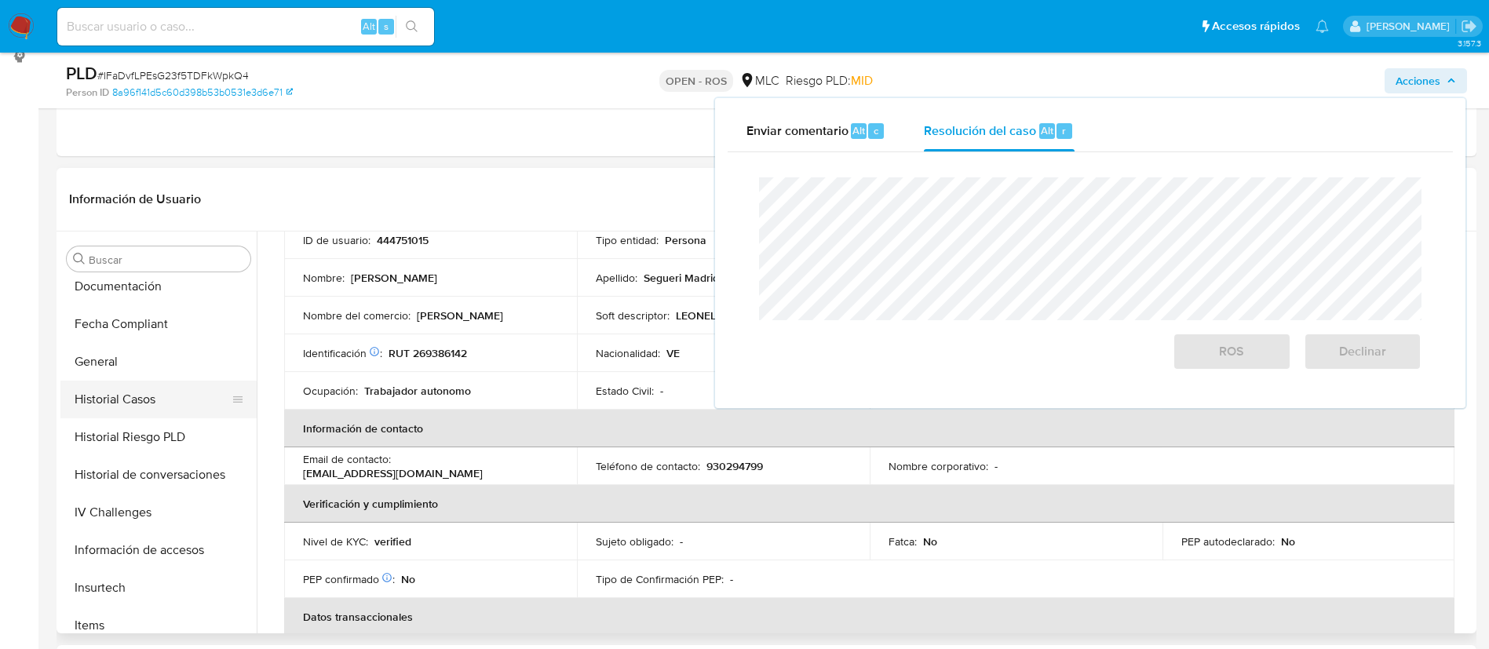
scroll to position [385, 0]
click at [111, 408] on button "Historial Casos" at bounding box center [152, 401] width 184 height 38
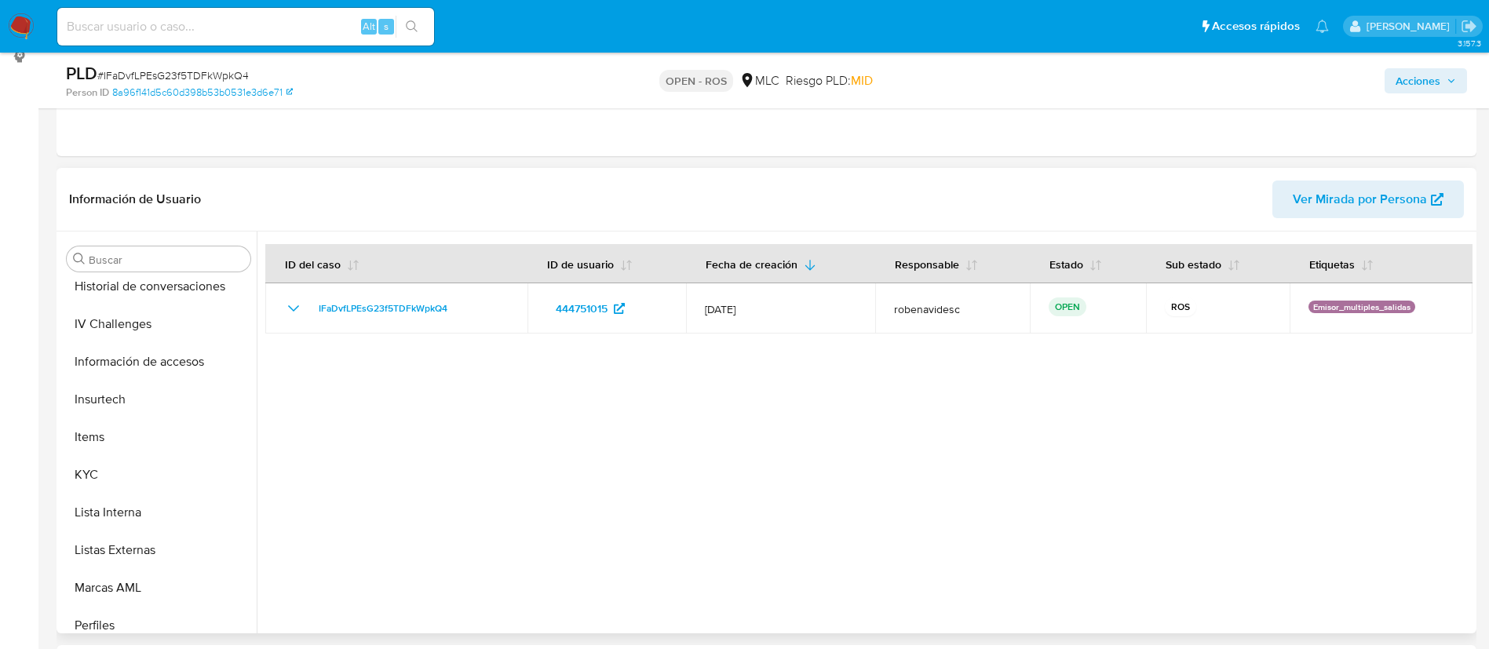
scroll to position [585, 0]
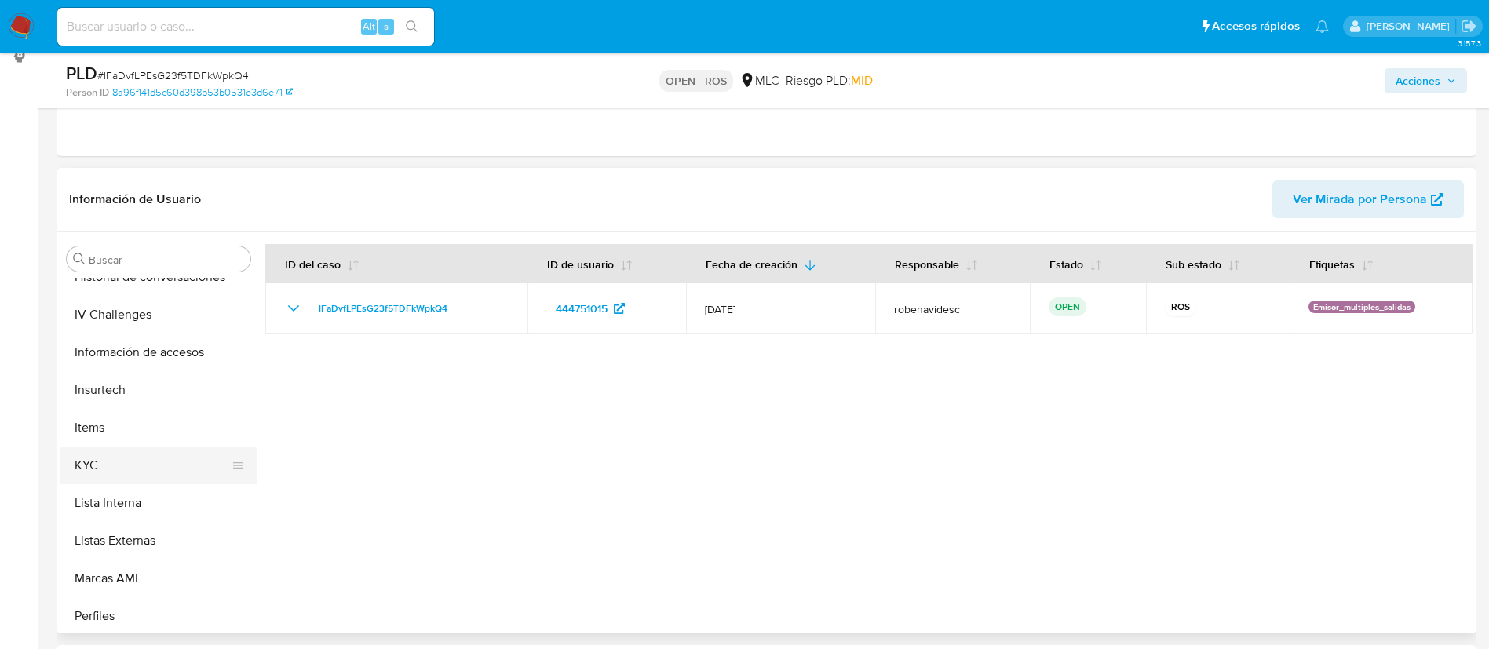
click at [111, 464] on button "KYC" at bounding box center [152, 466] width 184 height 38
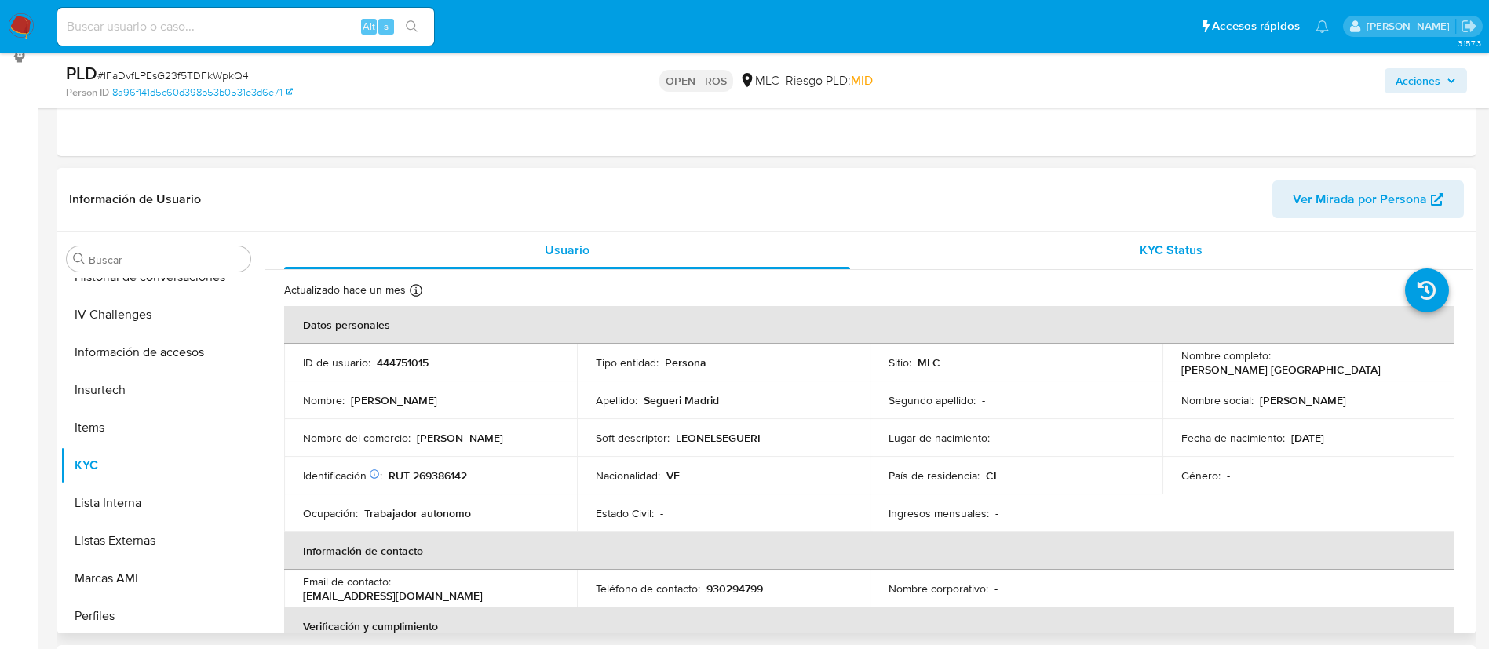
click at [1099, 253] on div "KYC Status" at bounding box center [1171, 251] width 566 height 38
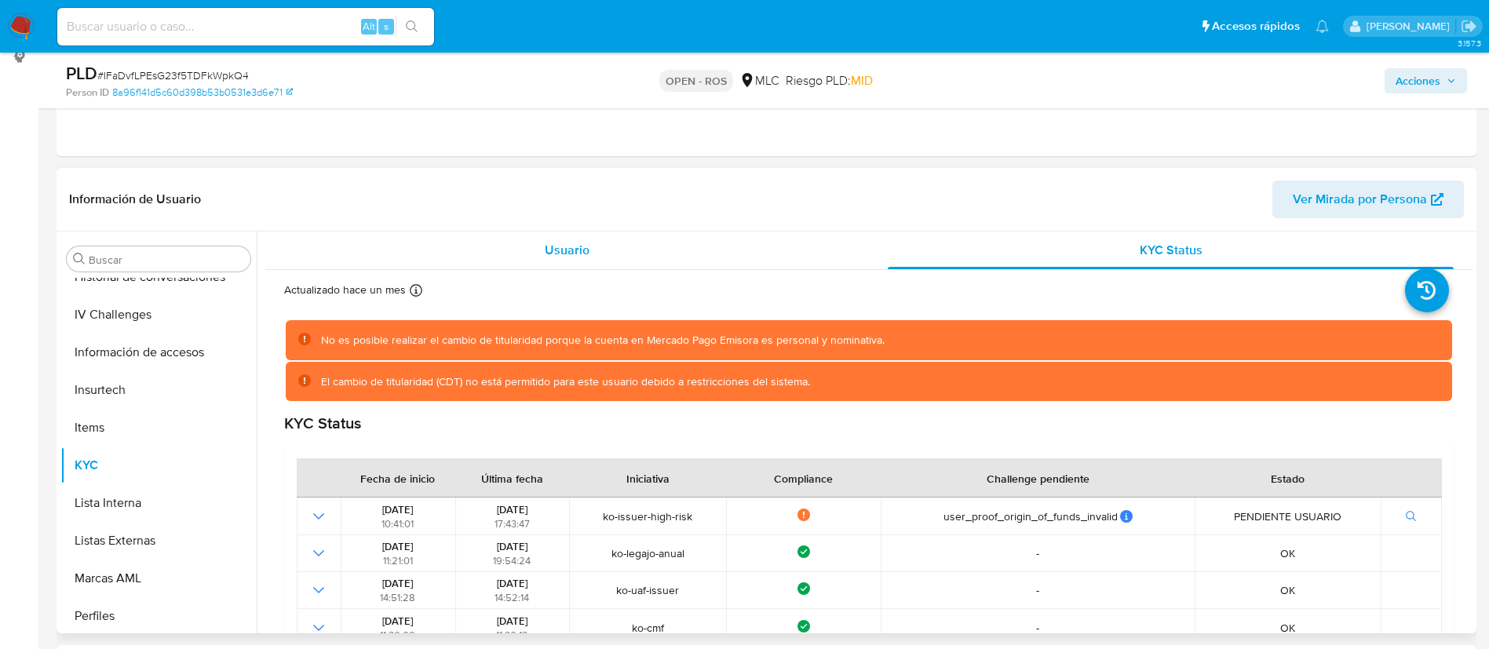
click at [703, 241] on div "Usuario" at bounding box center [567, 251] width 566 height 38
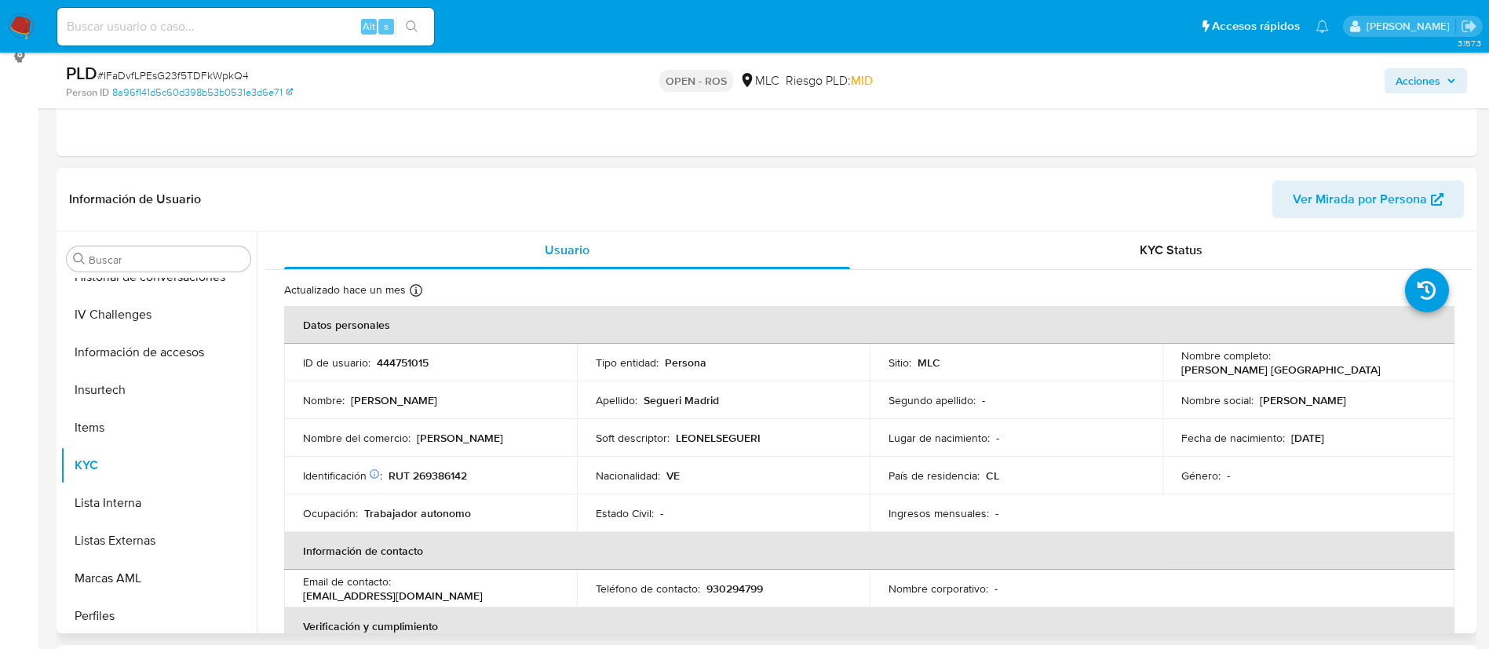
scroll to position [0, 0]
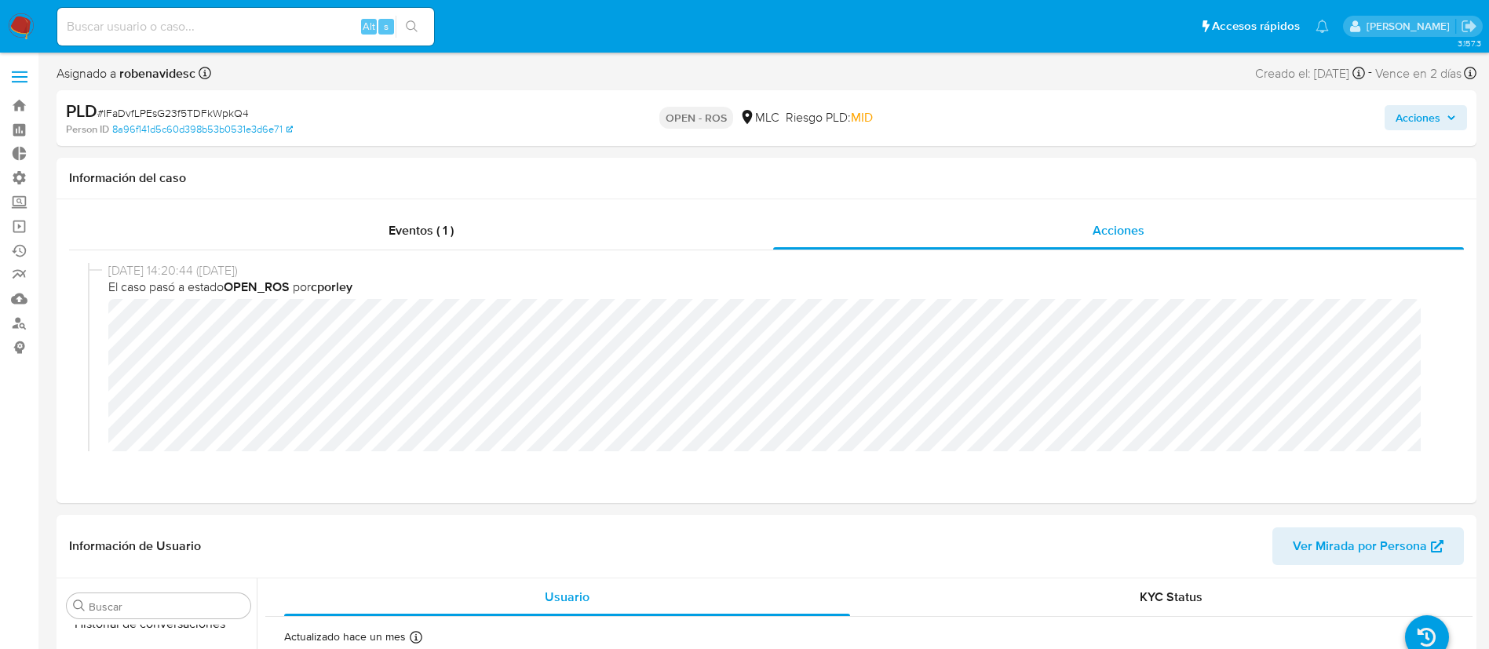
click at [1407, 111] on span "Acciones" at bounding box center [1418, 117] width 45 height 25
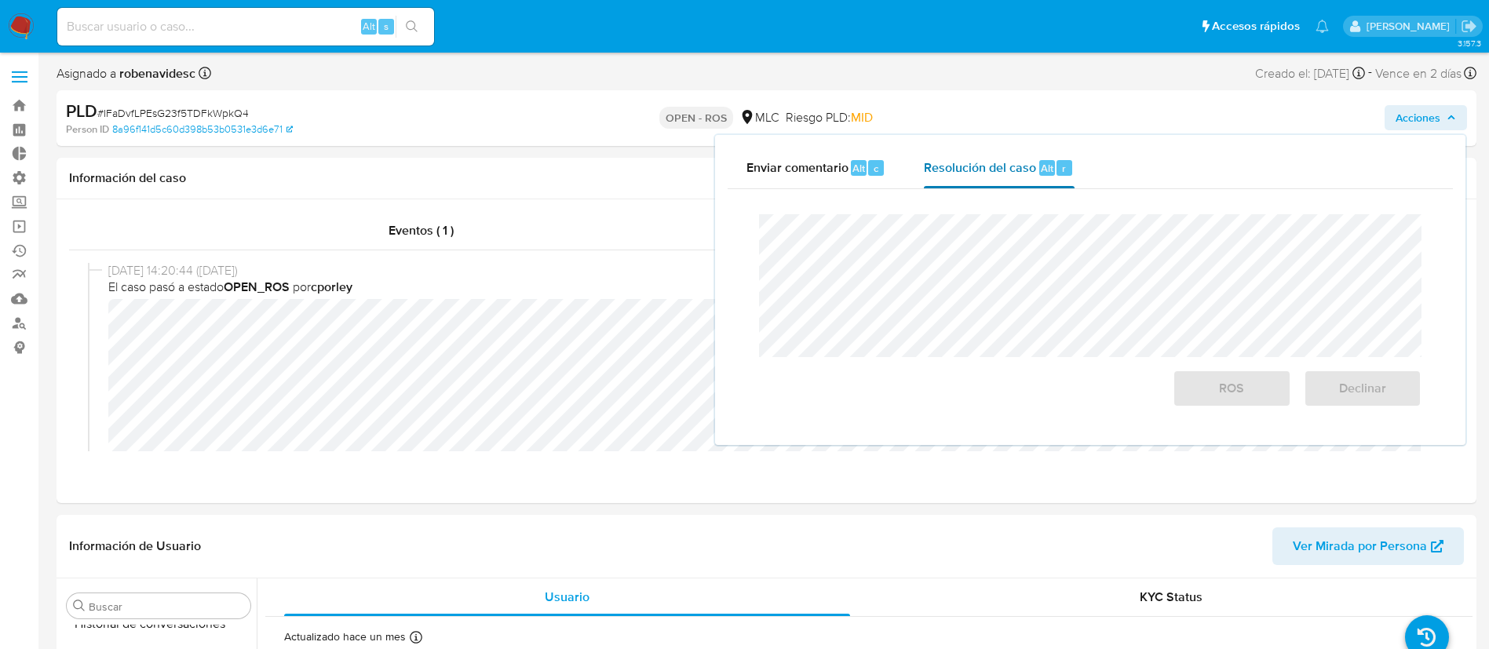
click at [979, 171] on span "Resolución del caso" at bounding box center [980, 168] width 112 height 18
click at [694, 475] on div "Eventos ( 1 ) Acciones 05/09/2025 14:20:44 (hace 3 días) El caso pasó a estado …" at bounding box center [767, 351] width 1420 height 304
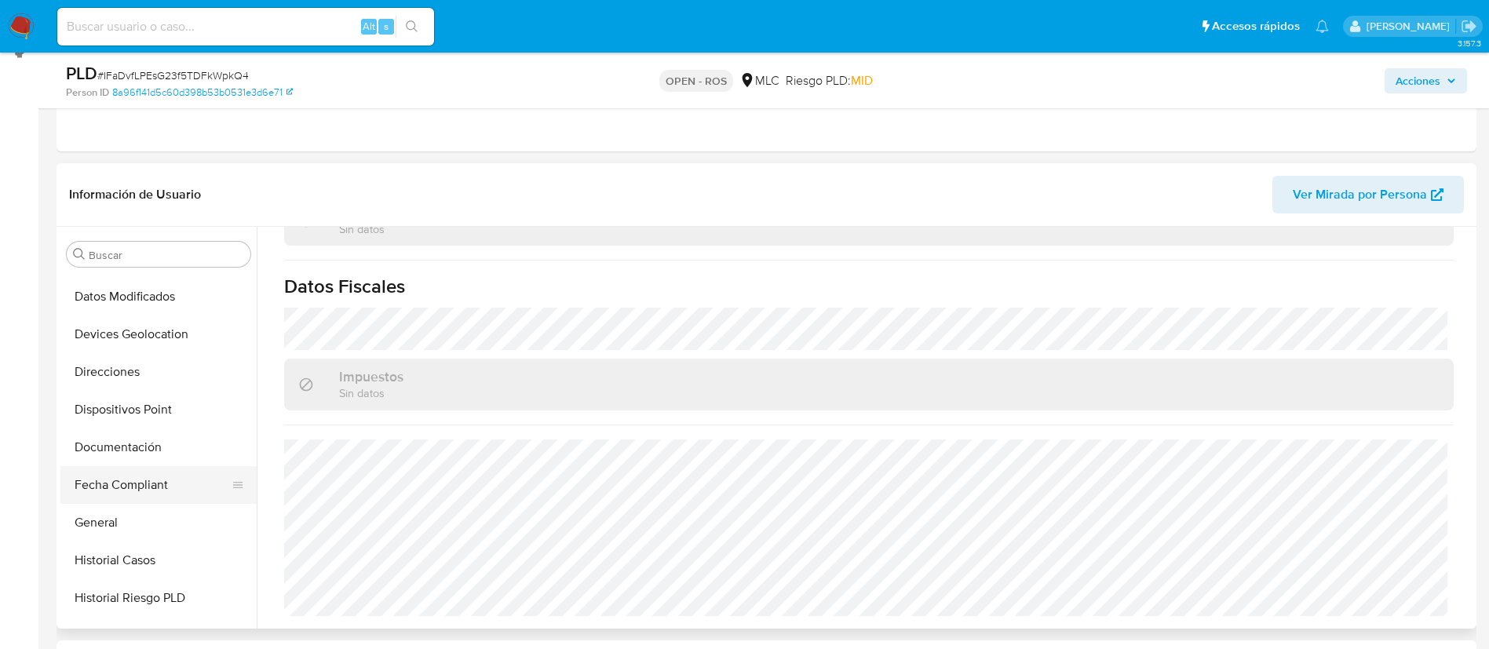
scroll to position [223, 0]
click at [116, 547] on button "Historial Casos" at bounding box center [152, 559] width 184 height 38
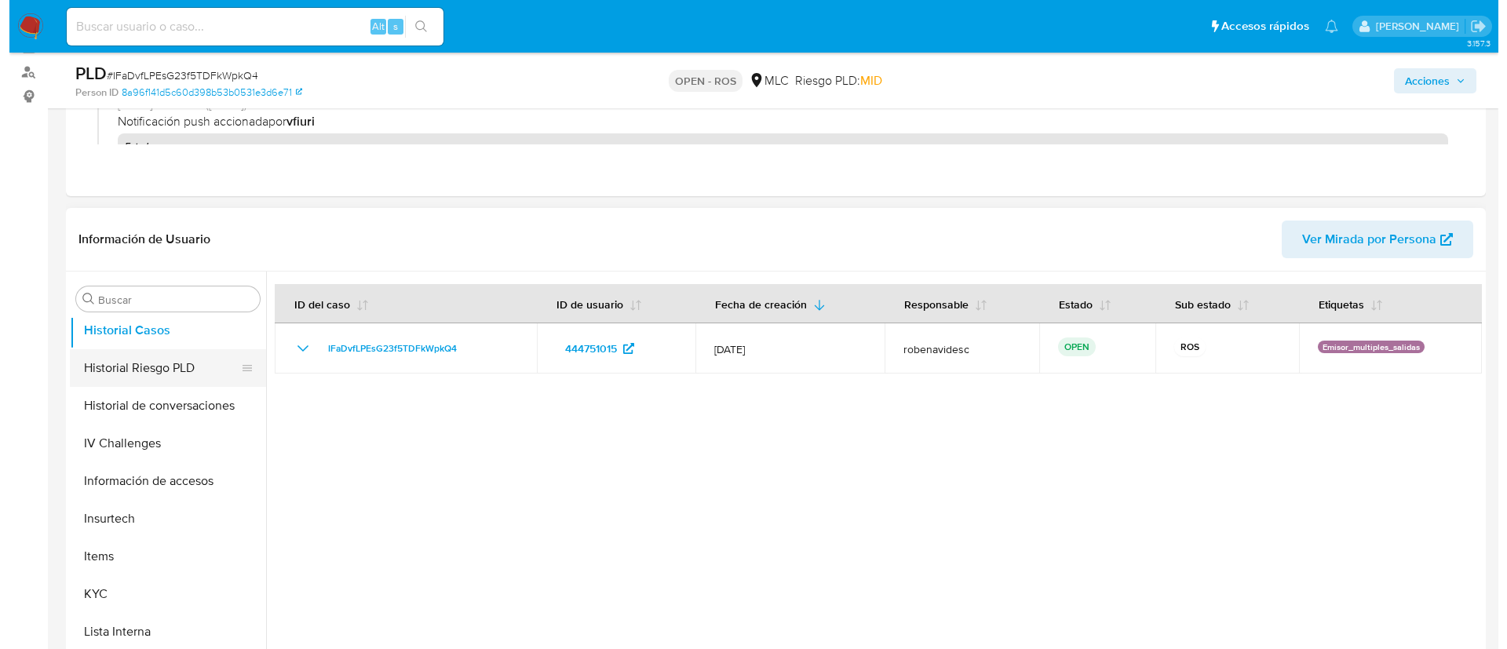
scroll to position [497, 0]
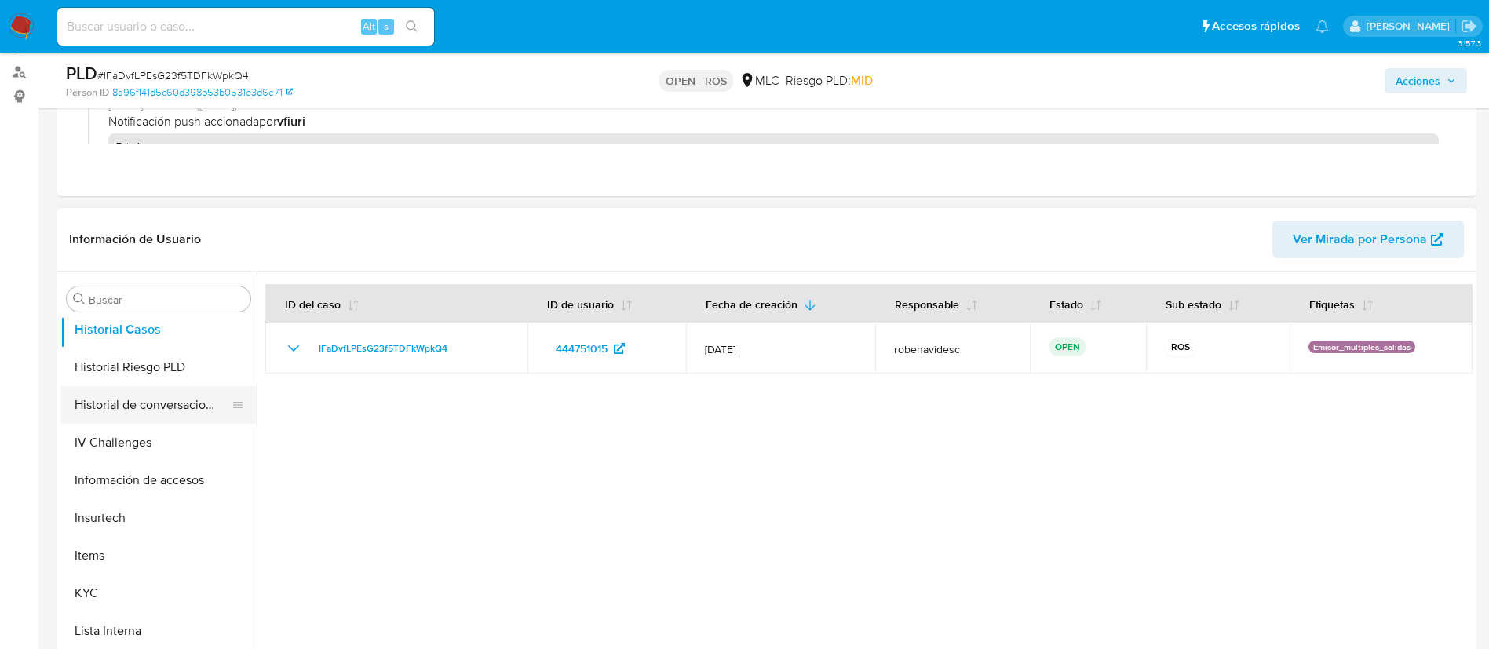
click at [111, 417] on button "Historial de conversaciones" at bounding box center [152, 405] width 184 height 38
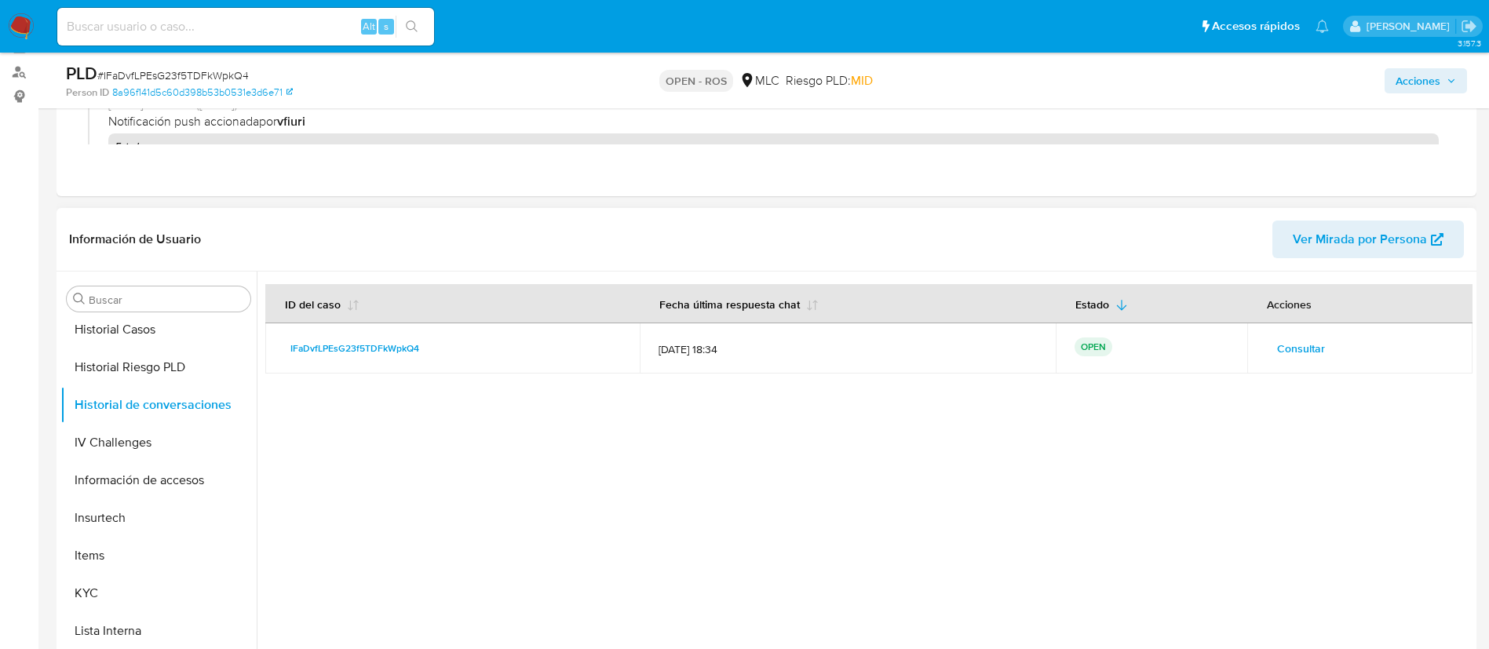
click at [1289, 355] on span "Consultar" at bounding box center [1301, 349] width 48 height 22
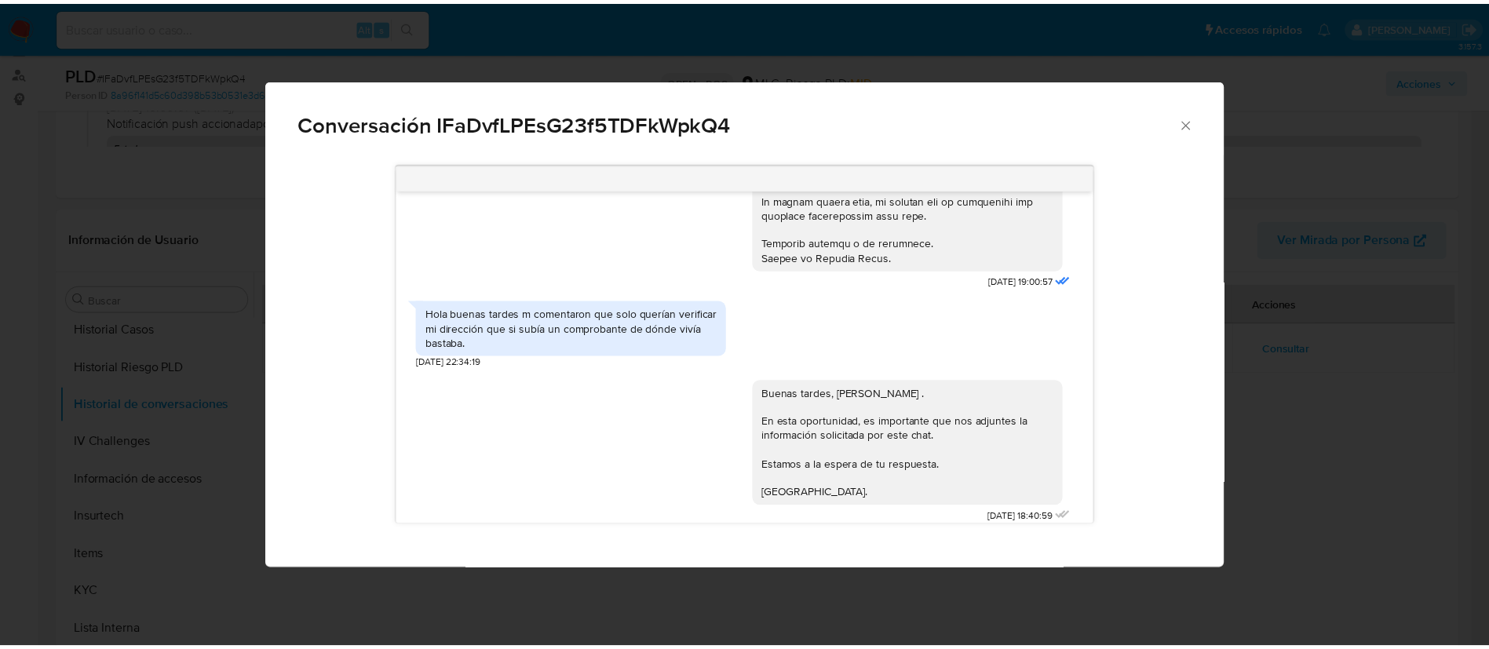
scroll to position [600, 0]
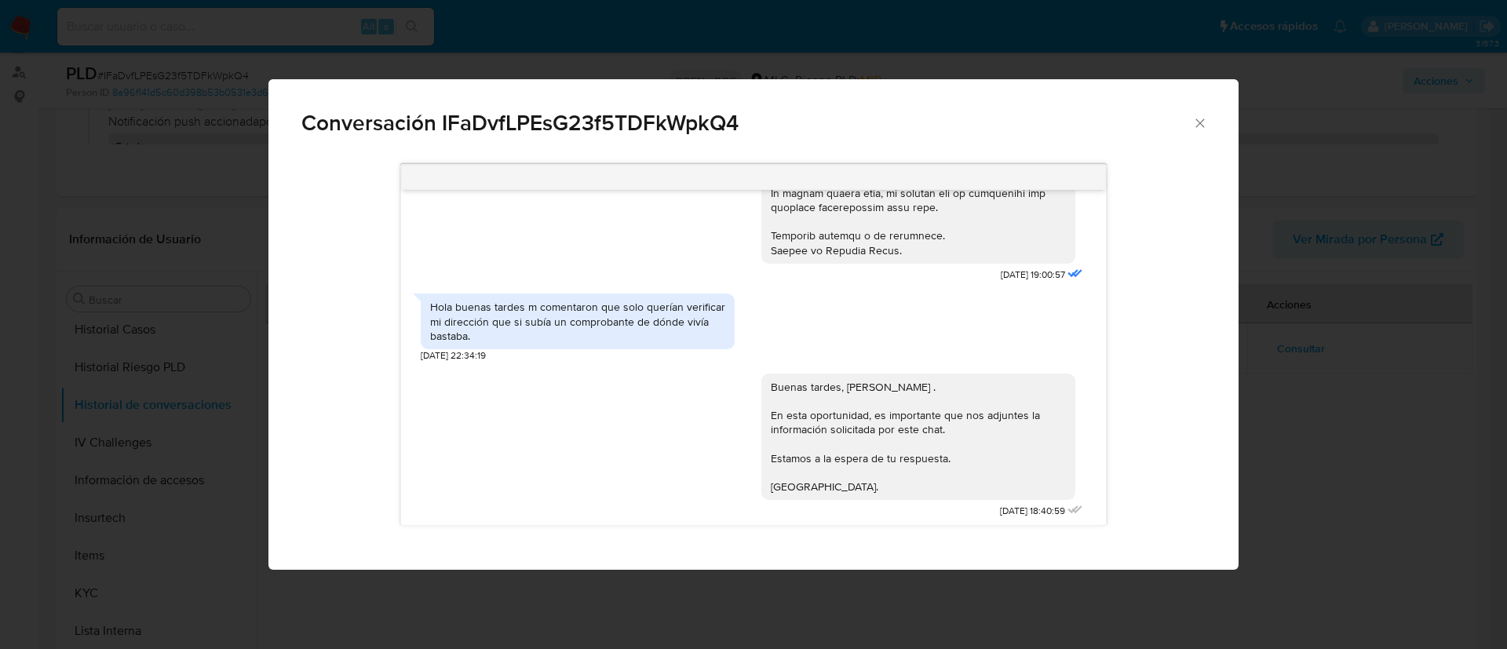
click at [1199, 116] on icon "Cerrar" at bounding box center [1200, 123] width 16 height 16
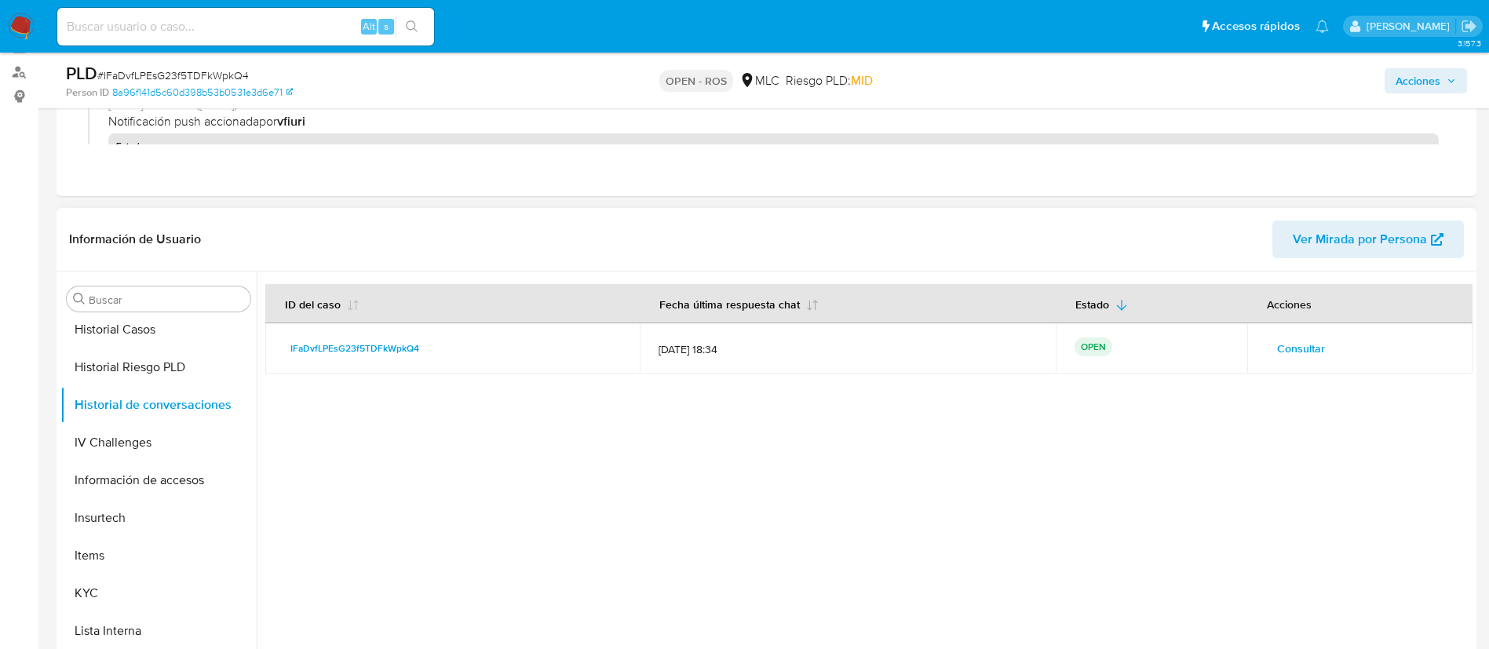
scroll to position [0, 0]
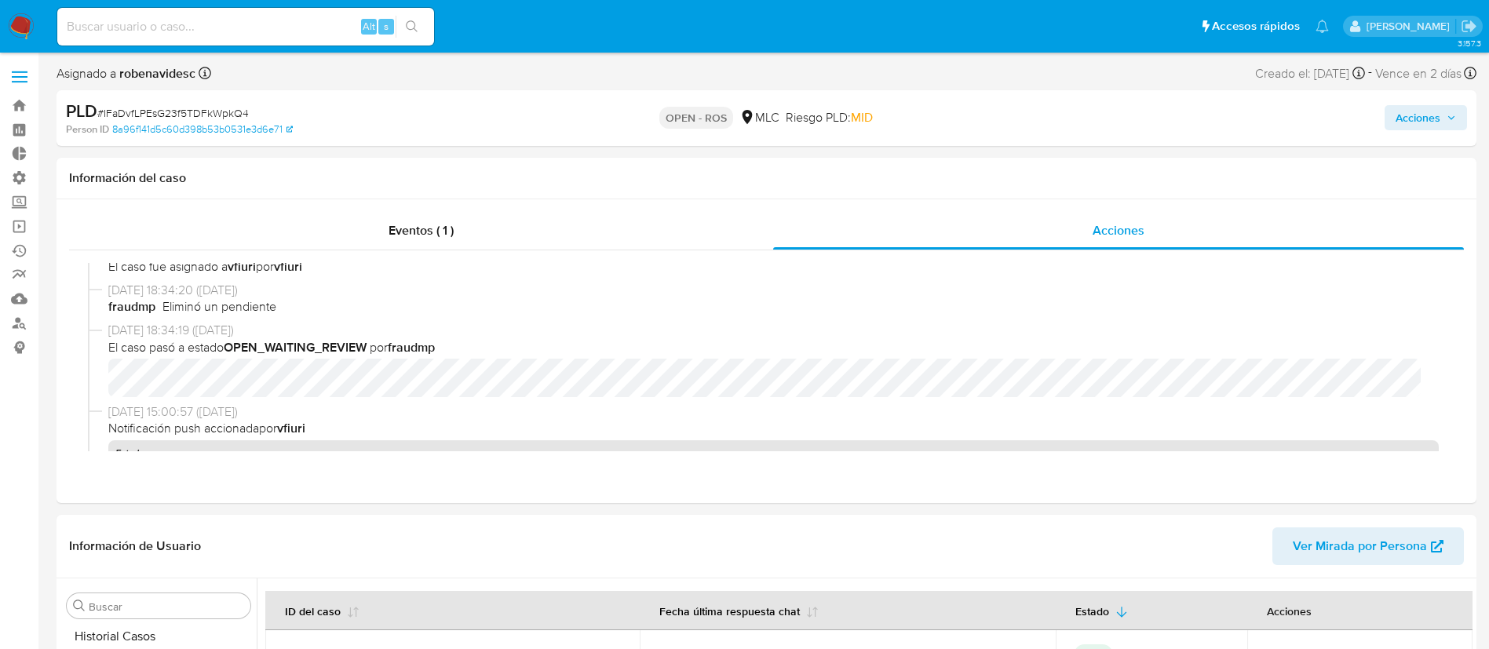
click at [1422, 107] on span "Acciones" at bounding box center [1418, 117] width 45 height 25
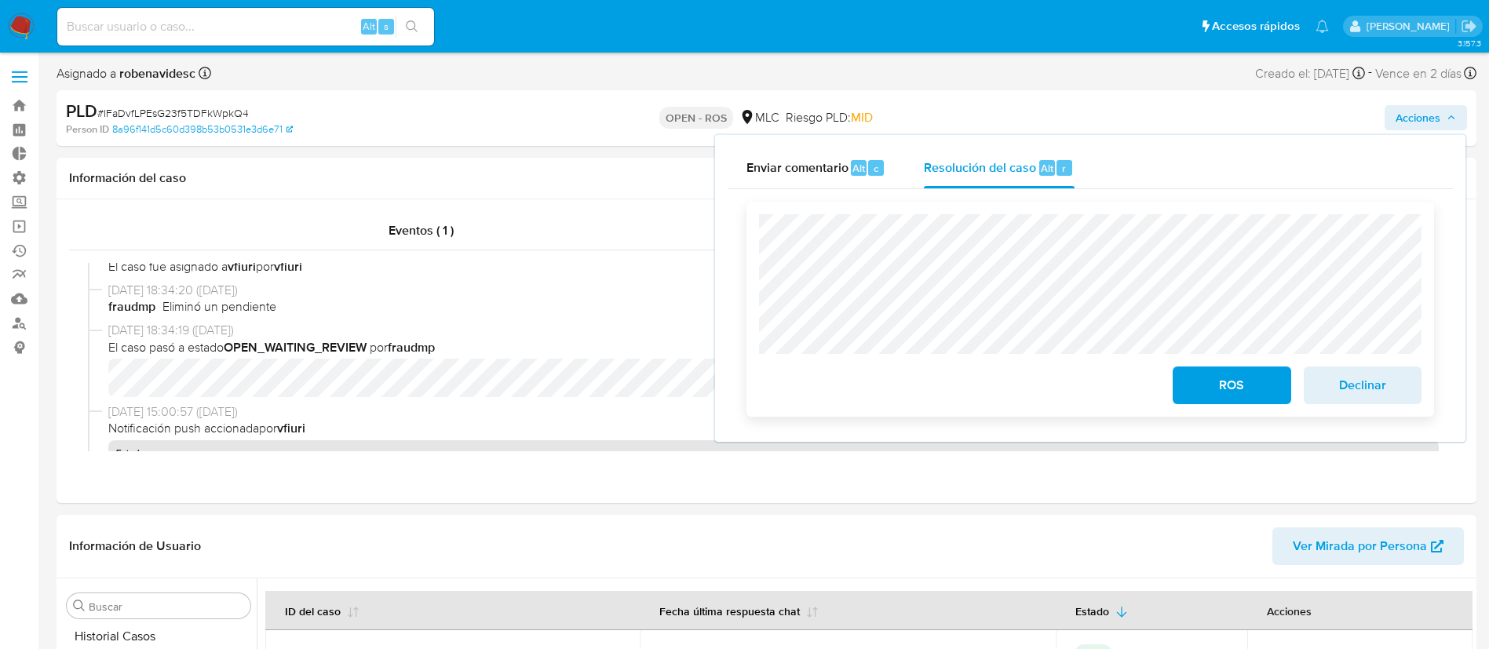
click at [1380, 381] on span "Declinar" at bounding box center [1362, 385] width 77 height 35
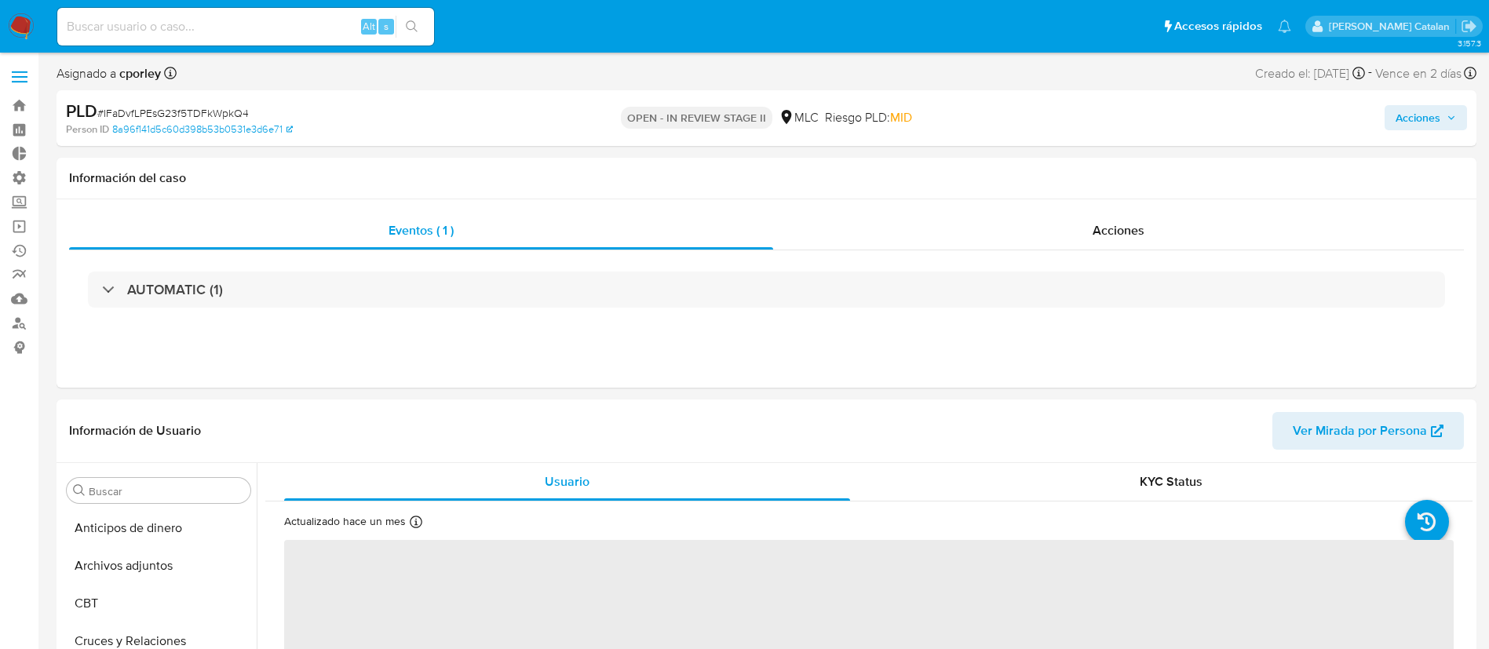
select select "10"
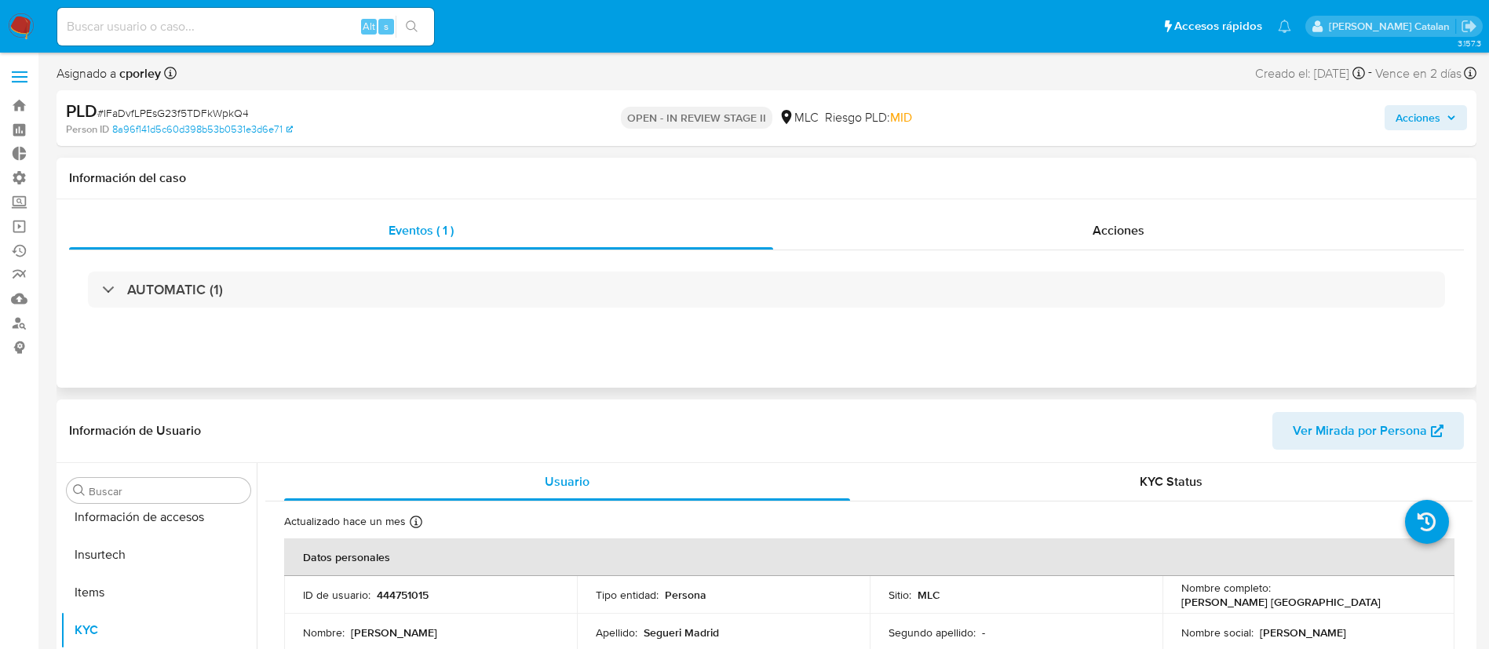
scroll to position [663, 0]
click at [1042, 236] on div "Acciones" at bounding box center [1118, 231] width 691 height 38
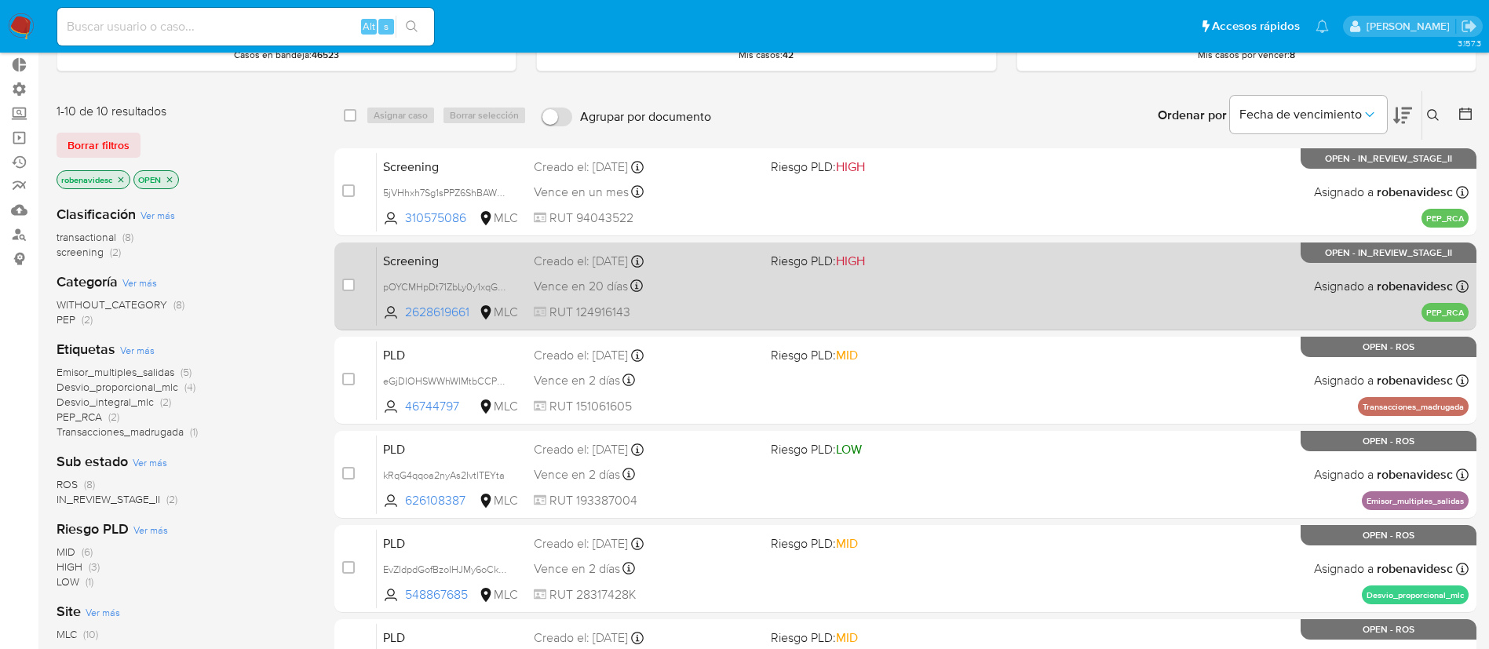
scroll to position [89, 0]
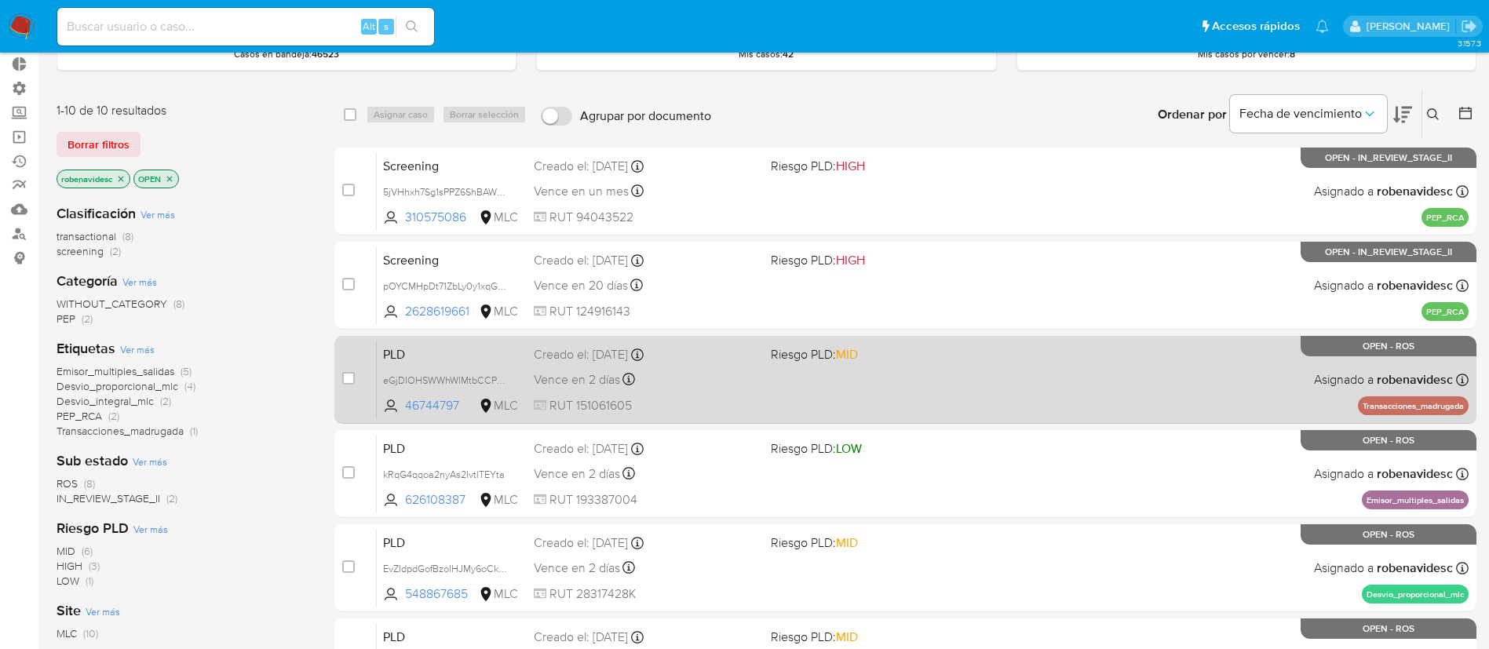
click at [867, 408] on div "PLD eGjDIOHSWWhWIMtbCCPvMiYg 46744797 MLC Riesgo PLD: MID Creado el: 12/06/2025…" at bounding box center [923, 379] width 1092 height 79
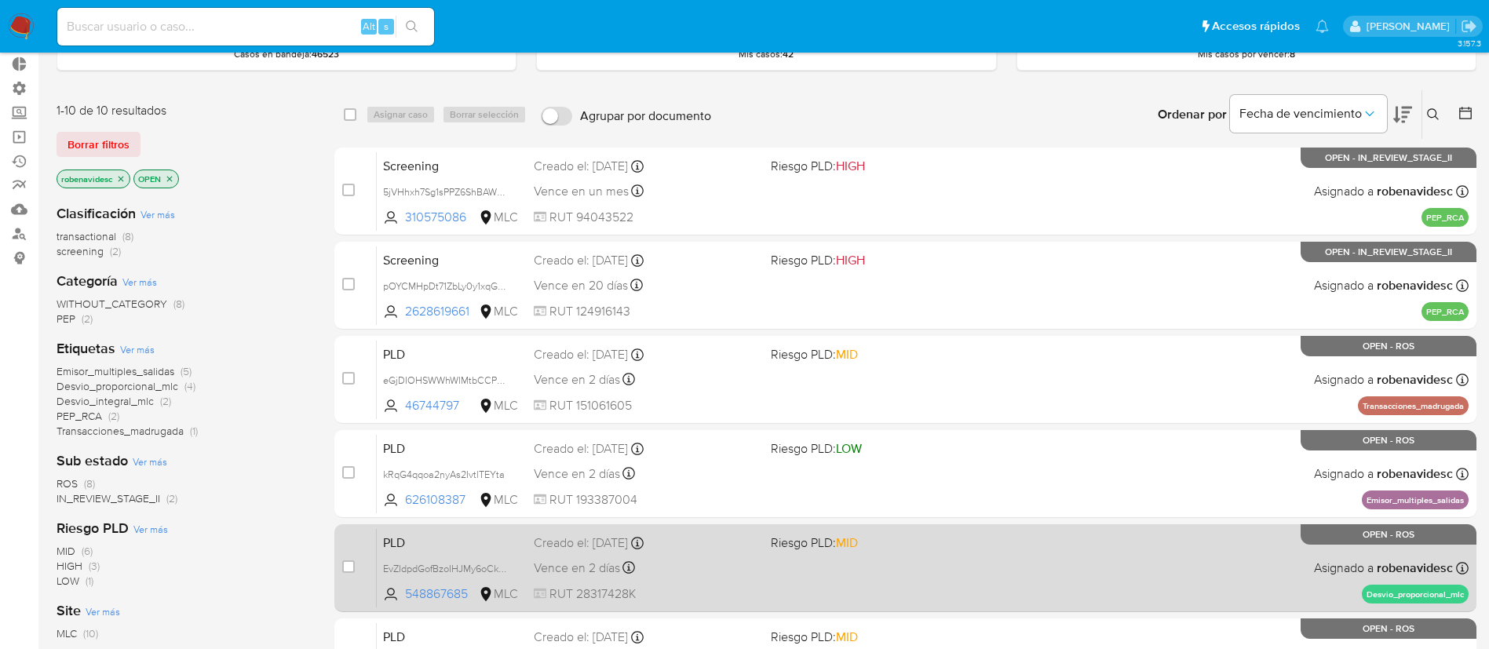
click at [929, 533] on span "Riesgo PLD: MID" at bounding box center [883, 541] width 224 height 20
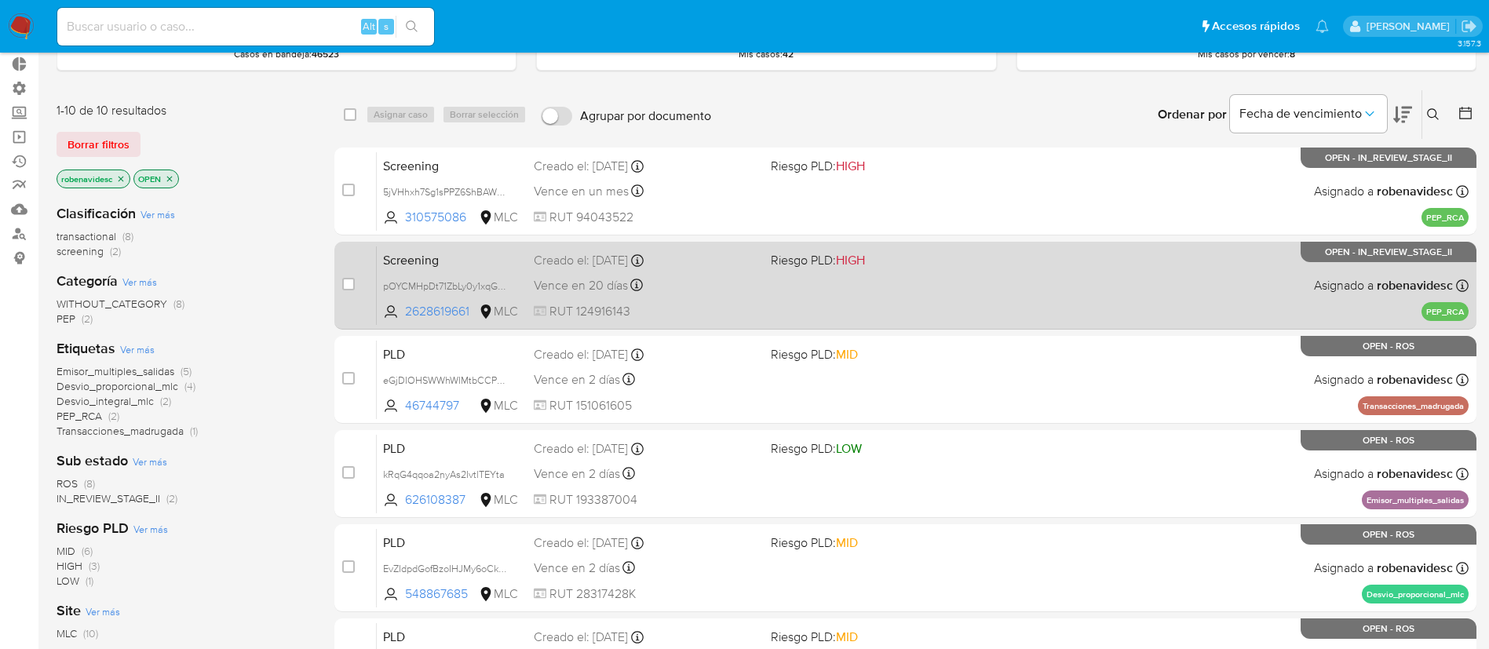
click at [910, 299] on div "Screening pOYCMHpDt71ZbLy0y1xqGqfo 2628619661 MLC Riesgo PLD: HIGH Creado el: 2…" at bounding box center [923, 285] width 1092 height 79
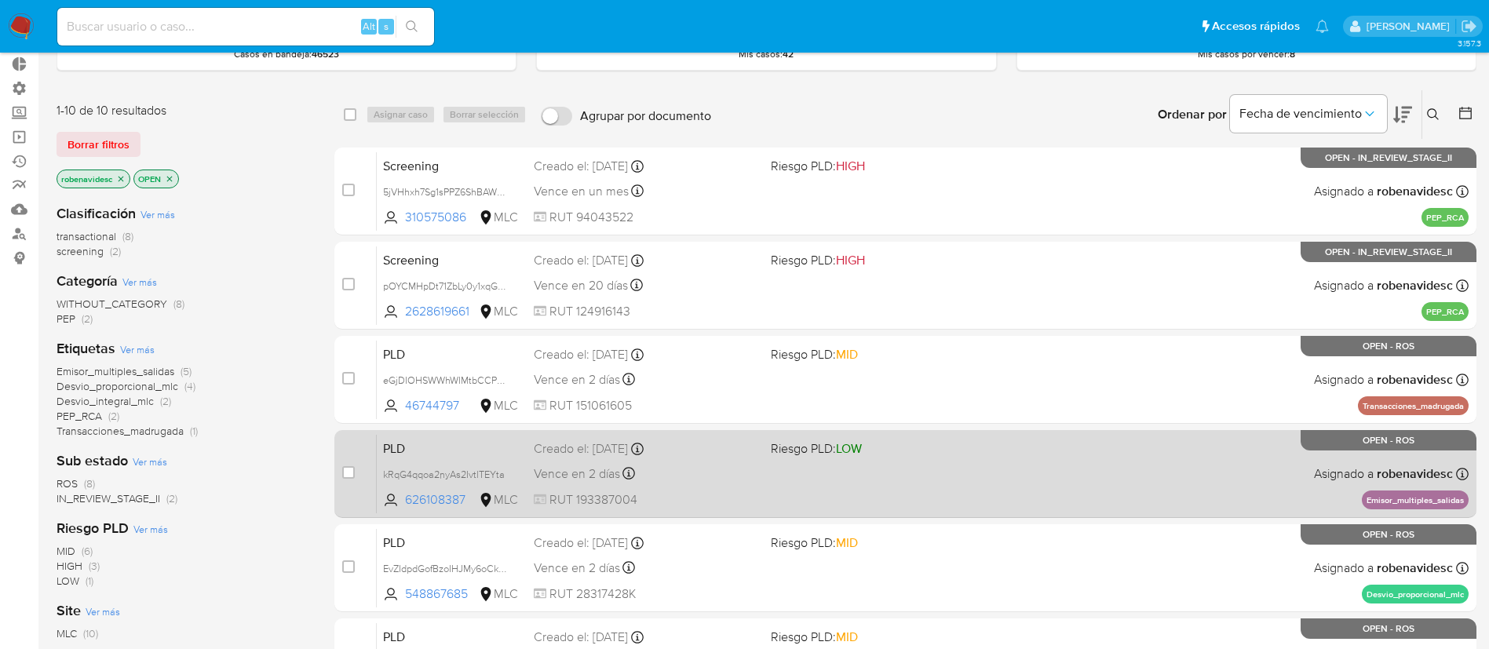
click at [863, 430] on div "case-item-checkbox No es posible asignar el caso PLD kRqG4qqoa2nyAs2IvtlTEYta 6…" at bounding box center [905, 474] width 1142 height 88
click at [862, 476] on div "PLD kRqG4qqoa2nyAs2IvtlTEYta 626108387 MLC Riesgo PLD: LOW Creado el: 12/06/202…" at bounding box center [923, 473] width 1092 height 79
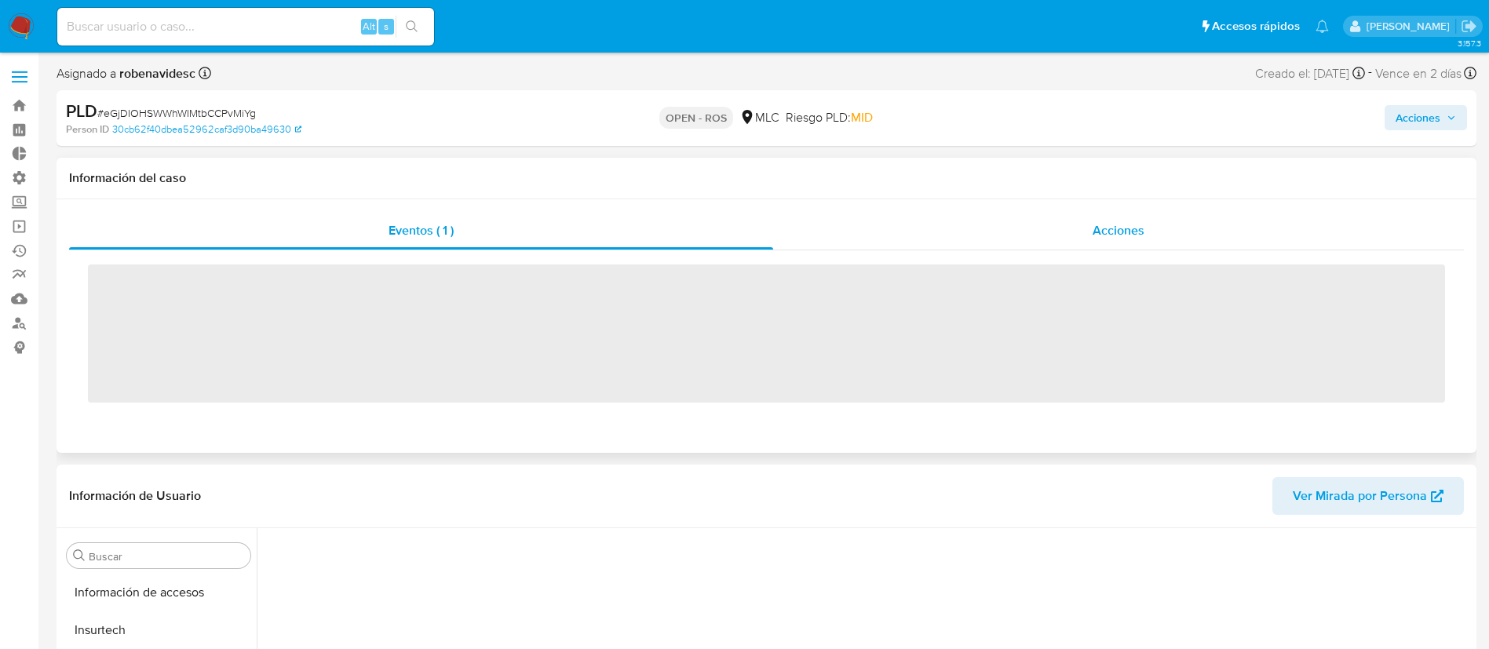
scroll to position [663, 0]
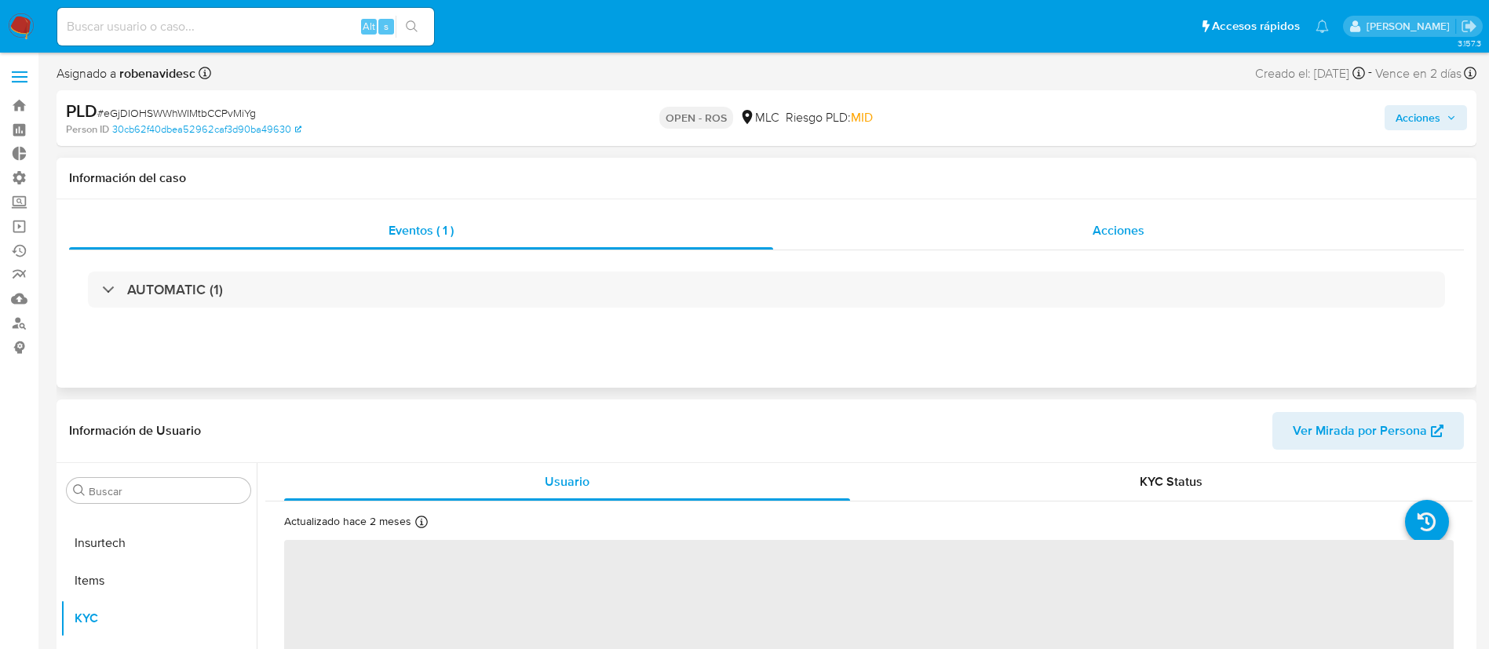
click at [1052, 222] on div "Acciones" at bounding box center [1118, 231] width 691 height 38
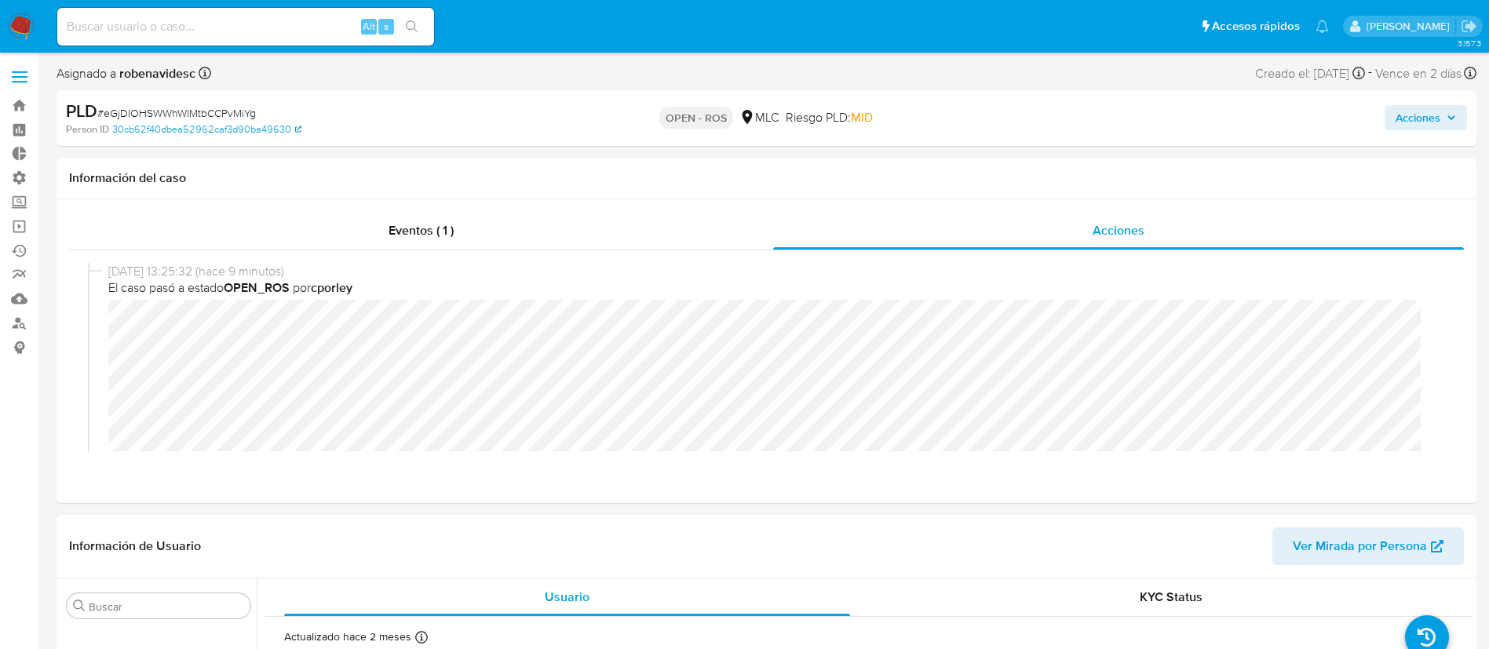
select select "10"
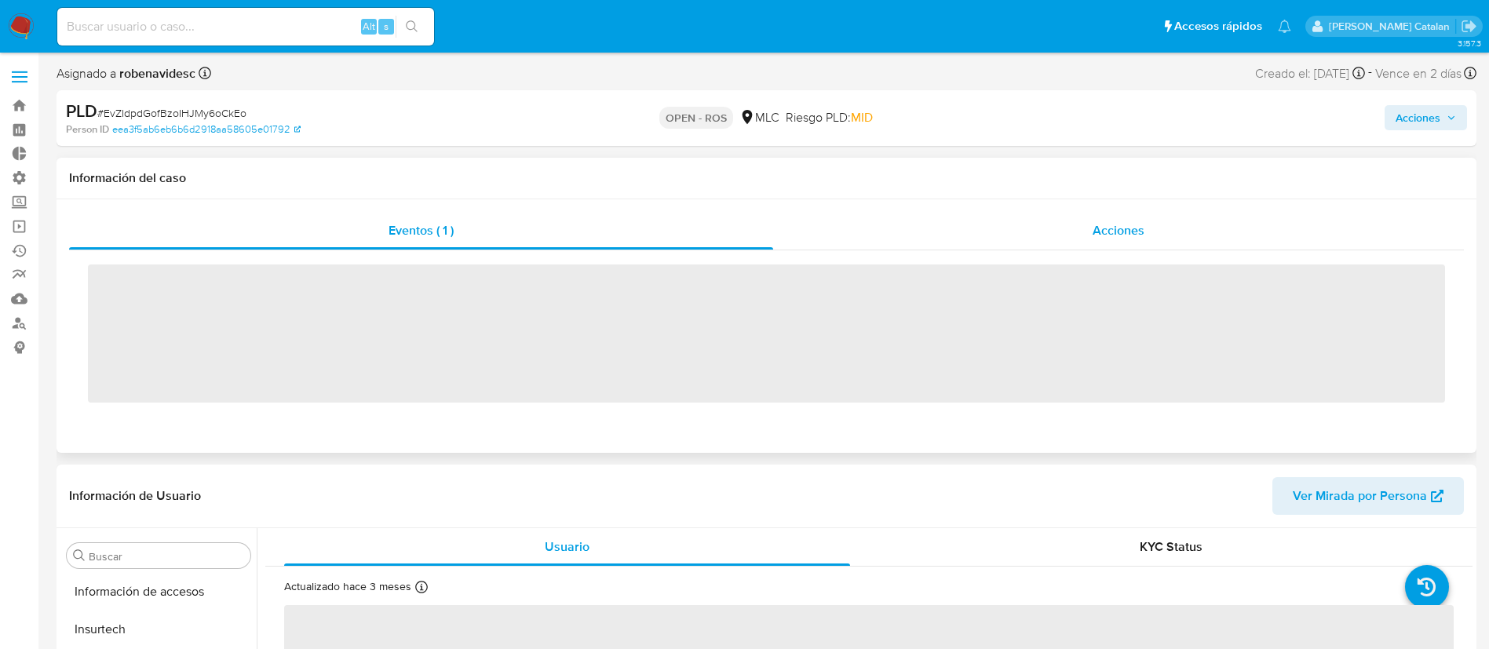
scroll to position [663, 0]
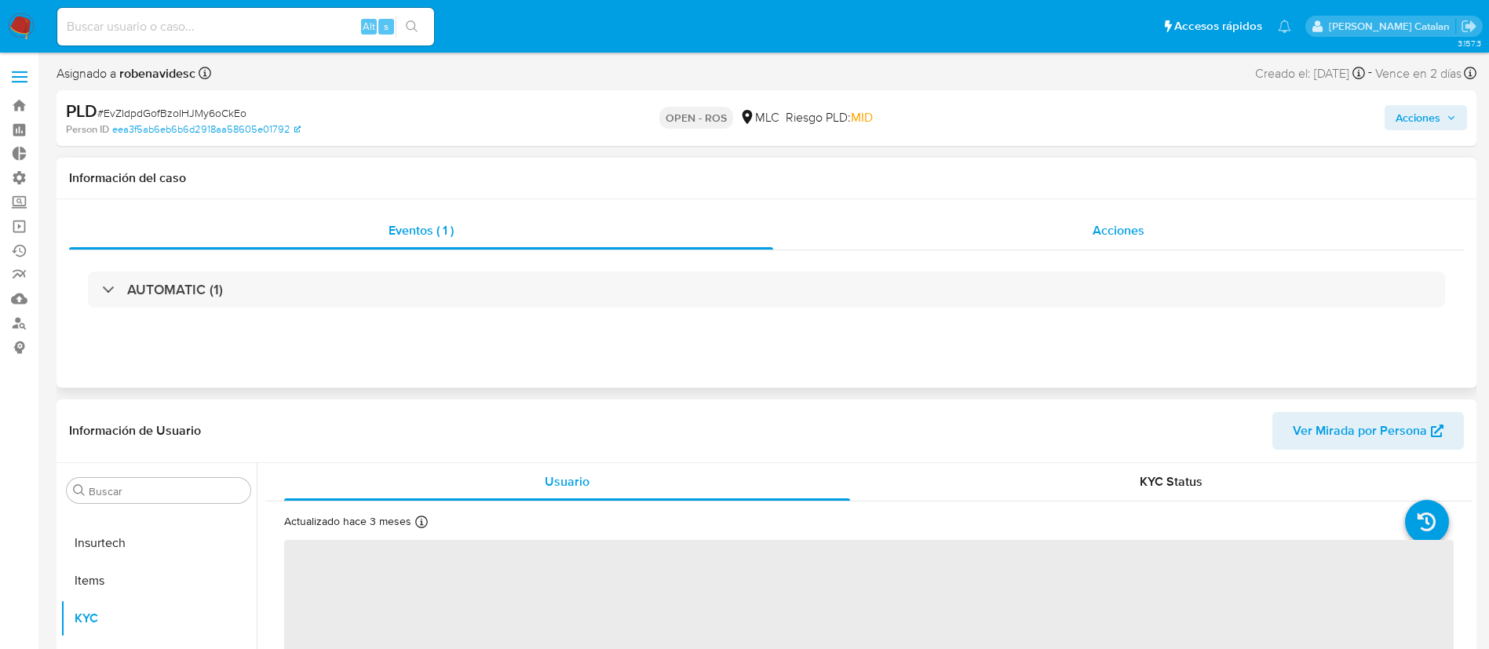
click at [1057, 216] on div "Acciones" at bounding box center [1118, 231] width 691 height 38
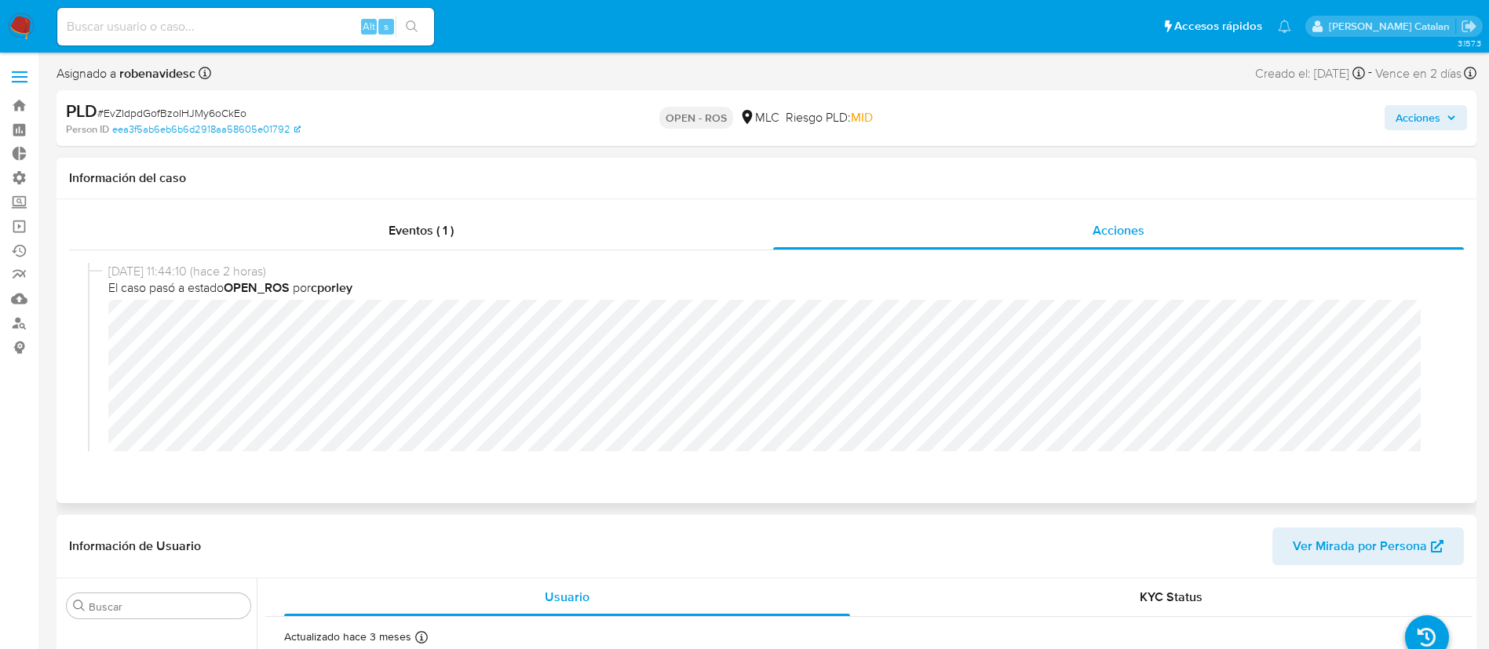
select select "10"
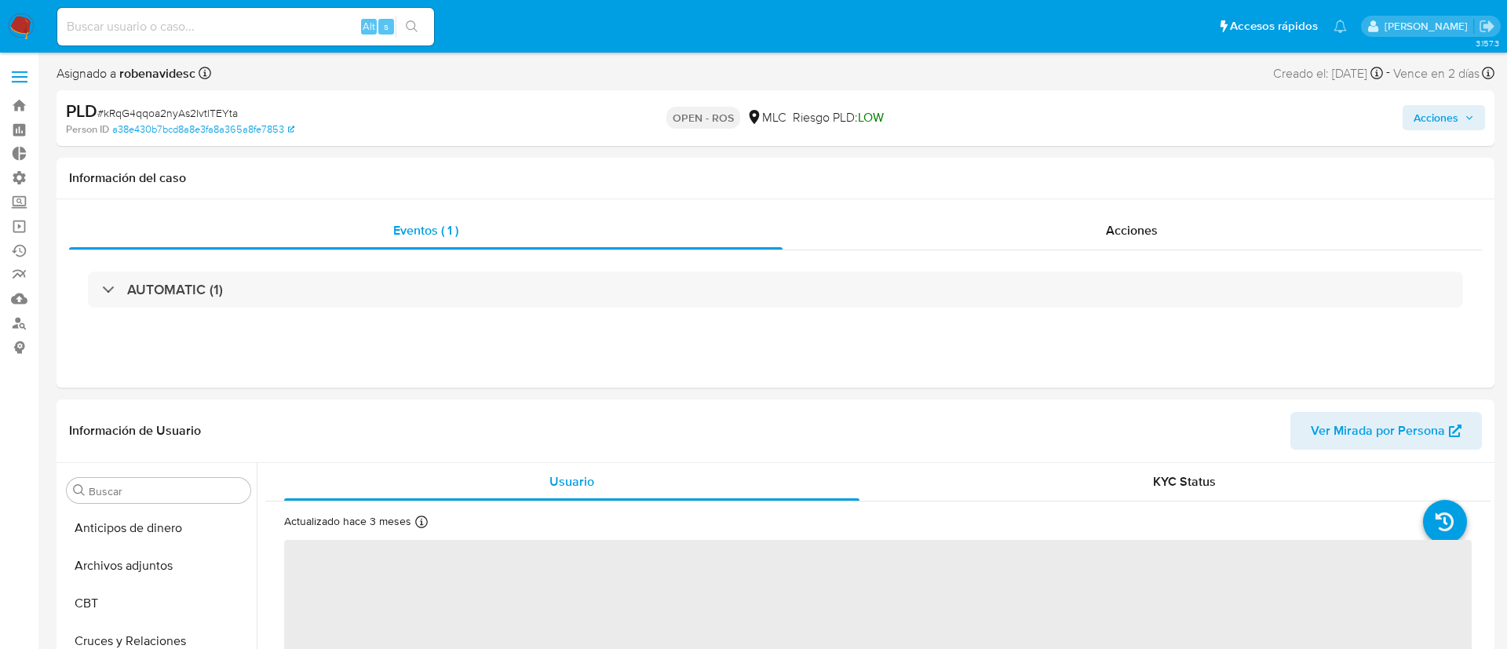
select select "10"
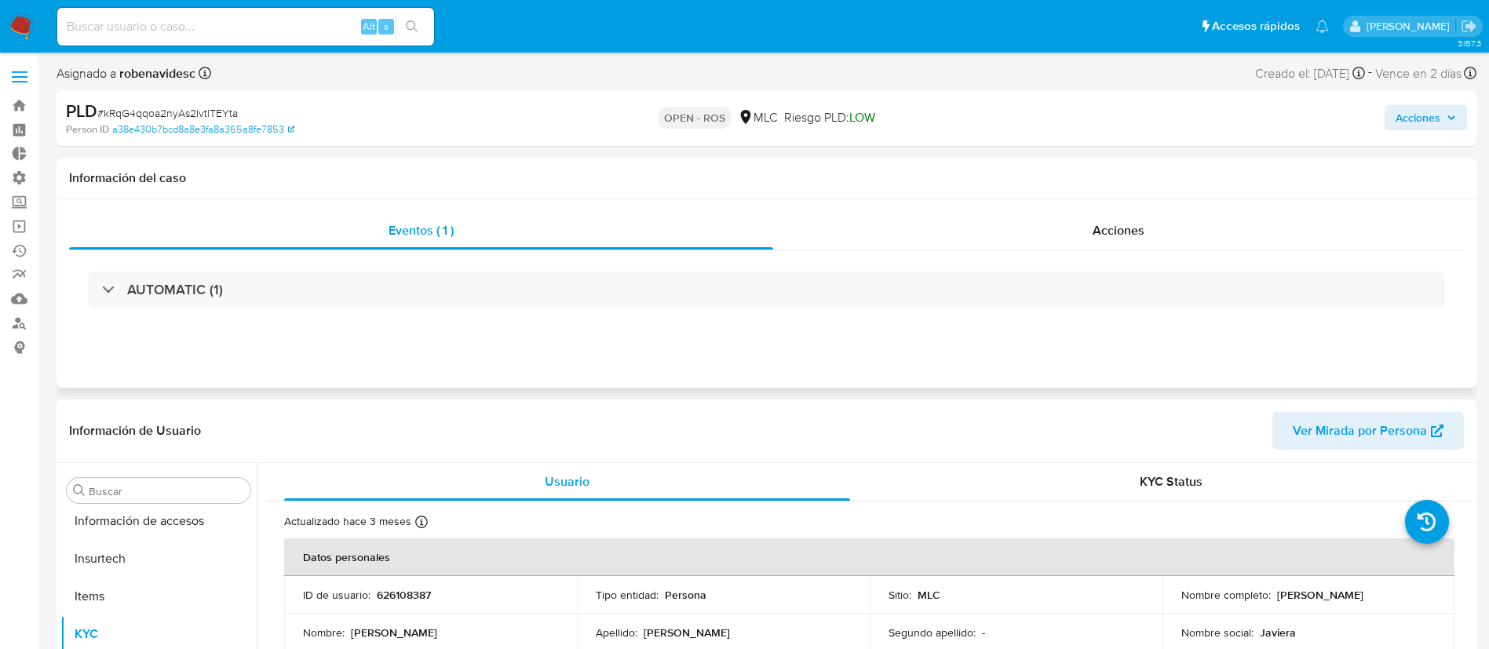
scroll to position [663, 0]
click at [1119, 237] on span "Acciones" at bounding box center [1119, 230] width 52 height 18
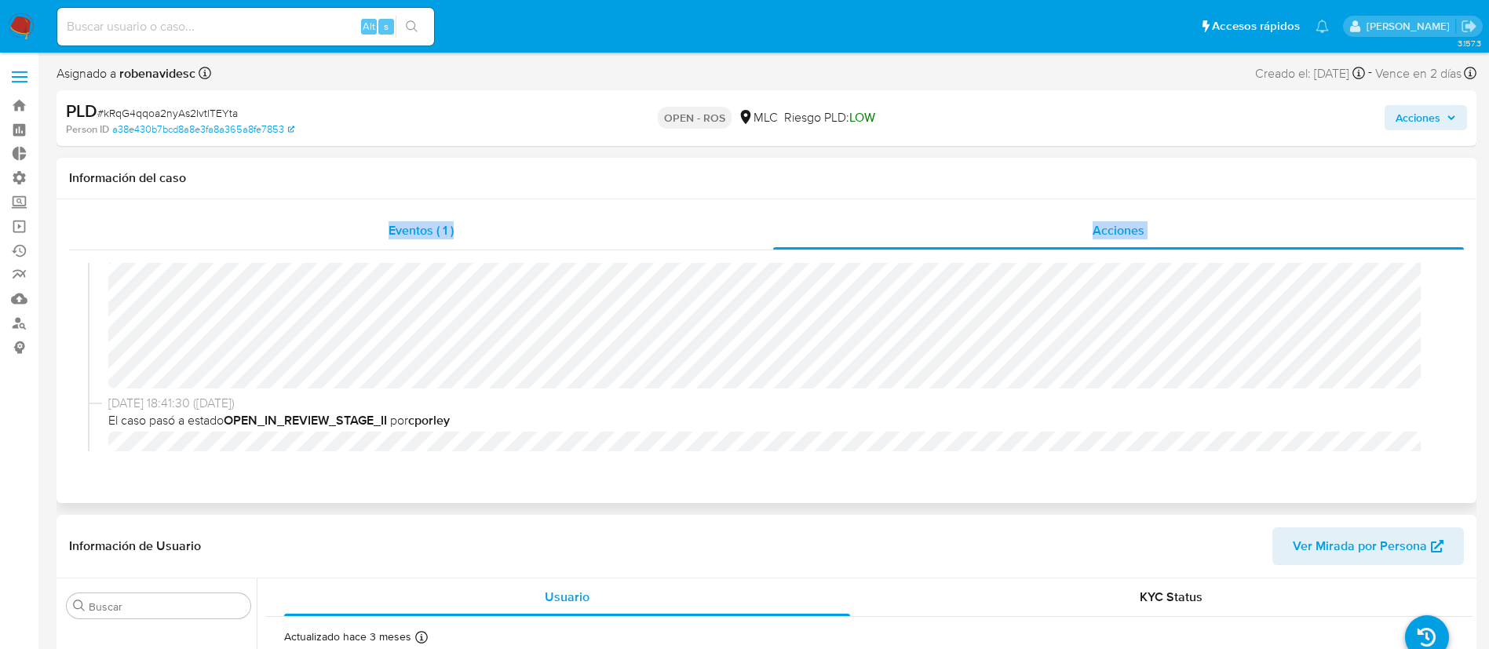
scroll to position [0, 0]
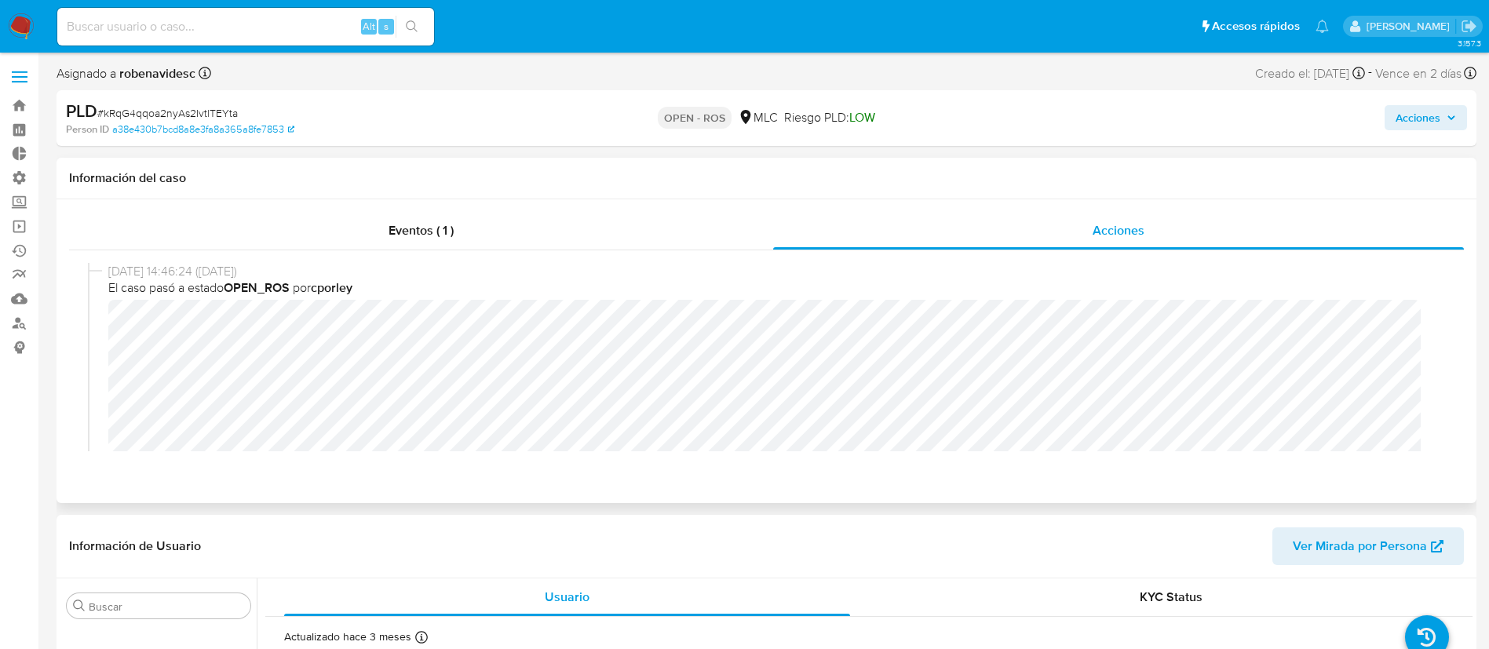
click at [93, 316] on div "[DATE] 14:46:24 ([DATE]) El caso pasó a estado OPEN_ROS por cporley" at bounding box center [766, 392] width 1357 height 259
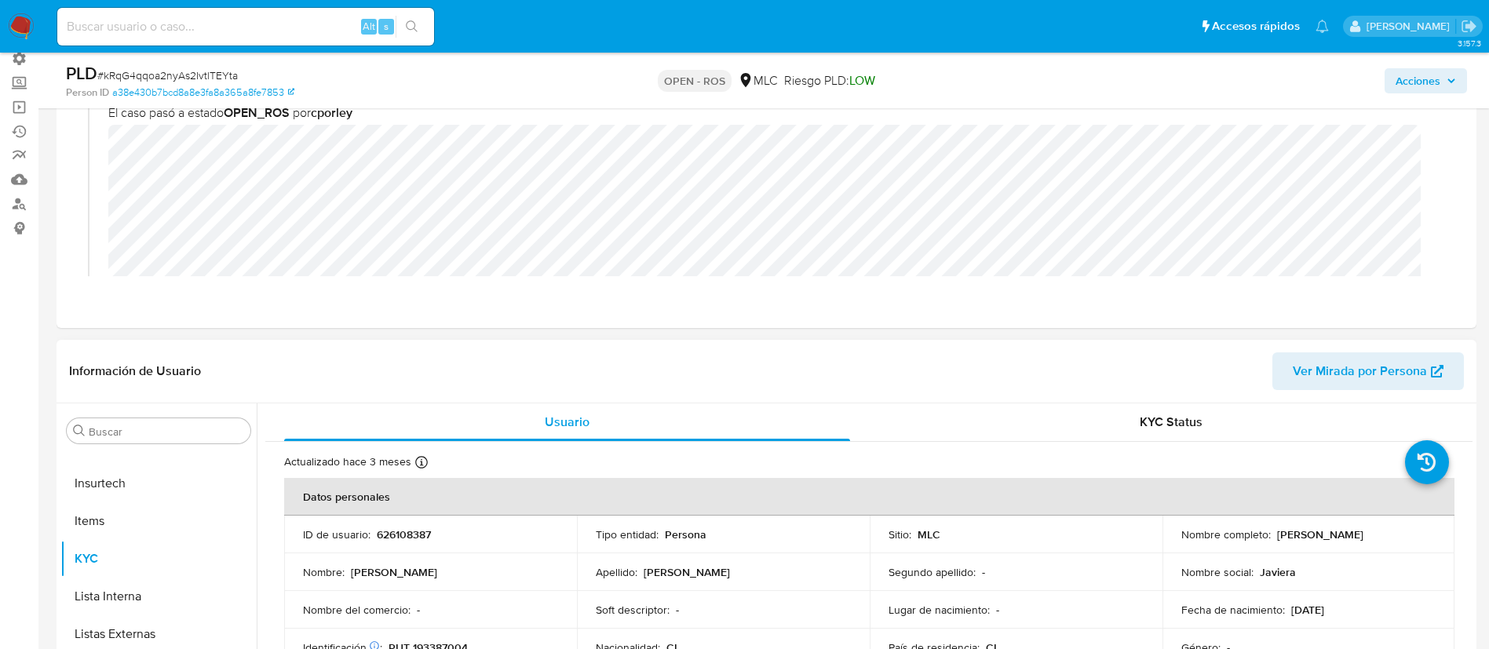
scroll to position [120, 0]
drag, startPoint x: 457, startPoint y: 530, endPoint x: 371, endPoint y: 537, distance: 85.9
click at [371, 537] on div "ID de usuario : 626108387" at bounding box center [430, 534] width 255 height 14
copy div "626108387"
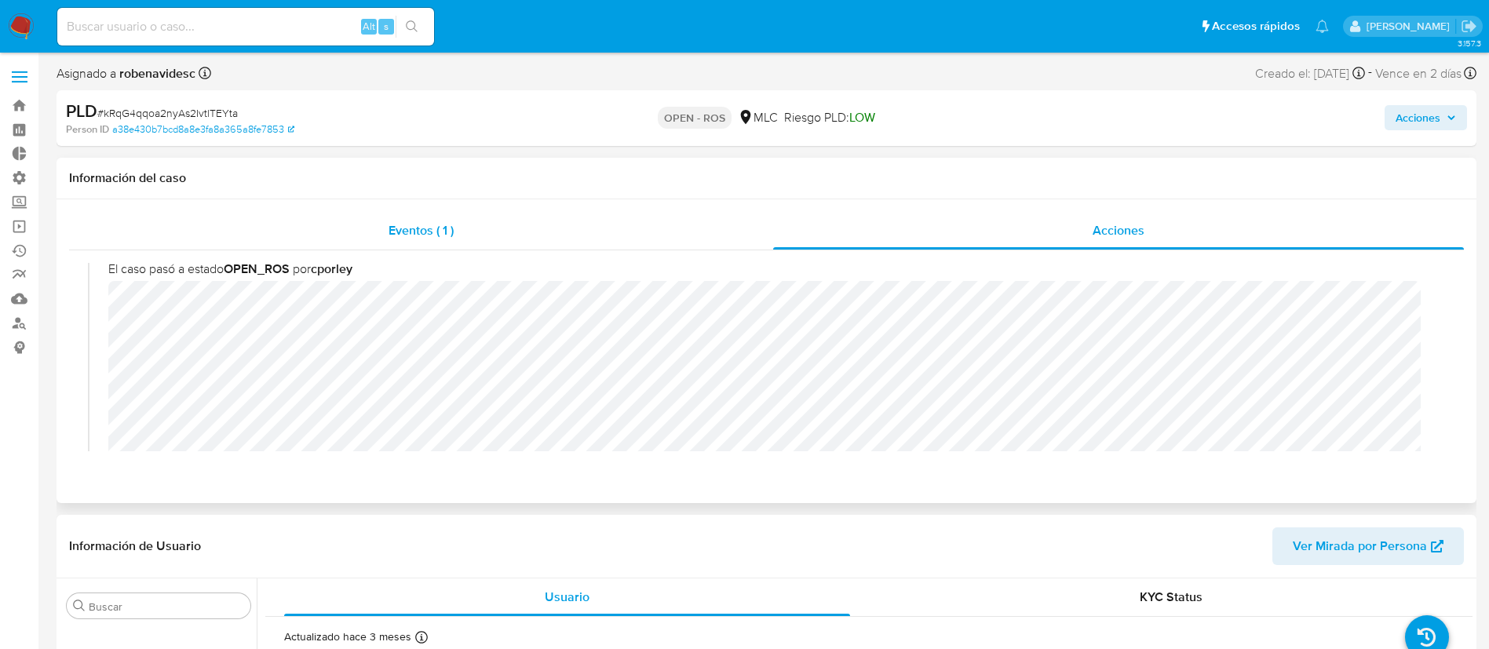
scroll to position [0, 0]
click at [1405, 106] on span "Acciones" at bounding box center [1418, 117] width 45 height 25
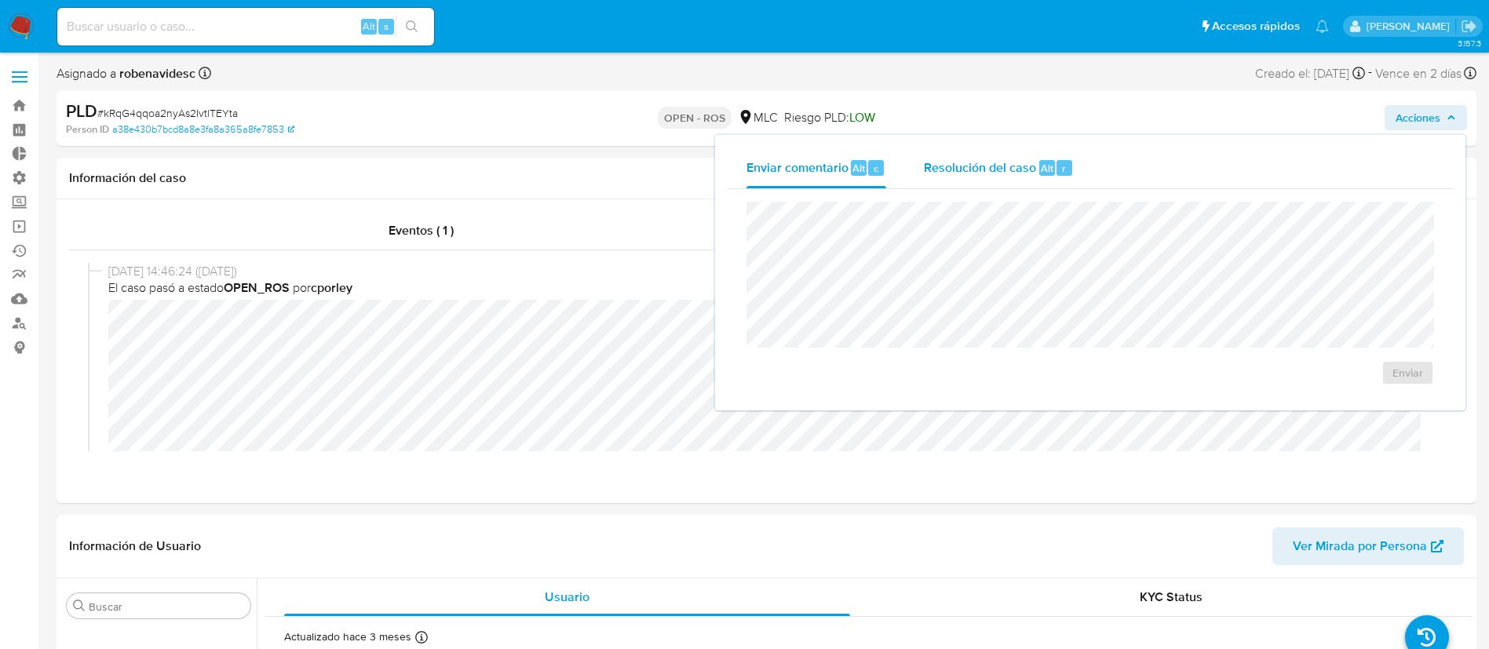
click at [1026, 173] on span "Resolución del caso" at bounding box center [980, 168] width 112 height 18
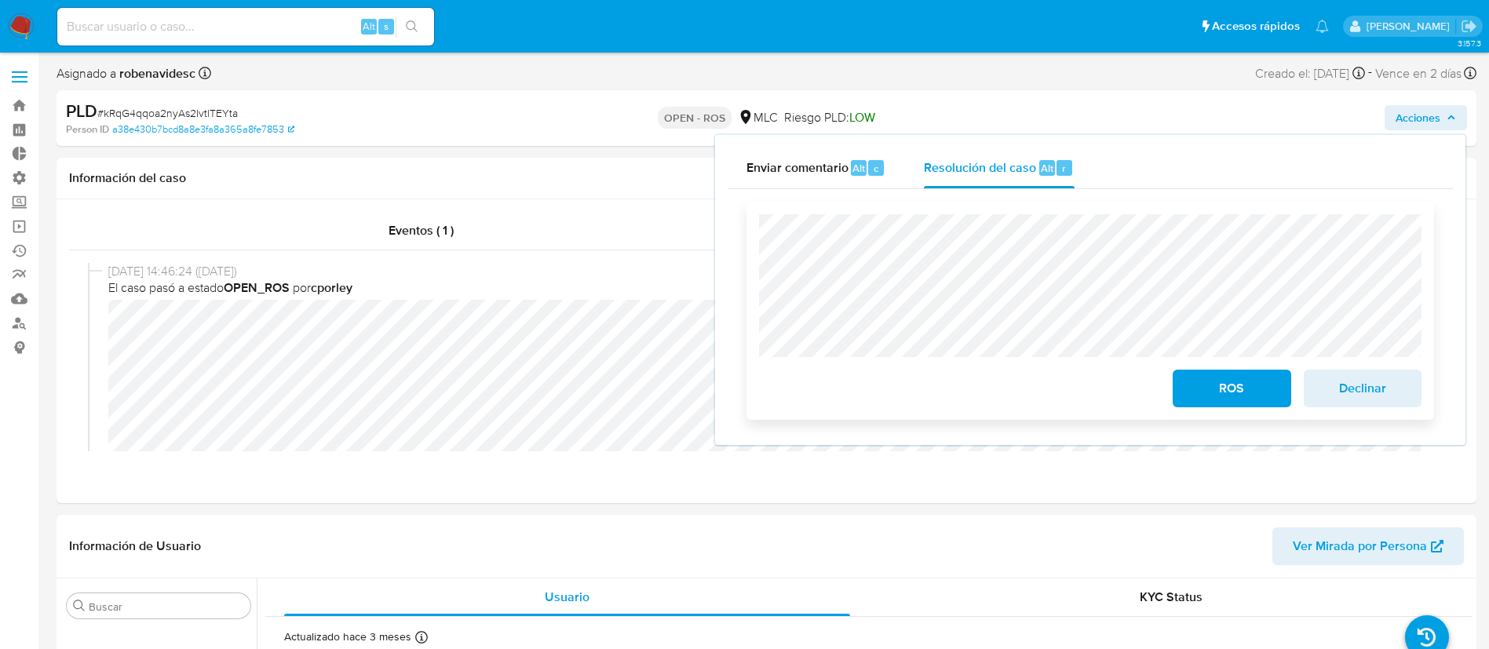
click at [758, 246] on div "ROS Declinar" at bounding box center [1090, 311] width 688 height 218
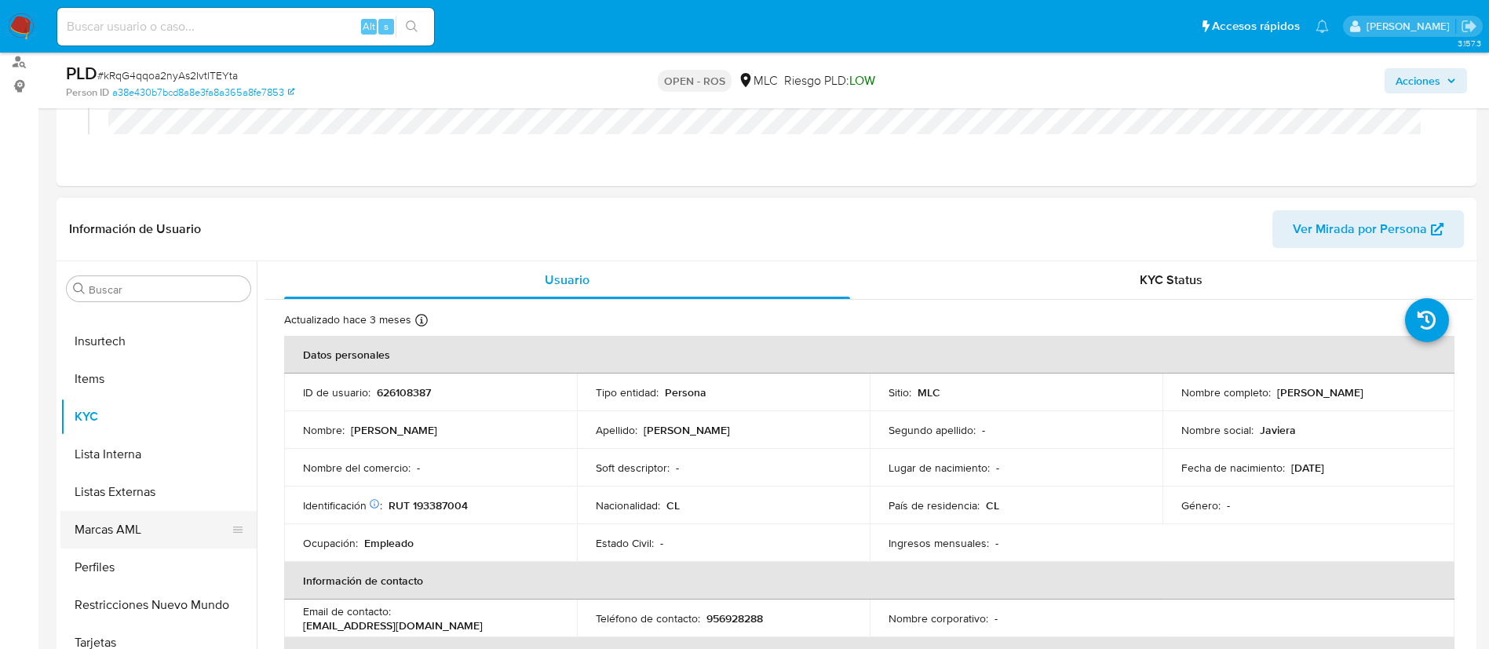
scroll to position [265, 0]
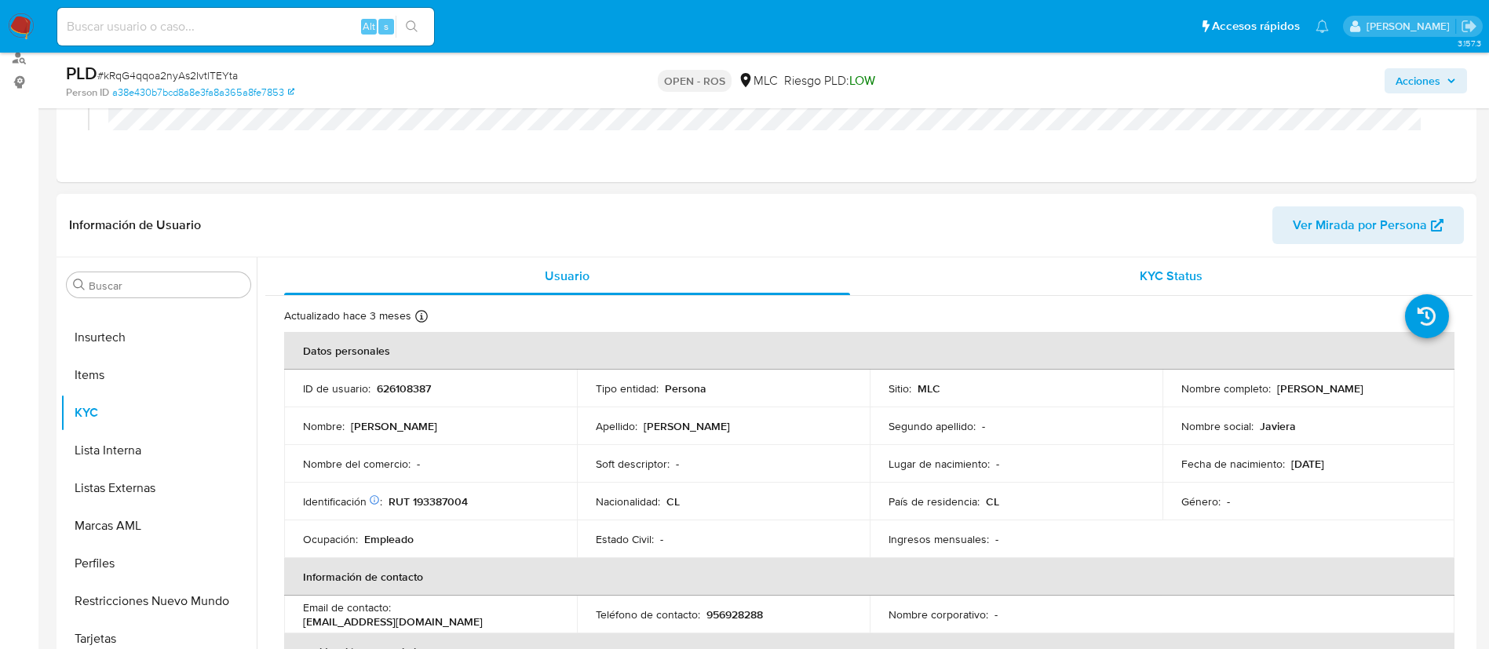
click at [1152, 271] on span "KYC Status" at bounding box center [1171, 276] width 63 height 18
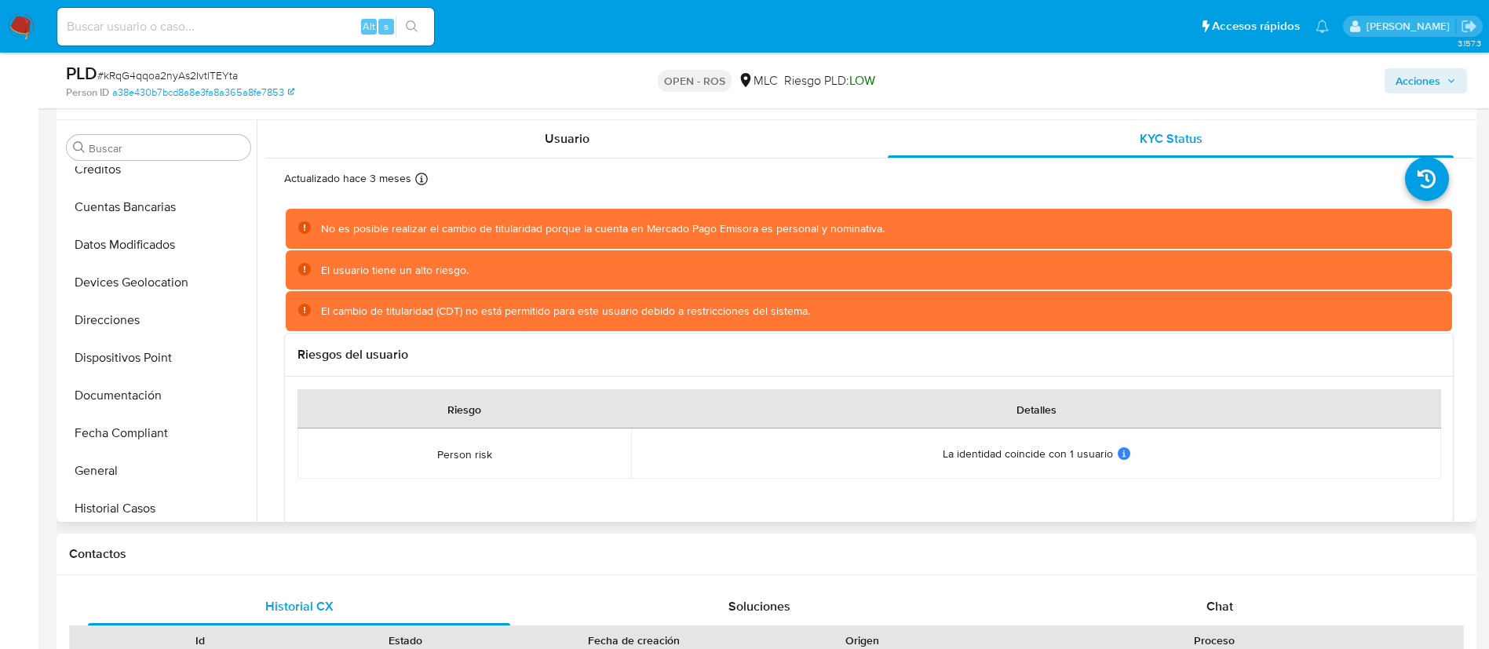
scroll to position [156, 0]
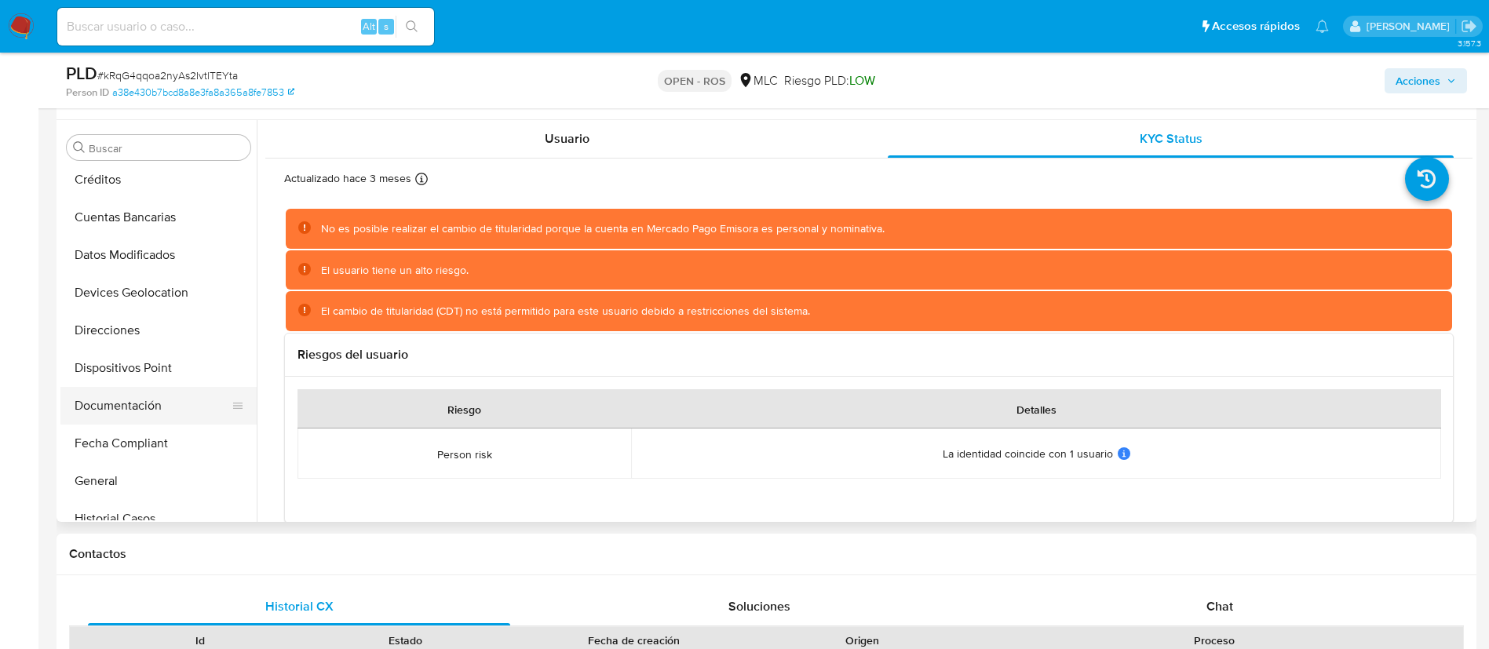
click at [119, 414] on button "Documentación" at bounding box center [152, 406] width 184 height 38
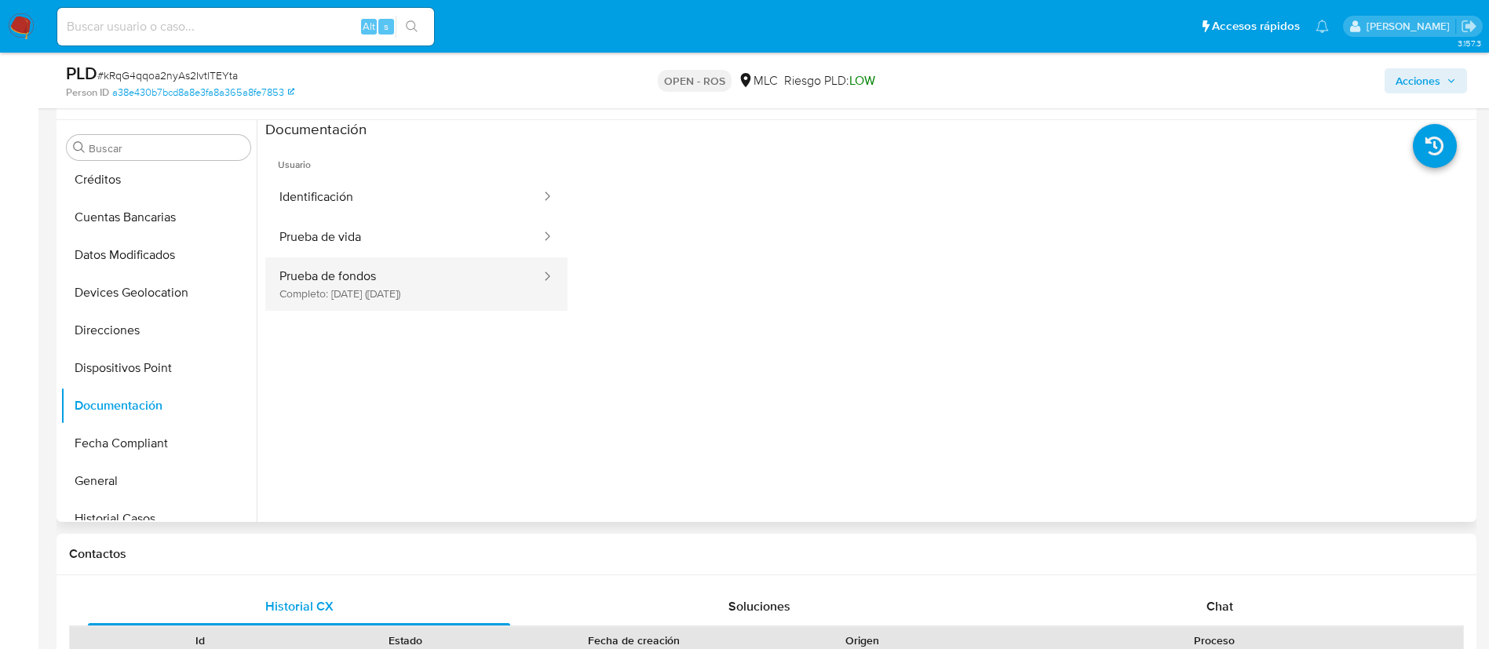
click at [324, 292] on button "Prueba de fondos Completo: 05/06/2025 (hace 3 meses)" at bounding box center [403, 283] width 277 height 53
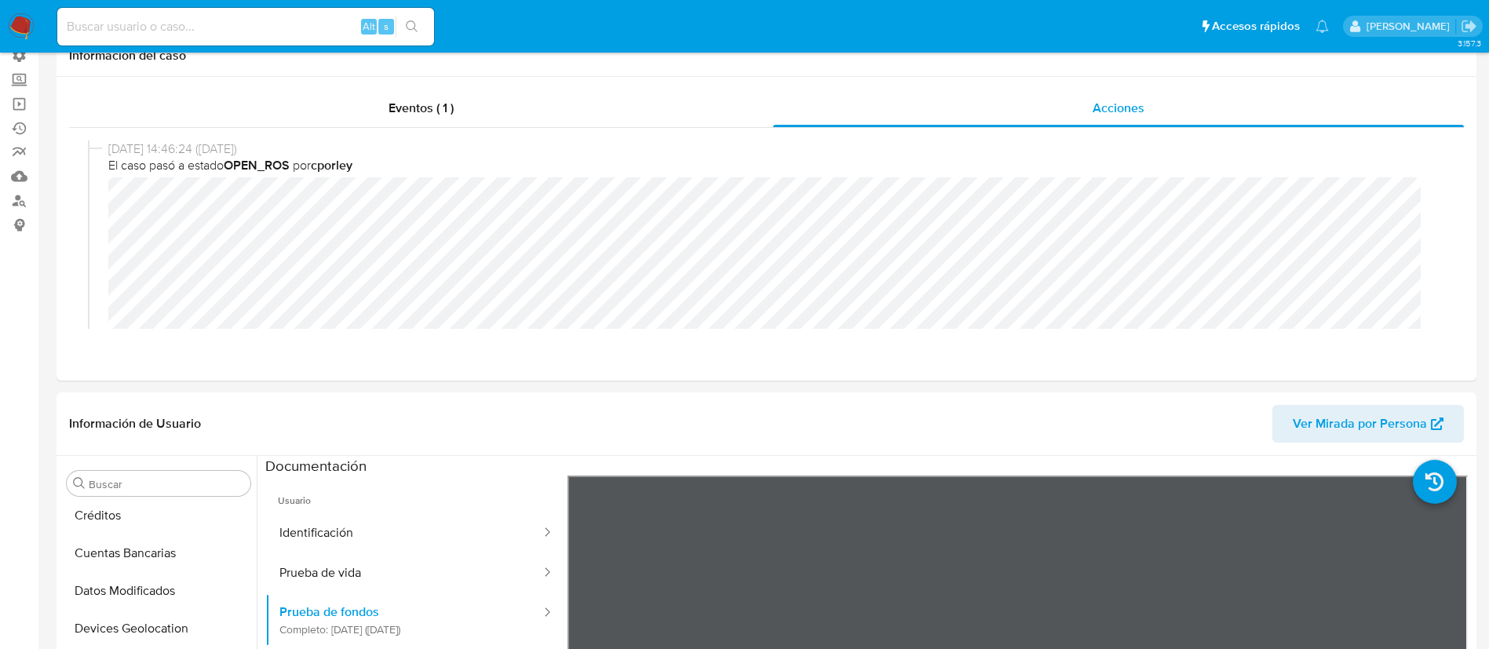
scroll to position [0, 0]
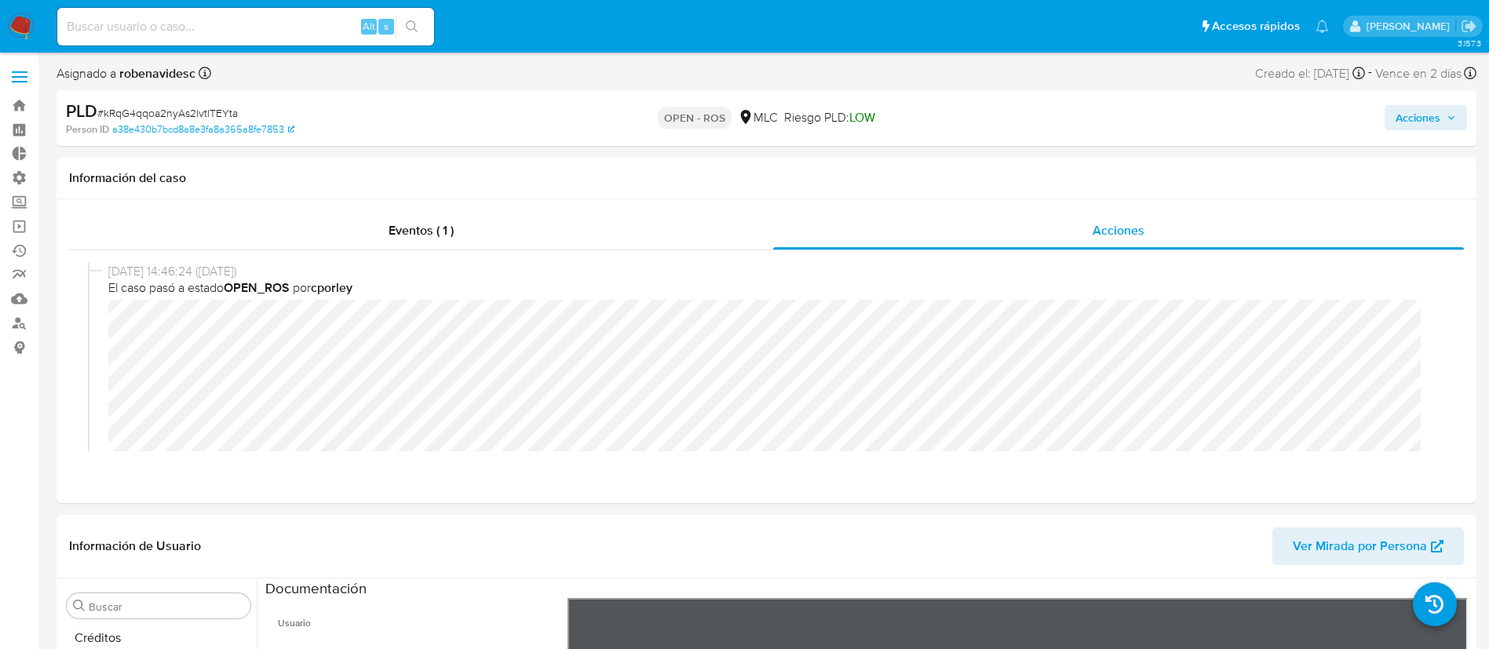
click at [1420, 111] on span "Acciones" at bounding box center [1418, 117] width 45 height 25
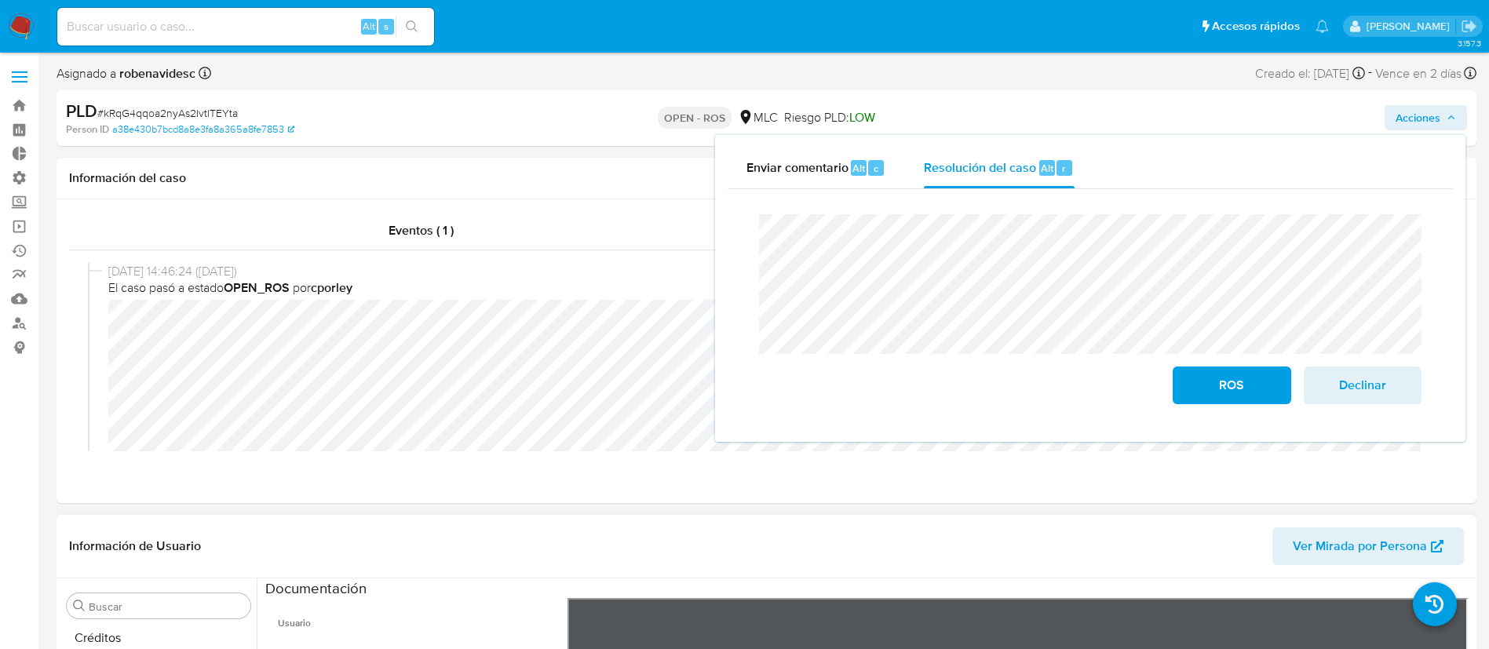
click at [440, 522] on div "Información de Usuario Ver Mirada por Persona" at bounding box center [767, 547] width 1420 height 64
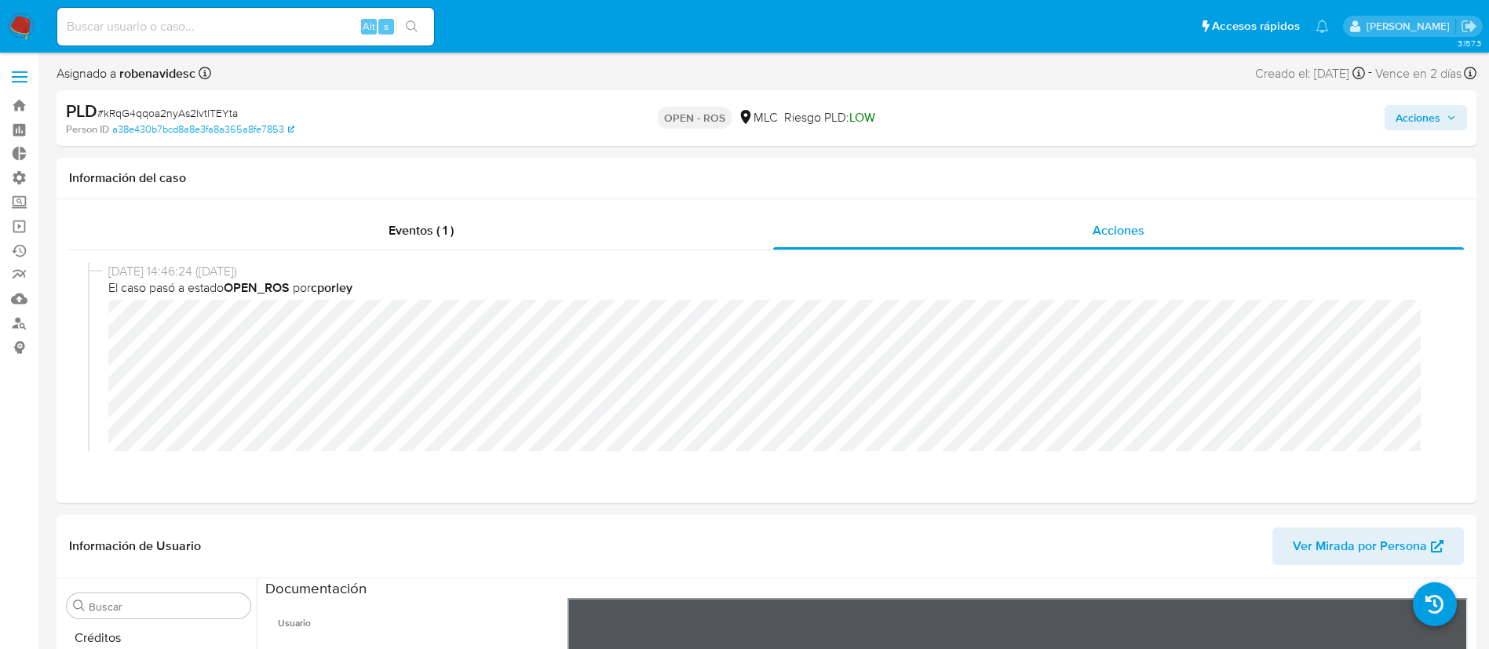
click at [1411, 122] on span "Acciones" at bounding box center [1418, 117] width 45 height 25
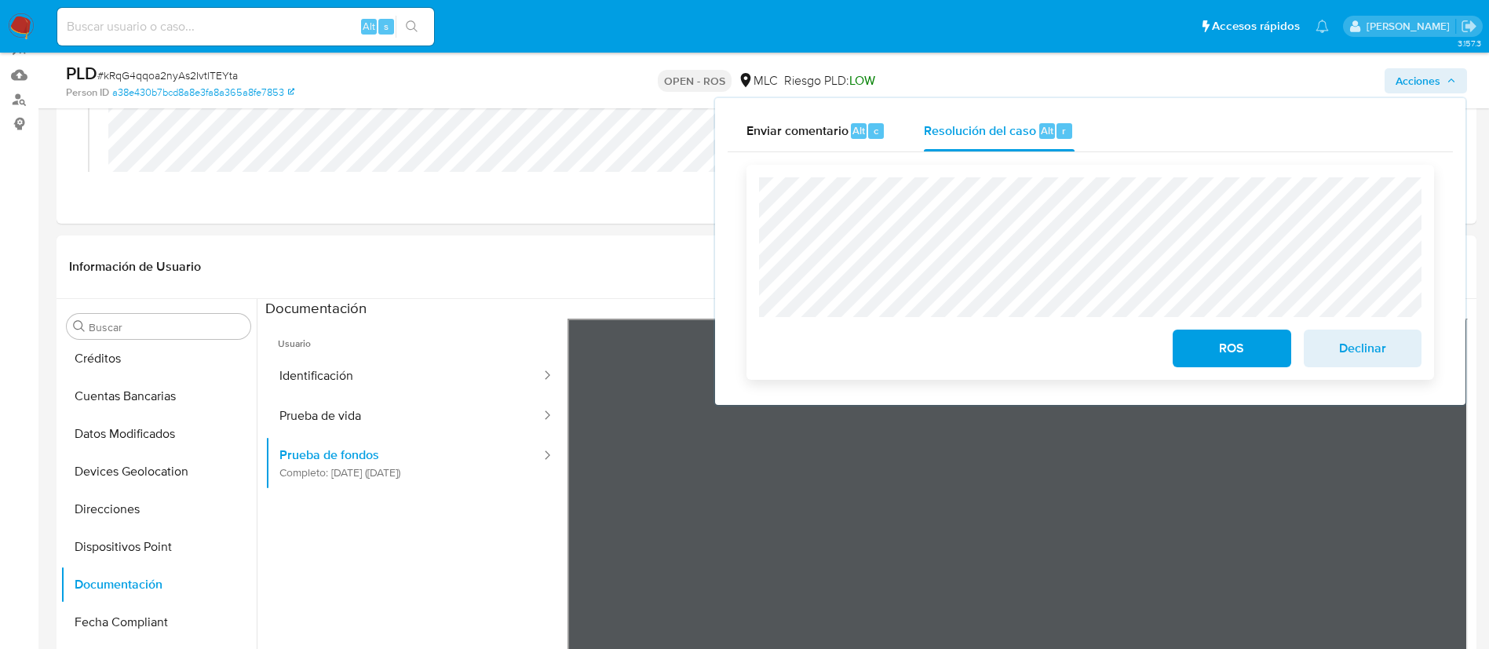
click at [1206, 347] on span "ROS" at bounding box center [1231, 348] width 77 height 35
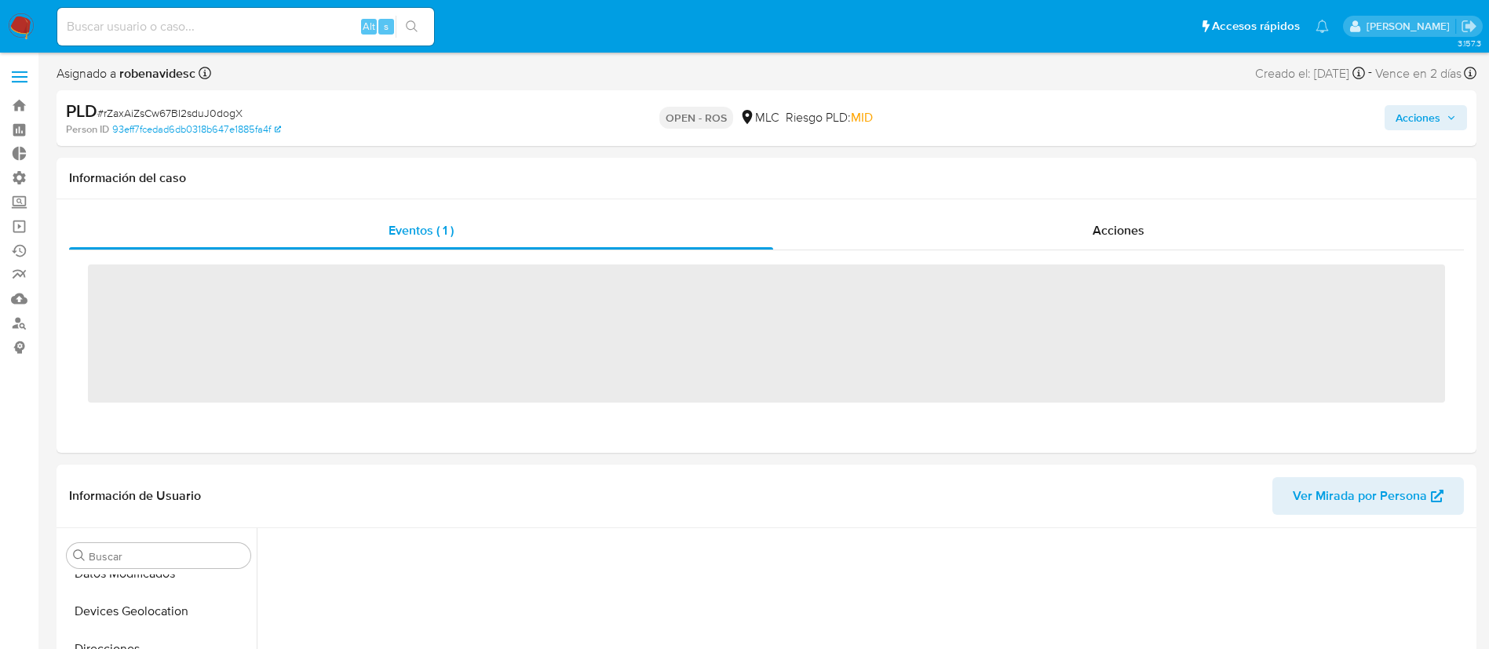
scroll to position [562, 0]
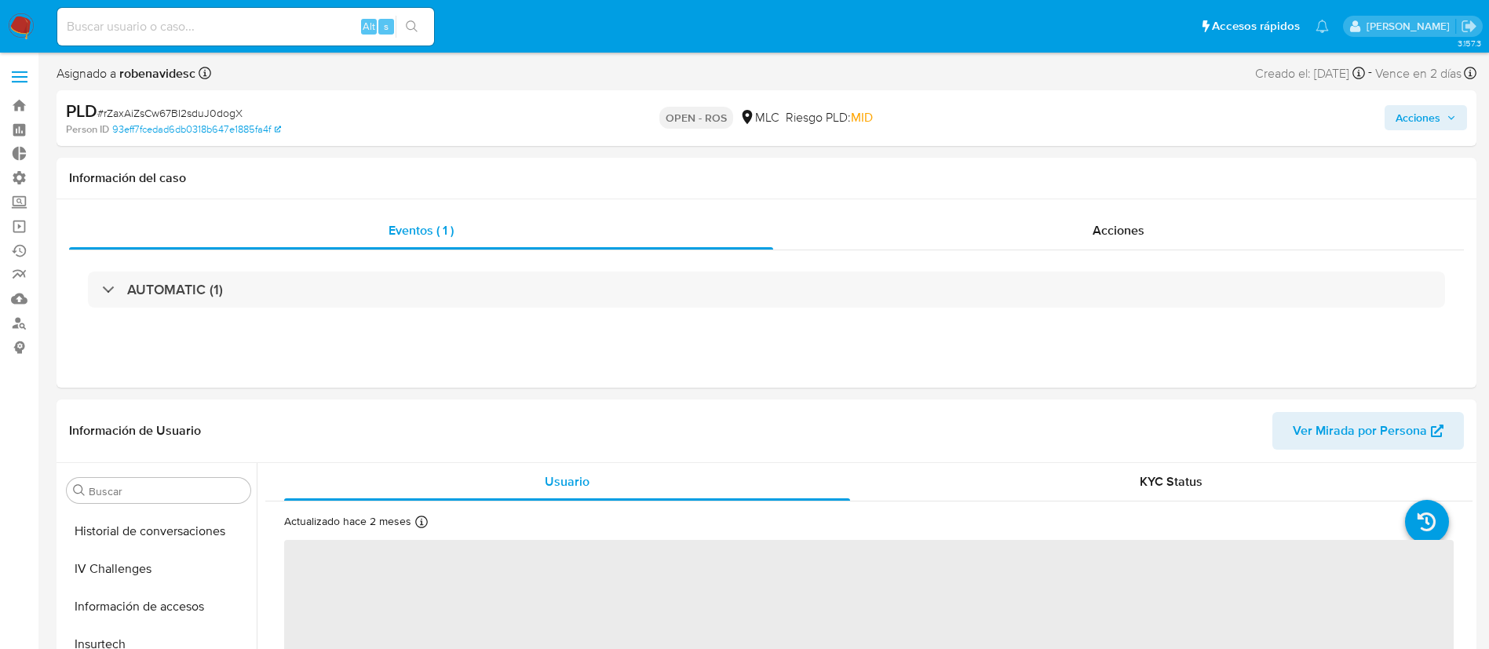
select select "10"
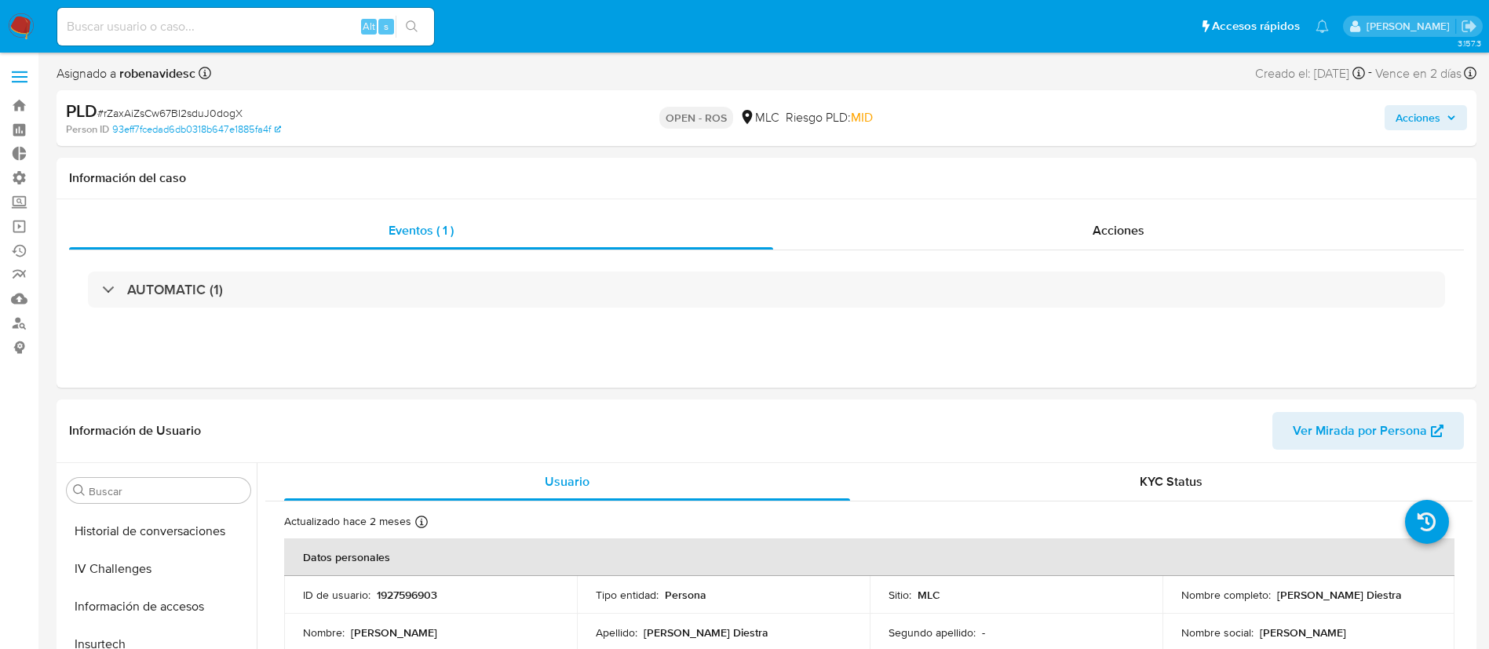
scroll to position [663, 0]
click at [1097, 243] on div "Acciones" at bounding box center [1118, 231] width 691 height 38
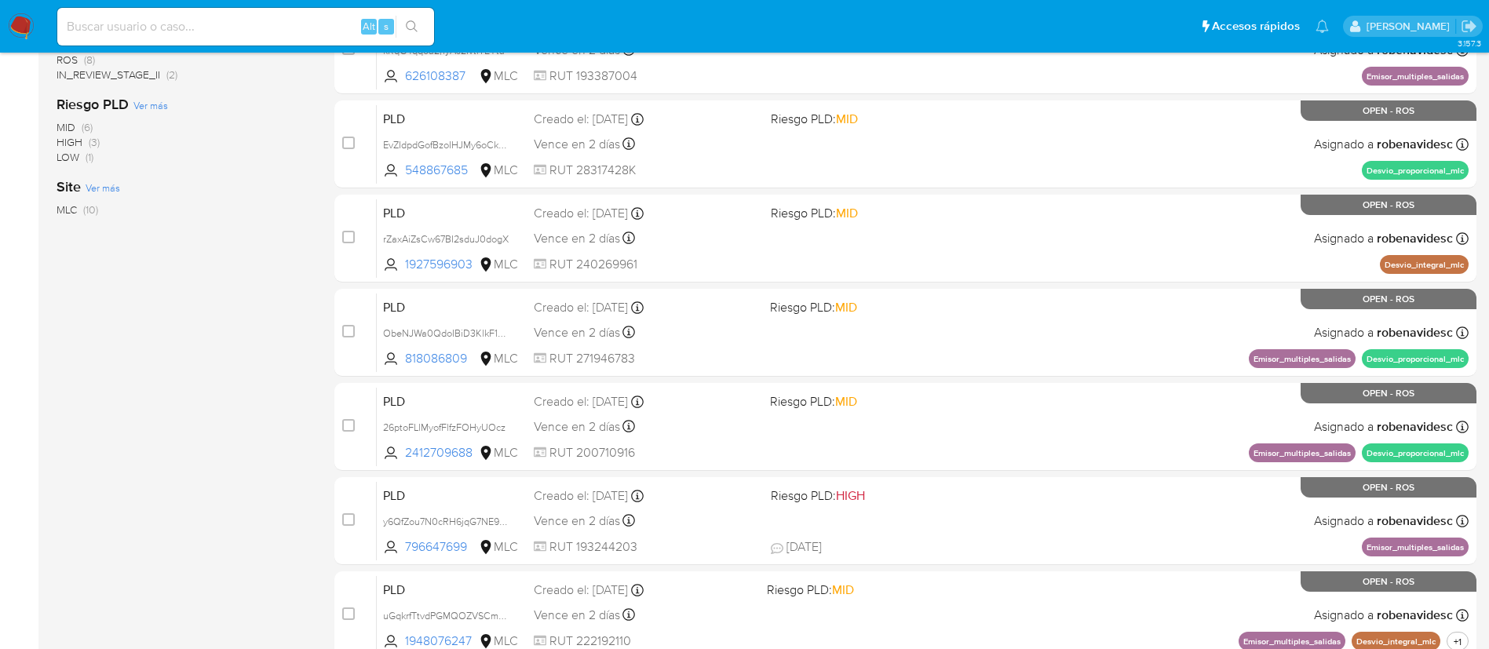
scroll to position [590, 0]
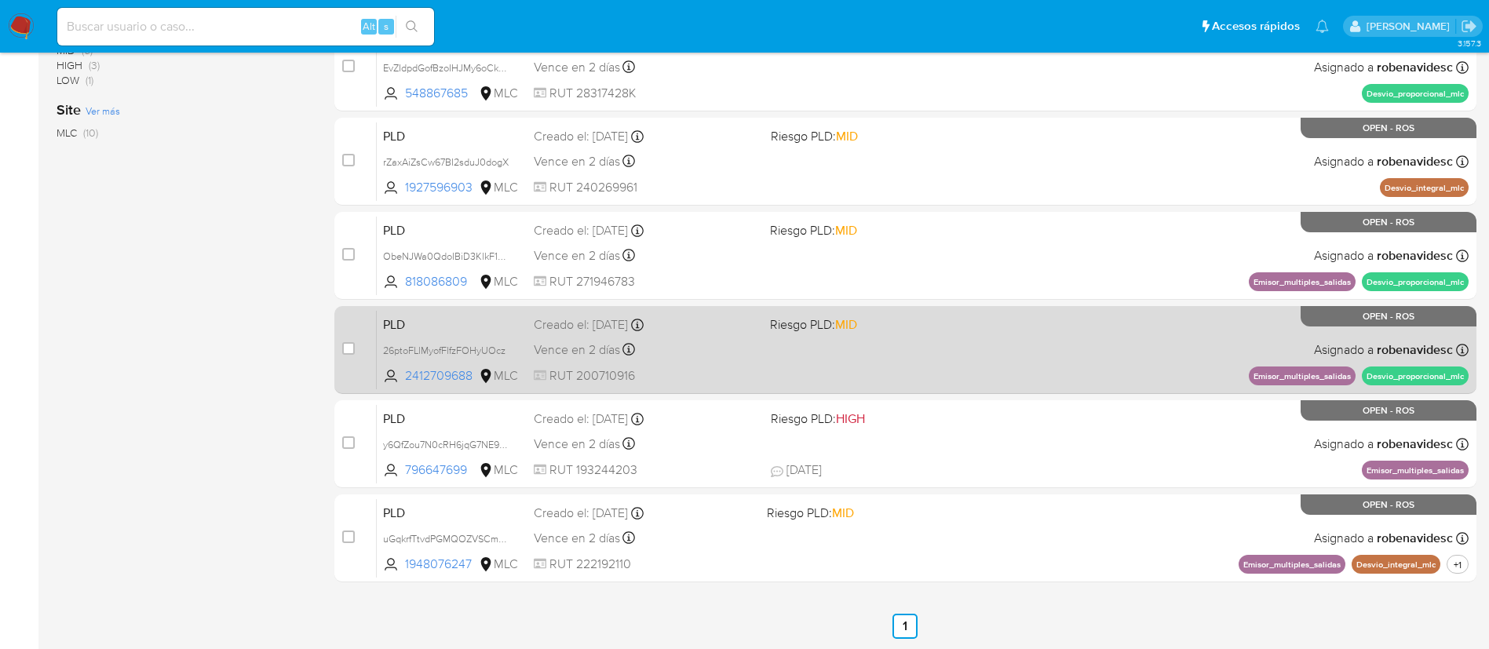
click at [878, 332] on span "Riesgo PLD: MID" at bounding box center [882, 323] width 224 height 20
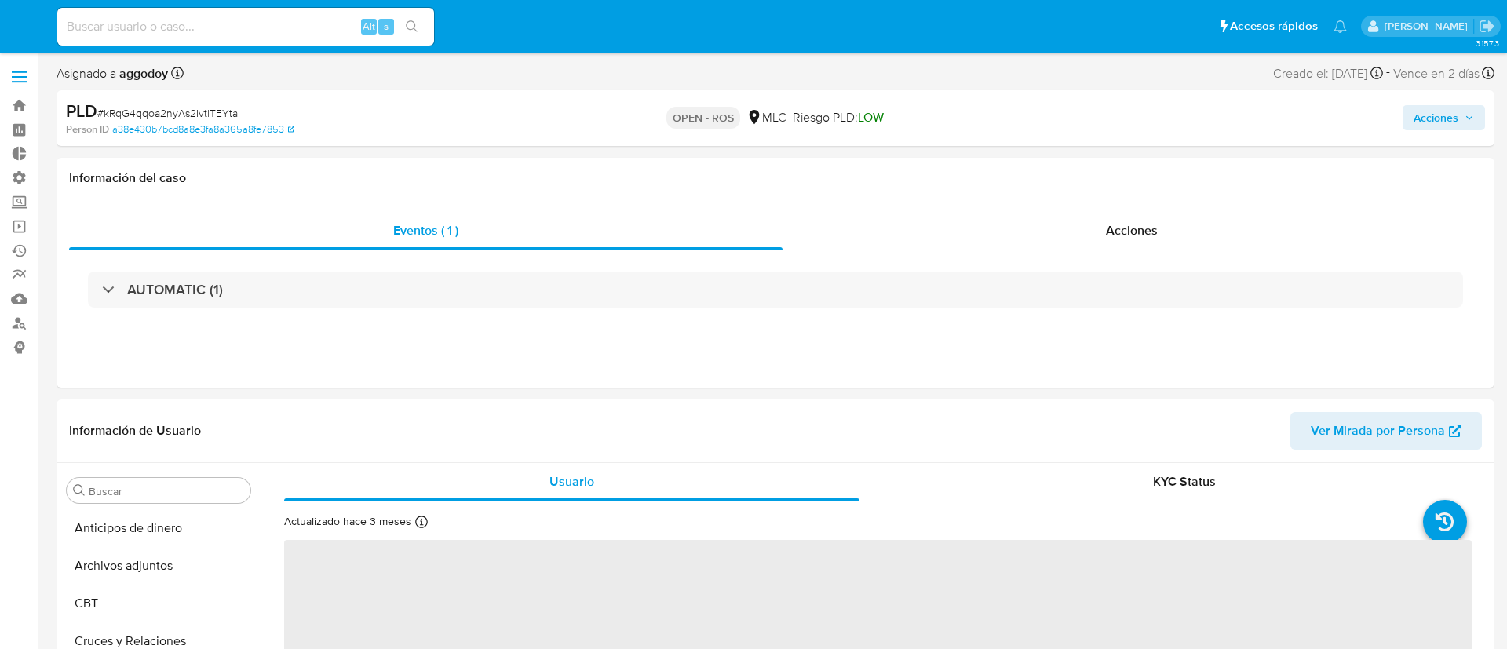
select select "10"
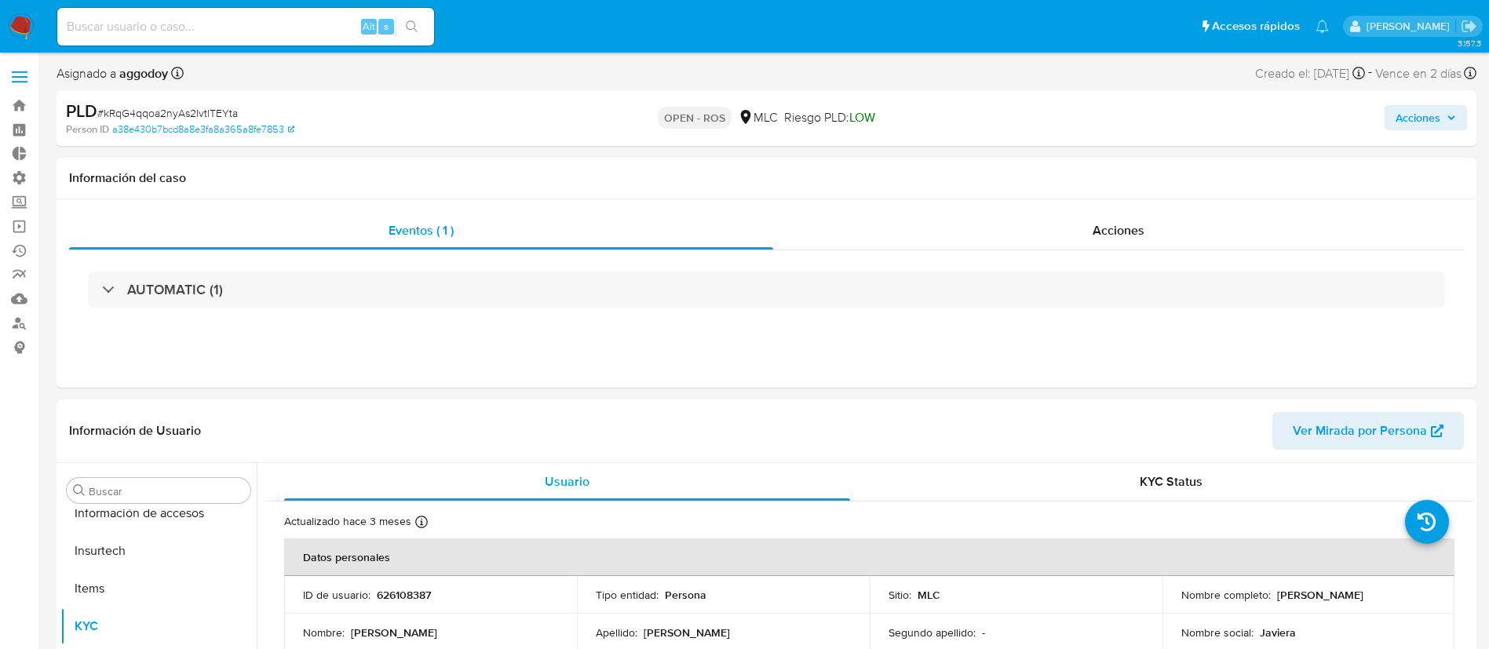
scroll to position [663, 0]
click at [995, 217] on div "Acciones" at bounding box center [1118, 231] width 691 height 38
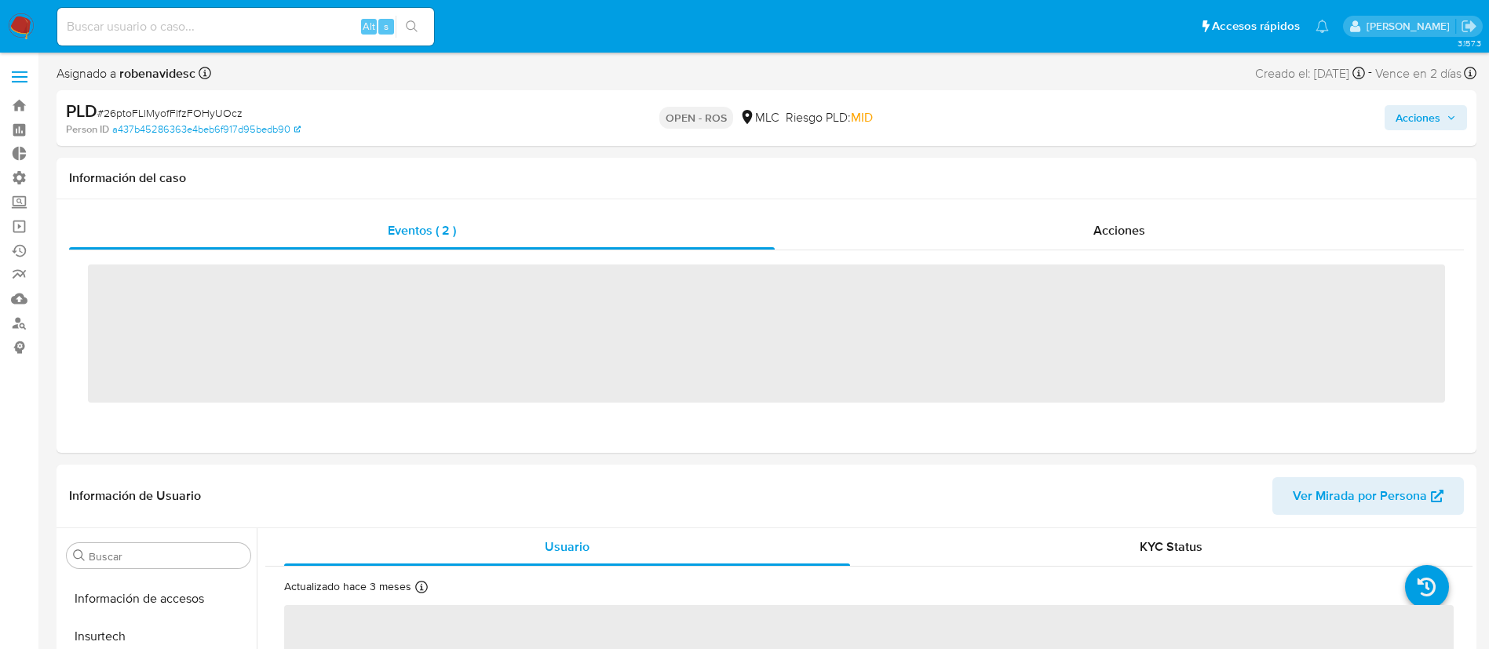
scroll to position [663, 0]
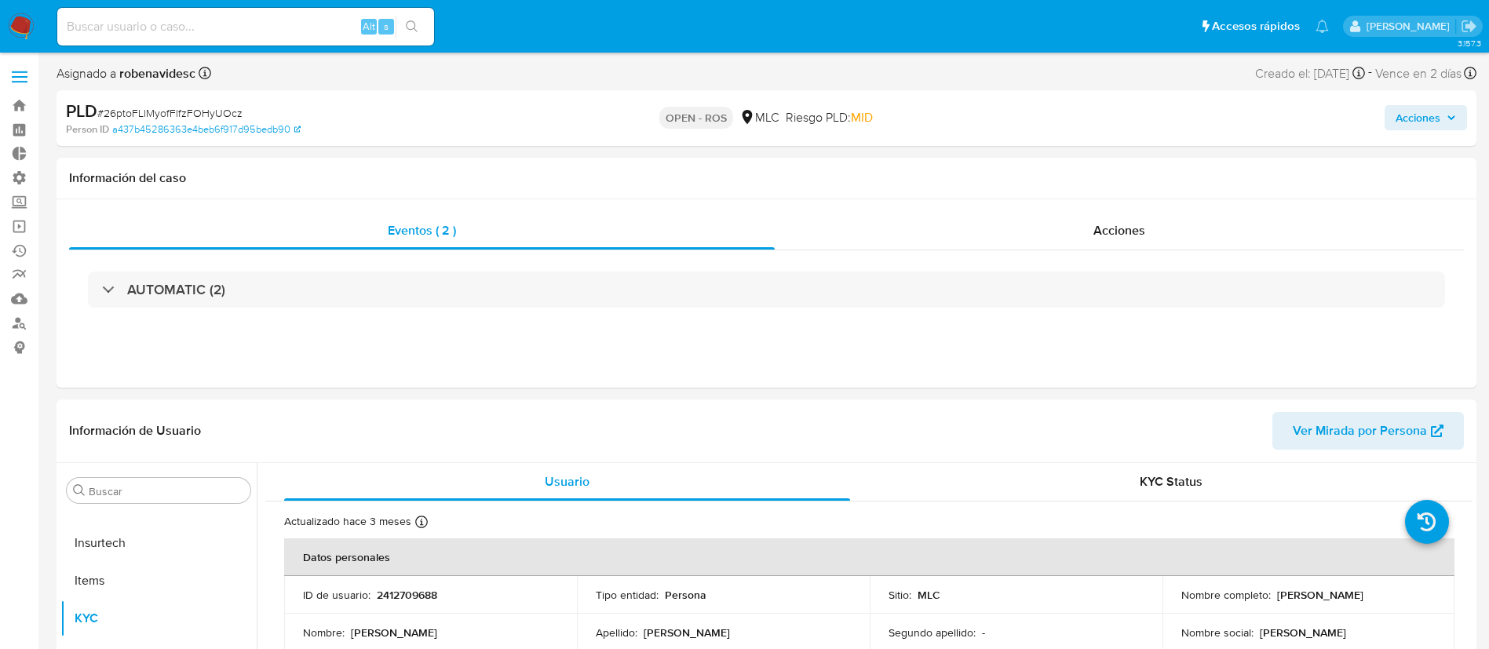
select select "10"
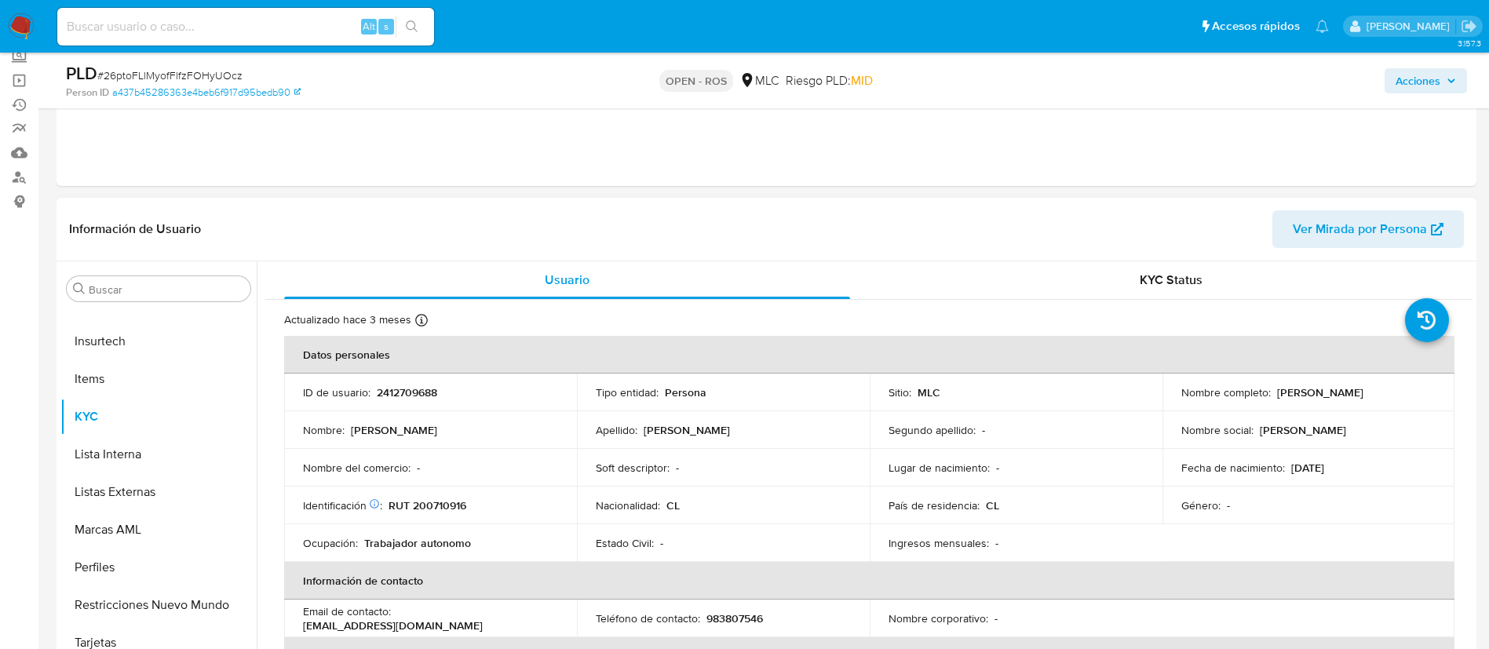
scroll to position [0, 0]
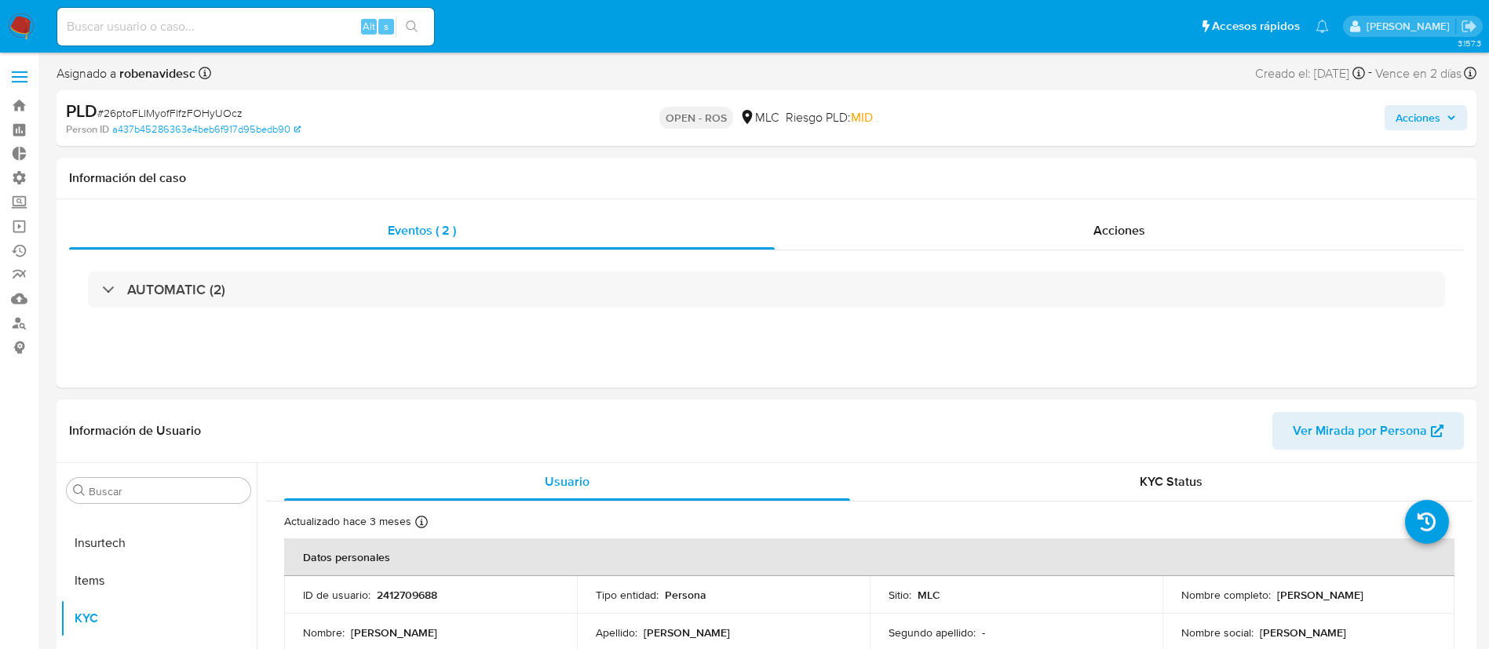
click at [1079, 242] on div "Acciones" at bounding box center [1119, 231] width 689 height 38
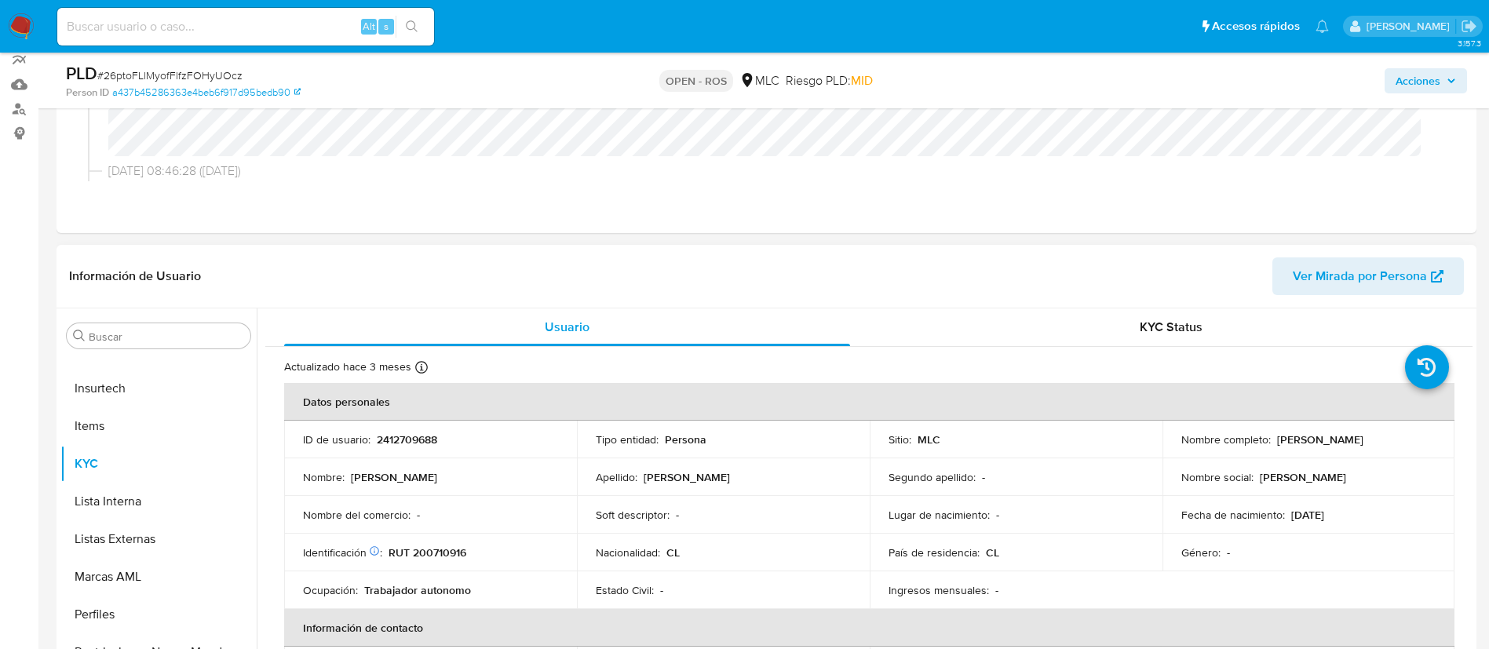
scroll to position [223, 0]
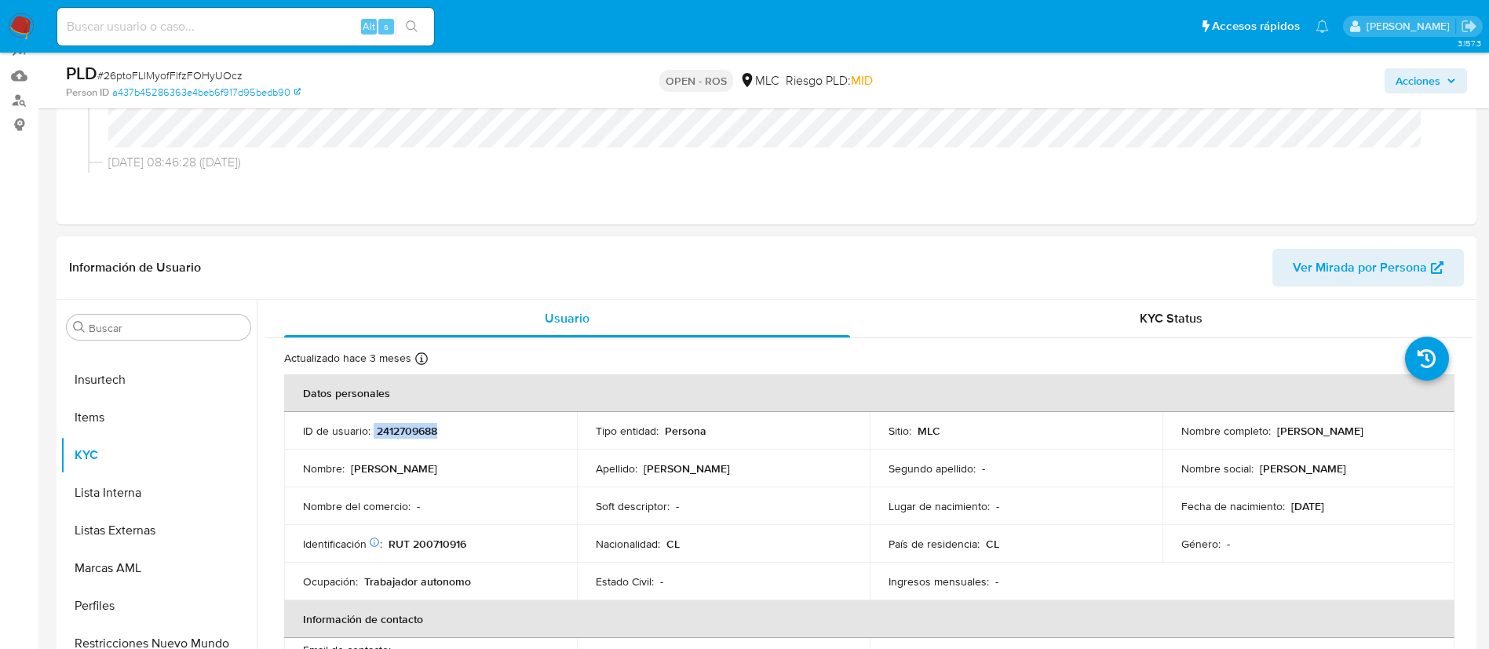
drag, startPoint x: 450, startPoint y: 442, endPoint x: 373, endPoint y: 436, distance: 77.1
click at [373, 436] on td "ID de usuario : 2412709688" at bounding box center [430, 431] width 293 height 38
copy div "2412709688"
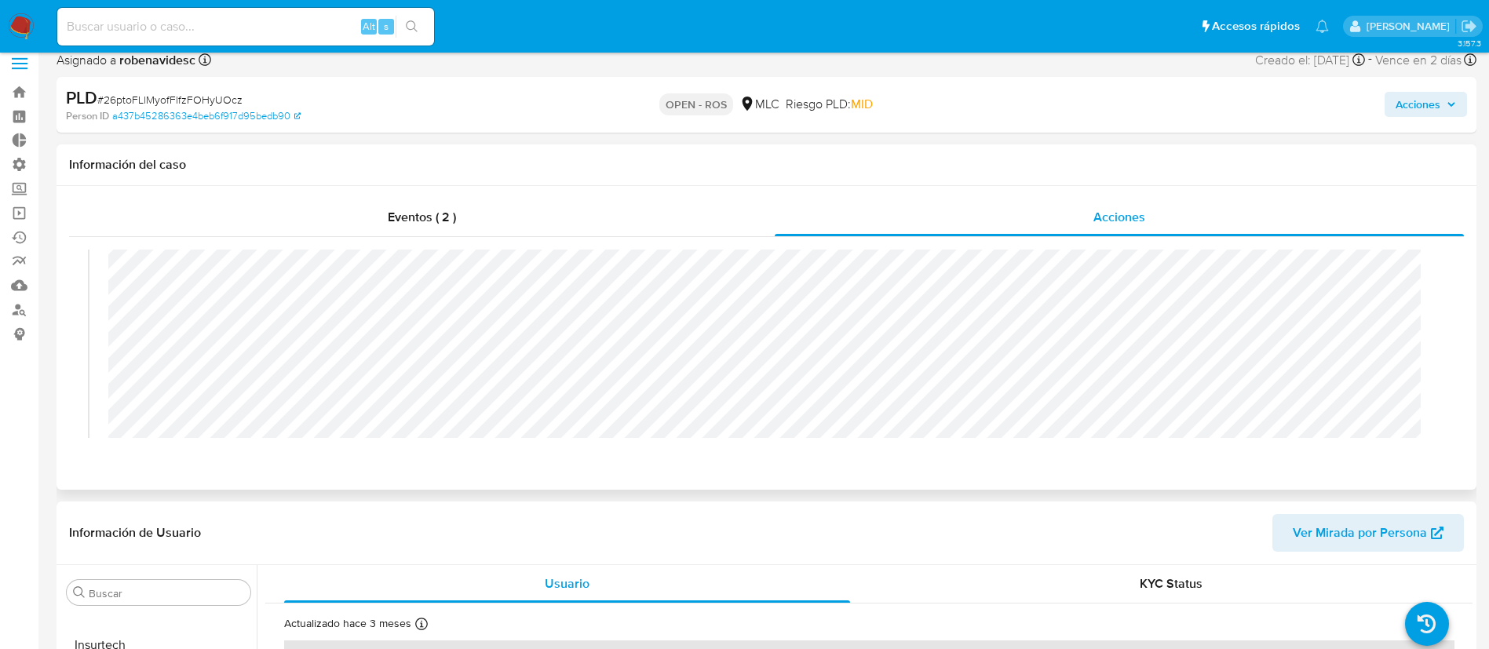
scroll to position [0, 0]
click at [104, 314] on div "[DATE] 10:18:45 (hace 4 horas) El caso pasó a estado OPEN_ROS por cporley" at bounding box center [766, 399] width 1357 height 298
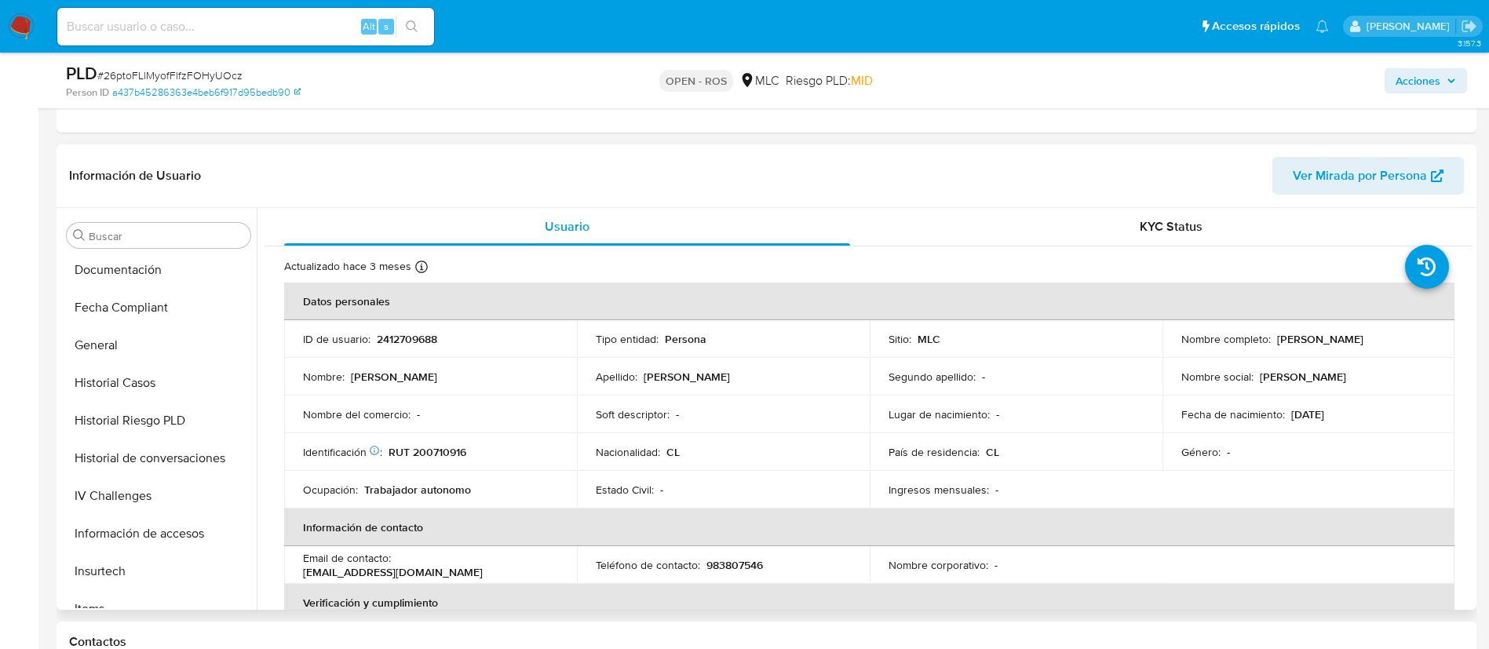
scroll to position [378, 0]
click at [144, 384] on button "Historial Casos" at bounding box center [152, 385] width 184 height 38
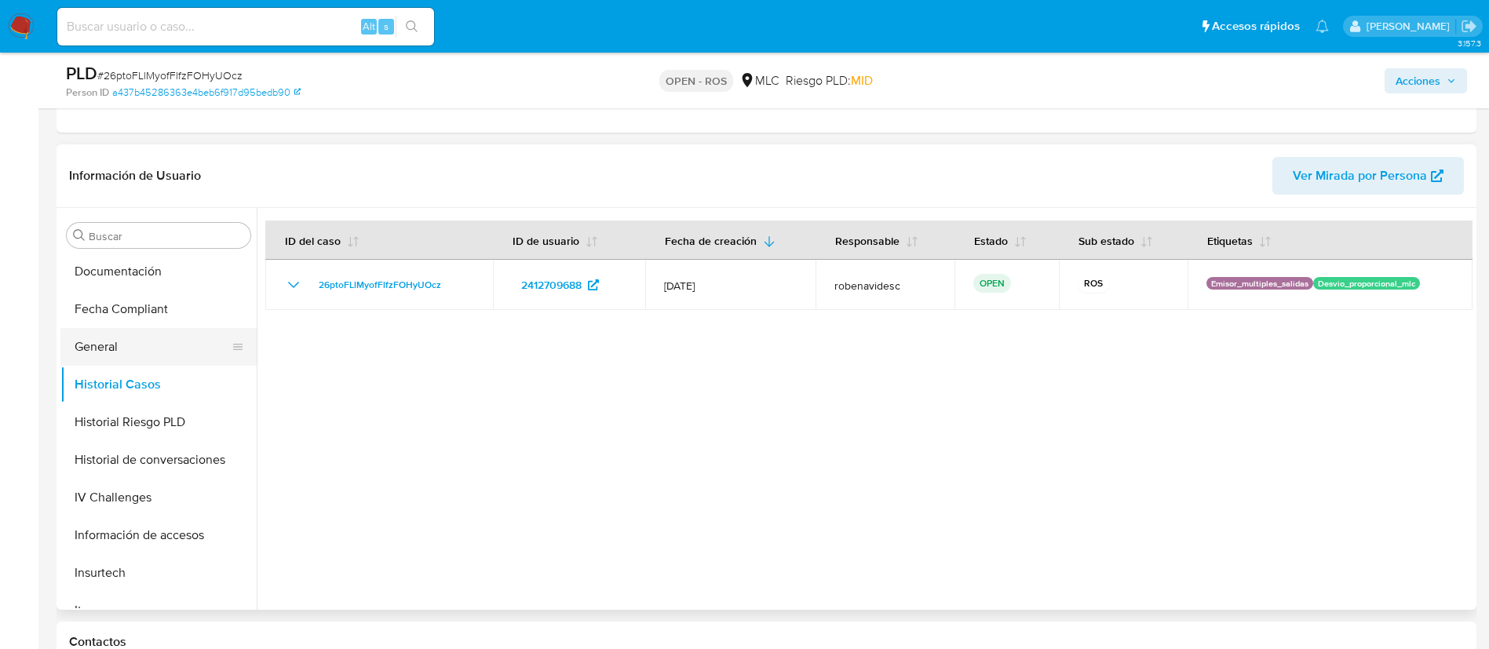
scroll to position [330, 0]
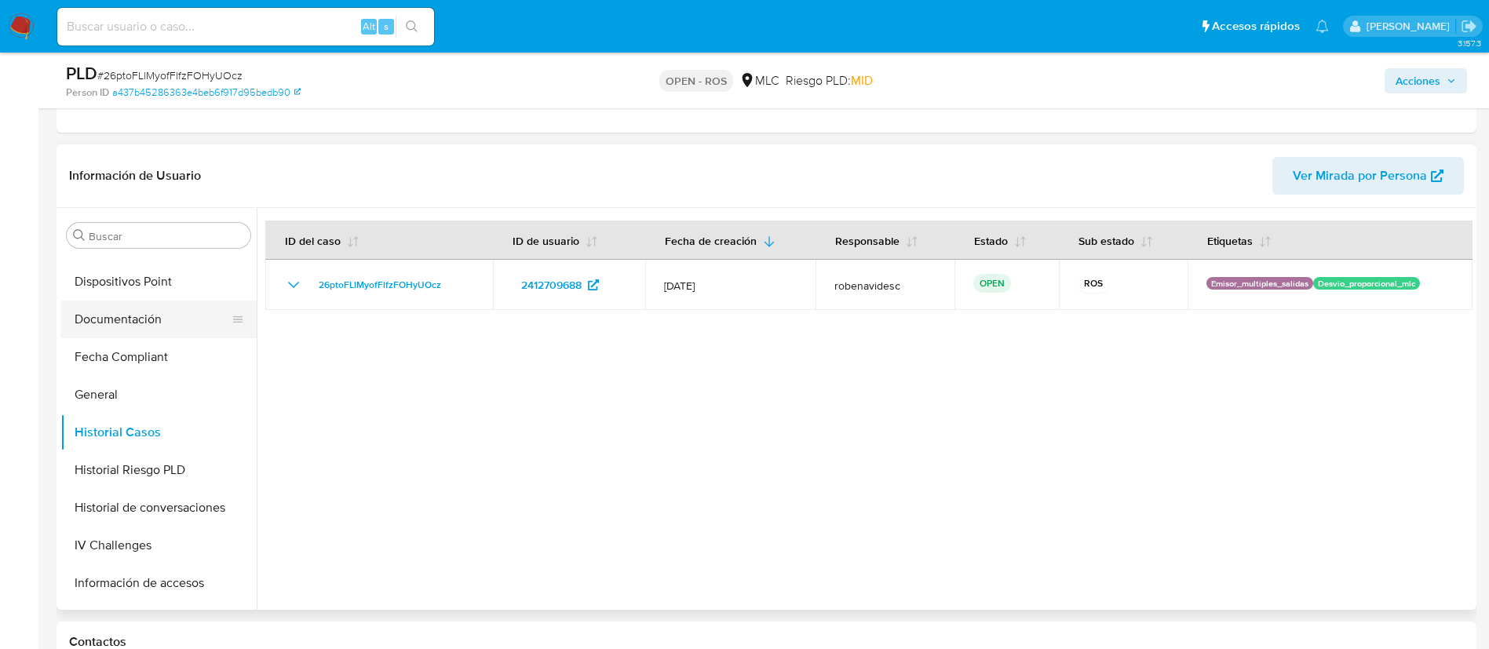
click at [130, 324] on button "Documentación" at bounding box center [152, 320] width 184 height 38
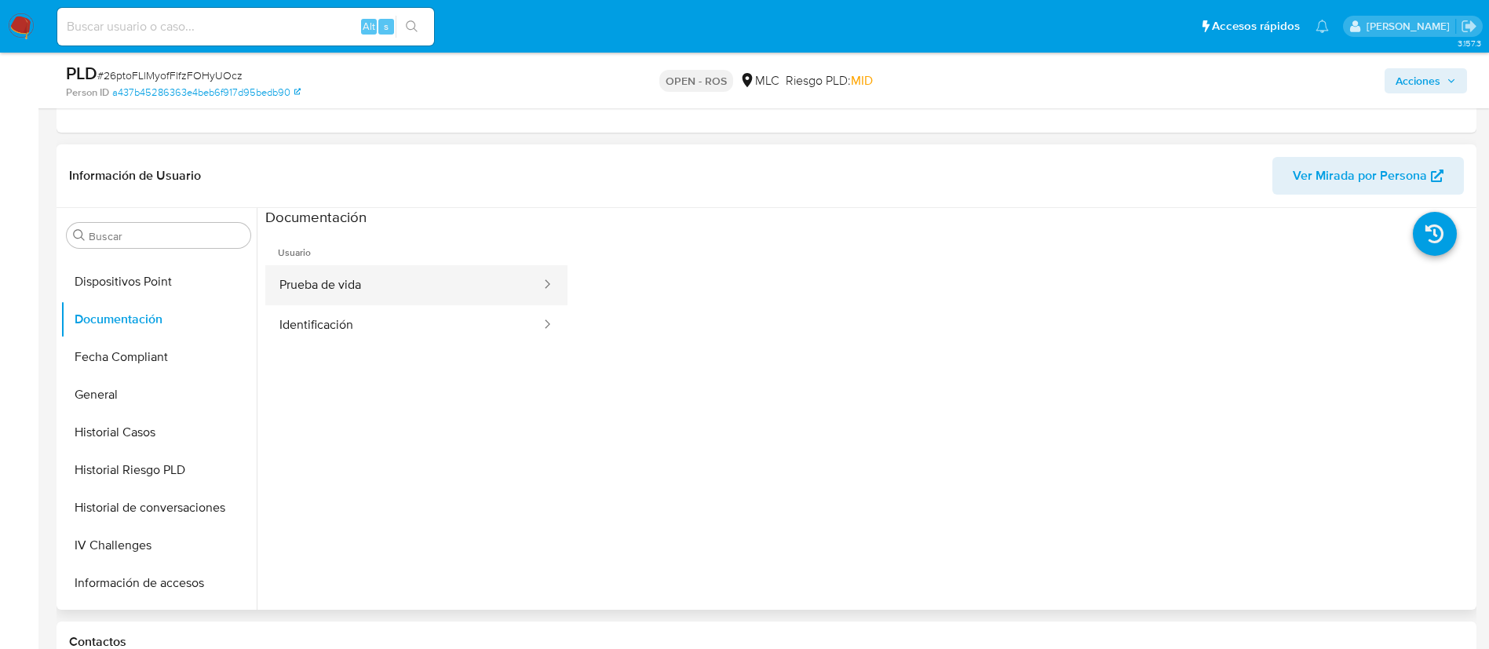
click at [457, 275] on button "Prueba de vida" at bounding box center [403, 285] width 277 height 40
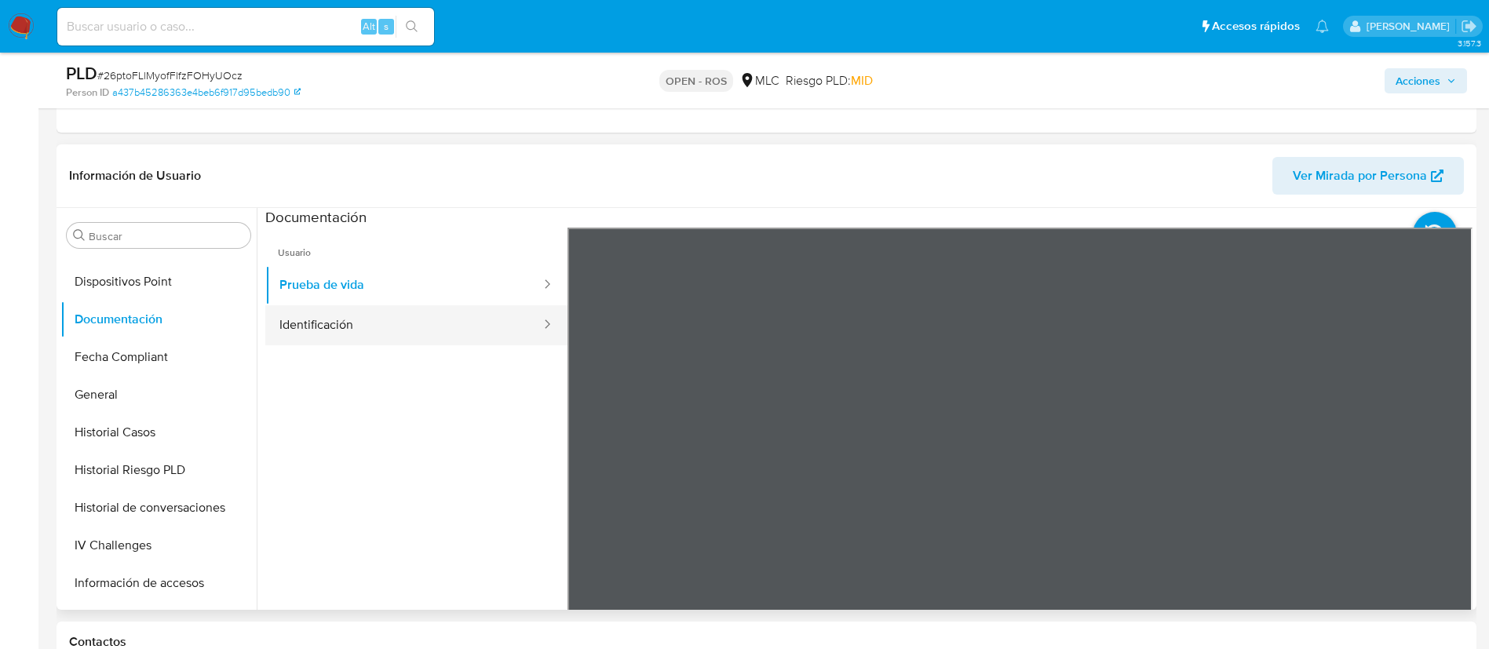
click at [429, 333] on button "Identificación" at bounding box center [403, 325] width 277 height 40
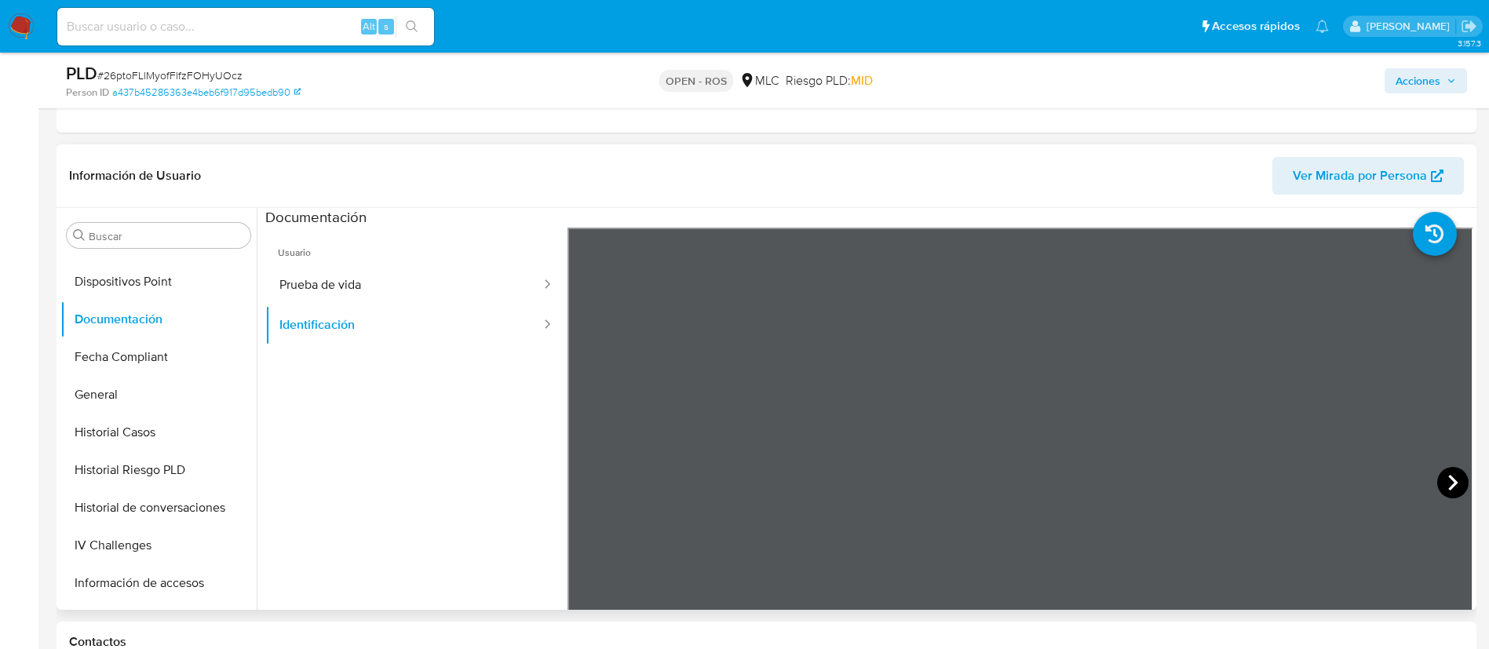
click at [1437, 481] on icon at bounding box center [1452, 482] width 31 height 31
click at [588, 489] on icon at bounding box center [586, 483] width 9 height 16
click at [351, 294] on button "Prueba de vida" at bounding box center [403, 285] width 277 height 40
click at [477, 411] on ul "Usuario Prueba de vida Identificación" at bounding box center [416, 454] width 302 height 452
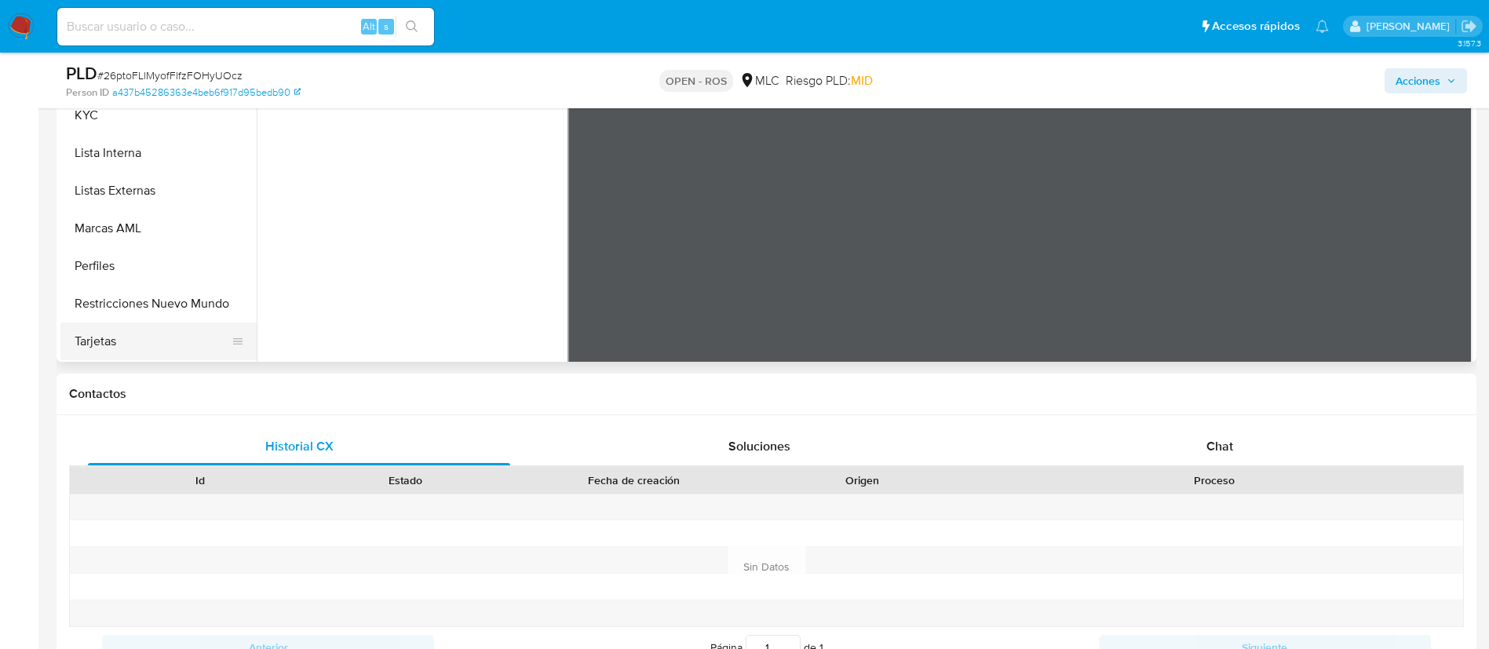
scroll to position [564, 0]
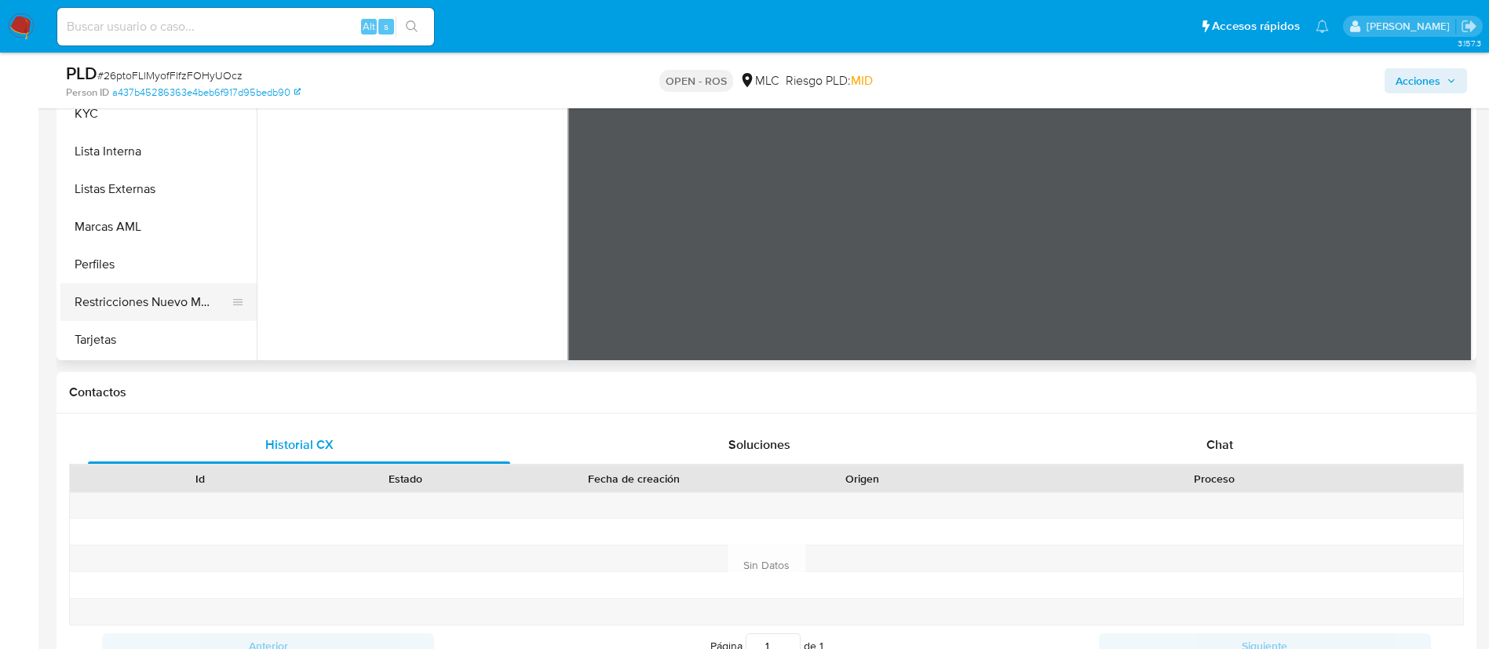
click at [127, 297] on button "Restricciones Nuevo Mundo" at bounding box center [152, 302] width 184 height 38
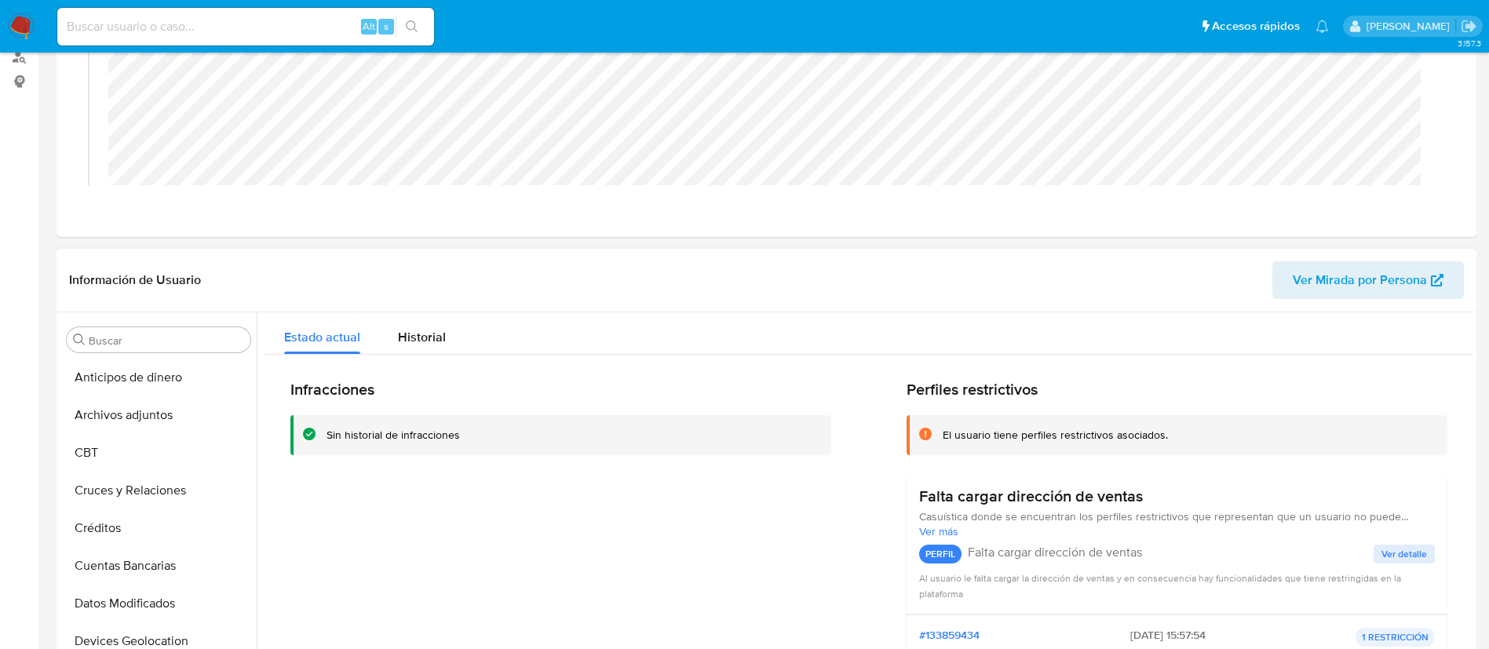
scroll to position [0, 0]
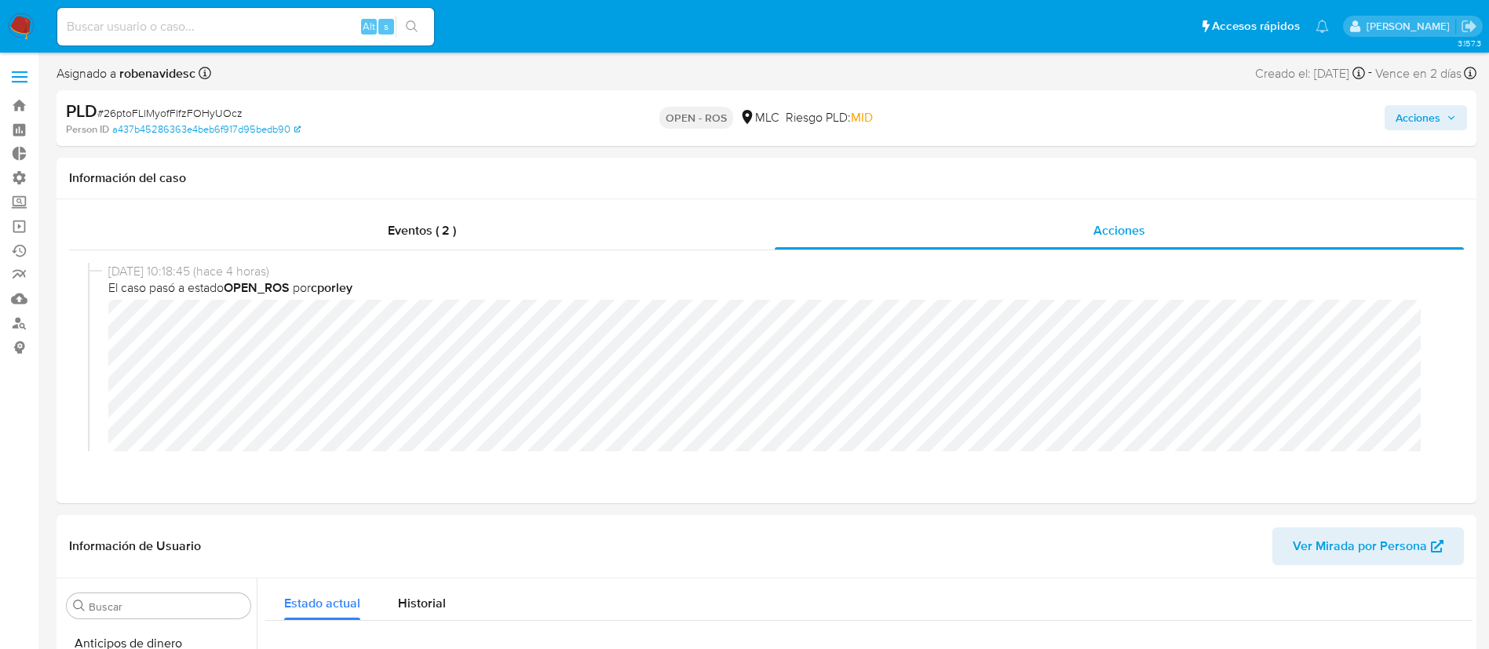
click at [1429, 128] on span "Acciones" at bounding box center [1418, 117] width 45 height 25
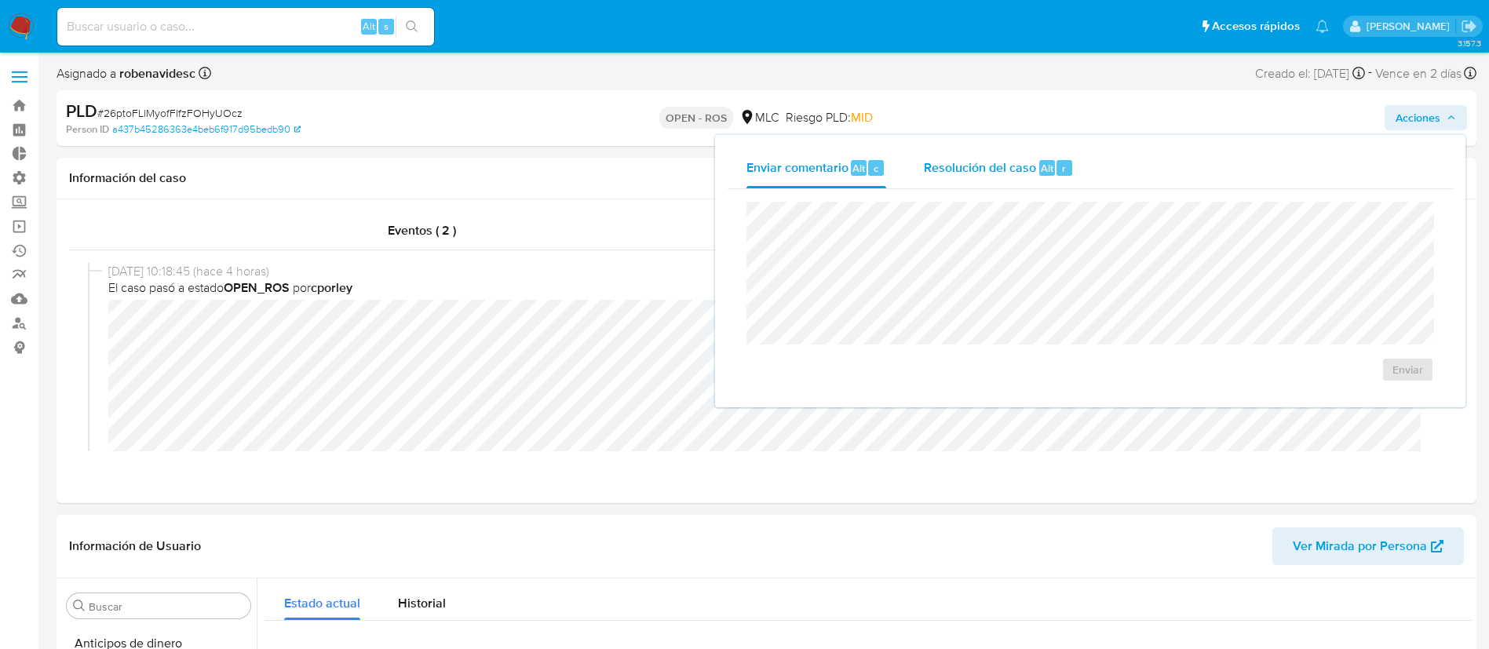
click at [1023, 161] on span "Resolución del caso" at bounding box center [980, 168] width 112 height 18
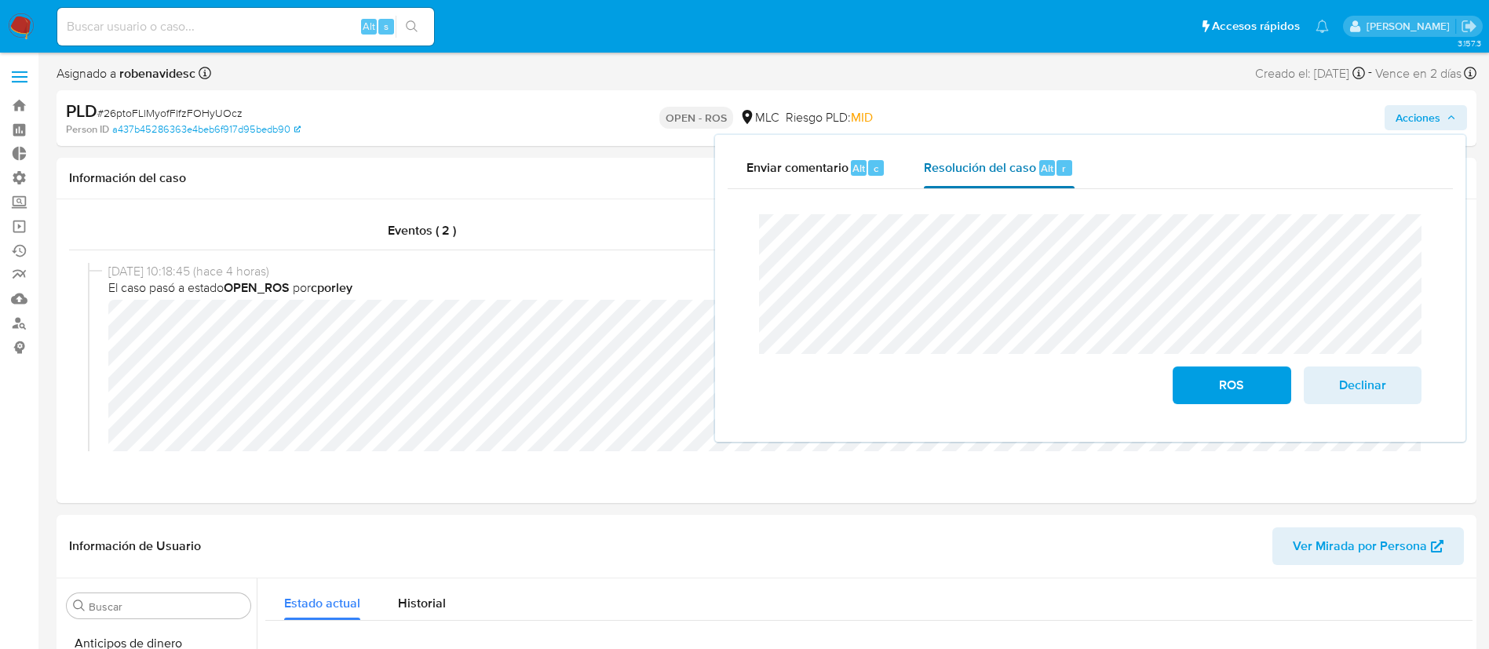
scroll to position [217, 0]
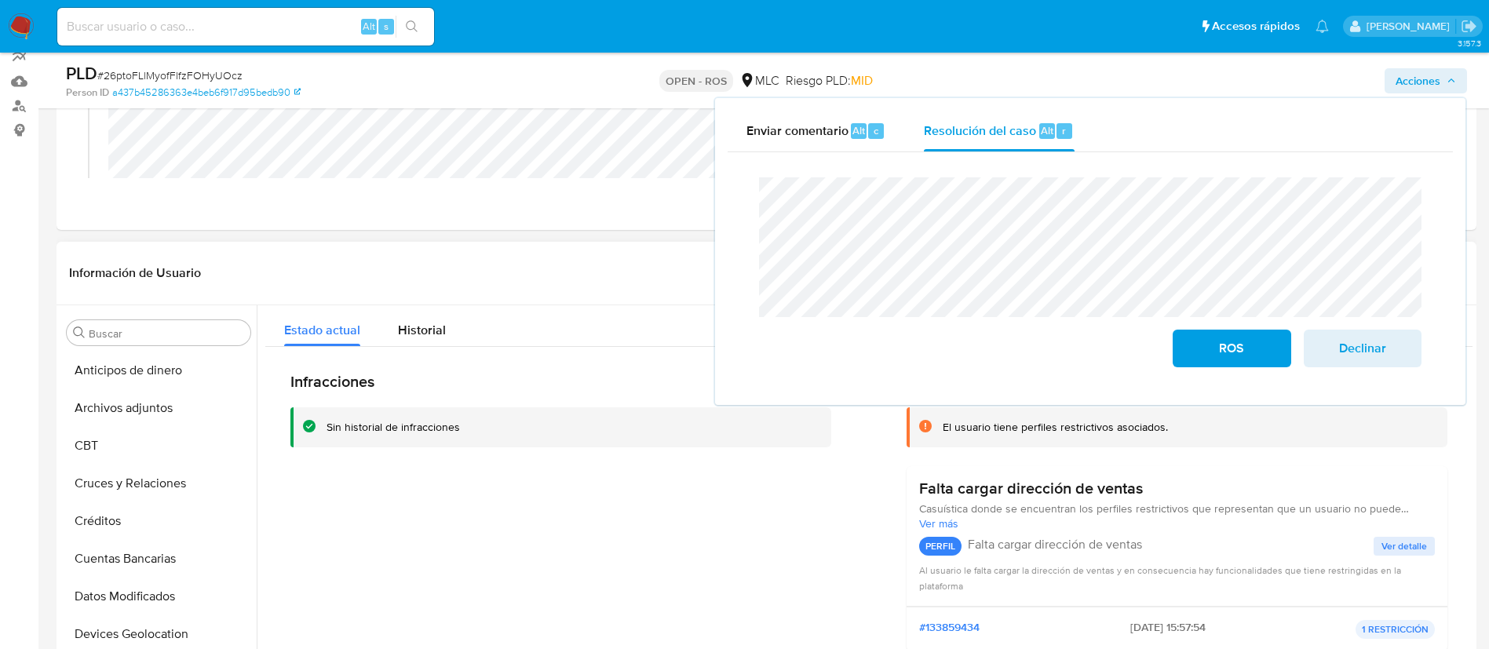
click at [806, 495] on div "Infracciones Sin historial de infracciones" at bounding box center [560, 518] width 541 height 292
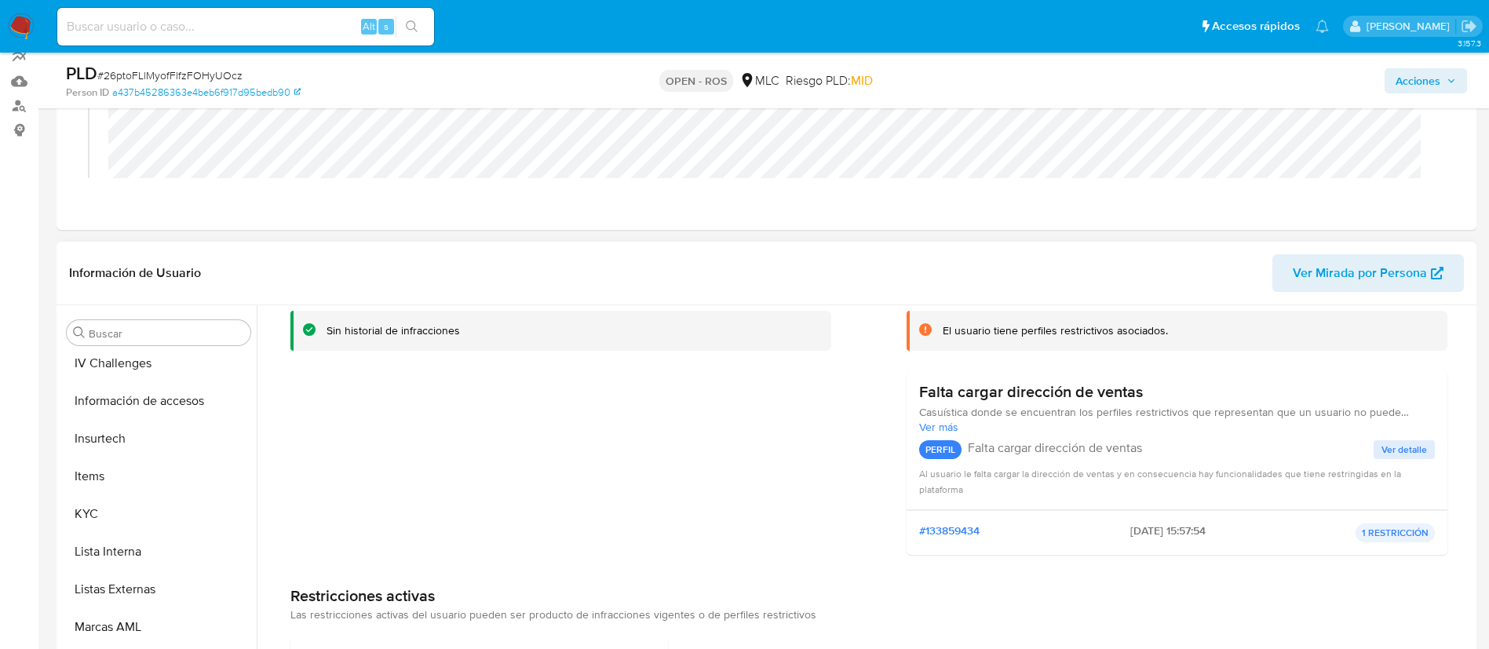
scroll to position [611, 0]
click at [106, 522] on button "KYC" at bounding box center [152, 513] width 184 height 38
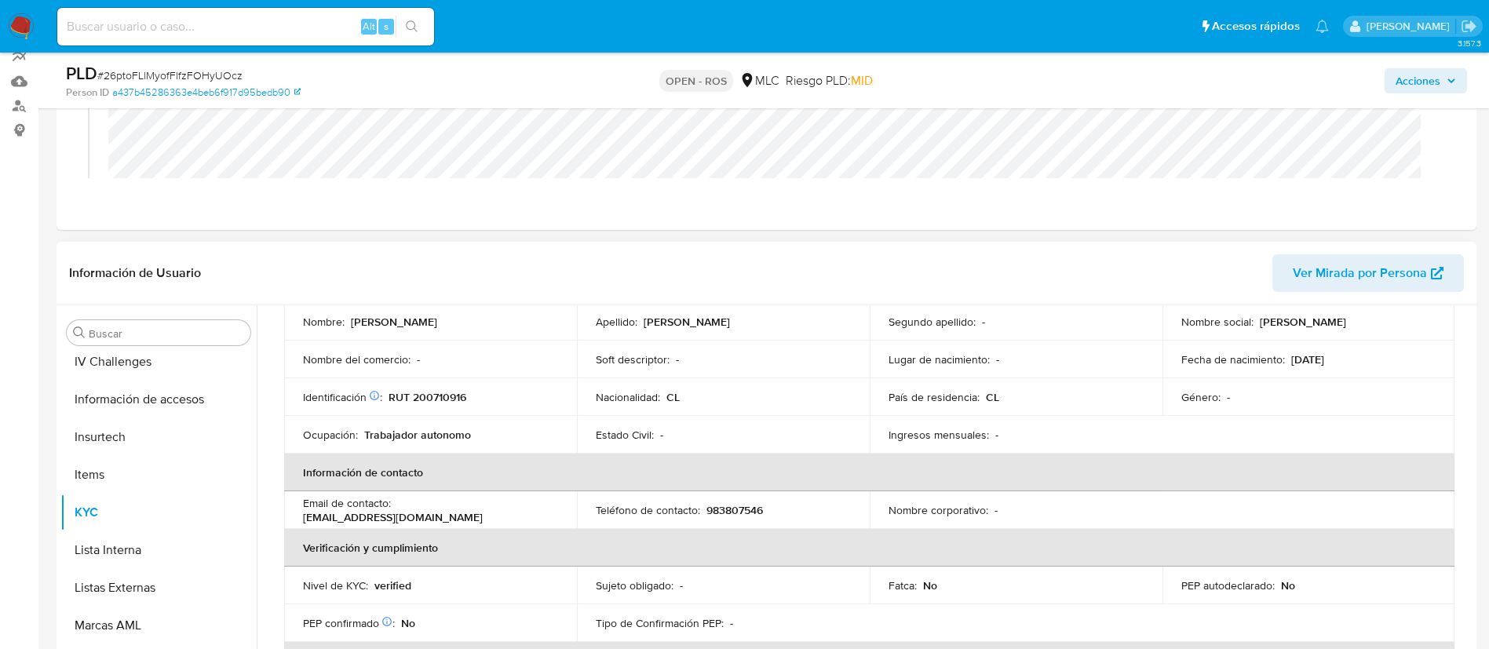
scroll to position [0, 0]
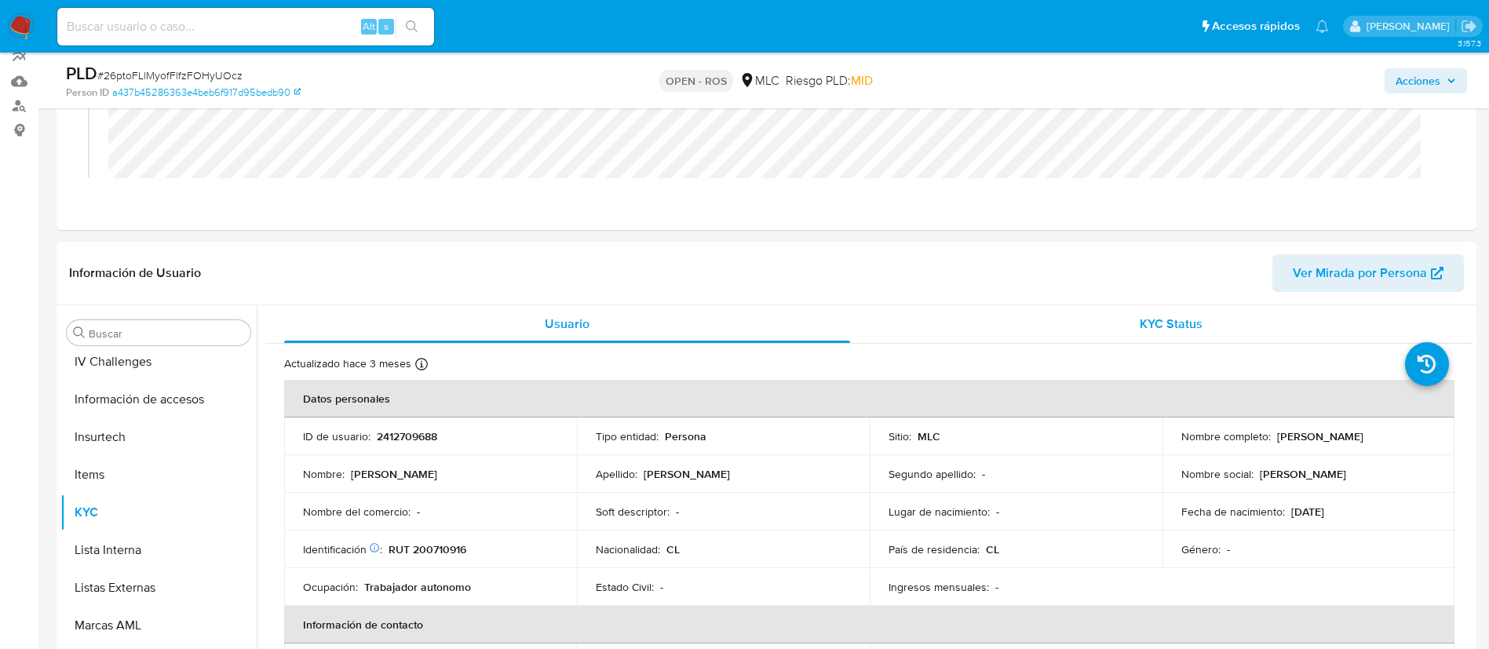
click at [1146, 321] on span "KYC Status" at bounding box center [1171, 324] width 63 height 18
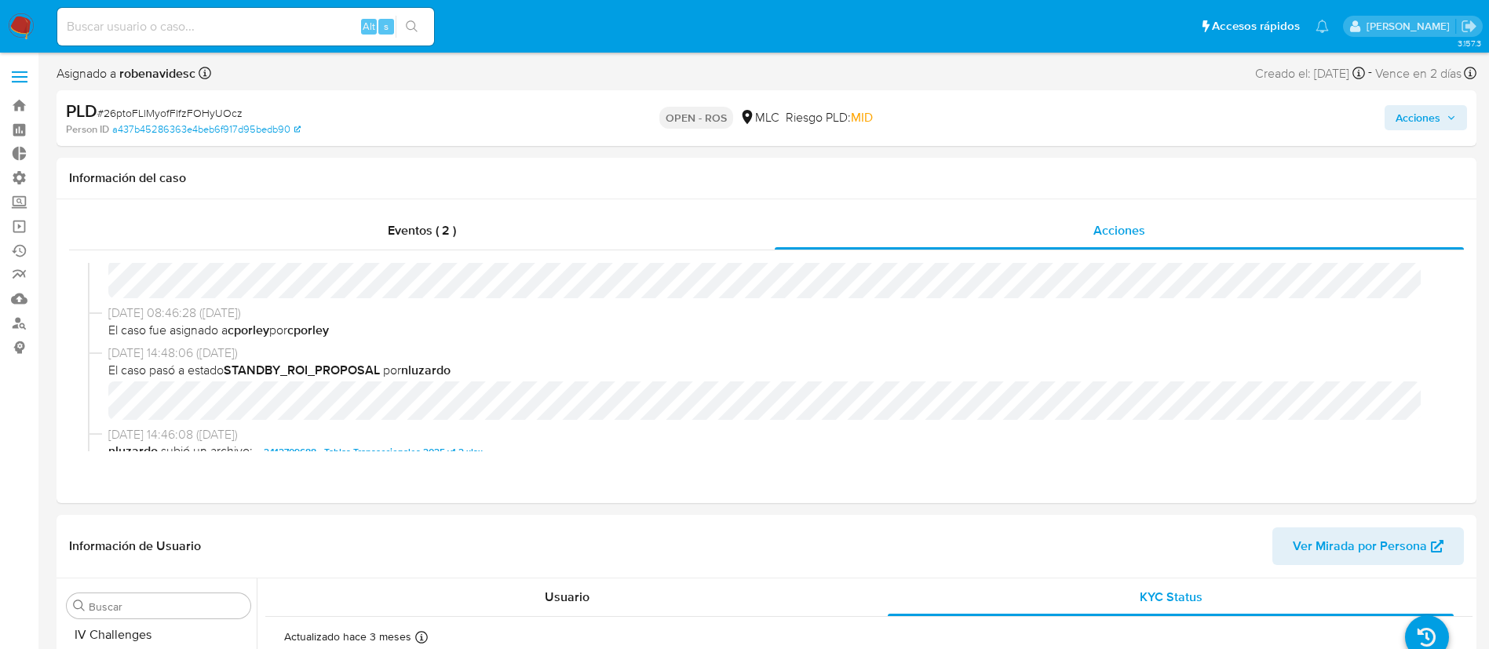
click at [1404, 115] on span "Acciones" at bounding box center [1418, 117] width 45 height 25
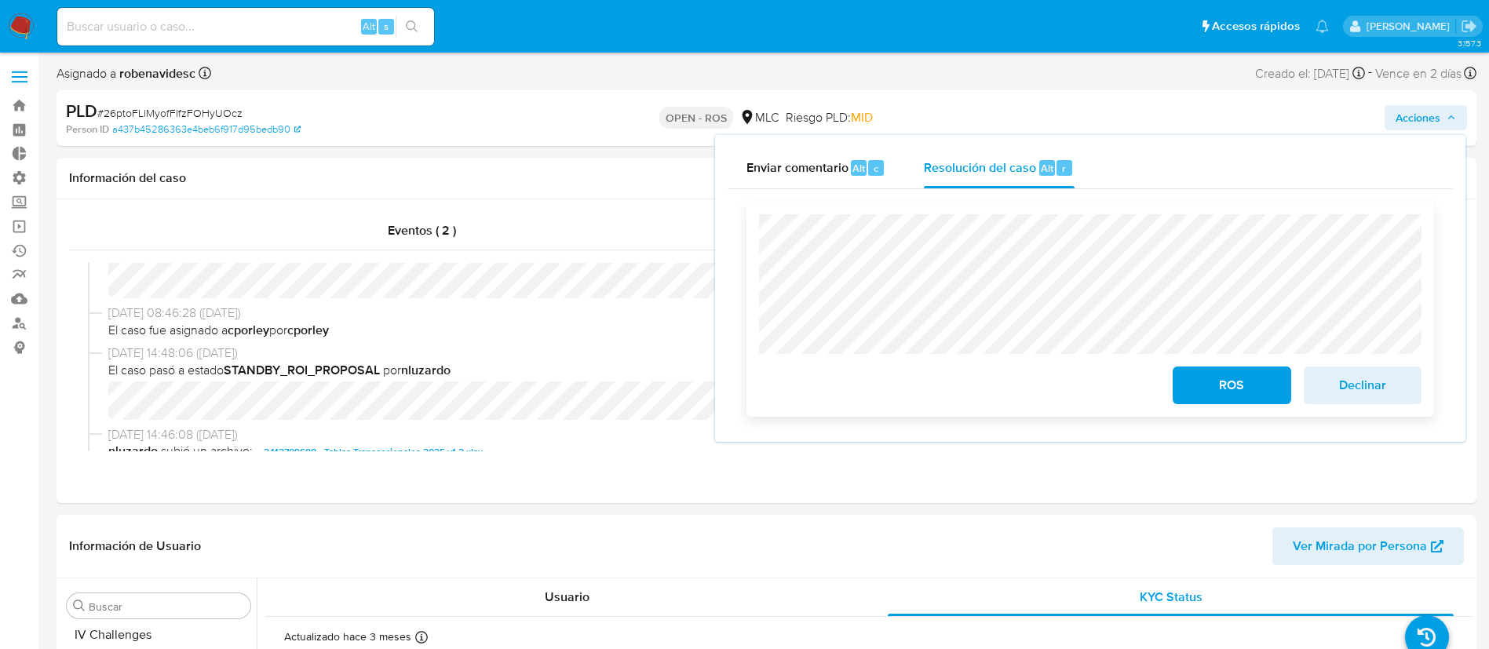
click at [1210, 387] on span "ROS" at bounding box center [1231, 385] width 77 height 35
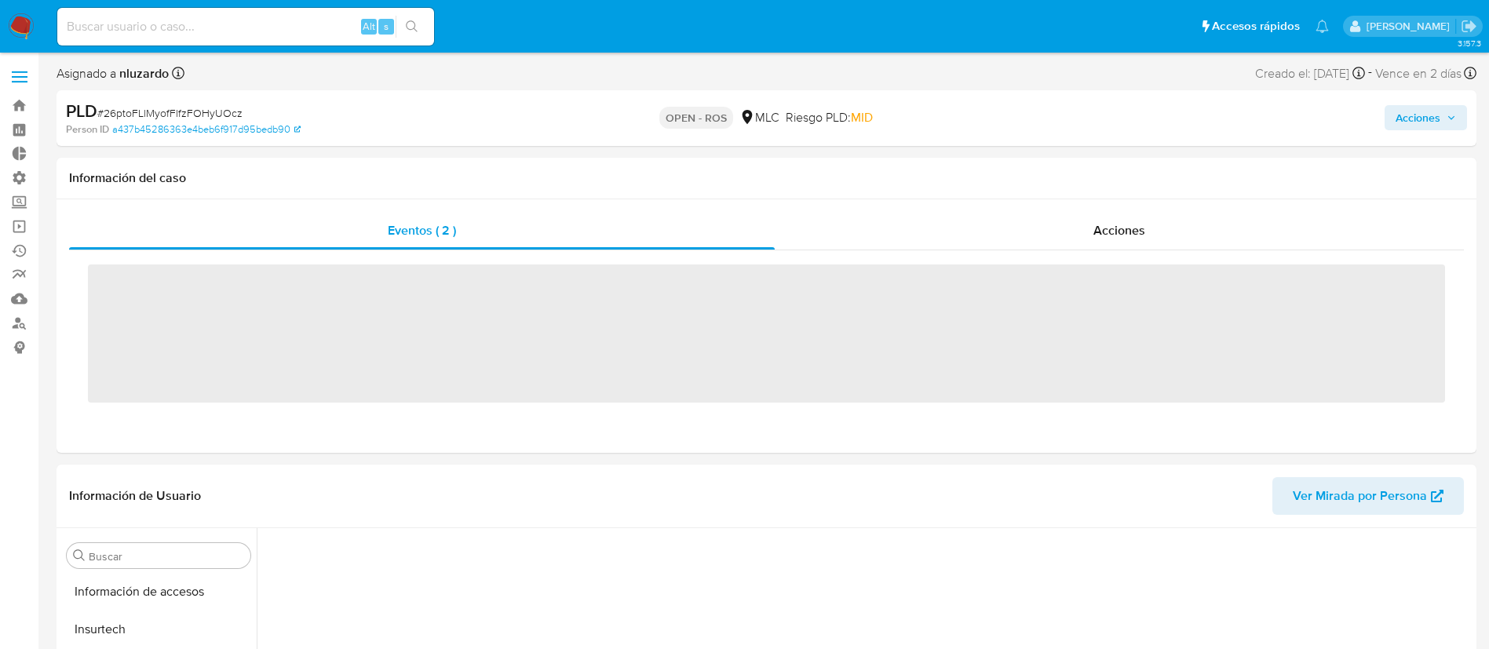
scroll to position [663, 0]
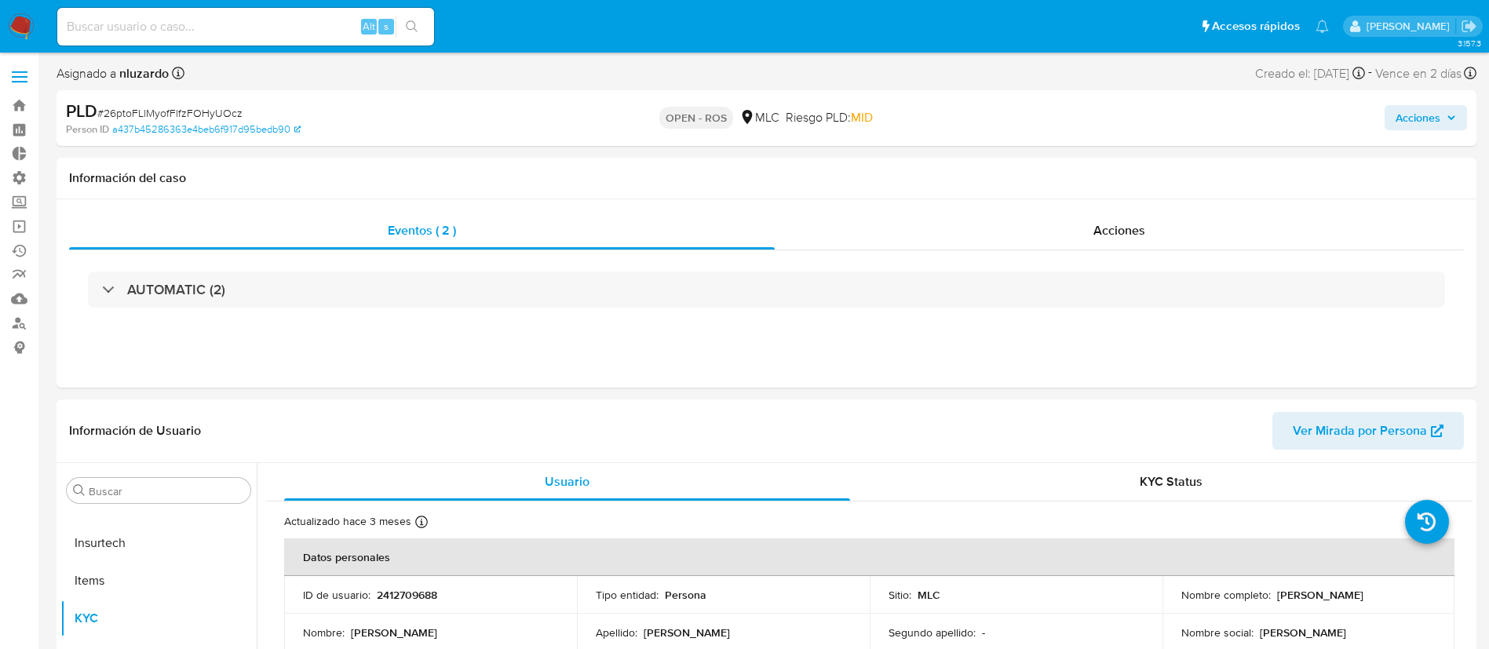
select select "10"
click at [1051, 242] on div "Acciones" at bounding box center [1119, 231] width 689 height 38
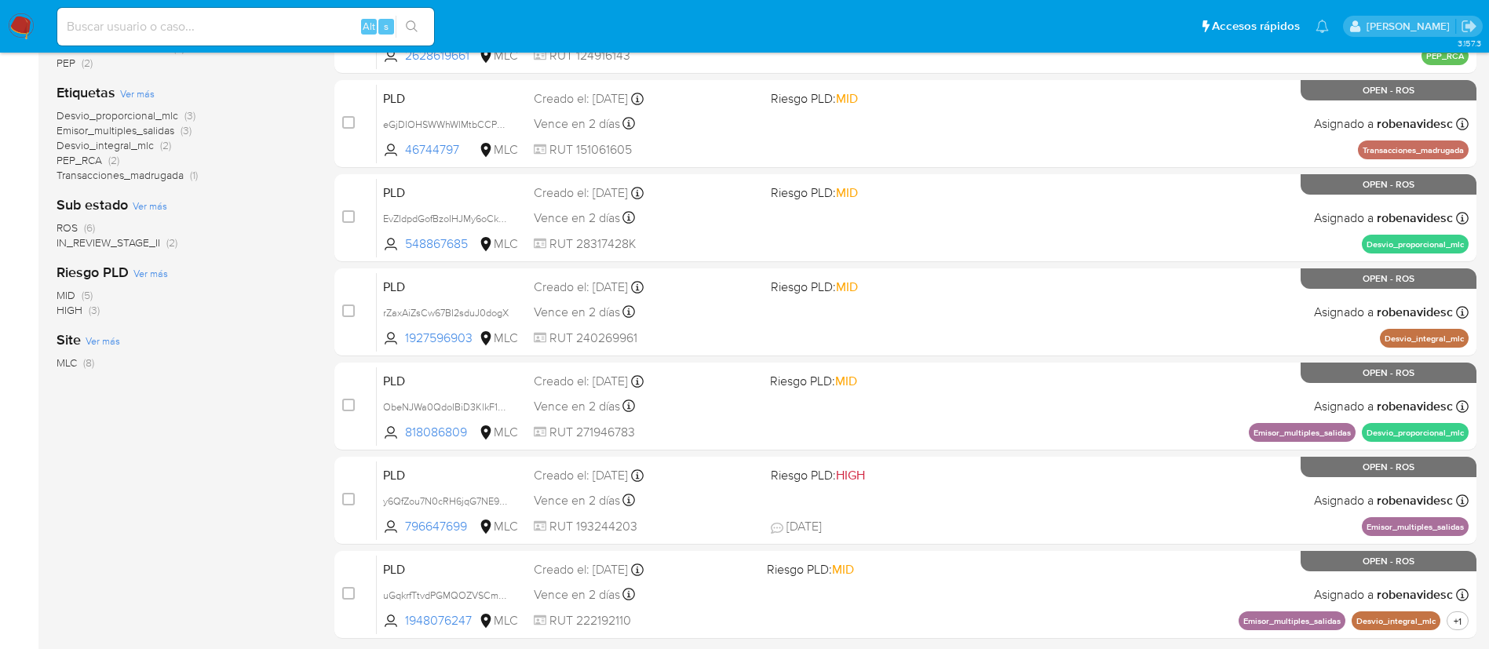
scroll to position [402, 0]
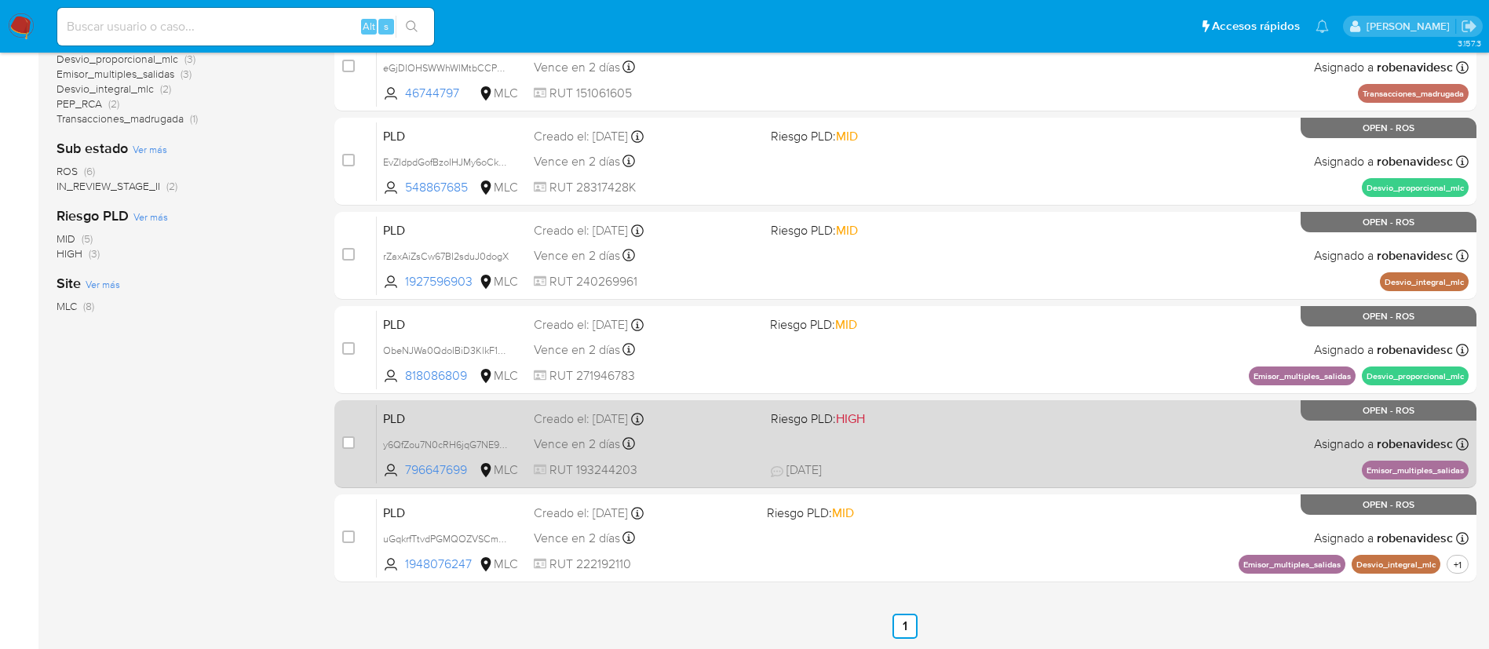
click at [748, 446] on div "Vence en 2 días Vence el [DATE] 06:05:10" at bounding box center [646, 443] width 224 height 21
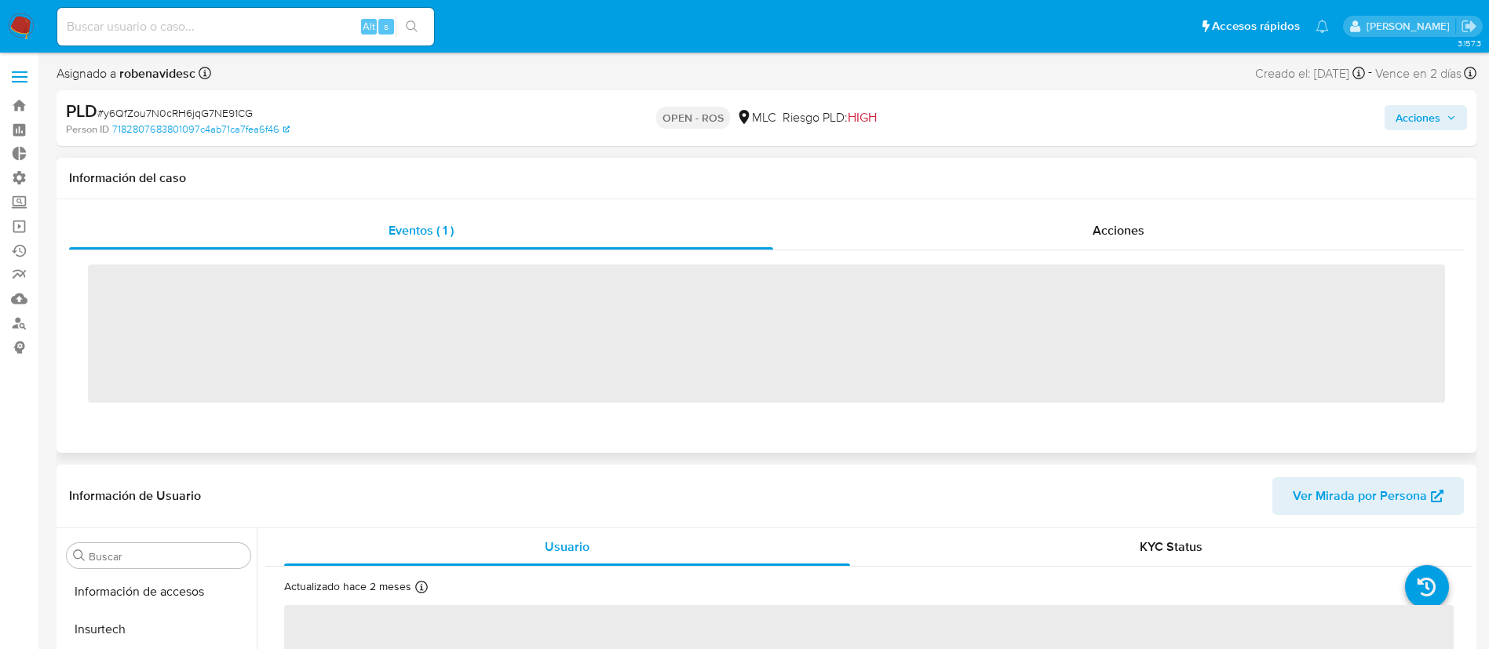
scroll to position [663, 0]
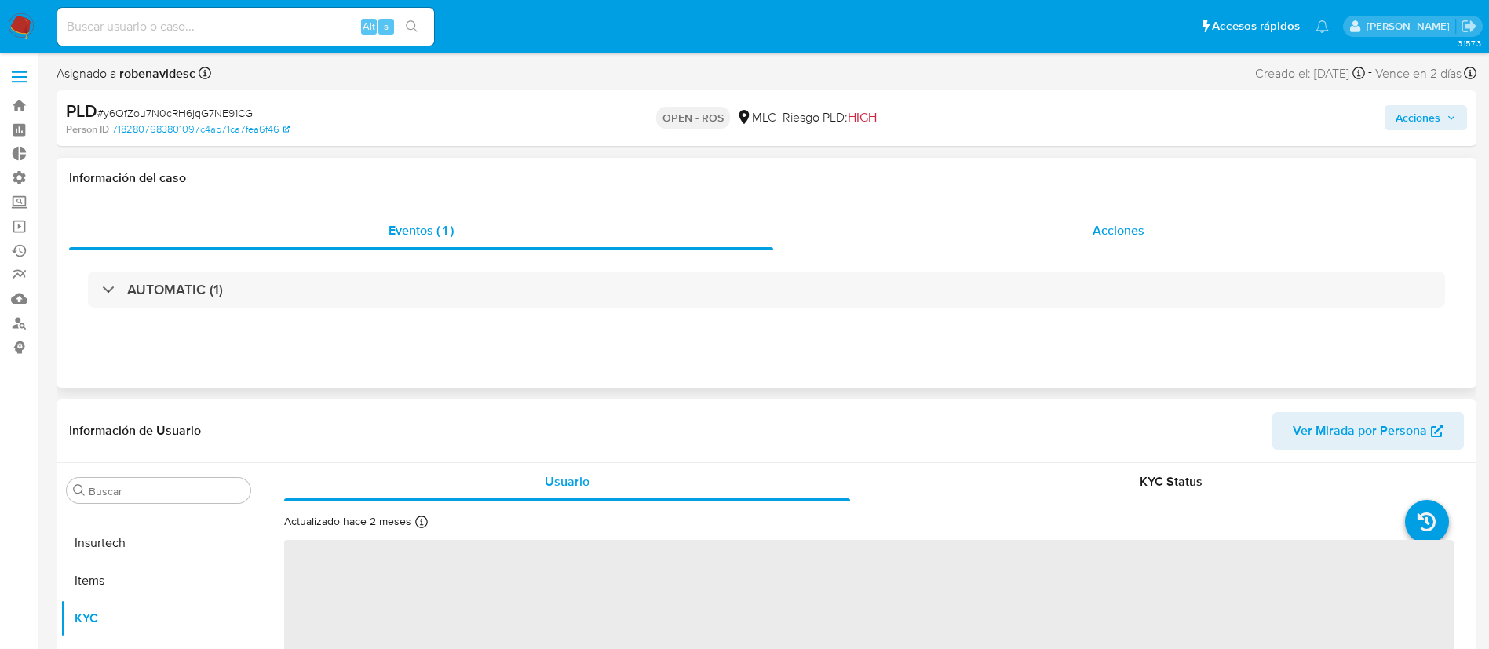
click at [983, 224] on div "Acciones" at bounding box center [1118, 231] width 691 height 38
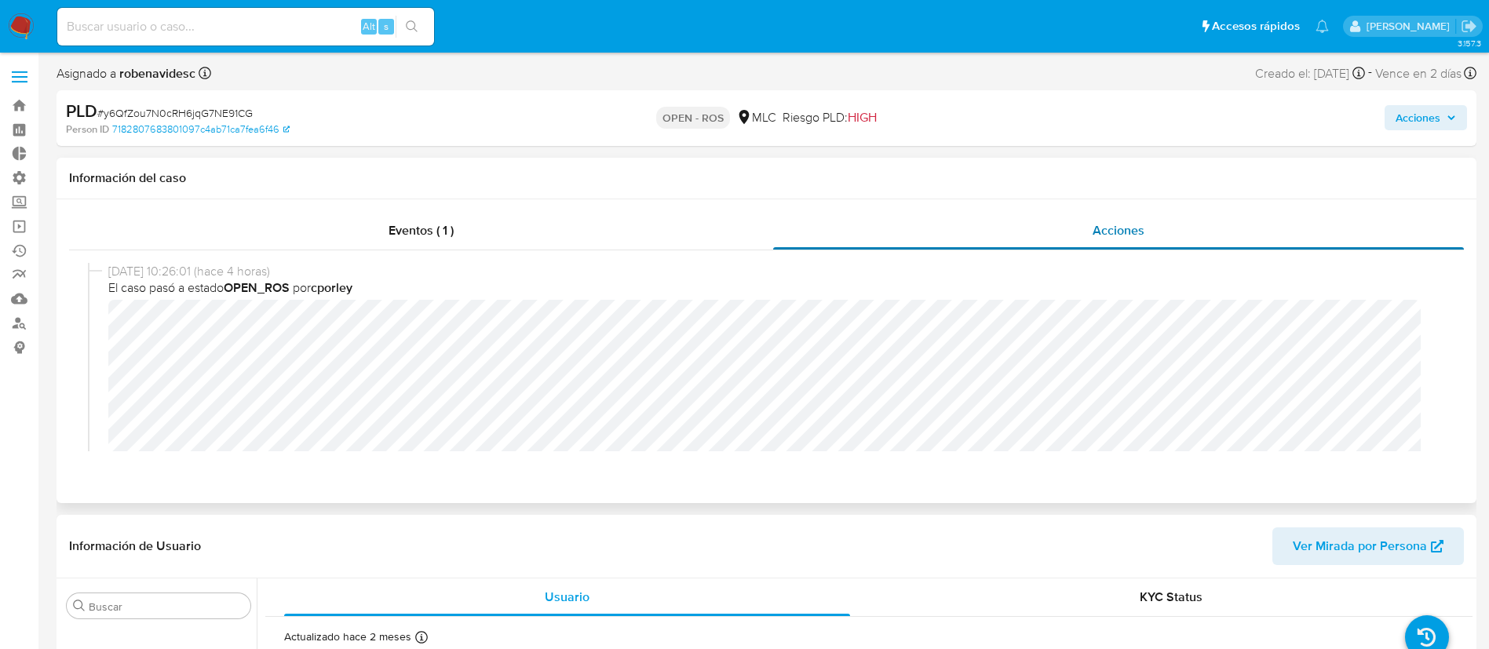
select select "10"
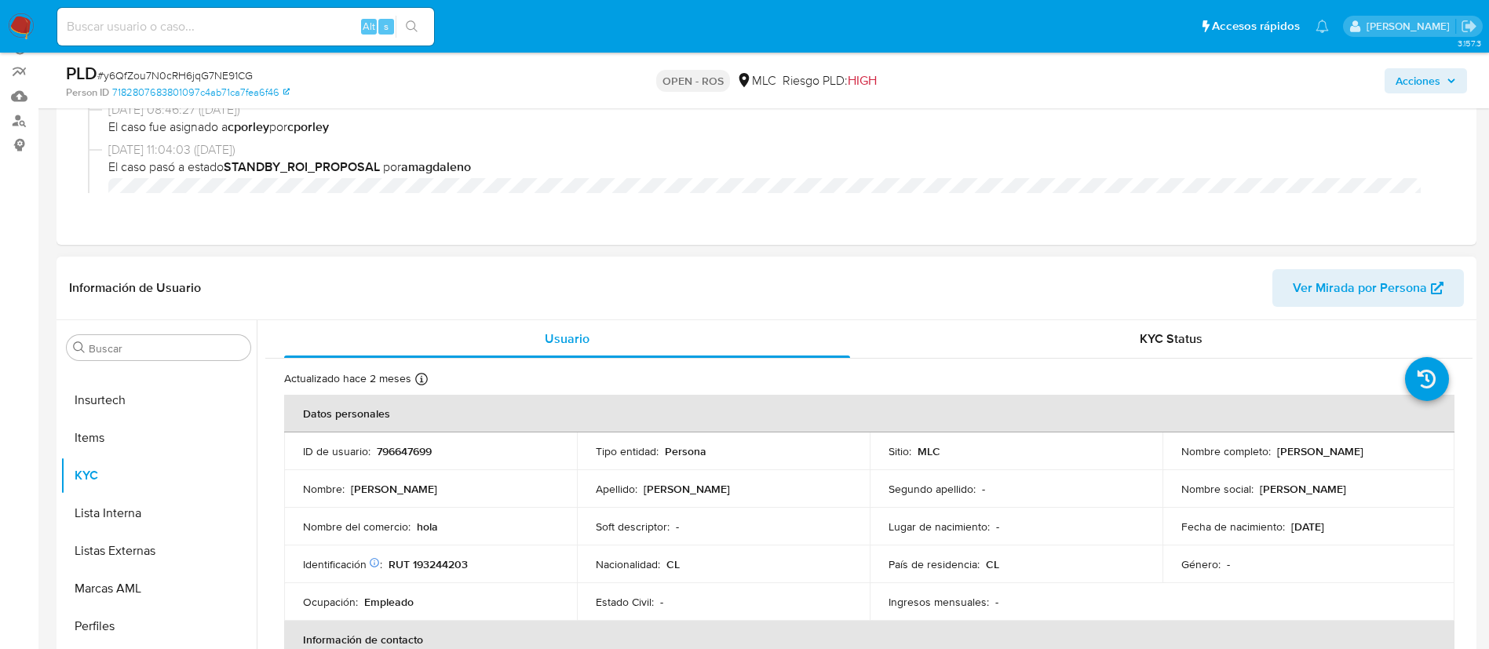
scroll to position [204, 0]
drag, startPoint x: 462, startPoint y: 446, endPoint x: 371, endPoint y: 451, distance: 91.2
click at [371, 451] on div "ID de usuario : 796647699" at bounding box center [430, 450] width 255 height 14
copy div "796647699"
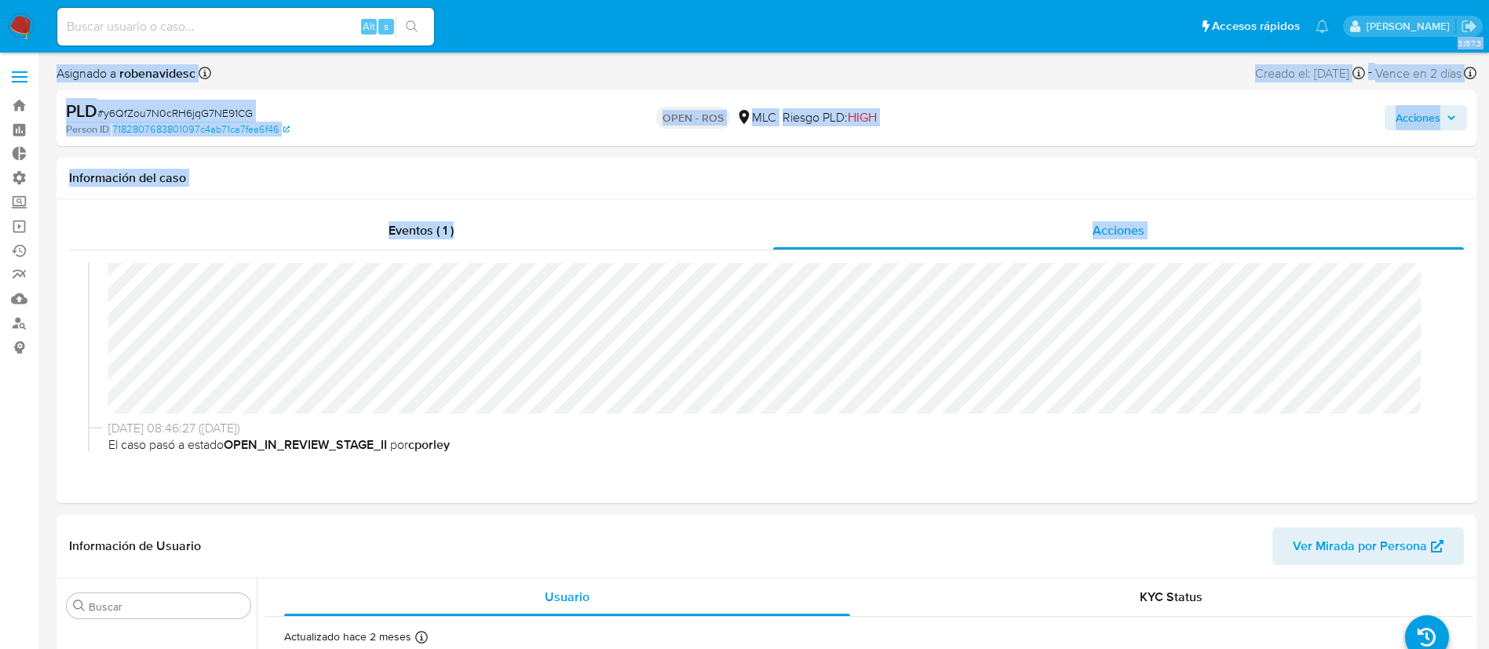
scroll to position [0, 0]
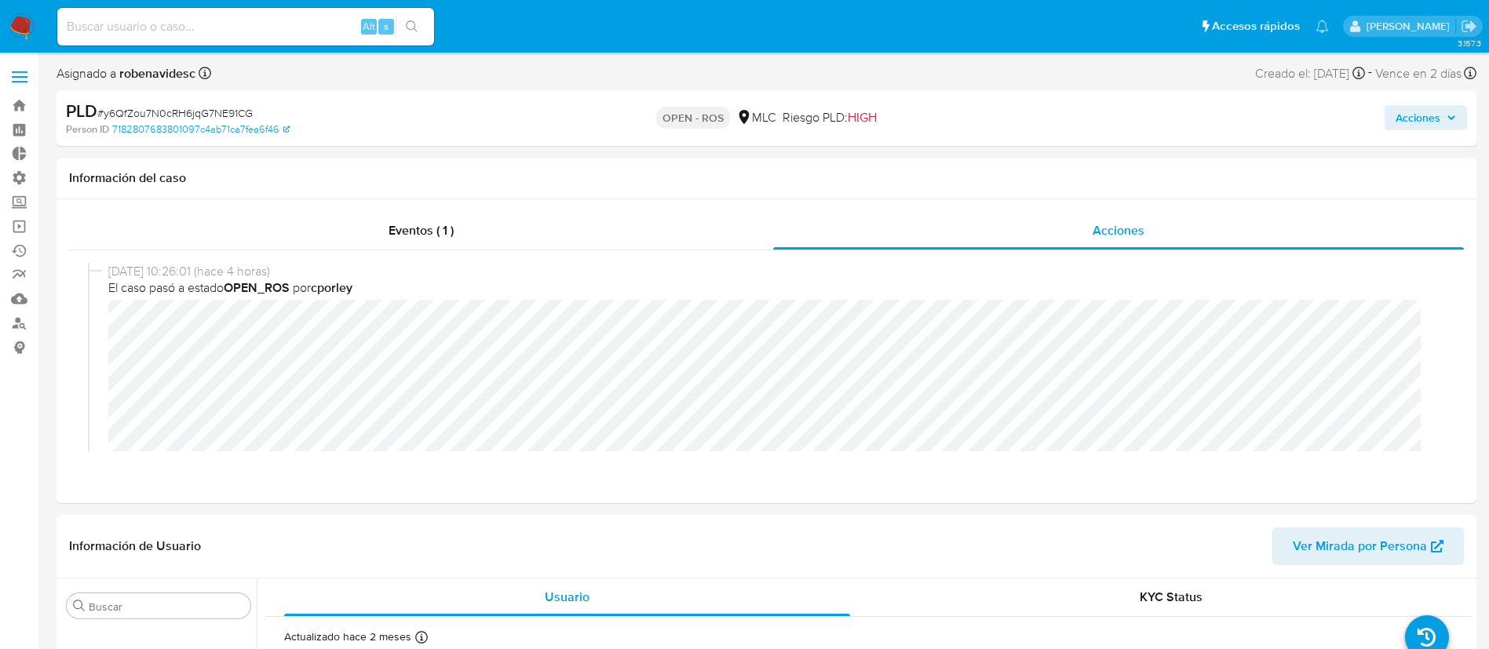
click at [102, 319] on div "[DATE] 10:26:01 (hace 4 horas) El caso pasó a estado OPEN_ROS por cporley" at bounding box center [766, 386] width 1357 height 246
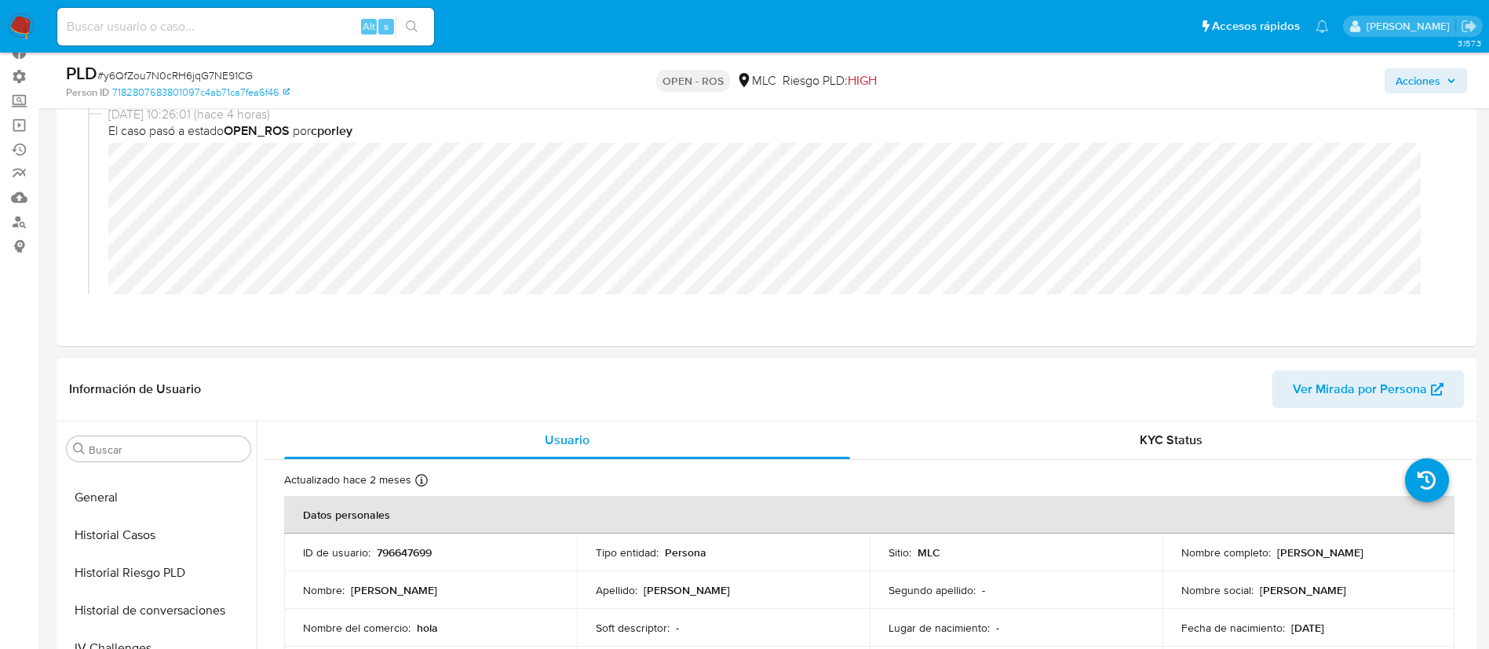
scroll to position [440, 0]
click at [134, 531] on button "Historial Casos" at bounding box center [158, 537] width 196 height 38
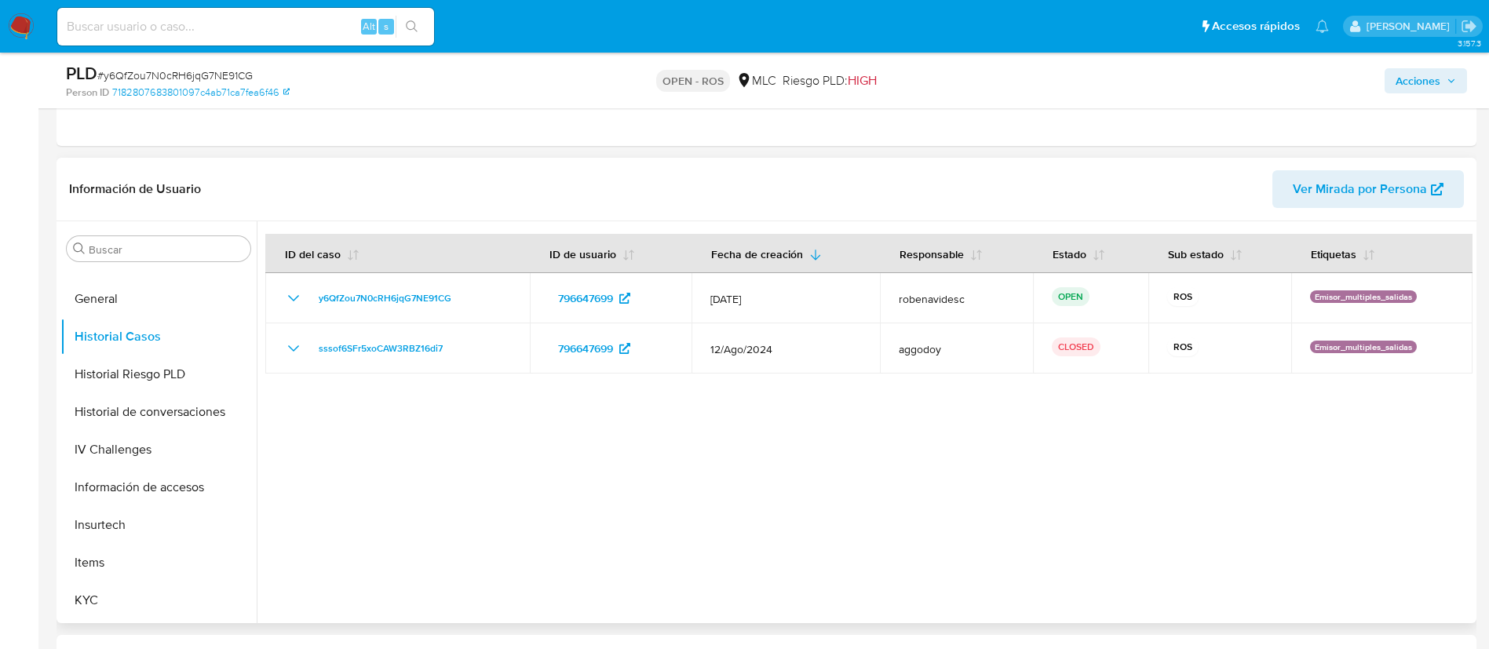
scroll to position [303, 0]
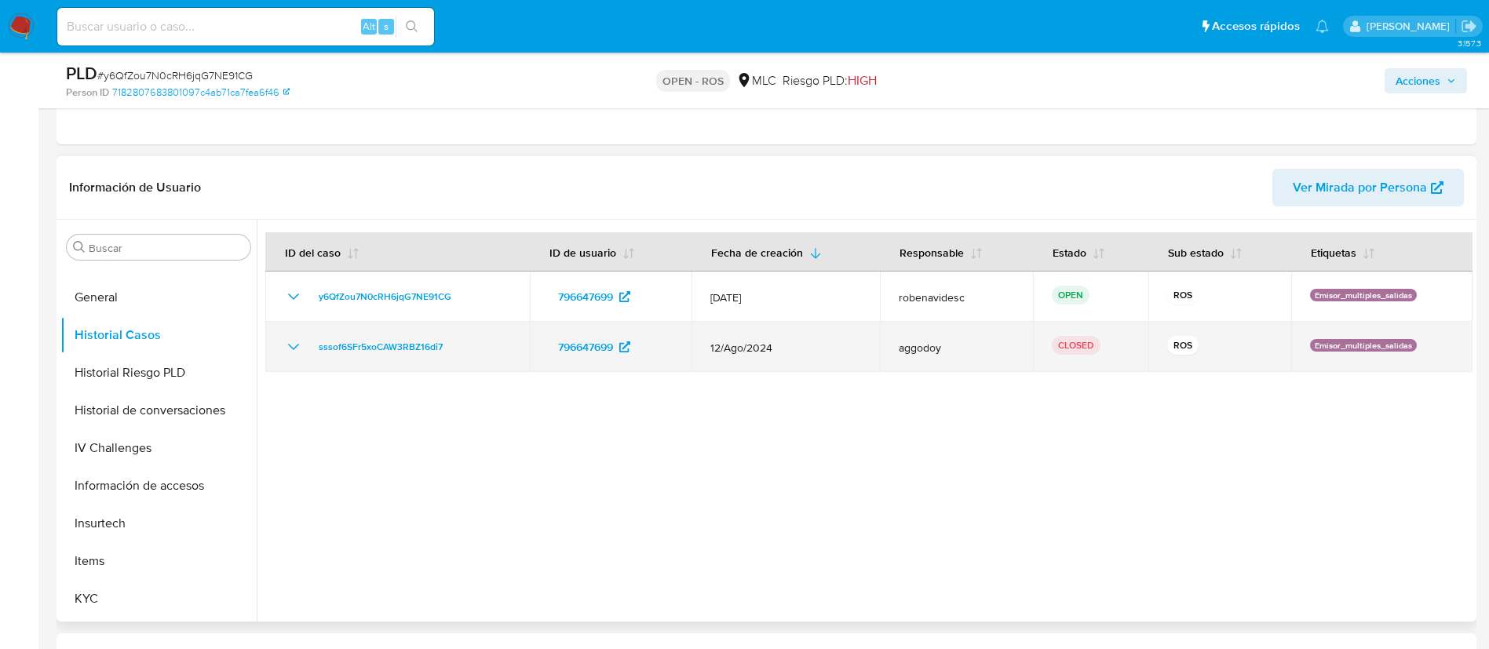
click at [298, 348] on icon "Mostrar/Ocultar" at bounding box center [293, 347] width 19 height 19
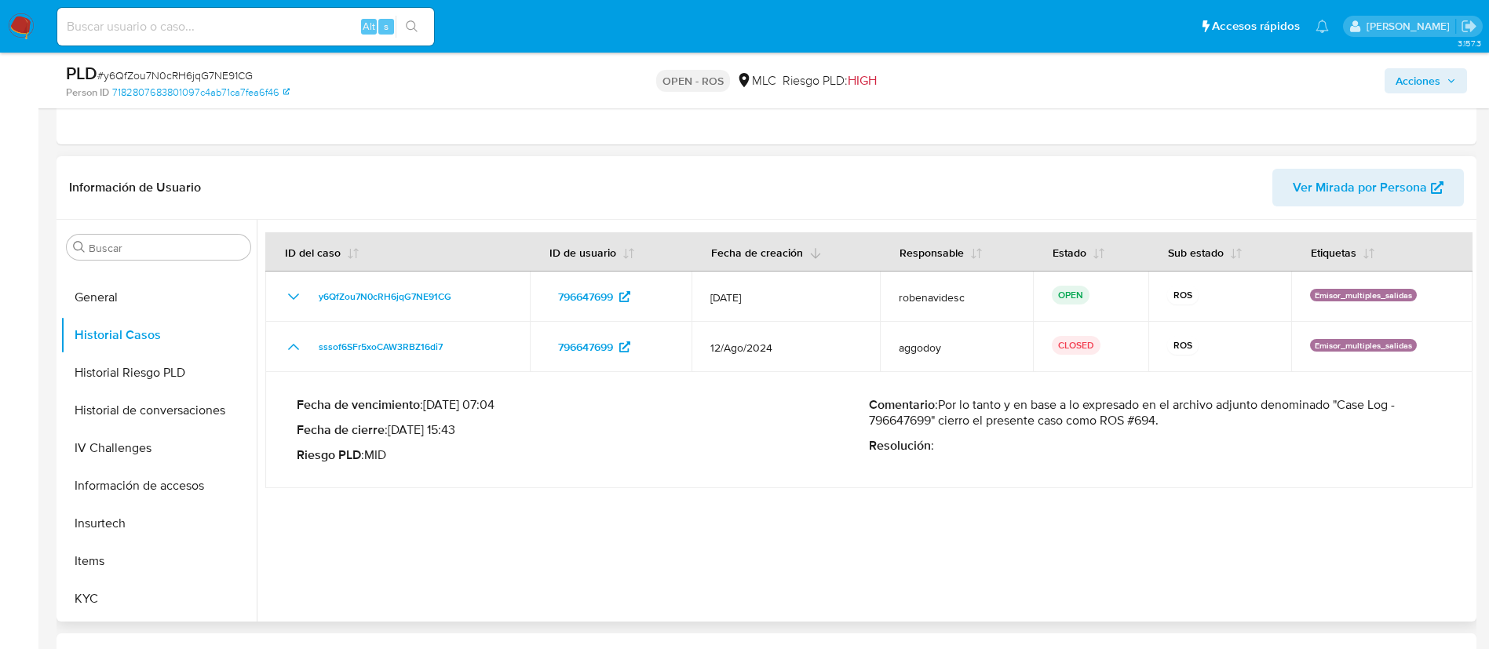
scroll to position [0, 0]
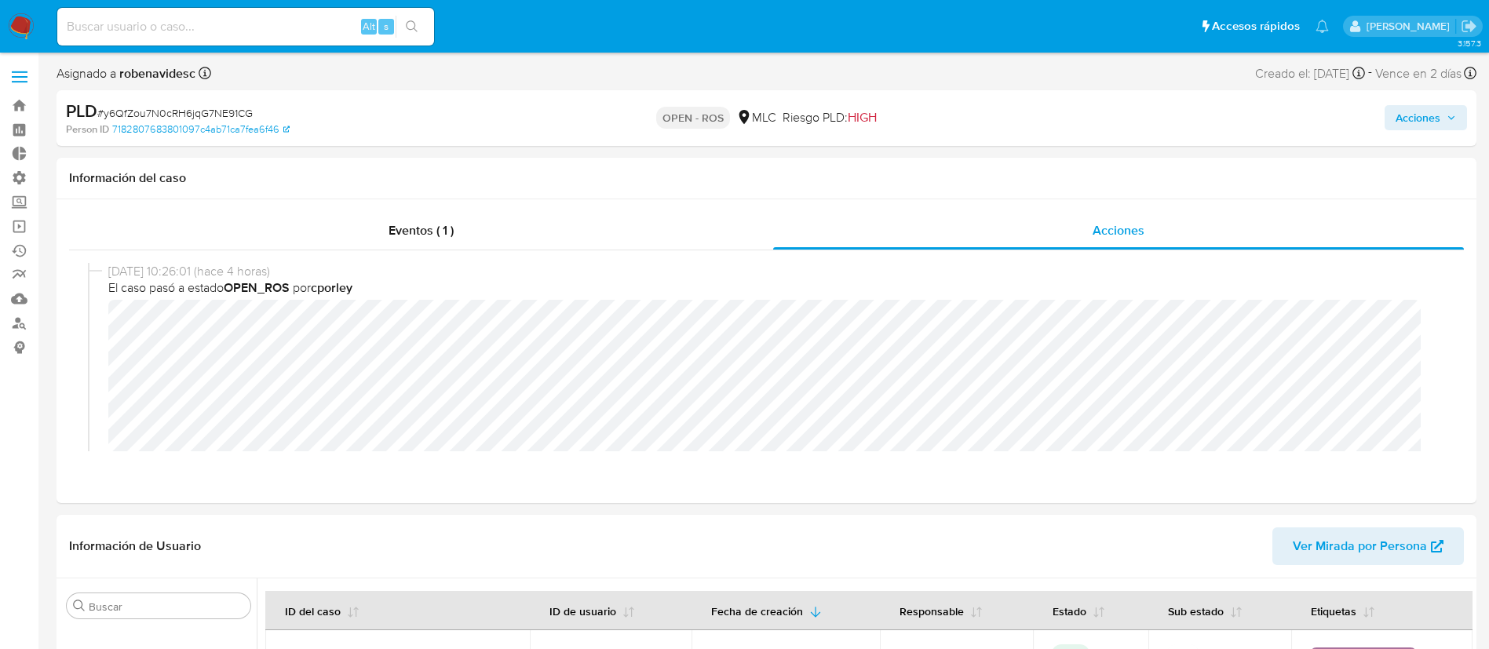
click at [1409, 112] on span "Acciones" at bounding box center [1418, 117] width 45 height 25
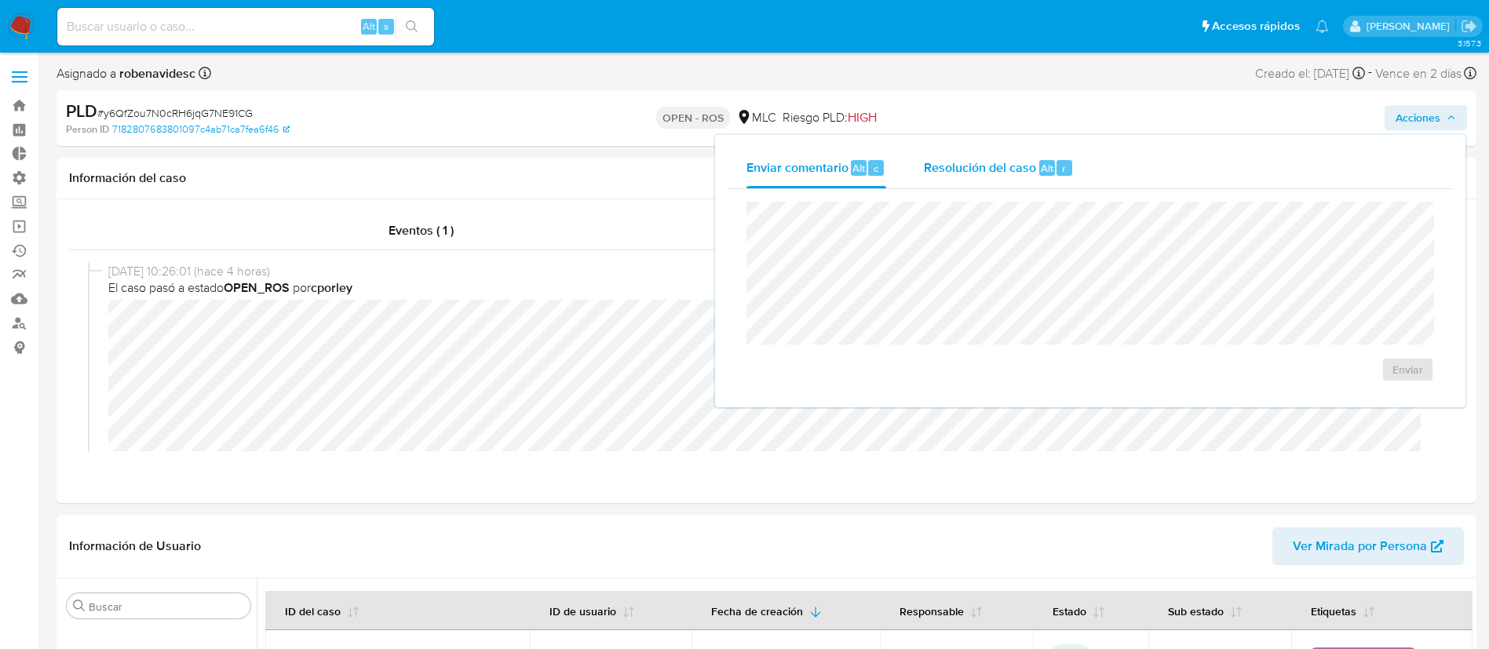
click at [949, 155] on div "Resolución del caso Alt r" at bounding box center [999, 168] width 150 height 41
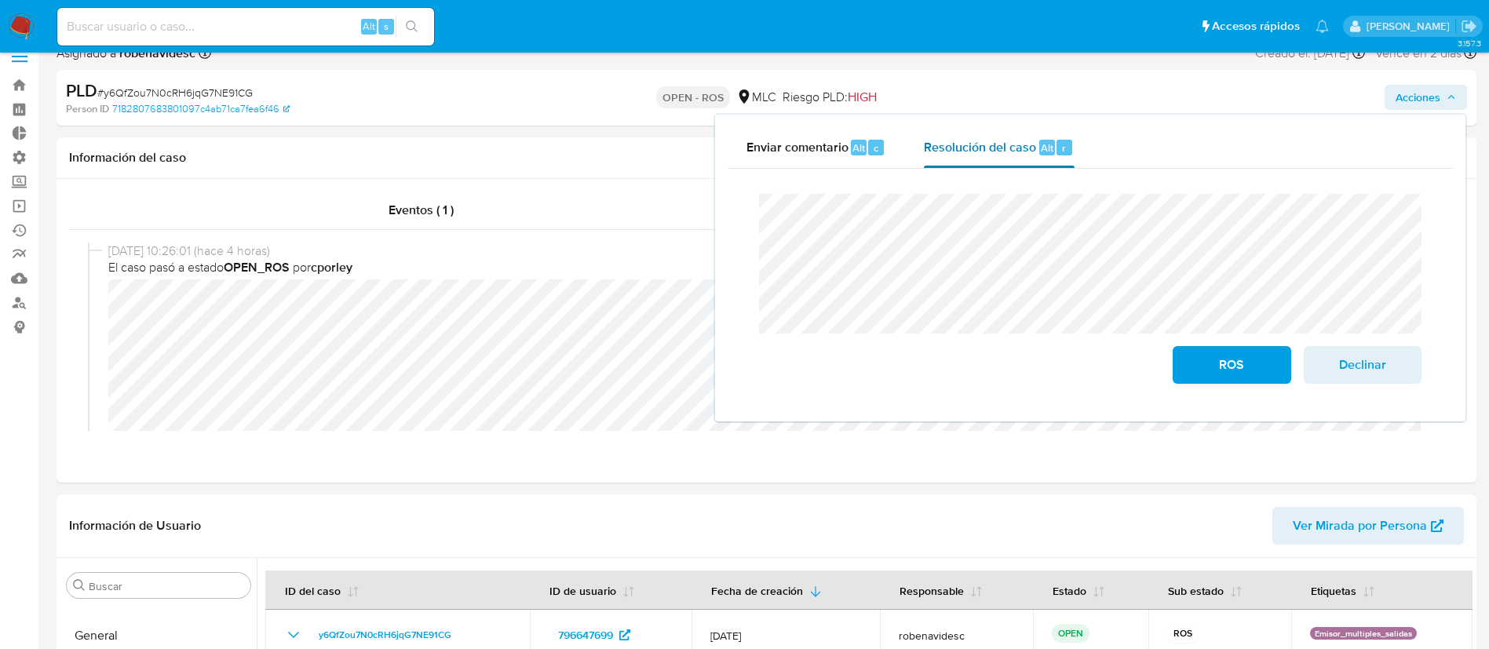
scroll to position [21, 0]
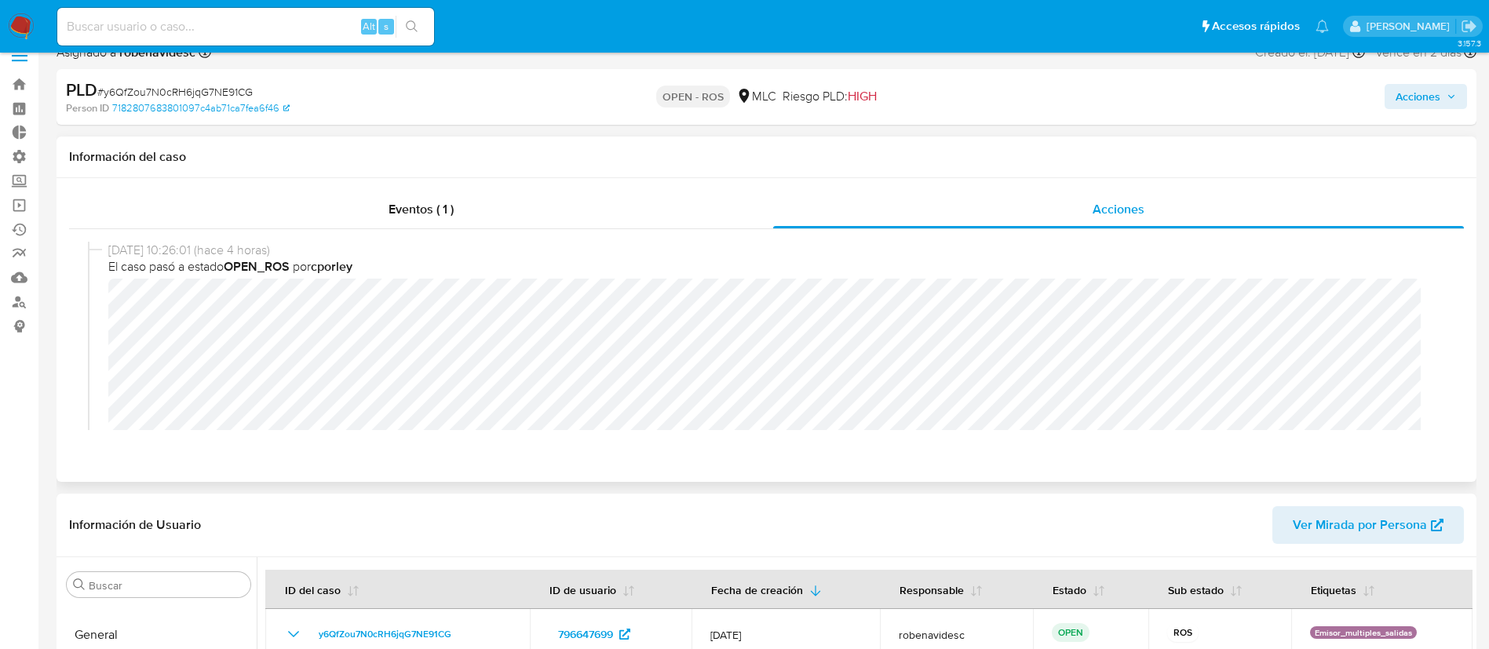
click at [692, 465] on div "Eventos ( 1 ) Acciones [DATE] 10:26:01 (hace 4 horas) El caso pasó a estado OPE…" at bounding box center [767, 330] width 1420 height 304
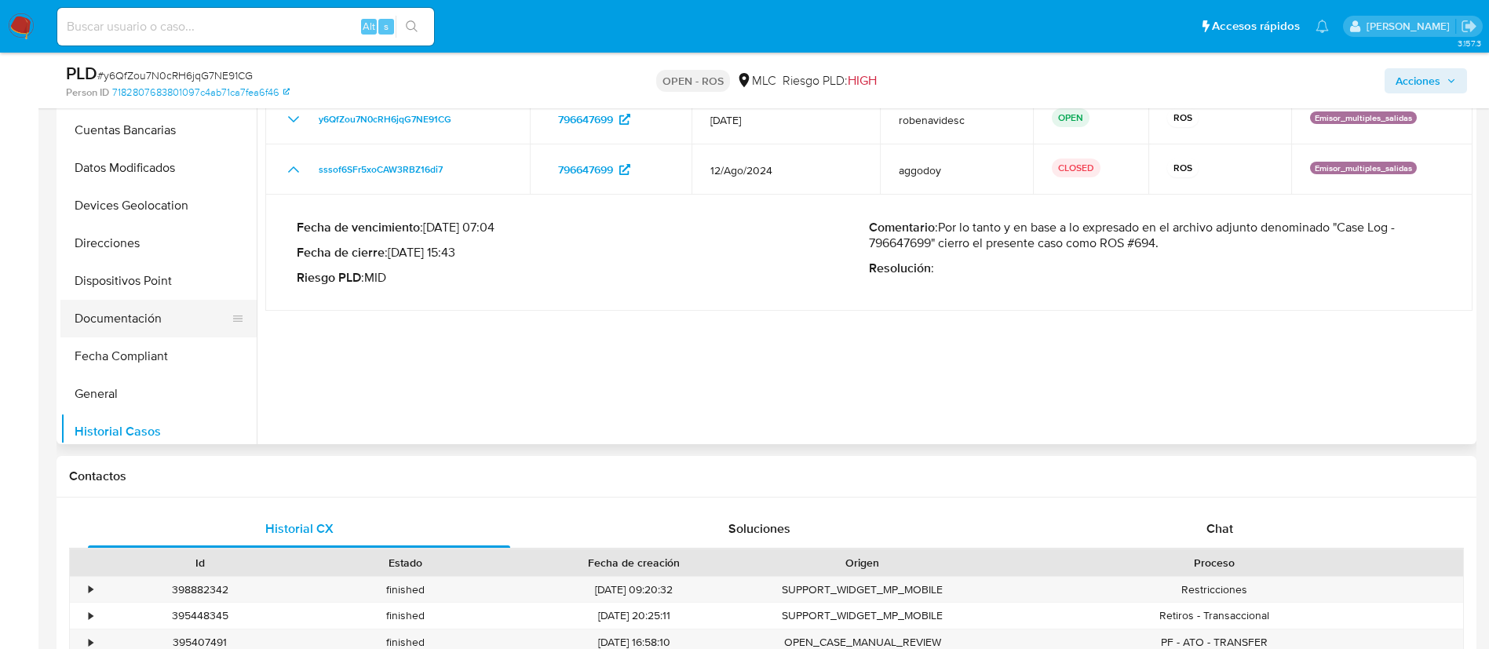
scroll to position [164, 0]
click at [136, 330] on button "Documentación" at bounding box center [152, 320] width 184 height 38
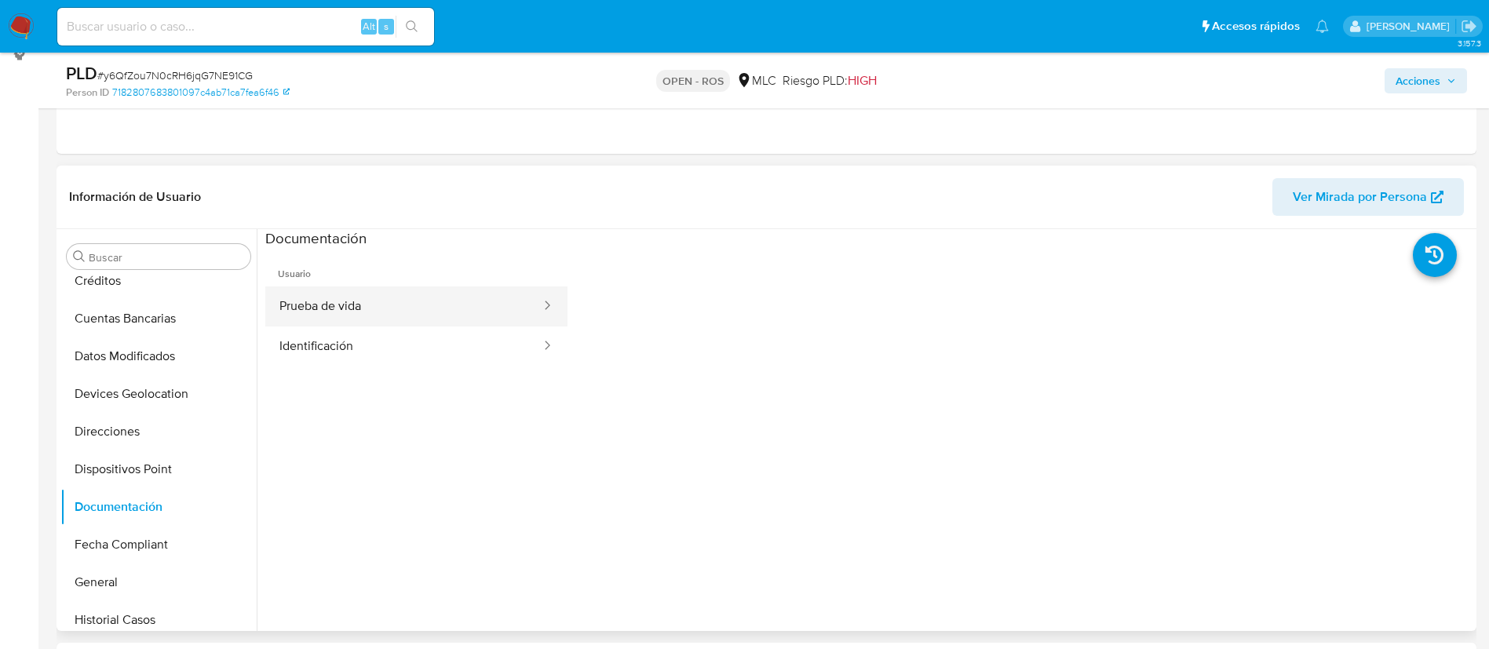
scroll to position [292, 0]
click at [451, 306] on button "Prueba de vida" at bounding box center [403, 308] width 277 height 40
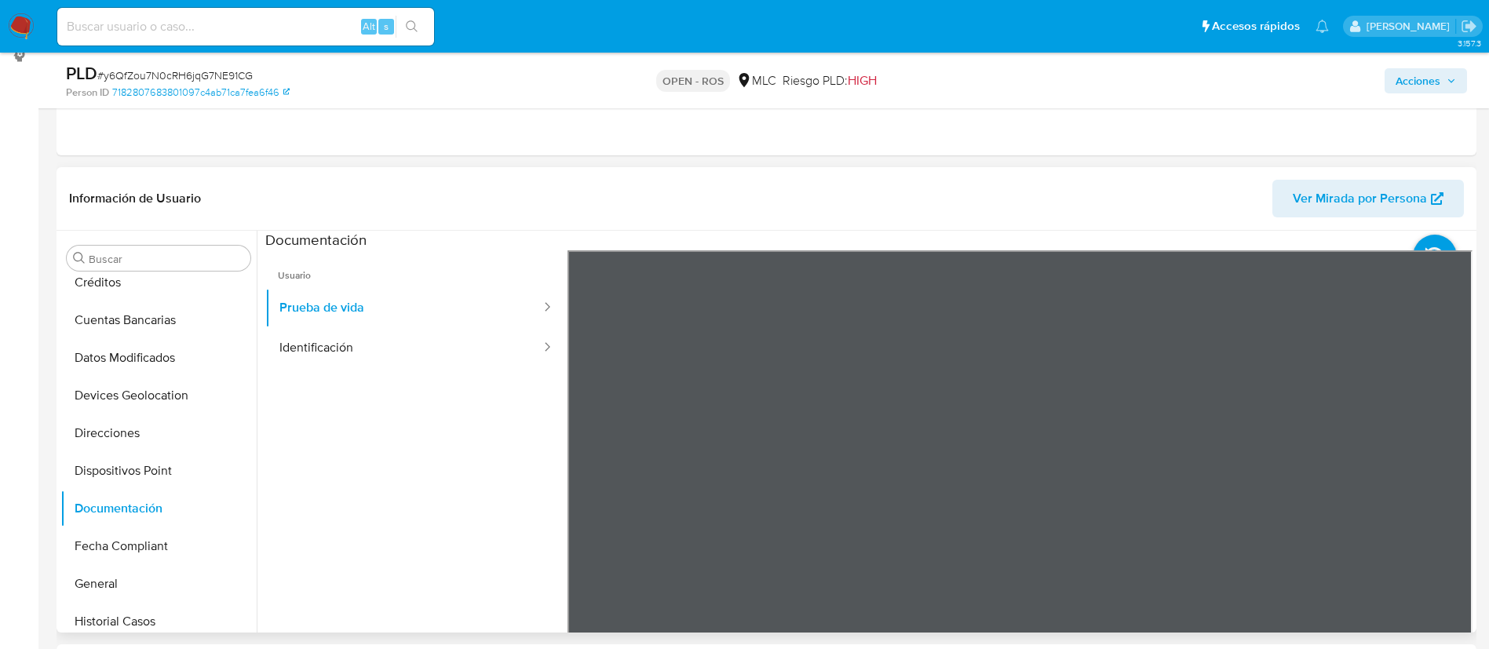
click at [477, 475] on ul "Usuario Prueba de vida Identificación" at bounding box center [416, 476] width 302 height 452
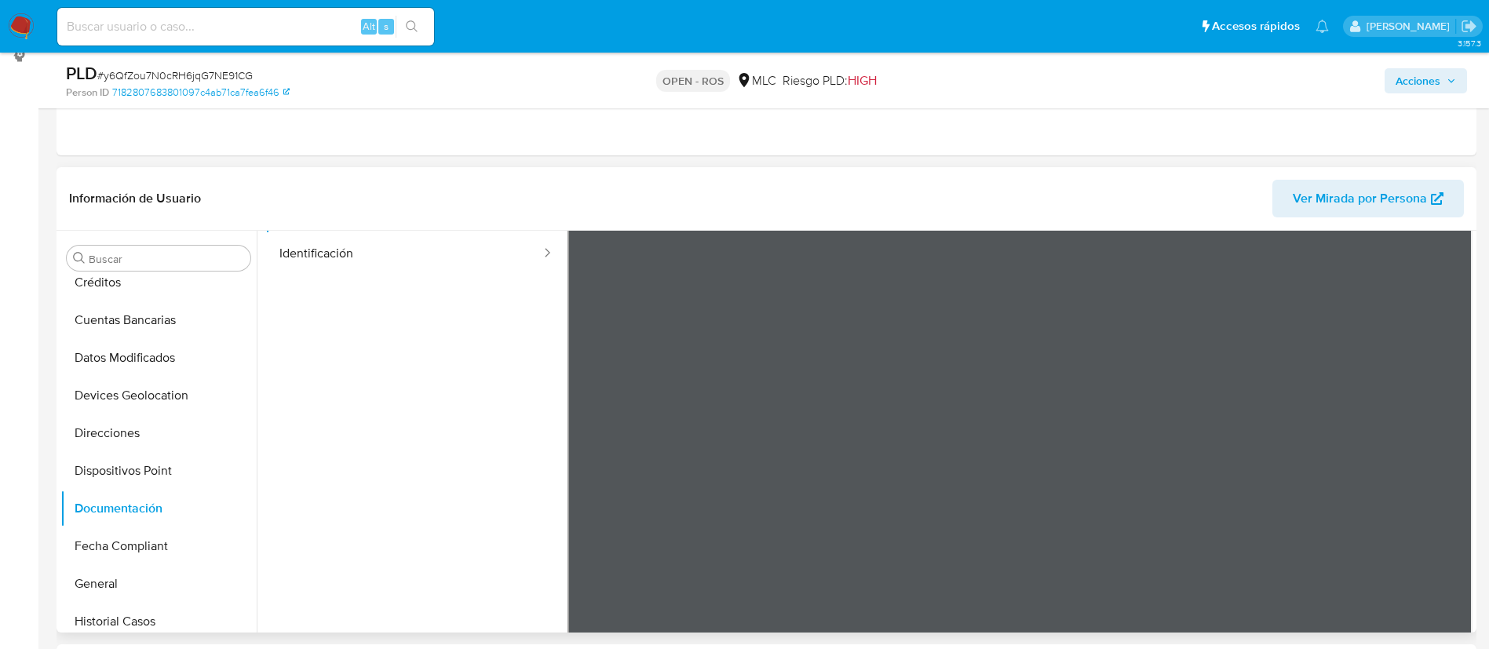
scroll to position [97, 0]
click at [346, 260] on button "Identificación" at bounding box center [403, 252] width 277 height 40
click at [1442, 396] on icon at bounding box center [1452, 408] width 31 height 31
click at [451, 469] on ul "Usuario Prueba de vida Identificación" at bounding box center [416, 380] width 302 height 452
click at [427, 461] on ul "Usuario Prueba de vida Identificación" at bounding box center [416, 380] width 302 height 452
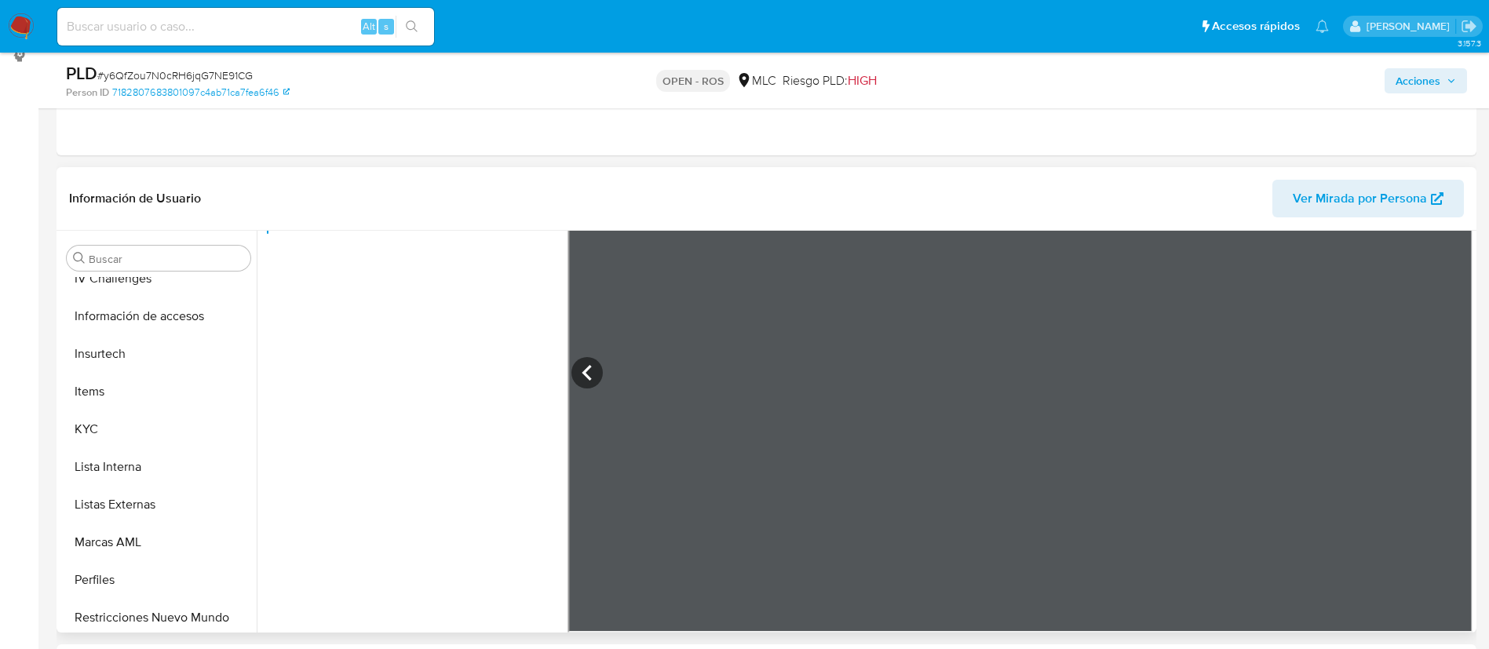
scroll to position [663, 0]
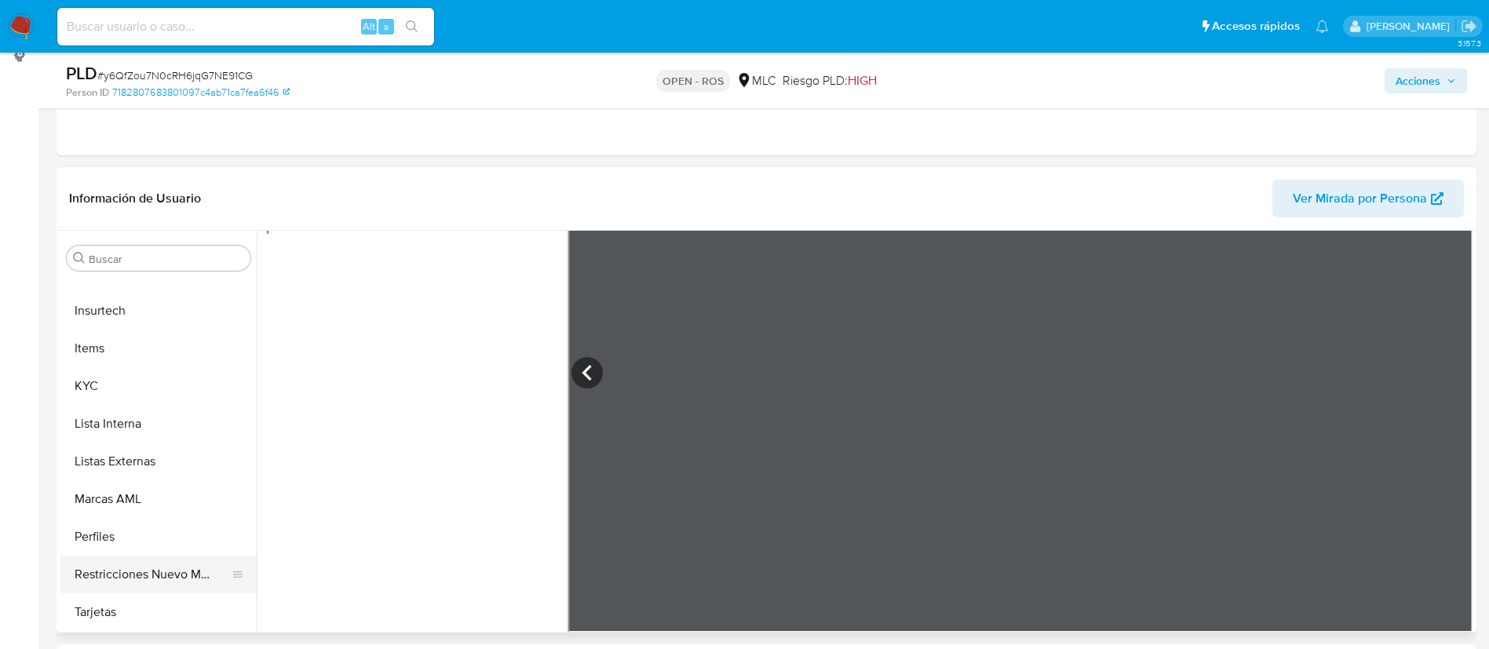
click at [111, 567] on button "Restricciones Nuevo Mundo" at bounding box center [152, 575] width 184 height 38
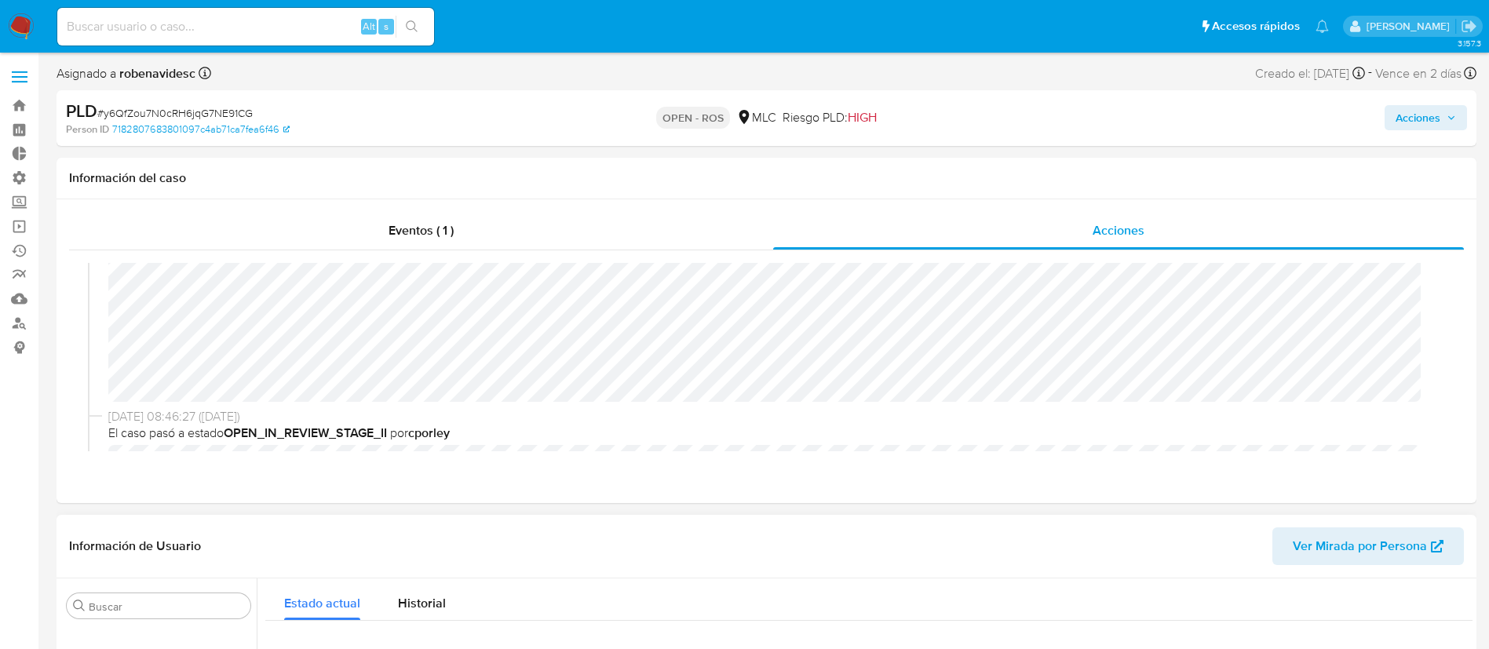
scroll to position [0, 0]
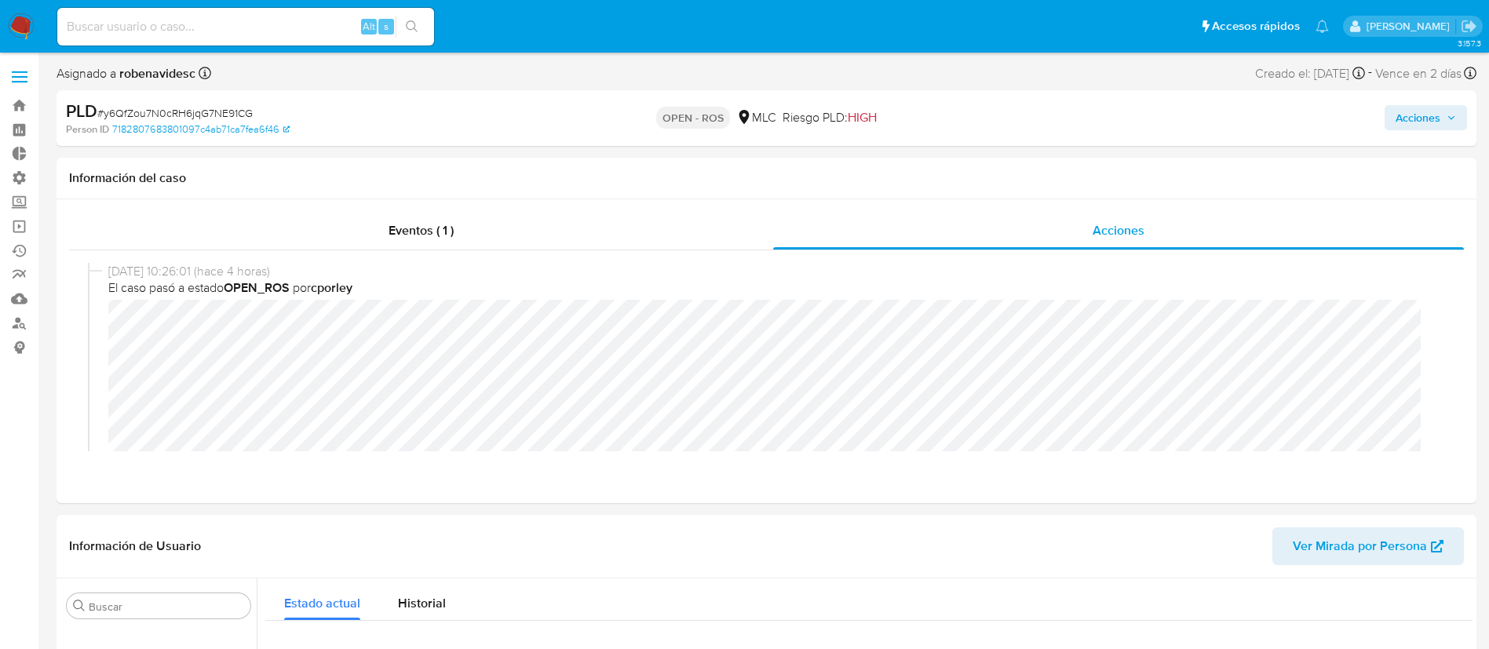
click at [1419, 109] on span "Acciones" at bounding box center [1418, 117] width 45 height 25
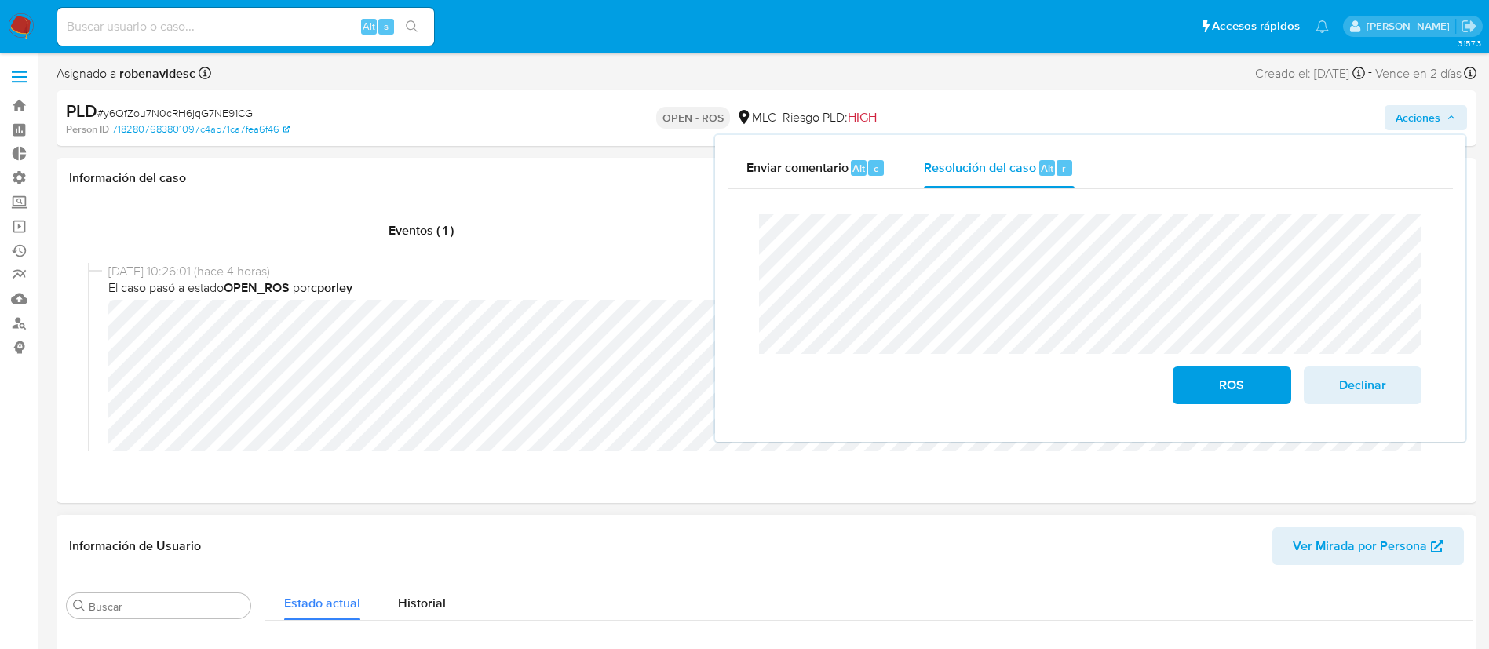
click at [663, 579] on div "Estado actual Historial" at bounding box center [868, 600] width 1207 height 42
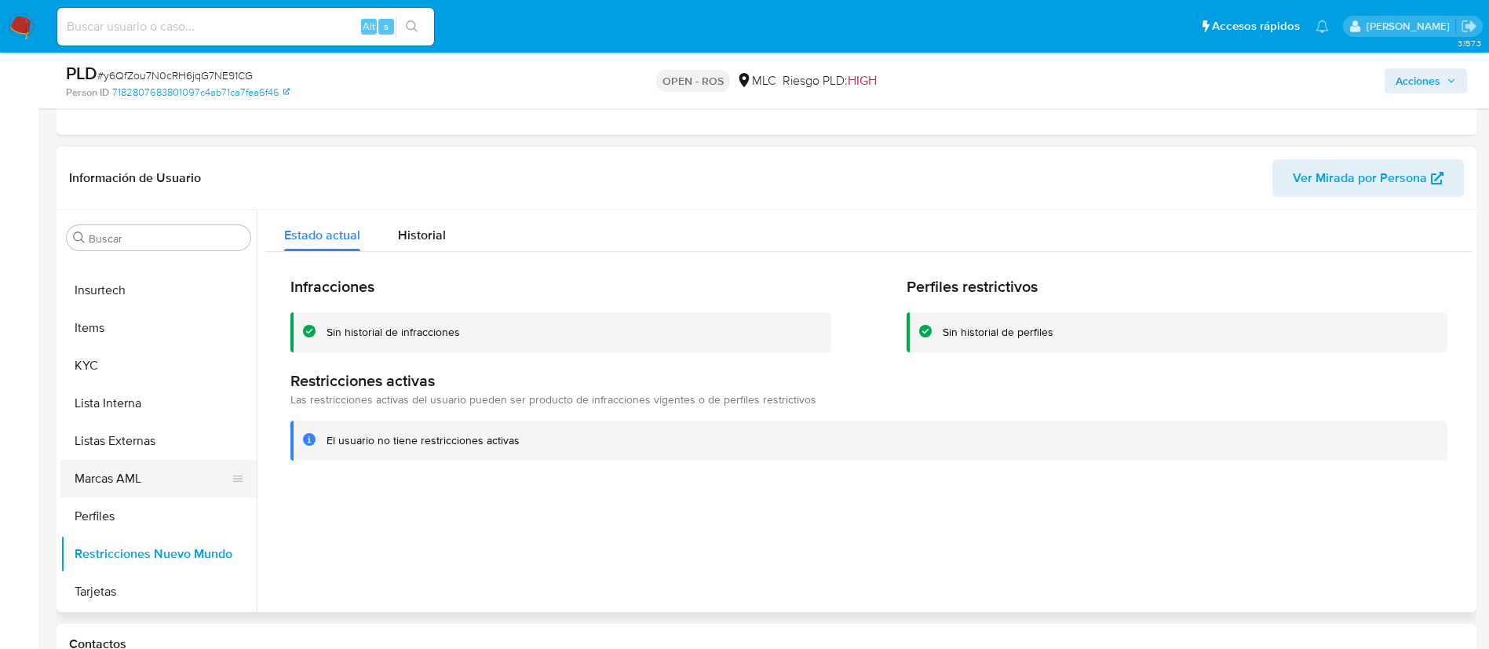
scroll to position [313, 0]
click at [78, 359] on button "KYC" at bounding box center [152, 365] width 184 height 38
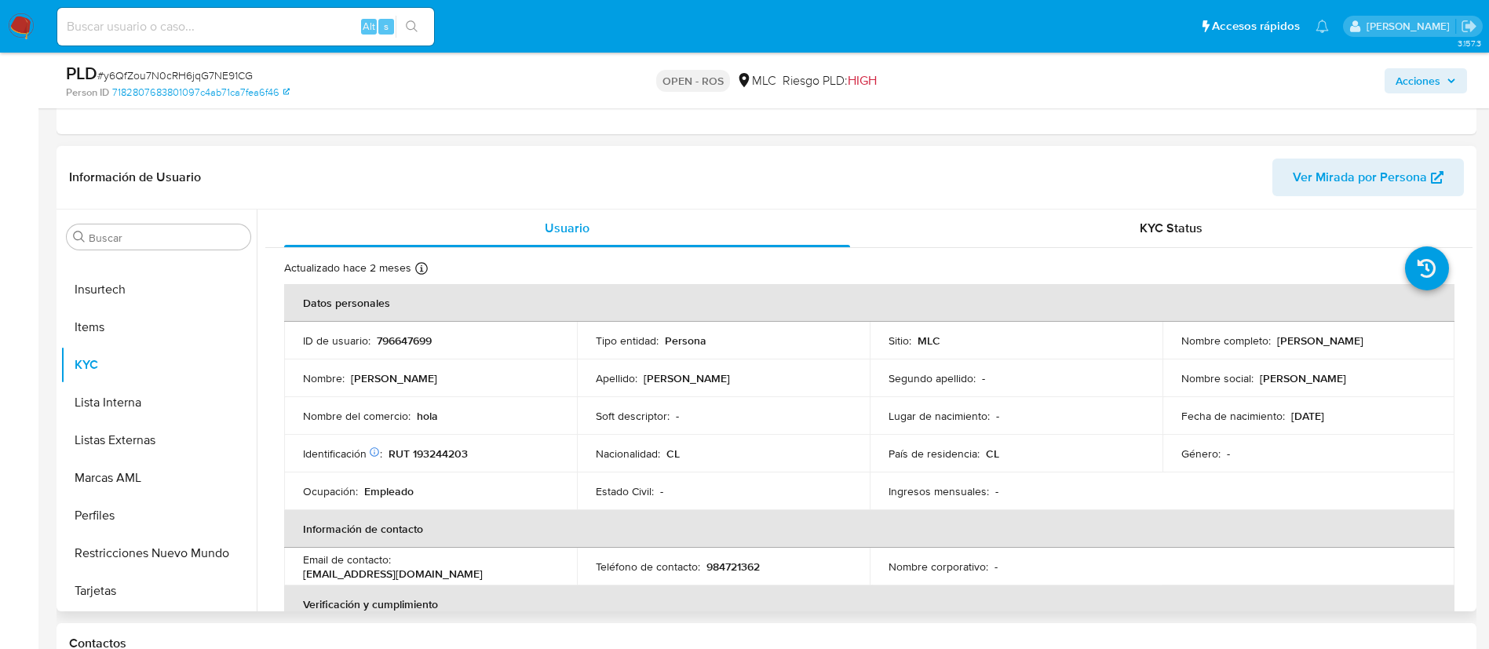
drag, startPoint x: 1359, startPoint y: 352, endPoint x: 1170, endPoint y: 345, distance: 189.3
click at [1170, 345] on td "Nombre completo : [PERSON_NAME]" at bounding box center [1309, 341] width 293 height 38
copy p "[PERSON_NAME]"
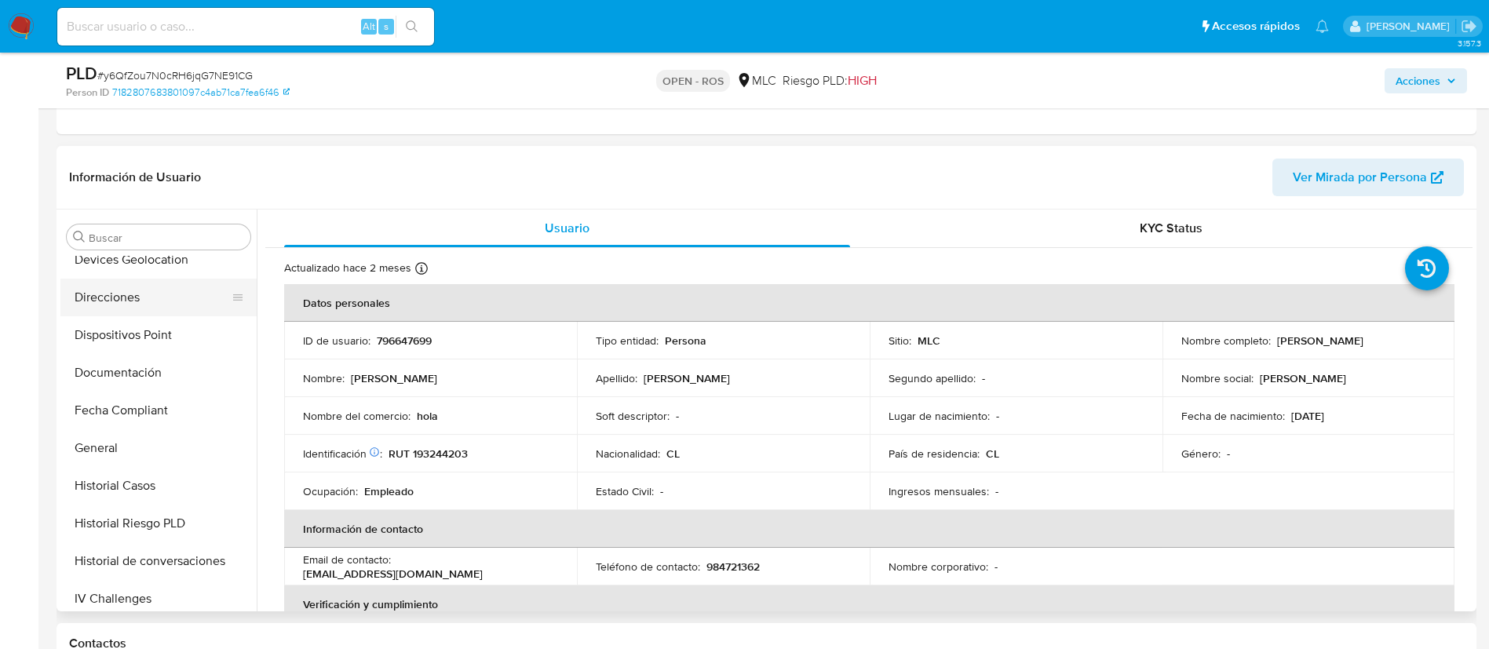
scroll to position [246, 0]
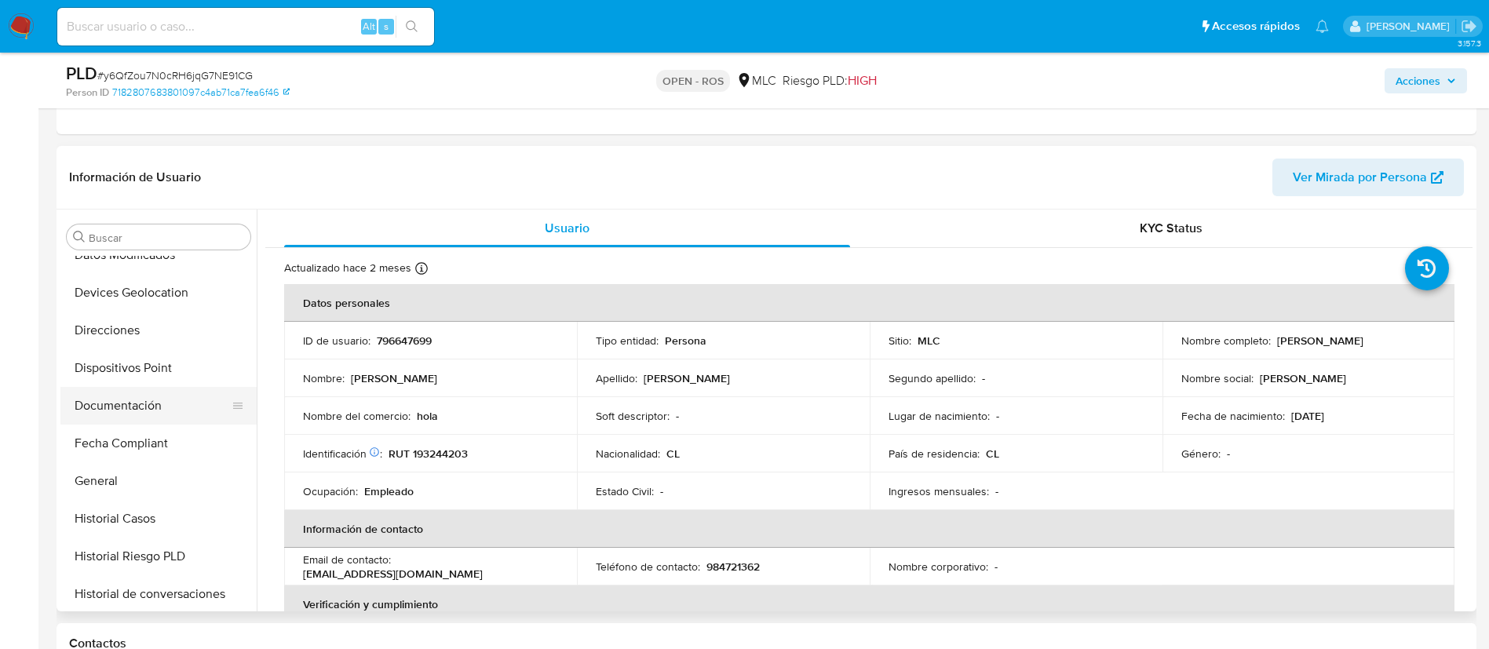
click at [114, 401] on button "Documentación" at bounding box center [152, 406] width 184 height 38
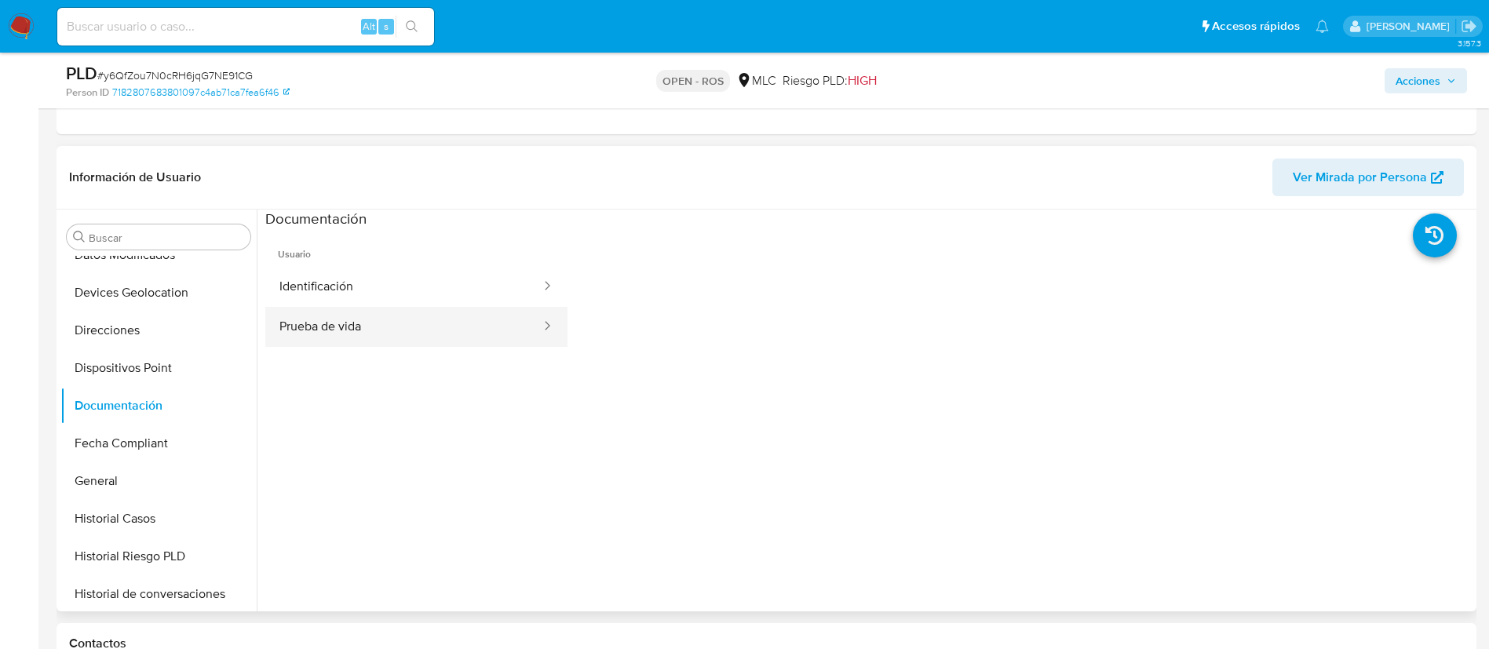
click at [410, 311] on button "Prueba de vida" at bounding box center [403, 327] width 277 height 40
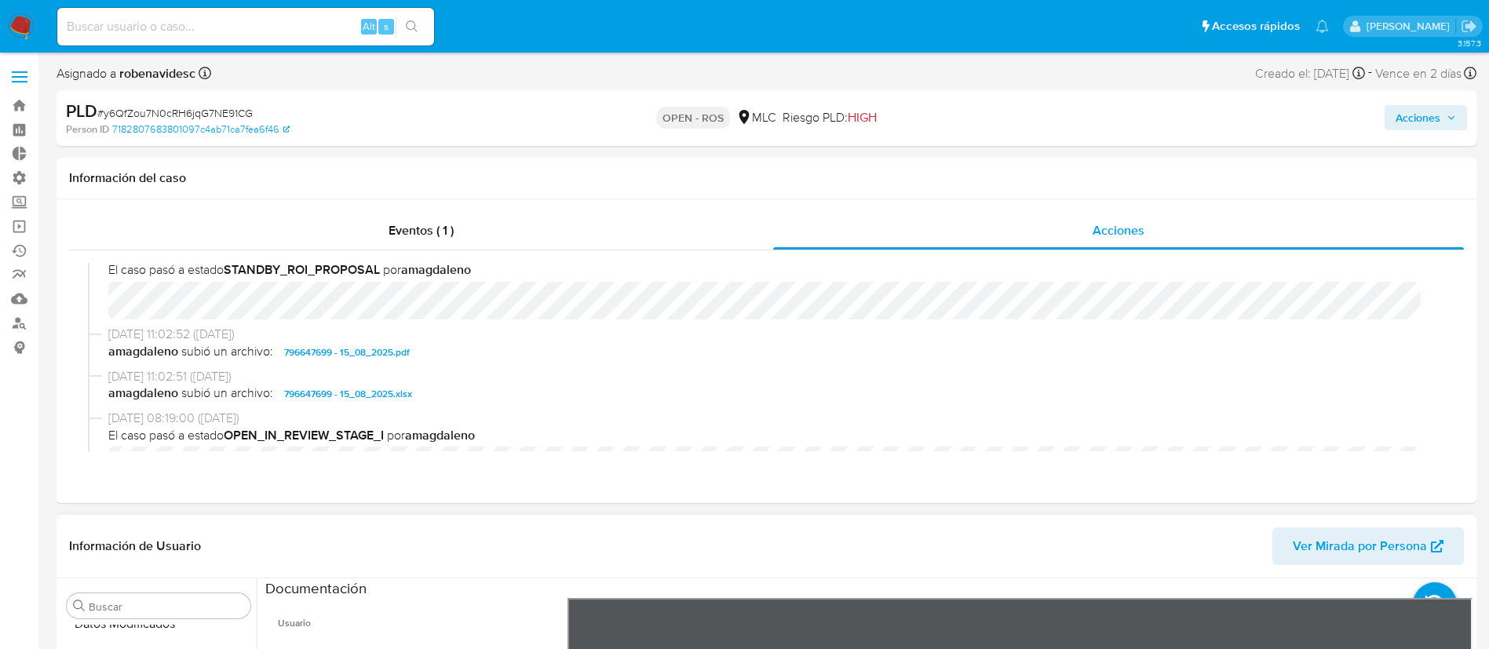
scroll to position [391, 0]
